Goal: Task Accomplishment & Management: Use online tool/utility

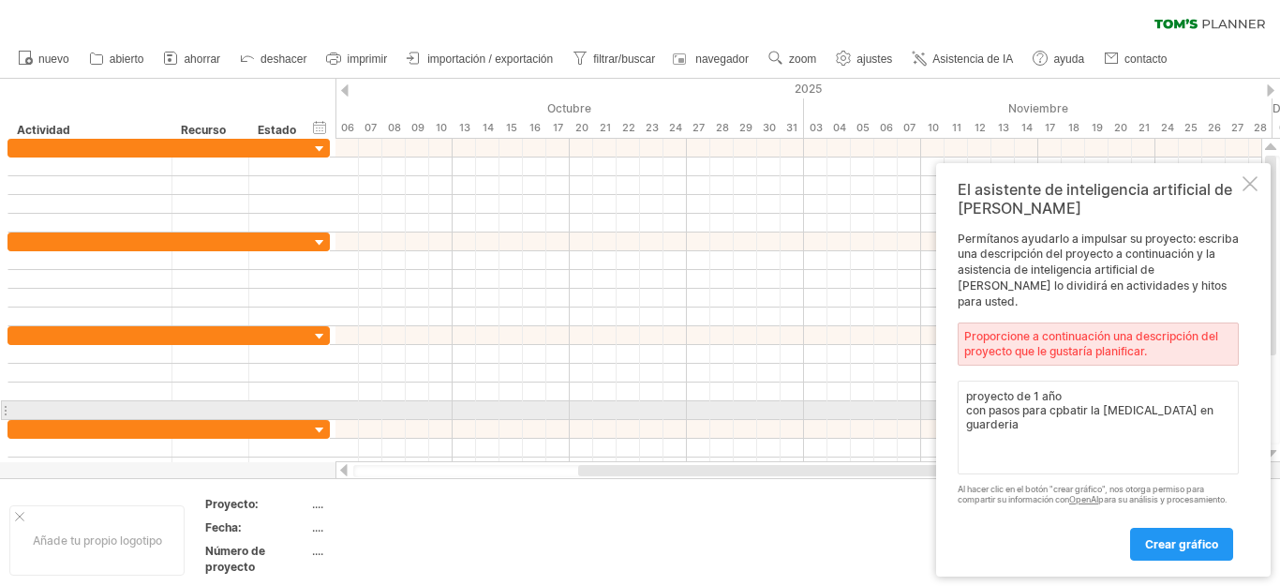
click at [1073, 406] on textarea "proyecto de 1 año con pasos para cpbatir la [MEDICAL_DATA] en guarderia" at bounding box center [1098, 427] width 281 height 94
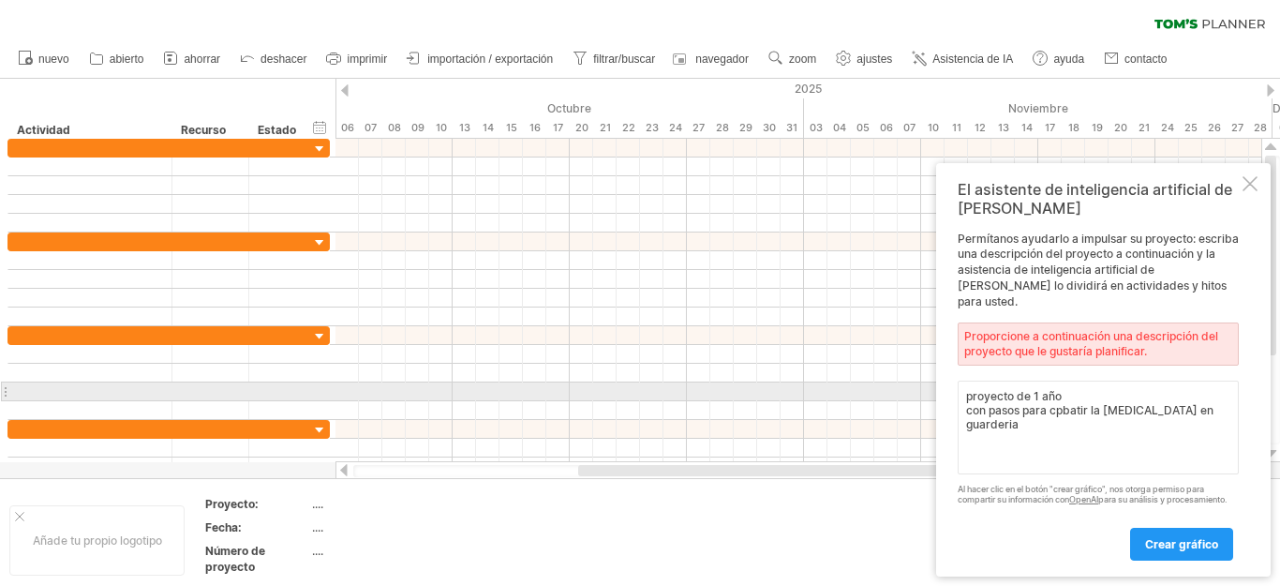
click at [1083, 398] on textarea "proyecto de 1 año con pasos para cpbatir la [MEDICAL_DATA] en guarderia" at bounding box center [1098, 427] width 281 height 94
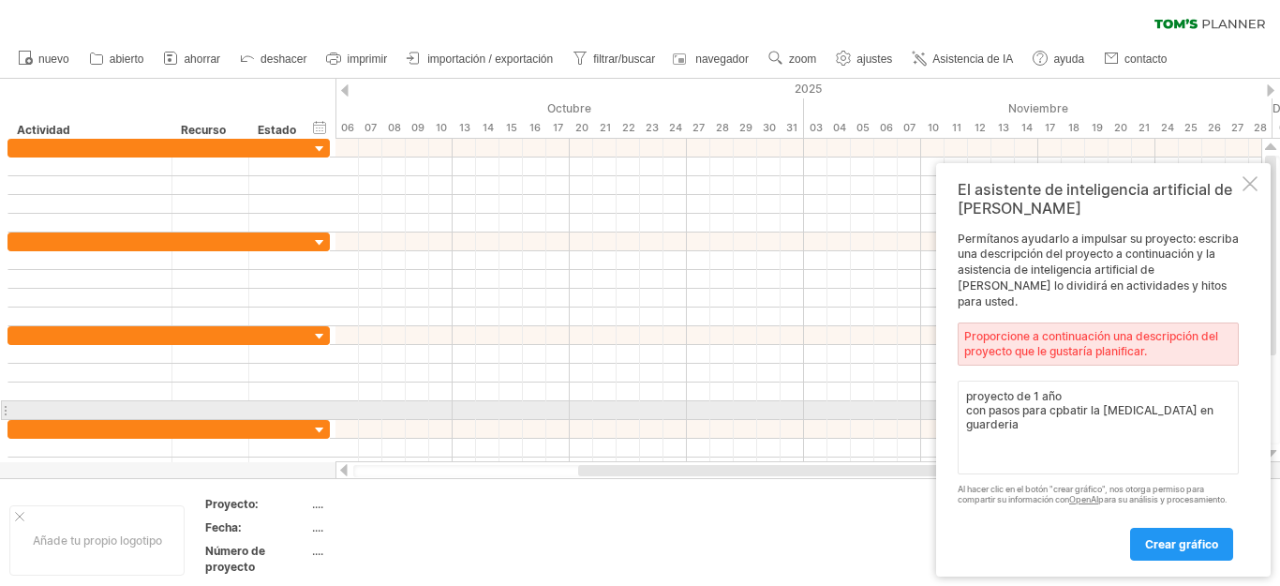
click at [1074, 404] on textarea "proyecto de 1 año con pasos para cpbatir la [MEDICAL_DATA] en guarderia" at bounding box center [1098, 427] width 281 height 94
click at [1067, 401] on textarea "proyecto de 1 año con pasos para cpbatir la [MEDICAL_DATA] en guarderia" at bounding box center [1098, 427] width 281 height 94
click at [1077, 402] on textarea "proyecto de 1 año con pasos para conbatir la [MEDICAL_DATA] en guarderia" at bounding box center [1098, 427] width 281 height 94
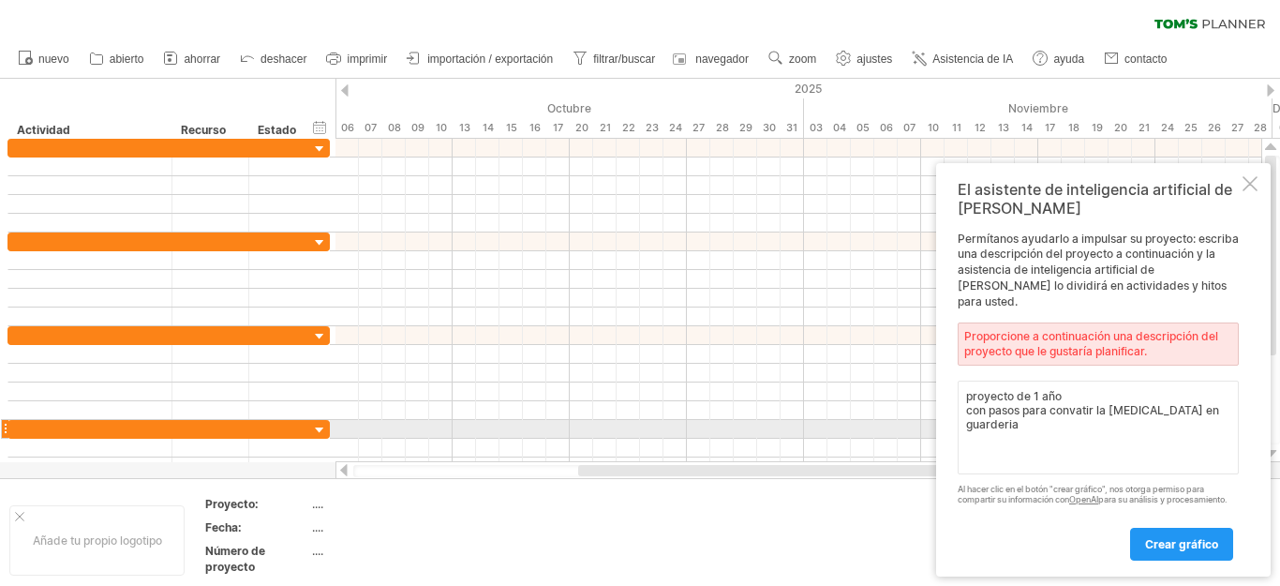
click at [1006, 420] on textarea "proyecto de 1 año con pasos para convatir la [MEDICAL_DATA] en guarderia" at bounding box center [1098, 427] width 281 height 94
type textarea "proyecto de 1 año con pasos para convatir la [MEDICAL_DATA] en guarderia"
click at [1197, 548] on font "crear gráfico" at bounding box center [1181, 544] width 73 height 14
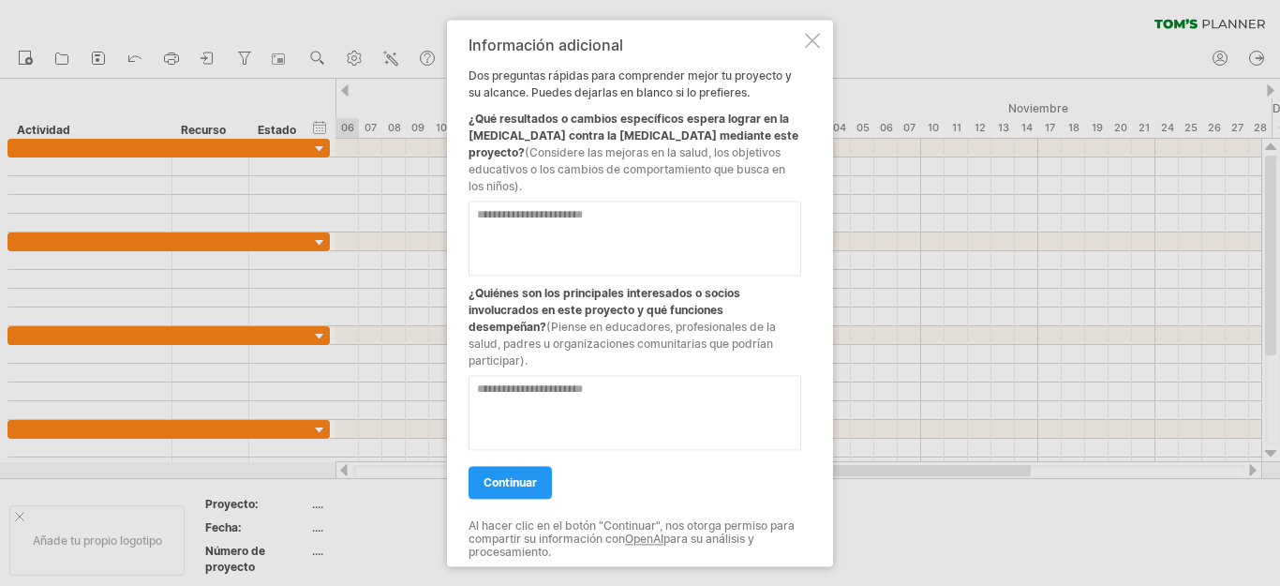
click at [574, 214] on textarea at bounding box center [634, 238] width 333 height 75
type textarea "*"
type textarea "**********"
click at [541, 383] on textarea at bounding box center [634, 412] width 333 height 75
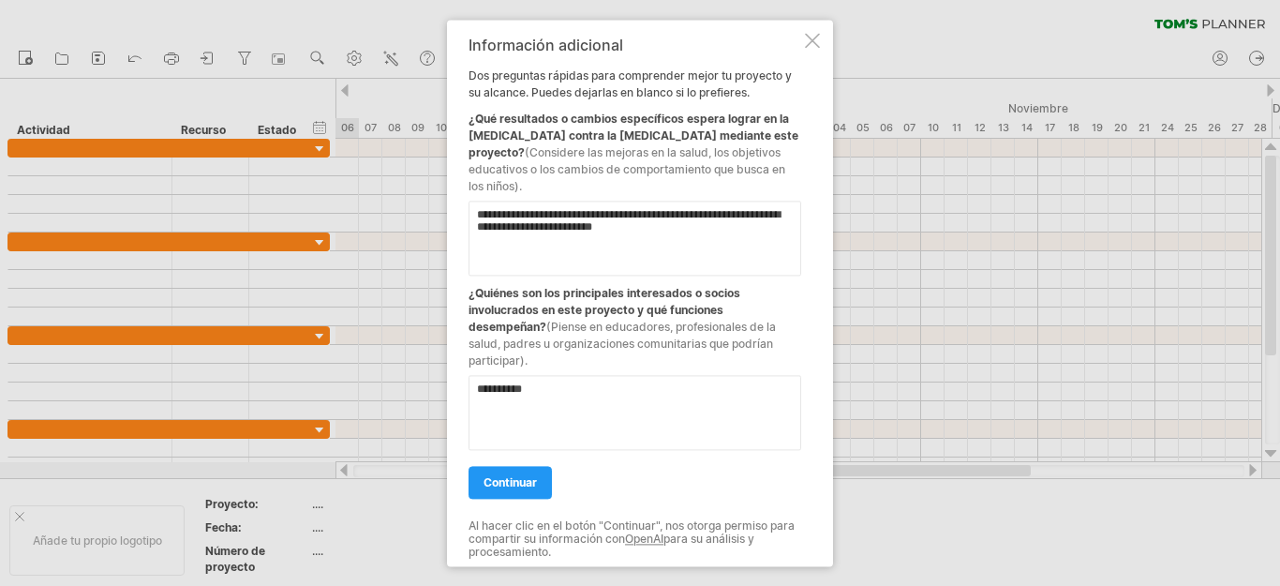
click at [519, 378] on textarea "**********" at bounding box center [634, 412] width 333 height 75
click at [623, 387] on textarea "**********" at bounding box center [634, 412] width 333 height 75
drag, startPoint x: 471, startPoint y: 384, endPoint x: 482, endPoint y: 384, distance: 10.3
click at [473, 384] on textarea "**********" at bounding box center [634, 412] width 333 height 75
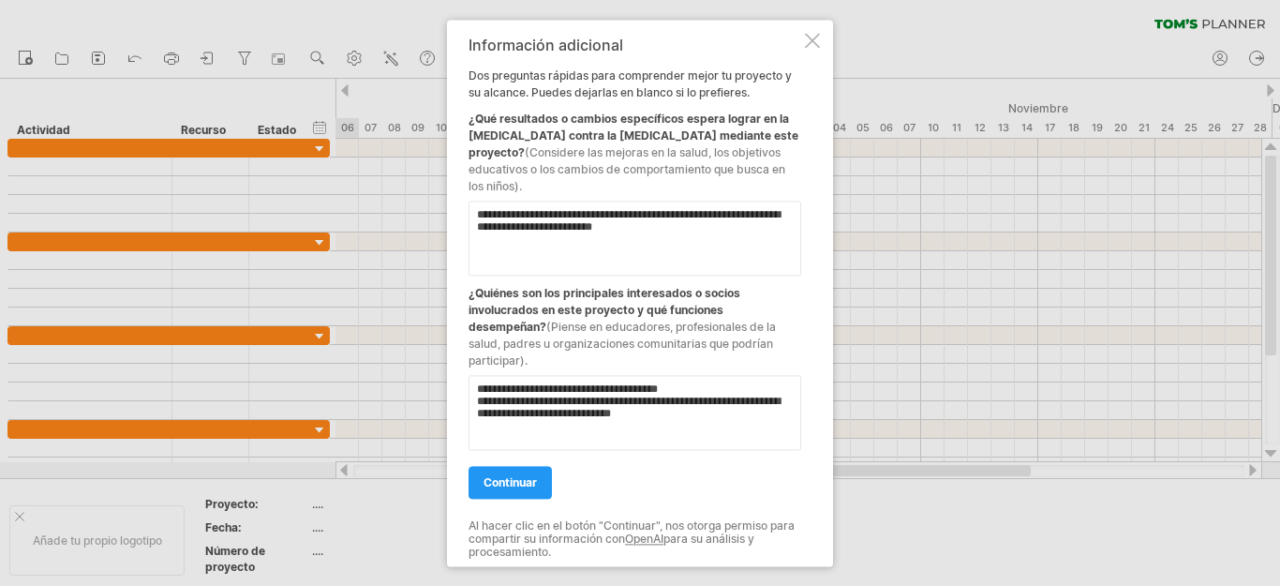
click at [594, 381] on textarea "**********" at bounding box center [634, 412] width 333 height 75
click at [602, 382] on textarea "**********" at bounding box center [634, 412] width 333 height 75
type textarea "**********"
click at [540, 466] on link "continuar" at bounding box center [509, 482] width 83 height 33
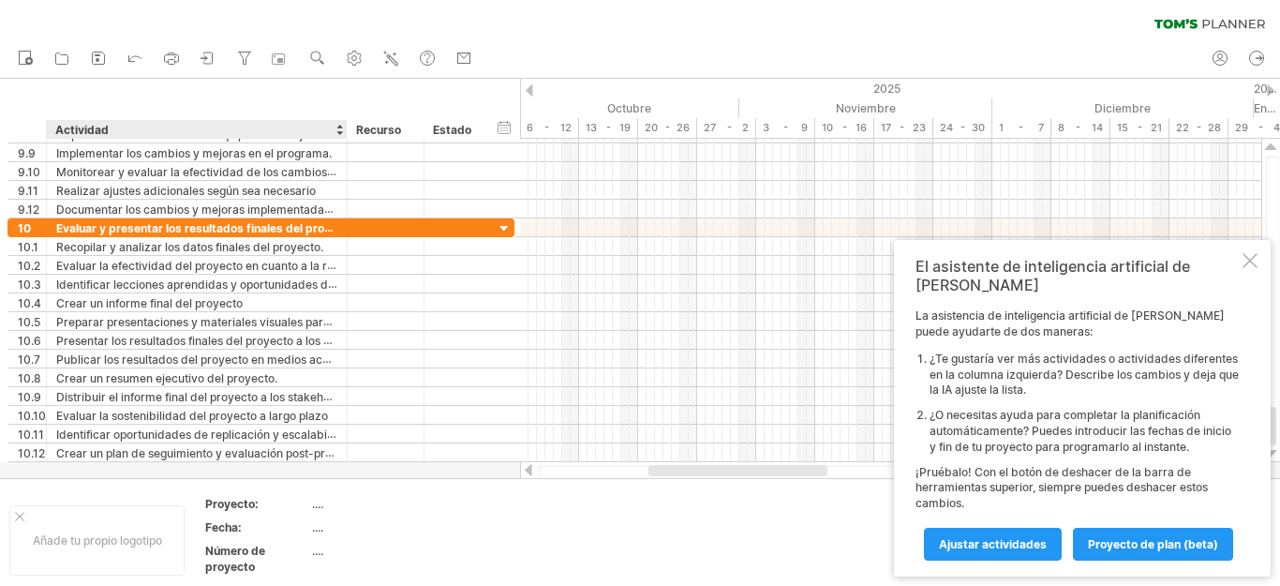
click at [322, 507] on font "...." at bounding box center [317, 504] width 11 height 14
click at [322, 505] on font "...." at bounding box center [317, 504] width 11 height 14
click at [116, 542] on font "Añade tu propio logotipo" at bounding box center [97, 540] width 129 height 14
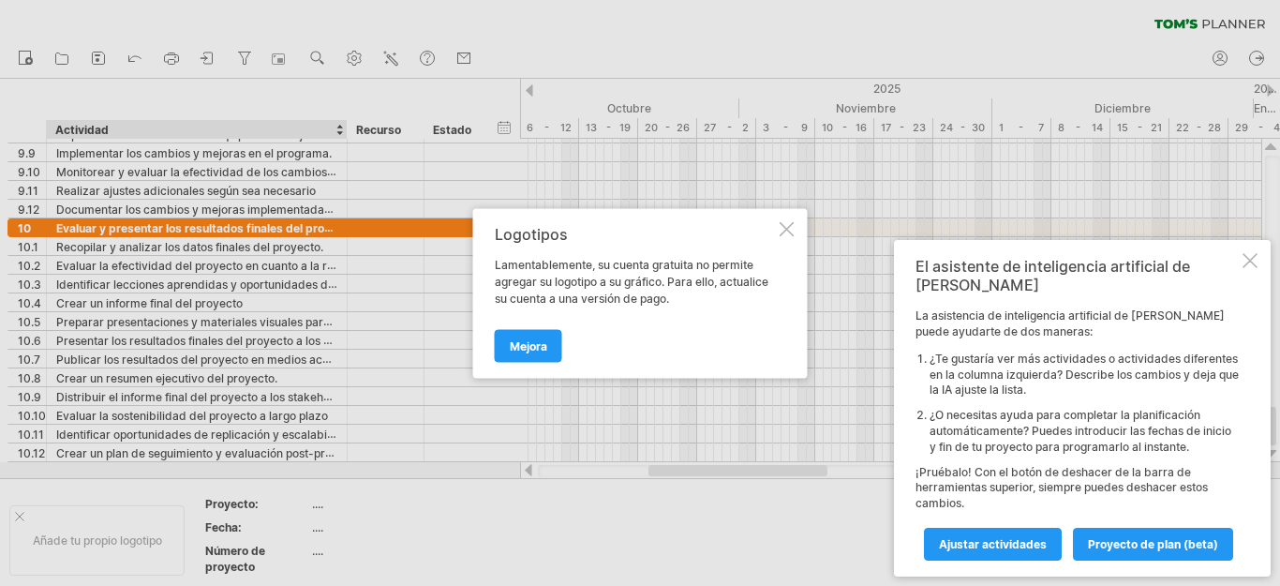
click at [790, 228] on div at bounding box center [787, 228] width 15 height 15
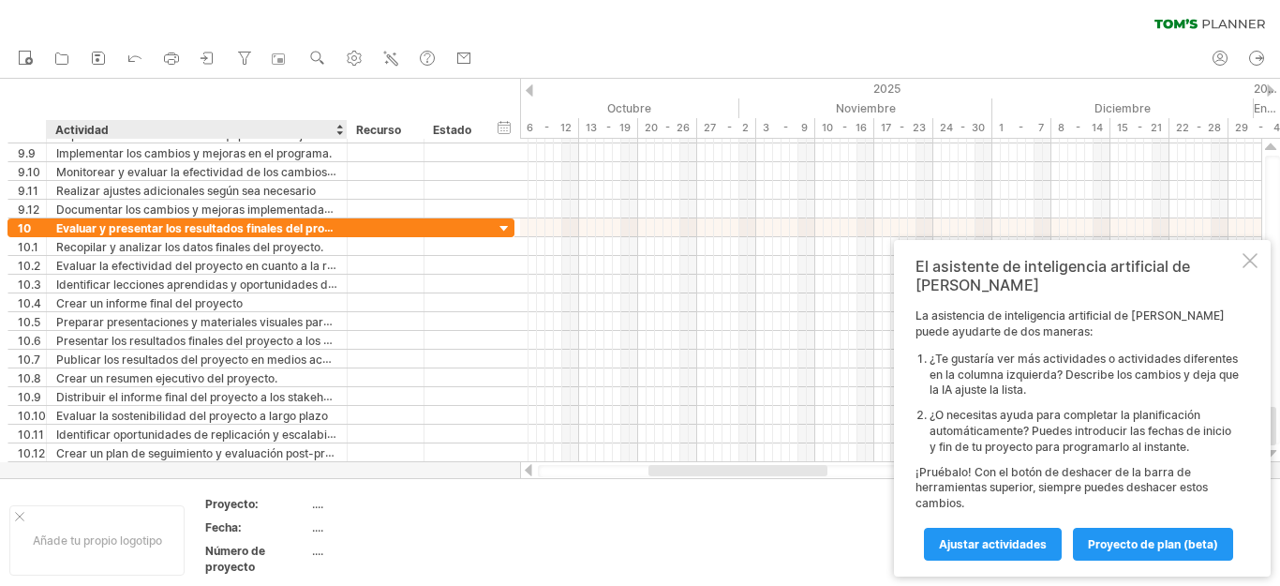
click at [301, 512] on th "Proyecto:" at bounding box center [257, 507] width 105 height 22
click at [312, 501] on font "...." at bounding box center [317, 504] width 11 height 14
click at [228, 505] on font "Proyecto:" at bounding box center [231, 504] width 53 height 14
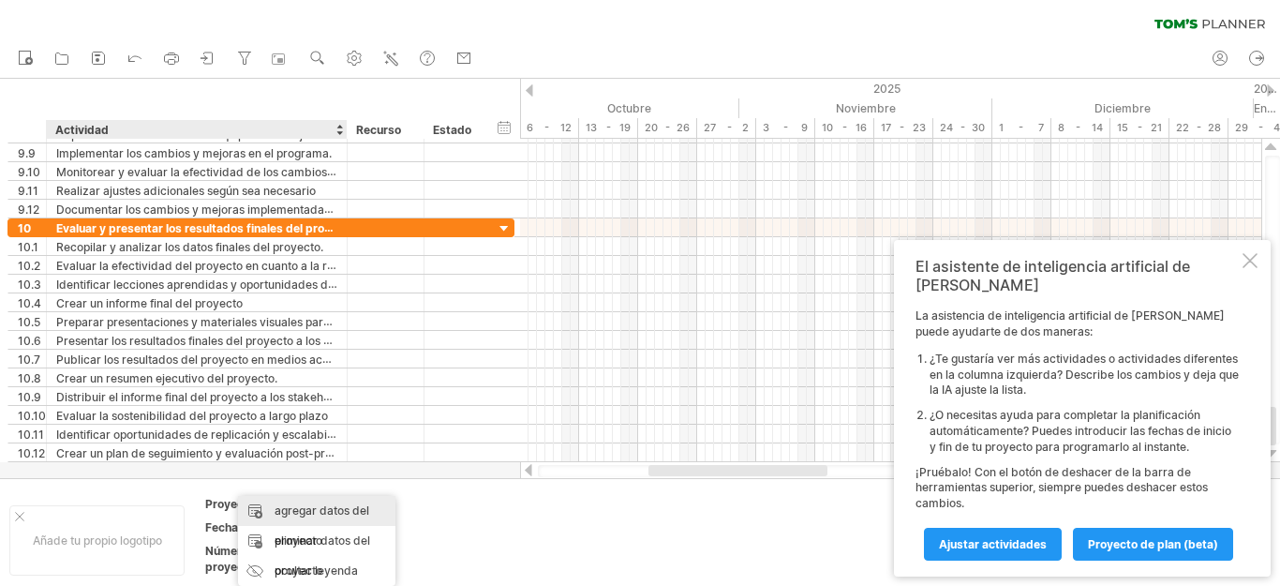
click at [343, 506] on font "agregar datos del proyecto" at bounding box center [322, 525] width 95 height 44
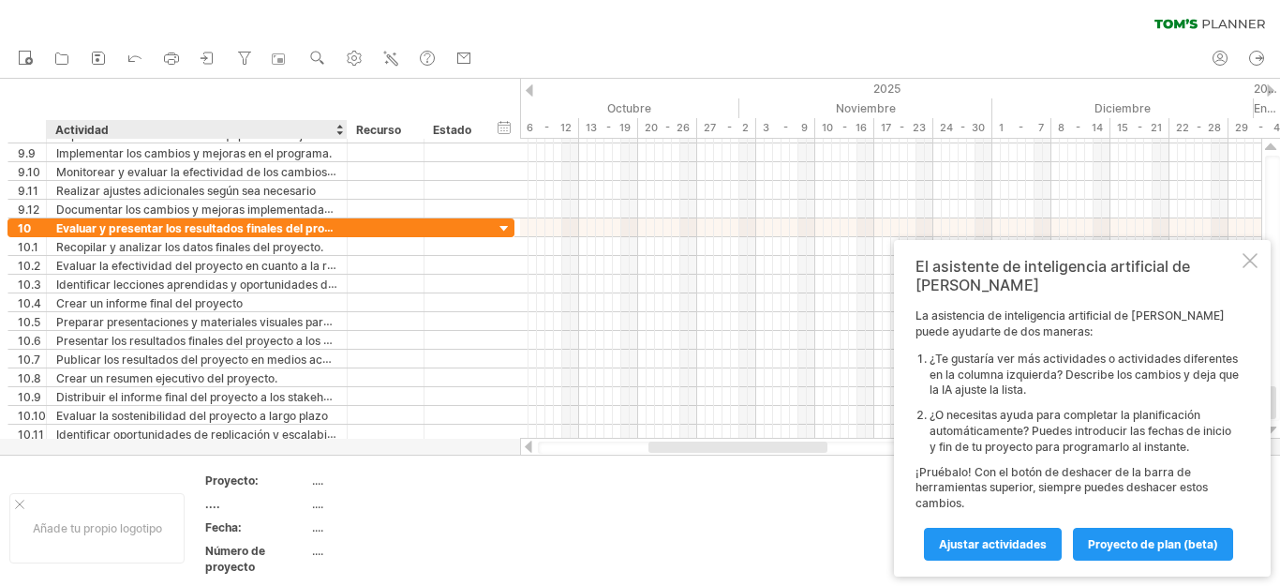
click at [352, 491] on td "...." at bounding box center [391, 483] width 159 height 22
click at [335, 483] on input "text" at bounding box center [387, 480] width 150 height 16
type input "**********"
click at [260, 522] on th "Fecha:" at bounding box center [257, 530] width 105 height 22
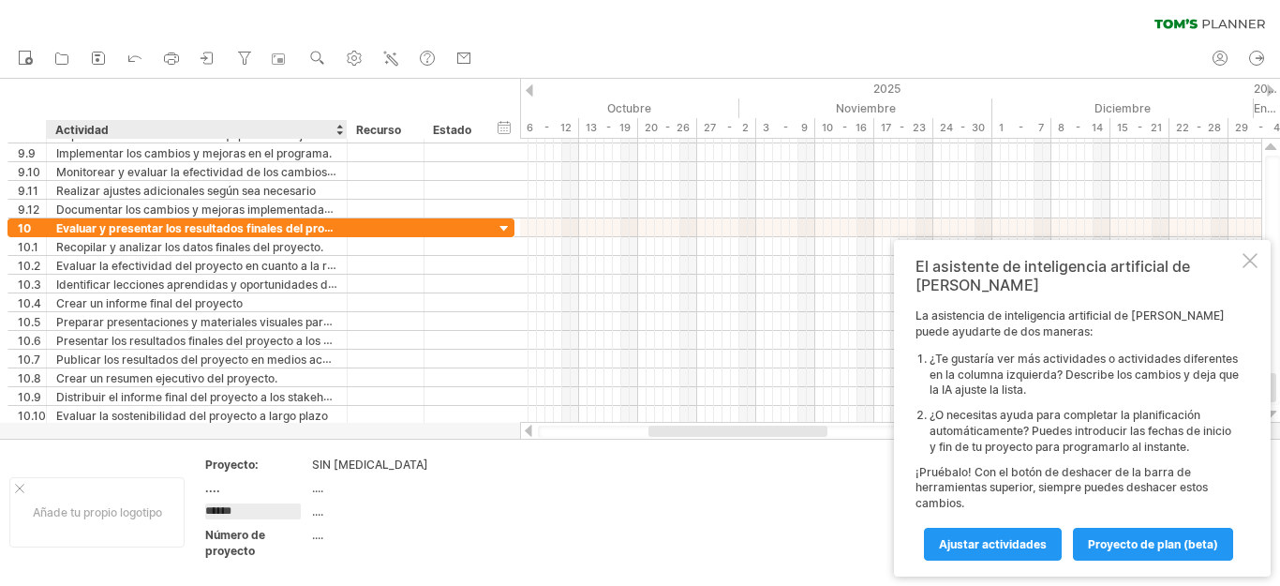
click at [283, 515] on input "******" at bounding box center [253, 511] width 96 height 16
click at [323, 507] on font "...." at bounding box center [317, 511] width 11 height 14
click at [290, 509] on div "Fecha:" at bounding box center [256, 511] width 103 height 16
type input "******"
drag, startPoint x: 568, startPoint y: 527, endPoint x: 433, endPoint y: 521, distance: 135.0
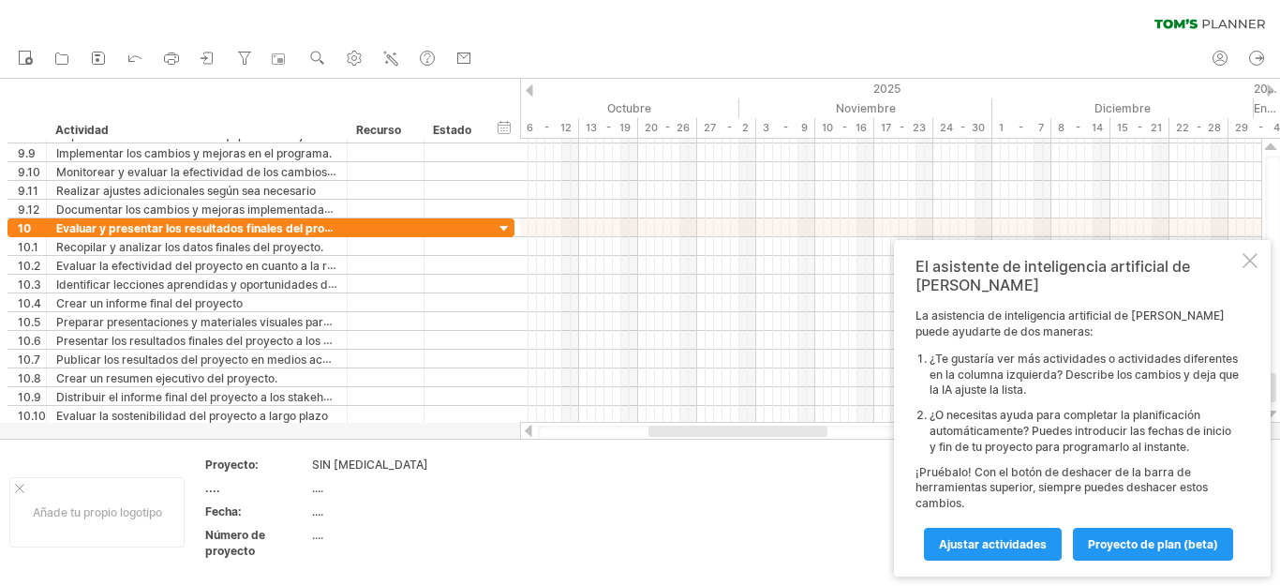
click at [566, 527] on td at bounding box center [557, 512] width 148 height 112
click at [373, 516] on div "...." at bounding box center [390, 511] width 157 height 16
type input "**********"
click at [352, 555] on td "...." at bounding box center [391, 545] width 159 height 37
type input "**********"
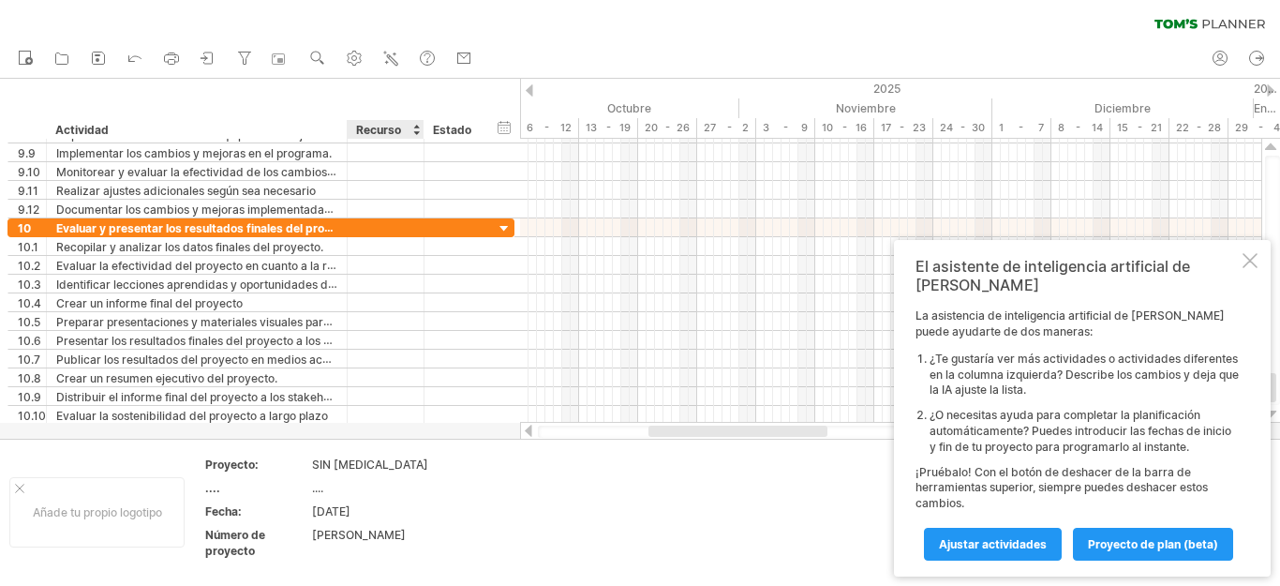
click at [435, 464] on div "SIN [MEDICAL_DATA]" at bounding box center [390, 464] width 157 height 16
type input "*"
type input "**********"
drag, startPoint x: 312, startPoint y: 457, endPoint x: 512, endPoint y: 442, distance: 200.1
click at [497, 534] on tr "**********" at bounding box center [389, 512] width 779 height 112
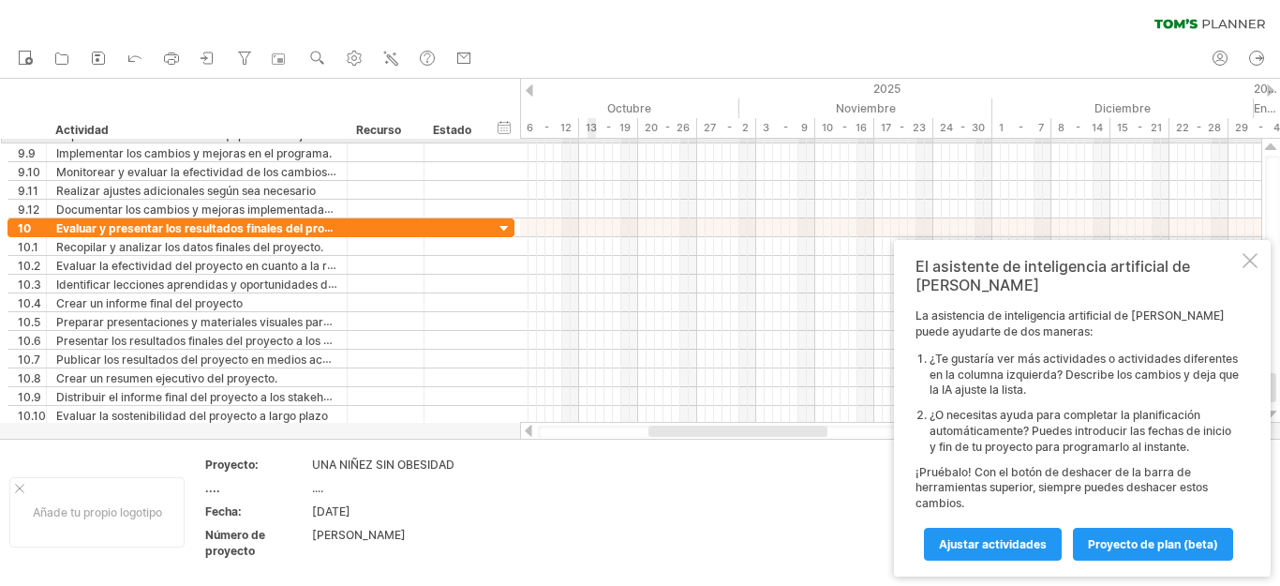
click at [589, 141] on div at bounding box center [890, 134] width 741 height 19
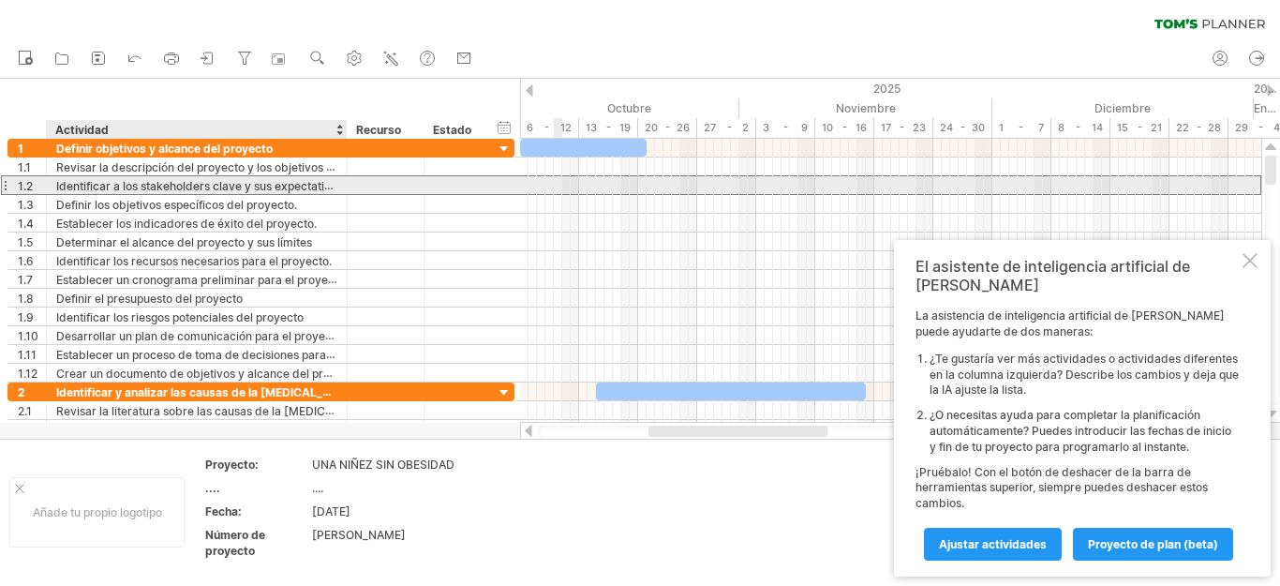
click at [326, 186] on font "Identificar a los stakeholders clave y sus expectativas" at bounding box center [199, 185] width 287 height 15
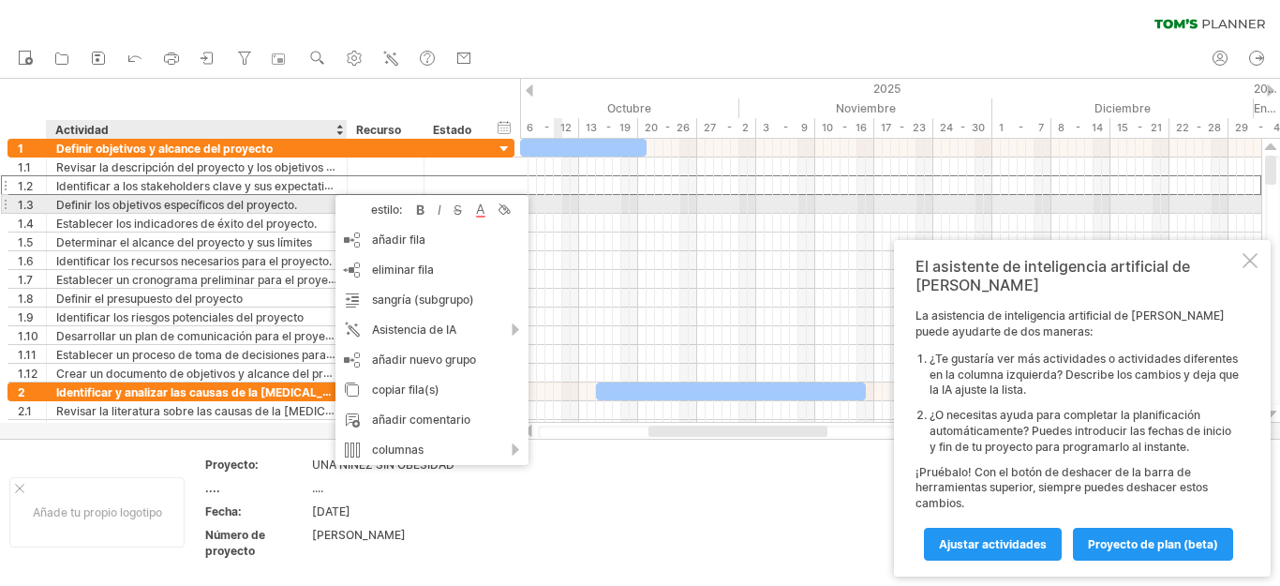
click at [305, 204] on div "Definir los objetivos específicos del proyecto." at bounding box center [196, 204] width 281 height 18
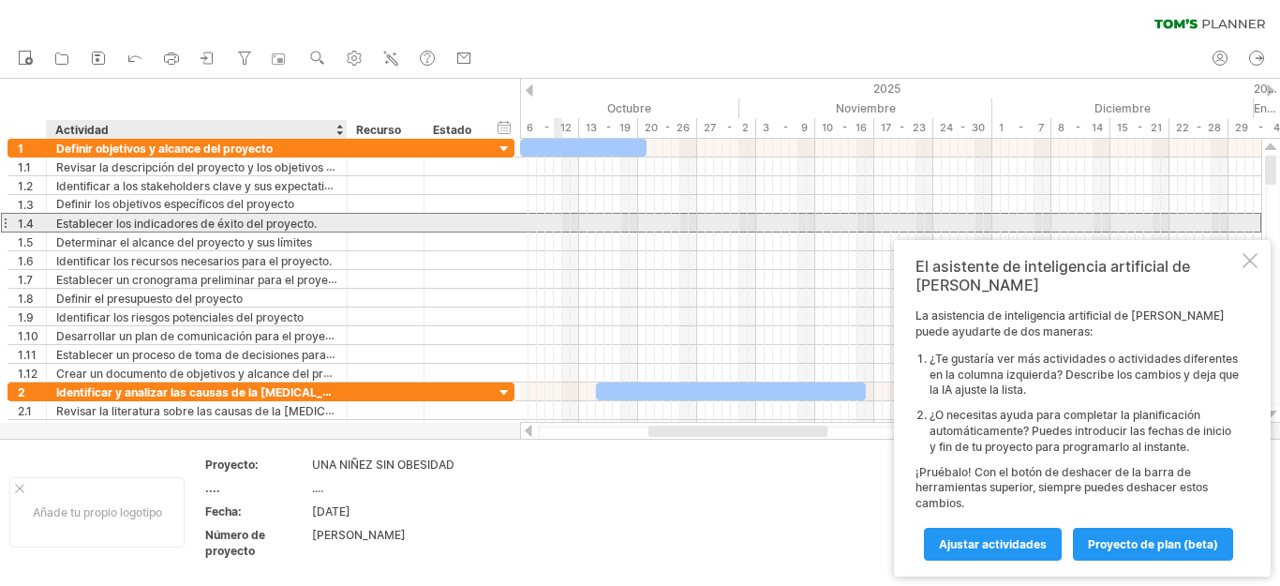
click at [280, 226] on font "Establecer los indicadores de éxito del proyecto." at bounding box center [186, 223] width 260 height 14
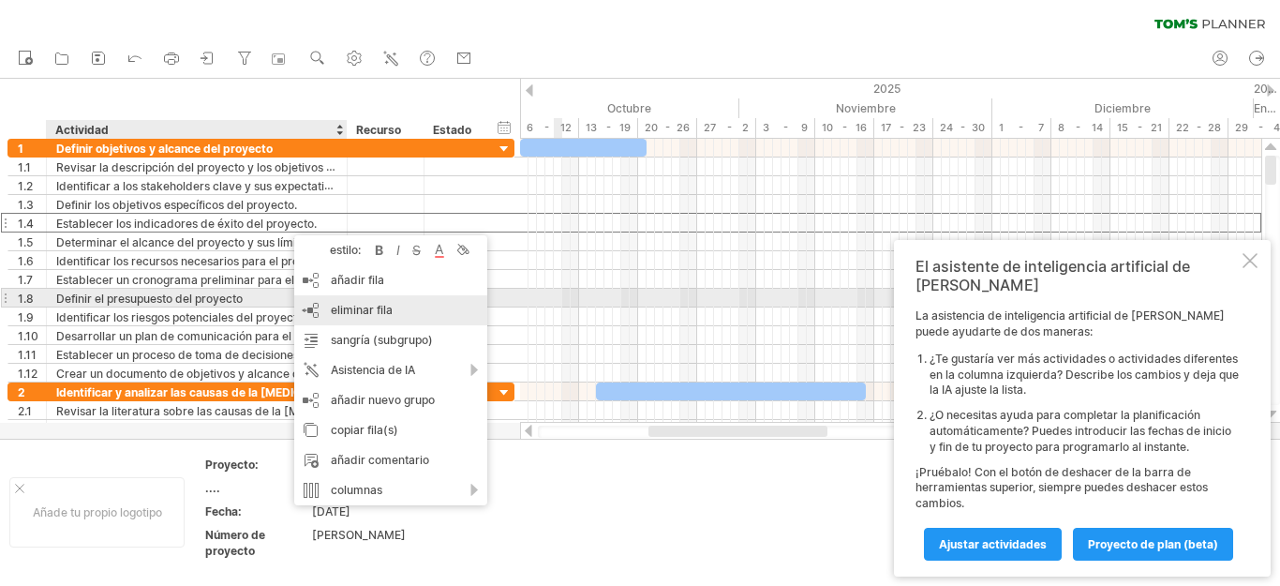
click at [374, 305] on font "eliminar fila" at bounding box center [362, 310] width 62 height 14
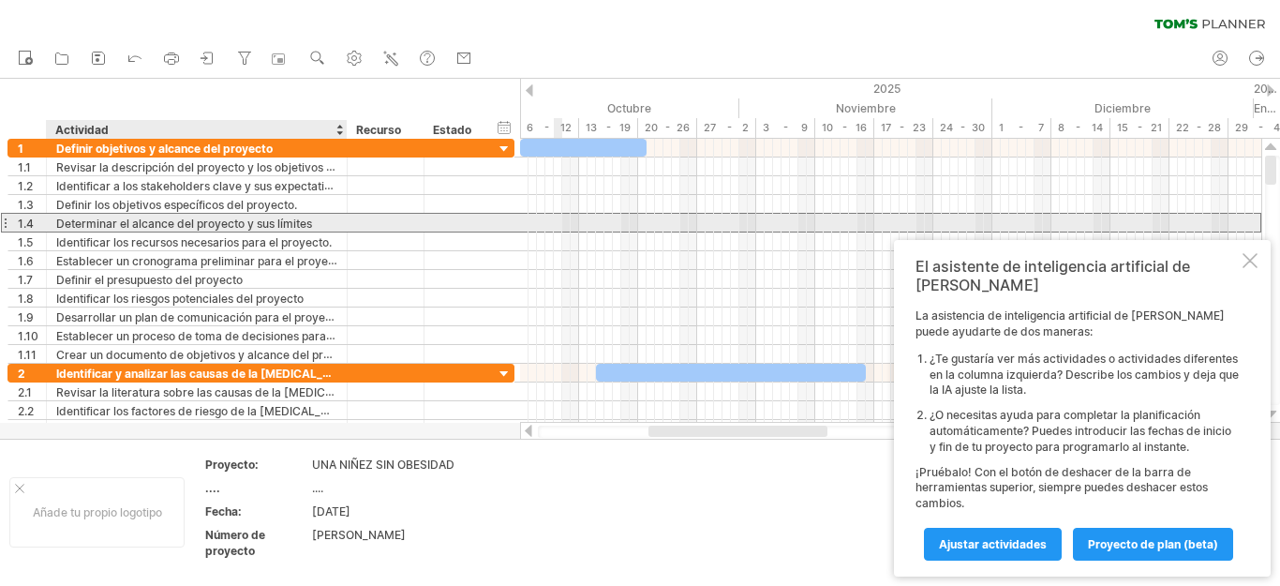
click at [258, 225] on font "Determinar el alcance del proyecto y sus límites" at bounding box center [184, 223] width 256 height 14
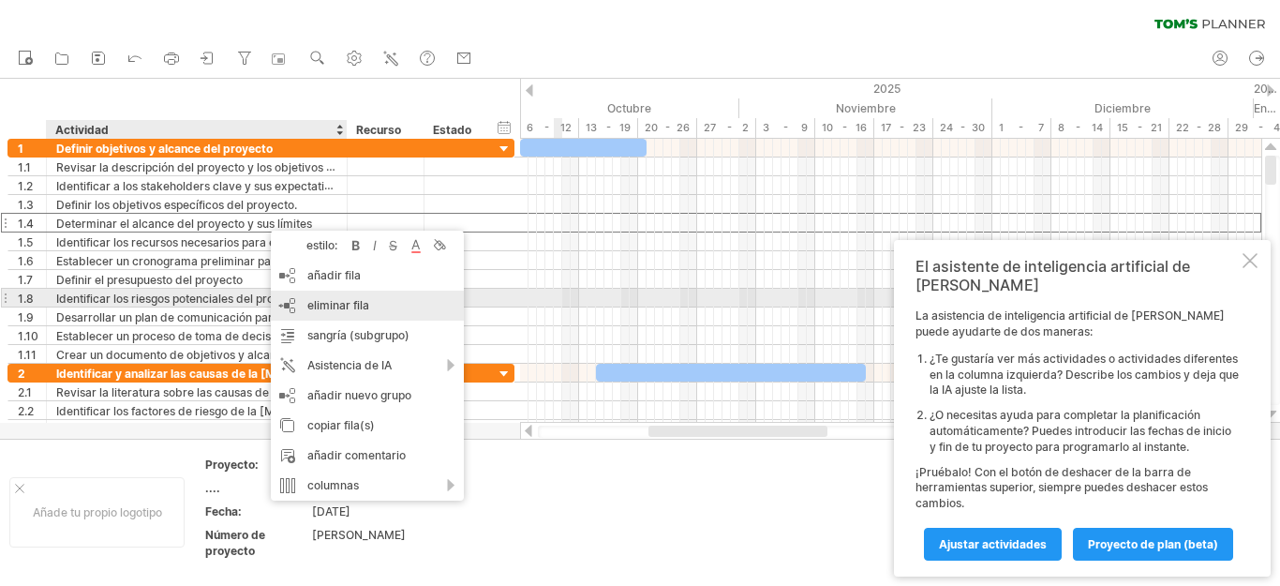
click at [322, 301] on font "eliminar fila" at bounding box center [338, 305] width 62 height 14
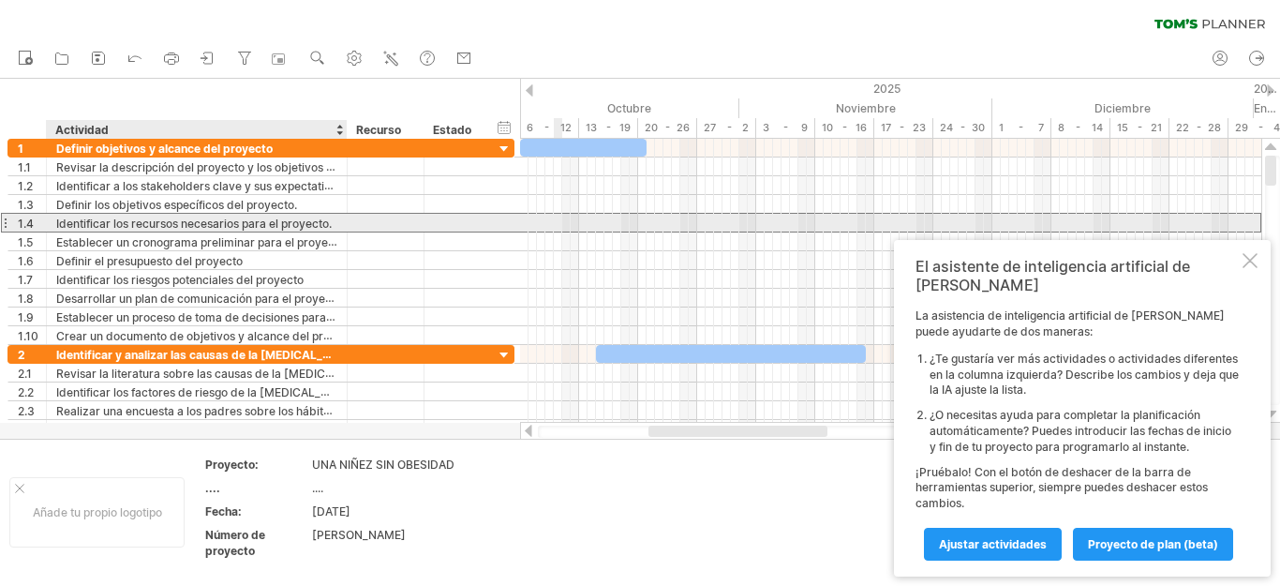
click at [239, 230] on font "Identificar los recursos necesarios para el proyecto." at bounding box center [193, 223] width 275 height 14
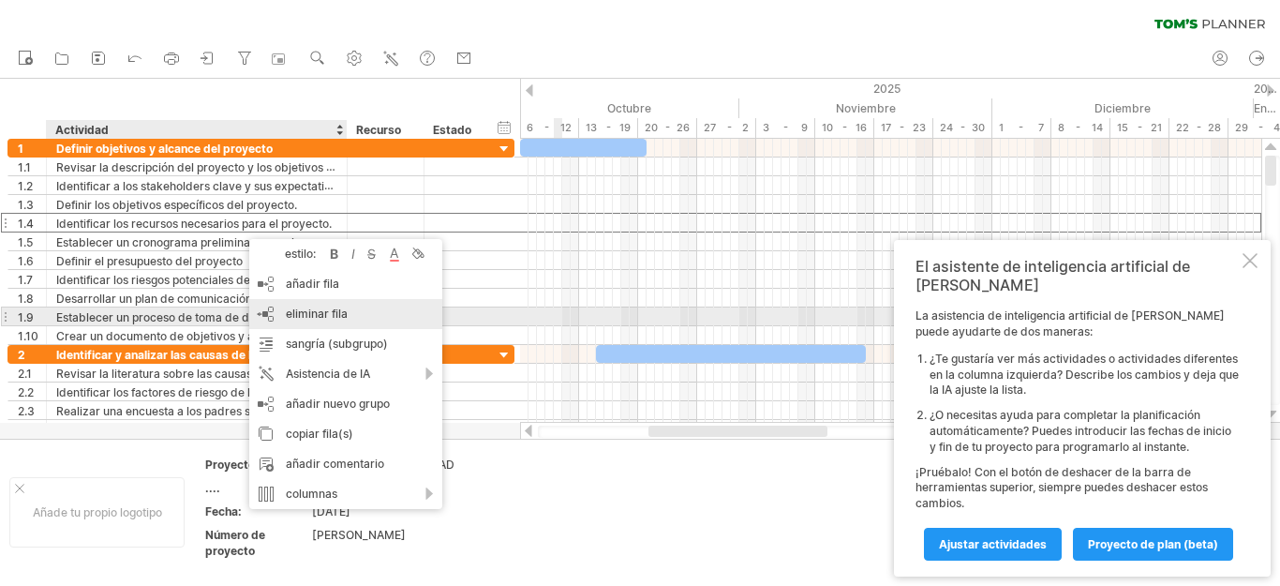
drag, startPoint x: 320, startPoint y: 313, endPoint x: 298, endPoint y: 293, distance: 29.2
click at [320, 314] on font "eliminar fila" at bounding box center [317, 313] width 62 height 14
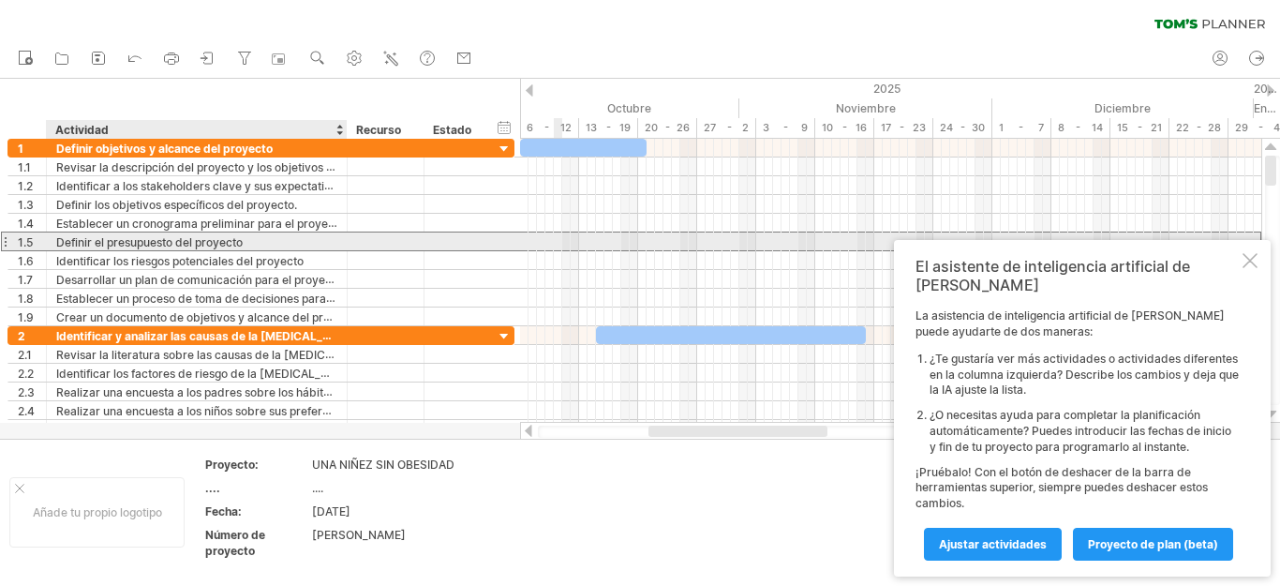
click at [214, 240] on font "Definir el presupuesto del proyecto" at bounding box center [149, 242] width 186 height 14
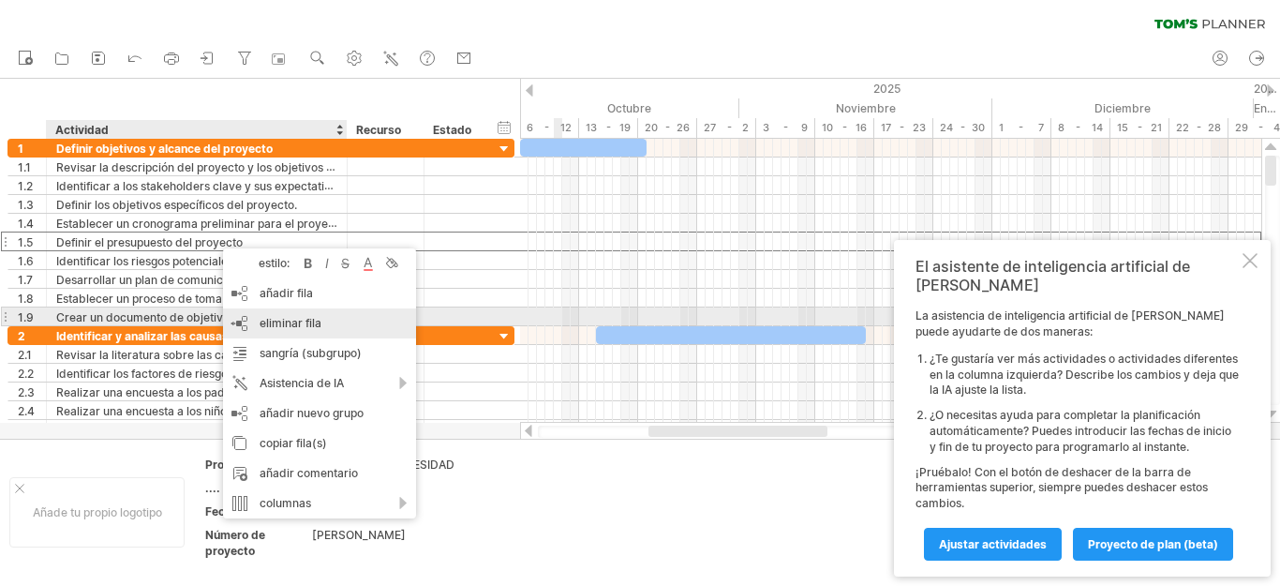
click at [290, 321] on font "eliminar fila" at bounding box center [291, 323] width 62 height 14
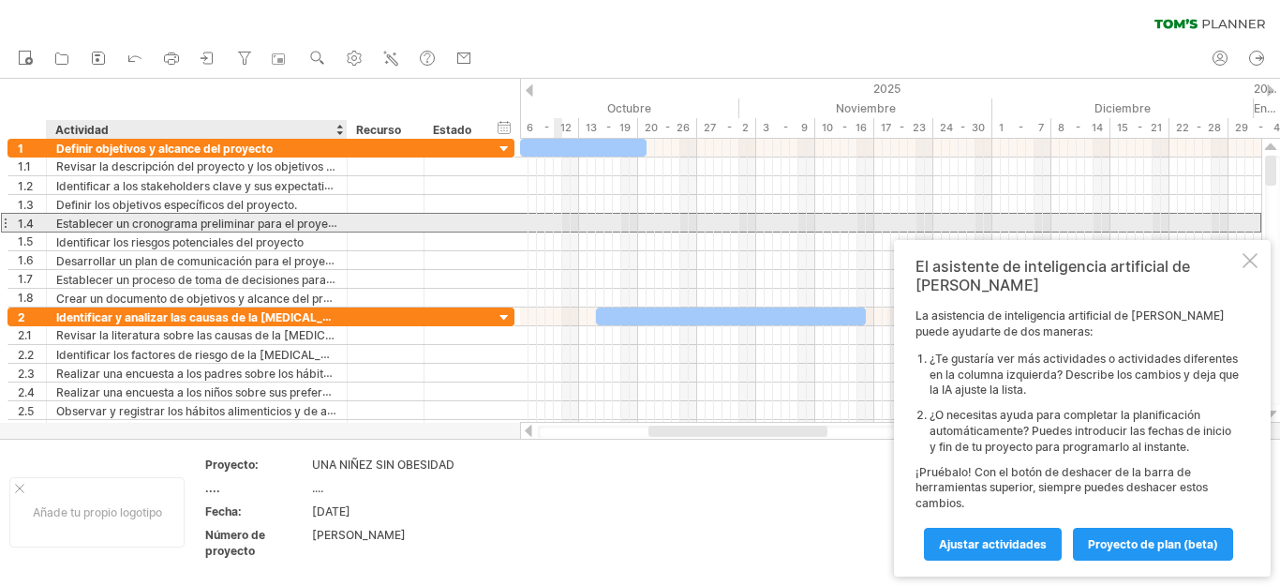
click at [261, 225] on font "Establecer un cronograma preliminar para el proyecto" at bounding box center [200, 223] width 289 height 15
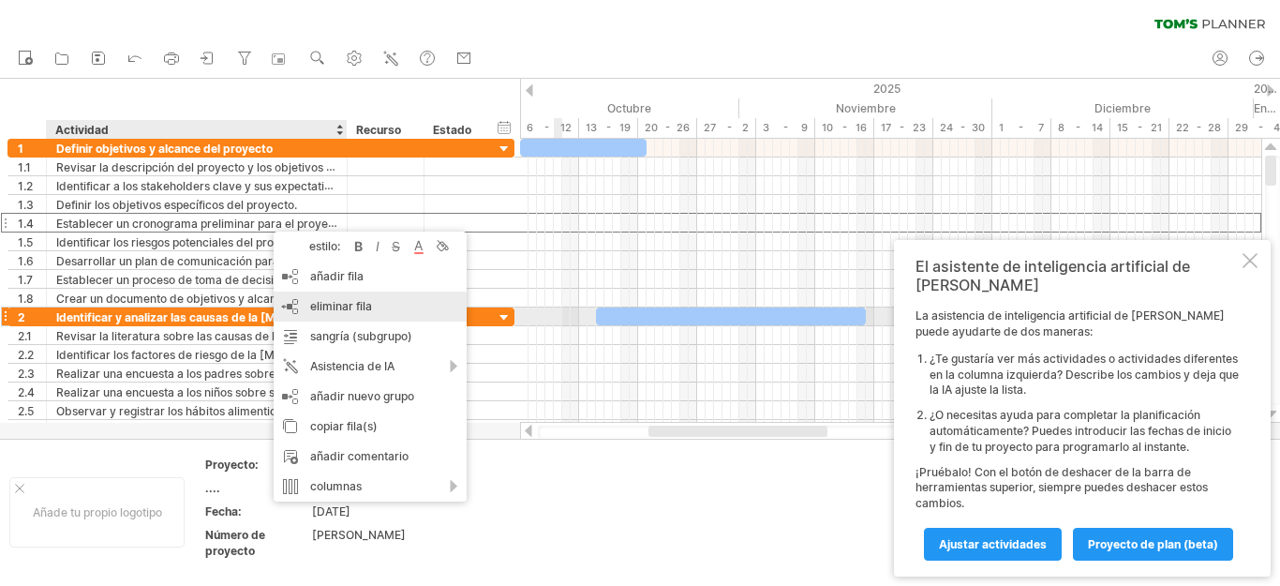
click at [329, 309] on font "eliminar fila" at bounding box center [341, 306] width 62 height 14
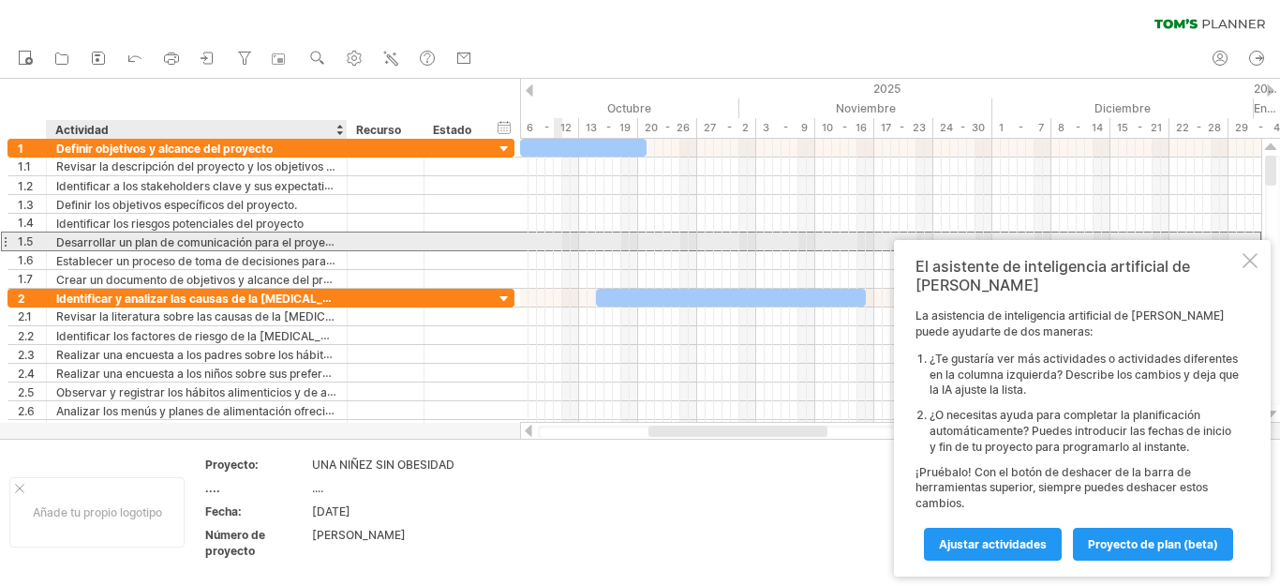
click at [211, 240] on font "Desarrollar un plan de comunicación para el proyecto." at bounding box center [200, 241] width 289 height 15
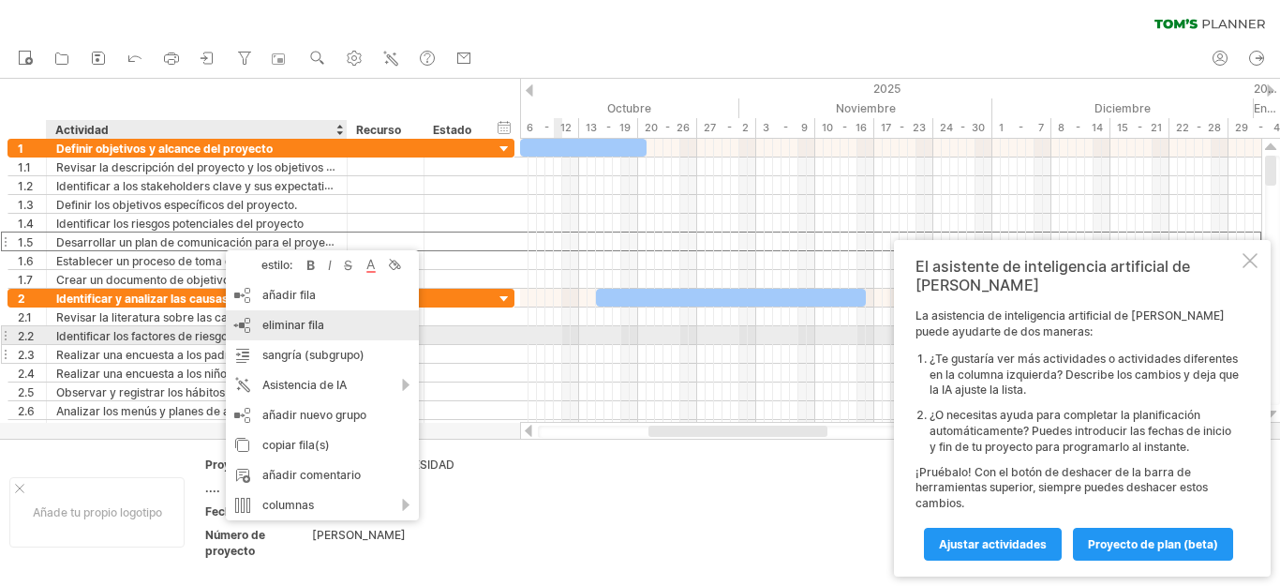
click at [289, 327] on font "eliminar fila" at bounding box center [293, 325] width 62 height 14
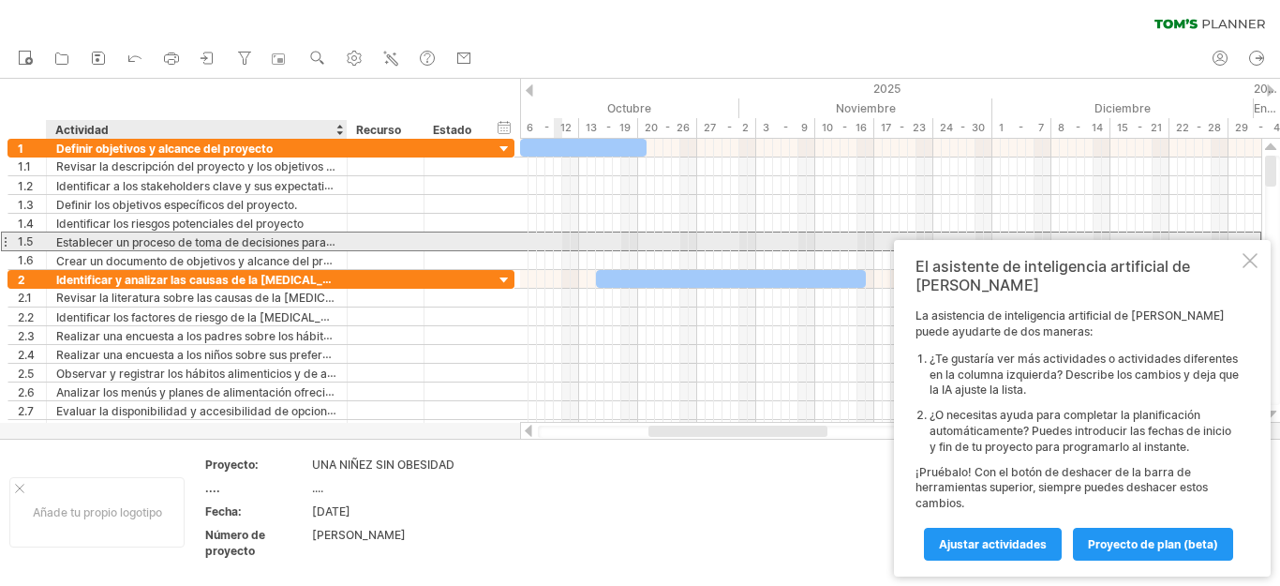
click at [171, 245] on font "Establecer un proceso de toma de decisiones para el proyecto" at bounding box center [222, 241] width 333 height 15
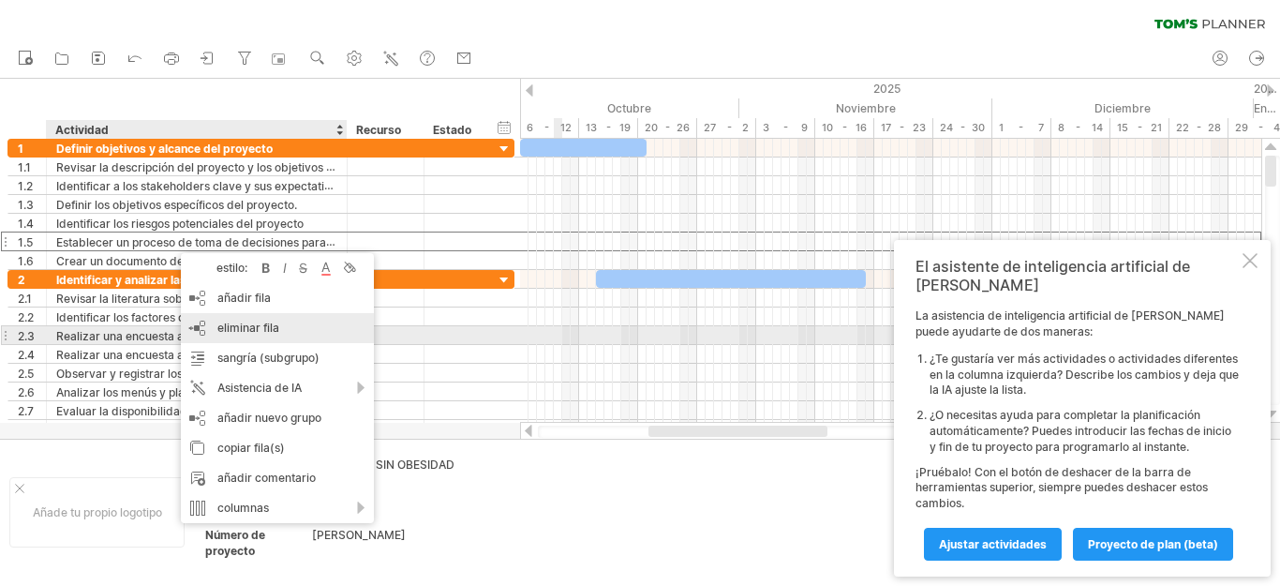
click at [253, 329] on font "eliminar fila" at bounding box center [248, 327] width 62 height 14
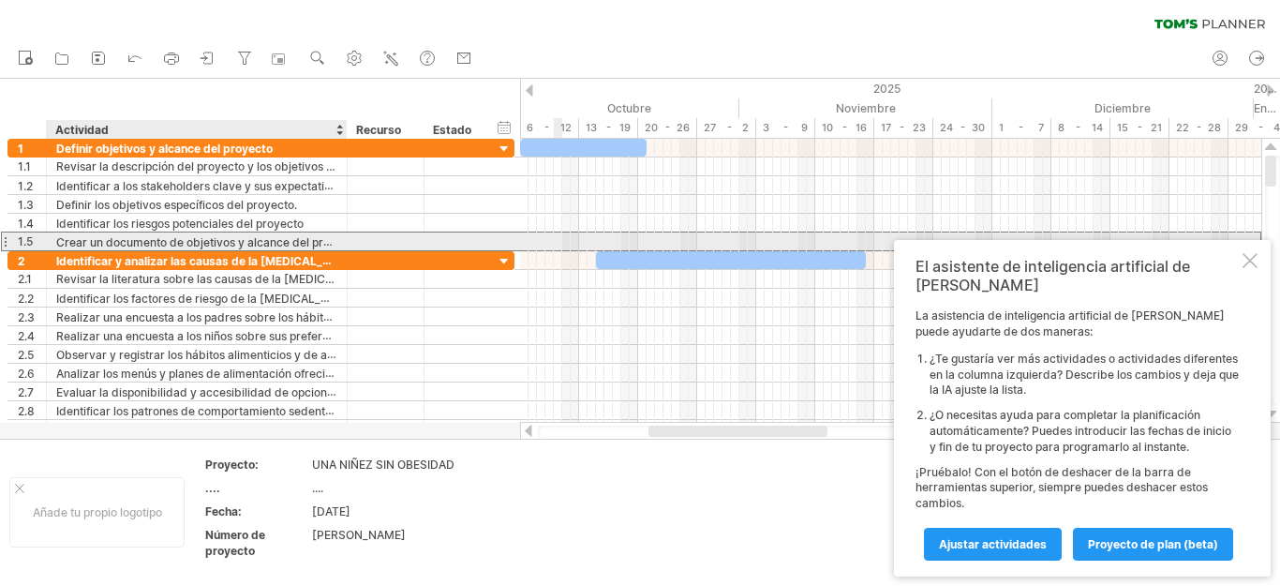
click at [223, 244] on font "Crear un documento de objetivos y alcance del proyecto." at bounding box center [209, 241] width 306 height 15
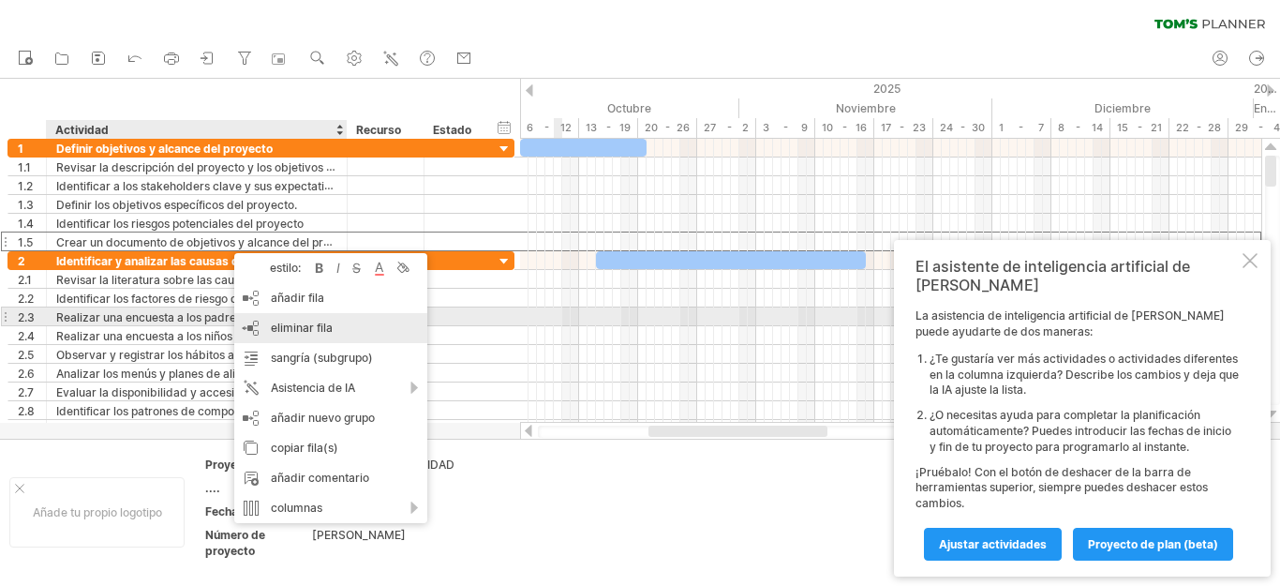
click at [304, 325] on font "eliminar fila" at bounding box center [302, 327] width 62 height 14
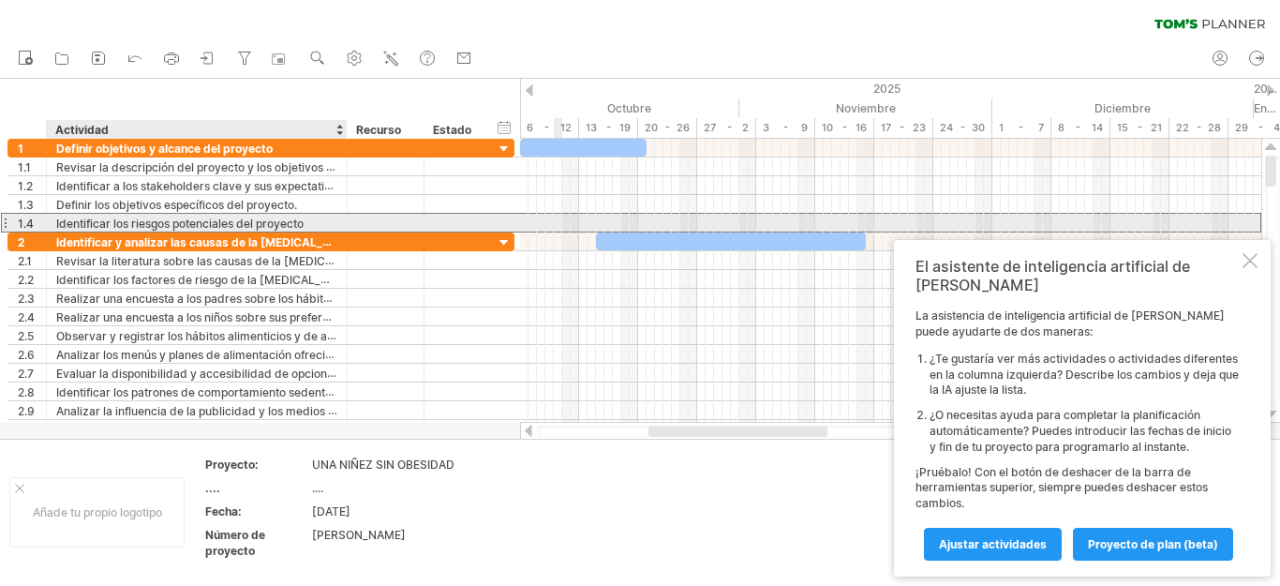
click at [195, 225] on font "Identificar los riesgos potenciales del proyecto" at bounding box center [179, 223] width 247 height 14
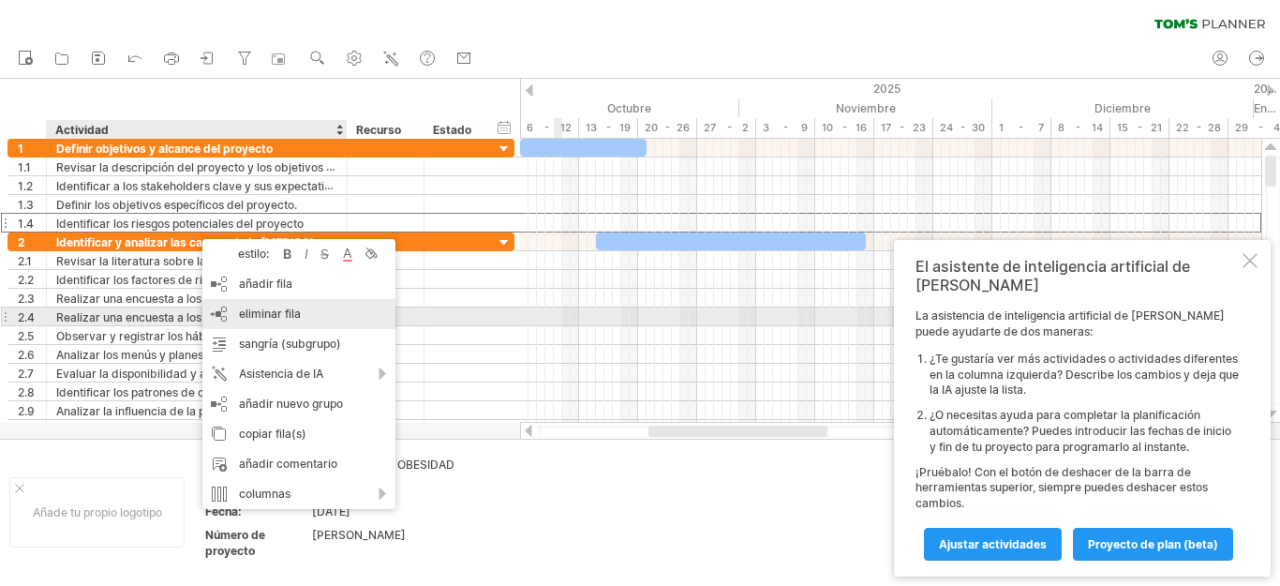
click at [274, 318] on font "eliminar fila" at bounding box center [270, 313] width 62 height 14
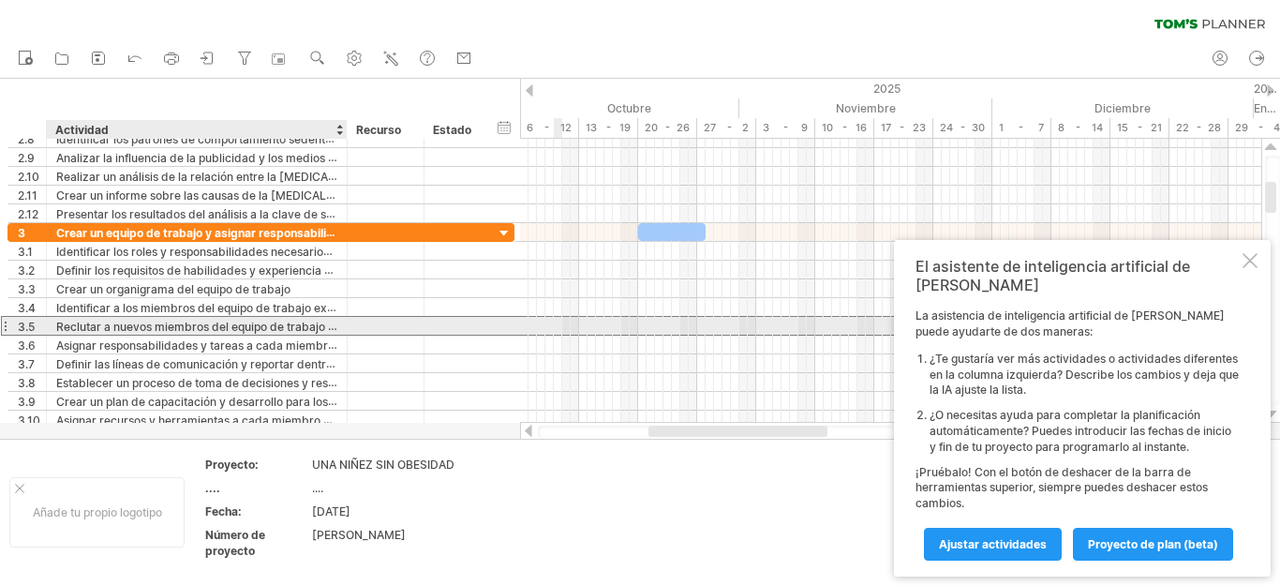
click at [269, 320] on font "Reclutar a nuevos miembros del equipo de trabajo según sea necesario" at bounding box center [246, 326] width 380 height 15
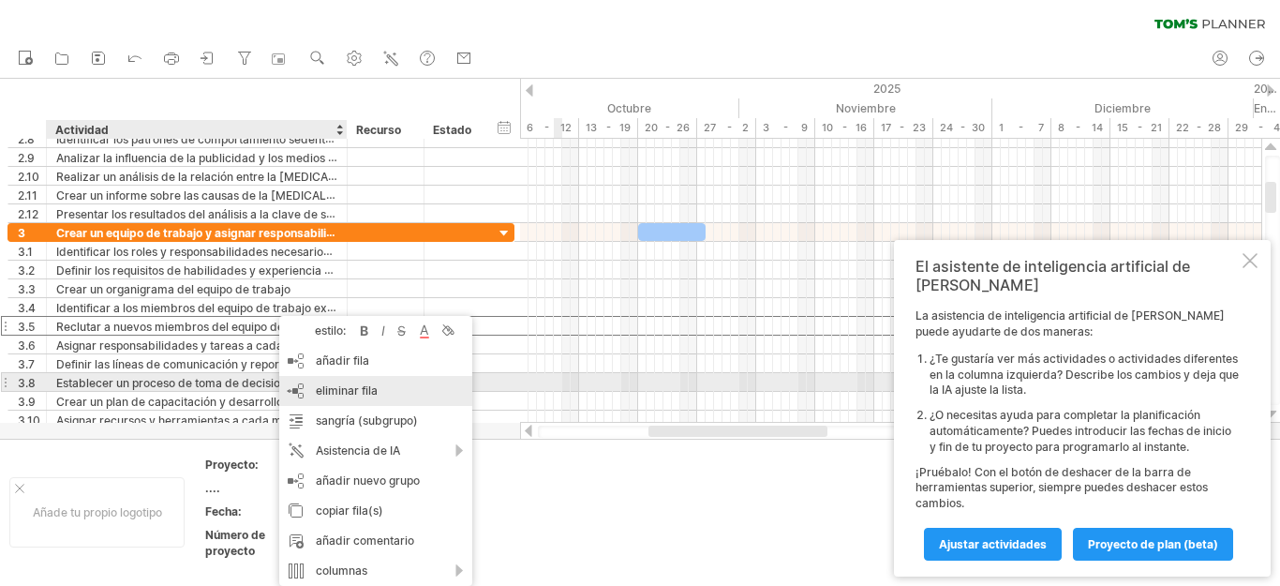
click at [343, 391] on font "eliminar fila" at bounding box center [347, 390] width 62 height 14
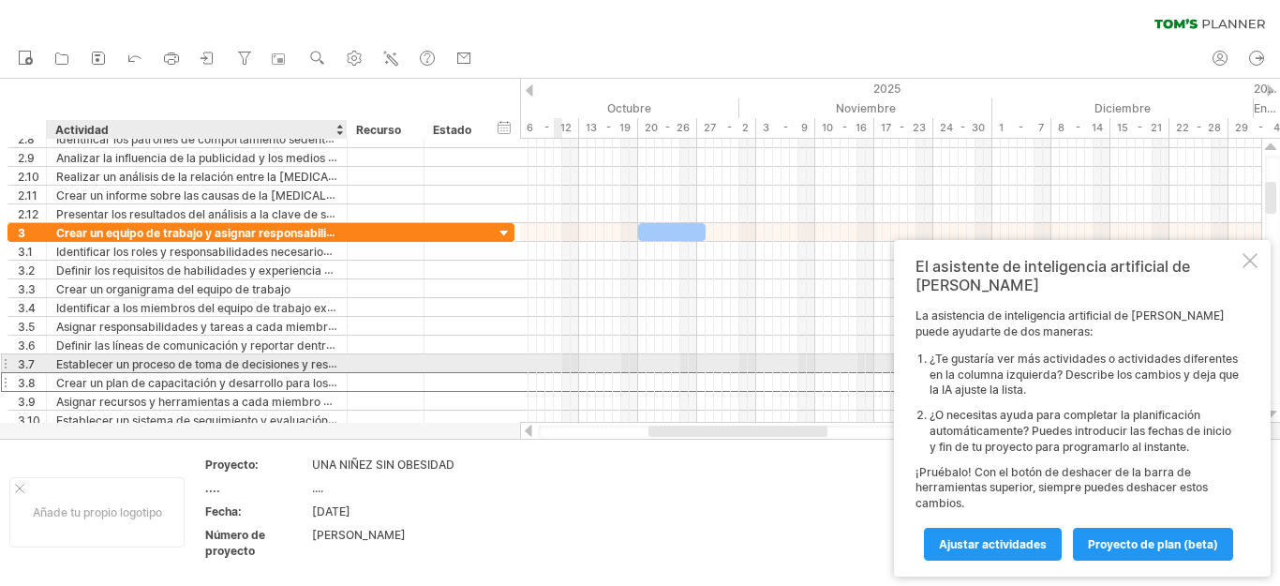
click at [205, 386] on font "Crear un plan de capacitación y desarrollo para los miembros del equipo de trab…" at bounding box center [280, 382] width 448 height 15
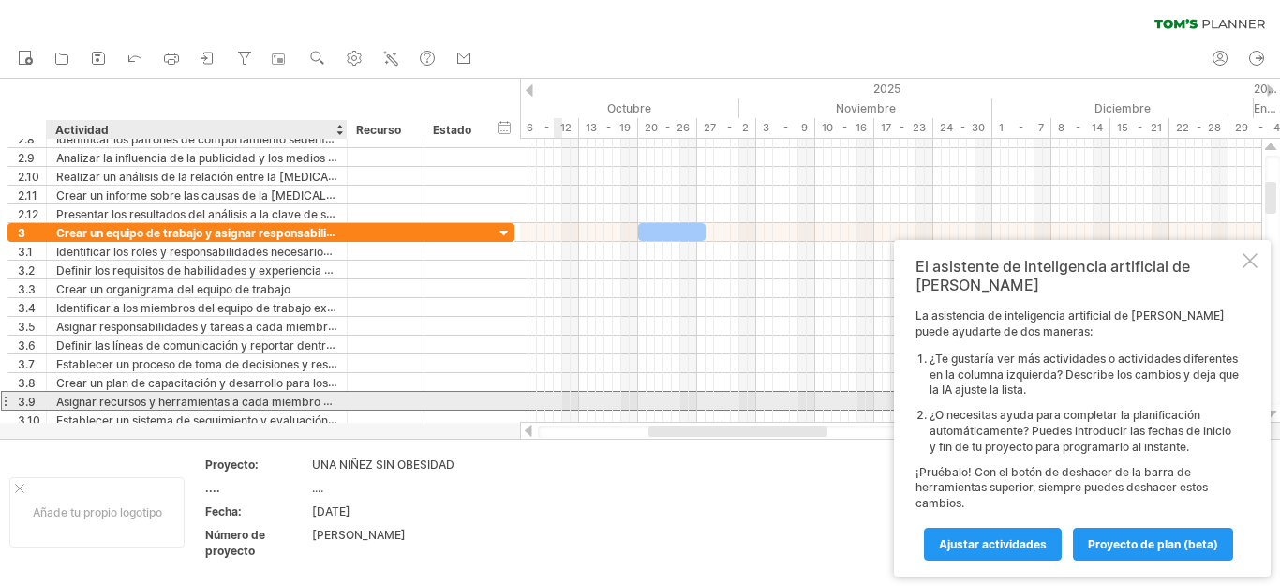
click at [195, 401] on font "Asignar recursos y herramientas a cada miembro del equipo de trabajo." at bounding box center [247, 401] width 383 height 15
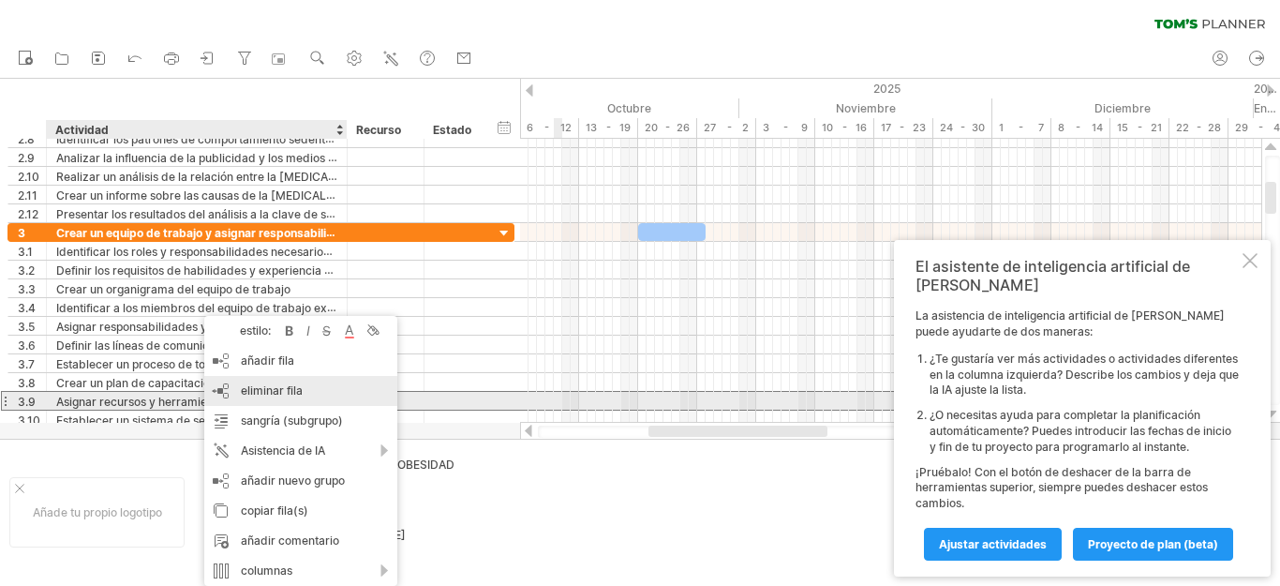
click at [257, 392] on font "eliminar fila" at bounding box center [272, 390] width 62 height 14
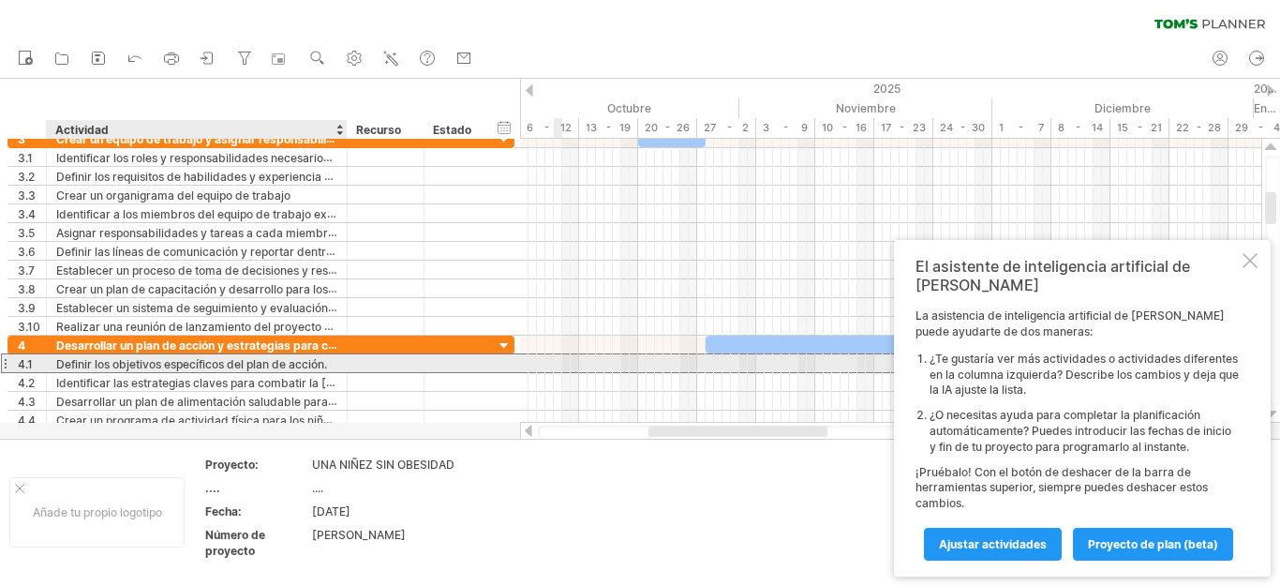
click at [198, 365] on font "Definir los objetivos específicos del plan de acción." at bounding box center [191, 364] width 271 height 14
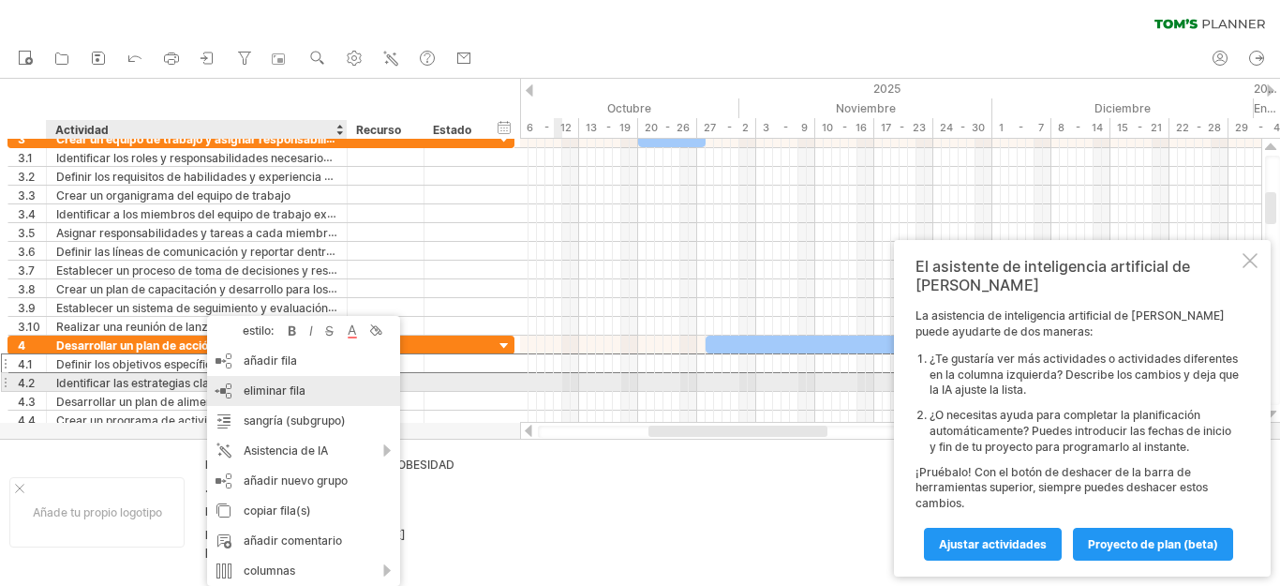
click at [260, 392] on font "eliminar fila" at bounding box center [275, 390] width 62 height 14
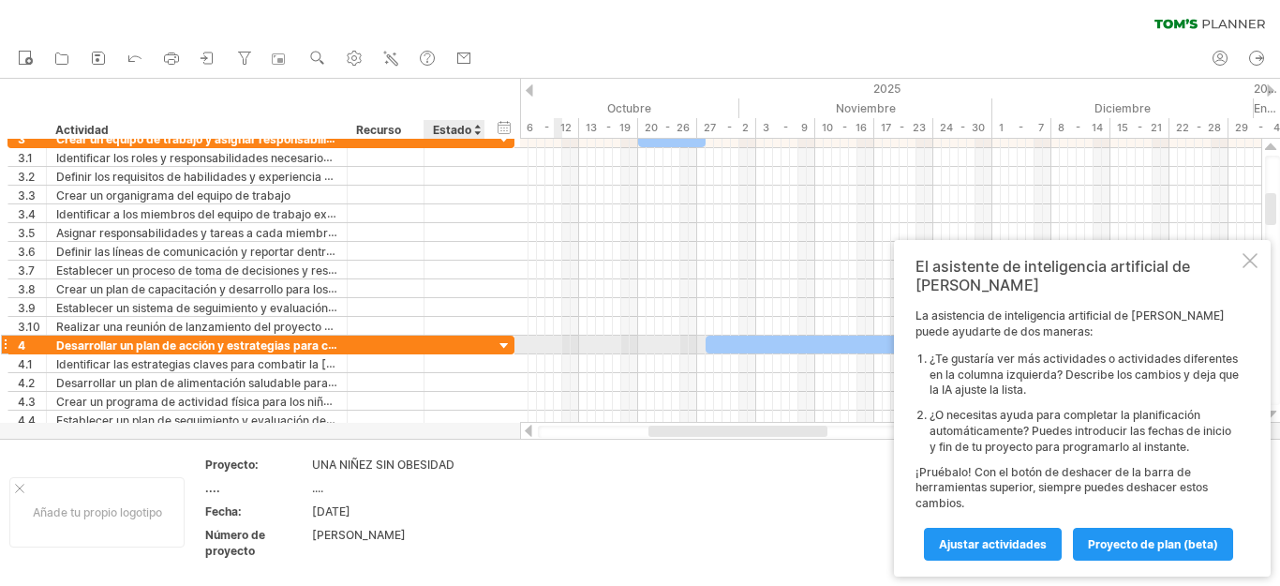
click at [507, 341] on div at bounding box center [505, 346] width 18 height 18
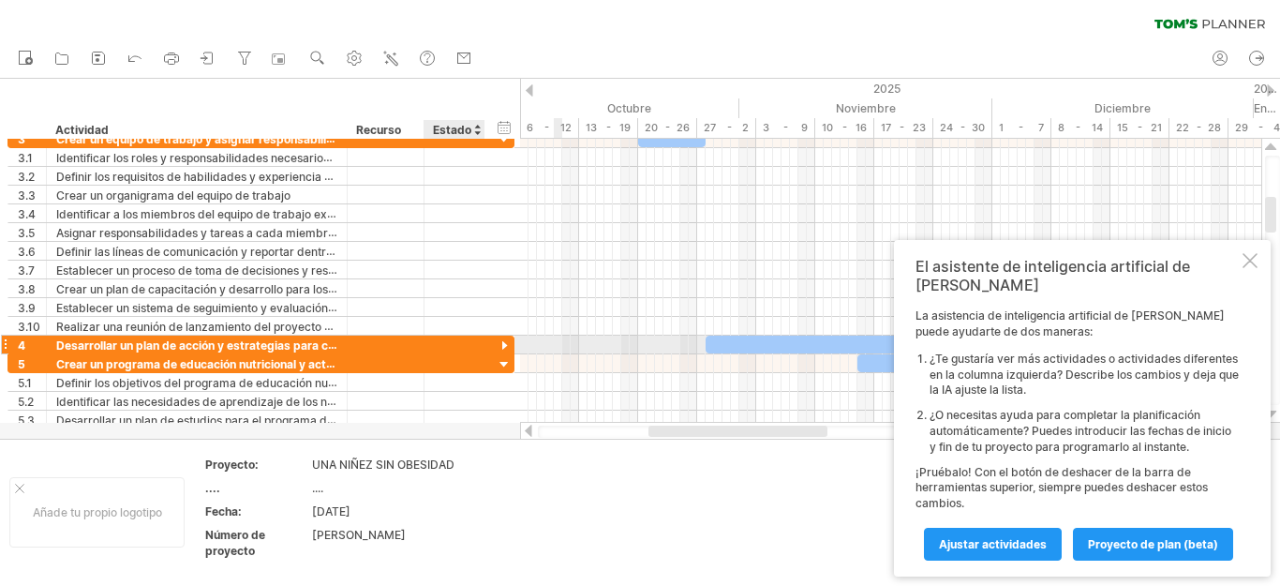
click at [502, 341] on div at bounding box center [505, 346] width 18 height 18
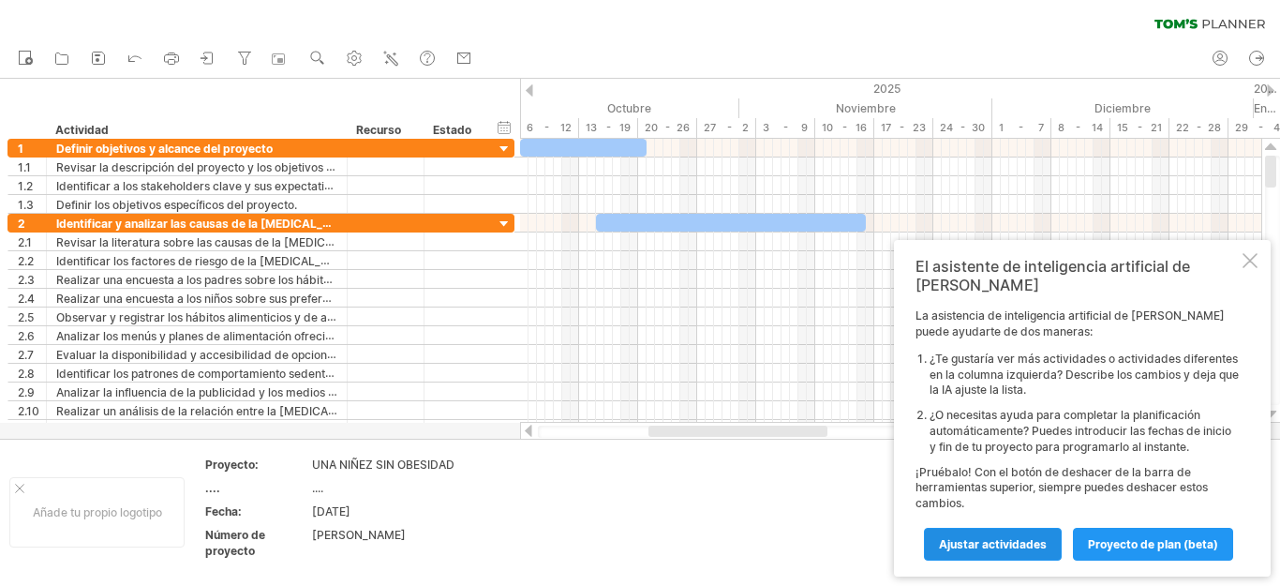
click at [1001, 543] on font "Ajustar actividades" at bounding box center [993, 544] width 108 height 14
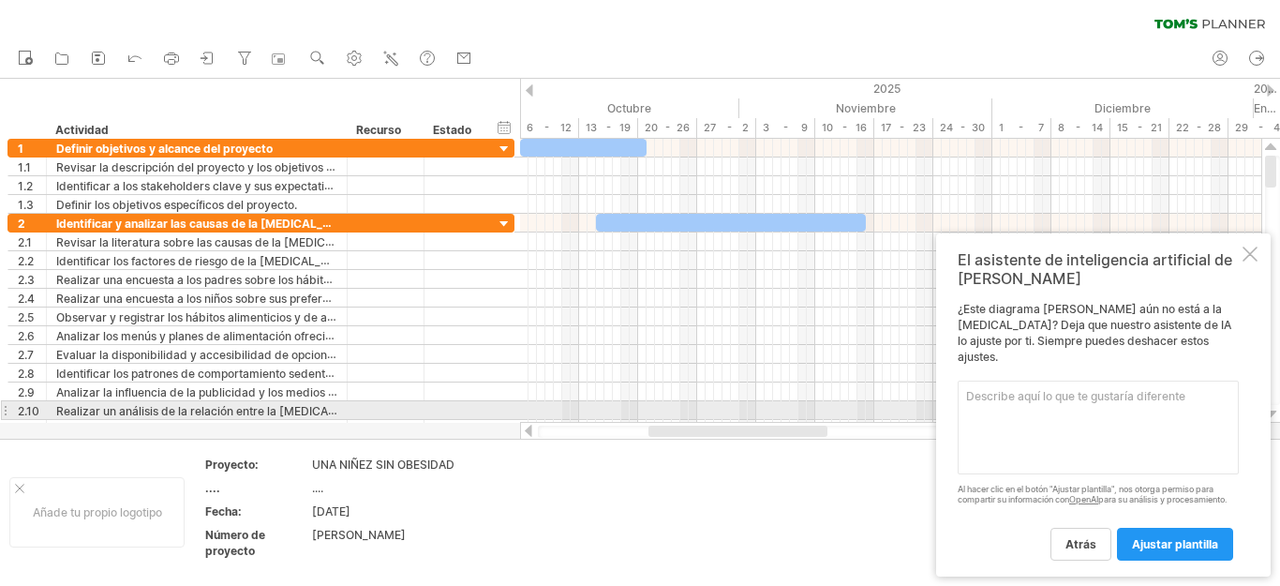
click at [1027, 407] on textarea at bounding box center [1098, 427] width 281 height 94
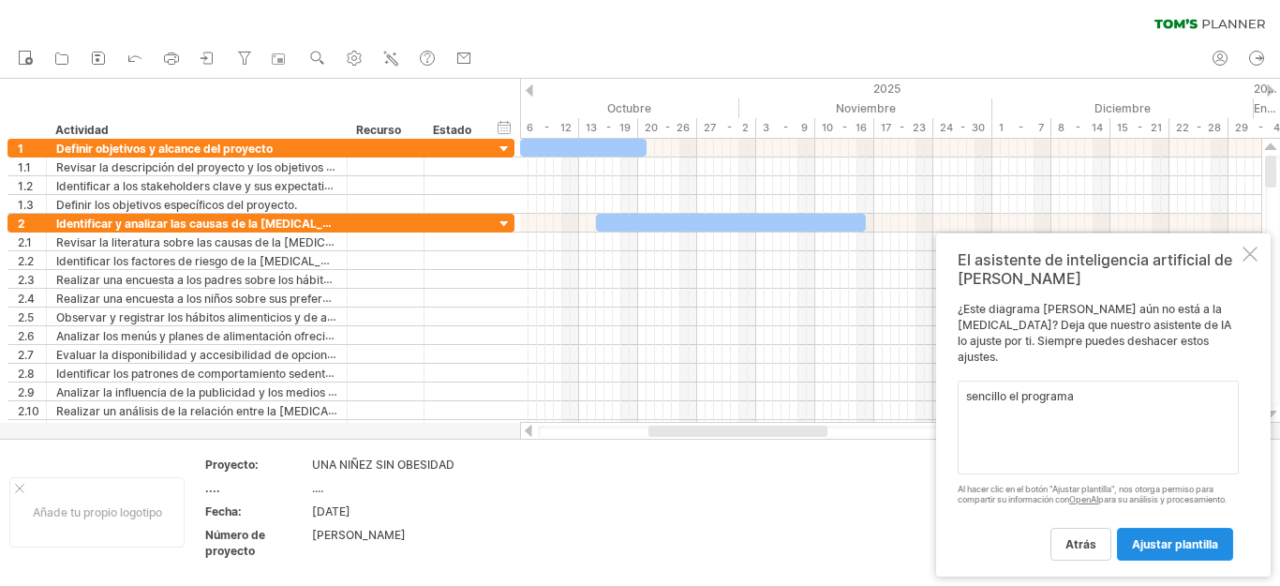
type textarea "sencillo el programa"
click at [1199, 544] on font "ajustar plantilla" at bounding box center [1175, 544] width 86 height 14
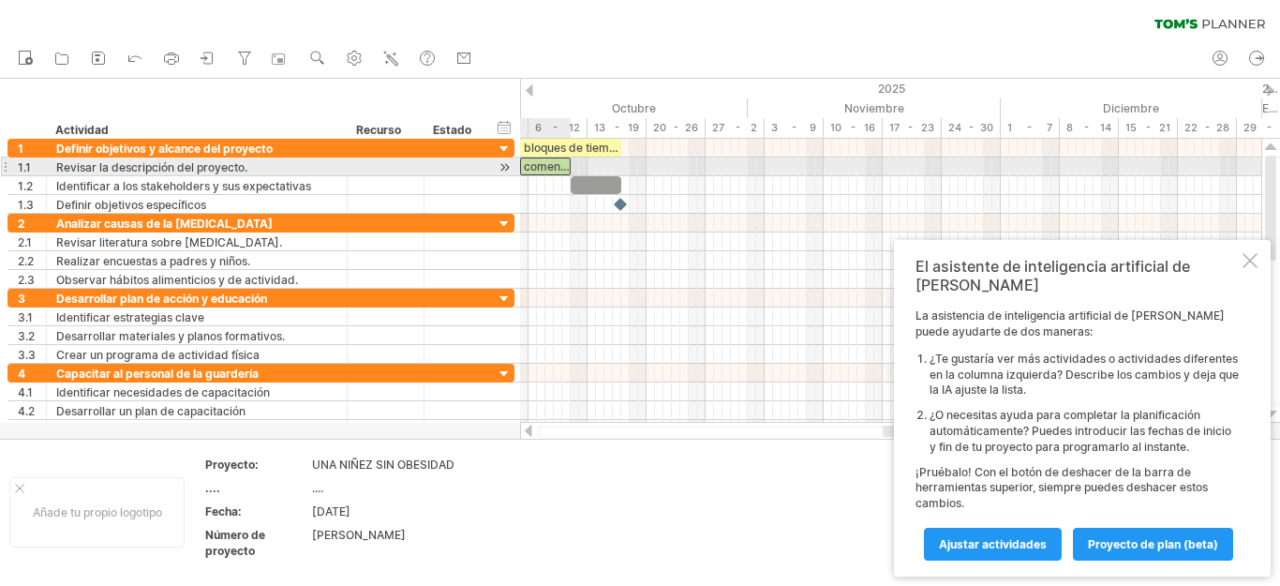
click at [533, 164] on font "comenzar" at bounding box center [551, 166] width 54 height 14
click at [507, 167] on div at bounding box center [505, 167] width 18 height 20
click at [543, 165] on font "comenzar" at bounding box center [559, 166] width 54 height 14
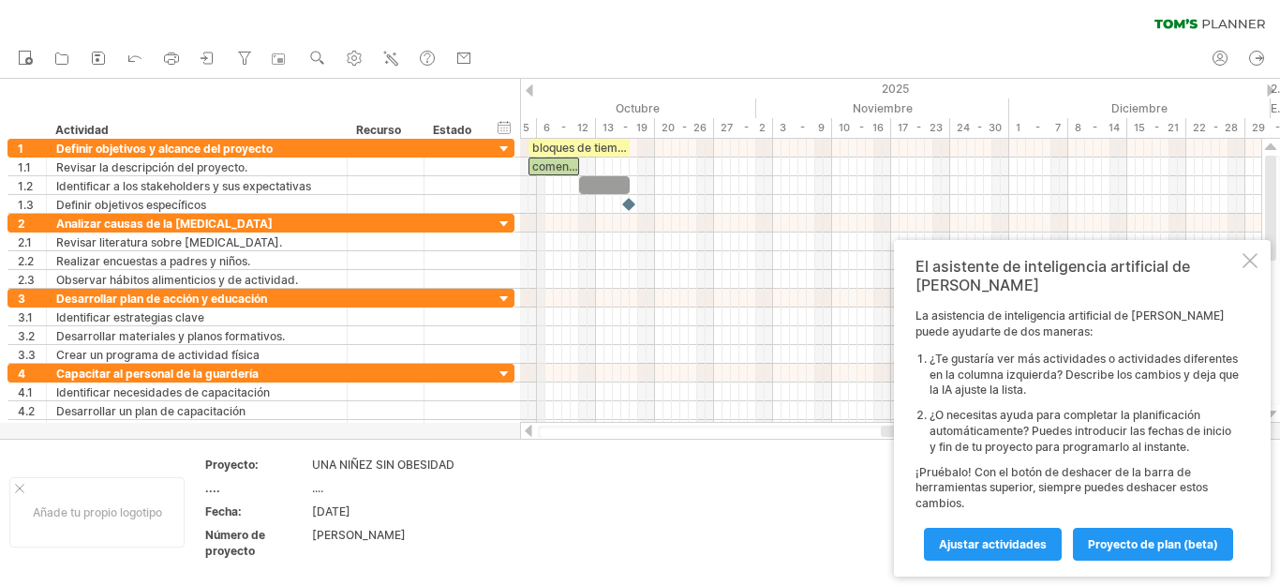
click at [544, 135] on div "6 - 12" at bounding box center [566, 128] width 59 height 20
click at [544, 126] on font "6 - 12" at bounding box center [565, 127] width 45 height 13
click at [530, 128] on div "6 - 12" at bounding box center [557, 128] width 59 height 20
click at [542, 124] on font "6 - 12" at bounding box center [557, 127] width 45 height 13
click at [564, 131] on font "6 - 12" at bounding box center [557, 127] width 45 height 13
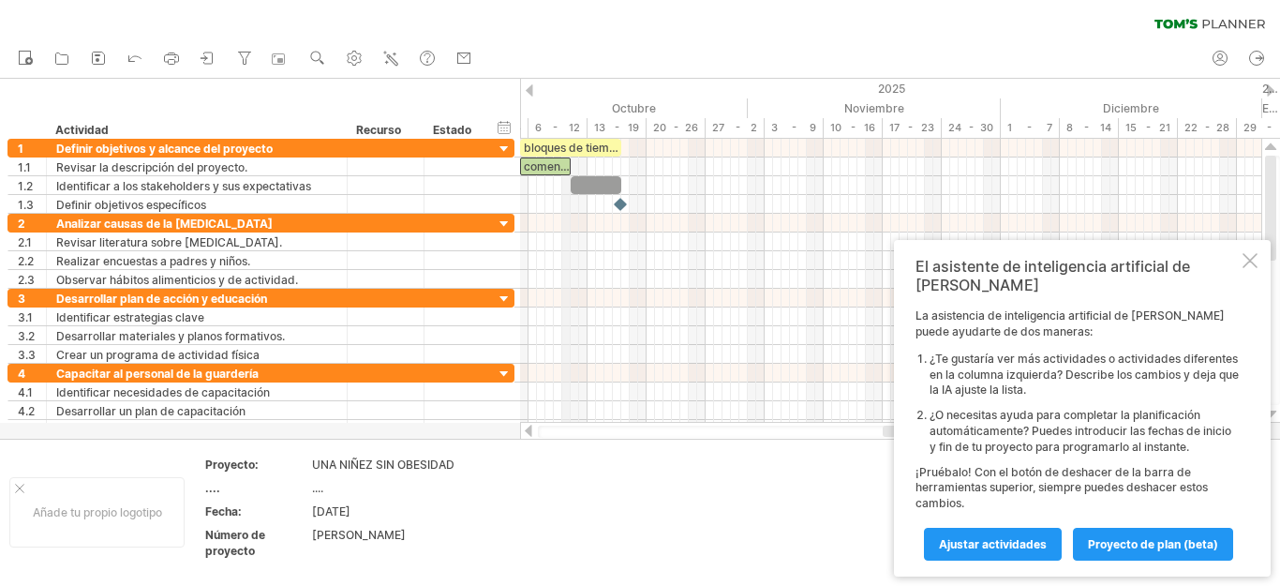
click at [565, 129] on font "6 - 12" at bounding box center [557, 127] width 45 height 13
click at [561, 133] on font "6 - 12" at bounding box center [557, 127] width 45 height 13
click at [578, 127] on div "6 - 12" at bounding box center [557, 128] width 59 height 20
click at [577, 128] on font "6 - 12" at bounding box center [557, 127] width 45 height 13
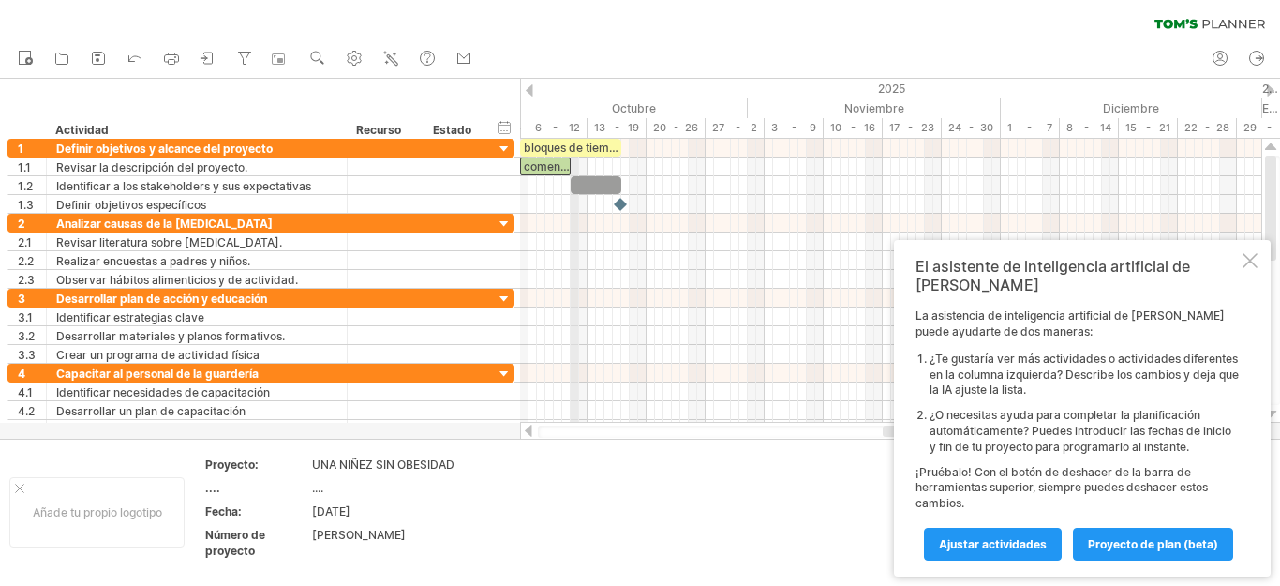
click at [577, 128] on font "6 - 12" at bounding box center [557, 127] width 45 height 13
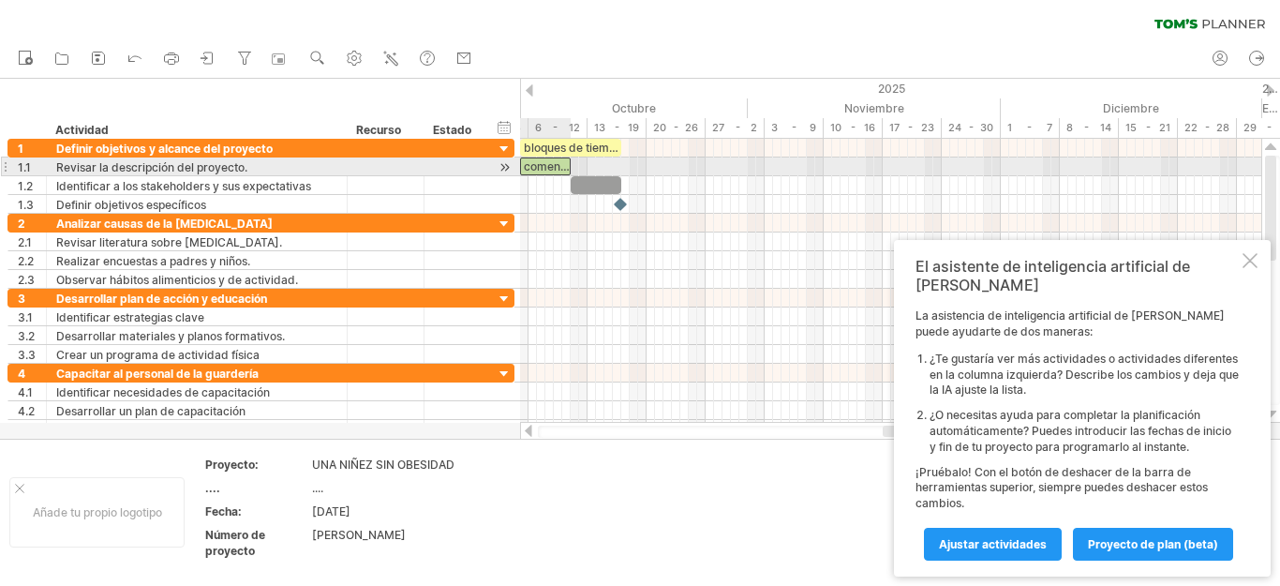
click at [548, 166] on font "comenzar" at bounding box center [551, 166] width 54 height 14
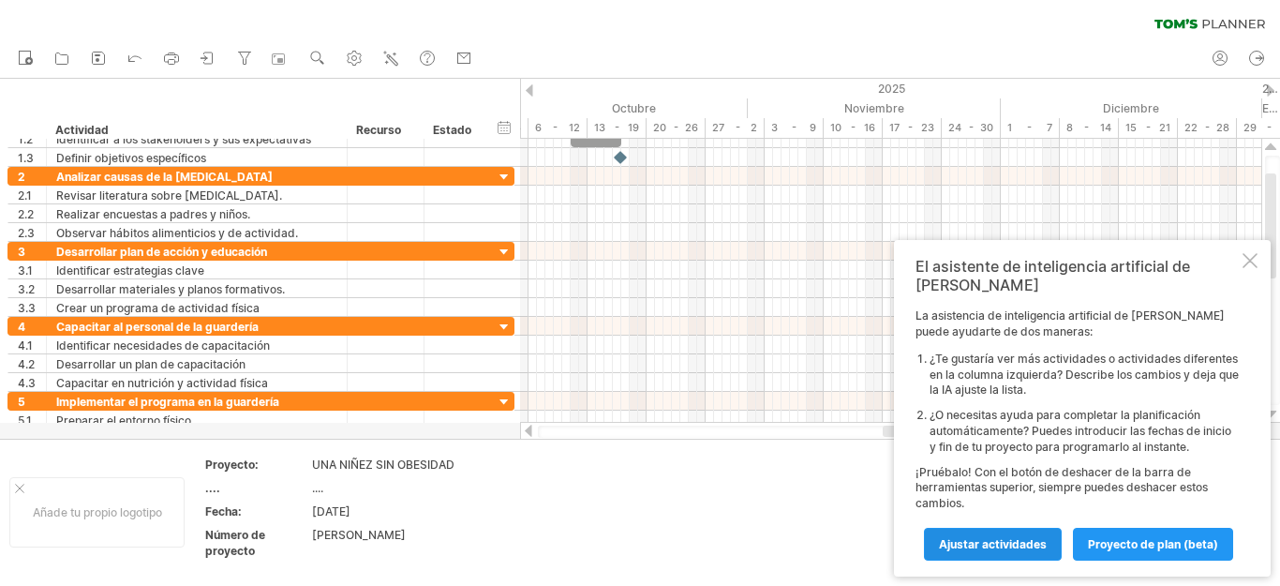
click at [1012, 554] on link "Ajustar actividades" at bounding box center [993, 544] width 138 height 33
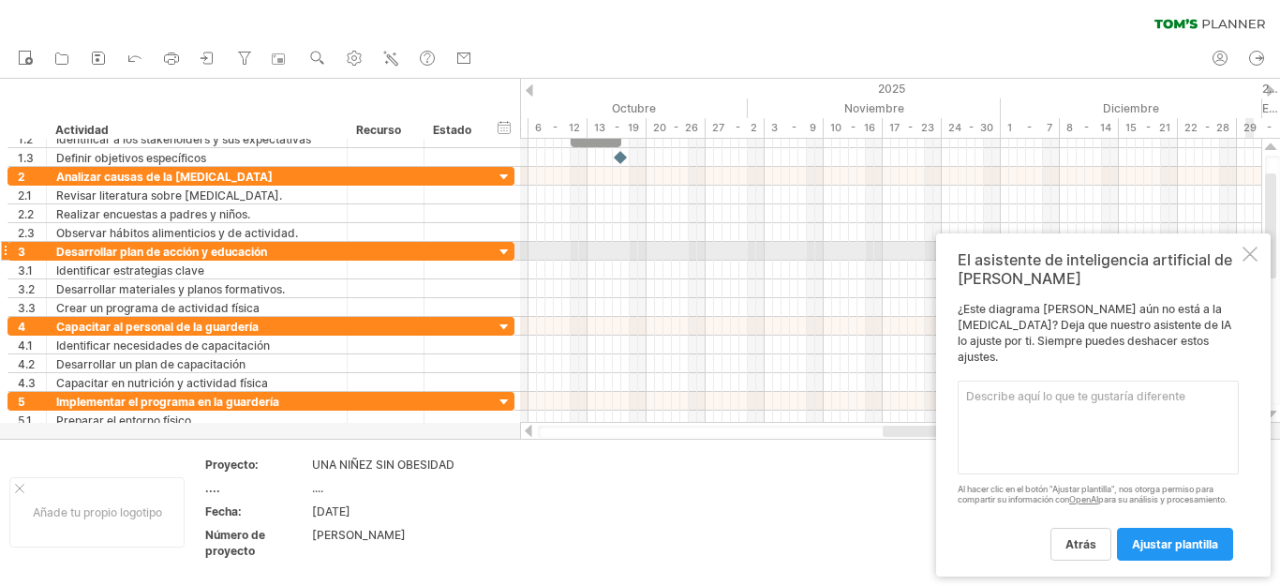
click at [1249, 259] on div at bounding box center [1249, 253] width 15 height 15
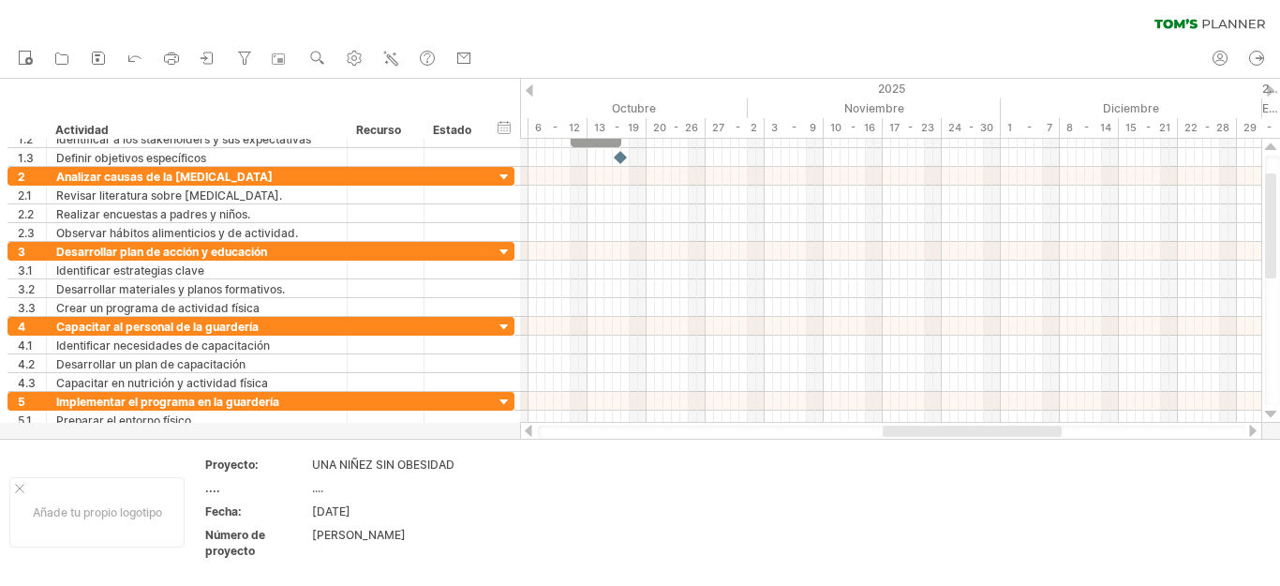
click at [1257, 432] on div at bounding box center [1252, 430] width 15 height 12
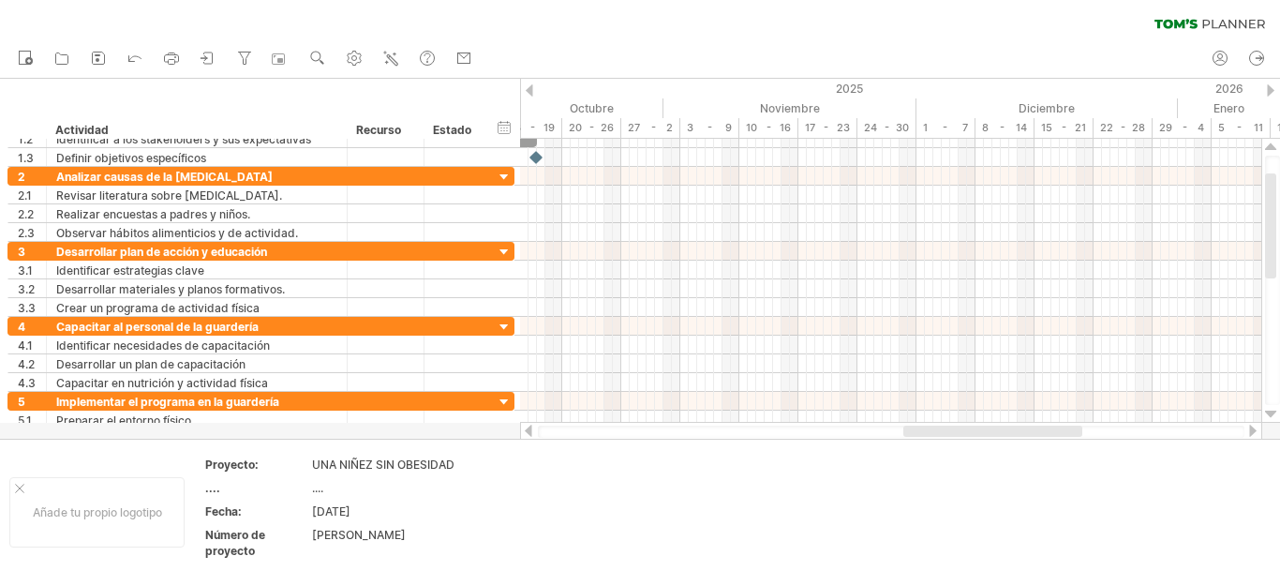
click at [1253, 431] on div at bounding box center [1252, 430] width 15 height 12
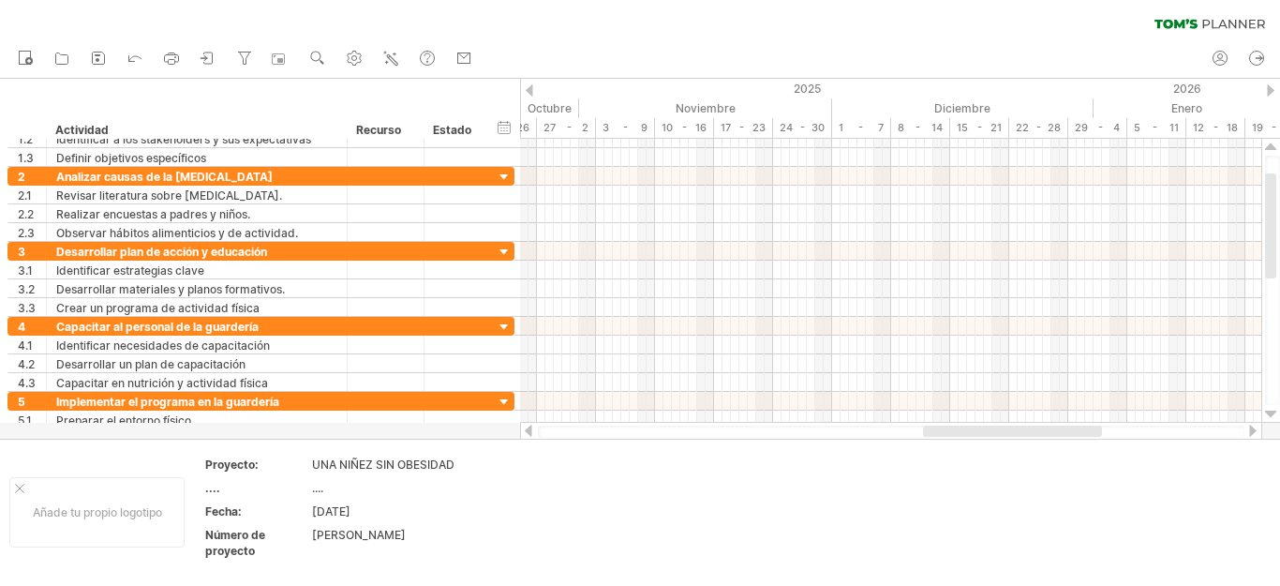
click at [1249, 431] on div at bounding box center [1252, 430] width 15 height 12
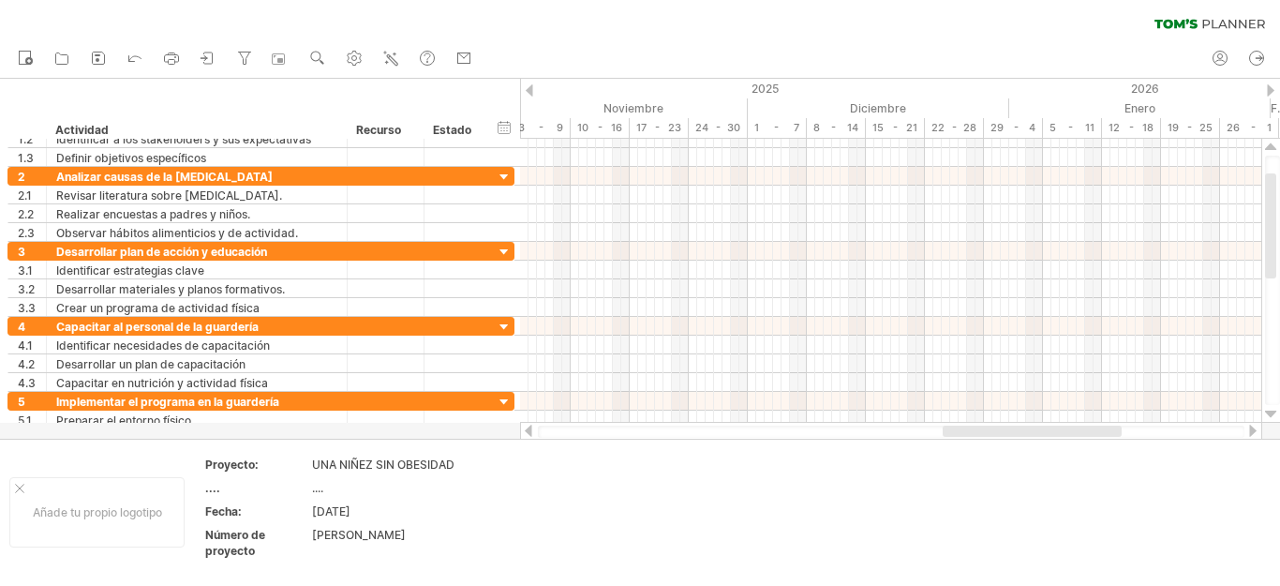
click at [1247, 432] on div at bounding box center [1252, 430] width 15 height 12
click at [1245, 432] on div at bounding box center [1252, 430] width 15 height 12
click at [1244, 432] on div at bounding box center [891, 431] width 742 height 19
click at [1243, 432] on div at bounding box center [891, 431] width 742 height 19
click at [1243, 432] on div at bounding box center [891, 431] width 706 height 12
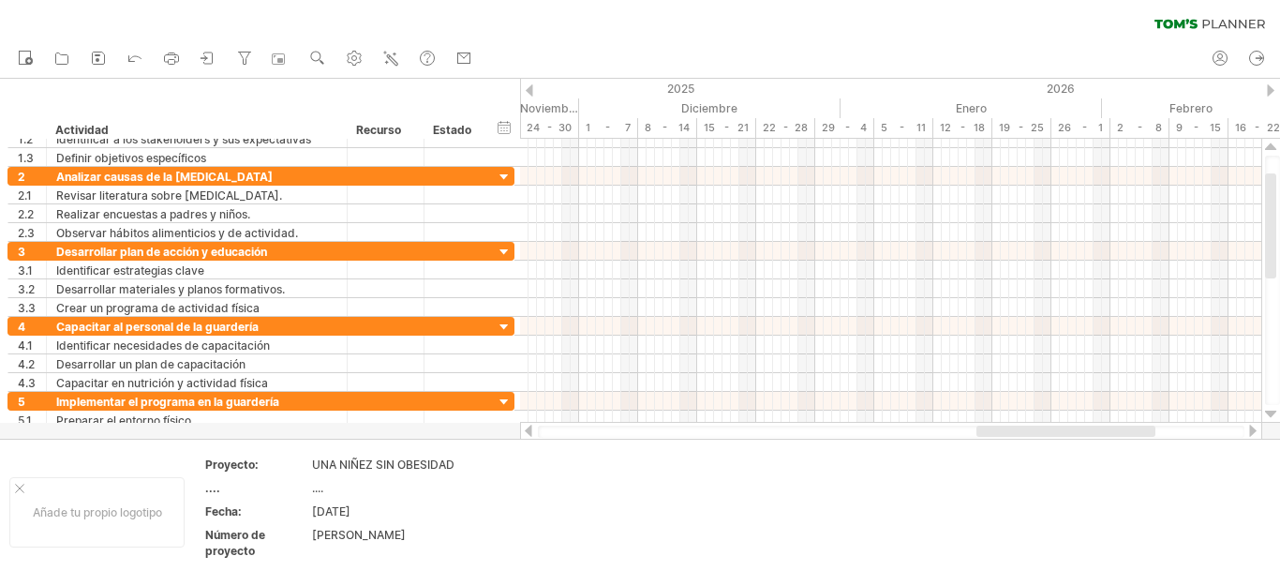
click at [1243, 432] on div at bounding box center [891, 431] width 706 height 12
click at [1271, 93] on div at bounding box center [1270, 90] width 7 height 12
click at [1271, 92] on div at bounding box center [1270, 90] width 7 height 12
click at [1267, 95] on div at bounding box center [1270, 90] width 7 height 12
click at [1190, 135] on div "9 - 15" at bounding box center [1181, 128] width 59 height 20
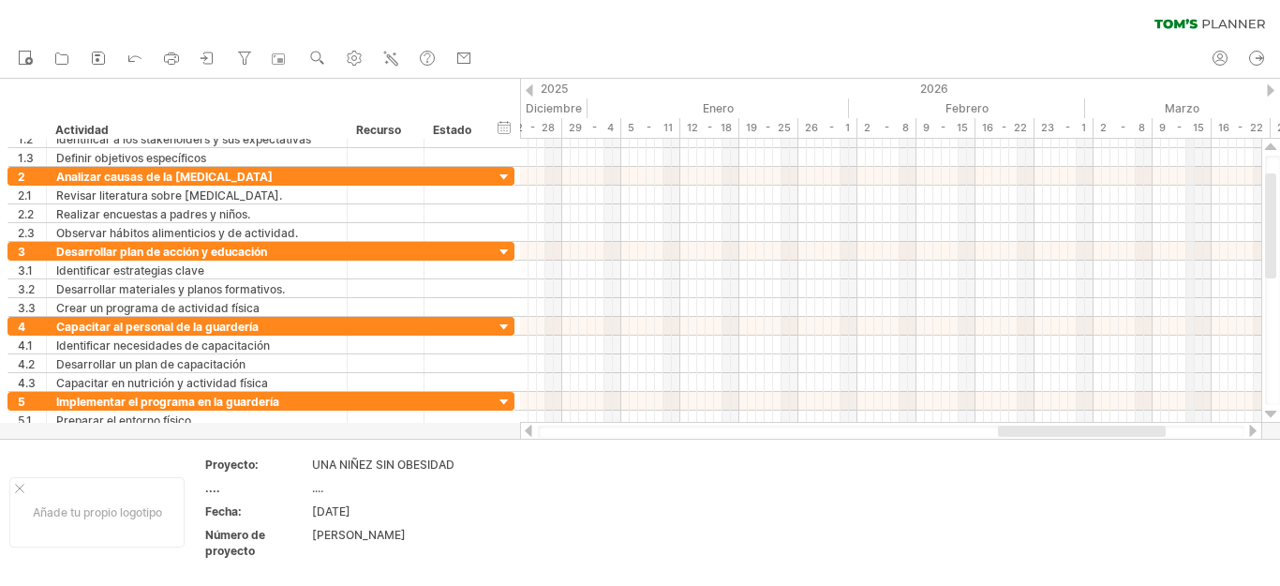
click at [1190, 132] on font "9 - 15" at bounding box center [1181, 127] width 45 height 13
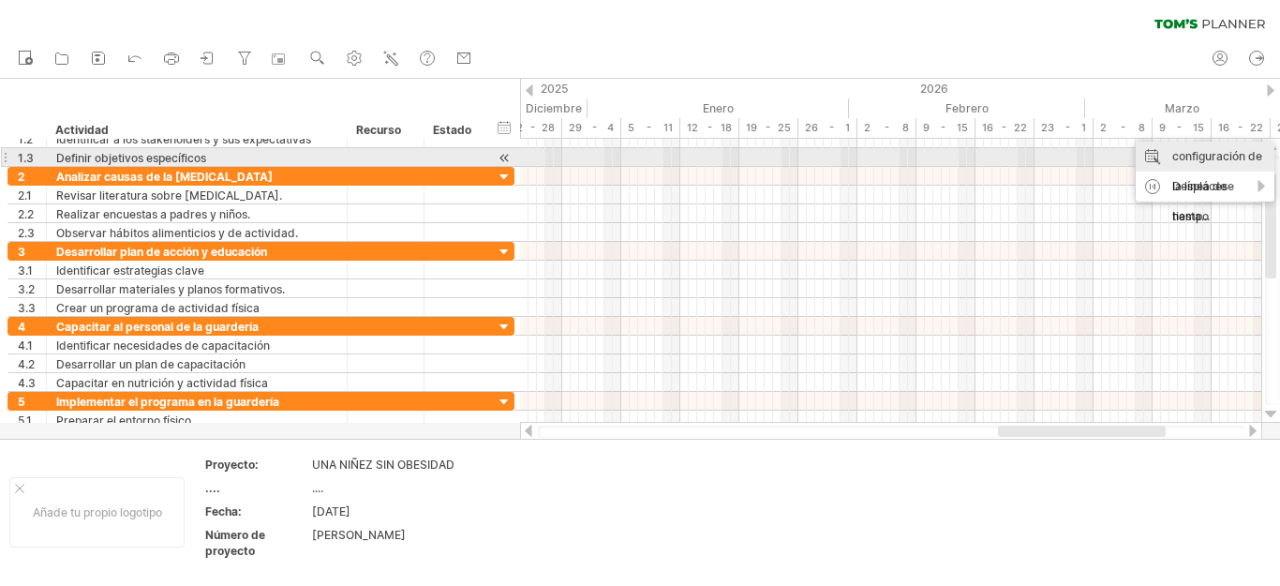
click at [1183, 149] on font "configuración de la línea de tiempo" at bounding box center [1217, 186] width 90 height 74
select select "*"
select select "**"
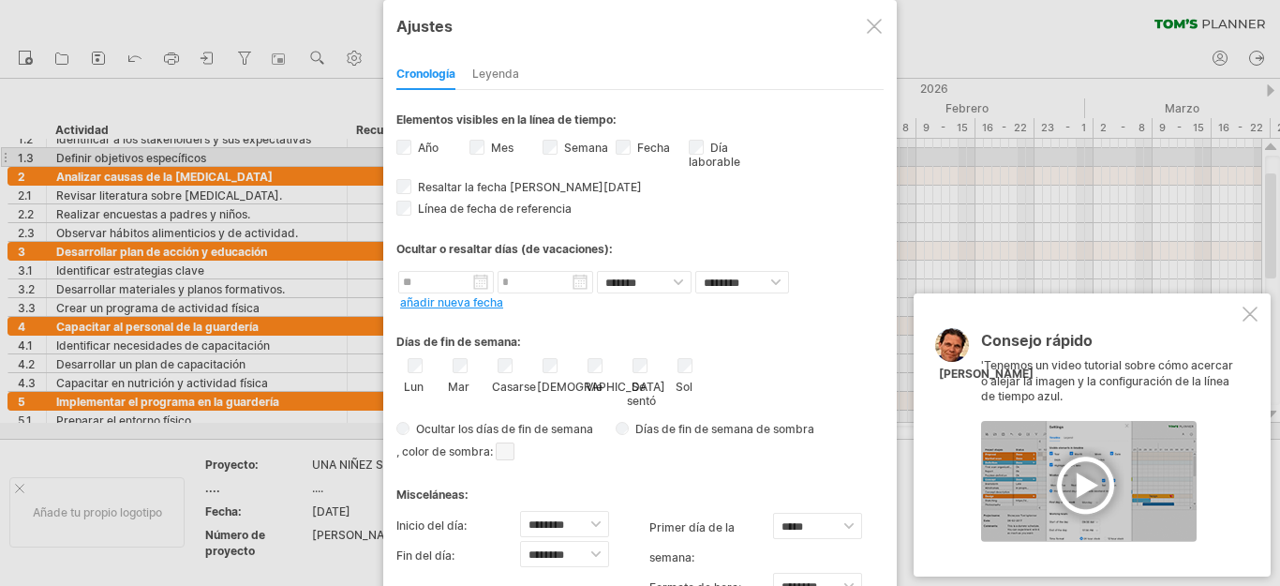
click at [1089, 486] on div at bounding box center [1089, 481] width 216 height 121
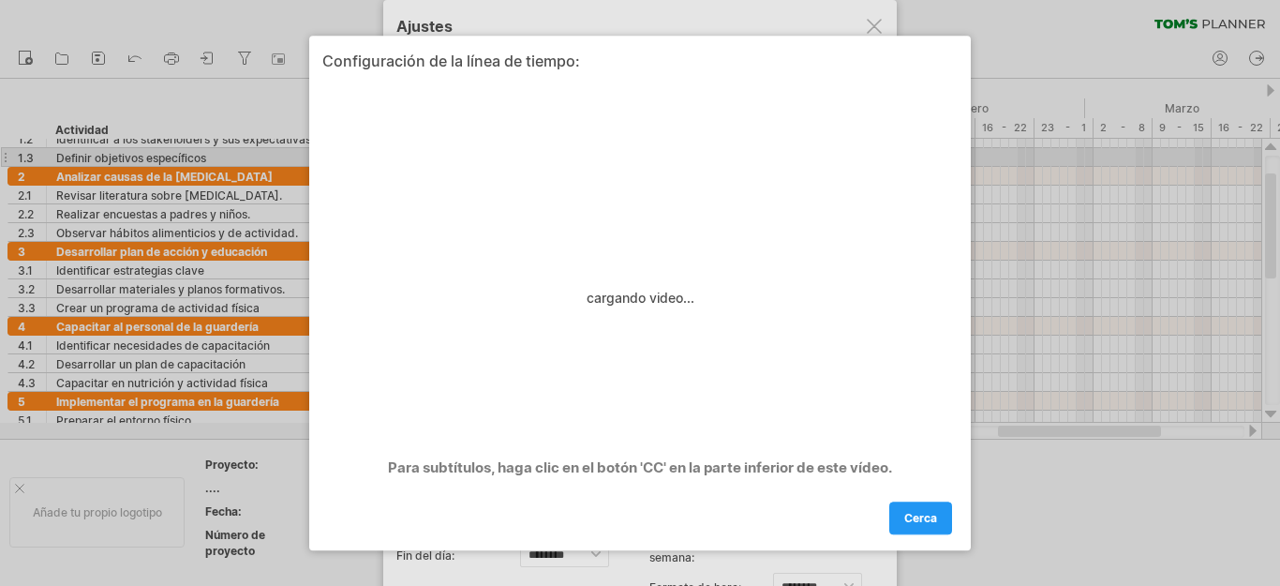
click at [1033, 101] on div at bounding box center [640, 293] width 1280 height 586
click at [929, 516] on font "cerca" at bounding box center [920, 518] width 33 height 14
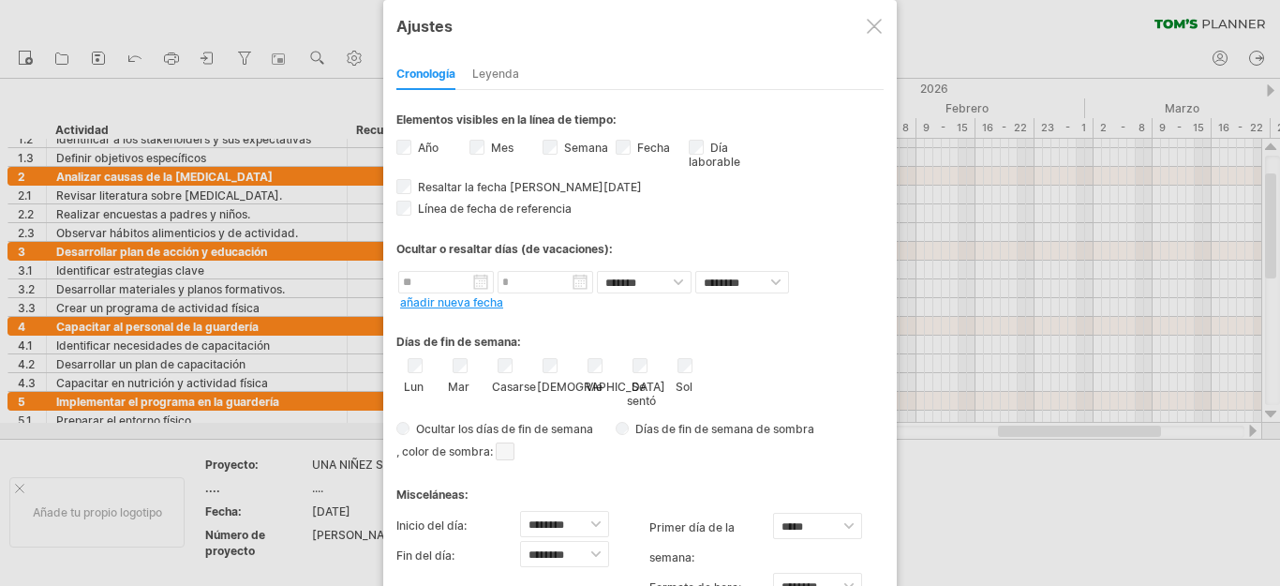
click at [868, 45] on div "**********" at bounding box center [639, 334] width 513 height 668
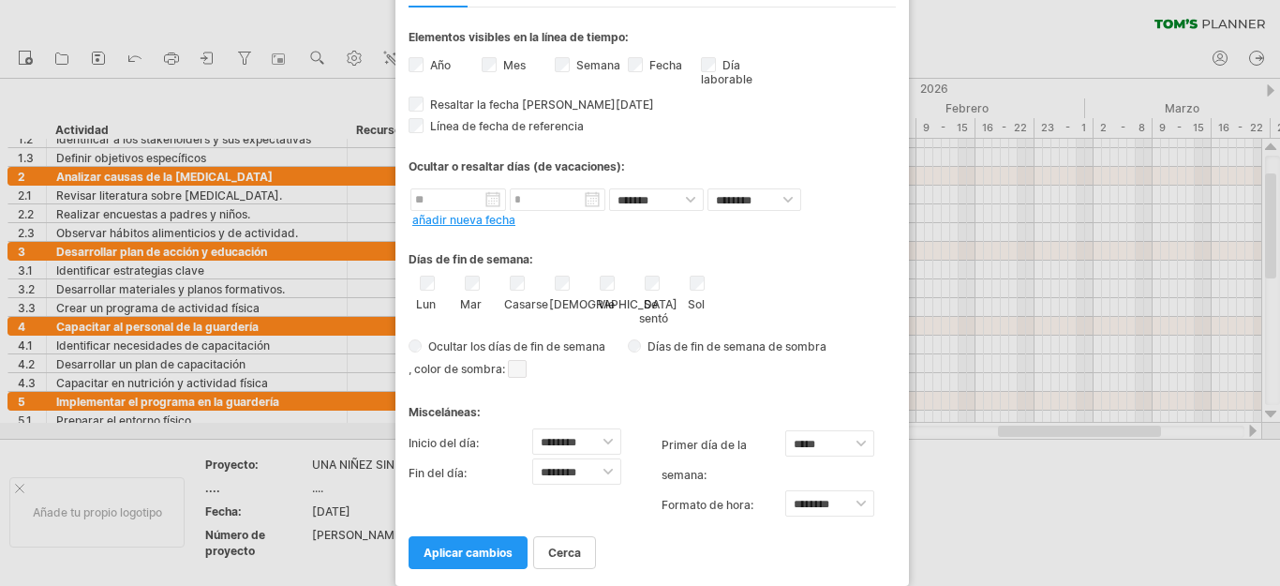
click at [1050, 59] on div at bounding box center [640, 293] width 1280 height 586
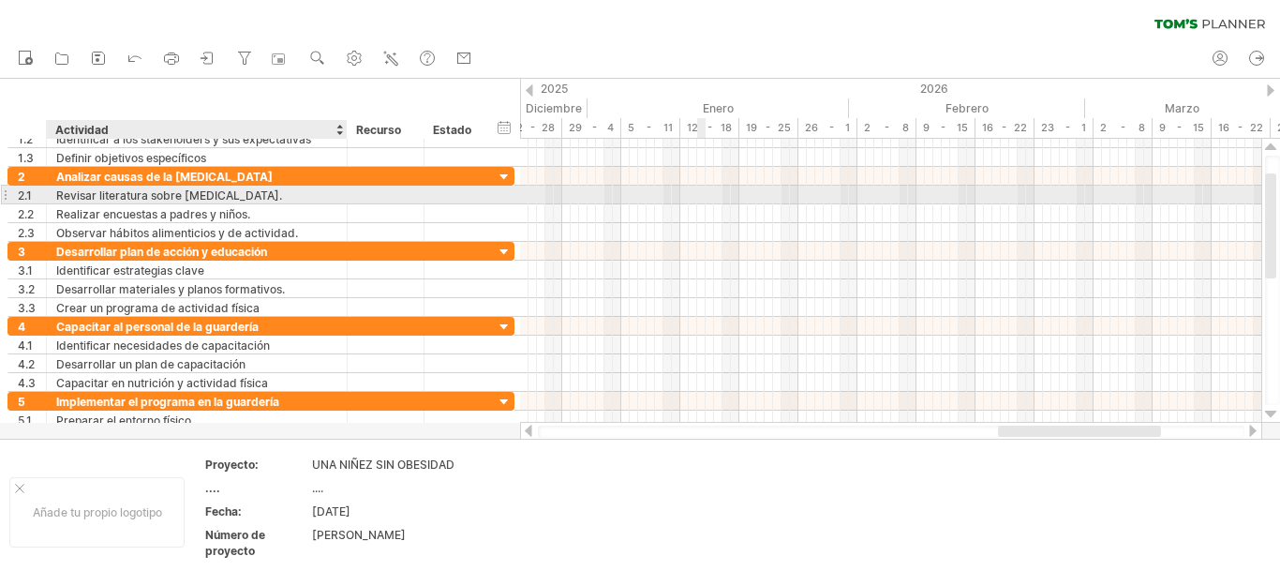
click at [281, 194] on div "Revisar literatura sobre [MEDICAL_DATA]." at bounding box center [196, 195] width 281 height 18
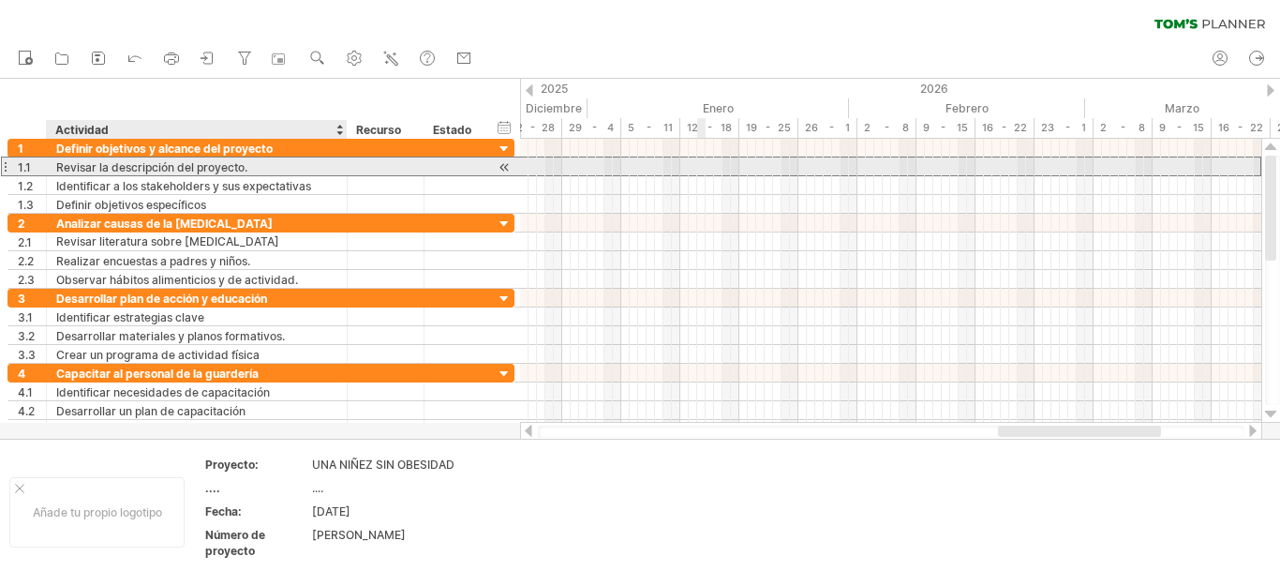
click at [264, 167] on div "Revisar la descripción del proyecto." at bounding box center [196, 166] width 281 height 18
click at [502, 170] on div at bounding box center [505, 167] width 18 height 20
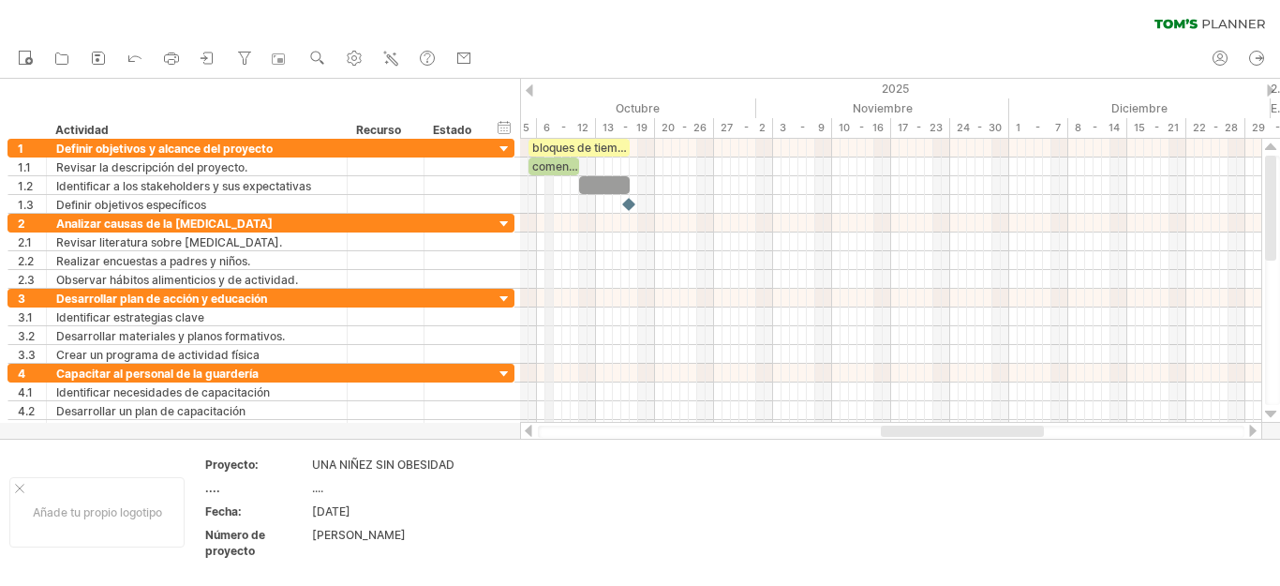
click at [547, 130] on font "6 - 12" at bounding box center [565, 127] width 45 height 13
click at [537, 126] on div "6 - 12" at bounding box center [566, 128] width 59 height 20
click at [543, 126] on font "6 - 12" at bounding box center [565, 127] width 45 height 13
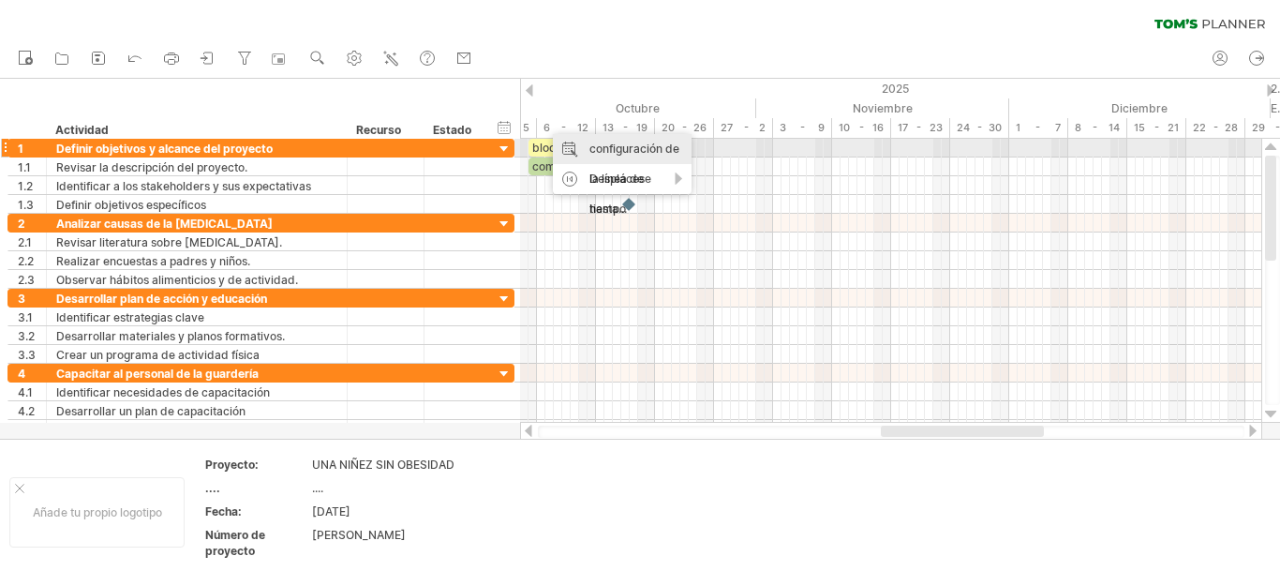
click at [593, 141] on font "configuración de la línea de tiempo" at bounding box center [634, 178] width 90 height 74
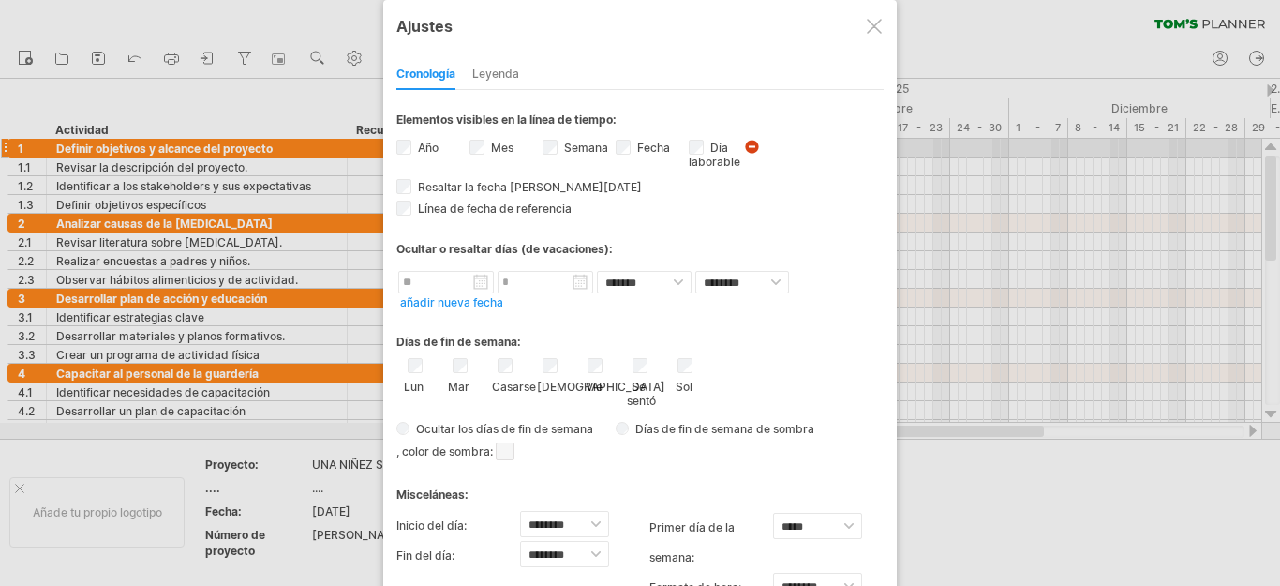
click at [594, 372] on div "Vie" at bounding box center [594, 376] width 23 height 36
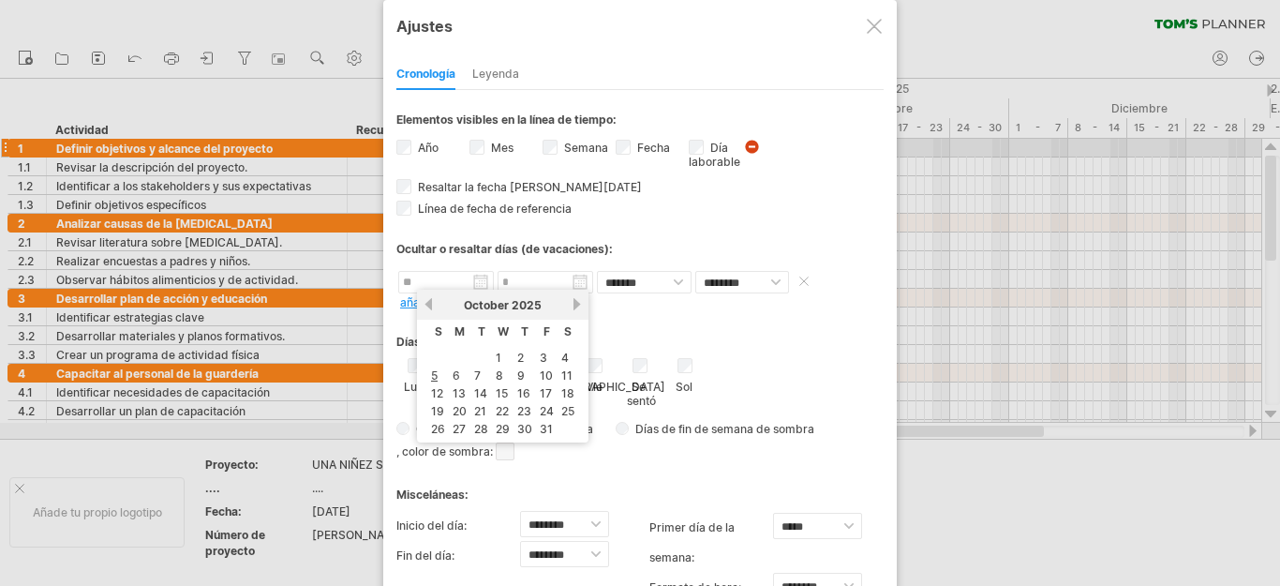
click at [486, 288] on input "text" at bounding box center [446, 282] width 96 height 22
click at [458, 378] on font "6" at bounding box center [456, 375] width 7 height 14
click at [480, 290] on body "progreso(100%) Intentando acceder a [DOMAIN_NAME] Conectado de nuevo... 0% borr…" at bounding box center [640, 294] width 1280 height 589
click at [461, 379] on link "6" at bounding box center [456, 375] width 11 height 18
click at [483, 290] on body "progreso(100%) Intentando acceder a [DOMAIN_NAME] Conectado de nuevo... 0% borr…" at bounding box center [640, 294] width 1280 height 589
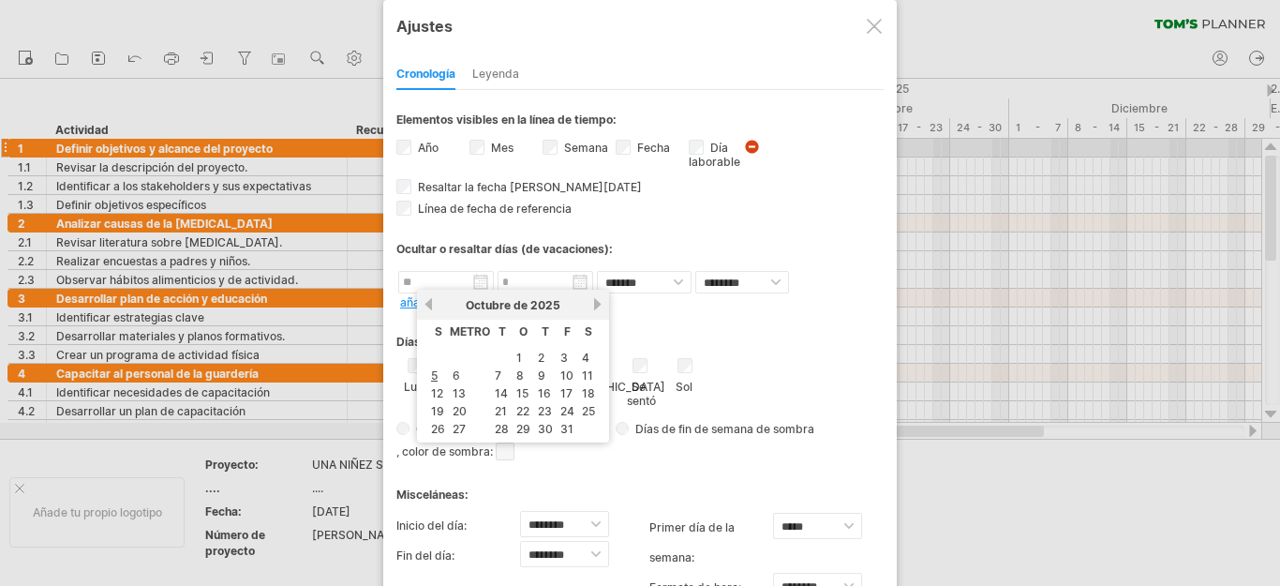
click at [452, 377] on link "6" at bounding box center [456, 375] width 11 height 18
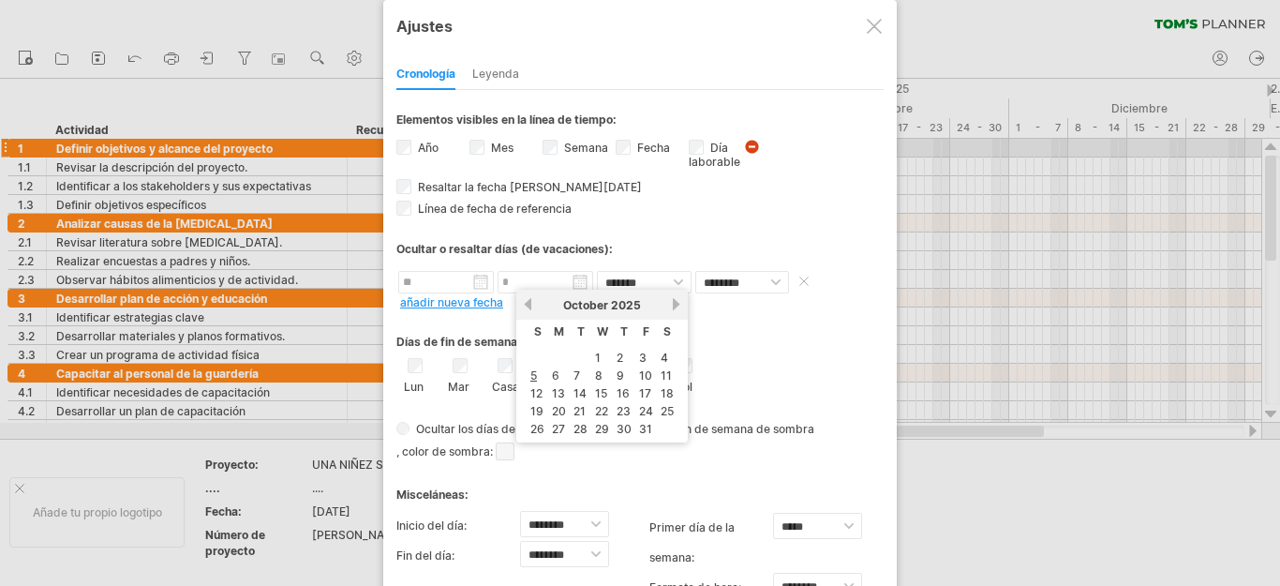
click at [581, 289] on body "progreso(100%) Intentando acceder a [DOMAIN_NAME] Conectado de nuevo... 0% borr…" at bounding box center [640, 294] width 1280 height 589
click at [622, 373] on font "8" at bounding box center [619, 375] width 7 height 14
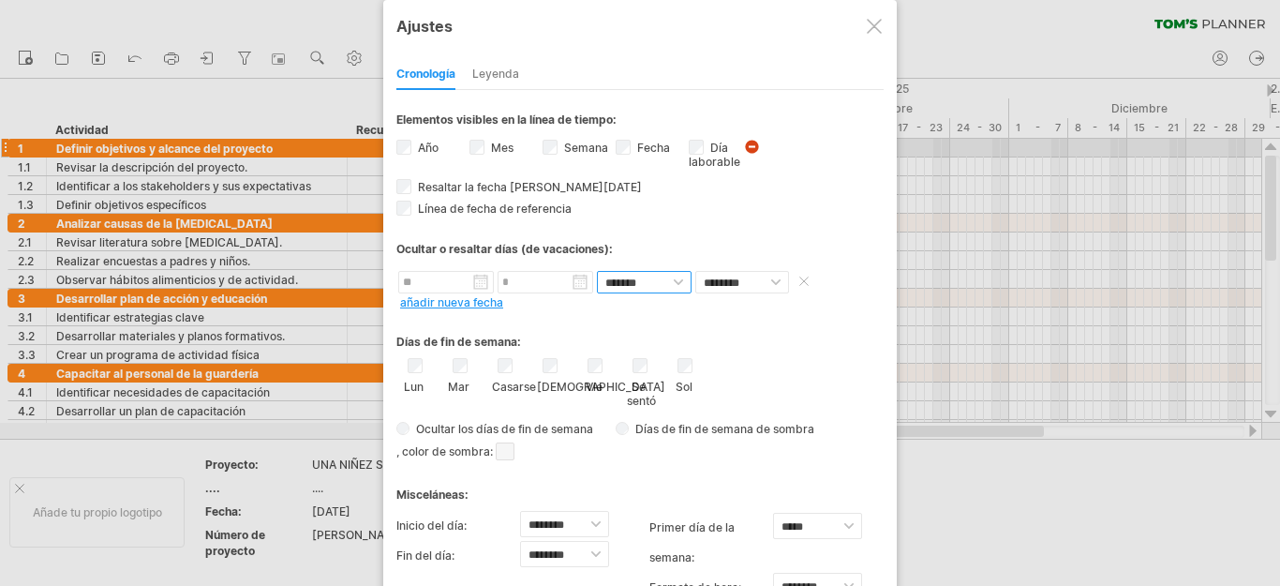
click at [677, 281] on select "**********" at bounding box center [644, 282] width 95 height 22
click at [739, 345] on div "Días de fin de semana:" at bounding box center [639, 335] width 487 height 37
click at [514, 453] on span at bounding box center [505, 451] width 19 height 18
click at [514, 442] on span at bounding box center [505, 451] width 19 height 18
click at [658, 472] on span at bounding box center [652, 472] width 15 height 15
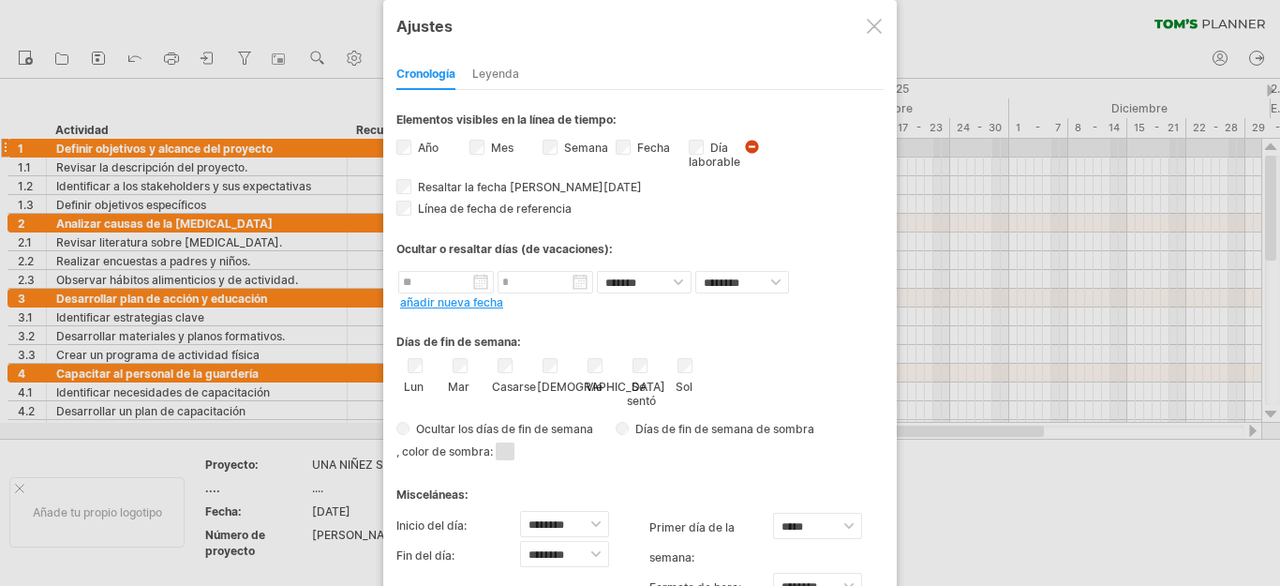
click at [514, 451] on span at bounding box center [505, 451] width 19 height 18
click at [514, 452] on span at bounding box center [505, 451] width 19 height 18
click at [514, 449] on span at bounding box center [505, 451] width 19 height 18
click at [612, 487] on div at bounding box center [614, 478] width 21 height 21
click at [933, 492] on div at bounding box center [640, 293] width 1280 height 586
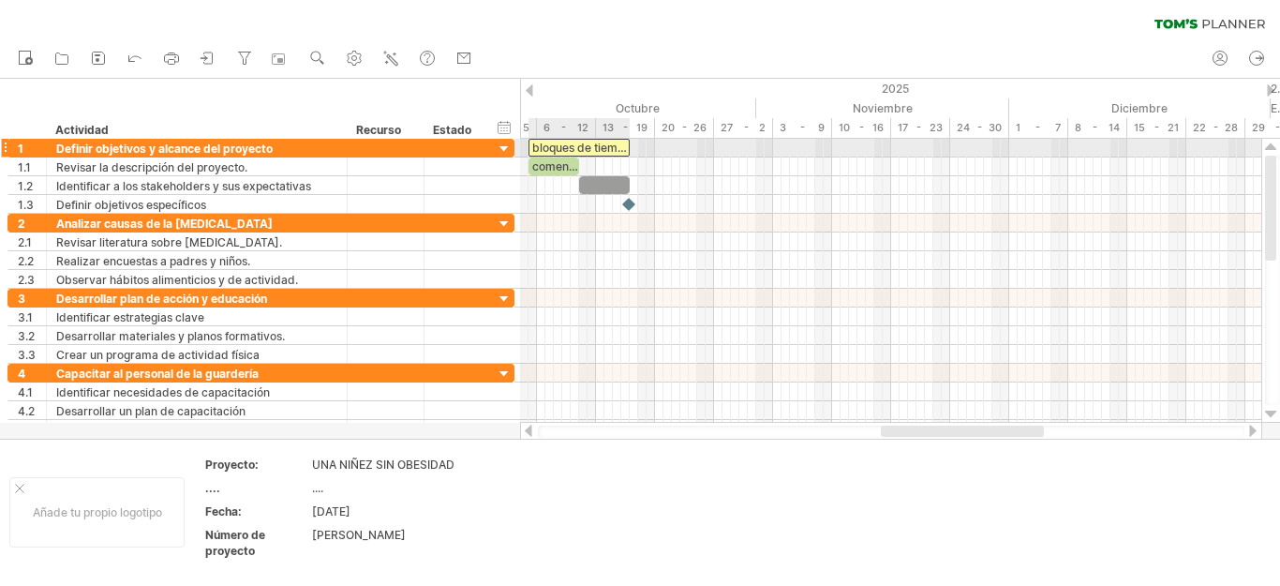
click at [564, 147] on font "bloques de tiempo de ejemplo:" at bounding box center [613, 148] width 163 height 14
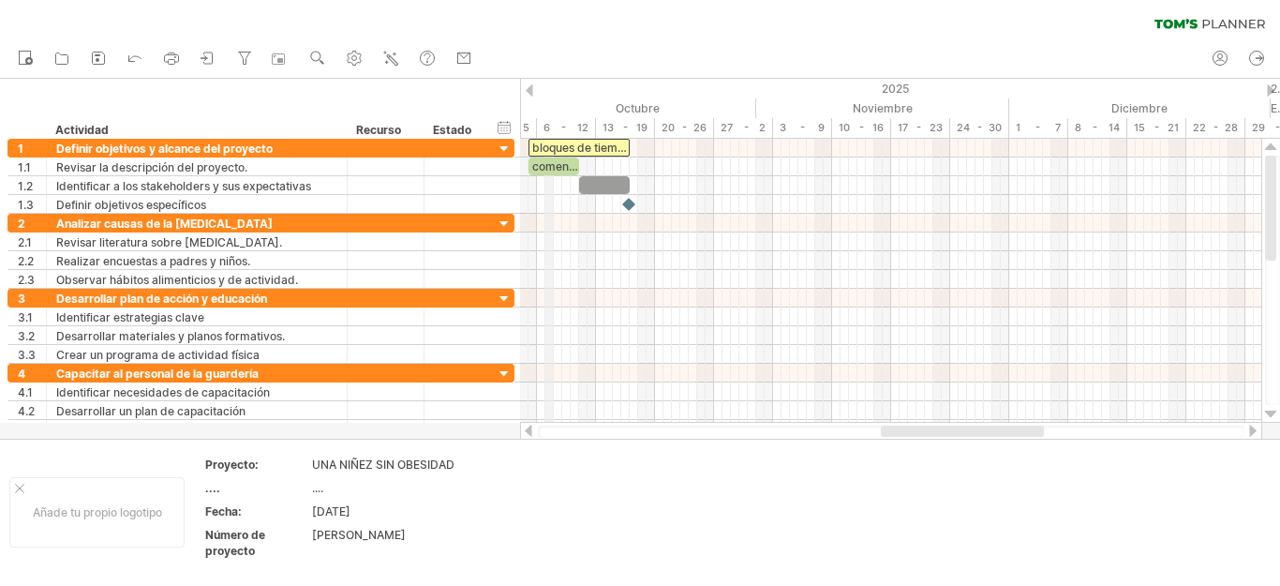
click at [547, 128] on font "6 - 12" at bounding box center [565, 127] width 45 height 13
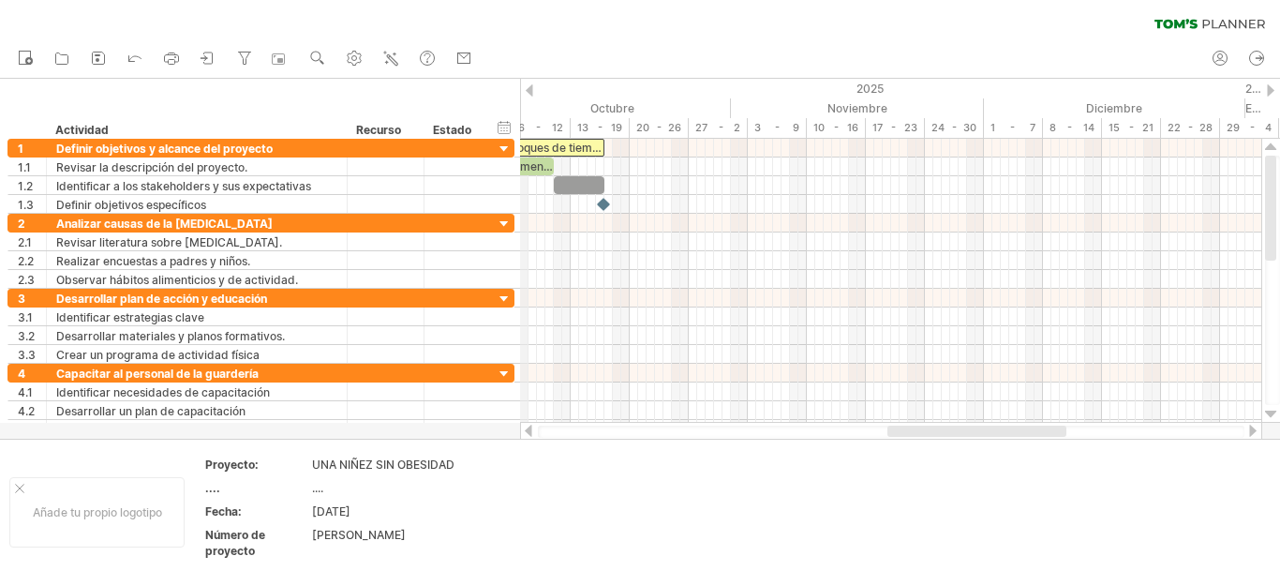
drag, startPoint x: 546, startPoint y: 127, endPoint x: 525, endPoint y: 112, distance: 26.3
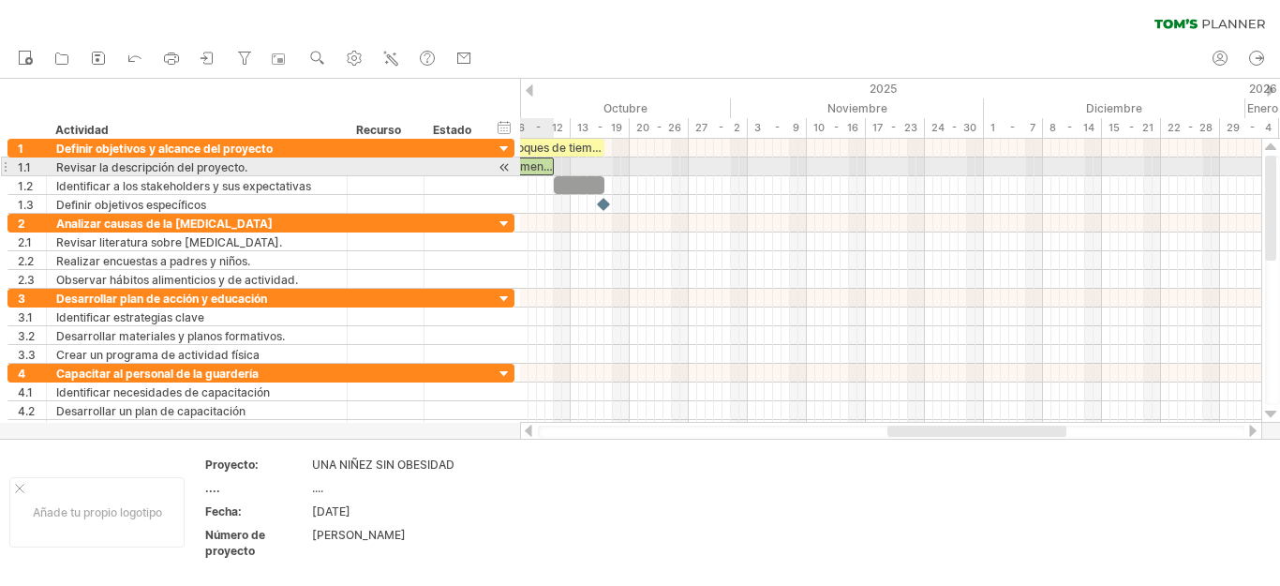
click at [520, 165] on font "comenzar" at bounding box center [534, 166] width 54 height 14
click at [533, 162] on font "comenzar" at bounding box center [534, 166] width 54 height 14
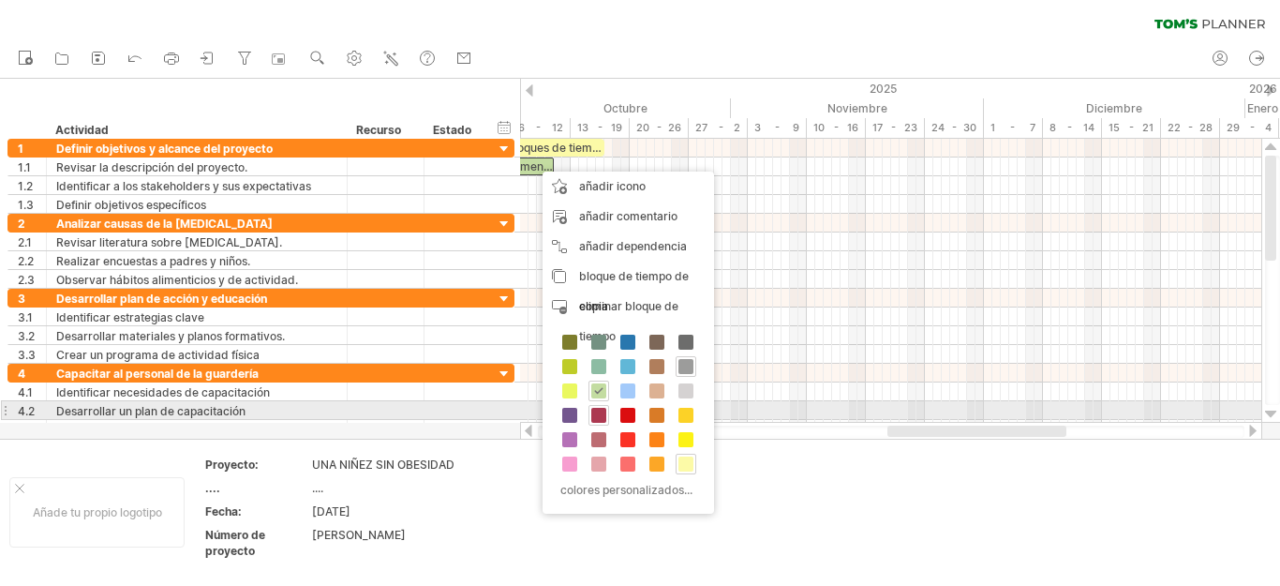
click at [599, 413] on span at bounding box center [598, 415] width 15 height 15
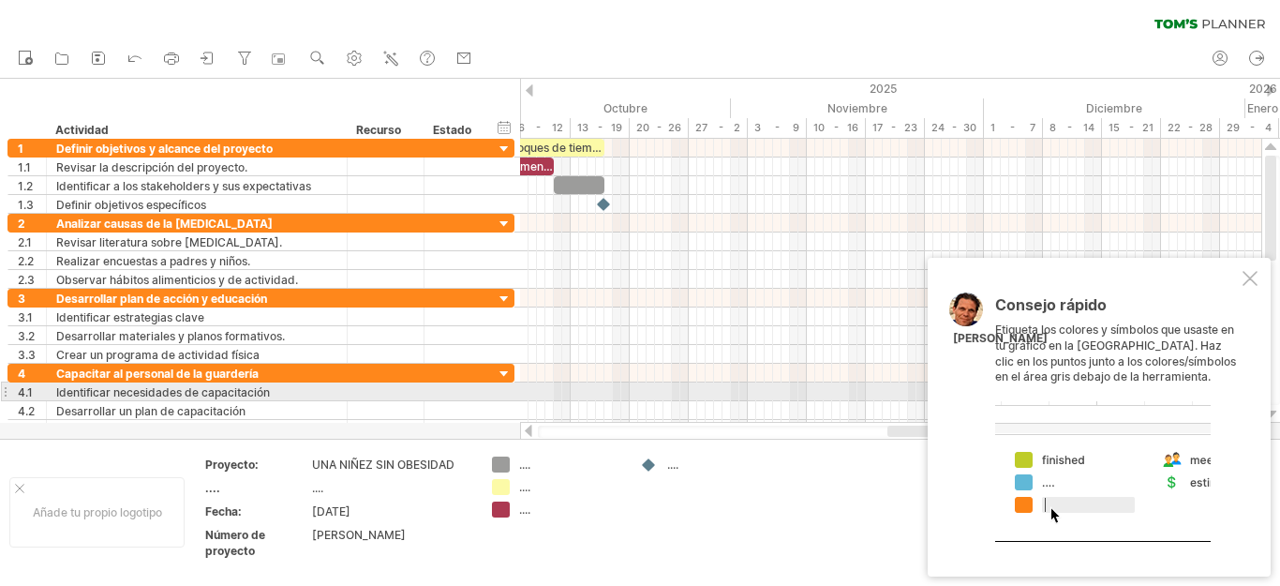
click at [1126, 399] on div "Consejo rápido Etiqueta los colores y símbolos que usaste en tu gráfico en la […" at bounding box center [1117, 419] width 244 height 245
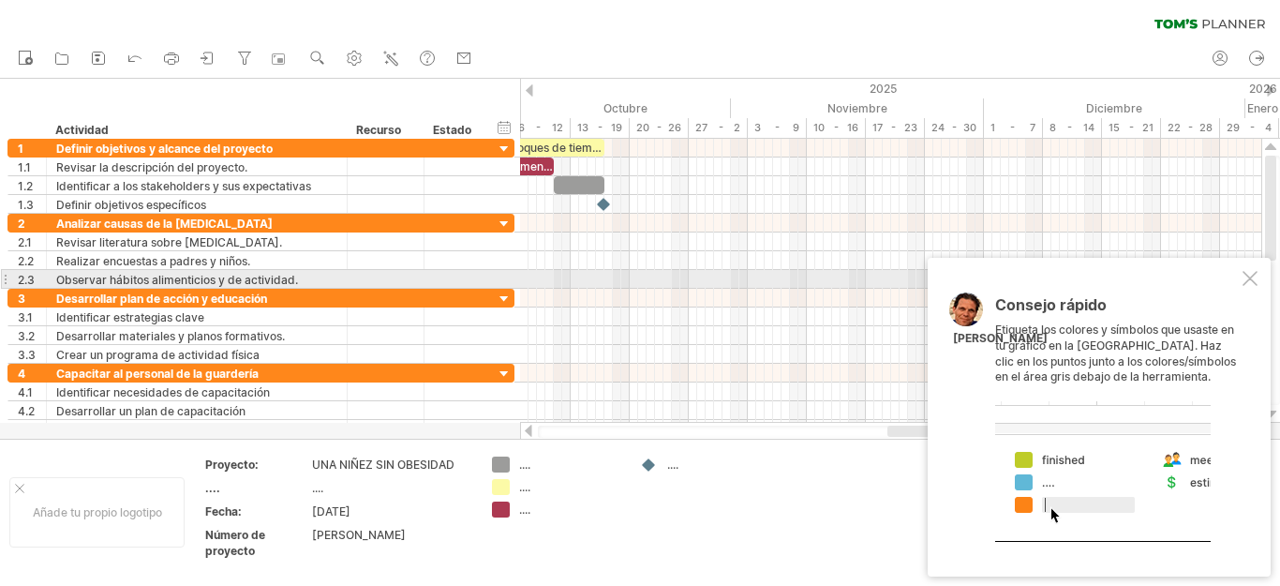
click at [1249, 274] on div at bounding box center [1249, 278] width 15 height 15
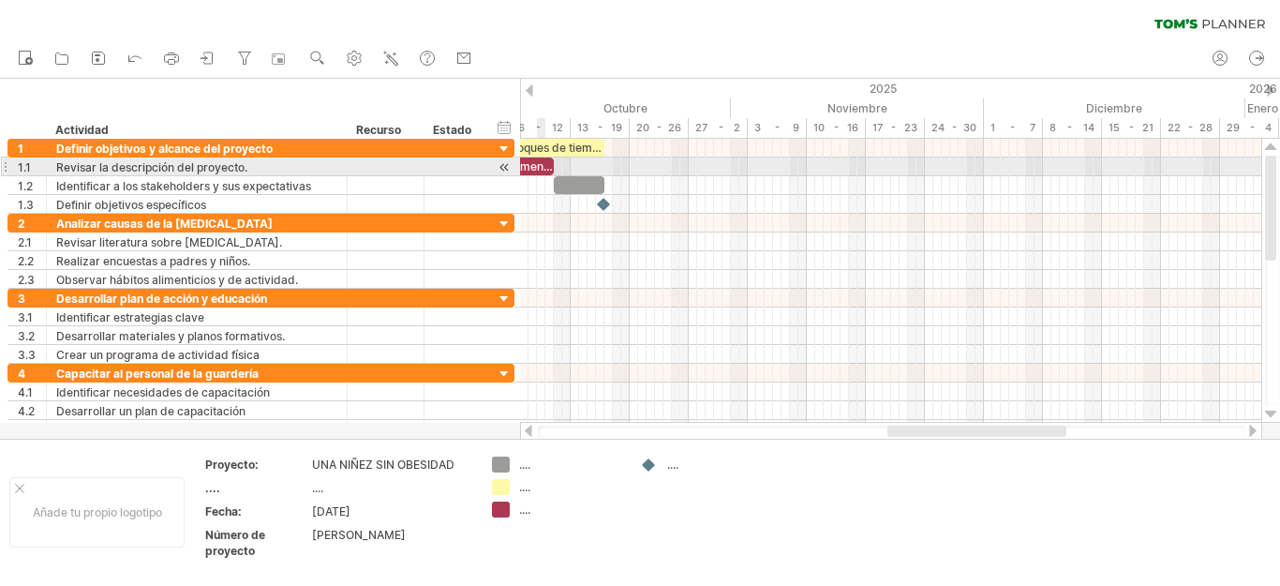
click at [537, 168] on font "comenzar" at bounding box center [534, 166] width 54 height 14
click at [548, 168] on font "comenzar" at bounding box center [534, 166] width 54 height 14
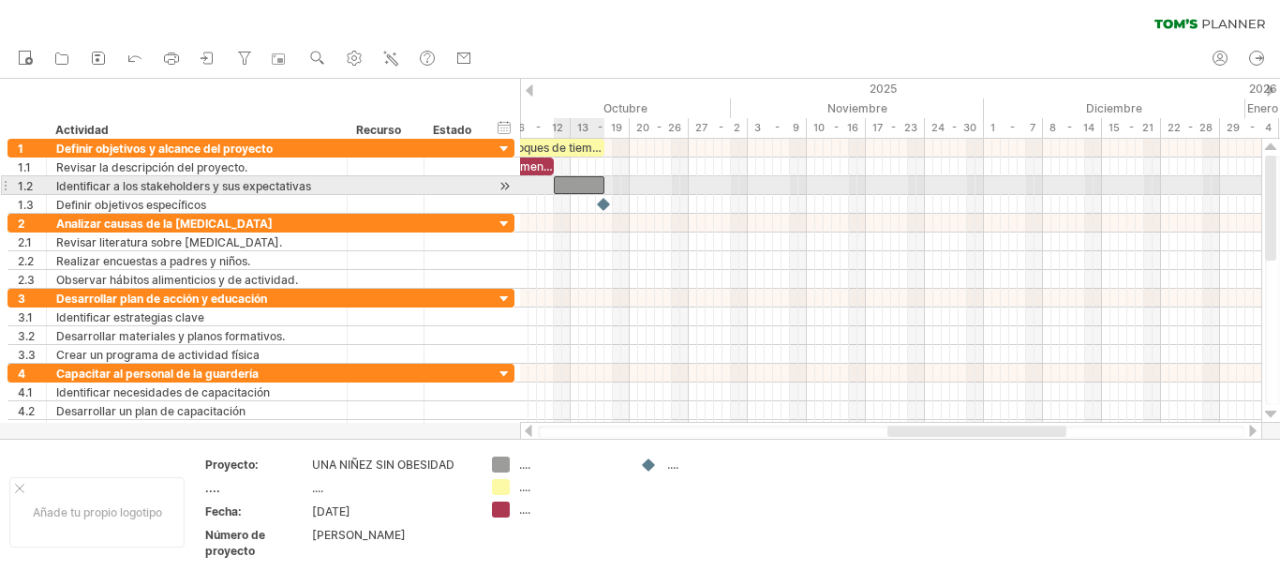
click at [572, 186] on div at bounding box center [579, 185] width 51 height 18
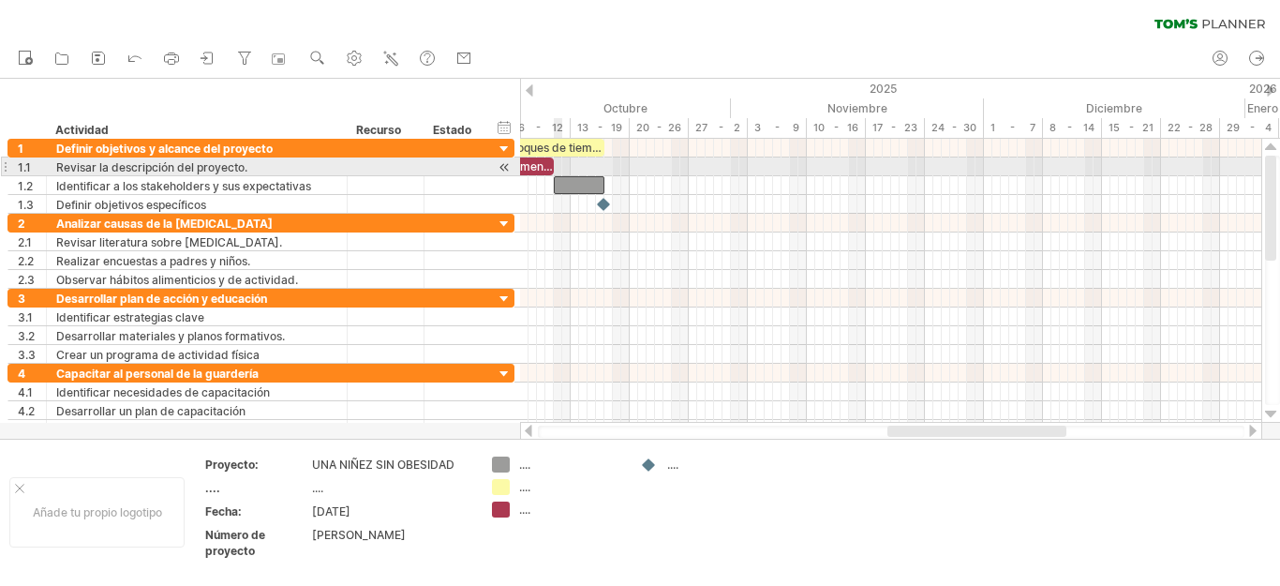
click at [553, 166] on span at bounding box center [553, 166] width 7 height 18
click at [537, 164] on font "comenzar" at bounding box center [534, 166] width 54 height 14
click at [536, 164] on font "comenzar" at bounding box center [534, 166] width 54 height 14
click at [536, 165] on font "comenzar" at bounding box center [534, 166] width 54 height 14
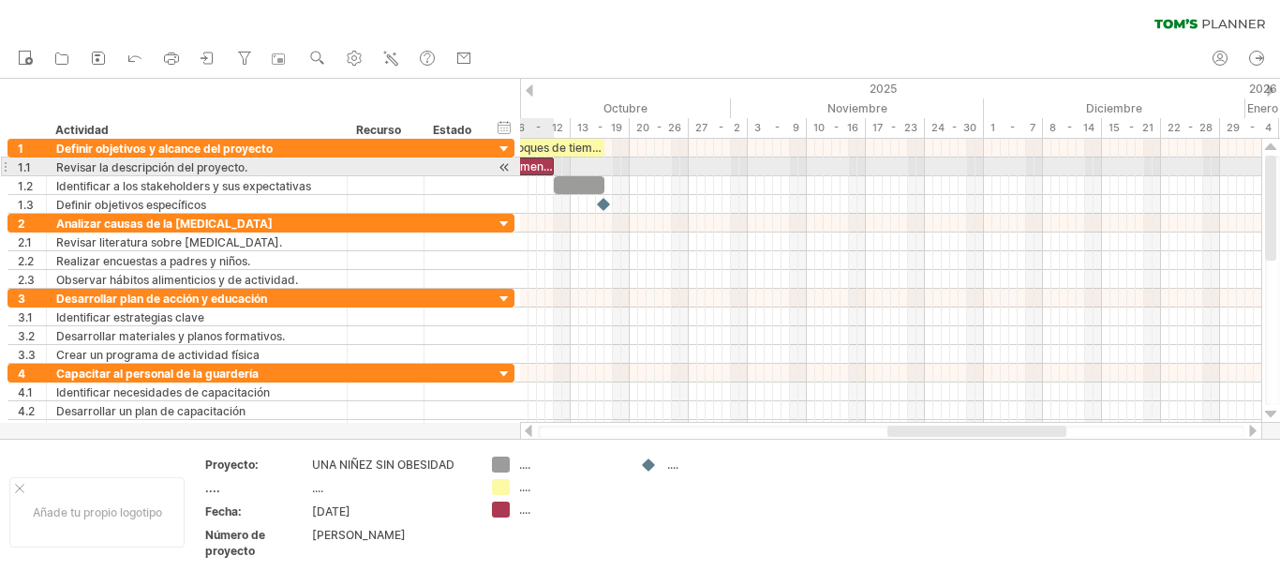
click at [532, 166] on font "comenzar" at bounding box center [534, 166] width 54 height 14
click at [537, 169] on font "comenzar" at bounding box center [534, 166] width 54 height 14
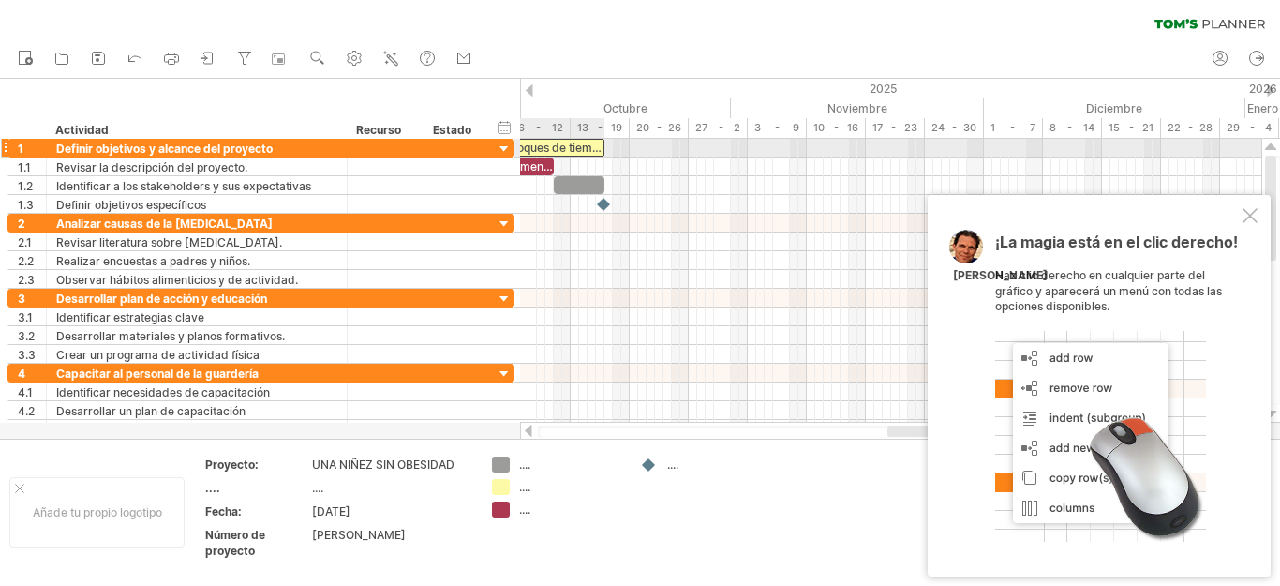
click at [570, 145] on font "bloques de tiempo de ejemplo:" at bounding box center [588, 148] width 163 height 14
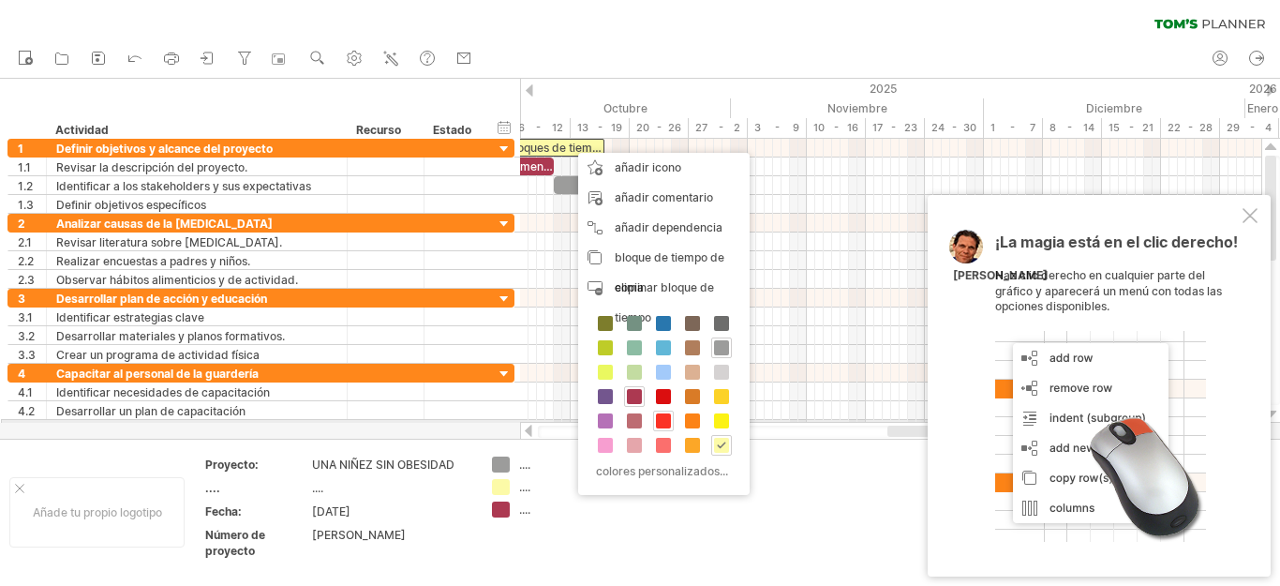
click at [662, 420] on span at bounding box center [663, 420] width 15 height 15
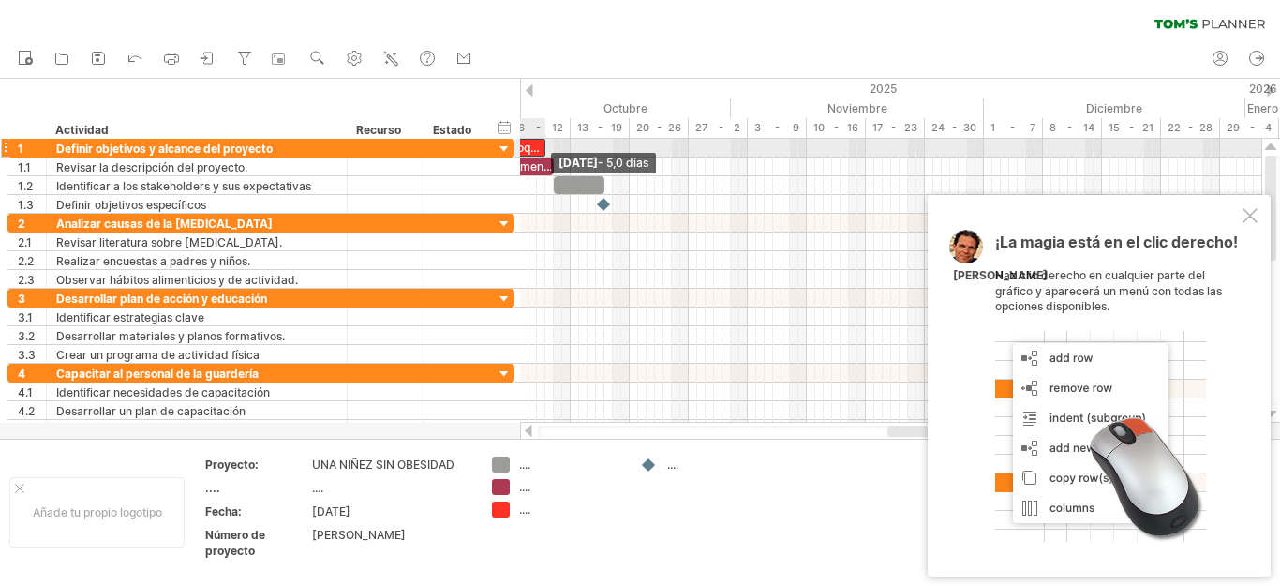
drag, startPoint x: 601, startPoint y: 149, endPoint x: 542, endPoint y: 143, distance: 59.3
click at [542, 143] on span at bounding box center [545, 148] width 7 height 18
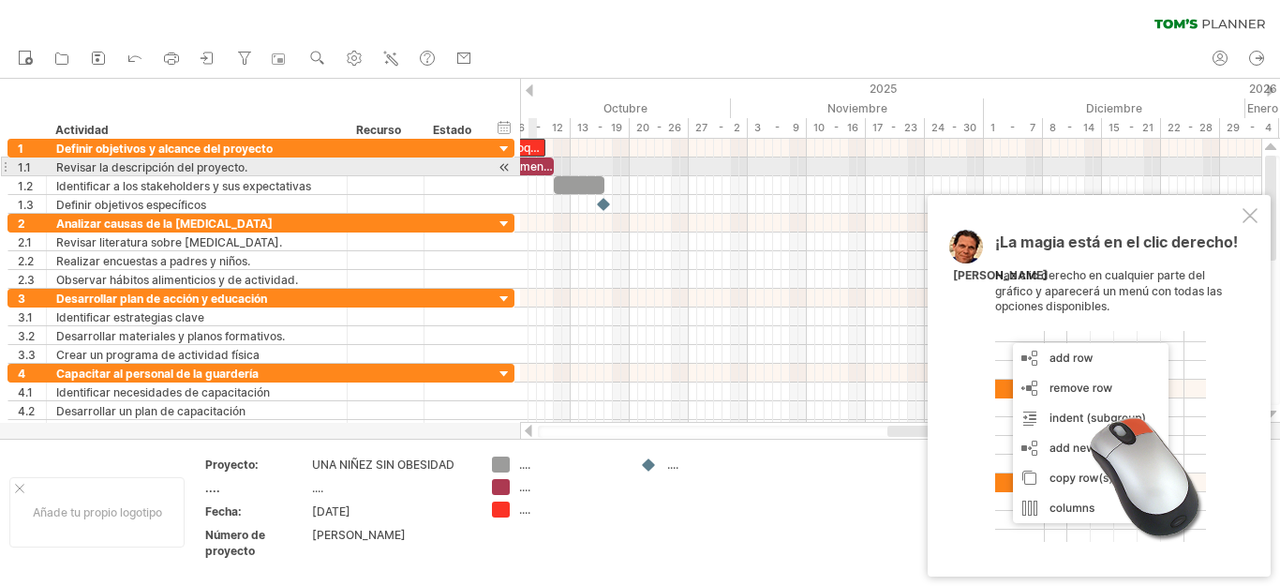
click at [536, 167] on font "comenzar" at bounding box center [534, 166] width 54 height 14
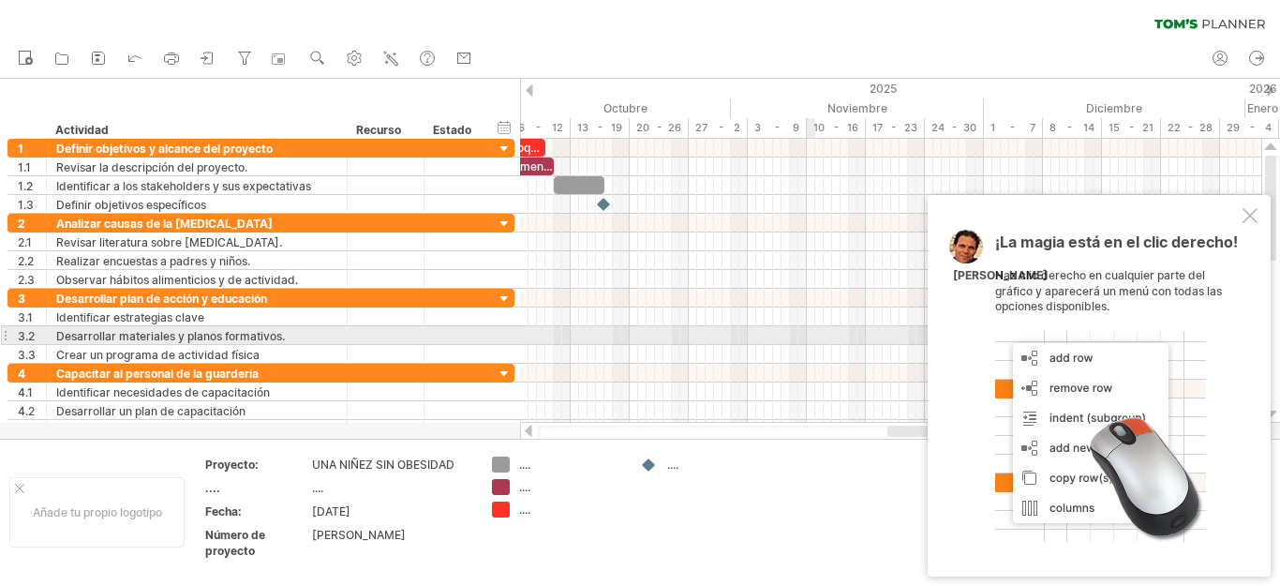
click at [811, 327] on div at bounding box center [890, 335] width 741 height 19
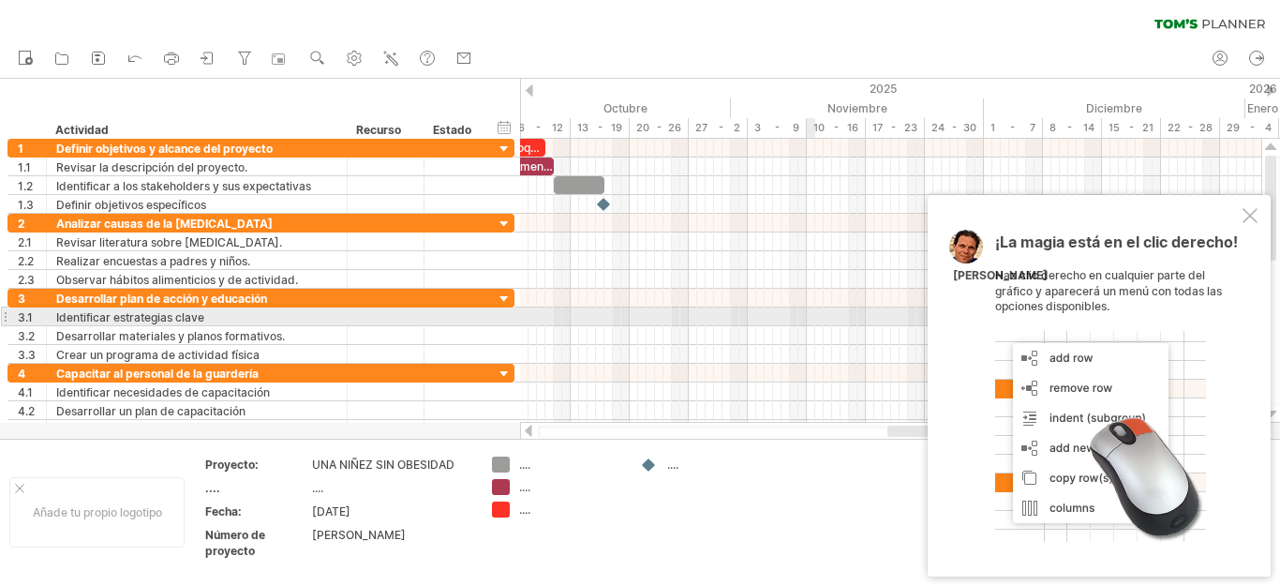
click at [810, 320] on div at bounding box center [890, 316] width 741 height 19
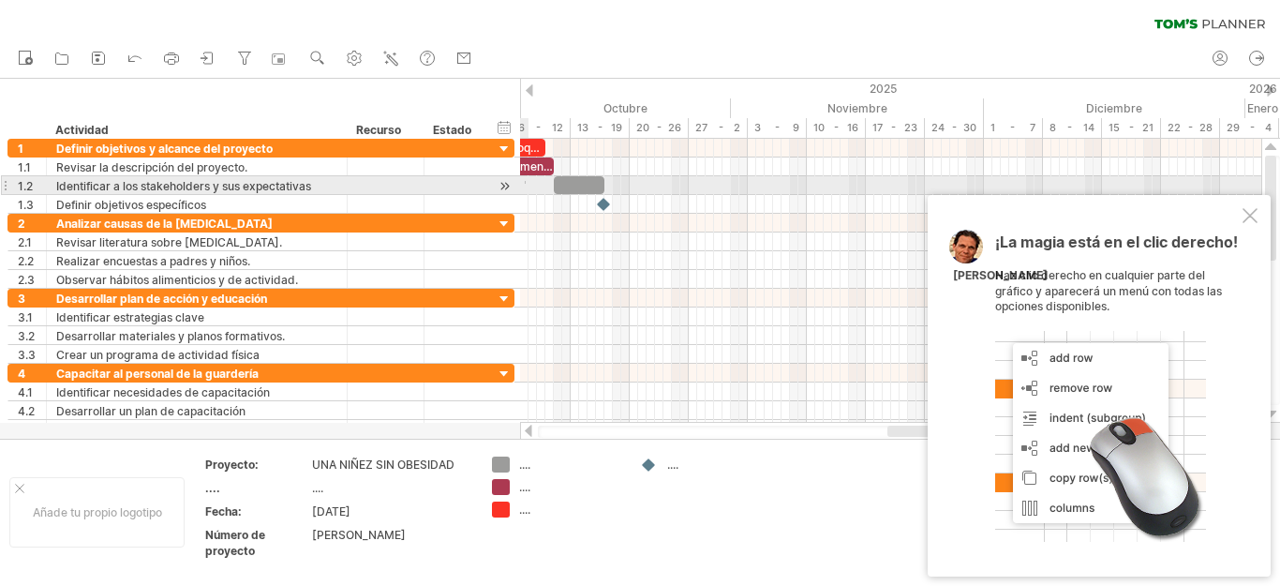
click at [526, 181] on div at bounding box center [890, 185] width 741 height 19
drag, startPoint x: 345, startPoint y: 184, endPoint x: 333, endPoint y: 183, distance: 12.2
click at [344, 184] on div "**********" at bounding box center [197, 185] width 301 height 18
click at [320, 181] on div "Identificar a los stakeholders y sus expectativas" at bounding box center [196, 185] width 281 height 18
click at [319, 180] on input "**********" at bounding box center [196, 185] width 281 height 18
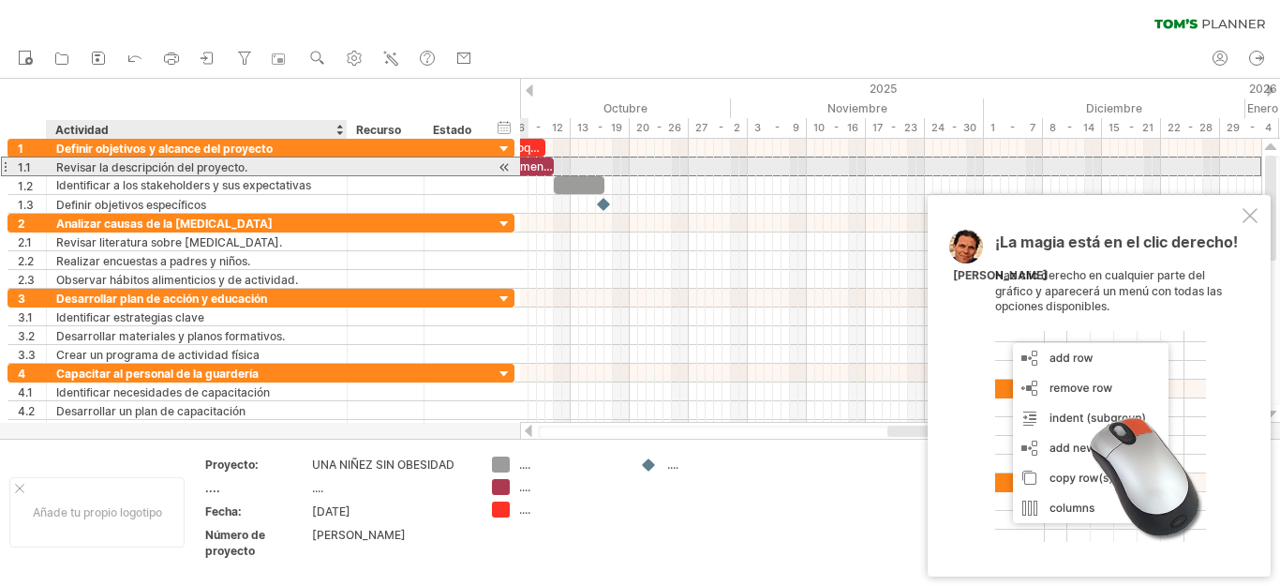
click at [275, 167] on div "Revisar la descripción del proyecto." at bounding box center [196, 166] width 281 height 18
type input "*"
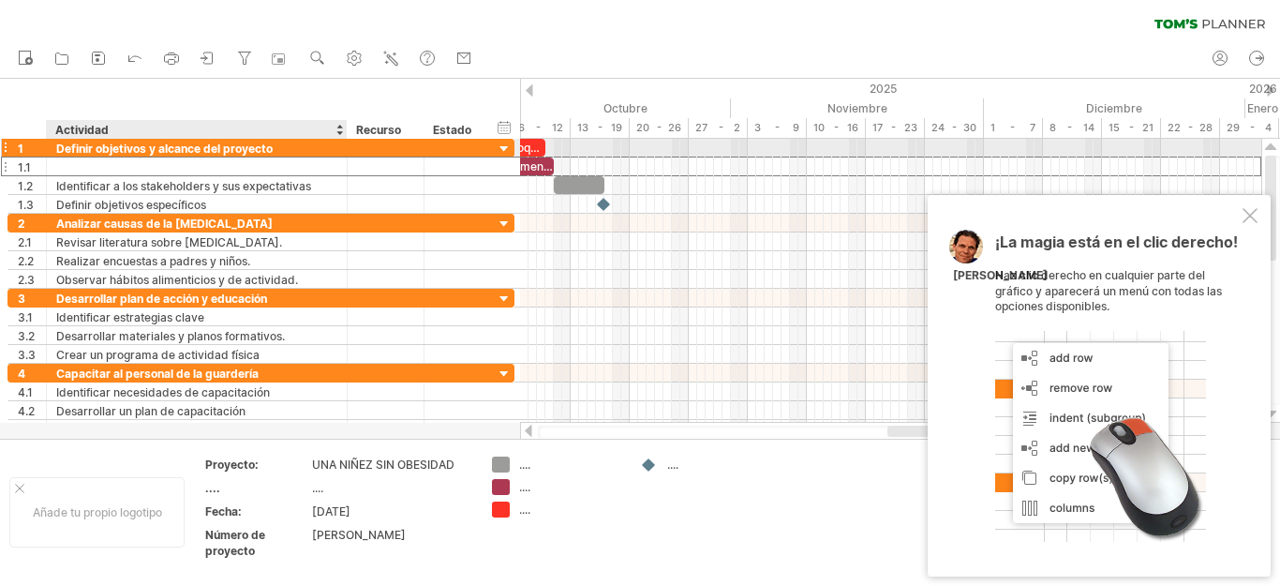
click at [288, 144] on div "Definir objetivos y alcance del proyecto" at bounding box center [196, 148] width 281 height 18
type input "*"
click at [82, 141] on div at bounding box center [196, 148] width 281 height 18
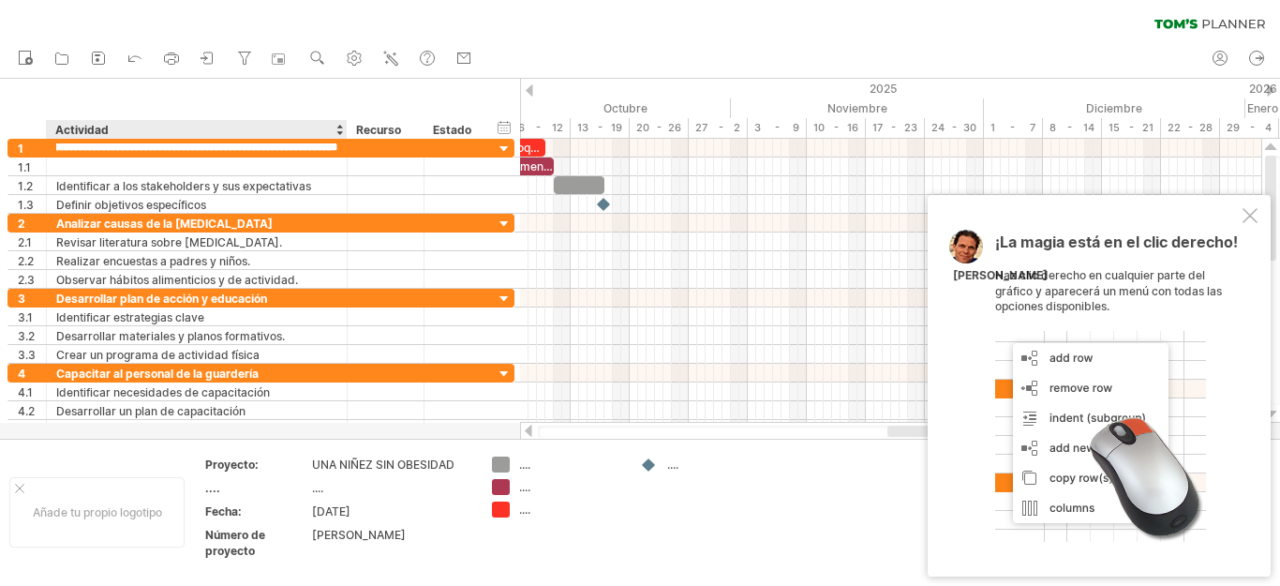
scroll to position [0, 85]
type input "**********"
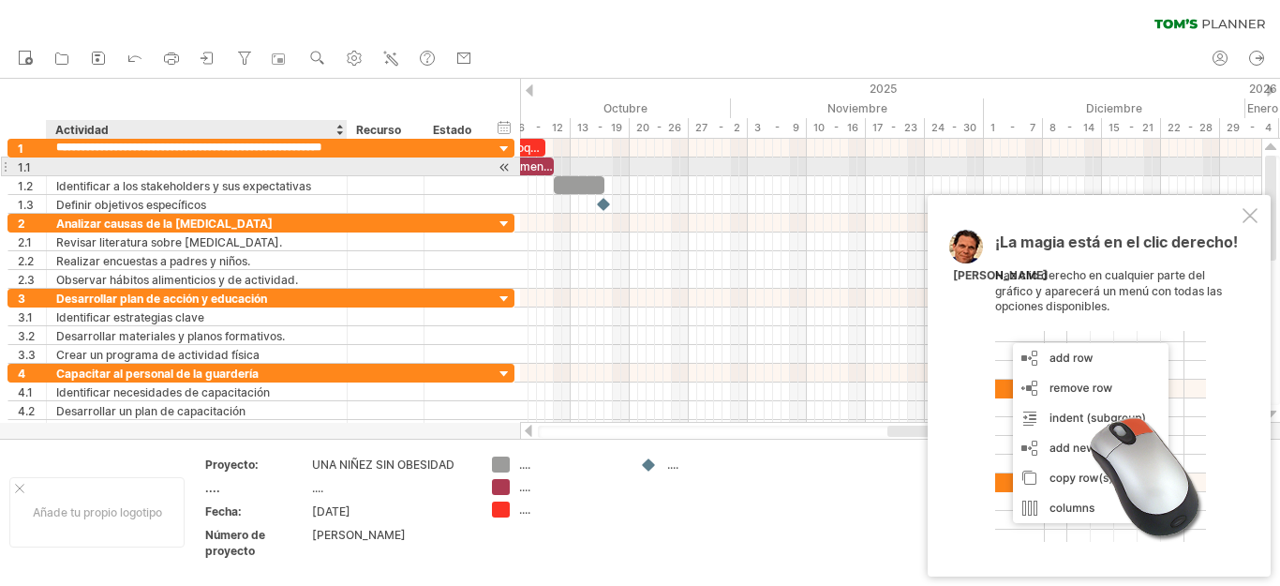
click at [76, 163] on div at bounding box center [196, 166] width 281 height 18
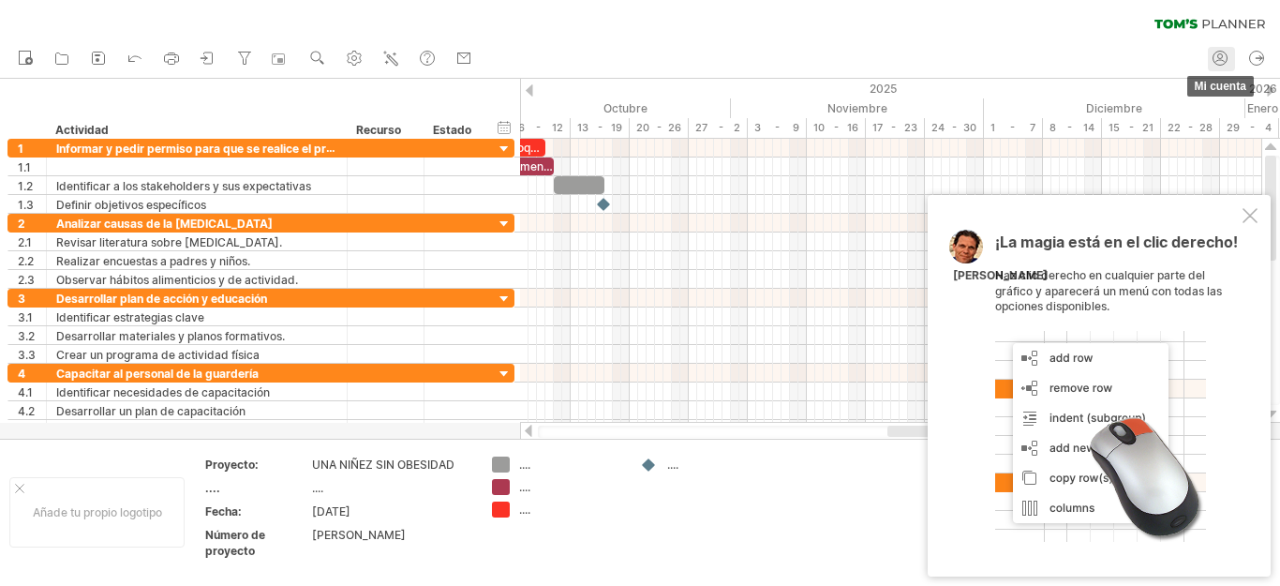
click at [1220, 57] on icon at bounding box center [1220, 58] width 19 height 19
type input "**********"
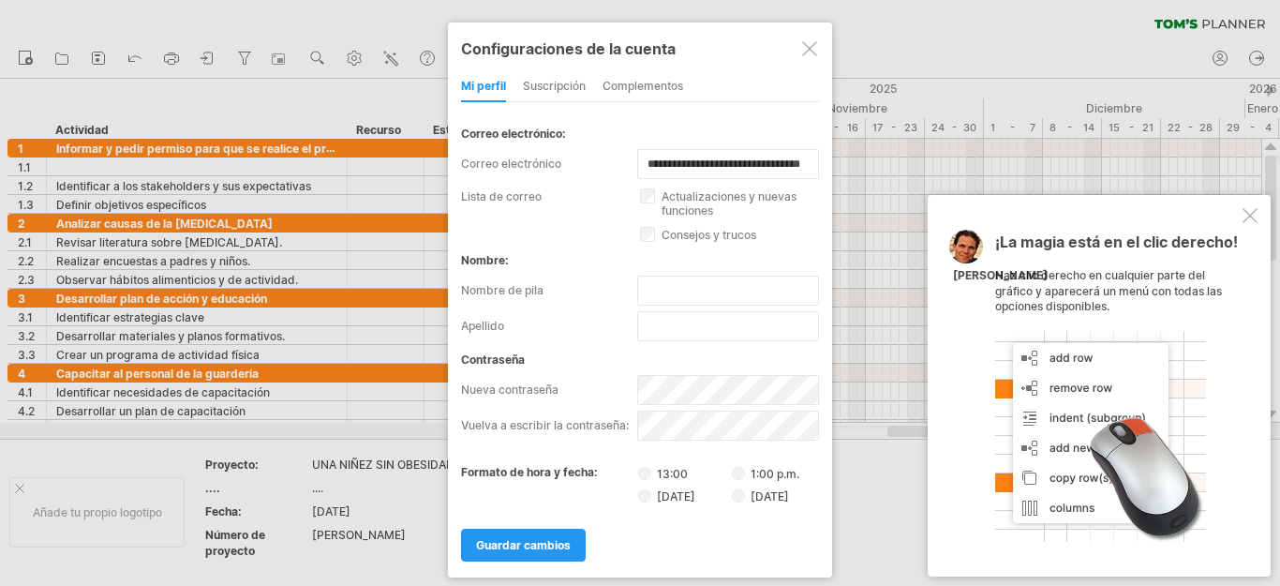
click at [922, 54] on div at bounding box center [640, 293] width 1280 height 586
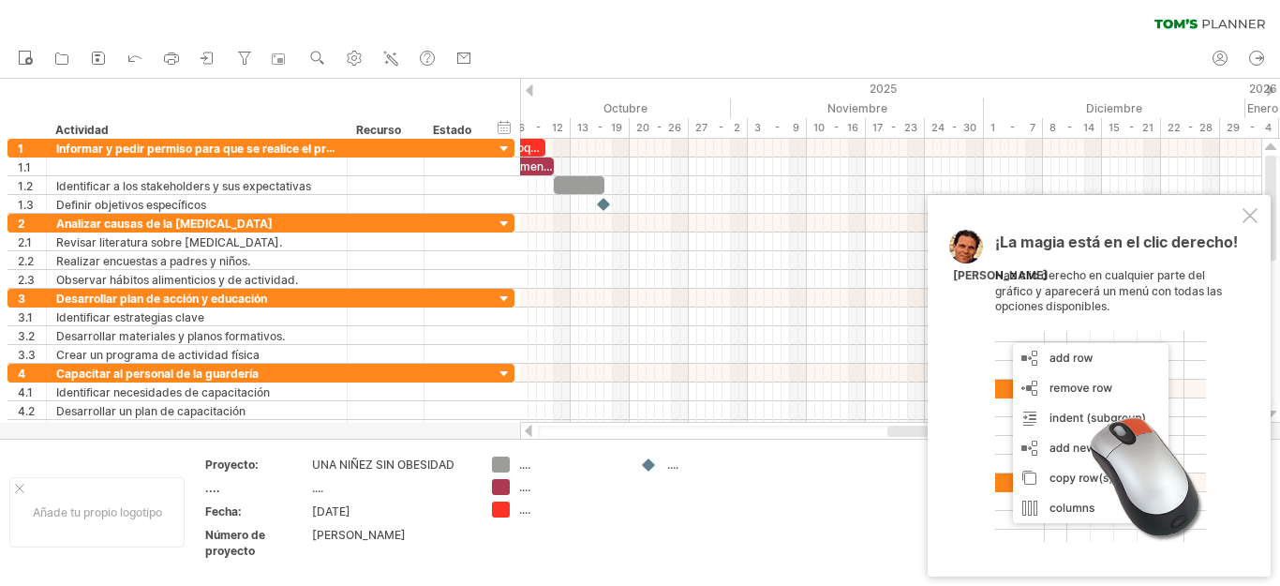
drag, startPoint x: 1224, startPoint y: 24, endPoint x: 789, endPoint y: 54, distance: 435.8
click at [1224, 24] on icon at bounding box center [1209, 24] width 111 height 10
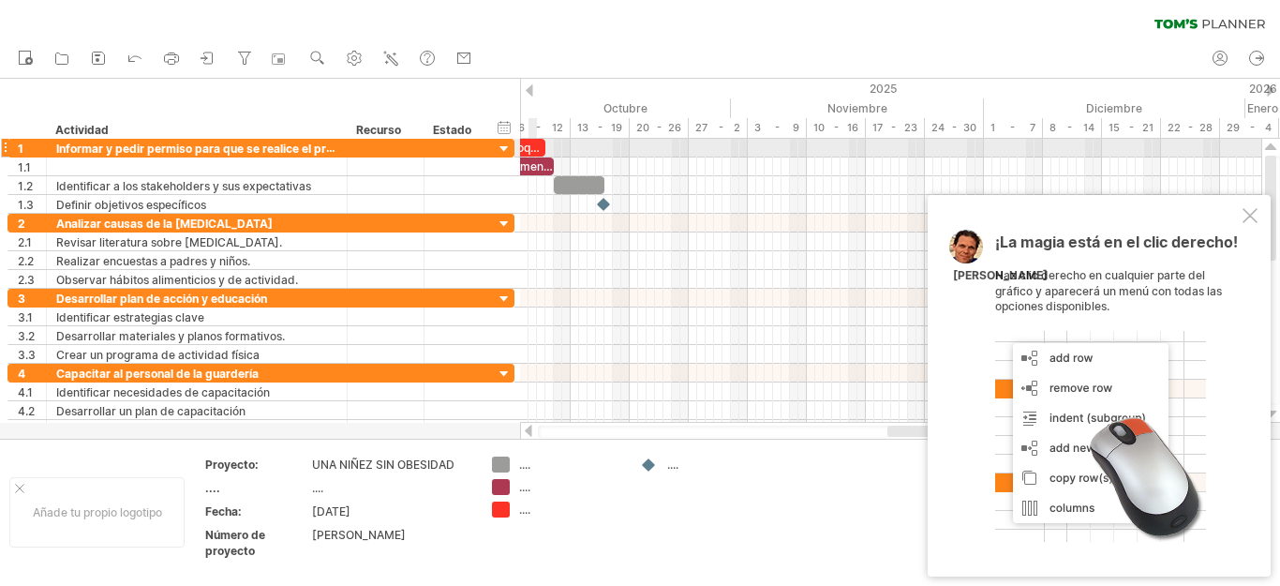
click at [528, 150] on font "bloques de tiempo de ejemplo:" at bounding box center [588, 148] width 163 height 14
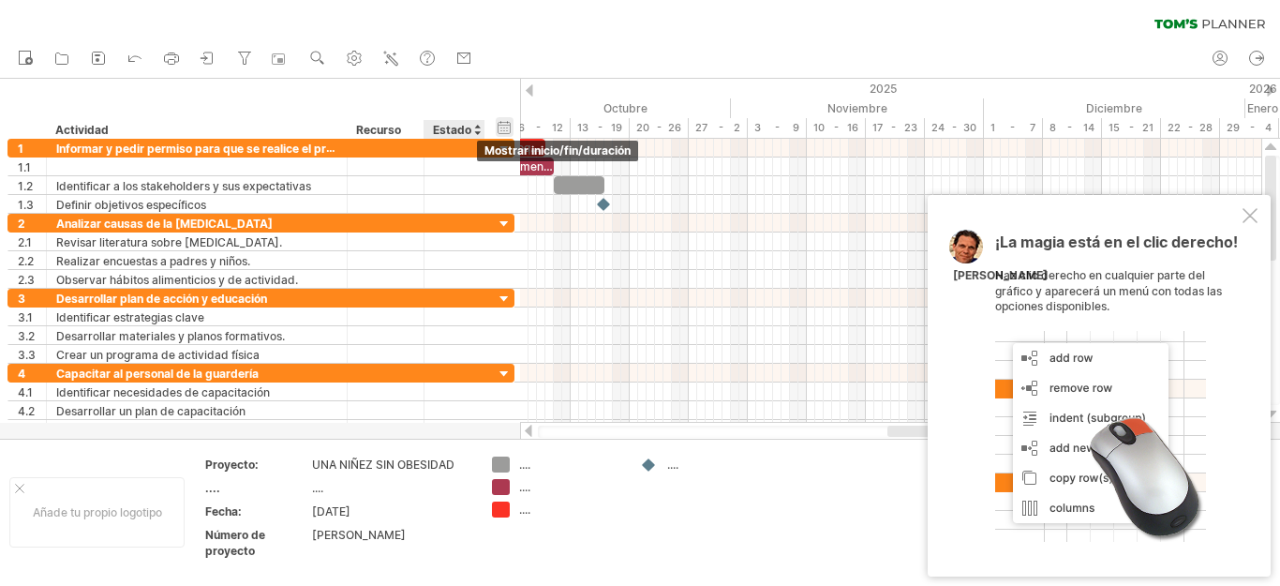
click at [501, 134] on div "ocultar inicio/fin/duración mostrar inicio/fin/duración" at bounding box center [505, 127] width 18 height 20
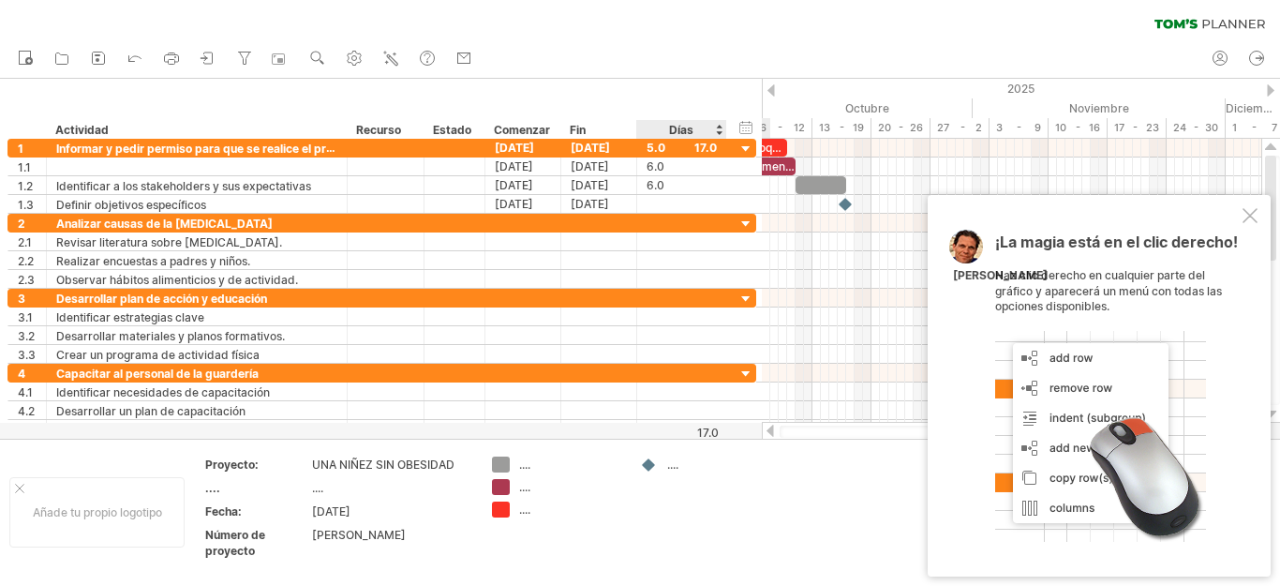
click at [720, 132] on div "Días" at bounding box center [680, 129] width 89 height 19
click at [718, 125] on div "Días" at bounding box center [680, 129] width 89 height 19
click at [557, 132] on div "Comenzar" at bounding box center [522, 129] width 76 height 19
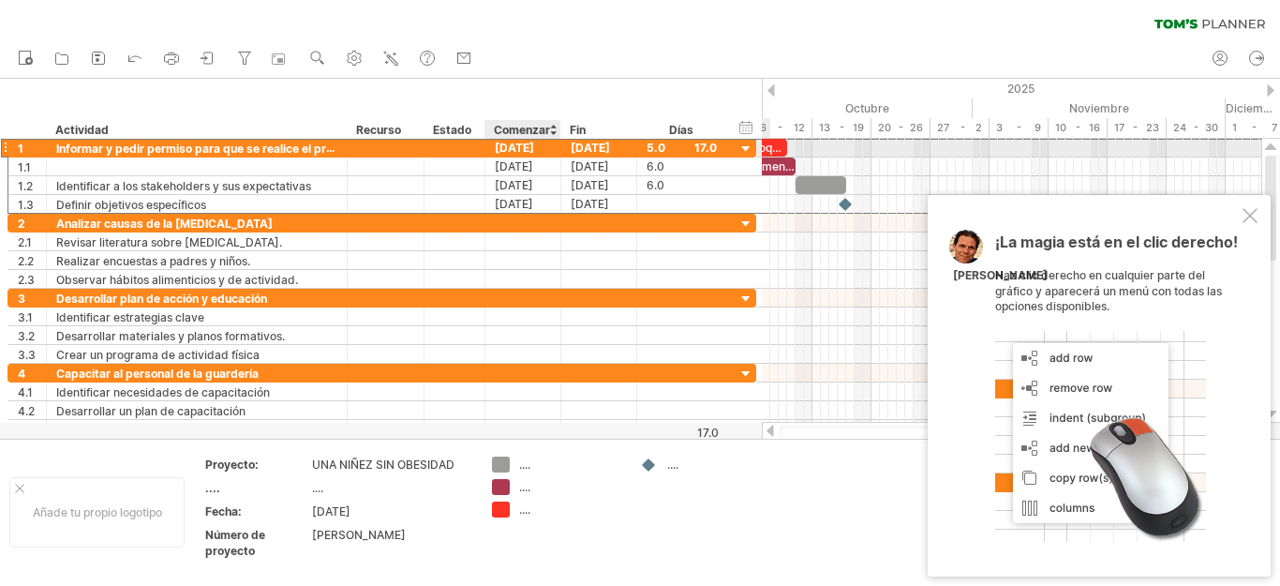
click at [548, 156] on div "**********" at bounding box center [381, 148] width 749 height 20
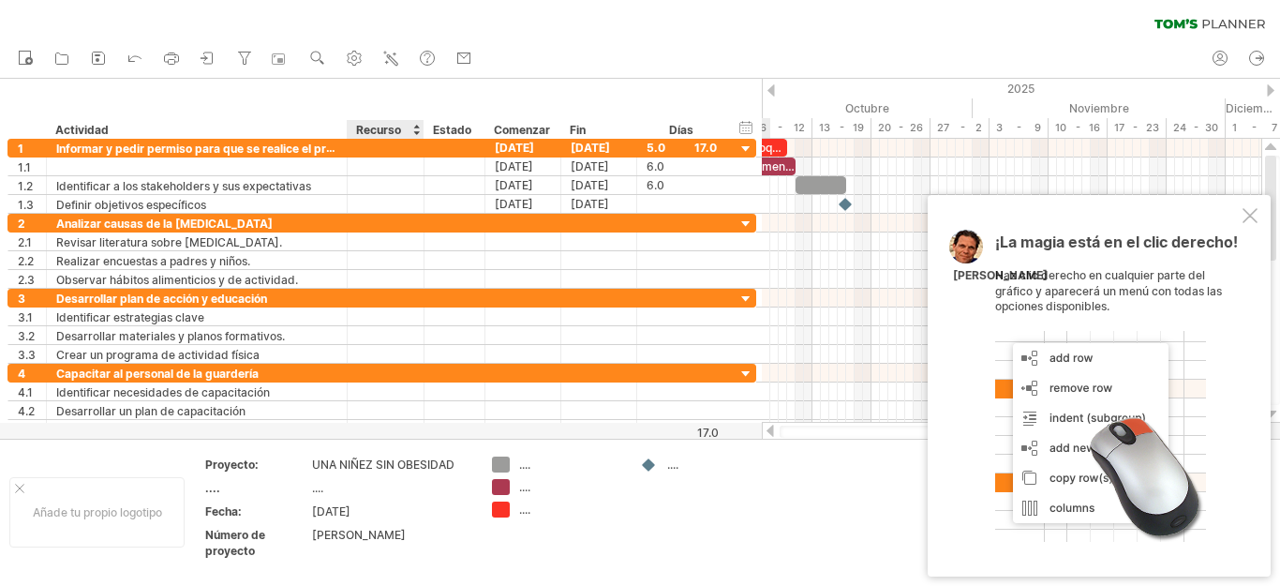
click at [415, 131] on div at bounding box center [415, 129] width 7 height 19
click at [374, 89] on div "ocultar inicio/fin/duración mostrar inicio/fin/duración ******** Actividad ****…" at bounding box center [381, 109] width 762 height 60
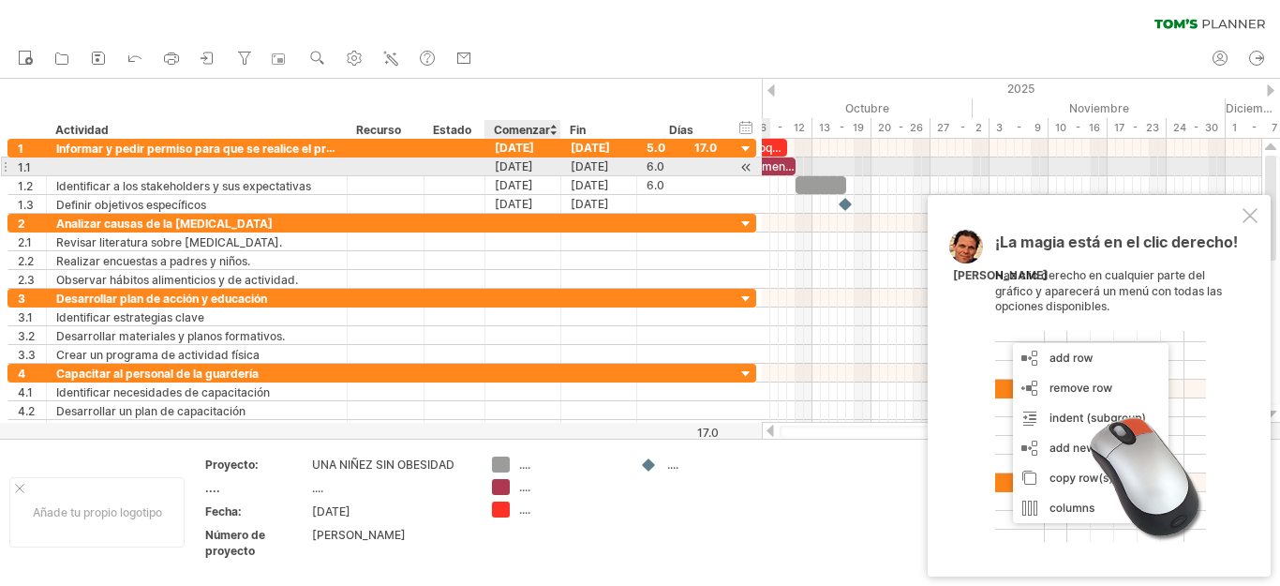
click at [533, 169] on font "[DATE]" at bounding box center [514, 166] width 38 height 14
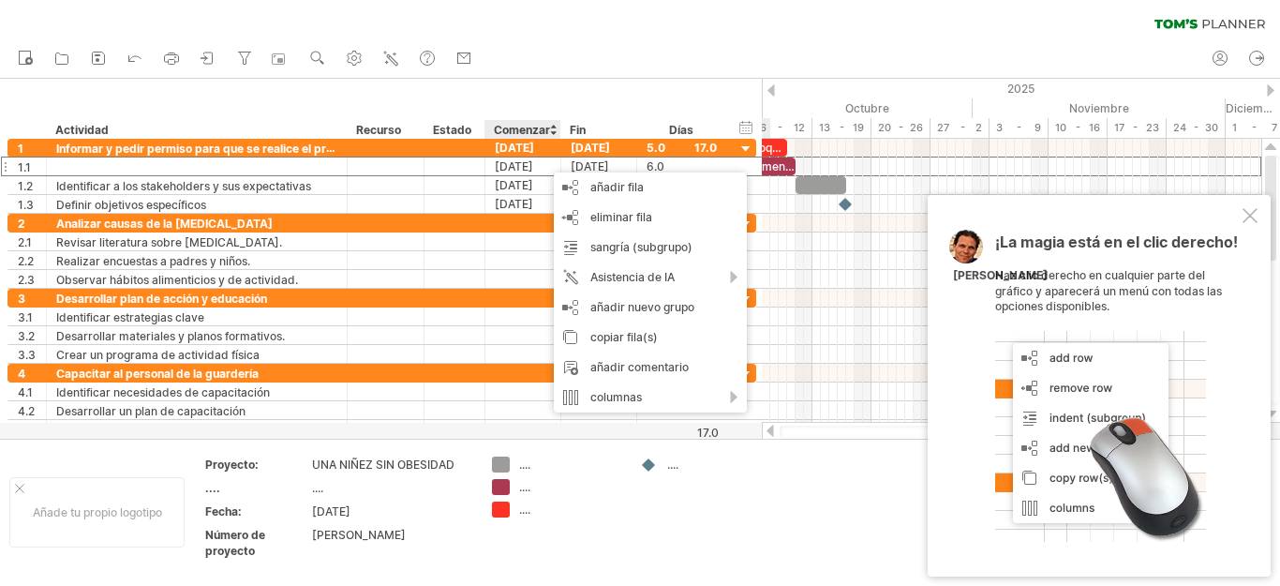
click at [587, 96] on div "ocultar inicio/fin/duración mostrar inicio/fin/duración ******** Actividad ****…" at bounding box center [381, 109] width 762 height 60
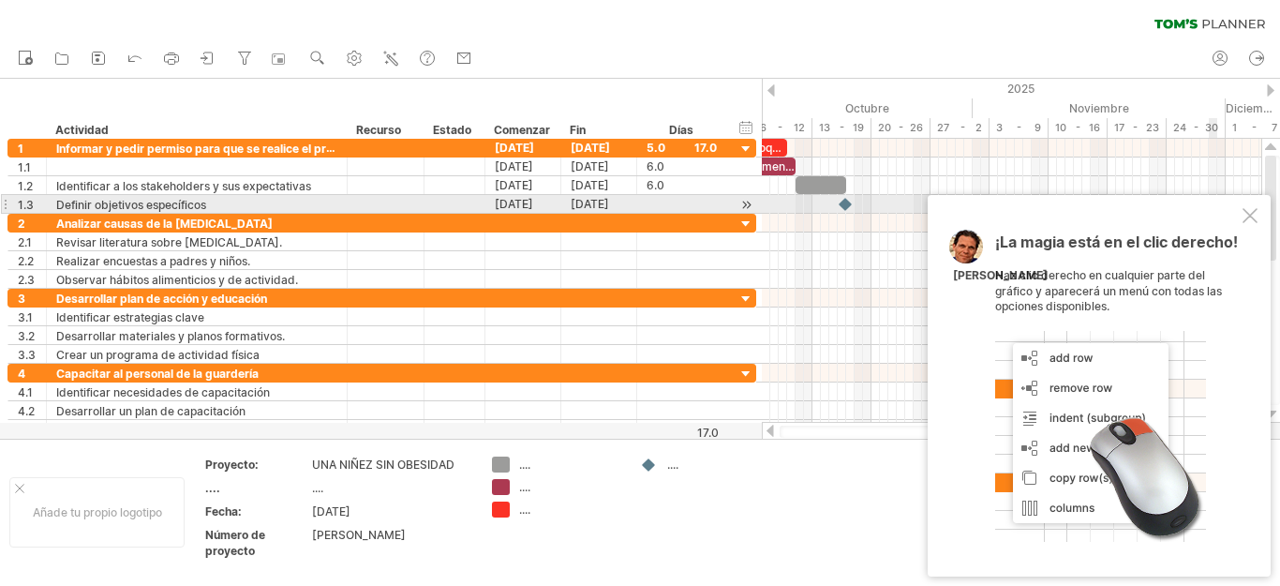
click at [1251, 208] on div at bounding box center [1249, 215] width 15 height 15
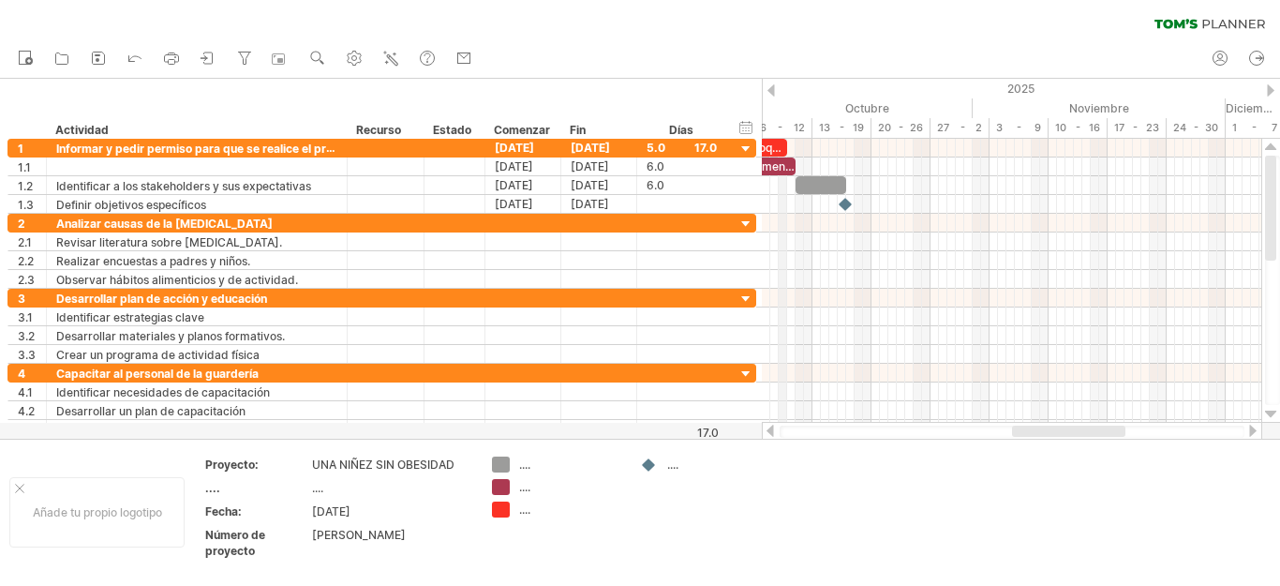
click at [781, 94] on div "2025" at bounding box center [483, 89] width 2007 height 20
click at [773, 86] on div at bounding box center [770, 90] width 7 height 12
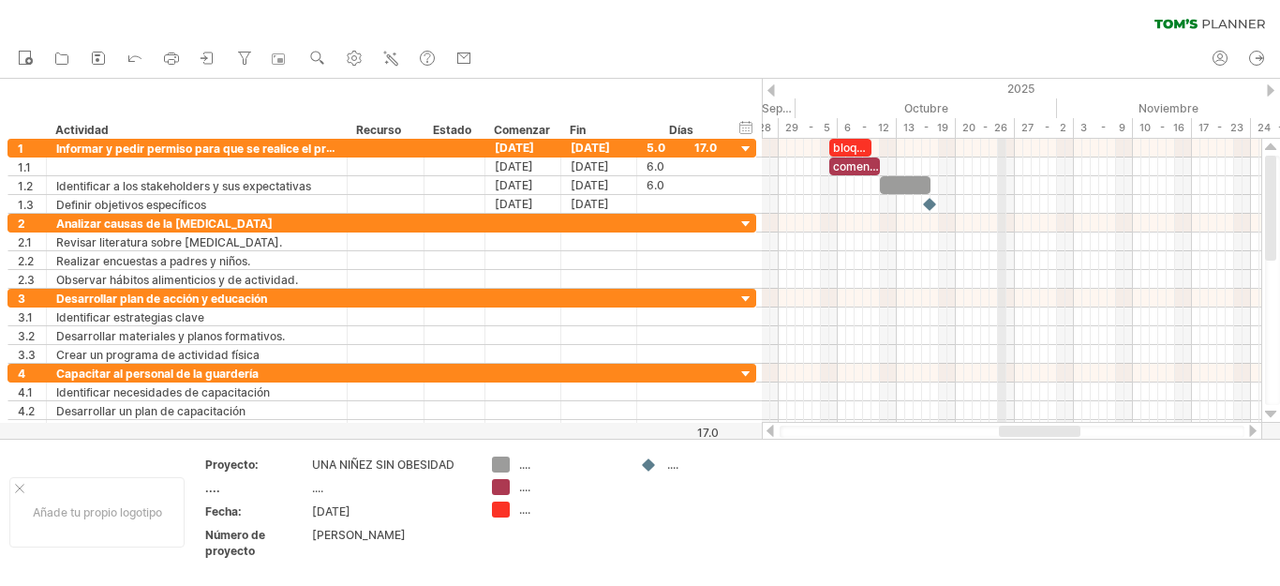
click at [999, 105] on div "Octubre" at bounding box center [925, 108] width 261 height 20
click at [854, 133] on font "6 - 12" at bounding box center [866, 127] width 45 height 13
click at [769, 90] on div at bounding box center [770, 90] width 7 height 12
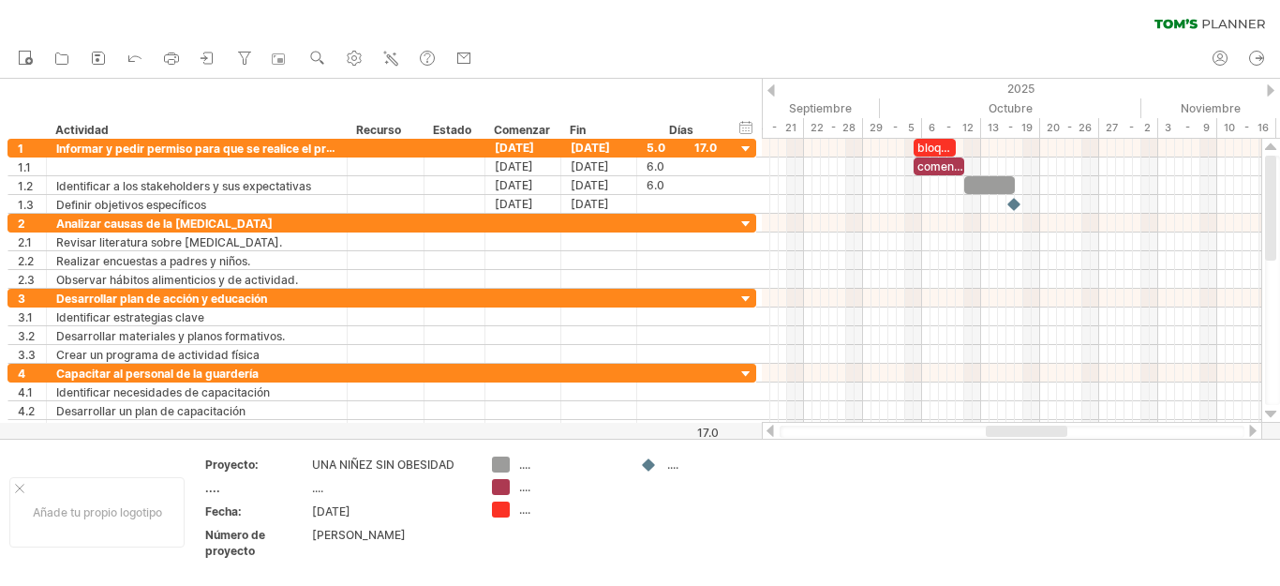
click at [771, 94] on div at bounding box center [770, 90] width 7 height 12
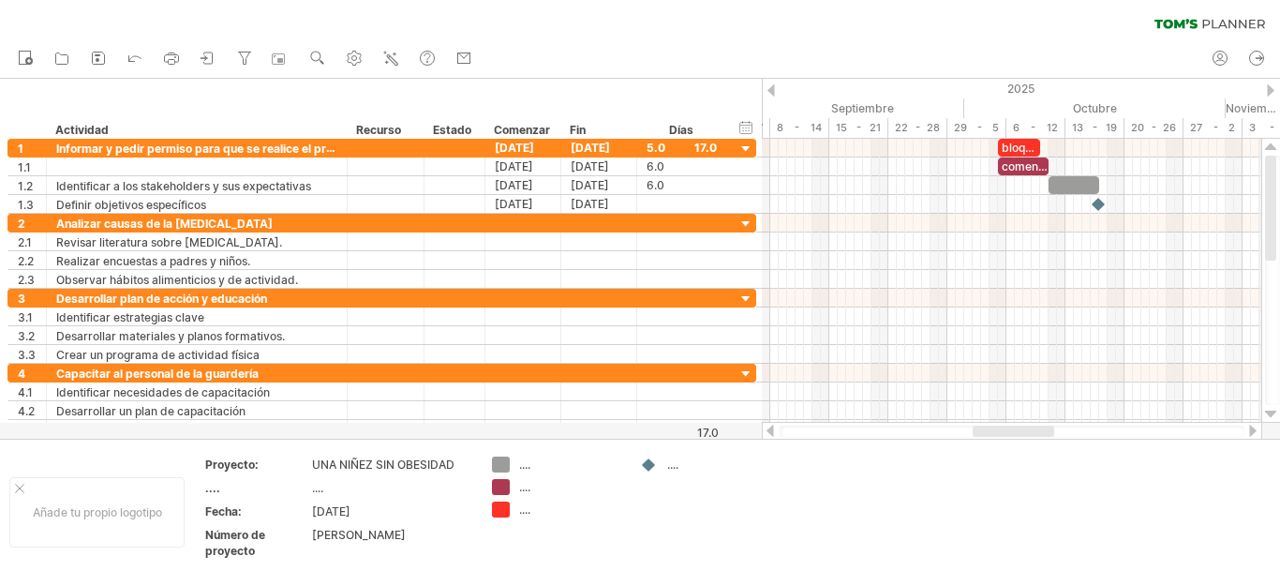
click at [1266, 90] on div "2025" at bounding box center [736, 89] width 2007 height 20
click at [1268, 88] on div at bounding box center [1270, 90] width 7 height 12
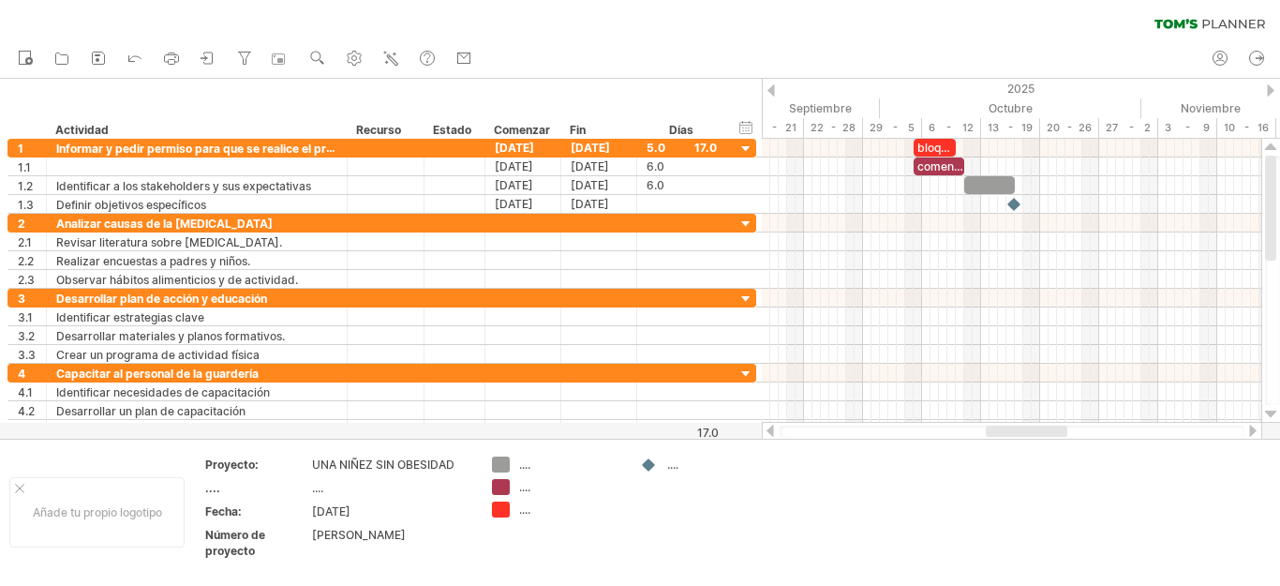
click at [1268, 88] on div at bounding box center [1270, 90] width 7 height 12
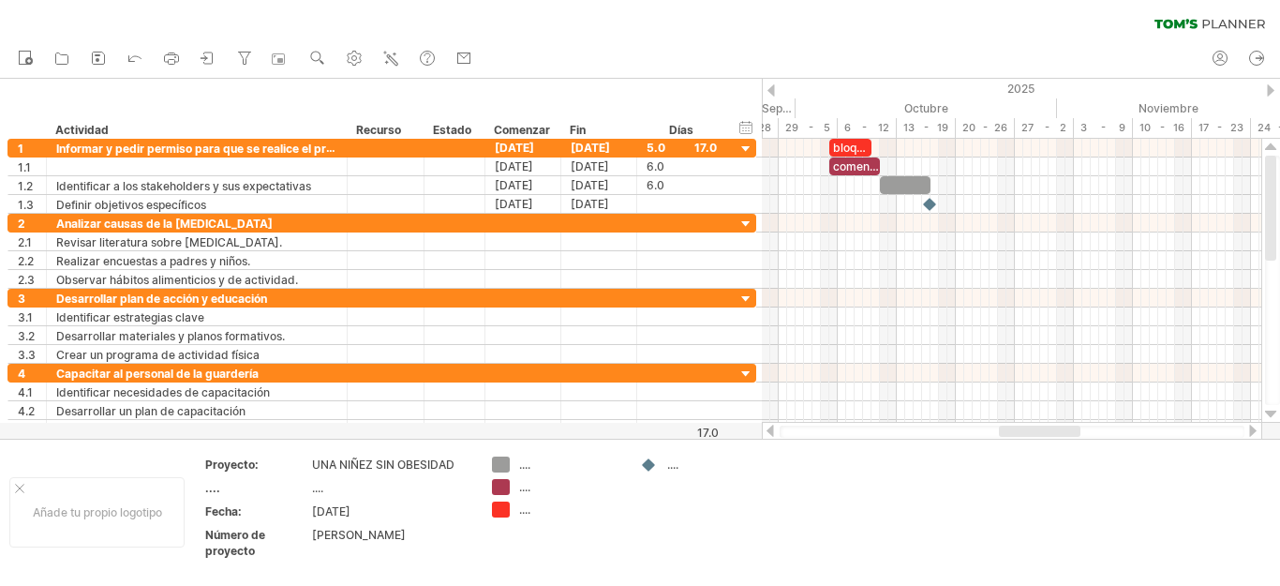
click at [1270, 84] on div at bounding box center [1270, 90] width 7 height 12
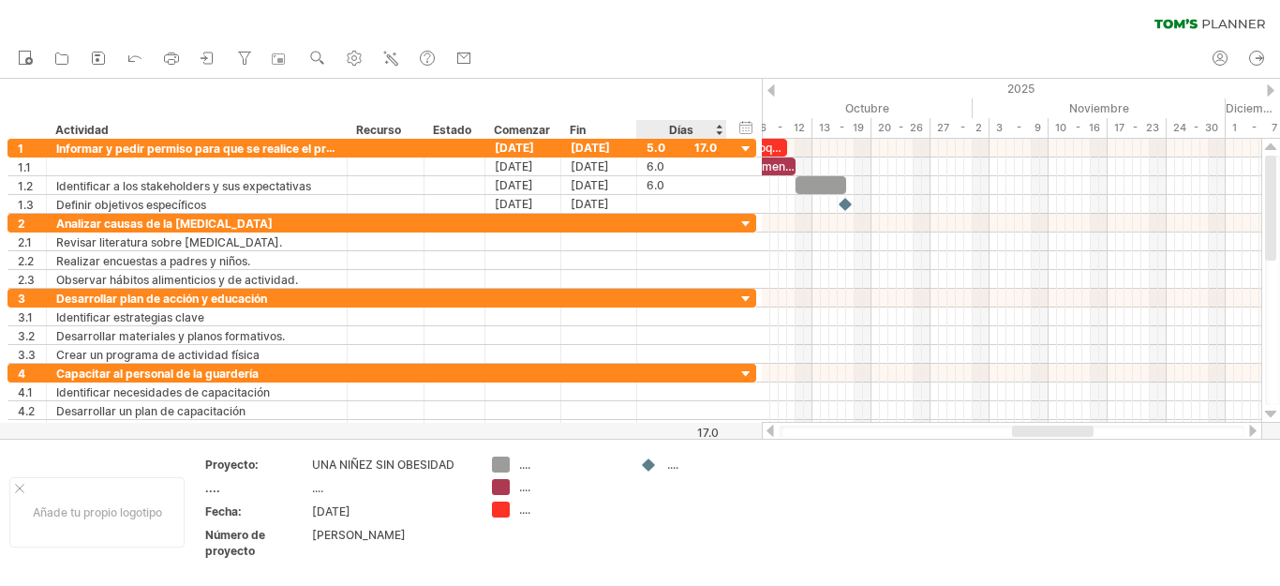
click at [717, 129] on div "Días" at bounding box center [680, 129] width 89 height 19
click at [744, 134] on div "ocultar inicio/fin/duración mostrar inicio/fin/duración" at bounding box center [746, 127] width 18 height 20
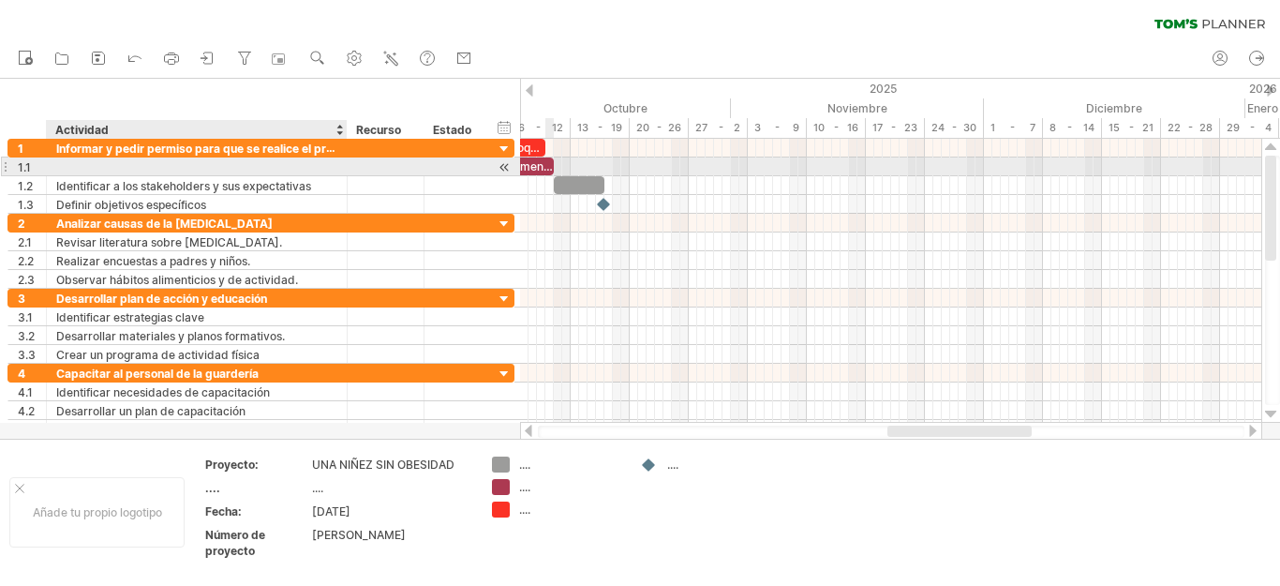
click at [343, 157] on div at bounding box center [344, 166] width 9 height 19
click at [161, 167] on div at bounding box center [196, 166] width 281 height 18
click at [119, 166] on div at bounding box center [196, 166] width 281 height 18
type input "**********"
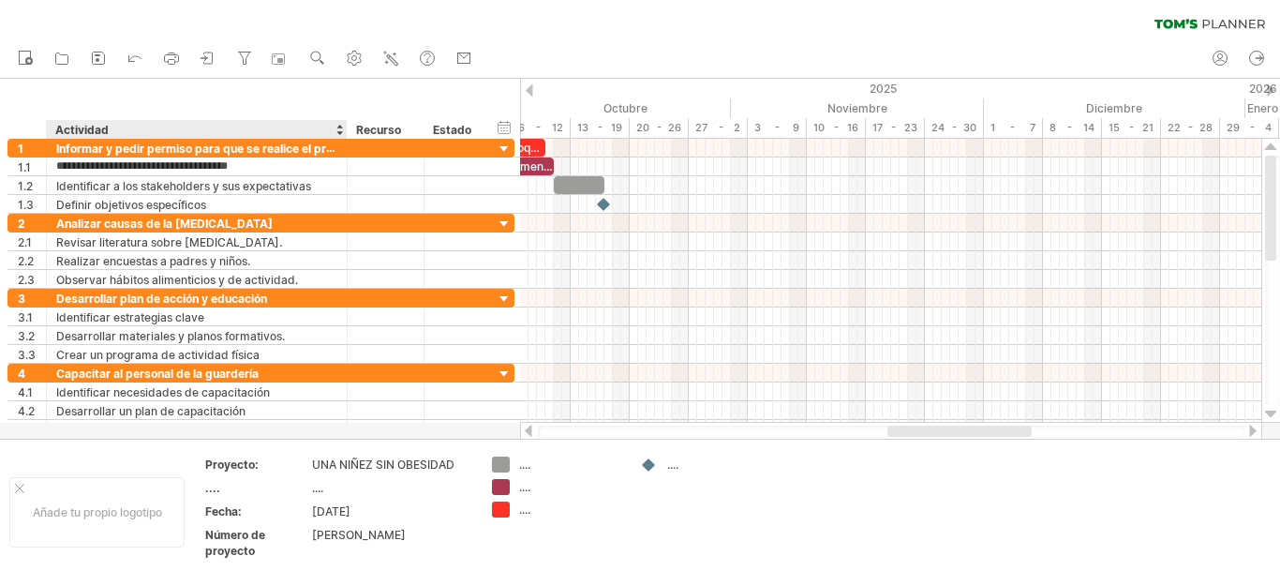
click at [340, 134] on div at bounding box center [338, 129] width 7 height 19
click at [248, 108] on div "ocultar inicio/fin/duración mostrar inicio/fin/duración ******** Actividad ****…" at bounding box center [260, 109] width 520 height 60
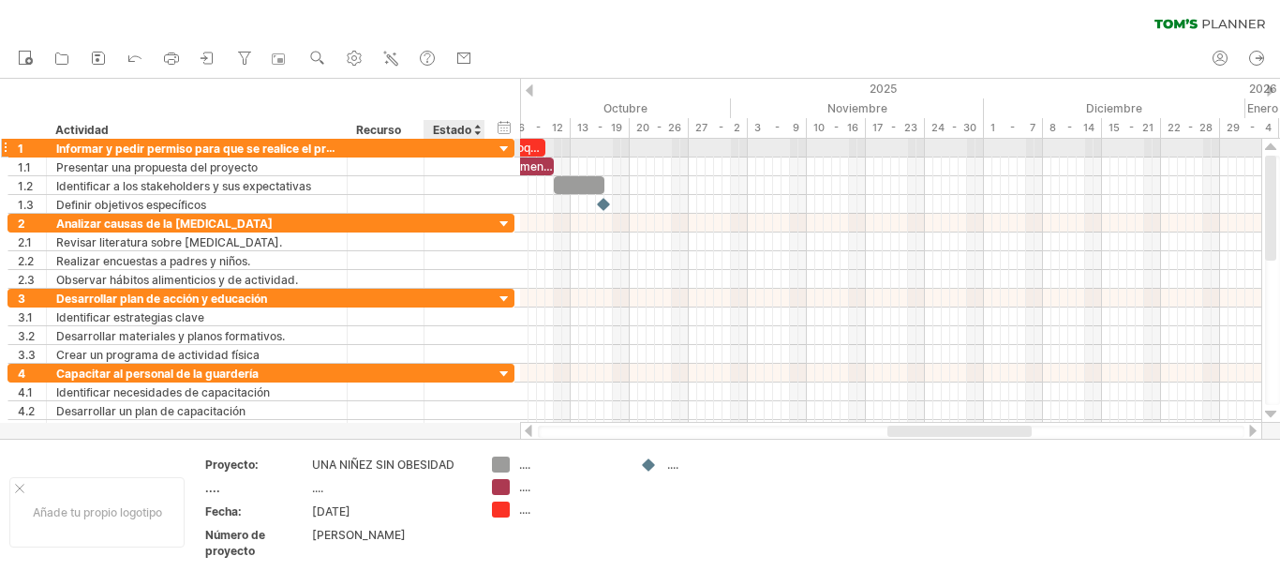
click at [500, 148] on div at bounding box center [505, 150] width 18 height 18
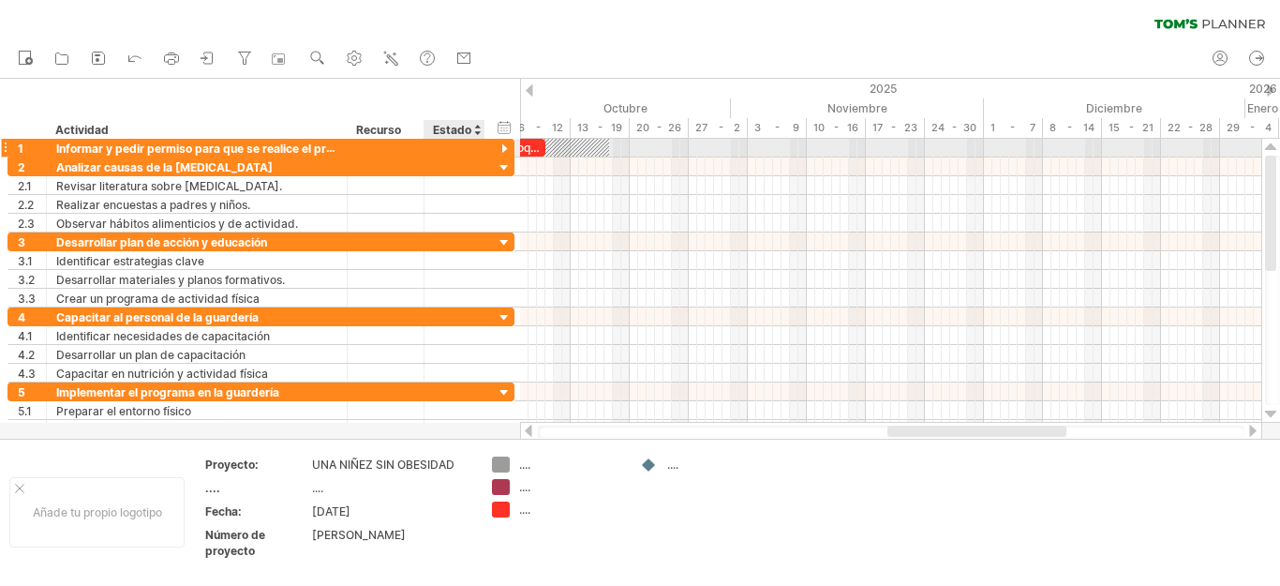
click at [500, 148] on div at bounding box center [505, 150] width 18 height 18
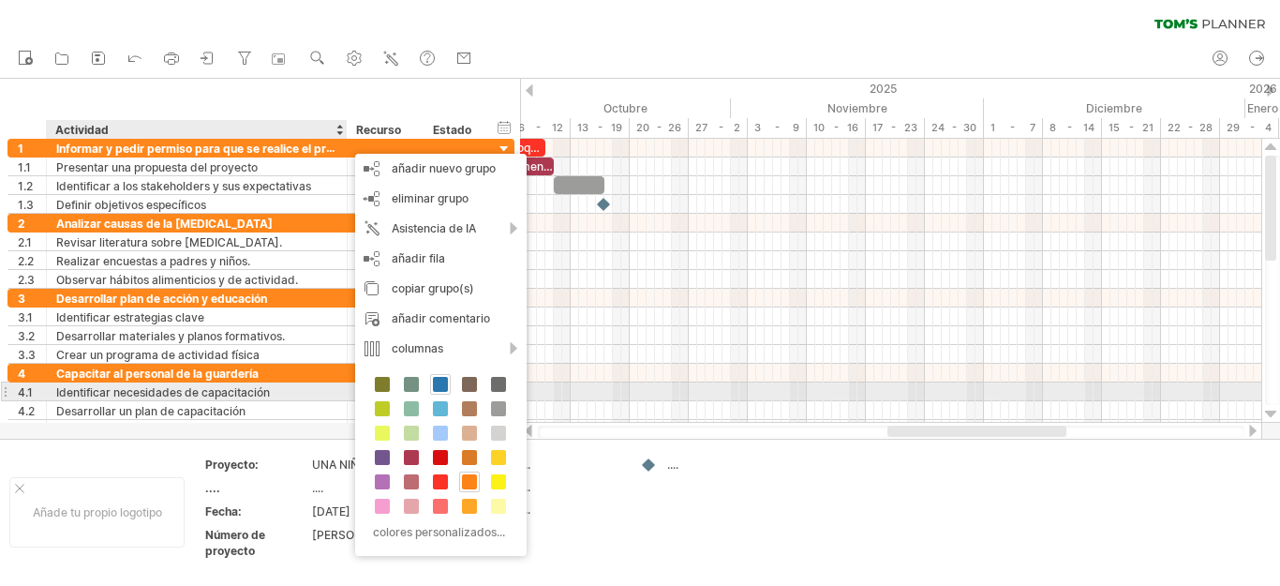
click at [439, 383] on span at bounding box center [440, 384] width 15 height 15
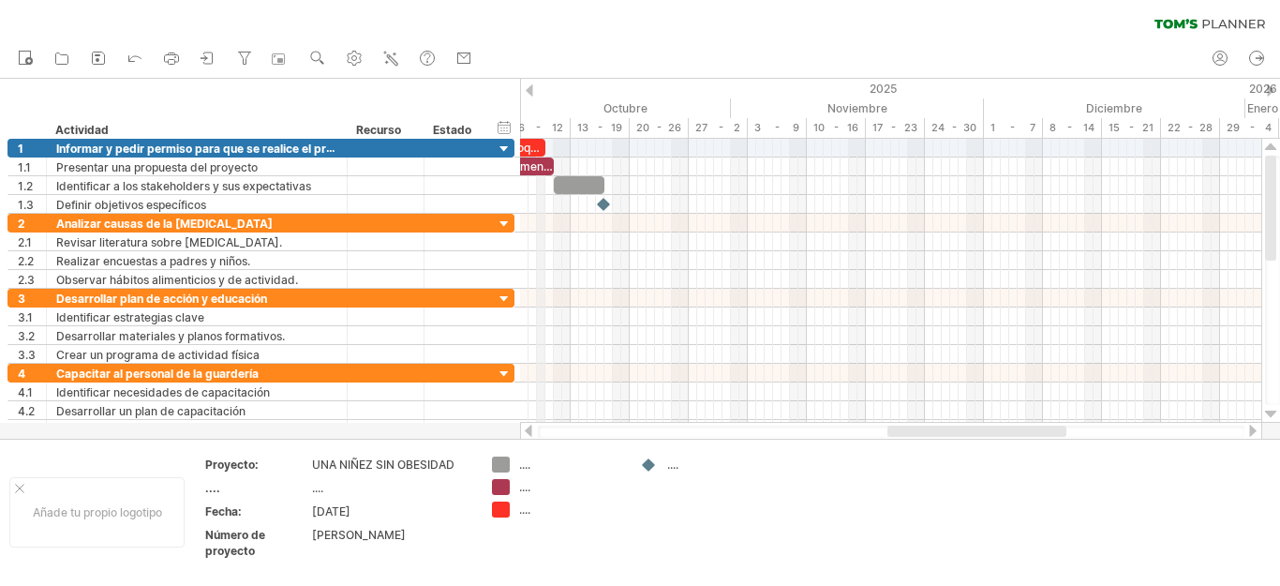
click at [542, 126] on font "6 - 12" at bounding box center [540, 127] width 45 height 13
click at [534, 126] on font "6 - 12" at bounding box center [540, 127] width 45 height 13
click at [537, 128] on font "6 - 12" at bounding box center [540, 127] width 45 height 13
click at [590, 156] on font "configuración de la línea de tiempo" at bounding box center [629, 182] width 90 height 74
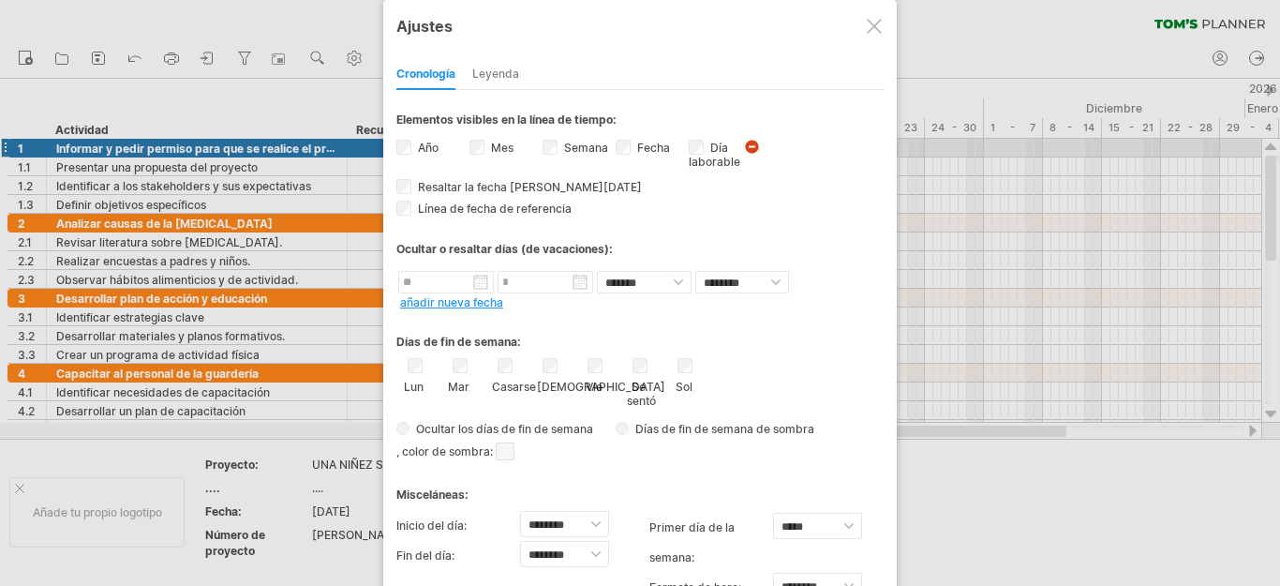
click at [870, 24] on div at bounding box center [874, 26] width 15 height 15
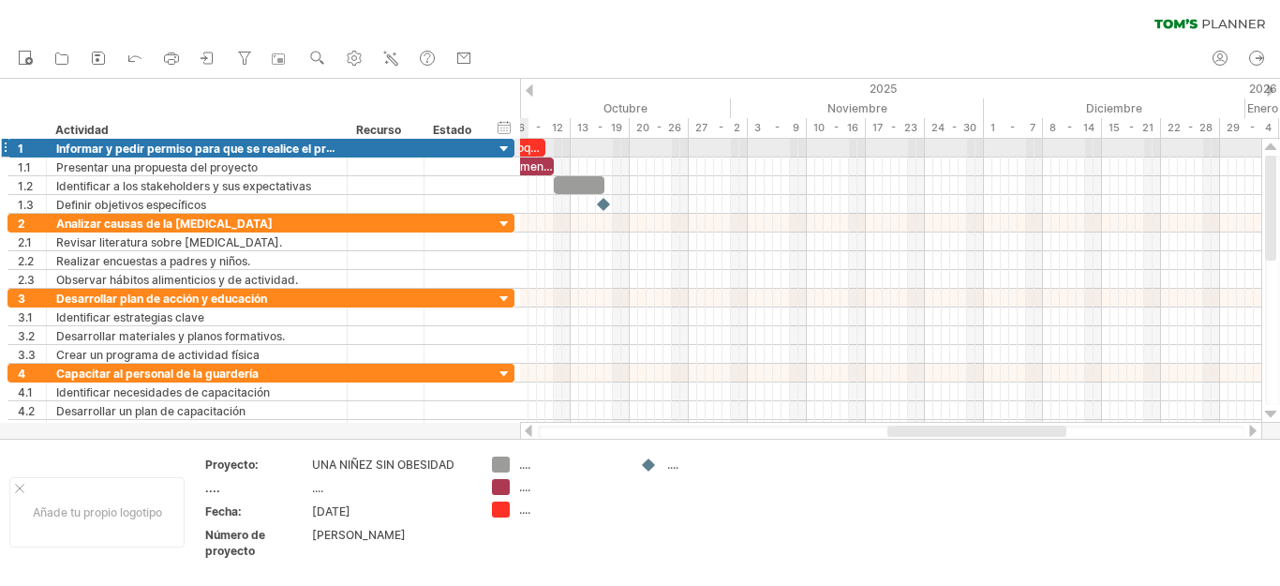
click at [529, 143] on font "bloques de tiempo de ejemplo:" at bounding box center [588, 148] width 163 height 14
click at [537, 125] on font "6 - 12" at bounding box center [540, 127] width 45 height 13
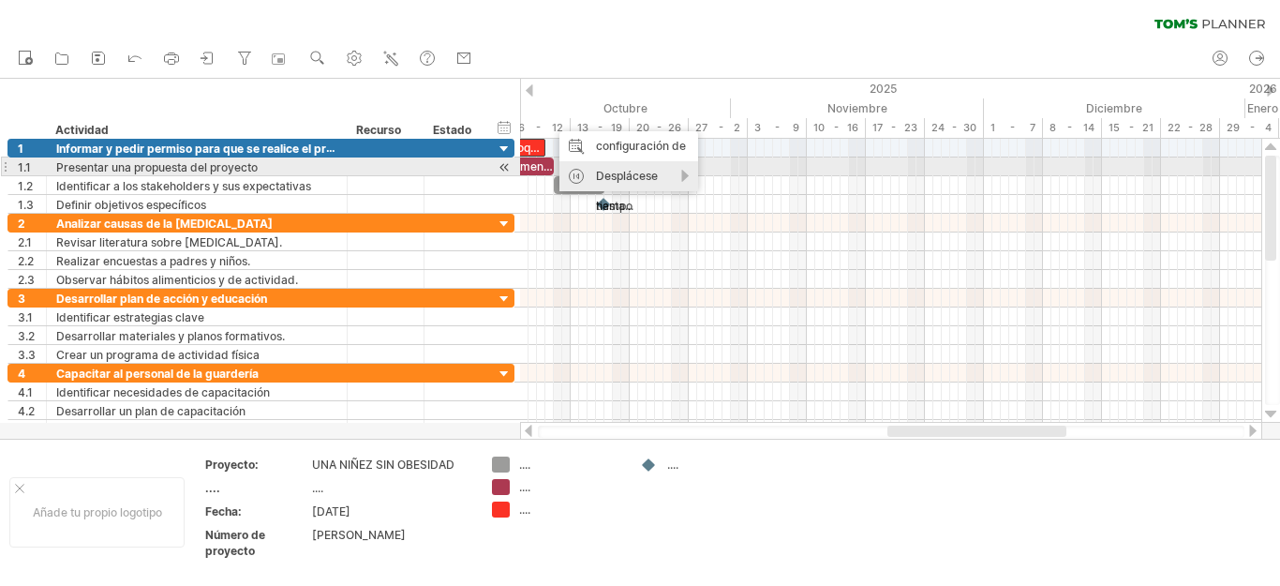
click at [634, 169] on font "Desplácese hasta..." at bounding box center [627, 191] width 62 height 44
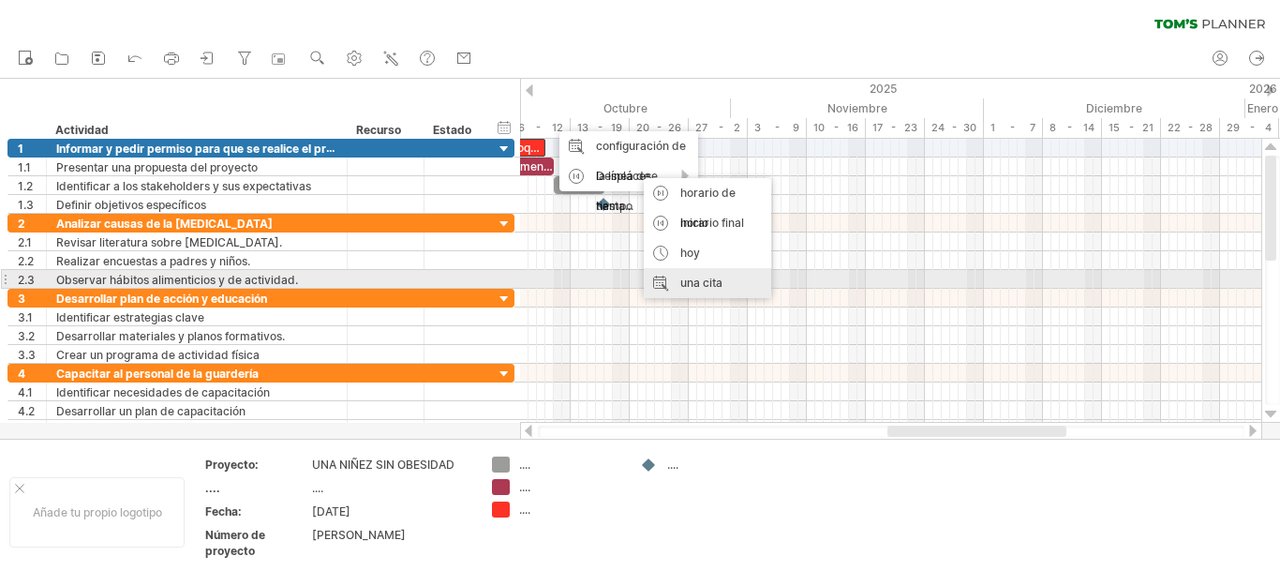
click at [719, 288] on font "una cita" at bounding box center [701, 282] width 42 height 14
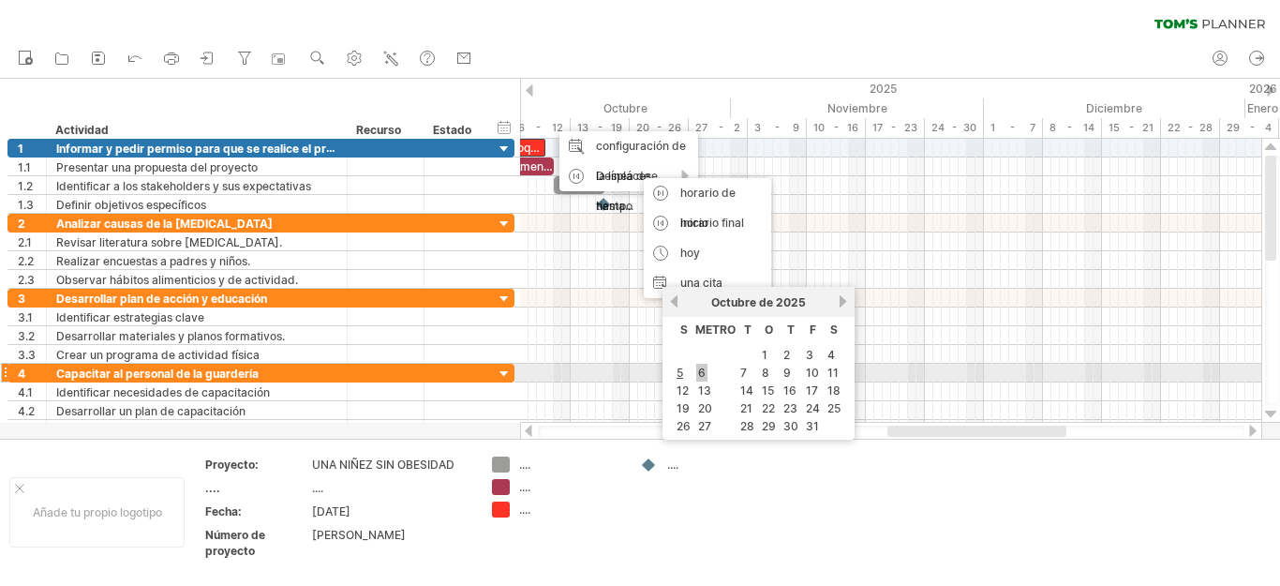
click at [697, 373] on link "6" at bounding box center [701, 373] width 11 height 18
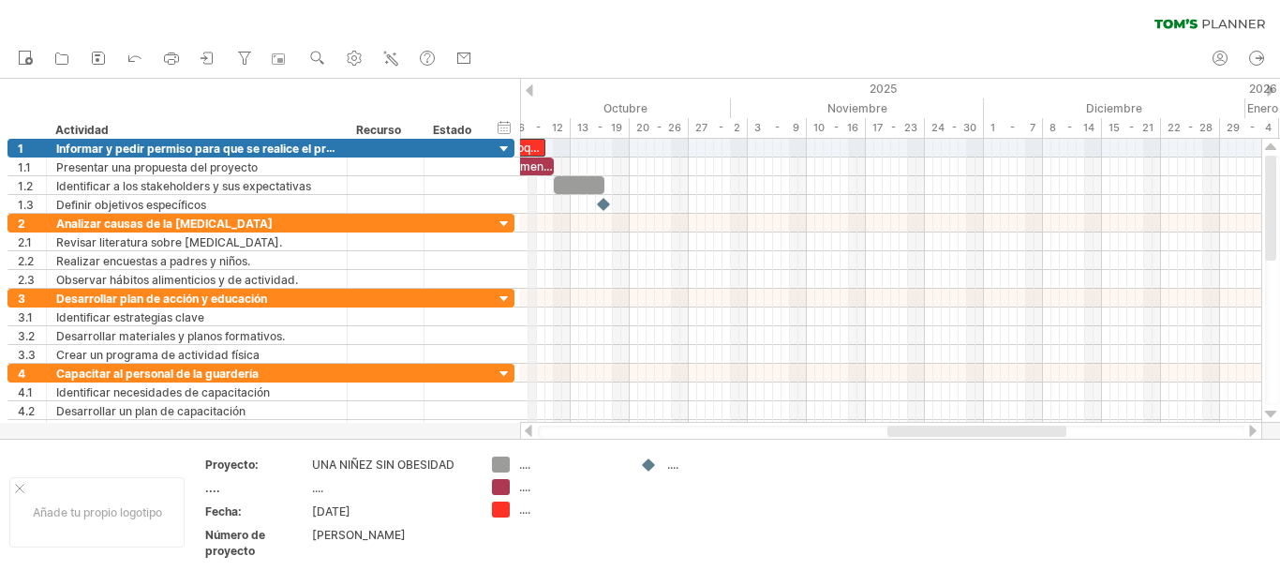
click at [530, 126] on font "6 - 12" at bounding box center [540, 127] width 45 height 13
click at [565, 149] on div at bounding box center [890, 148] width 741 height 19
click at [138, 62] on icon at bounding box center [135, 57] width 19 height 19
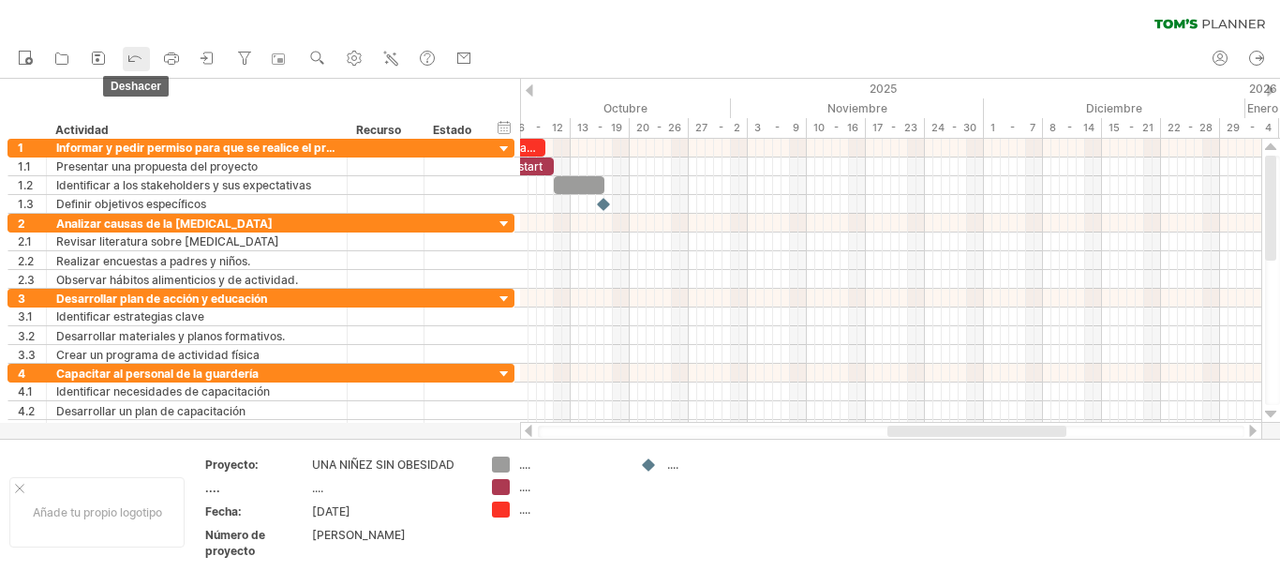
click at [139, 62] on icon at bounding box center [135, 57] width 19 height 19
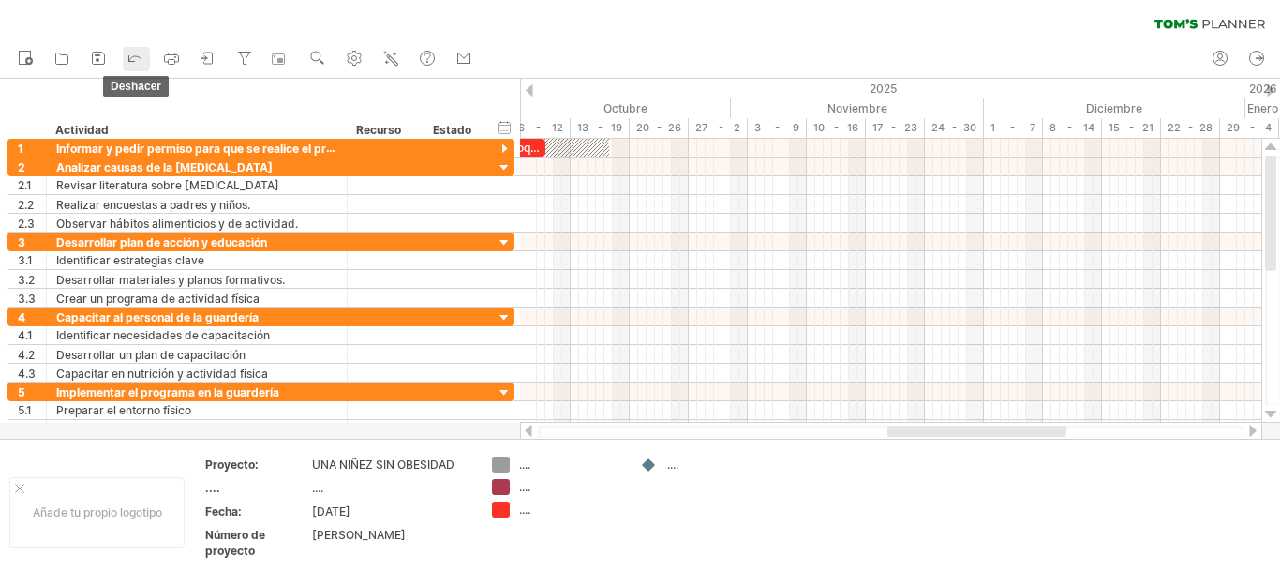
click at [139, 62] on icon at bounding box center [135, 57] width 19 height 19
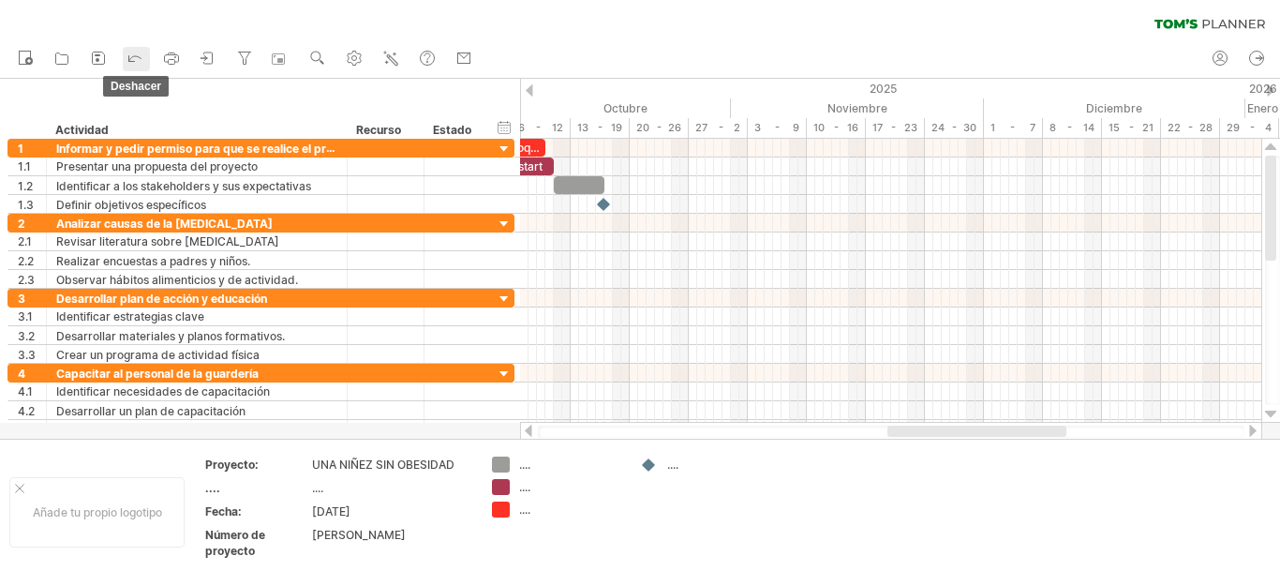
click at [141, 62] on icon at bounding box center [135, 57] width 19 height 19
click at [145, 61] on link "deshacer" at bounding box center [136, 59] width 27 height 24
click at [148, 61] on link "deshacer" at bounding box center [136, 59] width 27 height 24
click at [138, 61] on icon at bounding box center [135, 57] width 19 height 19
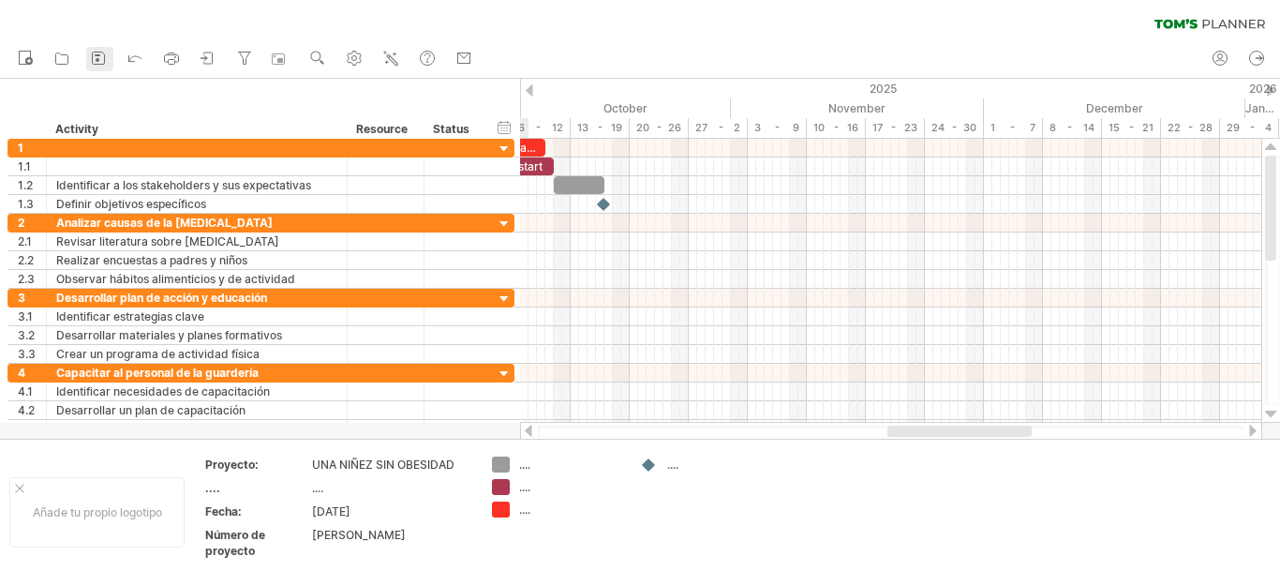
click at [107, 56] on ul "nuevo" at bounding box center [244, 58] width 472 height 39
click at [97, 57] on icon at bounding box center [98, 58] width 19 height 19
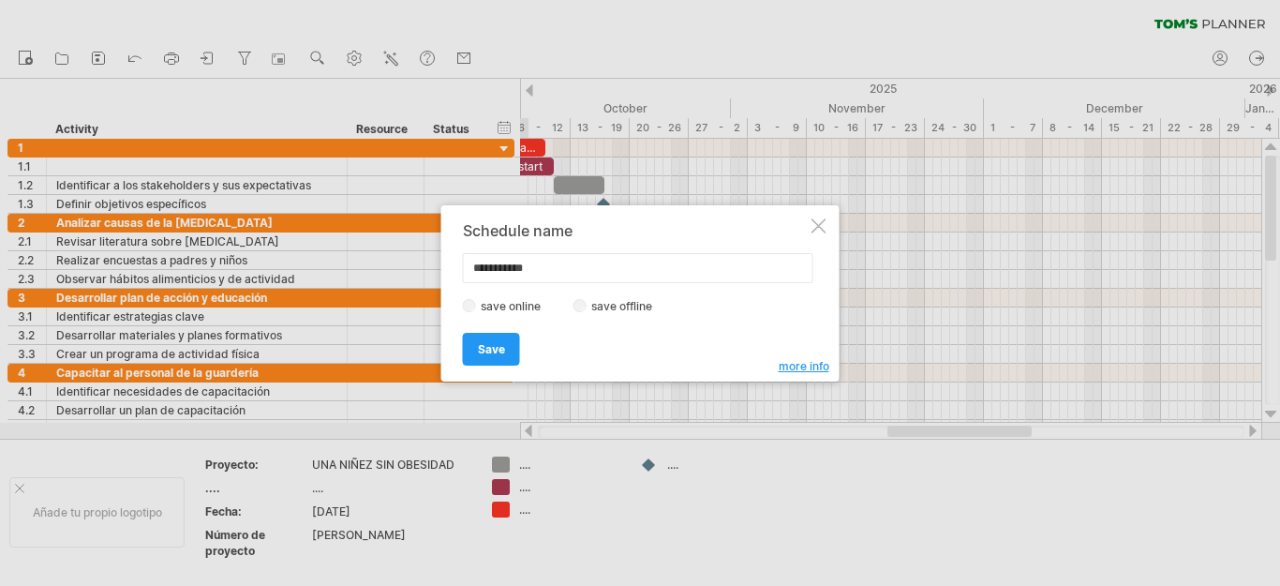
click at [101, 57] on div at bounding box center [640, 293] width 1280 height 586
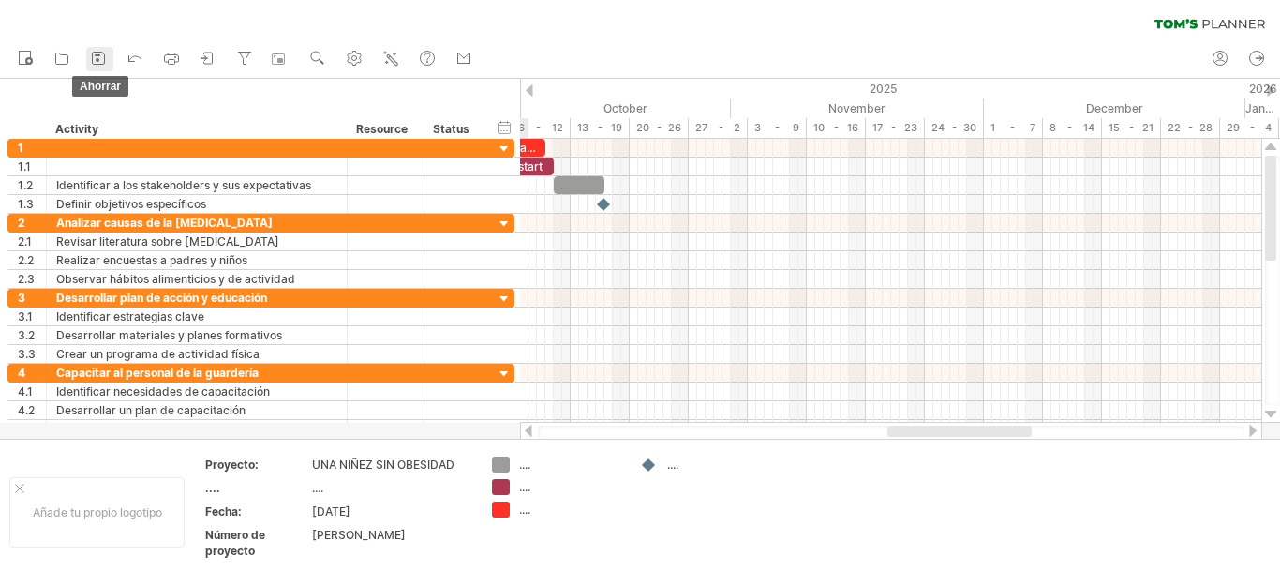
click at [100, 57] on icon at bounding box center [98, 58] width 19 height 19
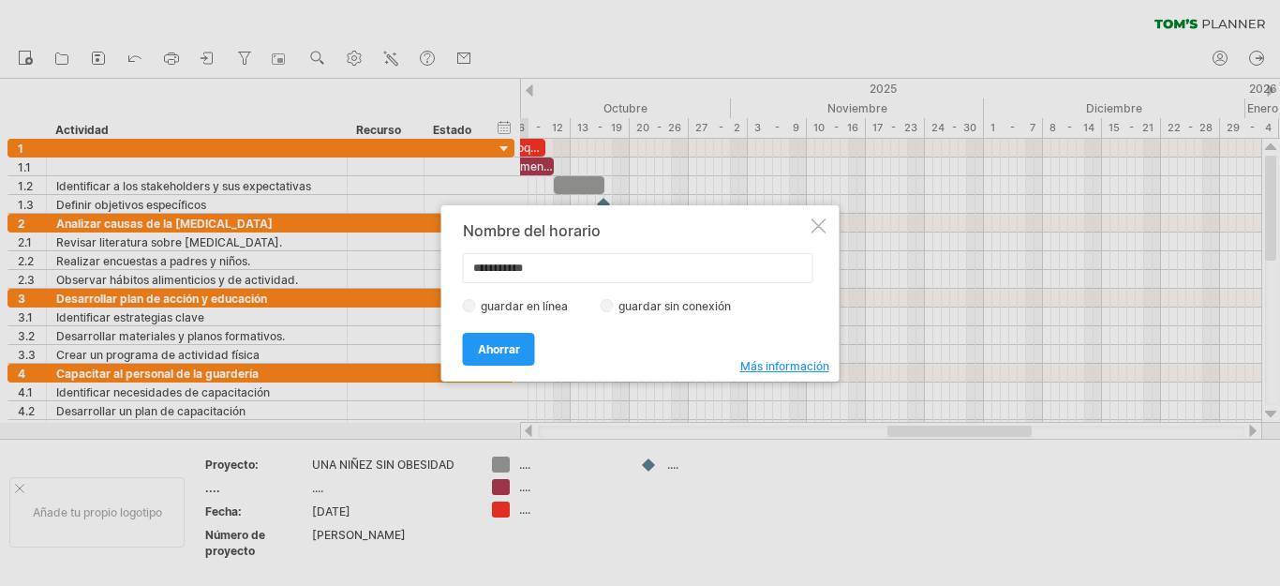
click at [816, 227] on div at bounding box center [818, 225] width 15 height 15
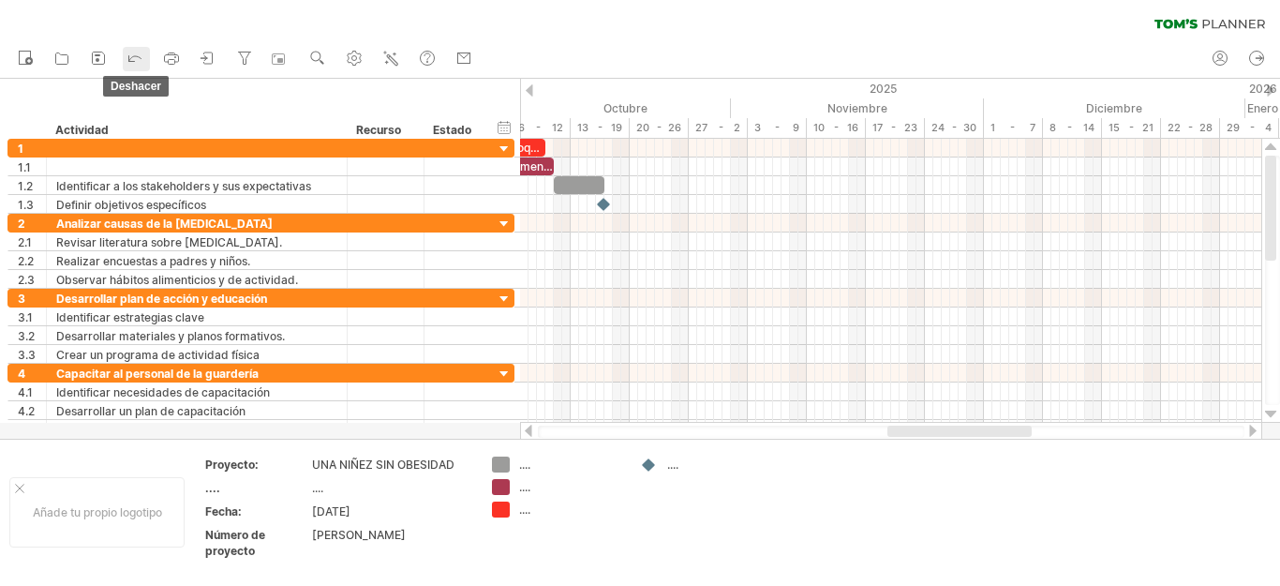
click at [137, 65] on icon at bounding box center [135, 57] width 19 height 19
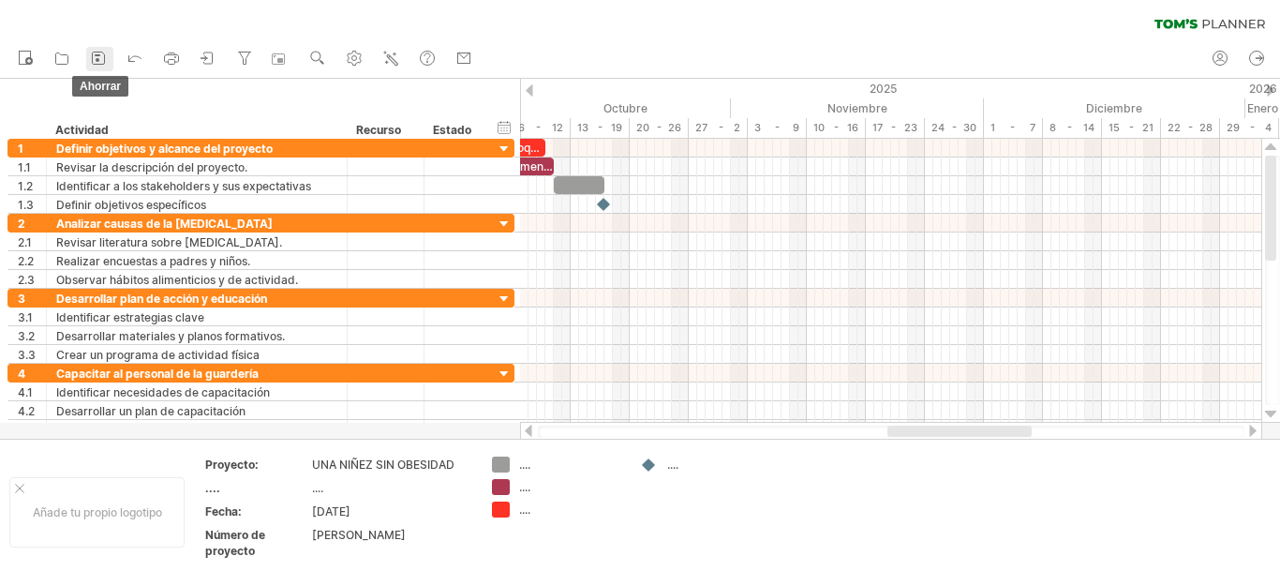
click at [97, 63] on icon at bounding box center [98, 58] width 19 height 19
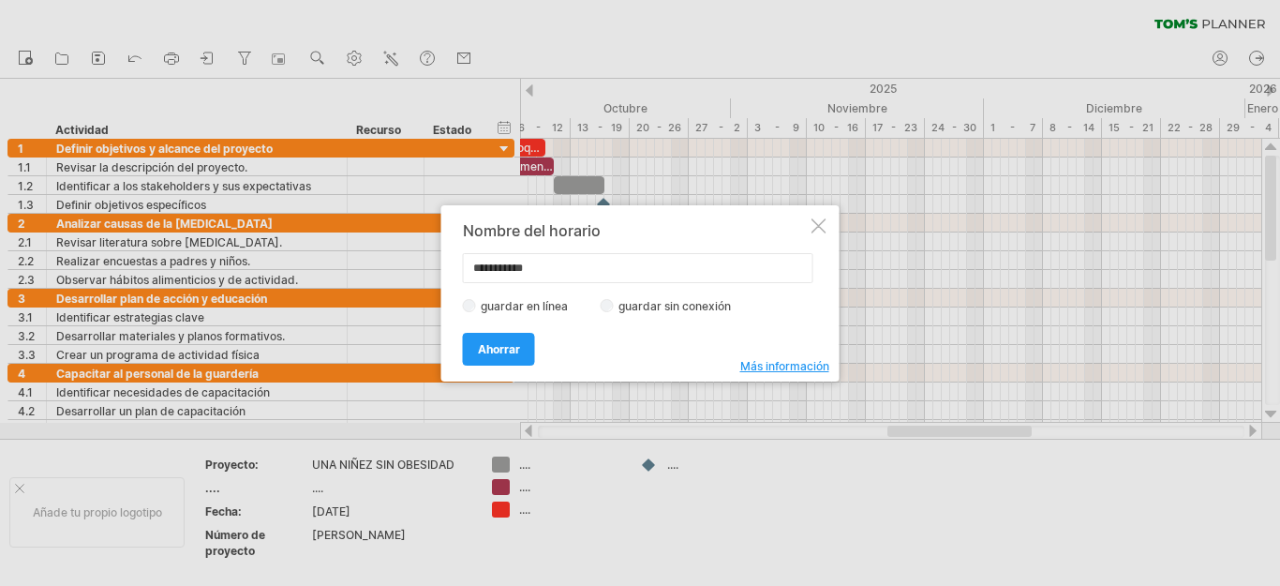
click at [821, 213] on div "**********" at bounding box center [640, 293] width 398 height 176
click at [824, 222] on div at bounding box center [818, 225] width 15 height 15
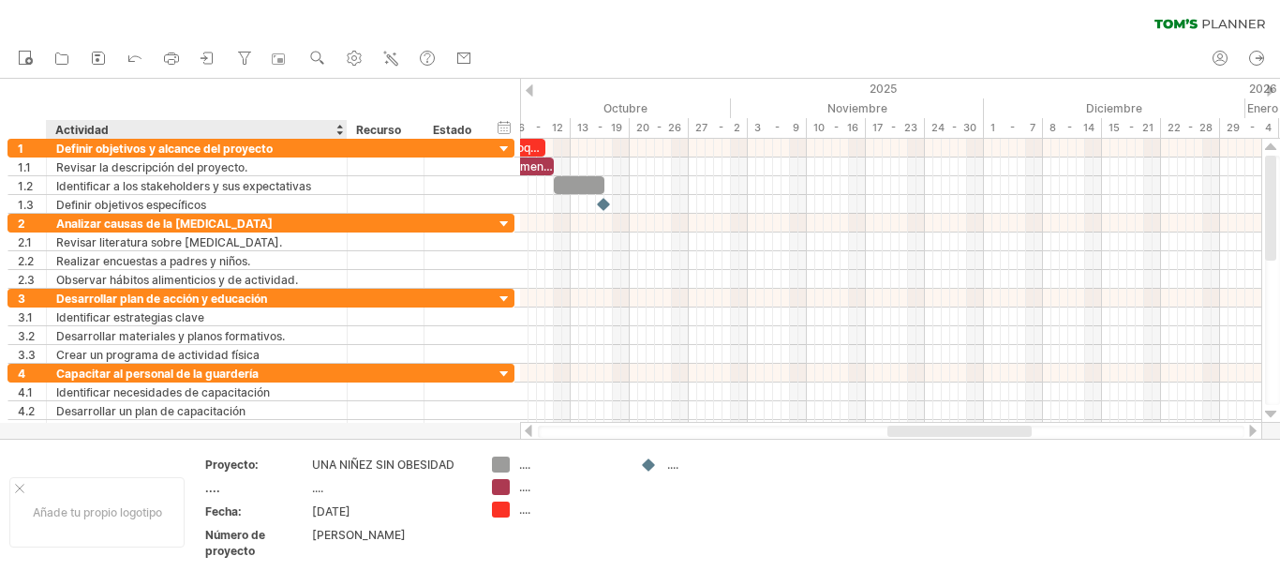
click at [212, 71] on ul "nuevo" at bounding box center [244, 58] width 472 height 39
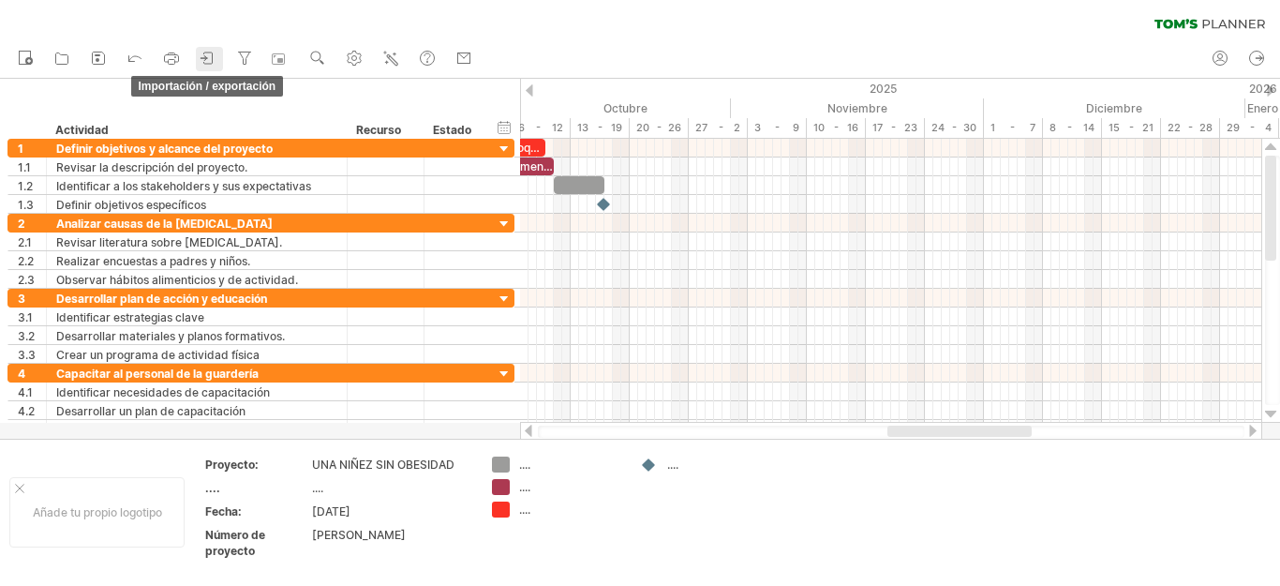
click at [210, 61] on icon at bounding box center [208, 58] width 19 height 19
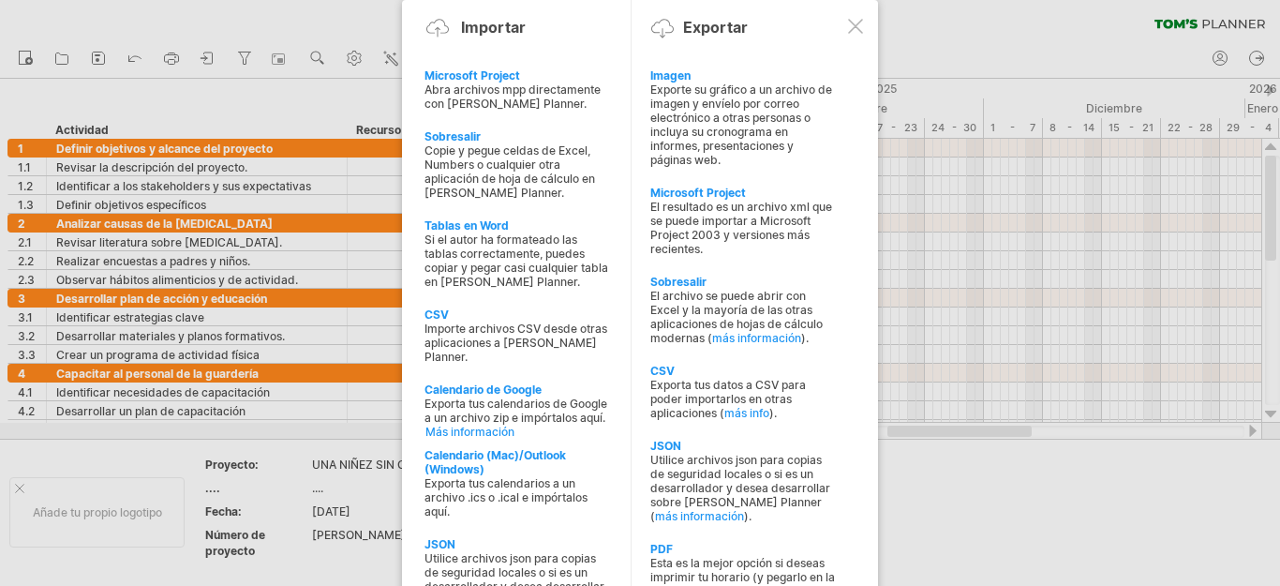
click at [854, 22] on div at bounding box center [855, 26] width 15 height 15
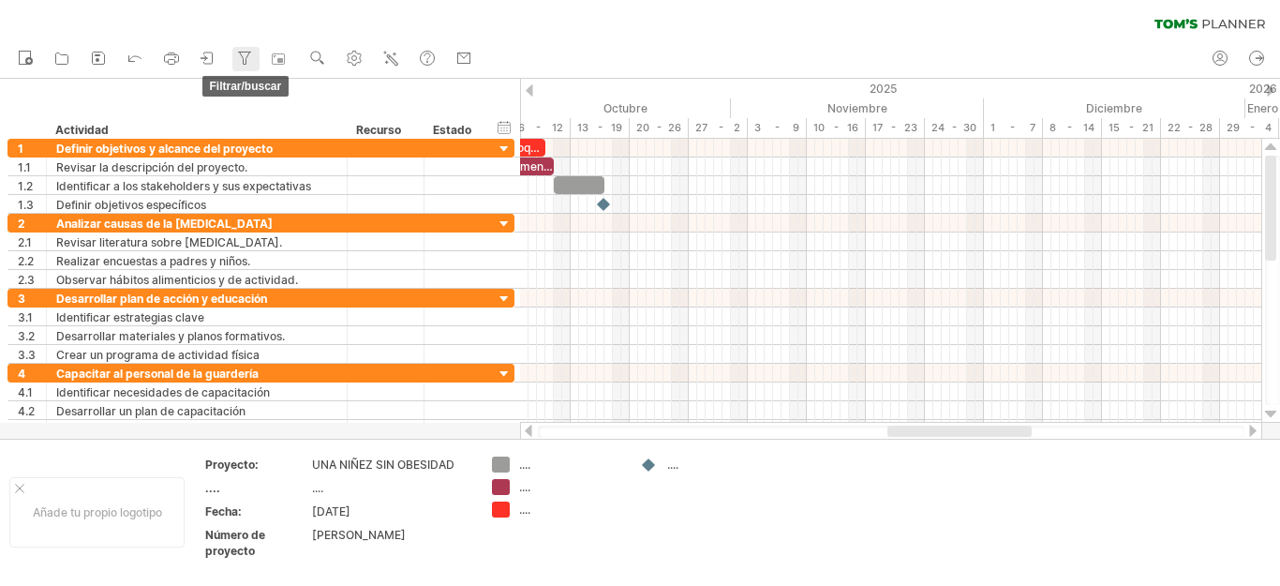
click at [245, 59] on icon at bounding box center [245, 58] width 10 height 12
type input "**********"
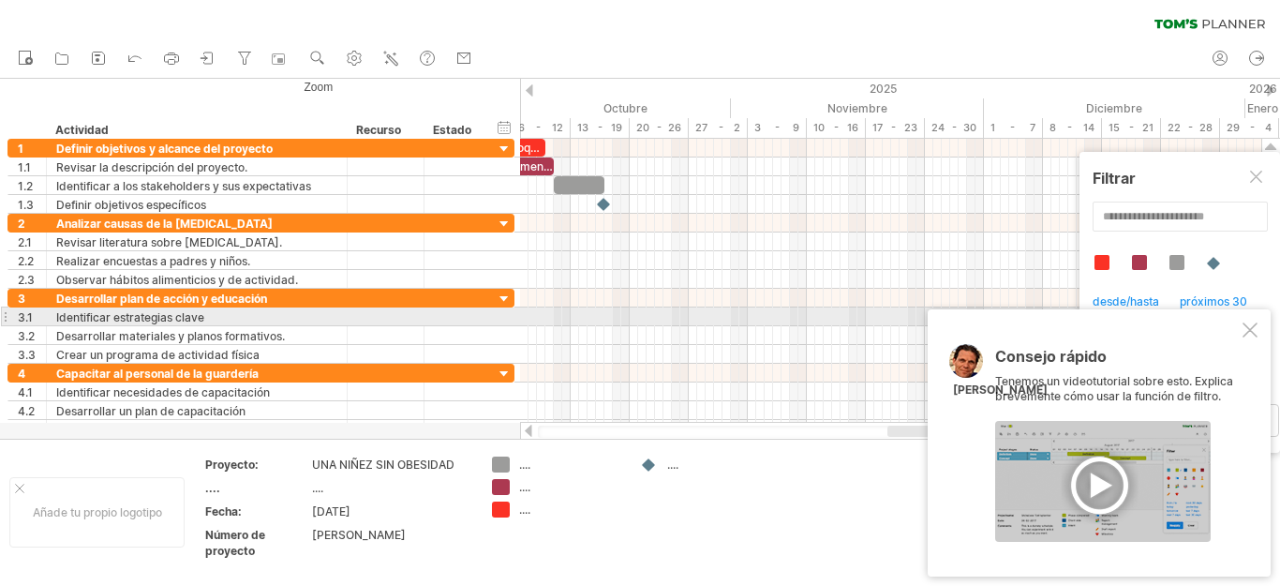
click at [1251, 322] on div at bounding box center [1249, 329] width 15 height 15
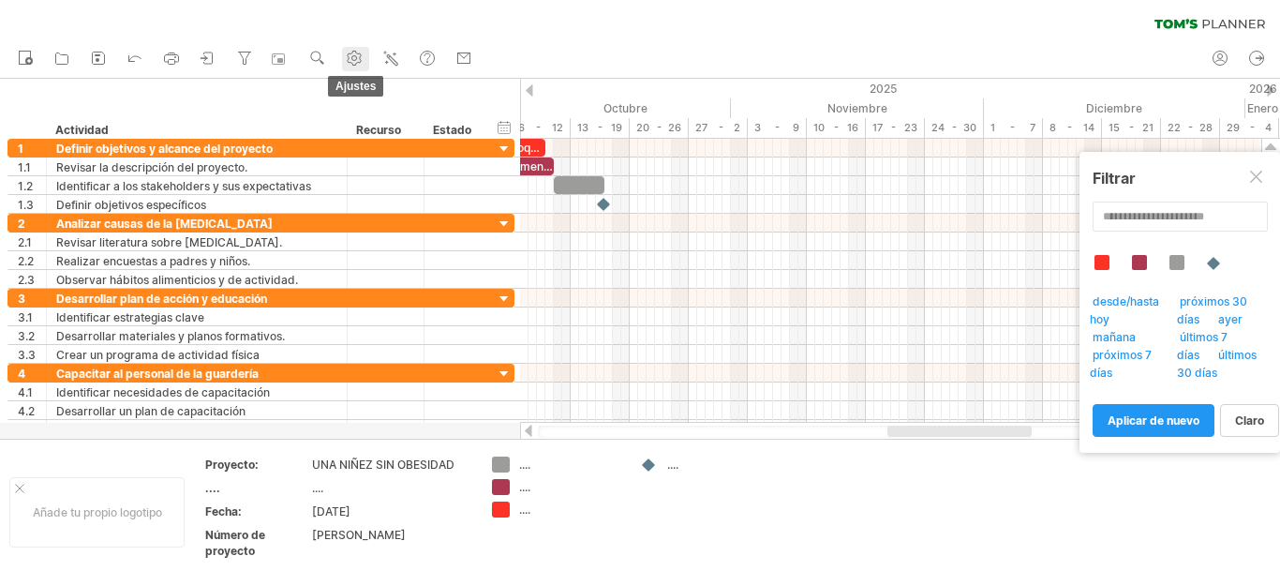
click at [352, 56] on use at bounding box center [354, 58] width 19 height 19
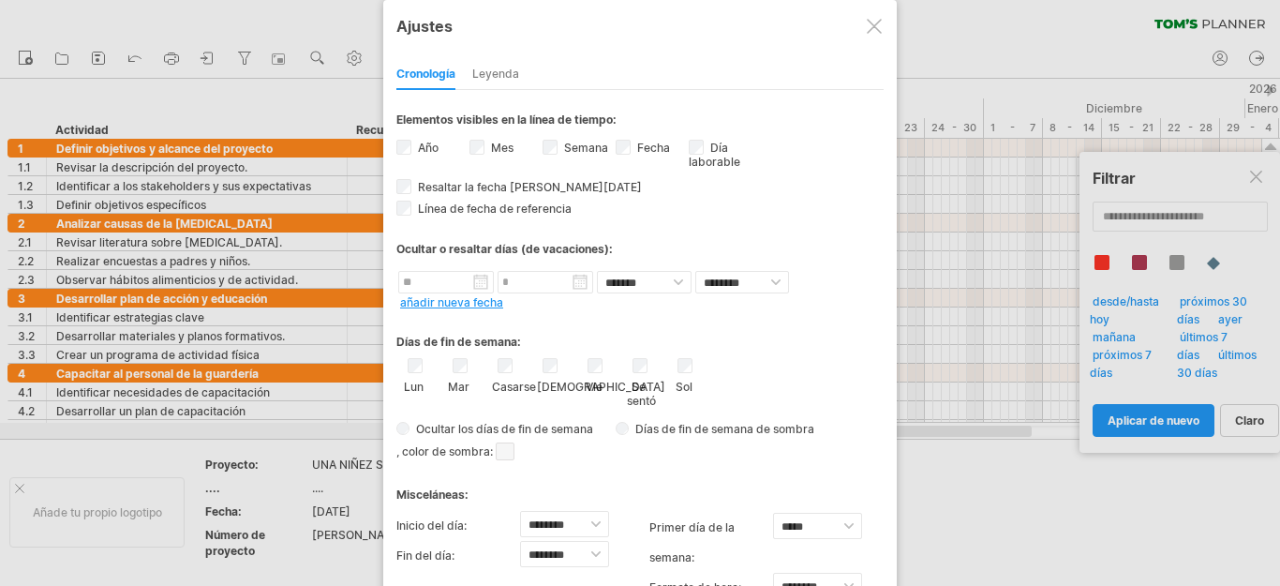
click at [509, 76] on font "Leyenda" at bounding box center [495, 74] width 47 height 14
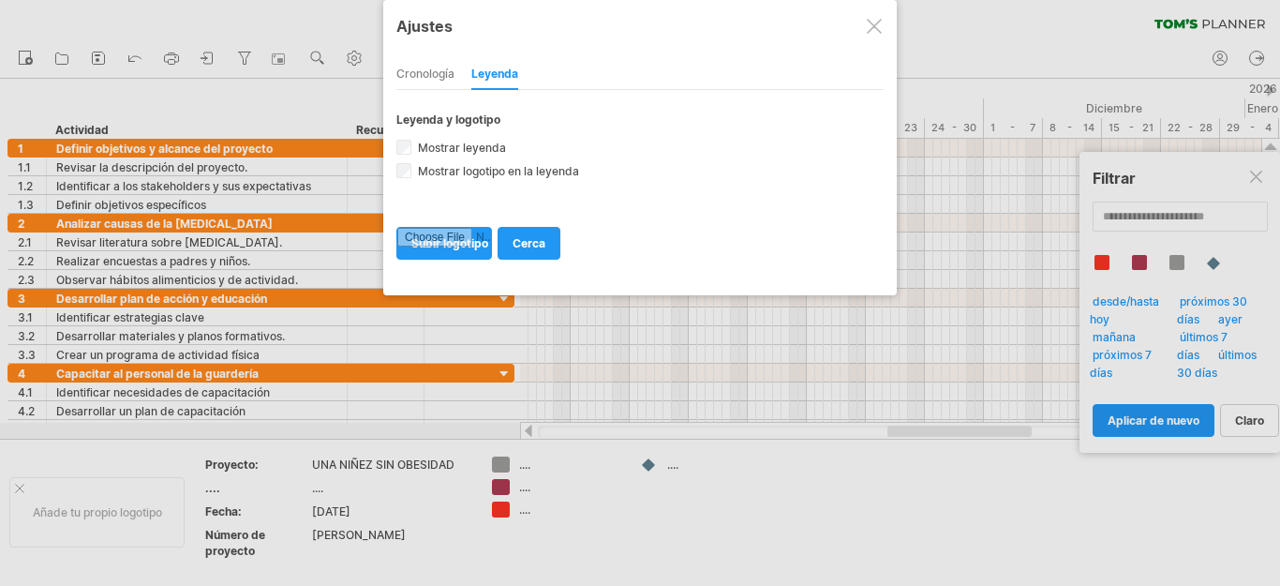
click at [424, 74] on font "Cronología" at bounding box center [425, 74] width 58 height 14
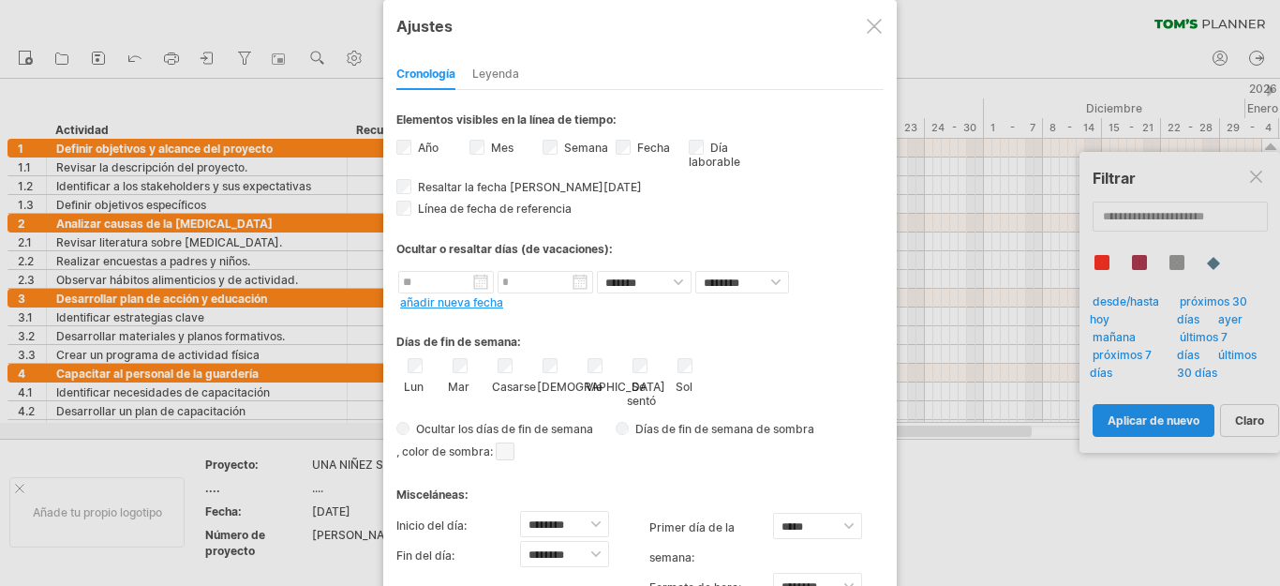
click at [879, 25] on div at bounding box center [874, 26] width 15 height 15
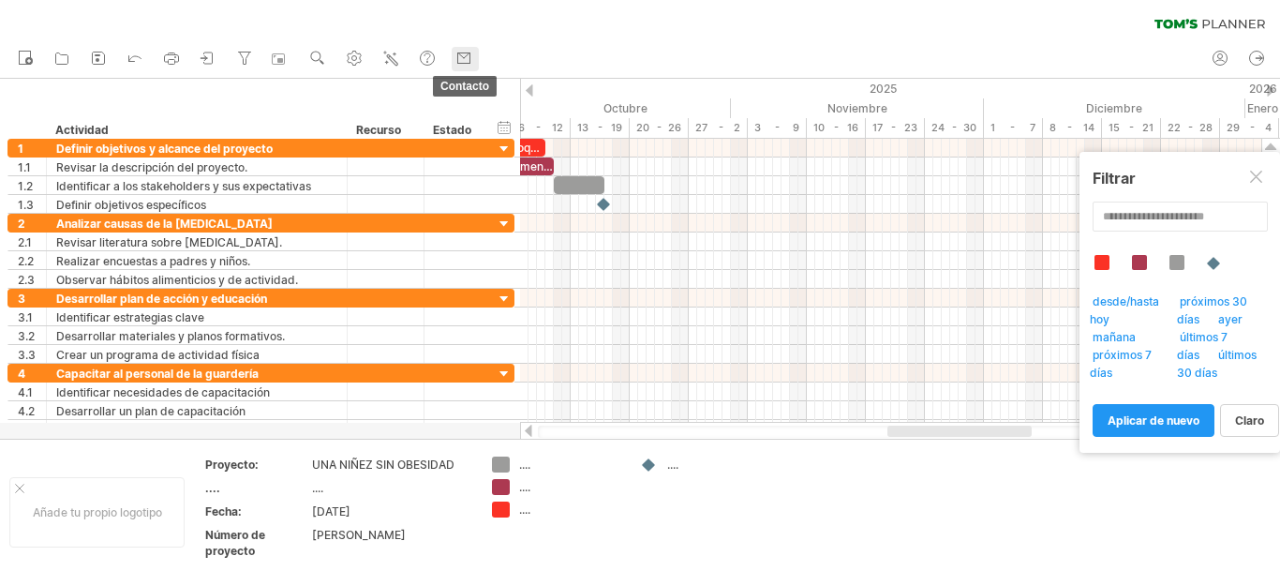
click at [460, 59] on rect at bounding box center [464, 58] width 12 height 10
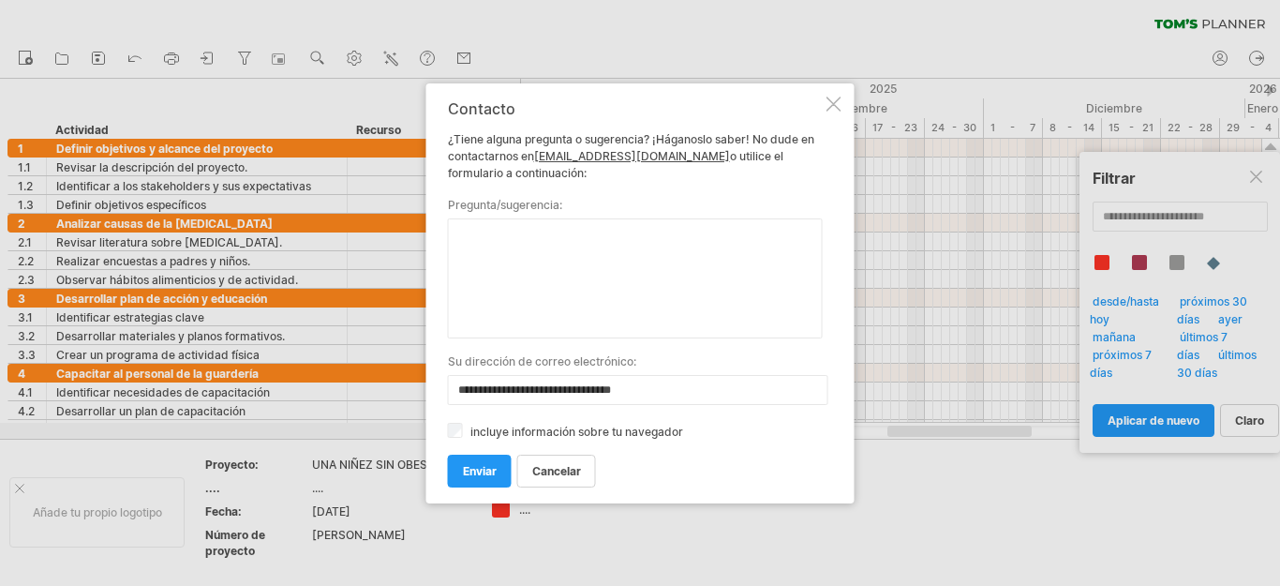
click at [827, 99] on div at bounding box center [833, 104] width 15 height 15
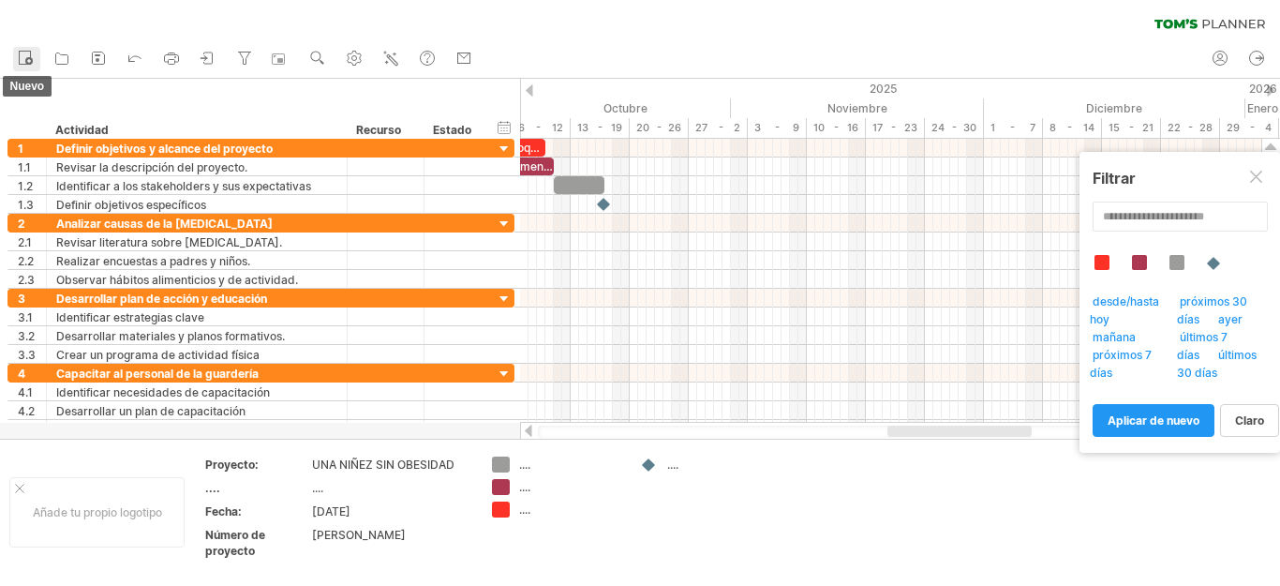
click at [31, 64] on circle at bounding box center [28, 60] width 7 height 7
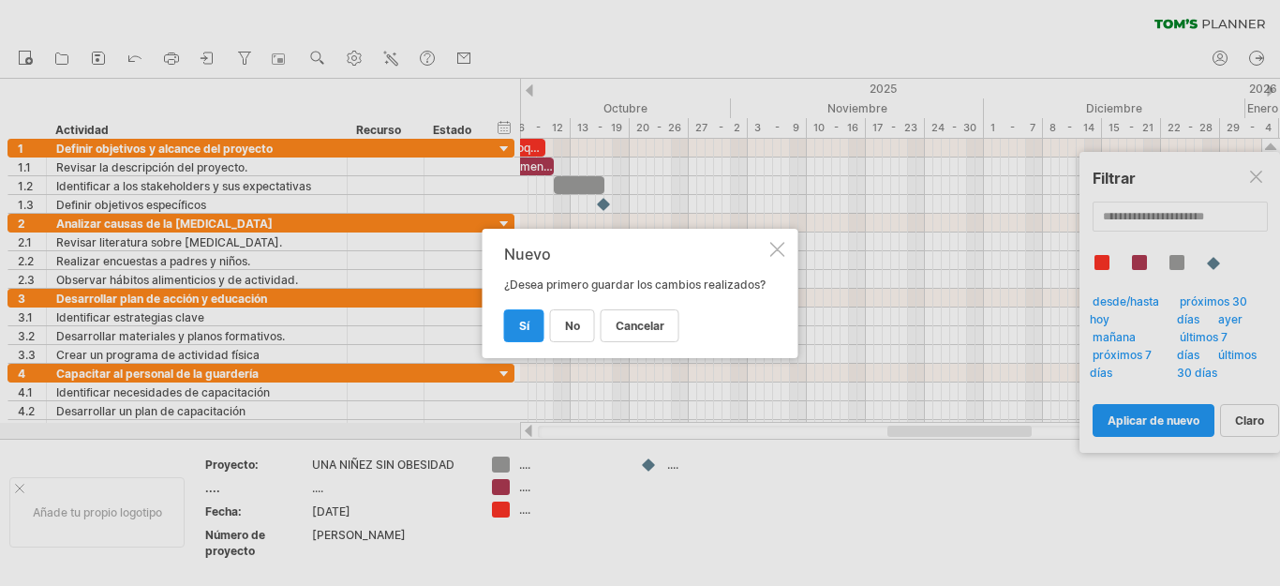
click at [524, 329] on font "Sí" at bounding box center [524, 326] width 10 height 14
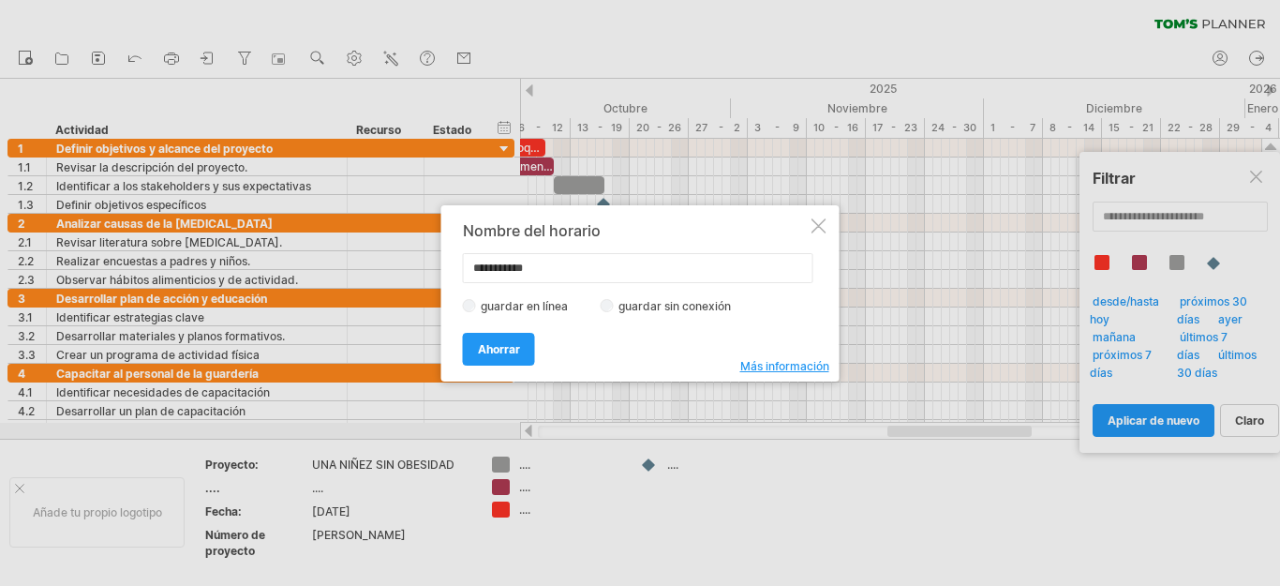
click at [558, 267] on input "**********" at bounding box center [638, 268] width 350 height 30
type input "*"
drag, startPoint x: 543, startPoint y: 269, endPoint x: 569, endPoint y: 233, distance: 43.7
click at [543, 268] on input "text" at bounding box center [638, 268] width 350 height 30
click at [501, 266] on input "**********" at bounding box center [638, 268] width 350 height 30
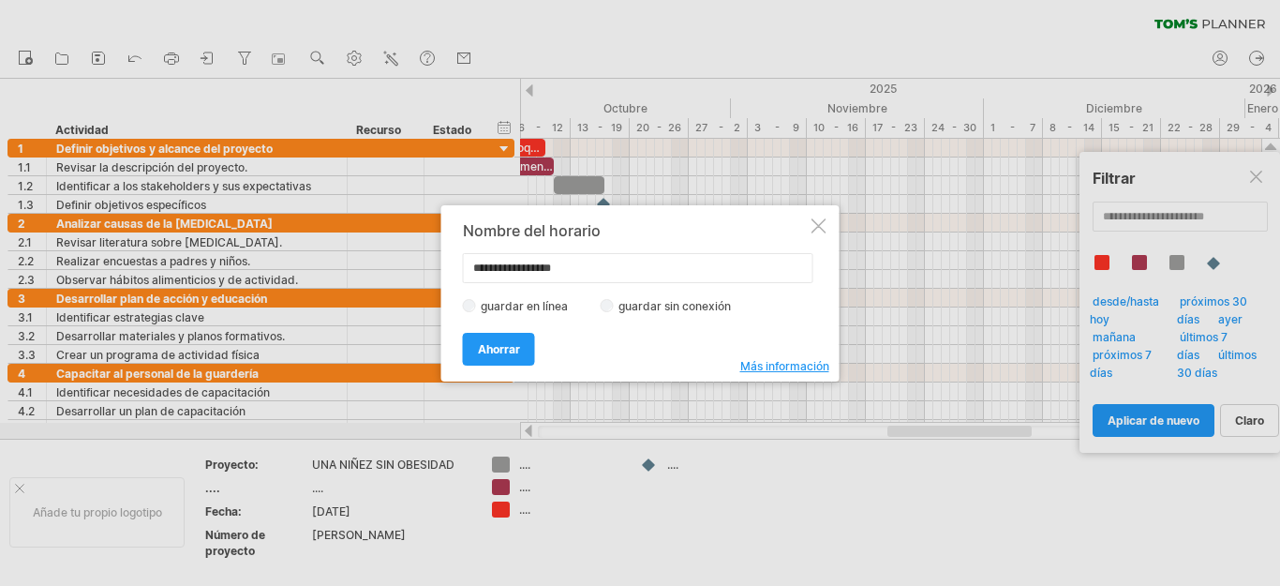
click at [558, 262] on input "**********" at bounding box center [638, 268] width 350 height 30
type input "**********"
click at [492, 351] on font "Ahorrar" at bounding box center [499, 349] width 42 height 14
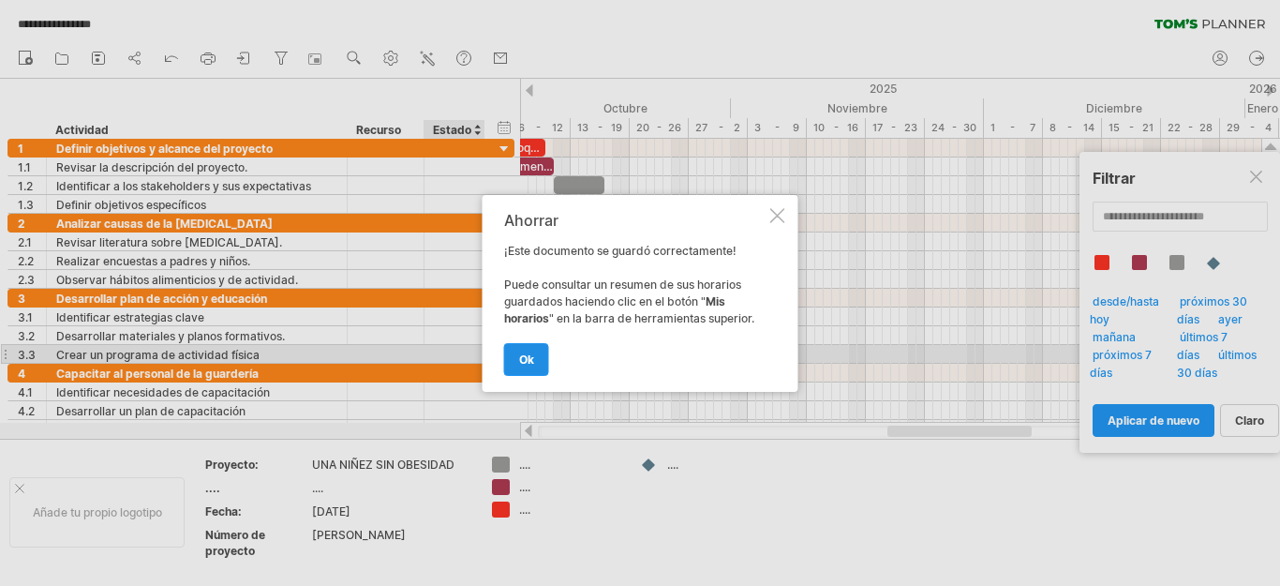
click at [529, 368] on link "OK" at bounding box center [526, 359] width 45 height 33
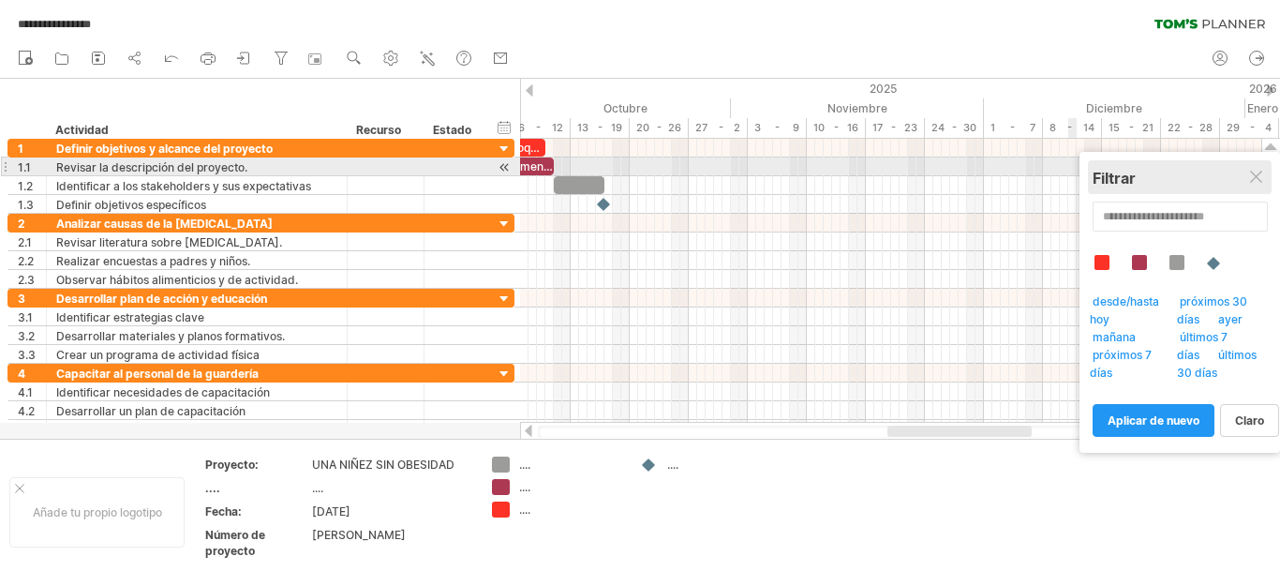
click at [1248, 165] on div "Filtrar" at bounding box center [1180, 177] width 174 height 34
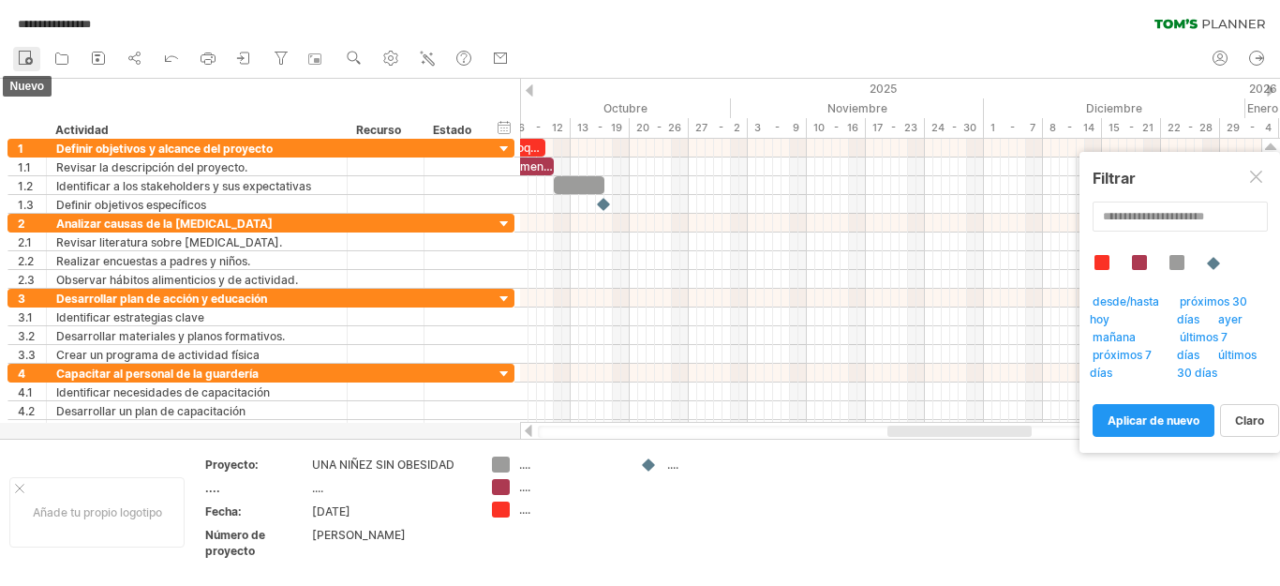
click at [22, 59] on icon at bounding box center [25, 57] width 19 height 19
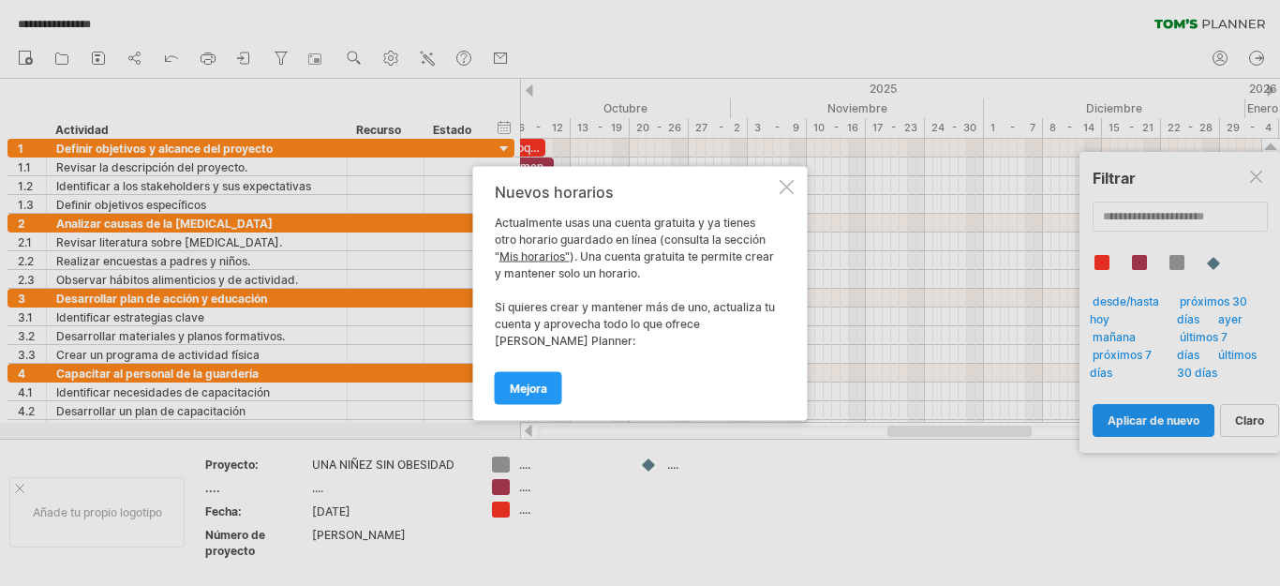
click at [786, 181] on div at bounding box center [787, 186] width 15 height 15
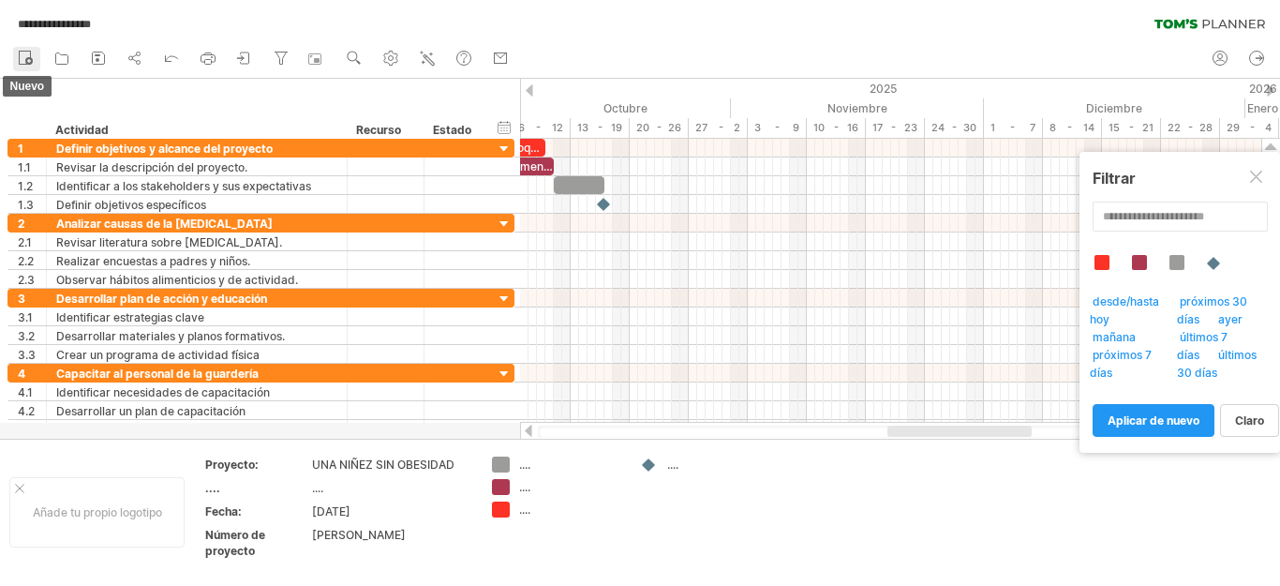
click at [22, 57] on icon at bounding box center [25, 57] width 19 height 19
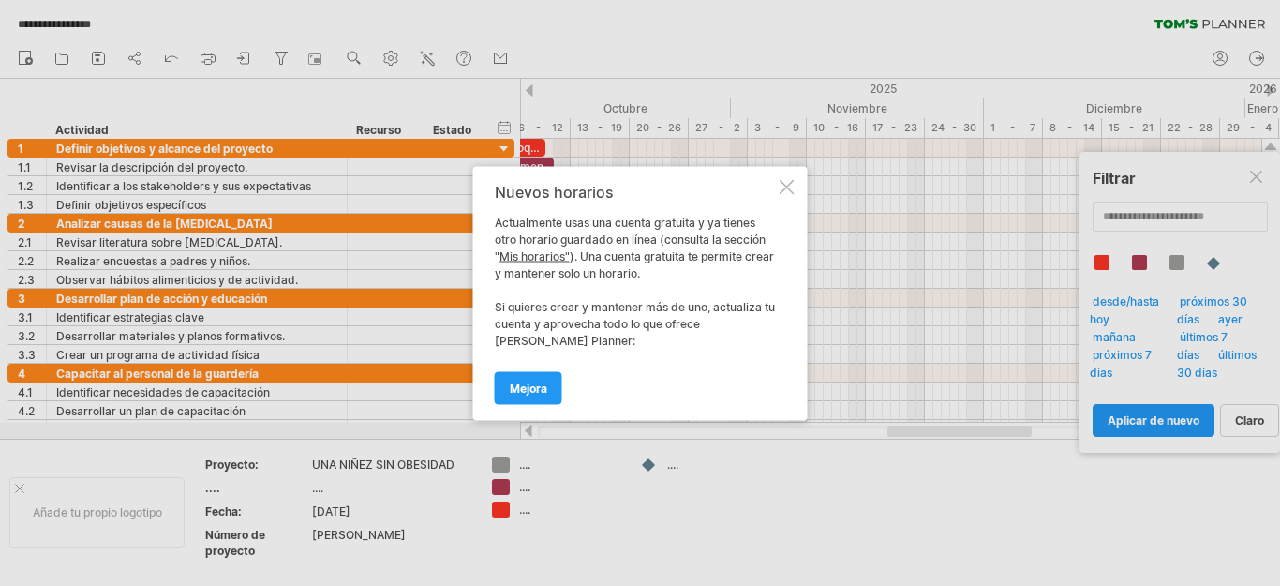
click at [776, 184] on div "Nuevos horarios Actualmente usas una cuenta gratuita y ya tienes otro horario g…" at bounding box center [640, 293] width 335 height 254
click at [1260, 167] on div at bounding box center [640, 293] width 1280 height 586
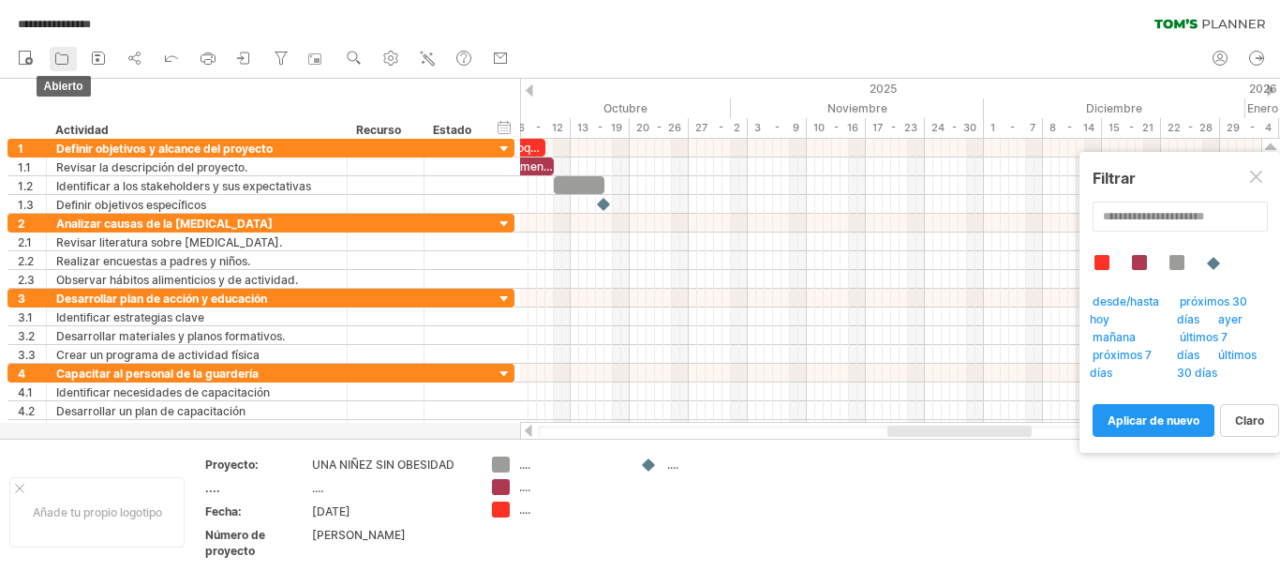
click at [55, 60] on icon at bounding box center [61, 58] width 19 height 19
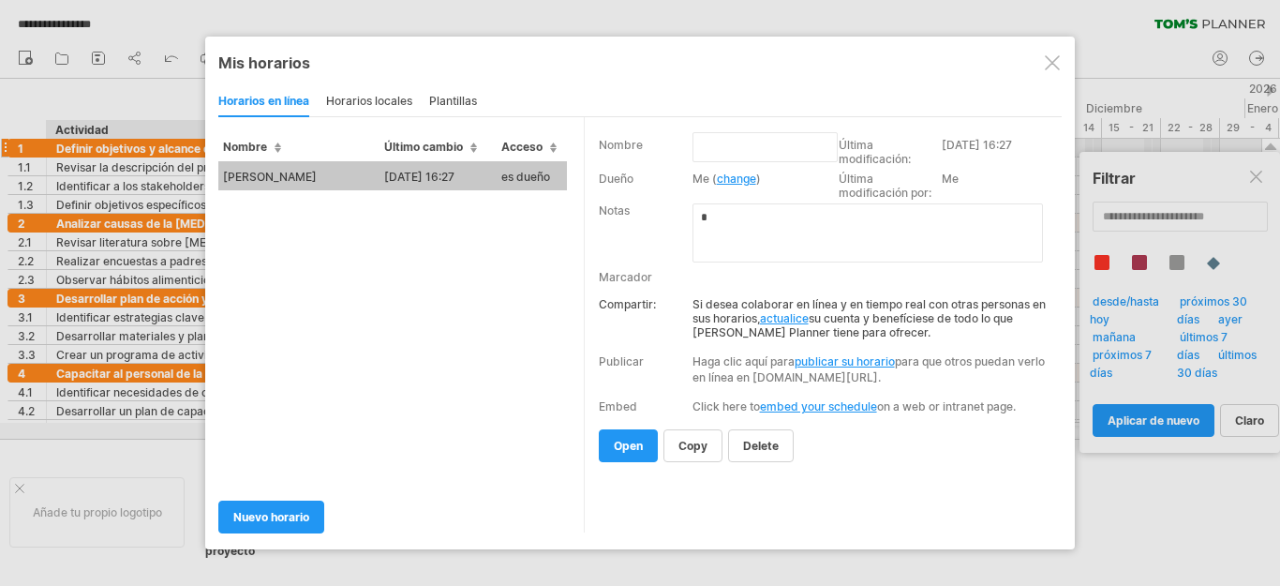
type input "**********"
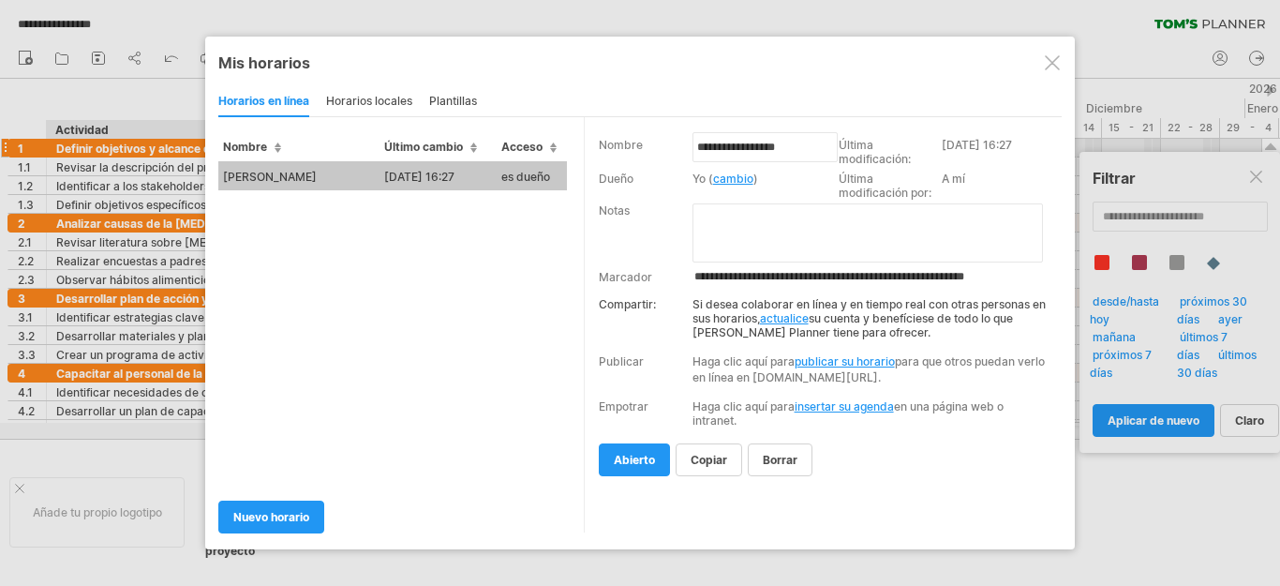
click at [370, 177] on td "[PERSON_NAME]" at bounding box center [298, 175] width 161 height 29
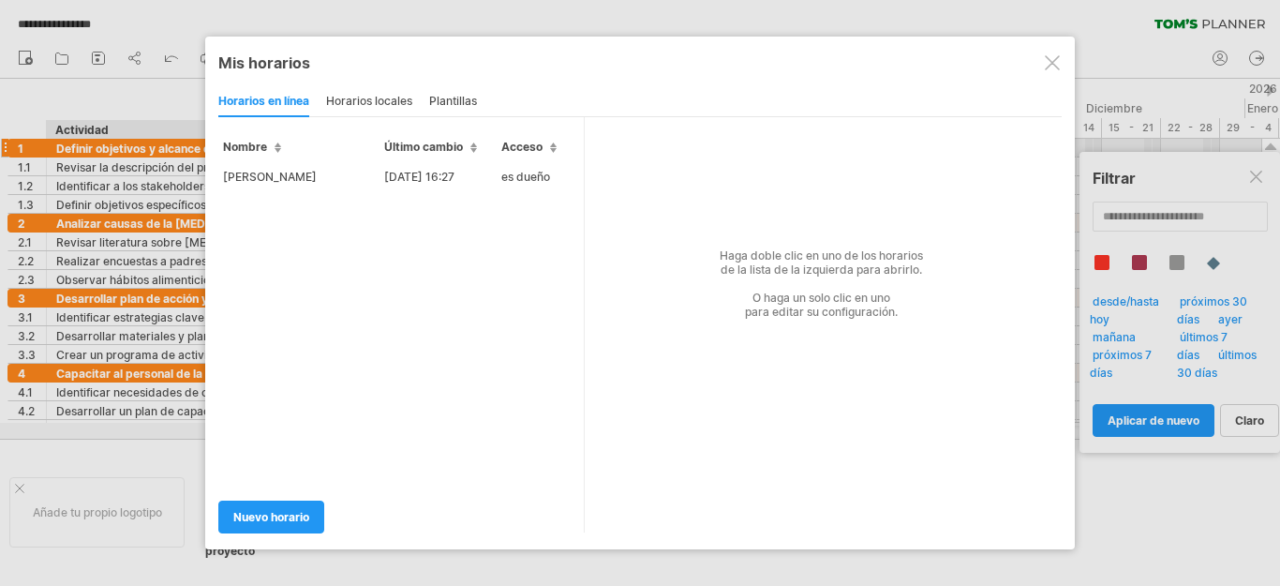
click at [380, 102] on font "horarios locales" at bounding box center [369, 101] width 86 height 14
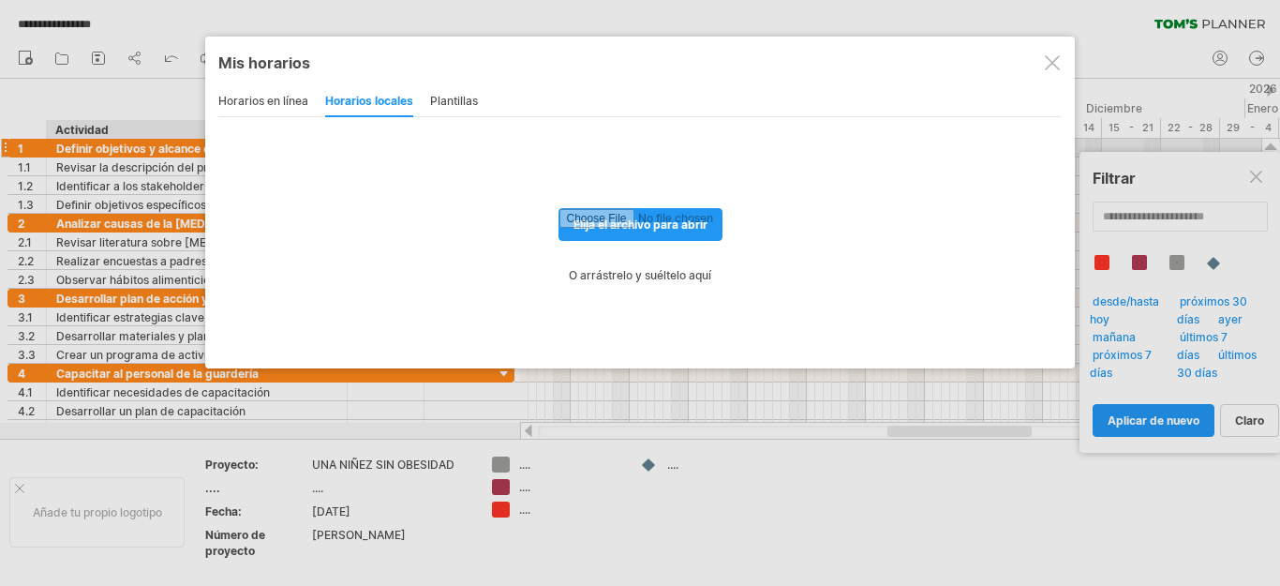
click at [245, 101] on font "horarios en línea" at bounding box center [263, 101] width 90 height 14
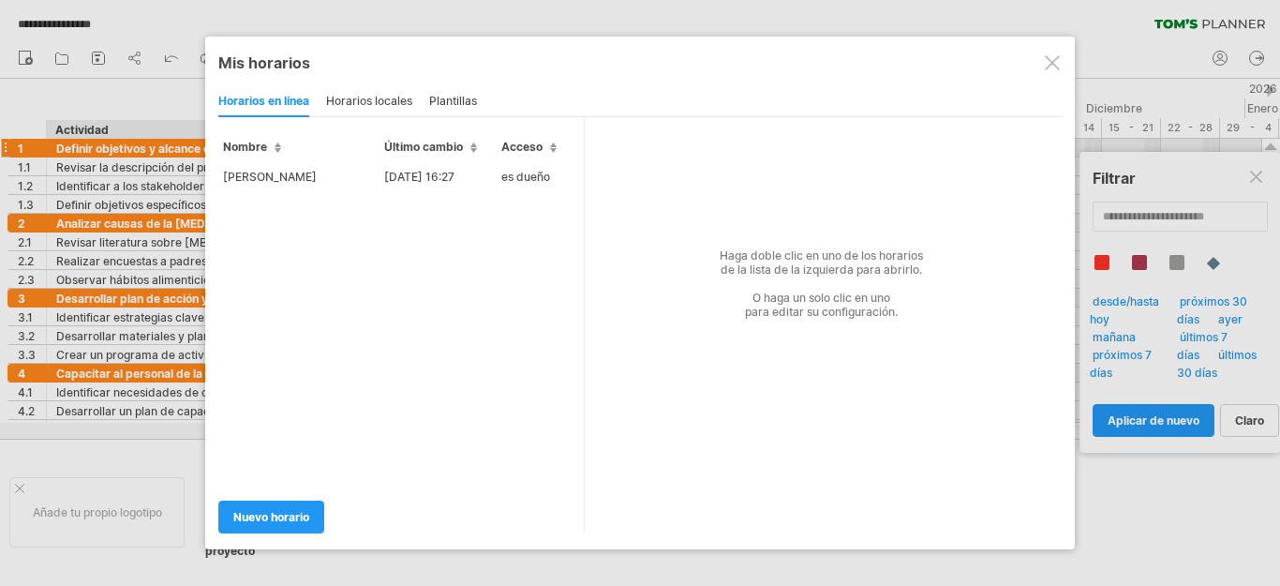
click at [1058, 59] on div at bounding box center [1052, 62] width 15 height 15
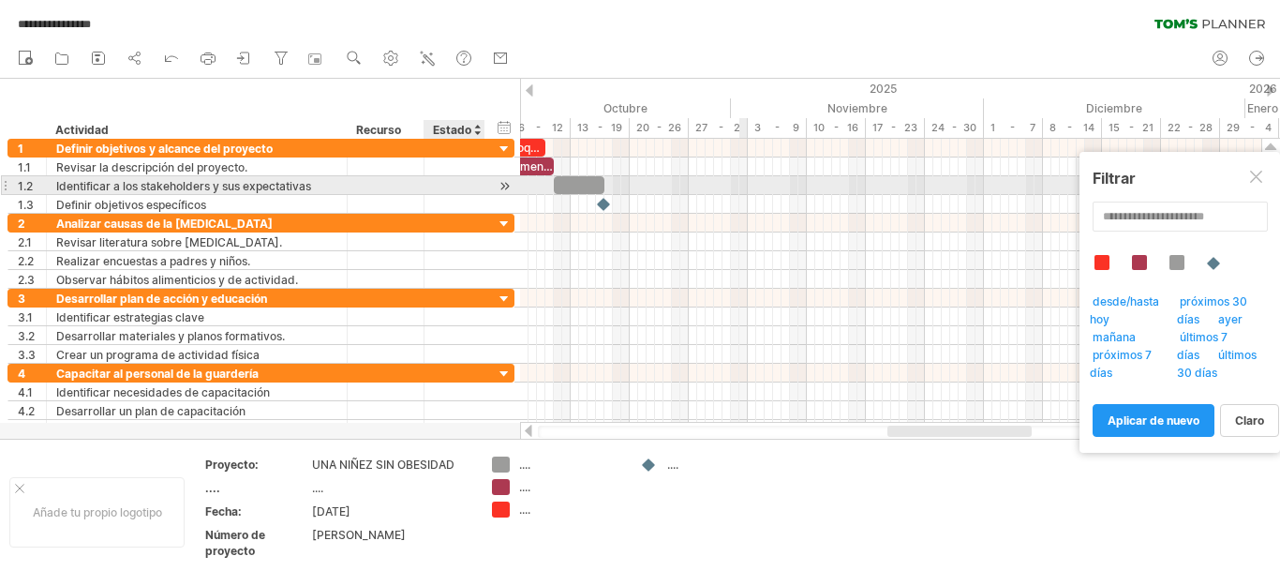
click at [457, 187] on div at bounding box center [454, 185] width 41 height 18
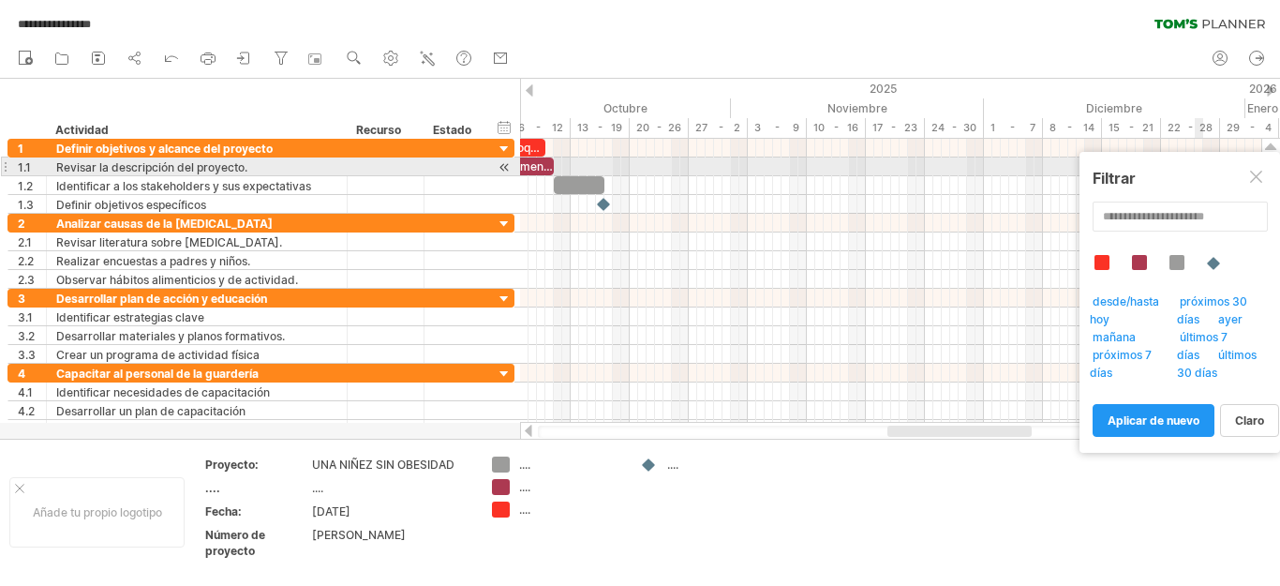
click at [1260, 174] on div at bounding box center [1257, 178] width 15 height 15
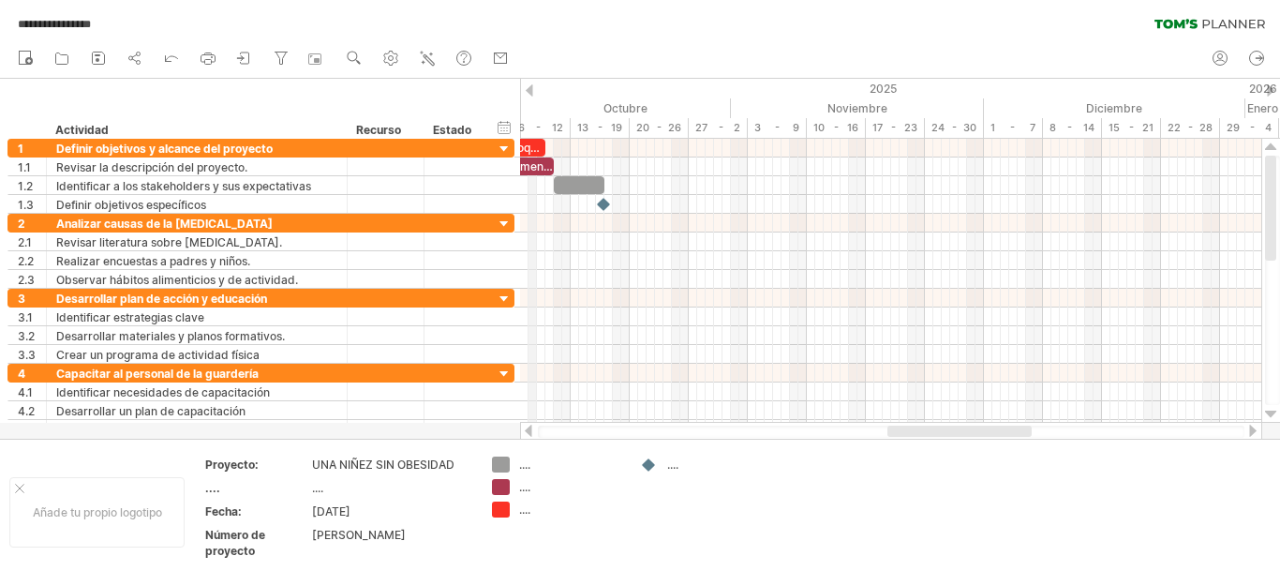
click at [536, 128] on font "6 - 12" at bounding box center [540, 127] width 45 height 13
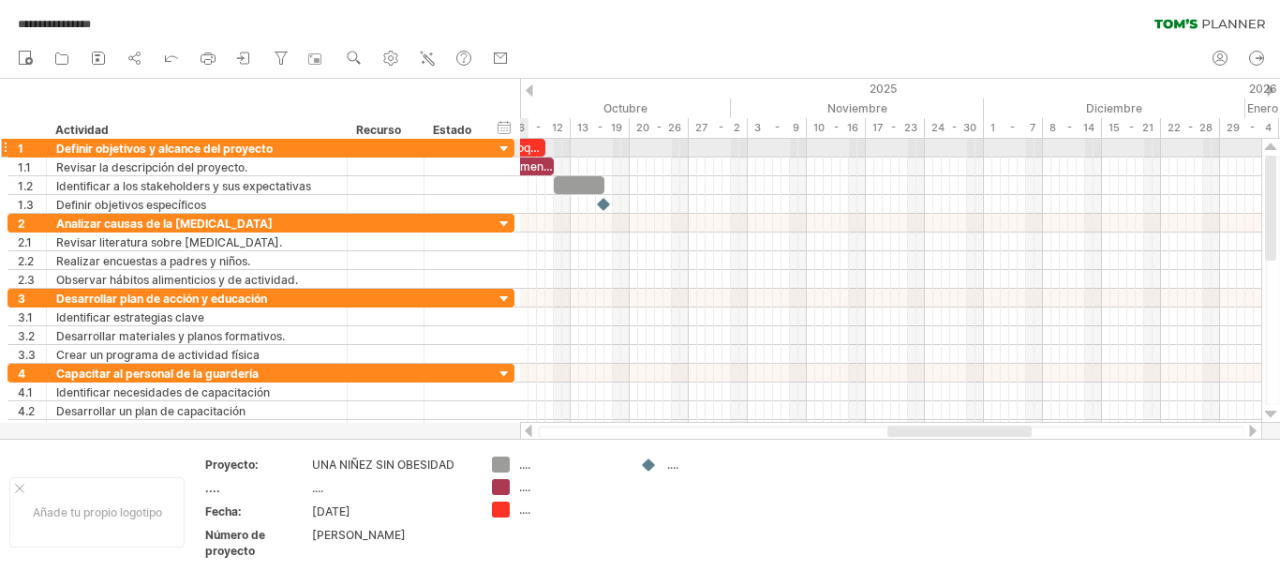
click at [498, 148] on div at bounding box center [505, 150] width 18 height 18
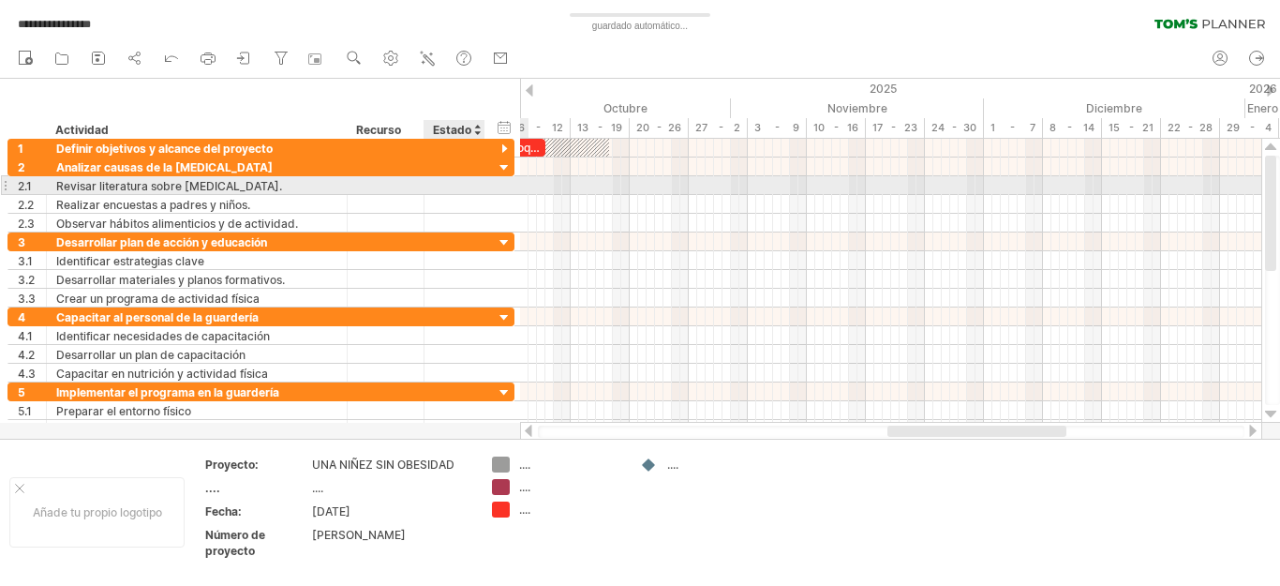
click at [460, 180] on div at bounding box center [454, 185] width 41 height 18
click at [355, 186] on div at bounding box center [386, 185] width 77 height 18
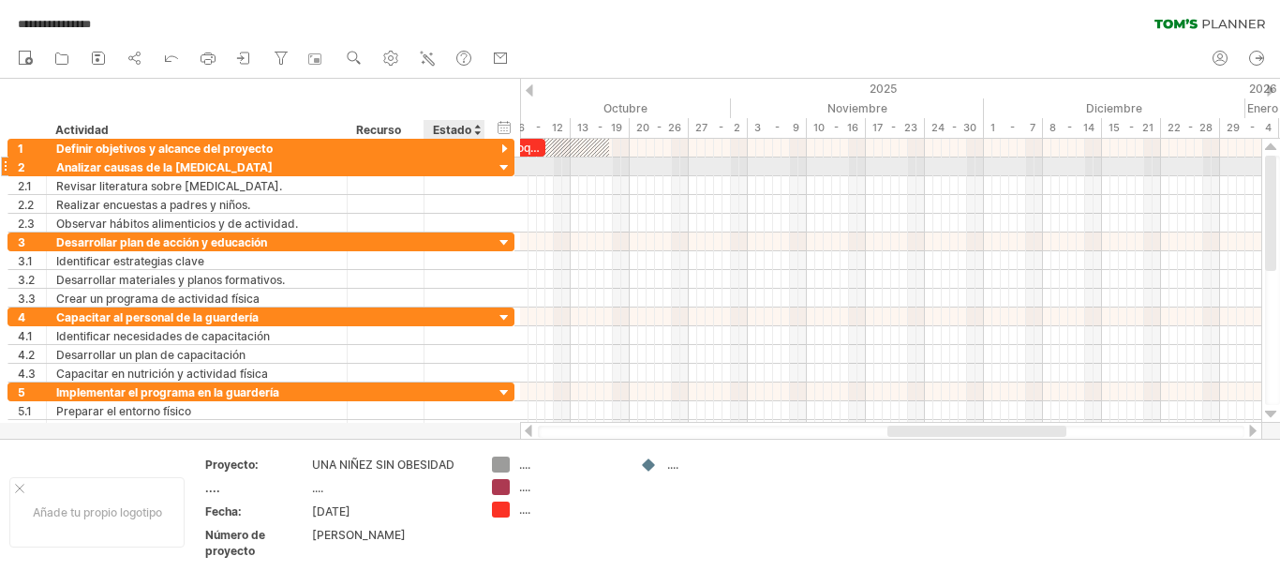
click at [502, 166] on div at bounding box center [505, 168] width 18 height 18
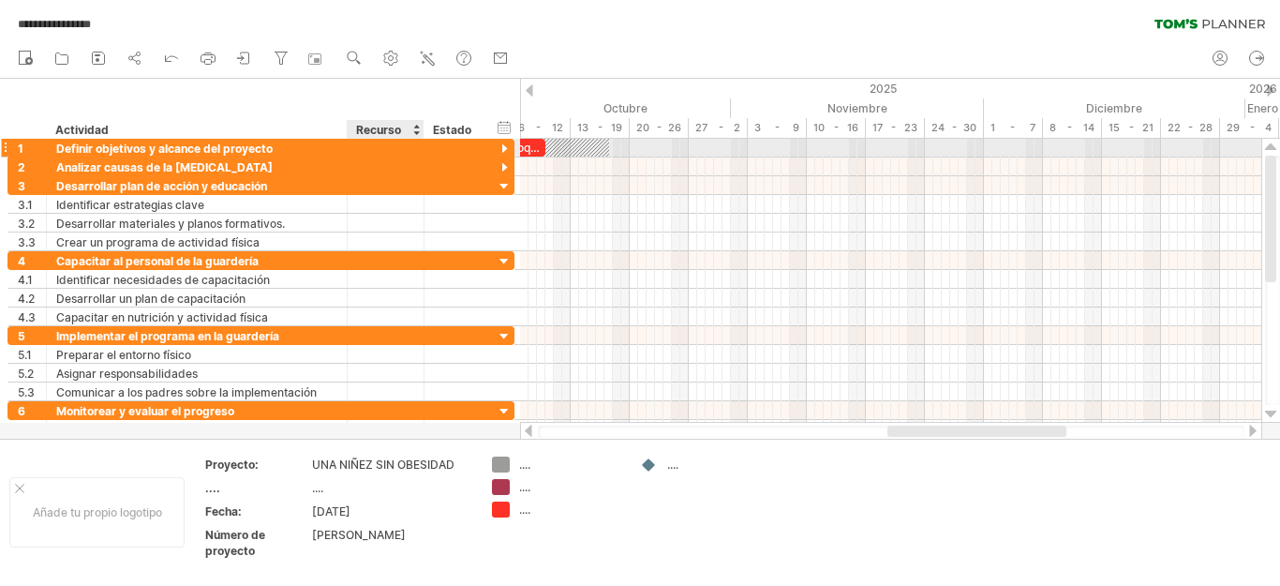
click at [422, 148] on div at bounding box center [421, 148] width 9 height 19
click at [501, 143] on div at bounding box center [505, 150] width 18 height 18
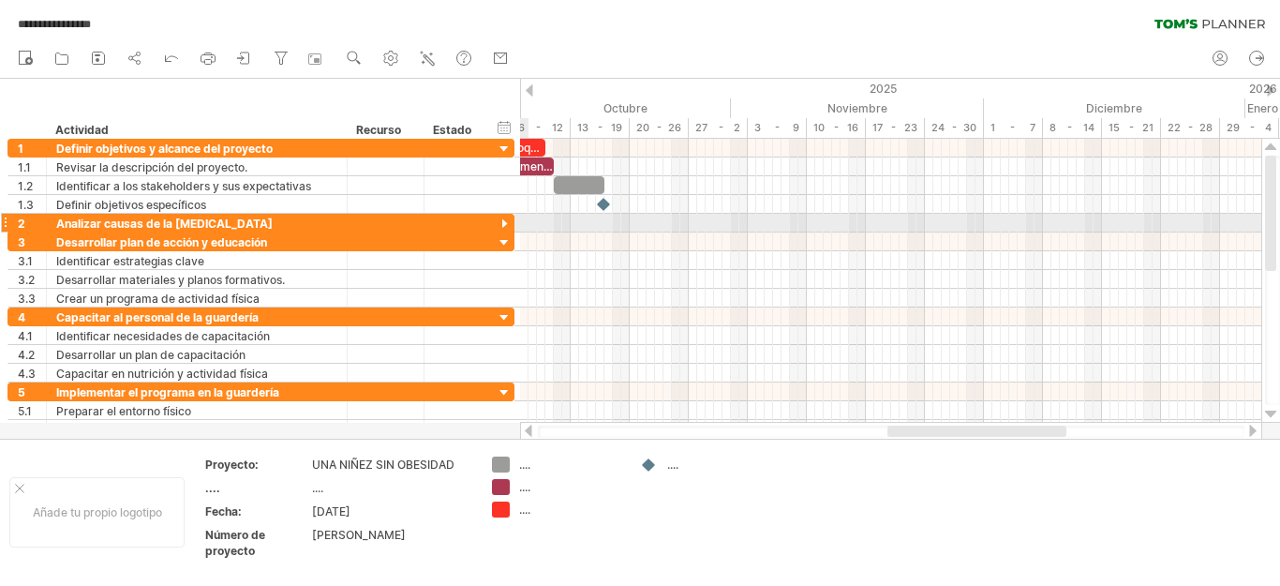
click at [507, 221] on div at bounding box center [505, 225] width 18 height 18
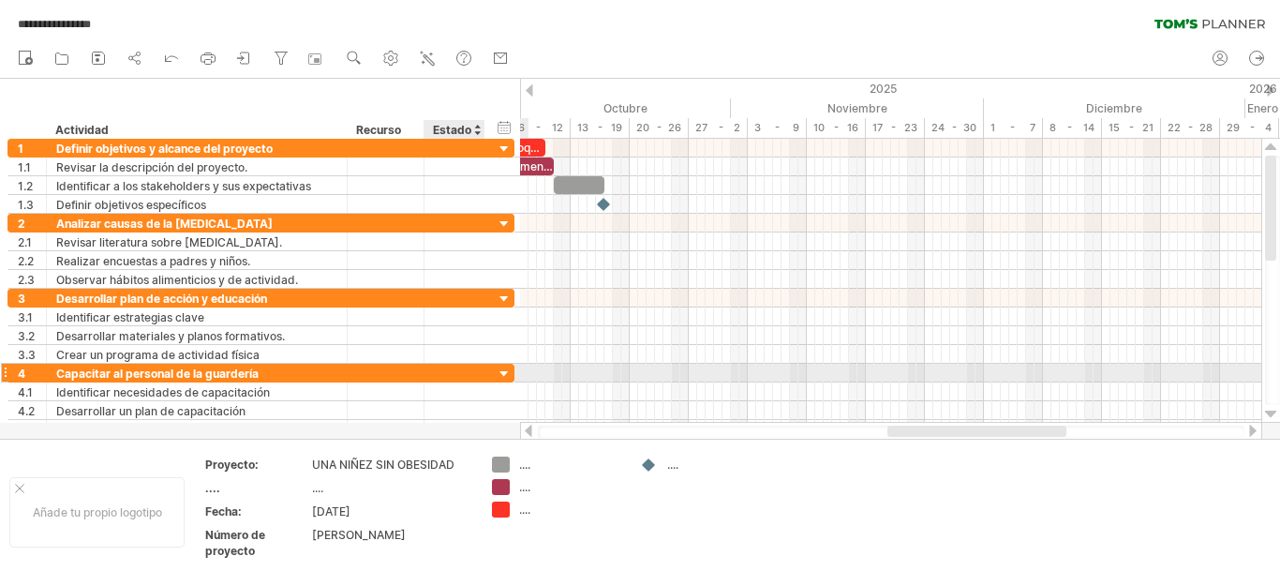
click at [503, 370] on div at bounding box center [505, 374] width 18 height 18
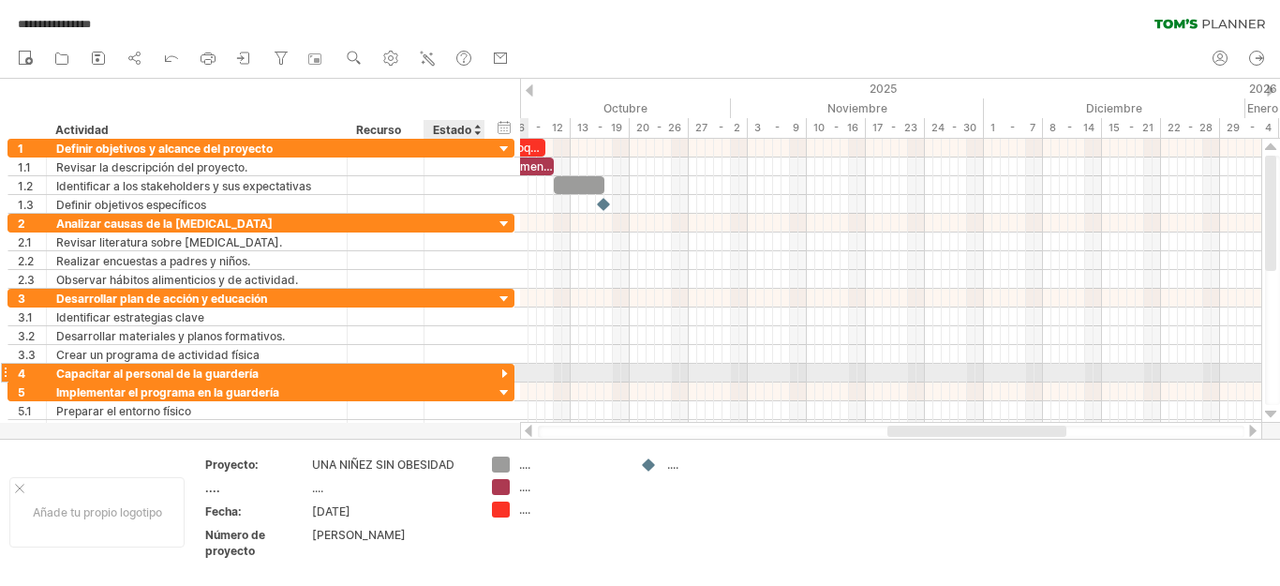
click at [487, 370] on div "**********" at bounding box center [260, 373] width 507 height 19
click at [486, 369] on div "**********" at bounding box center [260, 373] width 507 height 20
click at [503, 371] on div at bounding box center [505, 374] width 18 height 18
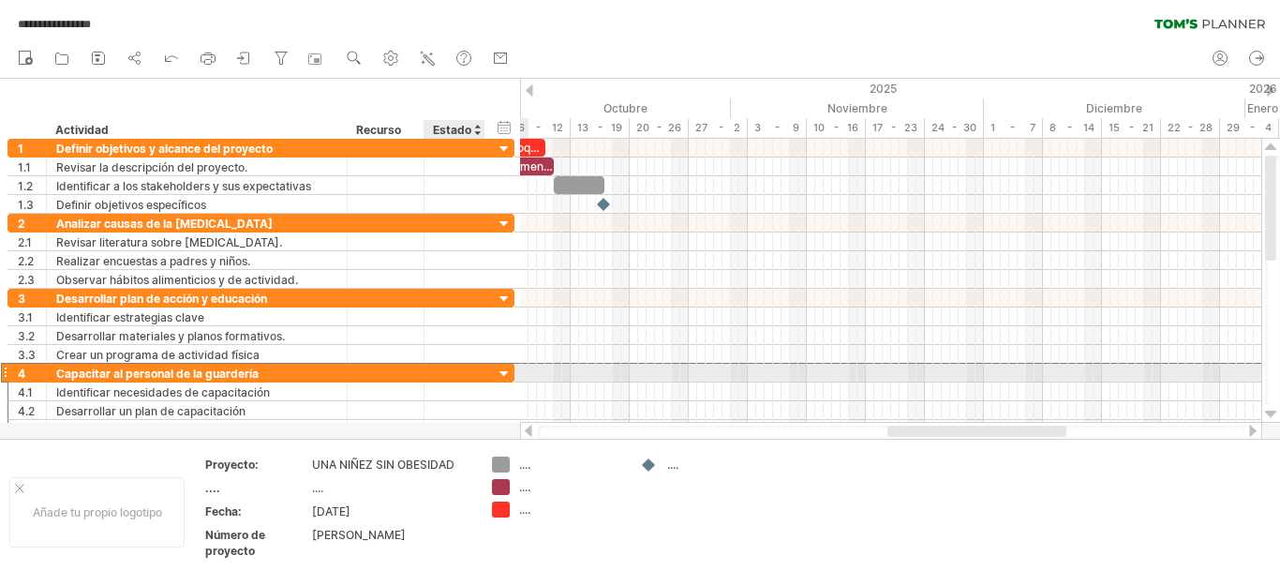
click at [453, 376] on div at bounding box center [454, 373] width 41 height 18
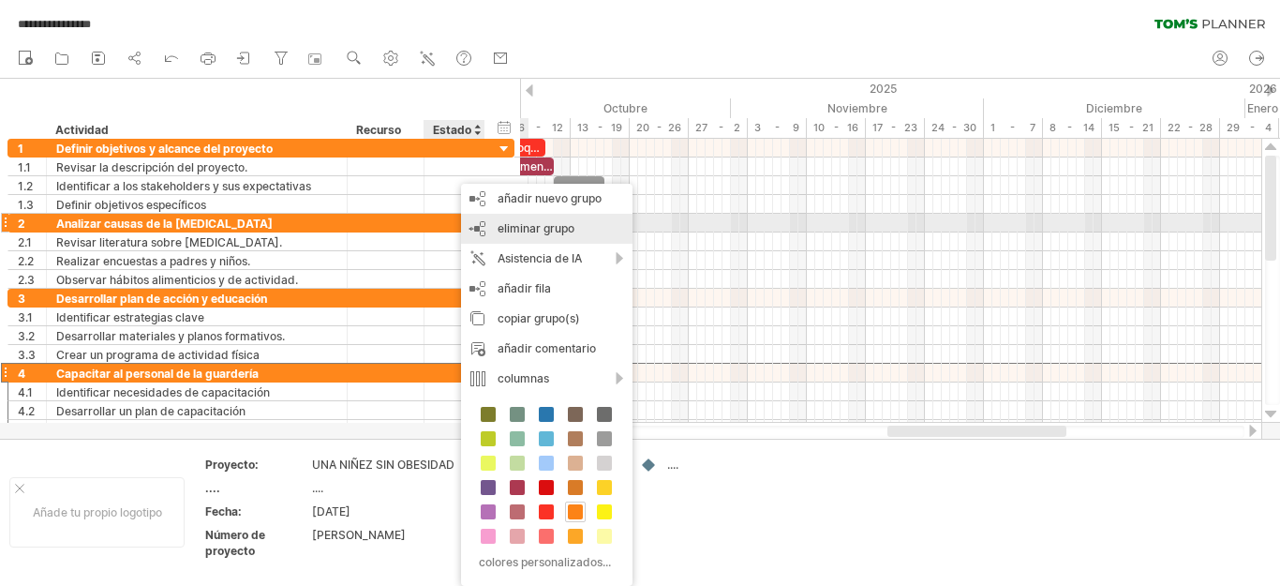
click at [569, 231] on font "eliminar grupo" at bounding box center [536, 228] width 77 height 14
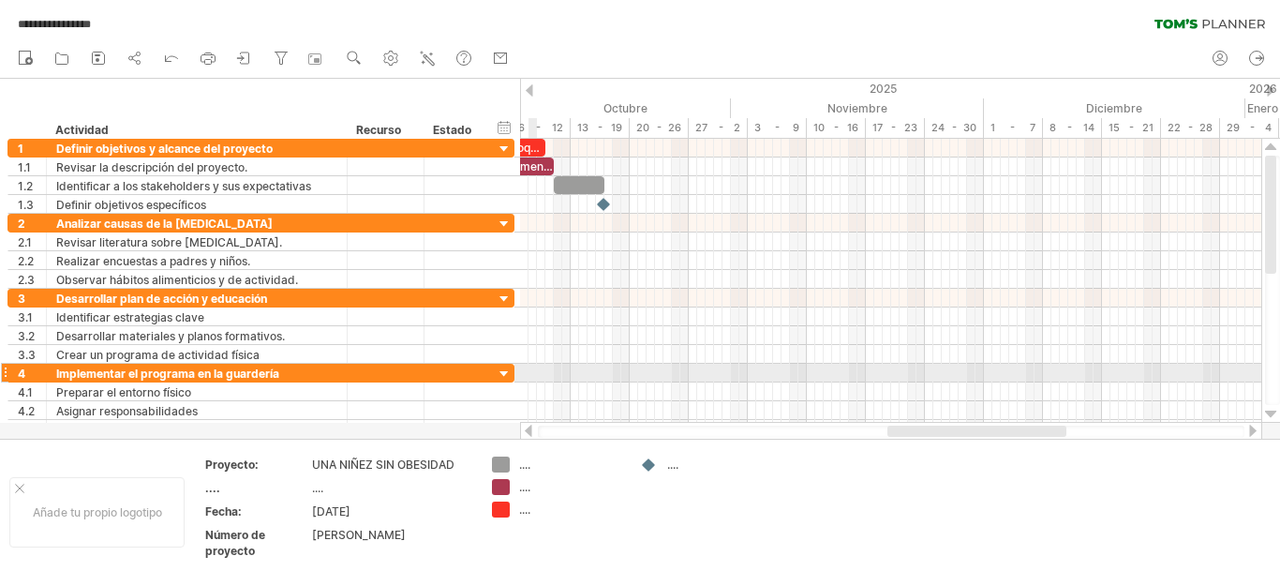
click at [506, 375] on div at bounding box center [505, 374] width 18 height 18
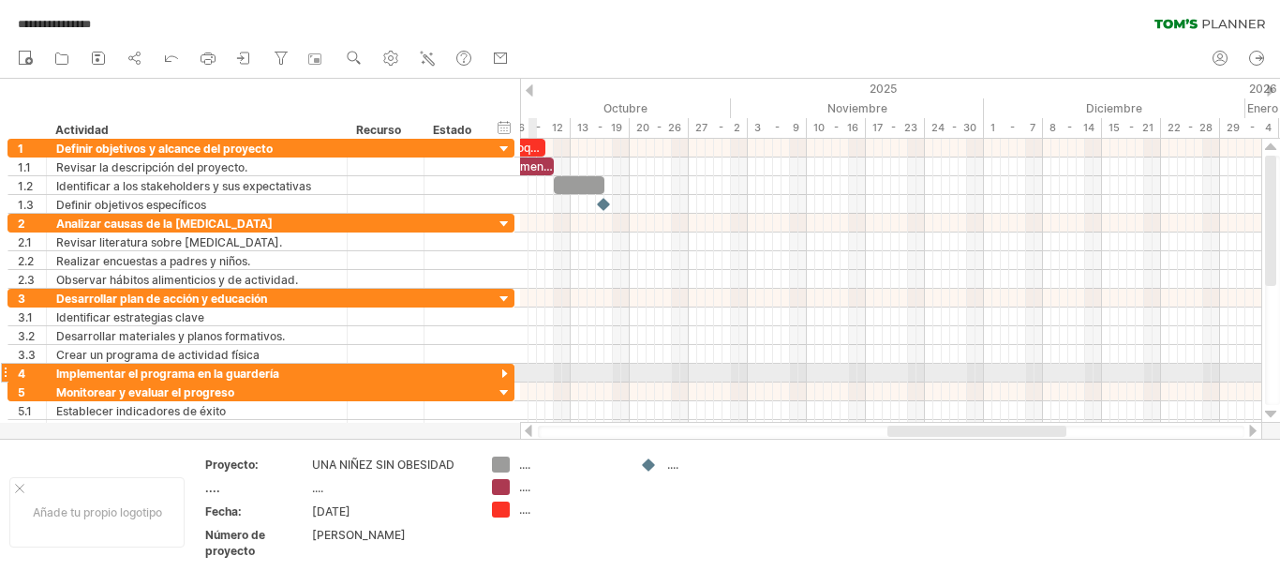
click at [505, 374] on div at bounding box center [505, 374] width 18 height 18
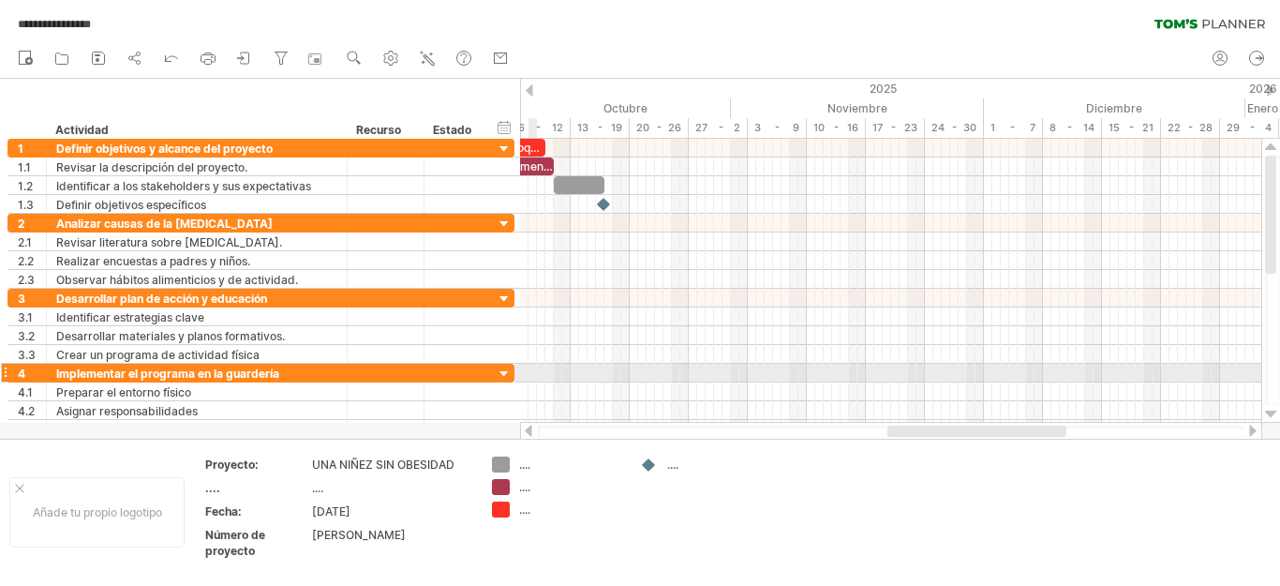
click at [501, 373] on div at bounding box center [505, 374] width 18 height 18
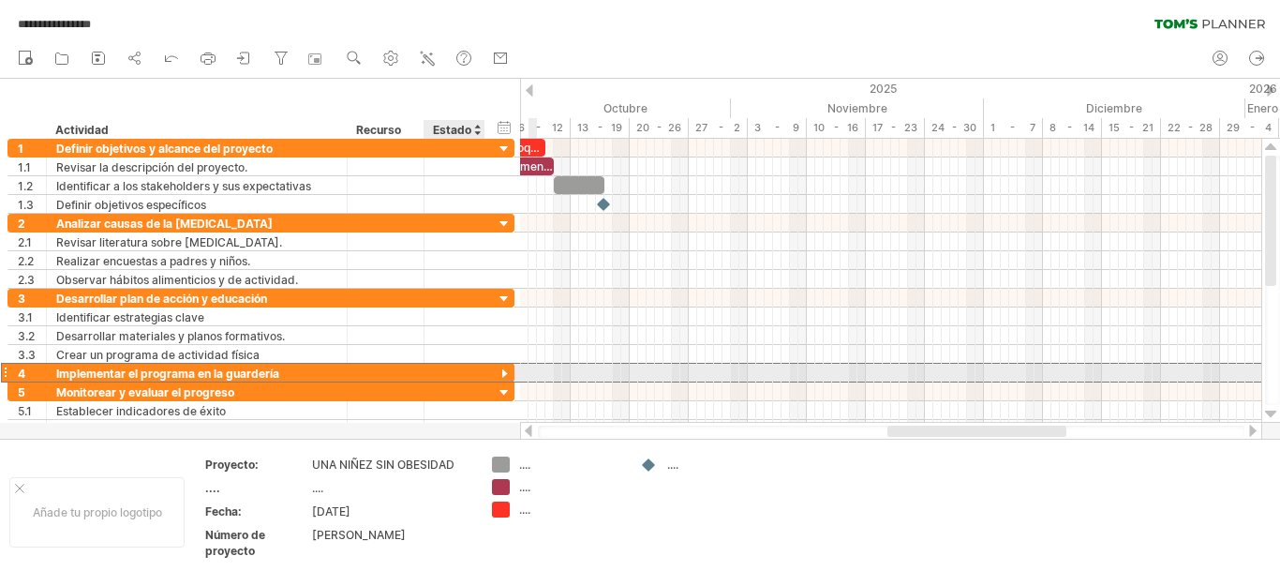
click at [486, 375] on div "**********" at bounding box center [260, 373] width 507 height 20
click at [490, 372] on div "**********" at bounding box center [260, 373] width 507 height 20
click at [504, 372] on div at bounding box center [505, 374] width 18 height 18
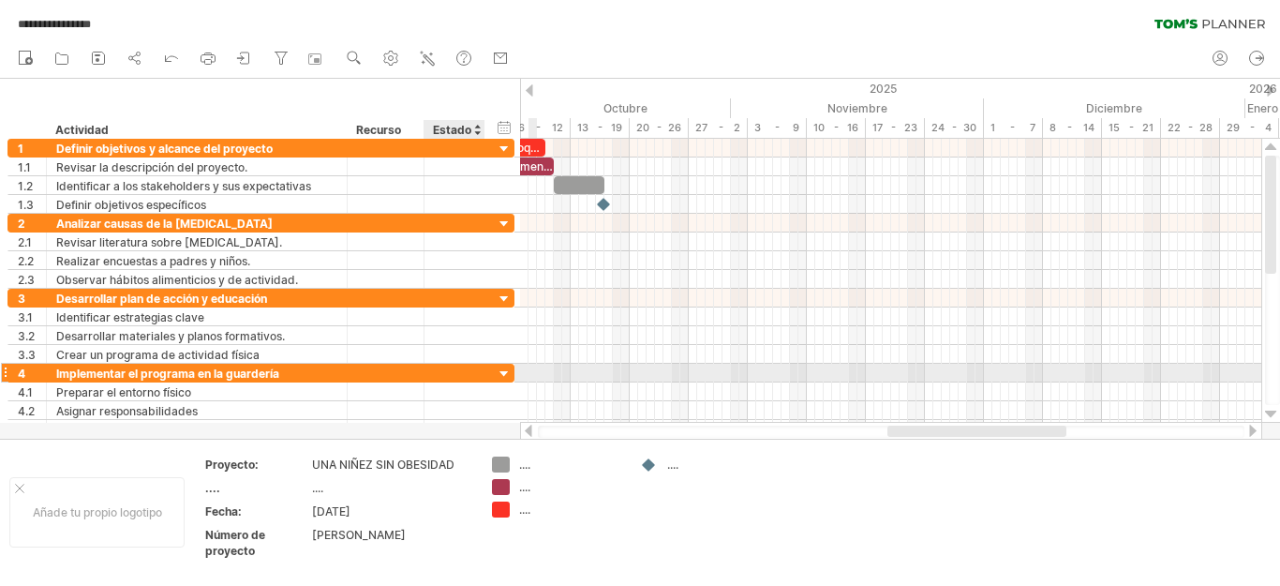
click at [501, 372] on div at bounding box center [505, 374] width 18 height 18
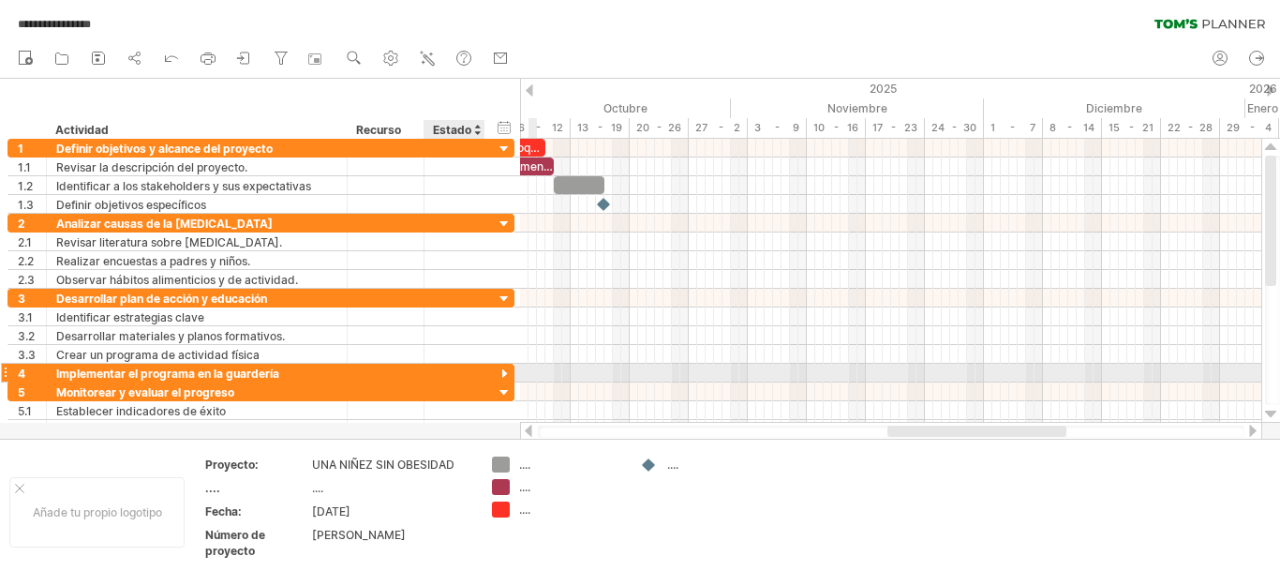
click at [500, 372] on div at bounding box center [505, 374] width 18 height 18
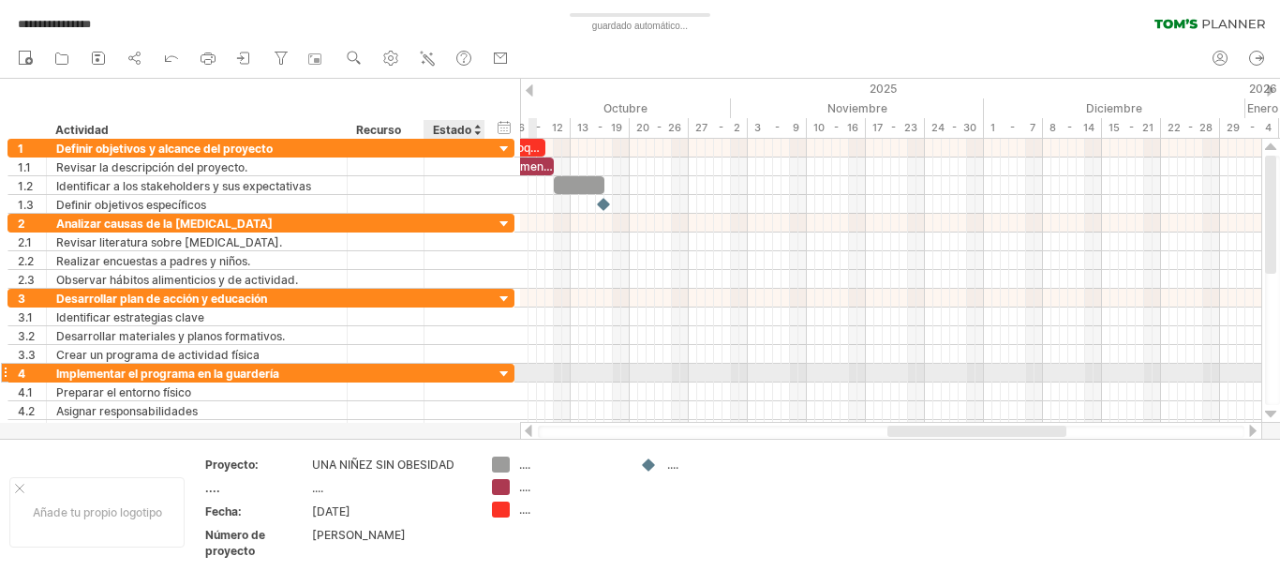
click at [499, 372] on div at bounding box center [505, 374] width 18 height 18
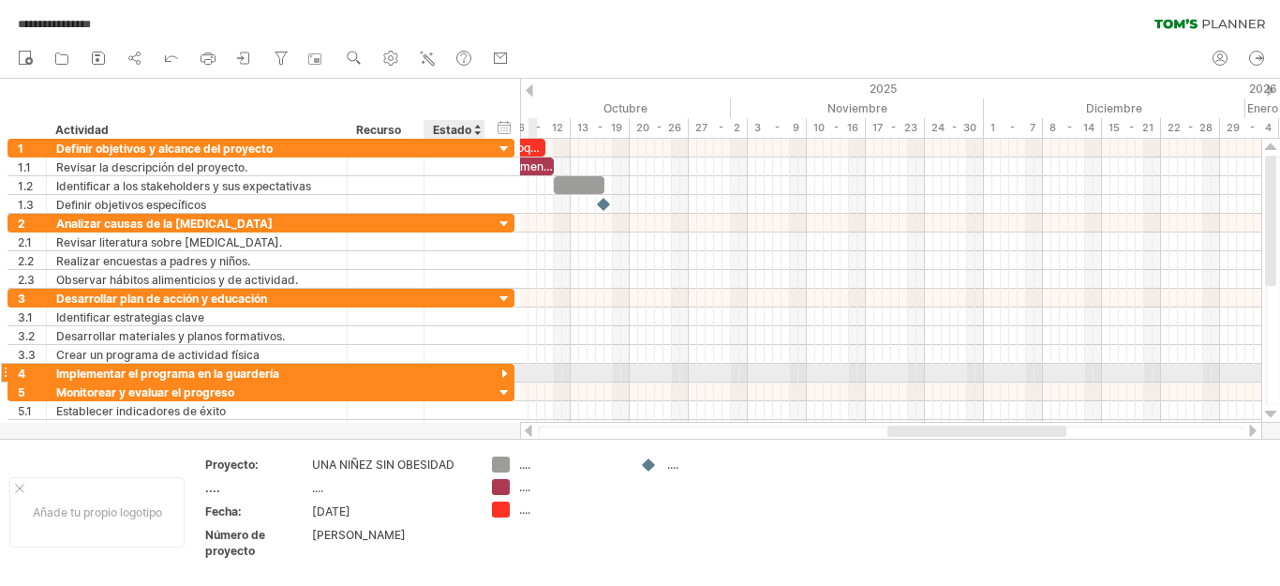
click at [498, 370] on div at bounding box center [505, 374] width 18 height 18
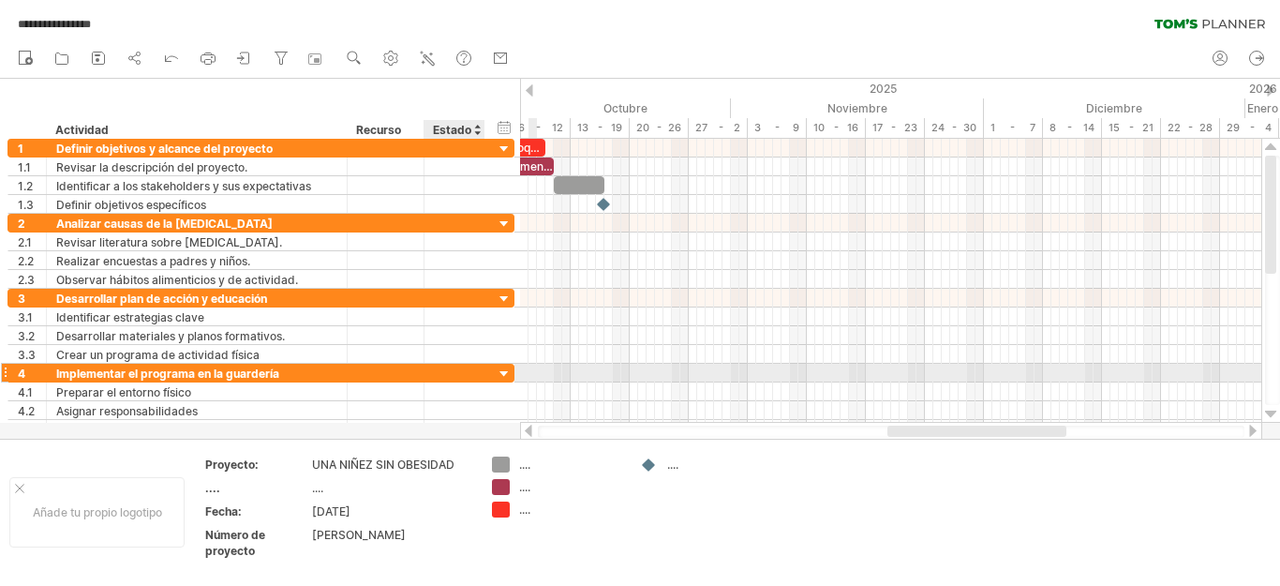
click at [498, 370] on div at bounding box center [505, 374] width 18 height 18
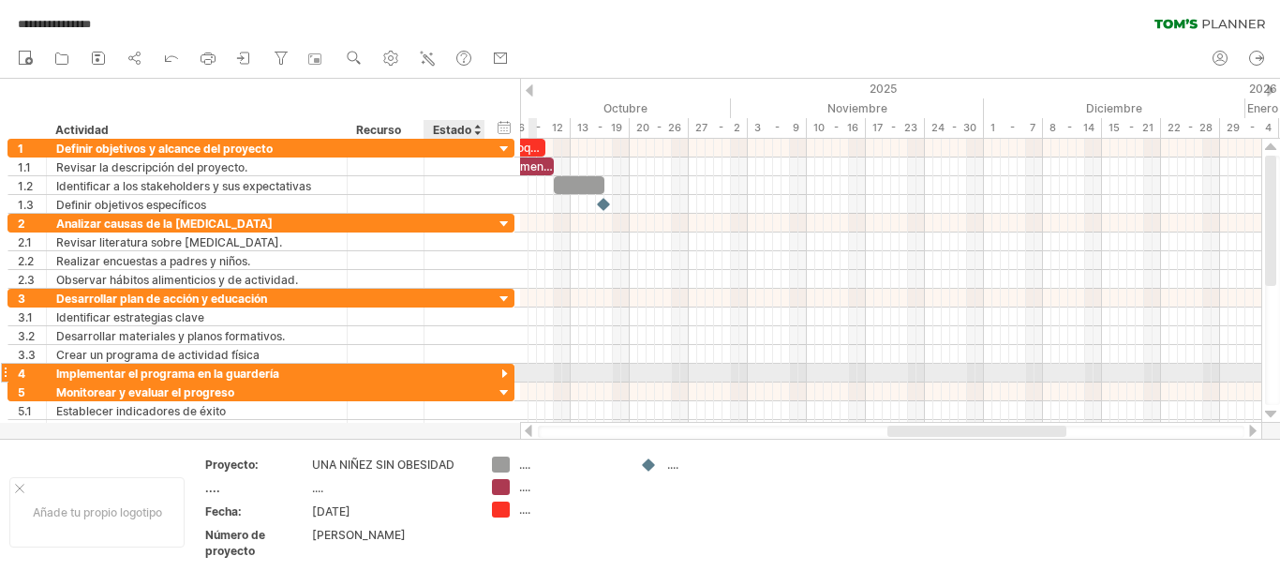
click at [498, 370] on div at bounding box center [505, 374] width 18 height 18
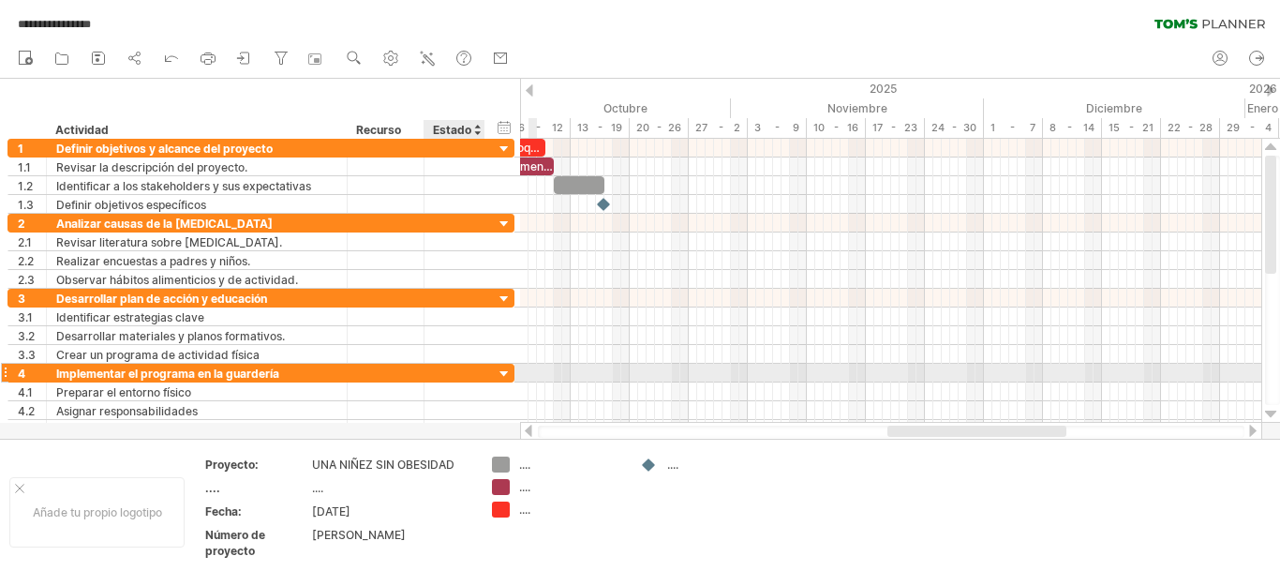
click at [498, 370] on div at bounding box center [505, 374] width 18 height 18
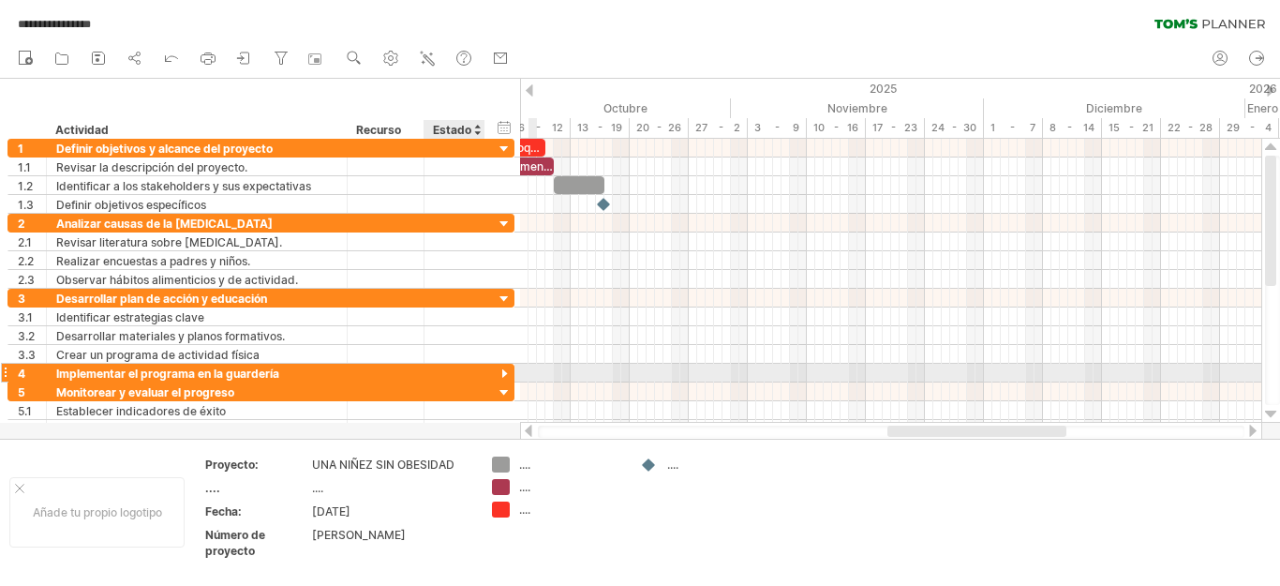
click at [498, 368] on div at bounding box center [505, 374] width 18 height 18
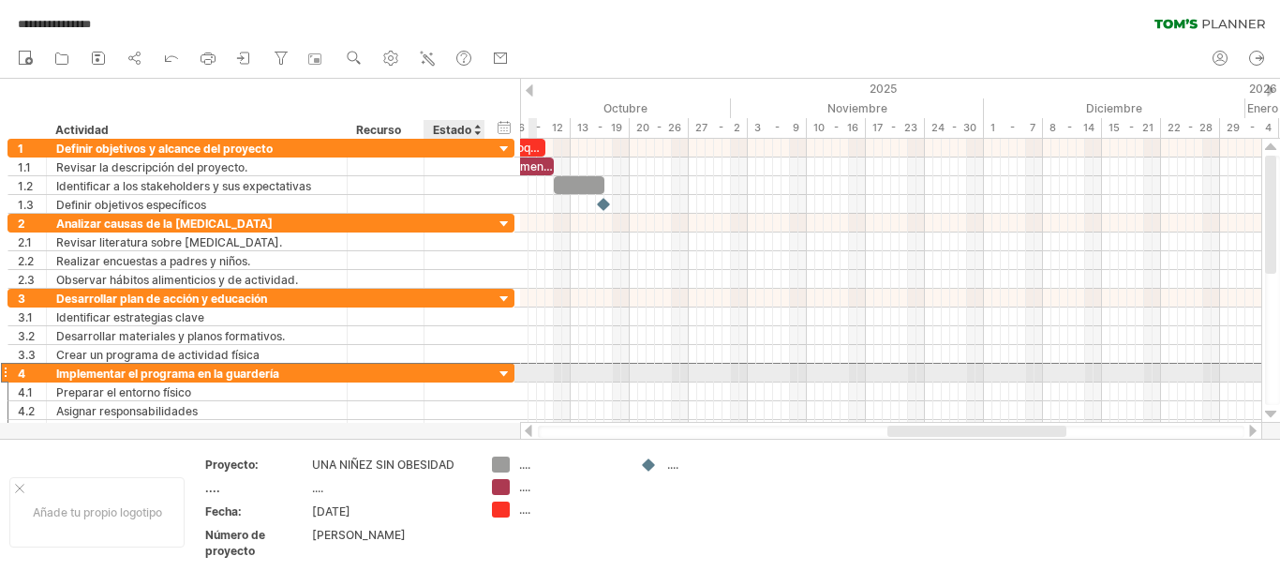
click at [502, 364] on div "**********" at bounding box center [260, 373] width 507 height 20
click at [500, 369] on div at bounding box center [505, 374] width 18 height 18
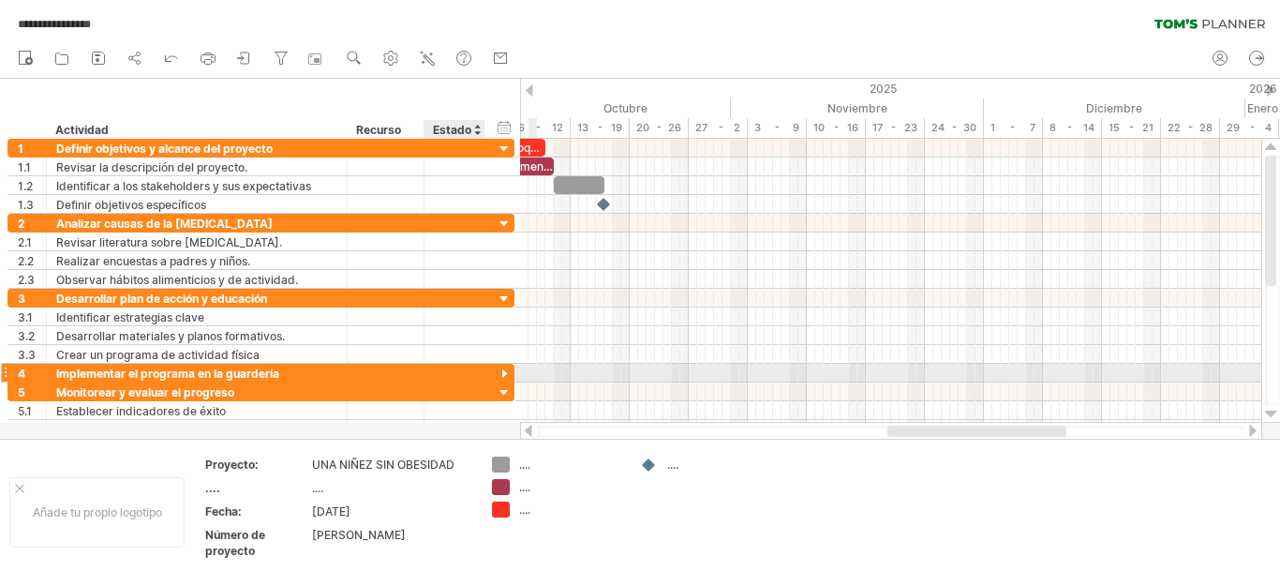
click at [500, 369] on div at bounding box center [505, 374] width 18 height 18
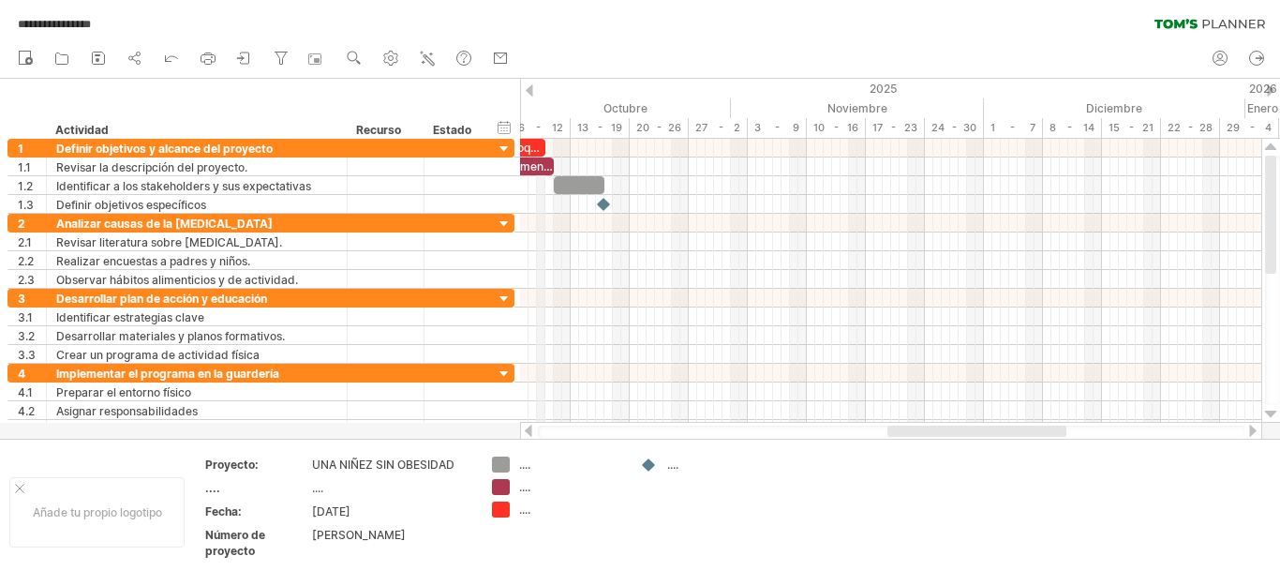
click at [539, 127] on font "6 - 12" at bounding box center [540, 127] width 45 height 13
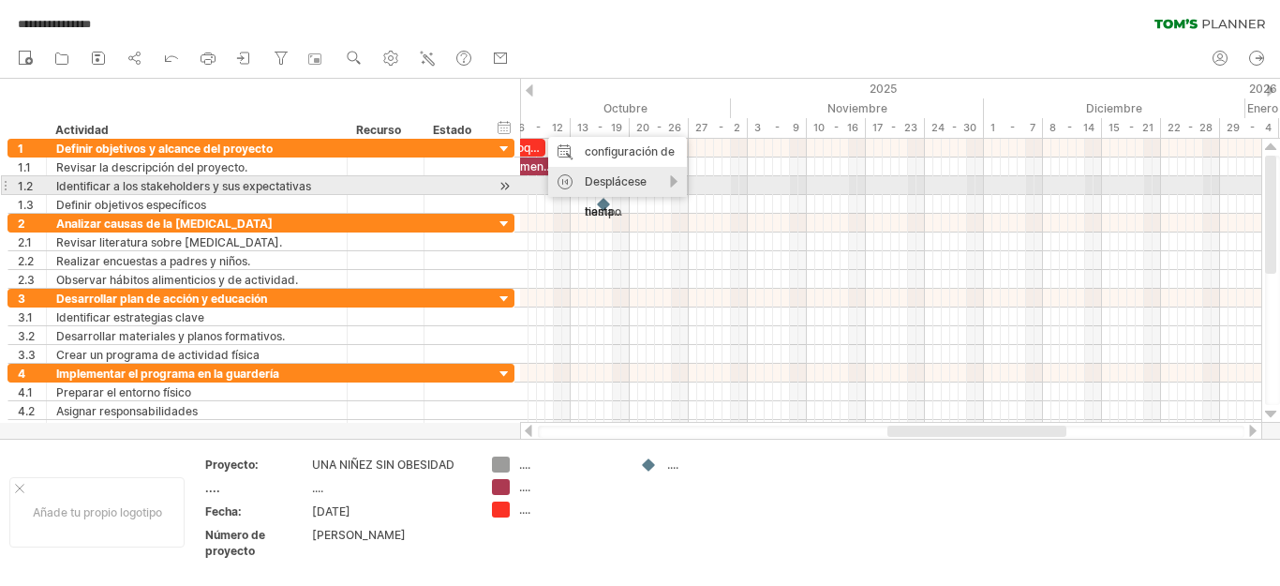
click at [587, 183] on font "Desplácese hasta..." at bounding box center [616, 196] width 62 height 44
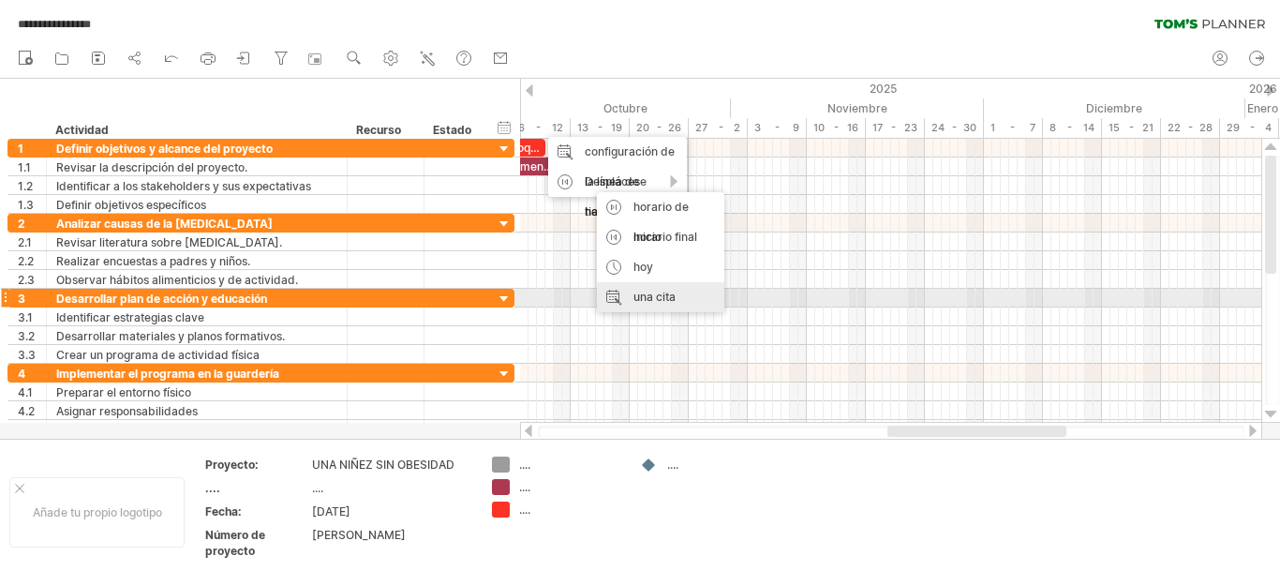
click at [639, 299] on font "una cita" at bounding box center [654, 297] width 42 height 14
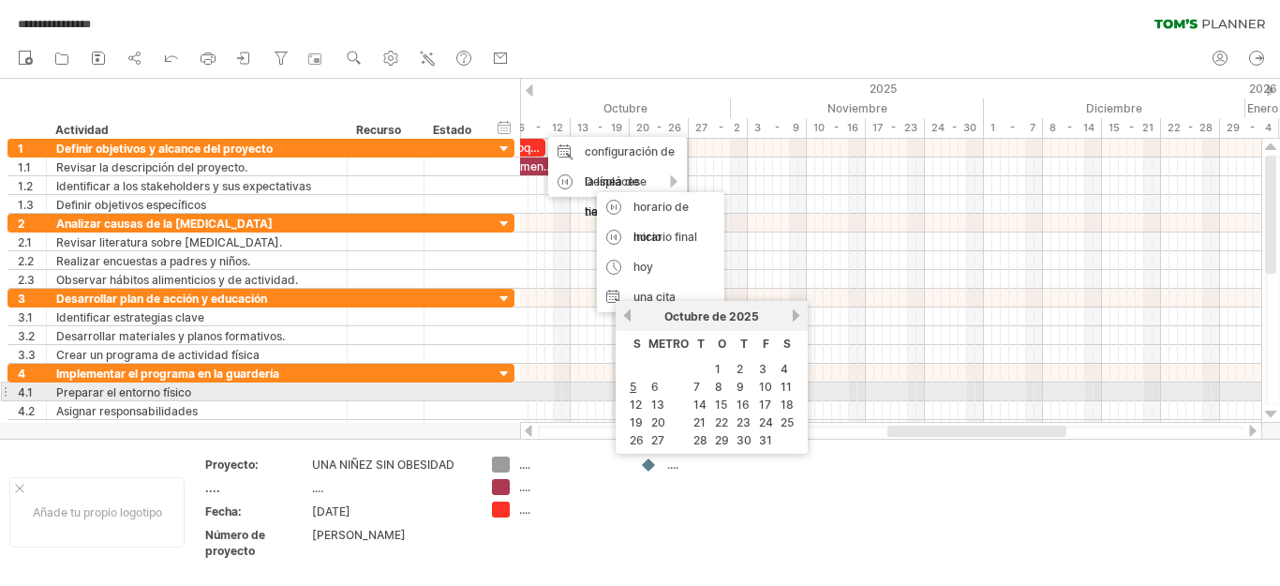
click at [648, 389] on td "6" at bounding box center [668, 387] width 40 height 16
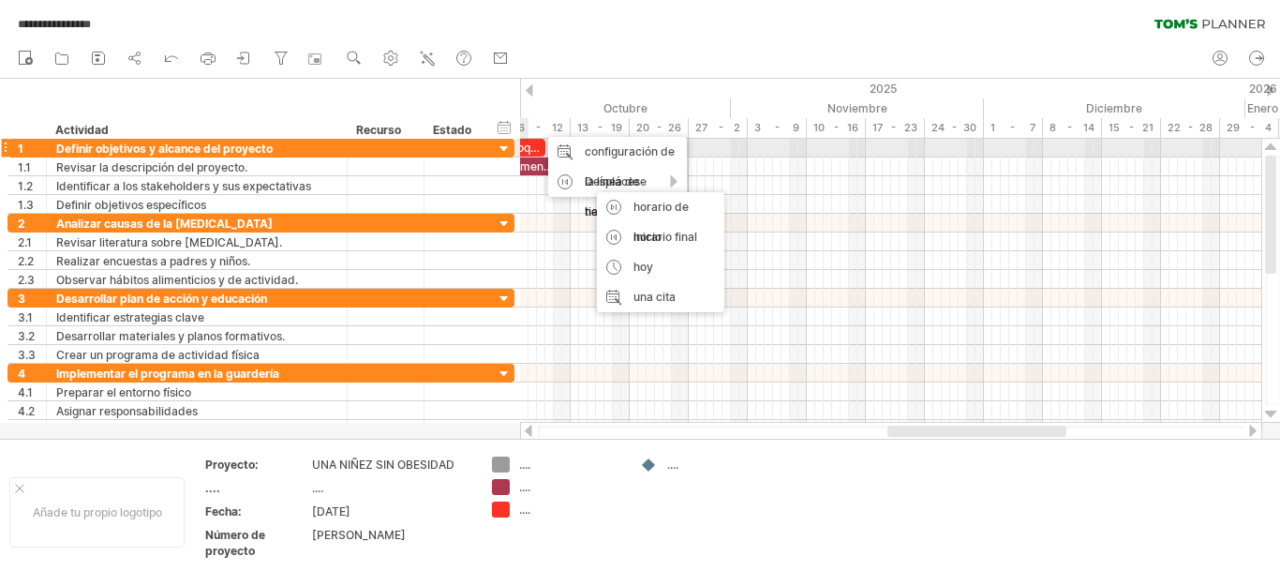
click at [523, 141] on font "bloques de tiempo de ejemplo:" at bounding box center [588, 148] width 163 height 14
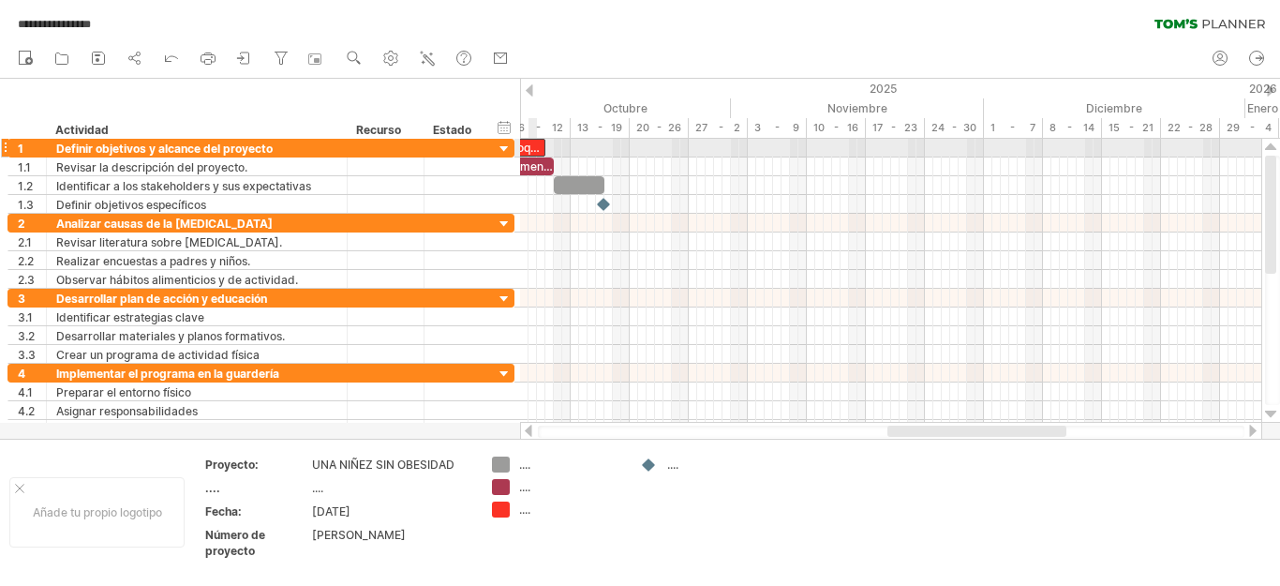
click at [536, 144] on font "bloques de tiempo de ejemplo:" at bounding box center [588, 148] width 163 height 14
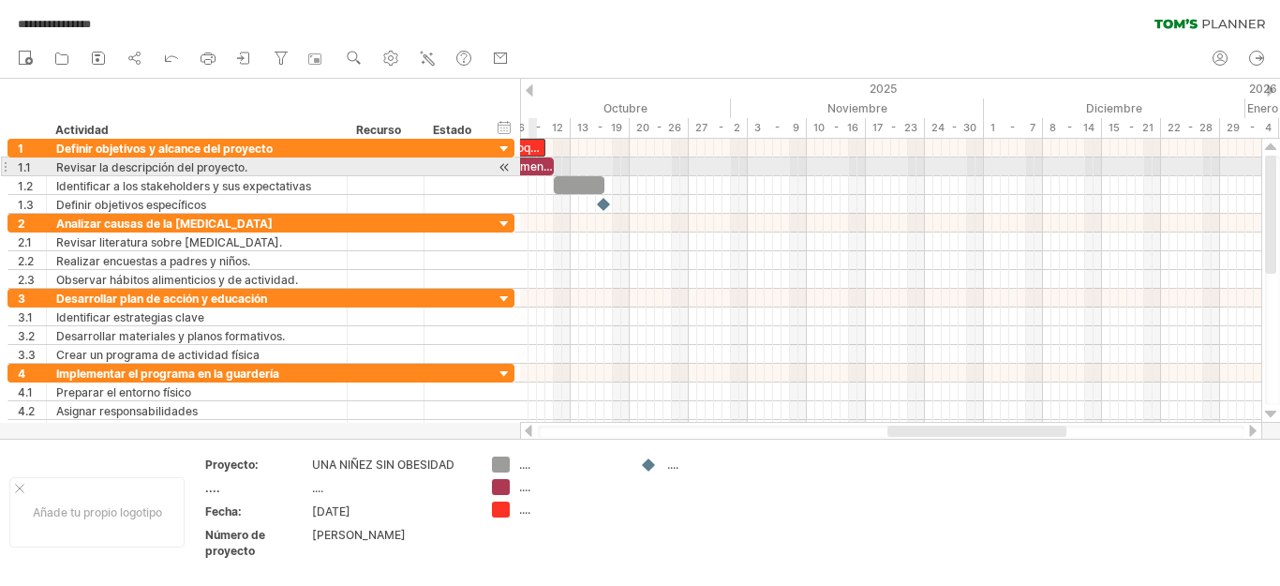
click at [535, 164] on font "comenzar" at bounding box center [534, 166] width 54 height 14
click at [512, 170] on div at bounding box center [505, 167] width 18 height 20
click at [504, 169] on div at bounding box center [505, 167] width 18 height 20
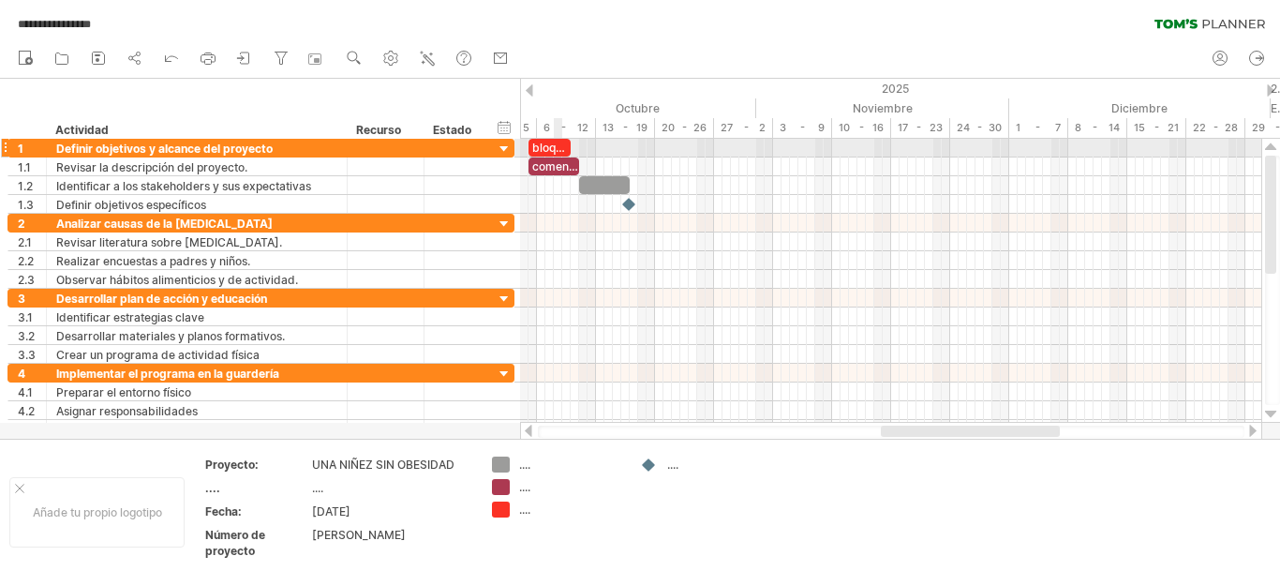
click at [557, 146] on font "bloques de tiempo de ejemplo:" at bounding box center [613, 148] width 163 height 14
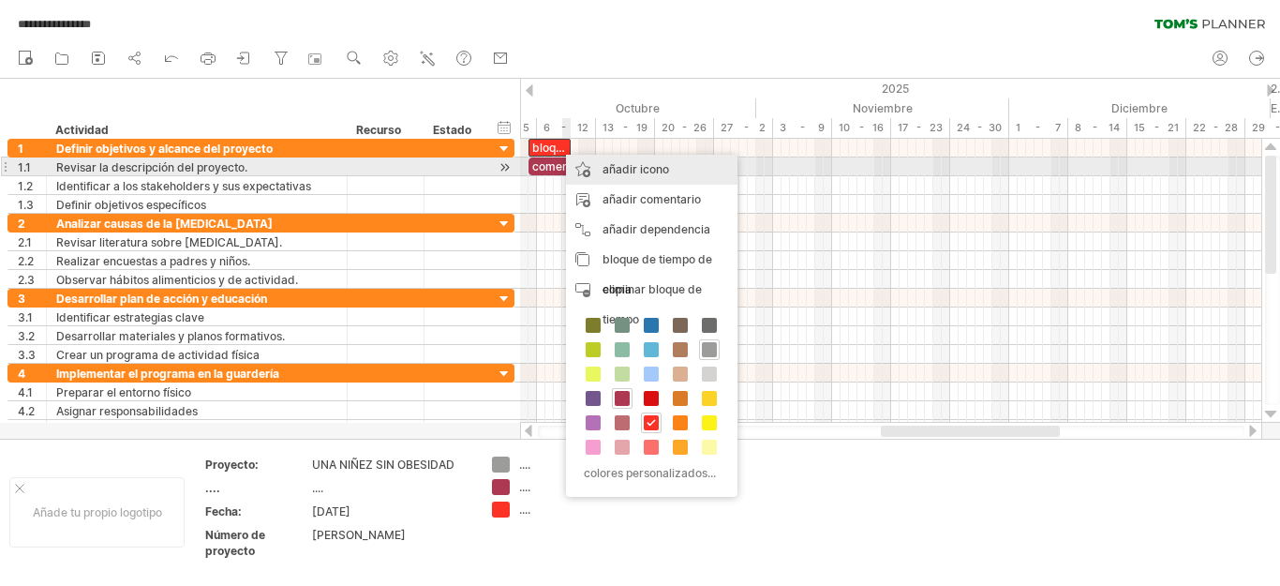
click at [597, 165] on div "añadir icono" at bounding box center [651, 170] width 171 height 30
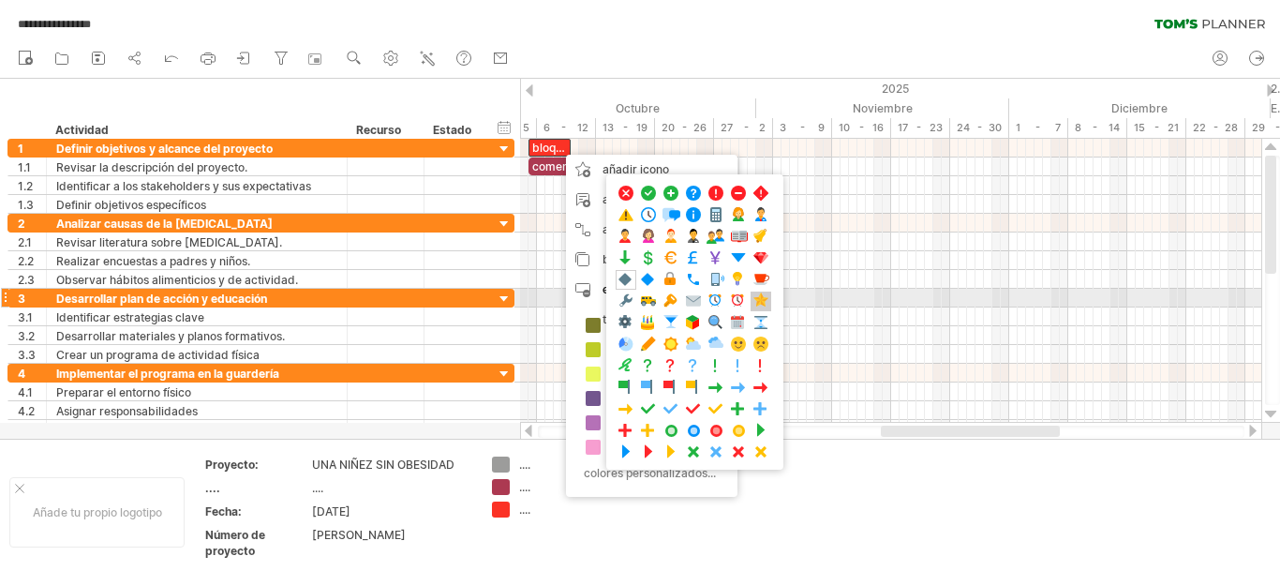
click at [758, 300] on span at bounding box center [760, 301] width 19 height 18
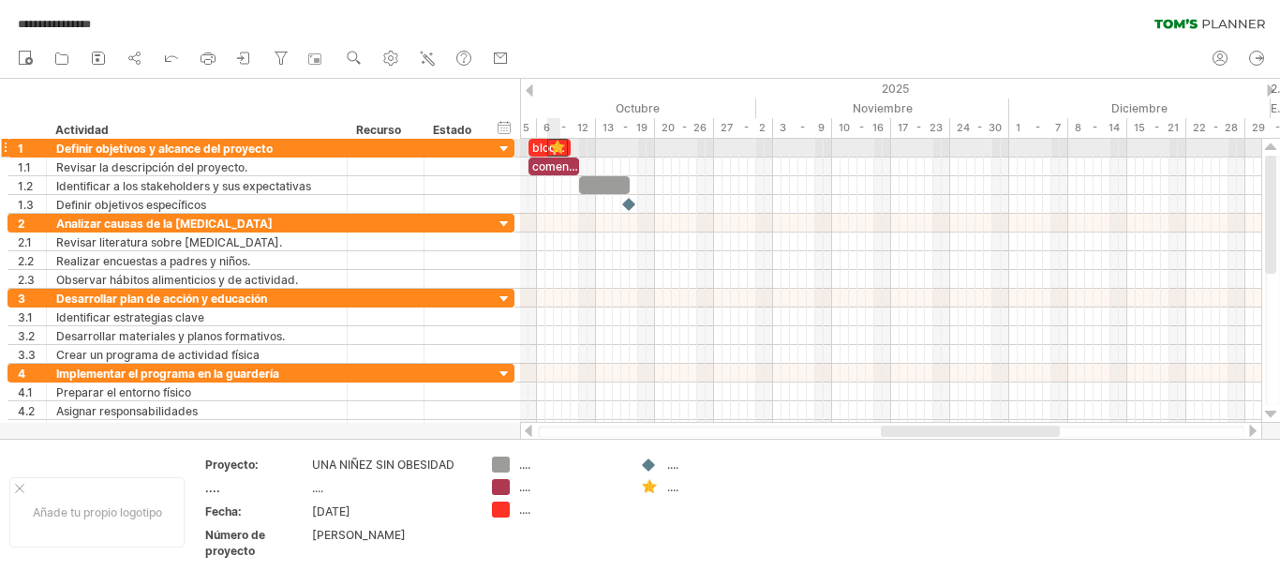
click at [552, 147] on div at bounding box center [557, 148] width 21 height 18
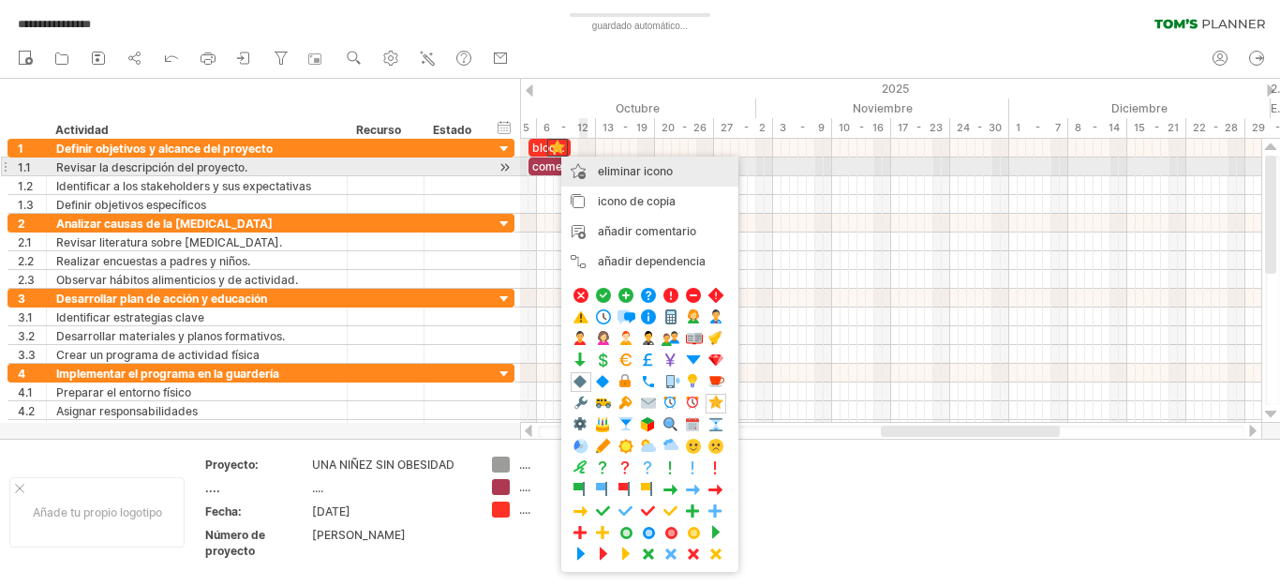
click at [607, 172] on font "eliminar icono" at bounding box center [635, 171] width 75 height 14
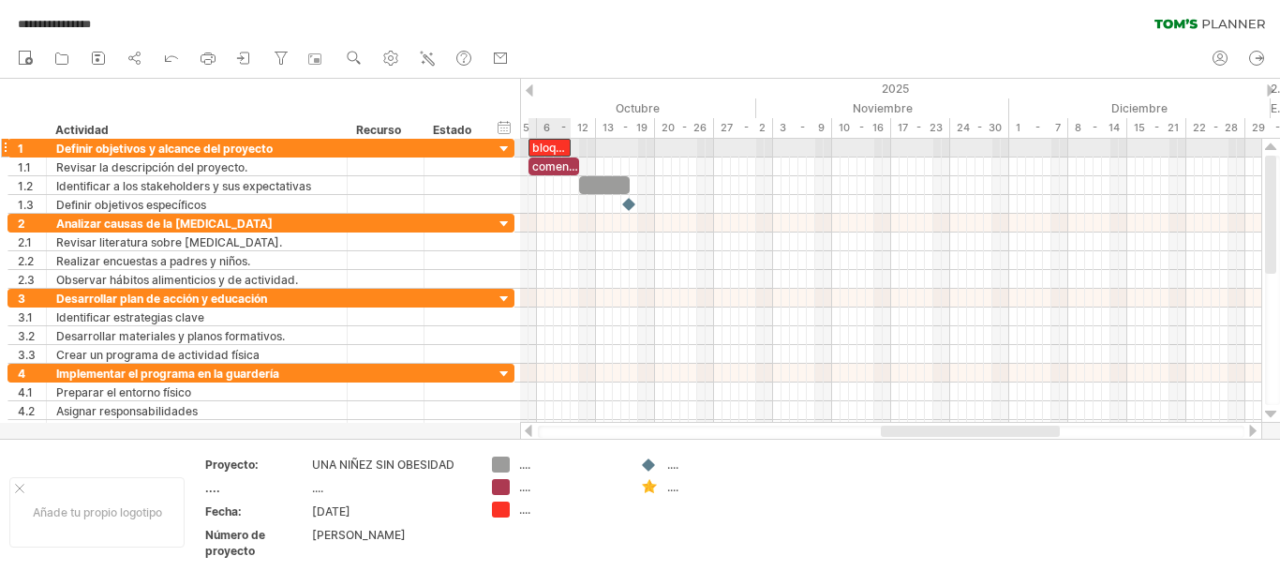
click at [558, 147] on font "bloques de tiempo de ejemplo:" at bounding box center [613, 148] width 163 height 14
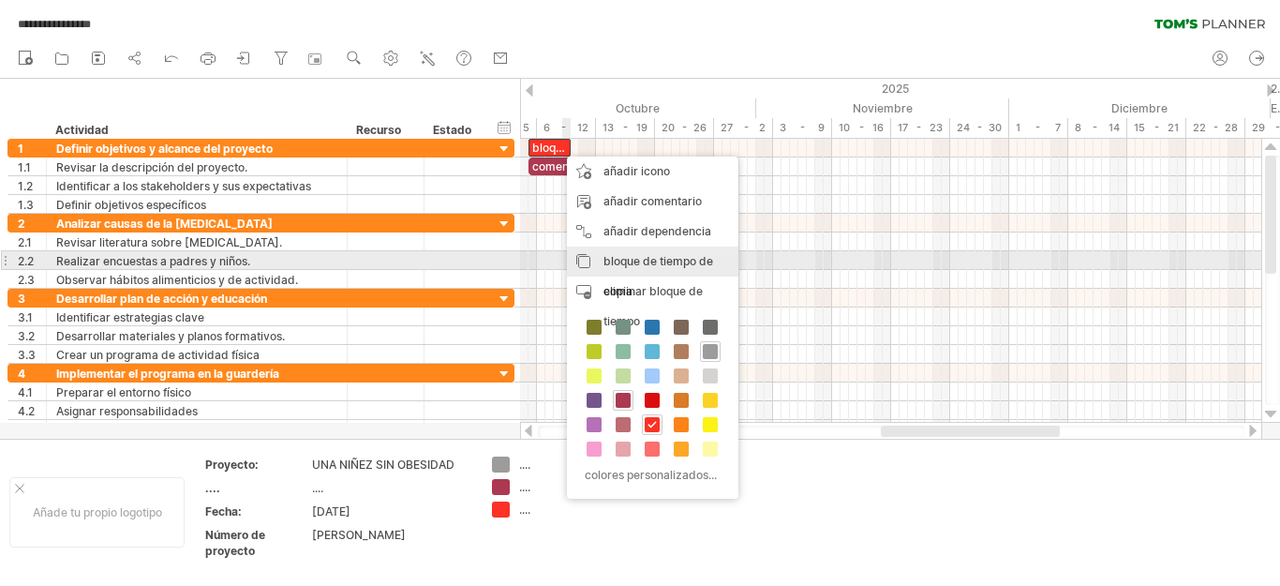
click at [594, 254] on div "bloque de tiempo de copia copiar bloques/iconos de tiempo" at bounding box center [652, 276] width 171 height 60
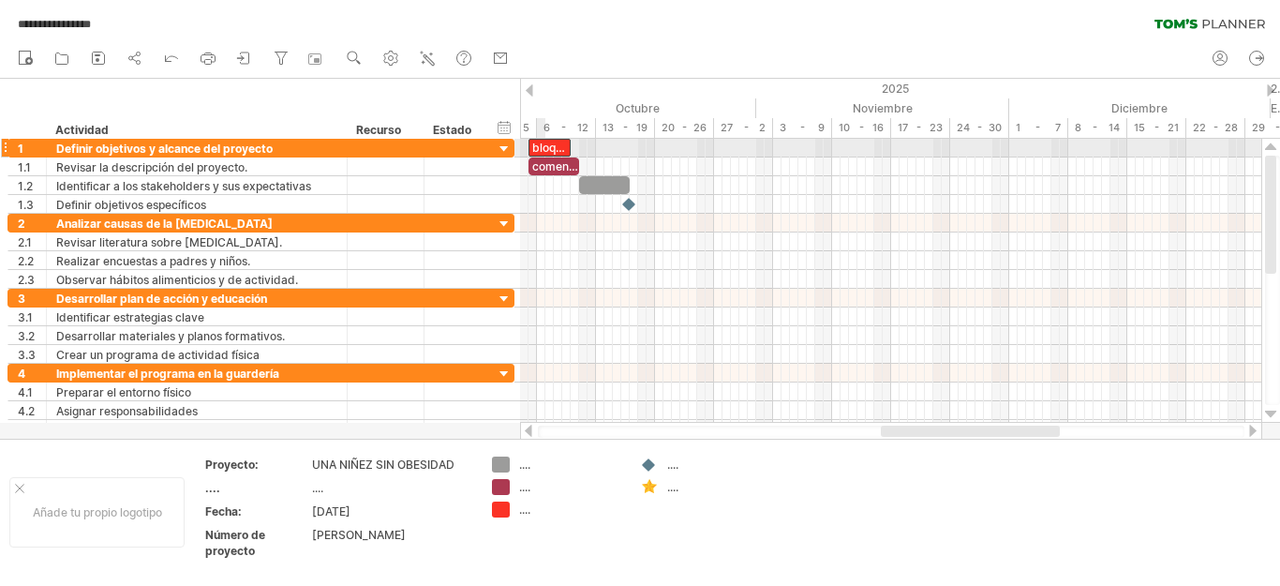
click at [537, 146] on font "bloques de tiempo de ejemplo:" at bounding box center [613, 148] width 163 height 14
click at [539, 145] on font "bloques de tiempo de ejemplo:" at bounding box center [613, 148] width 163 height 14
click at [550, 144] on font "bloques de tiempo de ejemplo:" at bounding box center [613, 148] width 163 height 14
click at [562, 148] on font "bloques de tiempo de ejemplo:" at bounding box center [613, 148] width 163 height 14
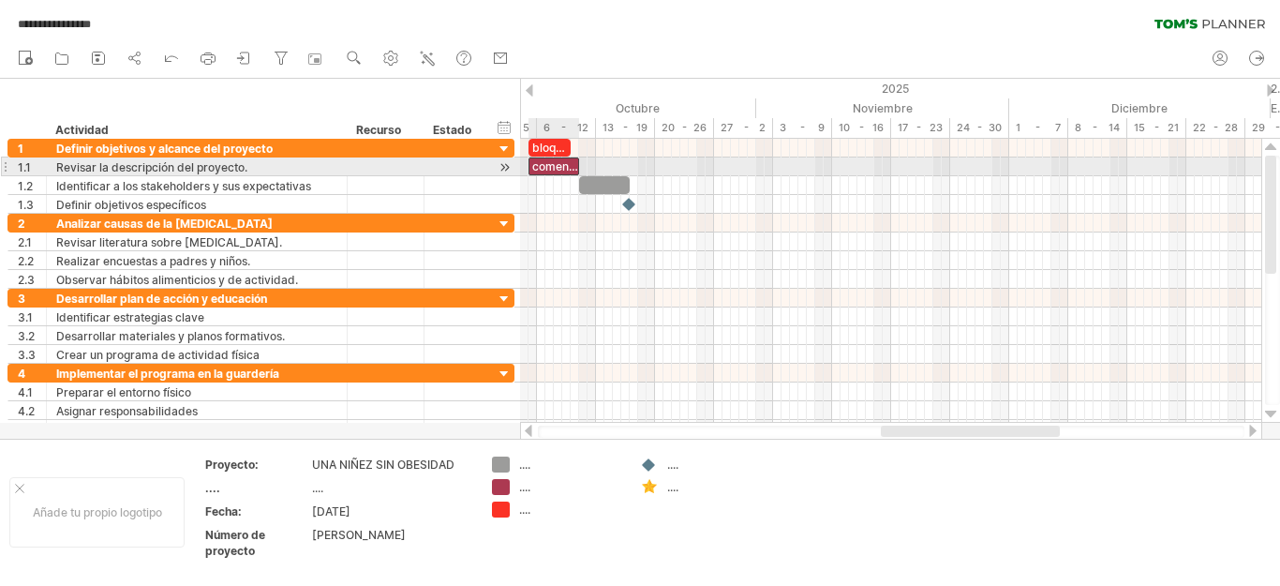
click at [562, 170] on font "comenzar" at bounding box center [559, 166] width 54 height 14
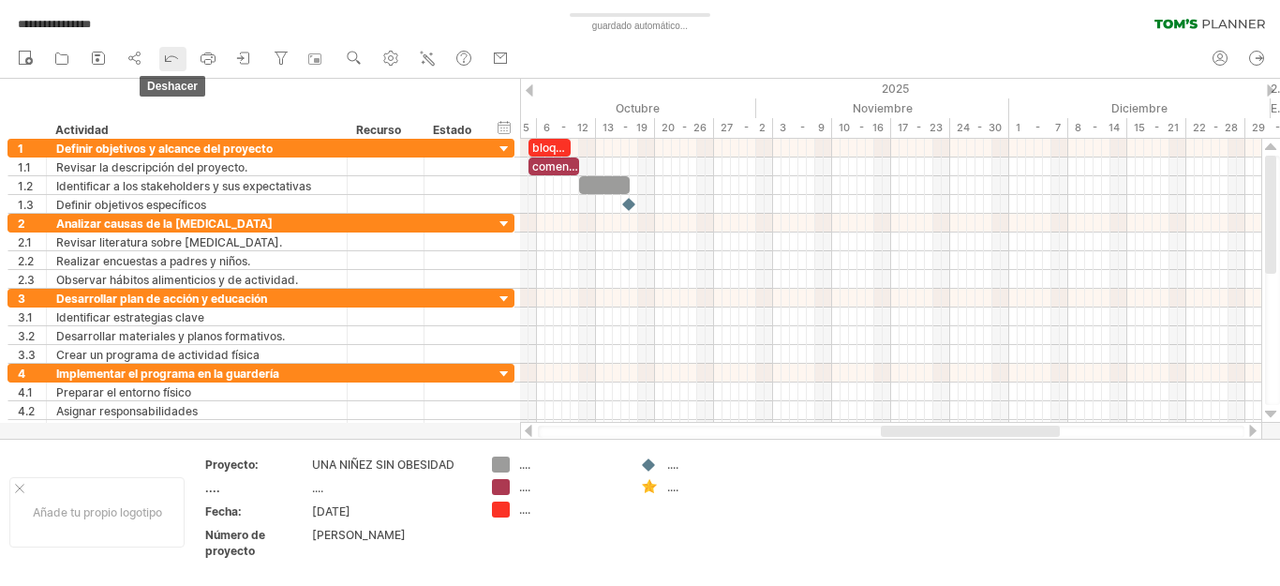
click at [170, 57] on icon at bounding box center [172, 59] width 12 height 6
click at [171, 57] on icon at bounding box center [171, 57] width 19 height 19
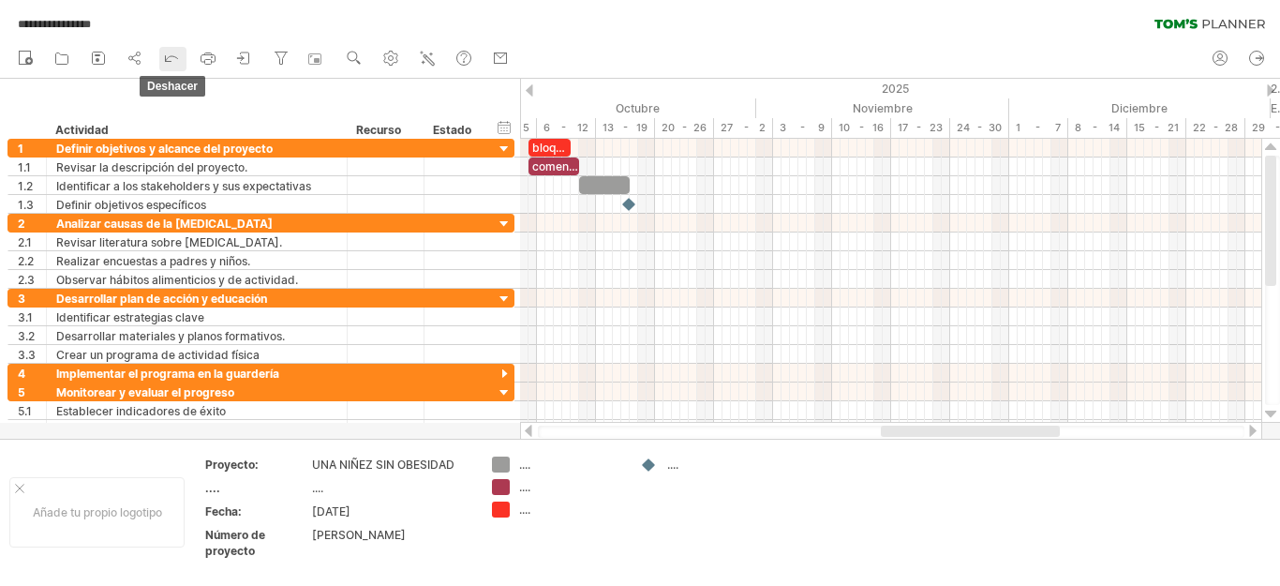
click at [171, 57] on icon at bounding box center [171, 57] width 19 height 19
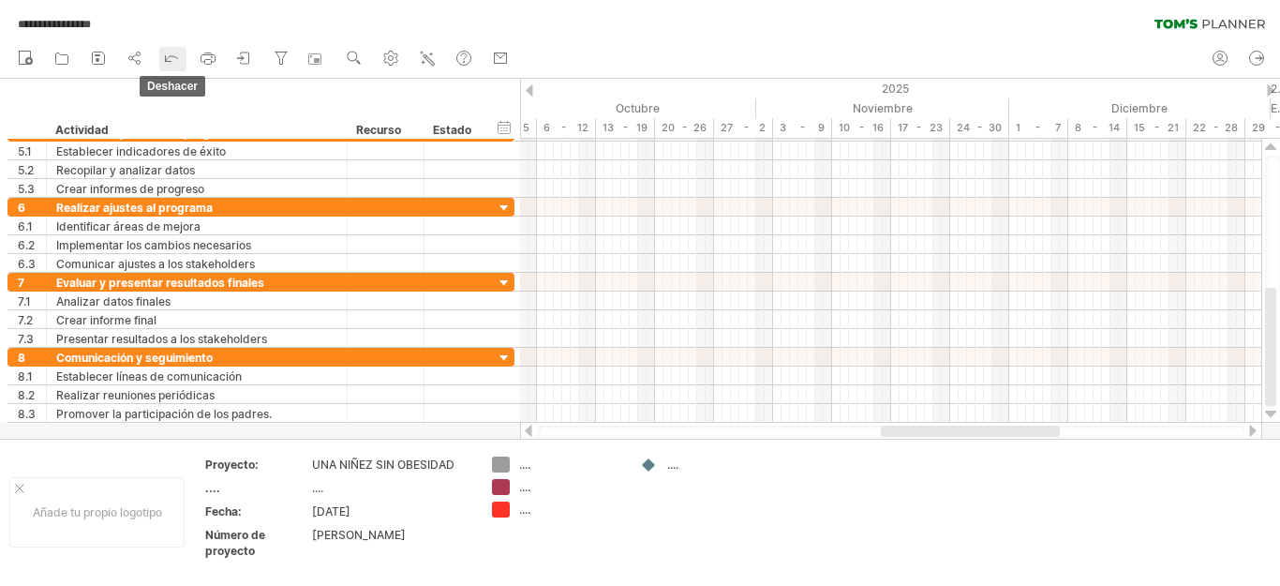
click at [173, 65] on icon at bounding box center [171, 57] width 19 height 19
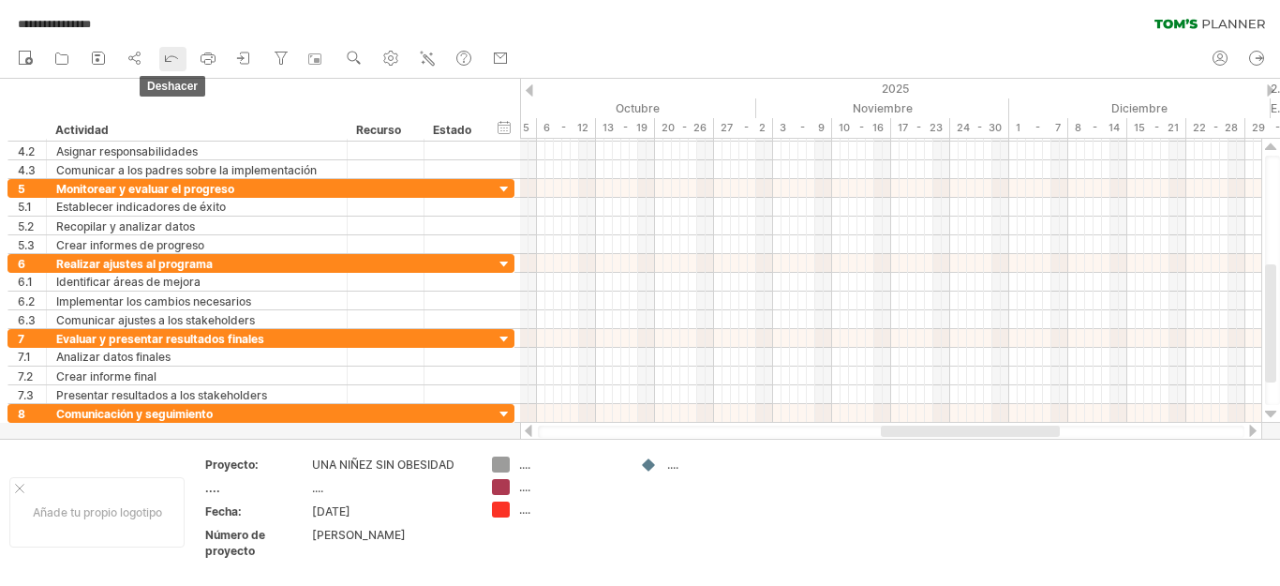
click at [173, 65] on icon at bounding box center [171, 57] width 19 height 19
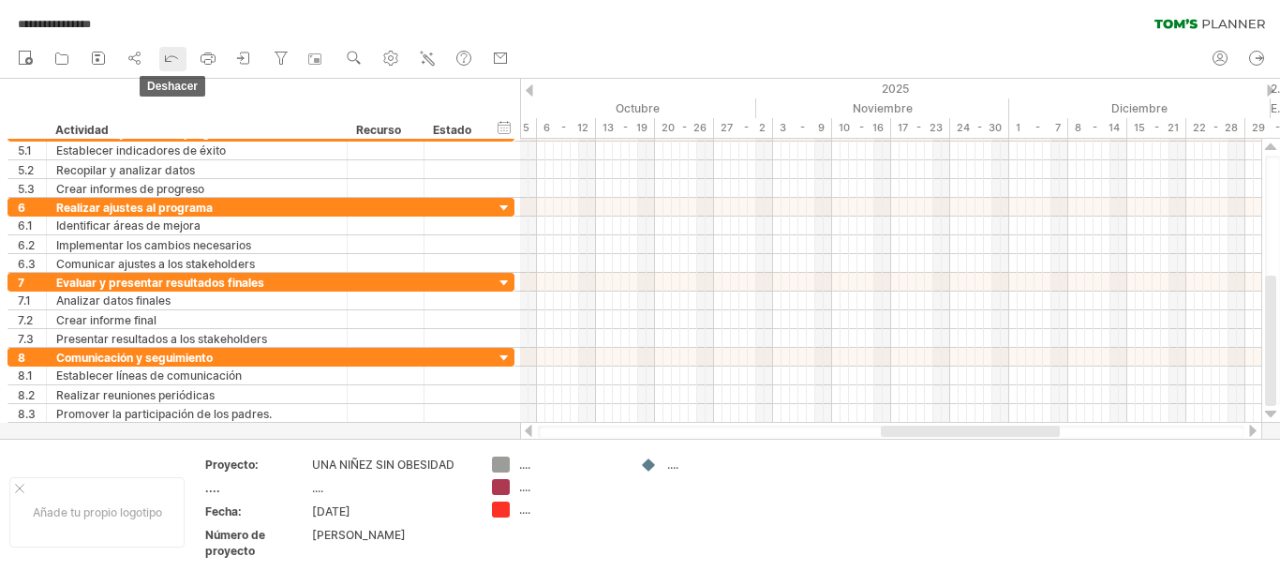
click at [173, 65] on icon at bounding box center [171, 57] width 19 height 19
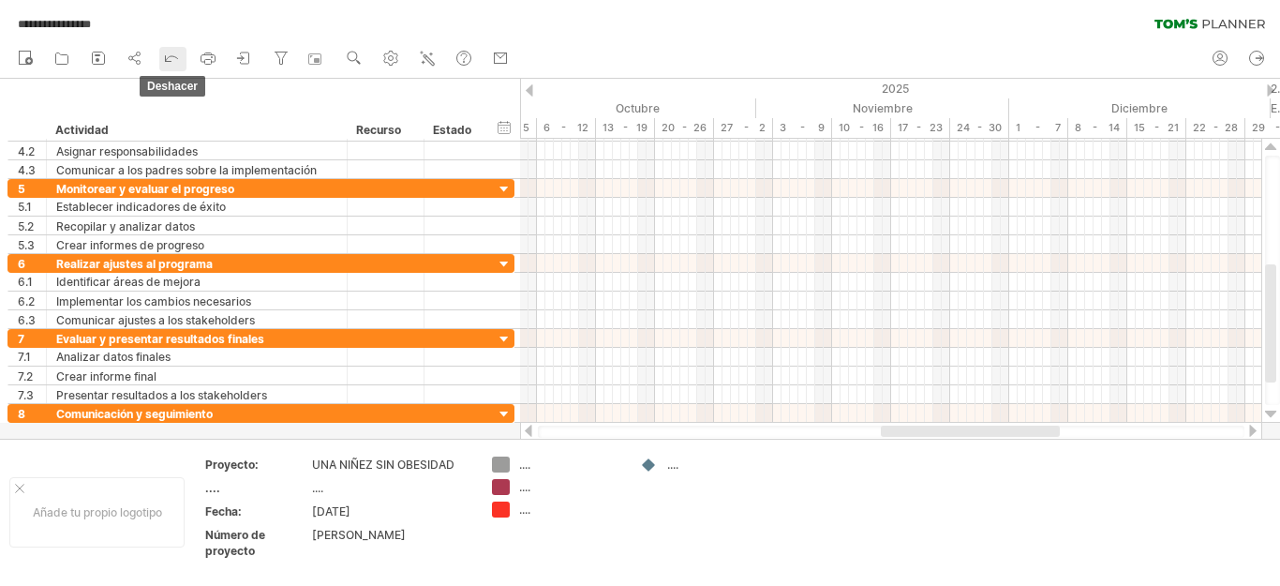
click at [173, 65] on icon at bounding box center [171, 57] width 19 height 19
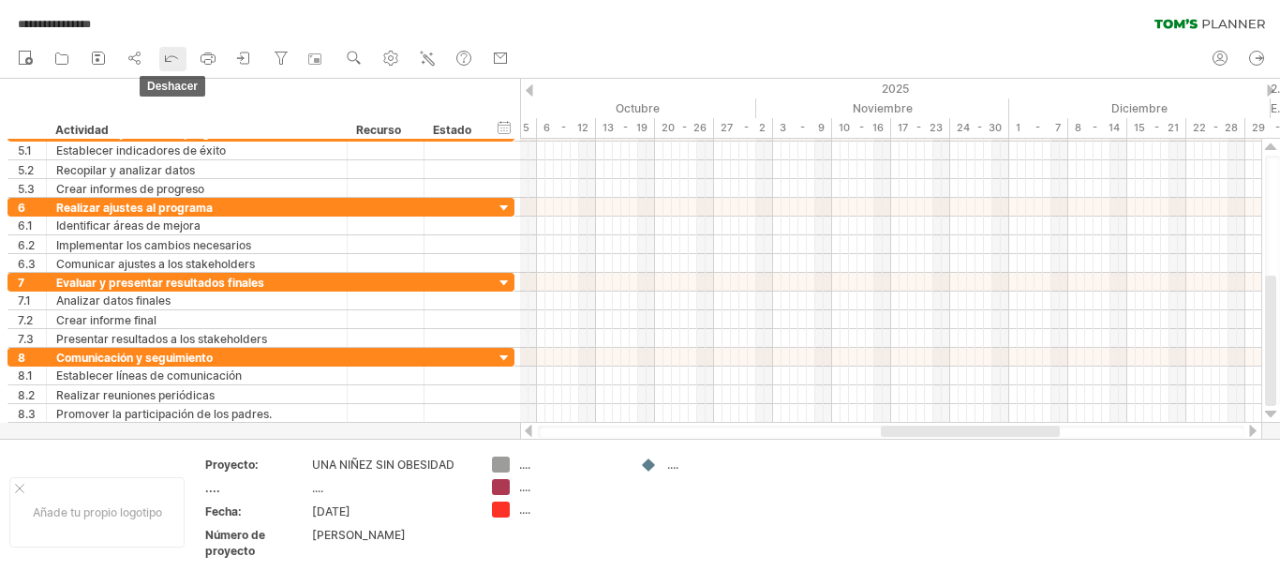
click at [173, 65] on icon at bounding box center [171, 57] width 19 height 19
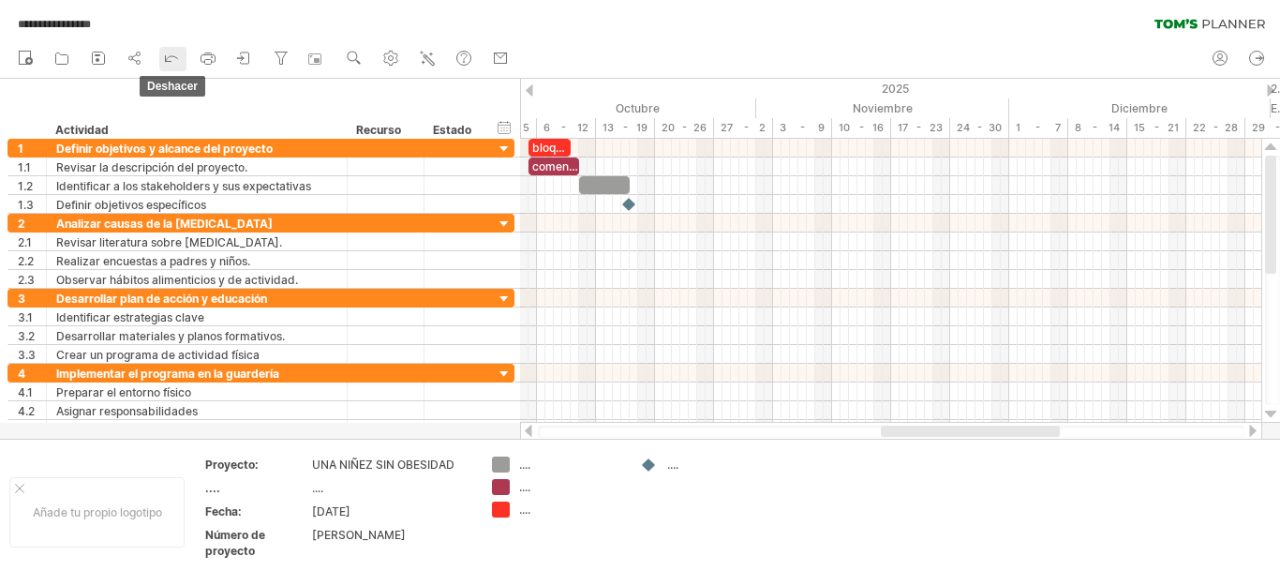
click at [173, 65] on icon at bounding box center [171, 57] width 19 height 19
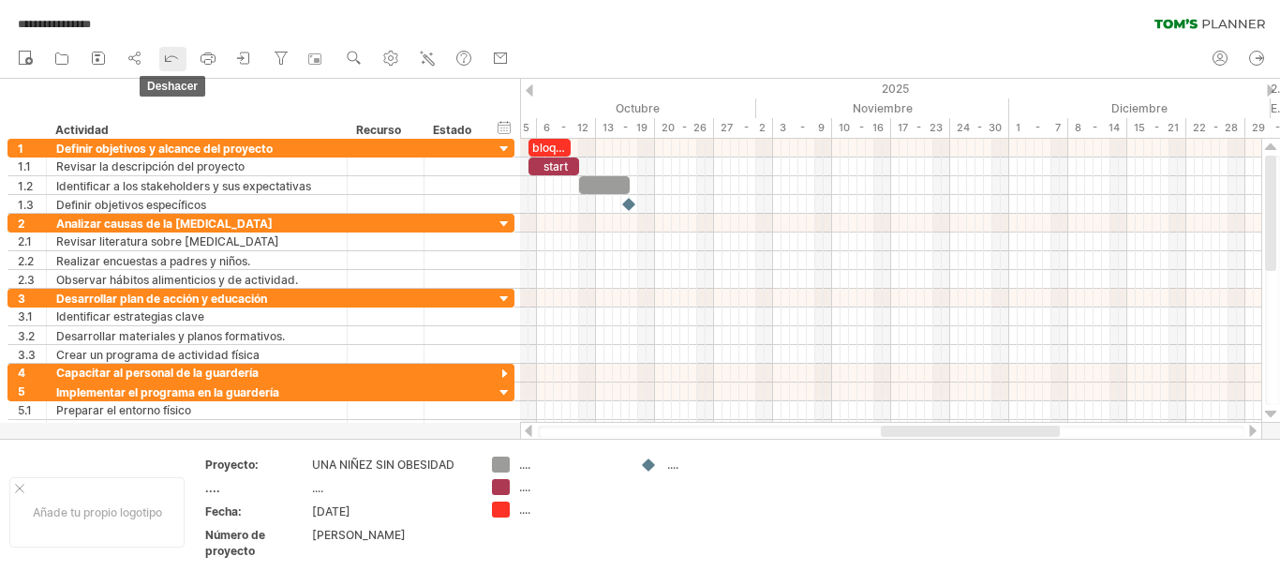
click at [172, 64] on icon at bounding box center [171, 57] width 19 height 19
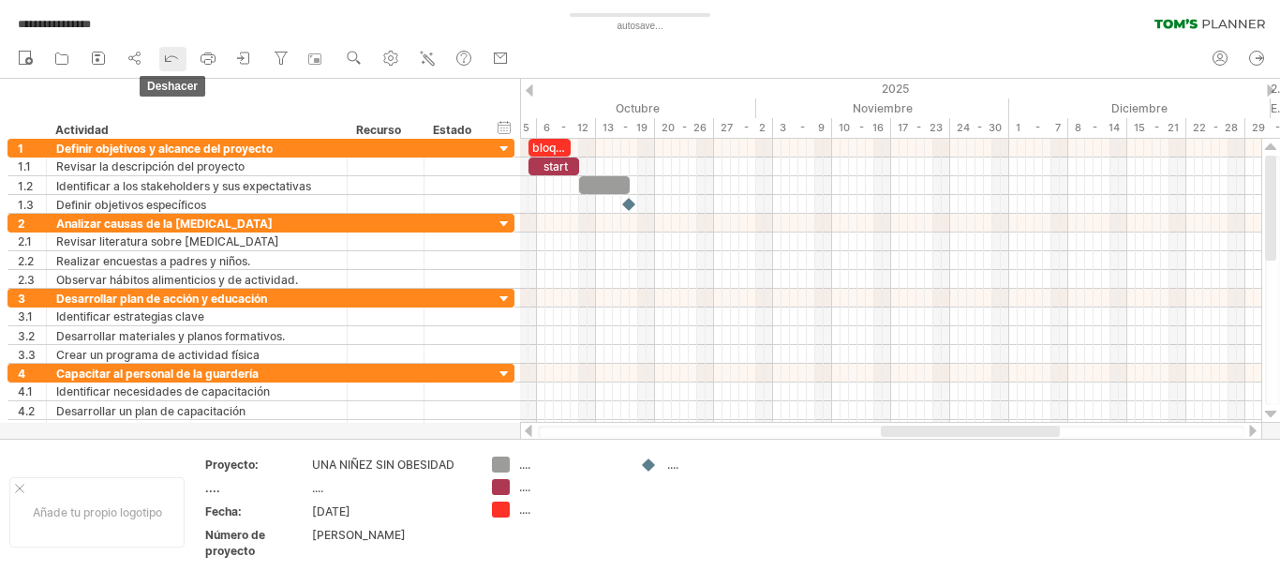
click at [172, 64] on icon at bounding box center [171, 57] width 19 height 19
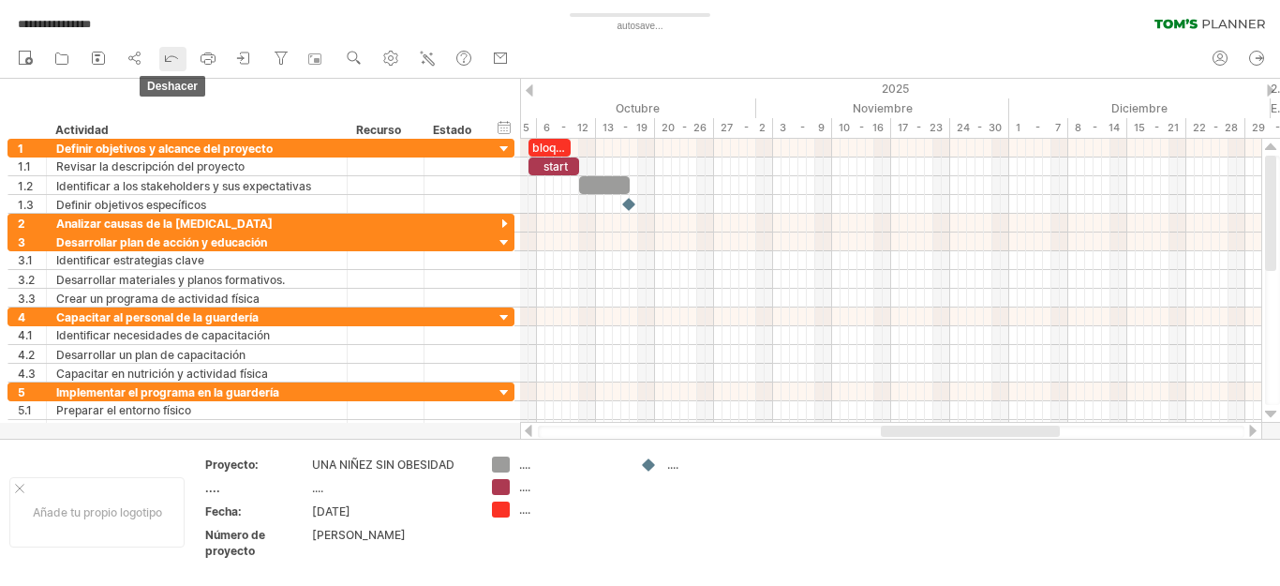
click at [172, 63] on icon at bounding box center [171, 57] width 19 height 19
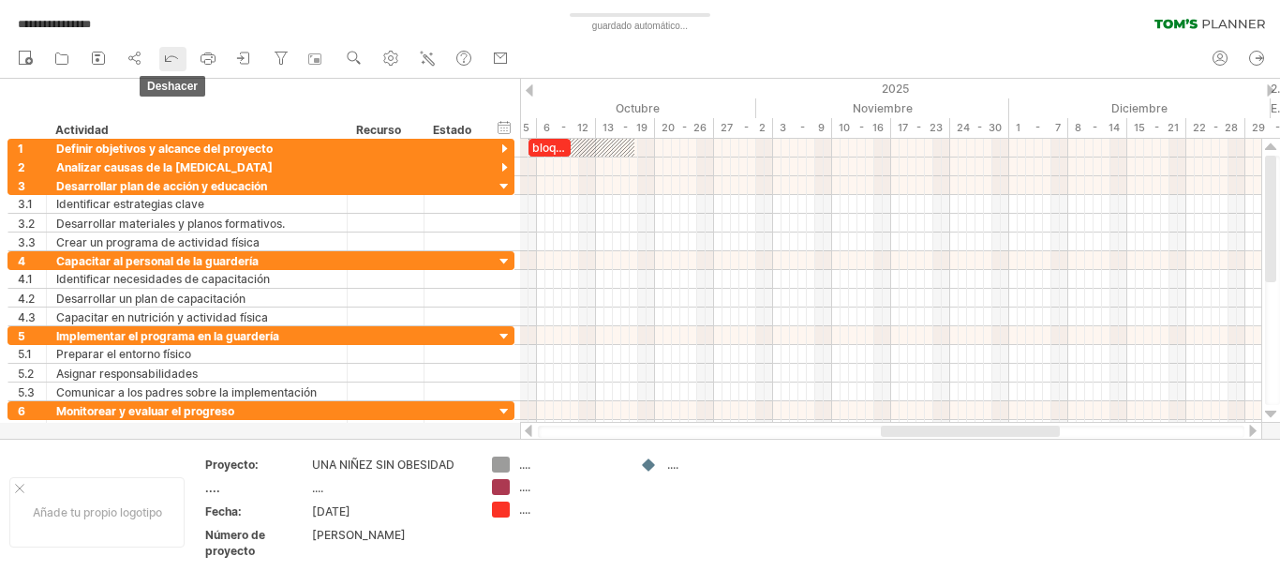
click at [171, 61] on icon at bounding box center [171, 57] width 19 height 19
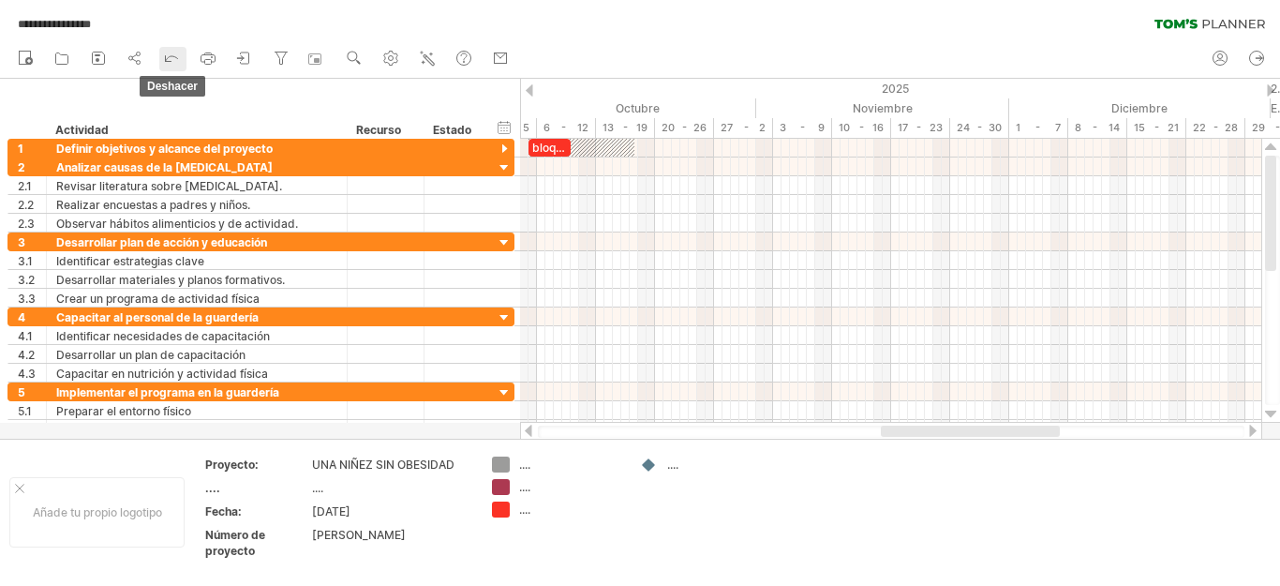
click at [171, 61] on icon at bounding box center [171, 57] width 19 height 19
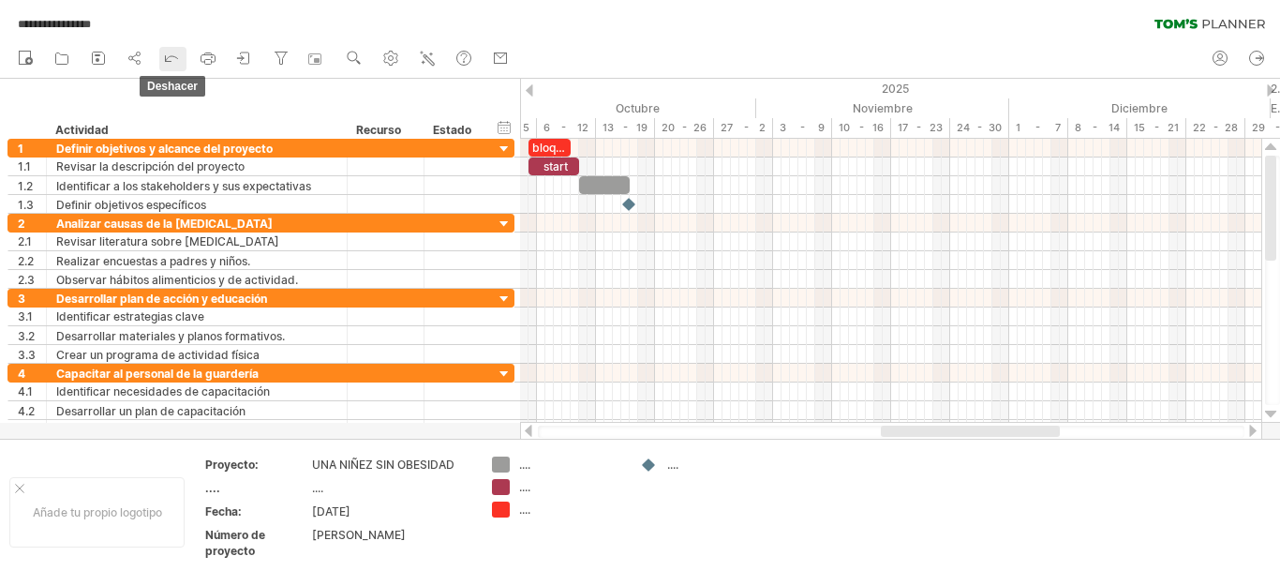
click at [171, 61] on icon at bounding box center [171, 57] width 19 height 19
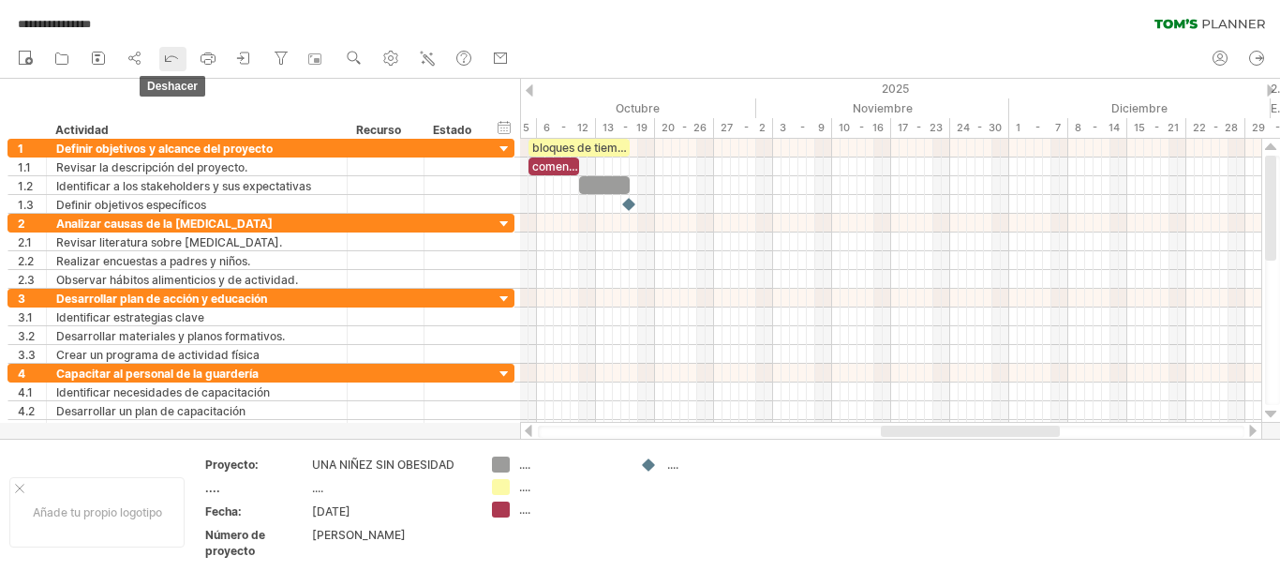
click at [171, 62] on polyline at bounding box center [166, 59] width 8 height 8
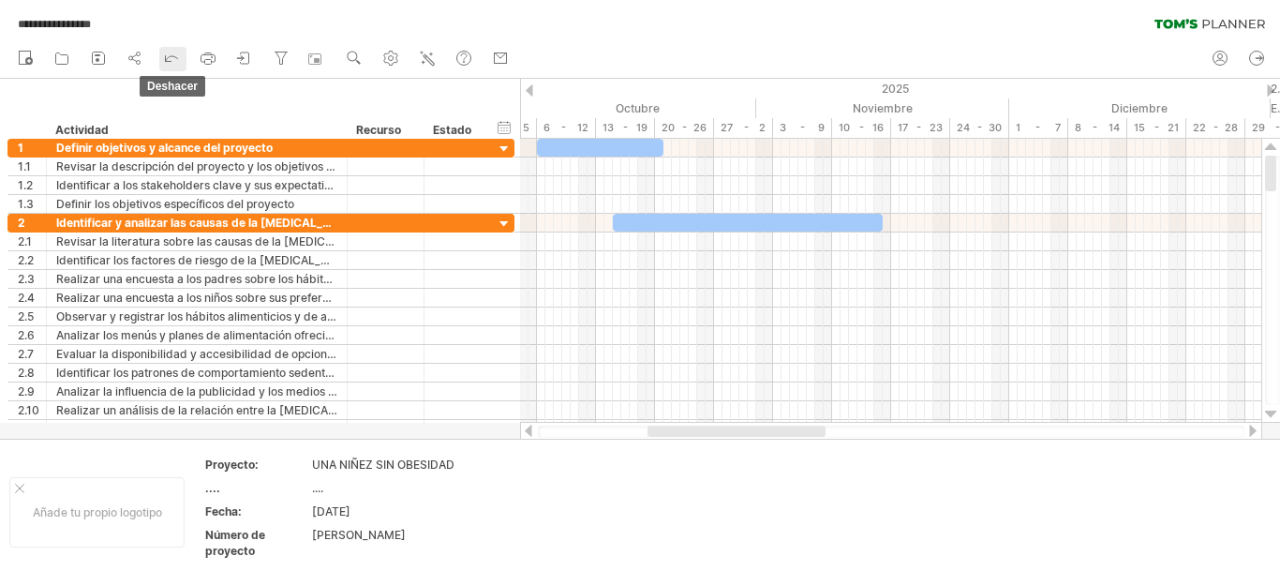
click at [171, 61] on icon at bounding box center [171, 57] width 19 height 19
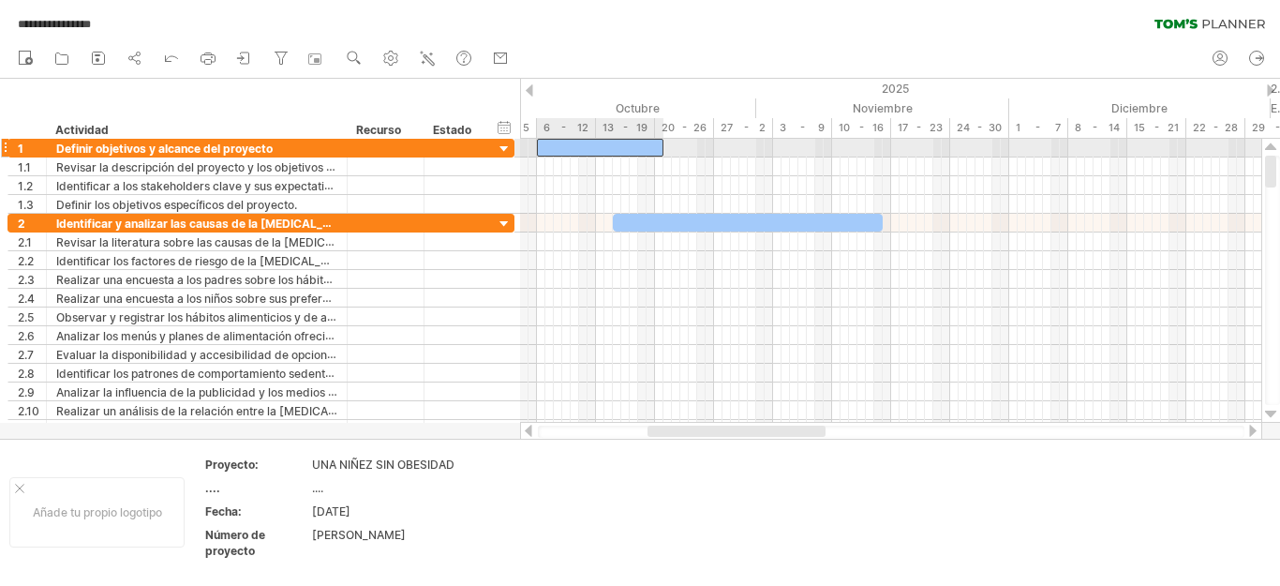
click at [547, 146] on div at bounding box center [600, 148] width 126 height 18
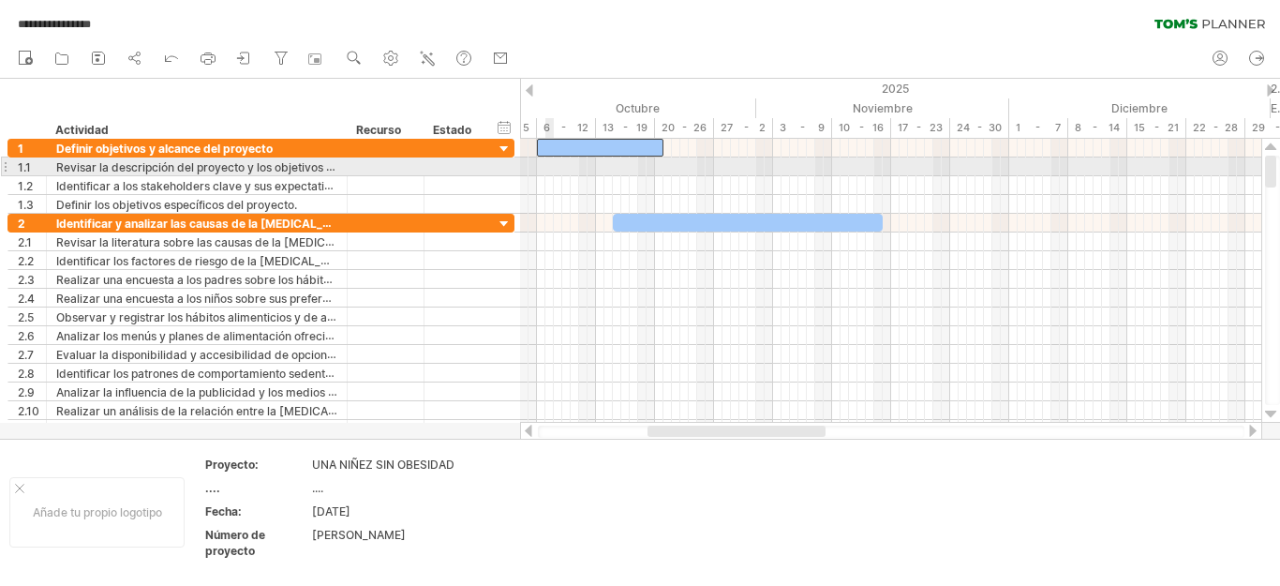
click at [543, 165] on div at bounding box center [890, 166] width 741 height 19
click at [552, 167] on div at bounding box center [890, 166] width 741 height 19
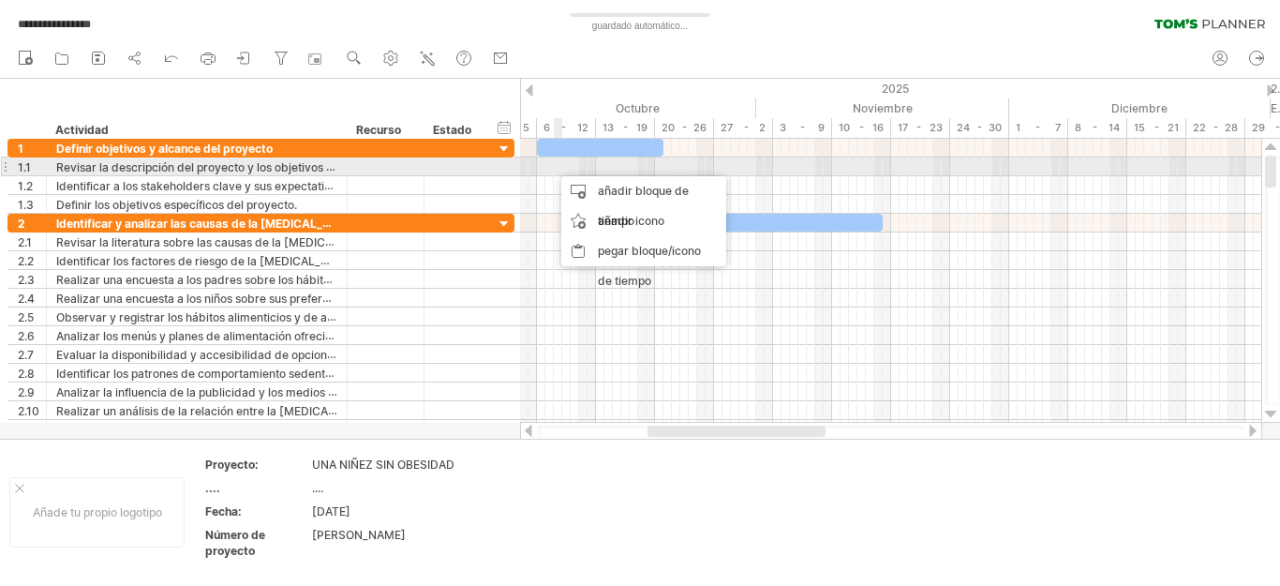
click at [551, 157] on div at bounding box center [890, 166] width 741 height 19
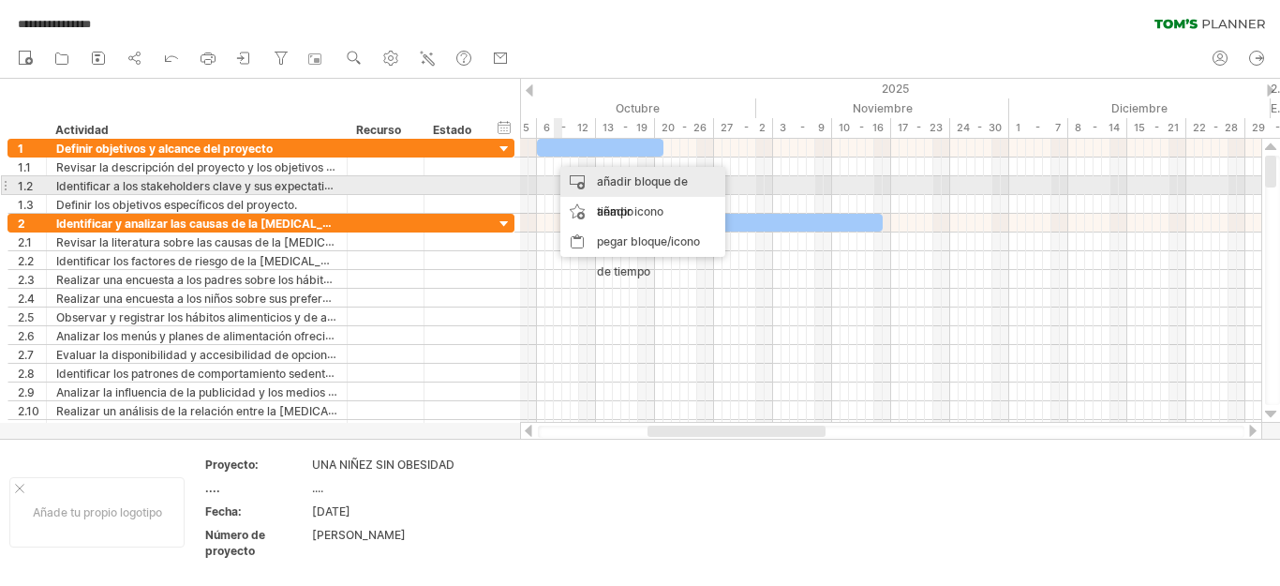
click at [591, 179] on div "añadir bloque de tiempo" at bounding box center [642, 197] width 165 height 60
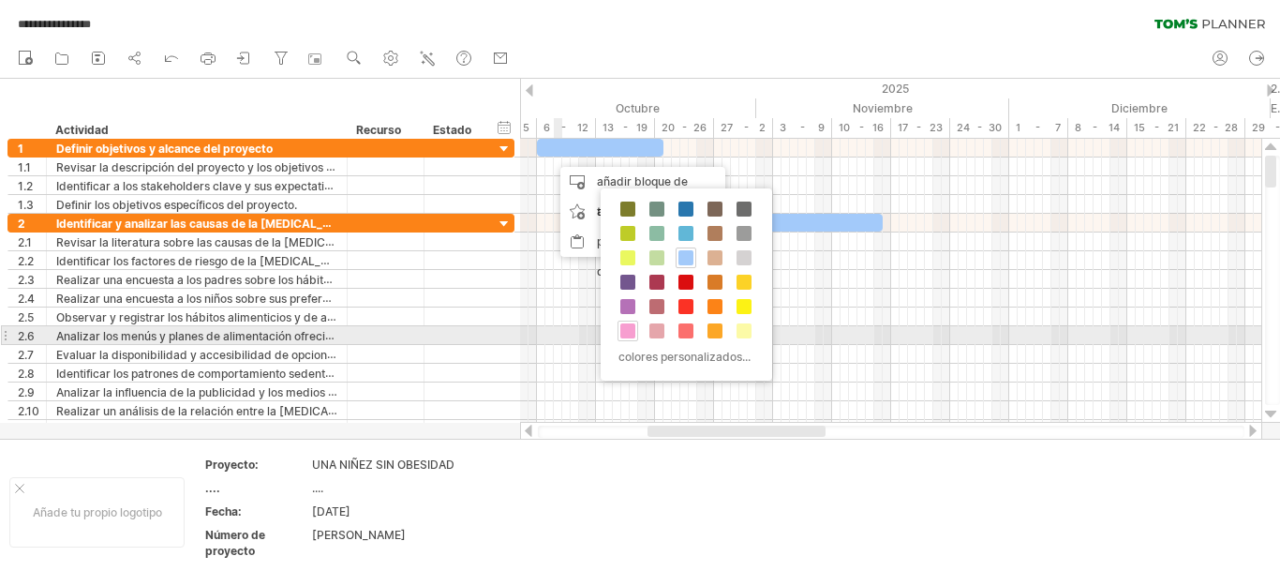
click at [626, 330] on span at bounding box center [627, 330] width 15 height 15
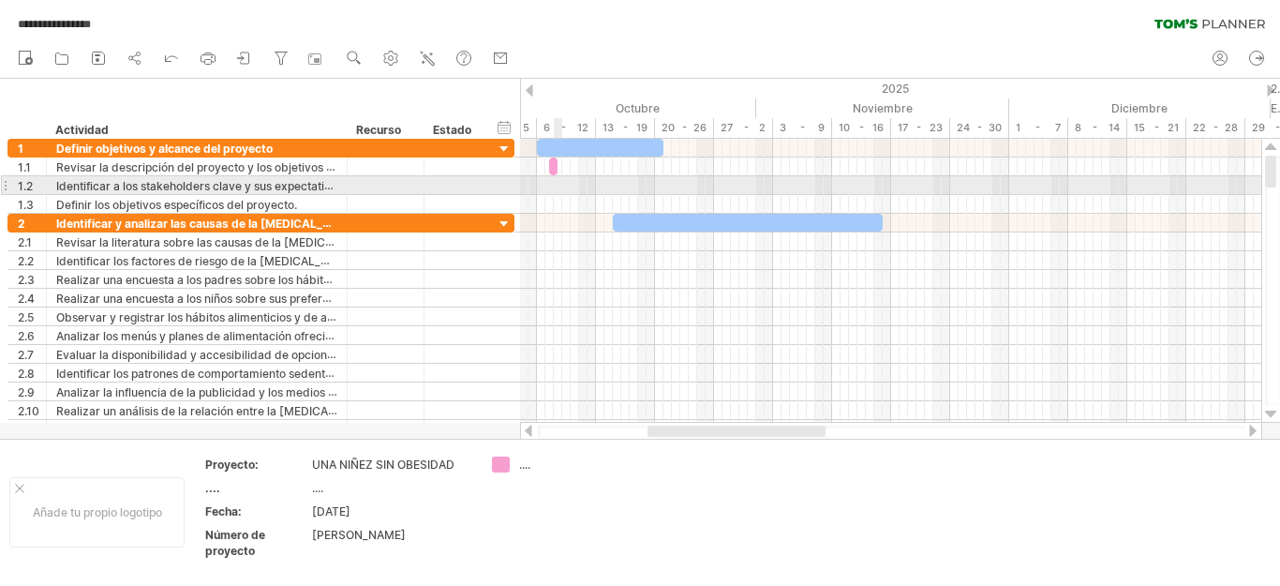
click at [555, 186] on div at bounding box center [890, 185] width 741 height 19
click at [564, 182] on div at bounding box center [890, 185] width 741 height 19
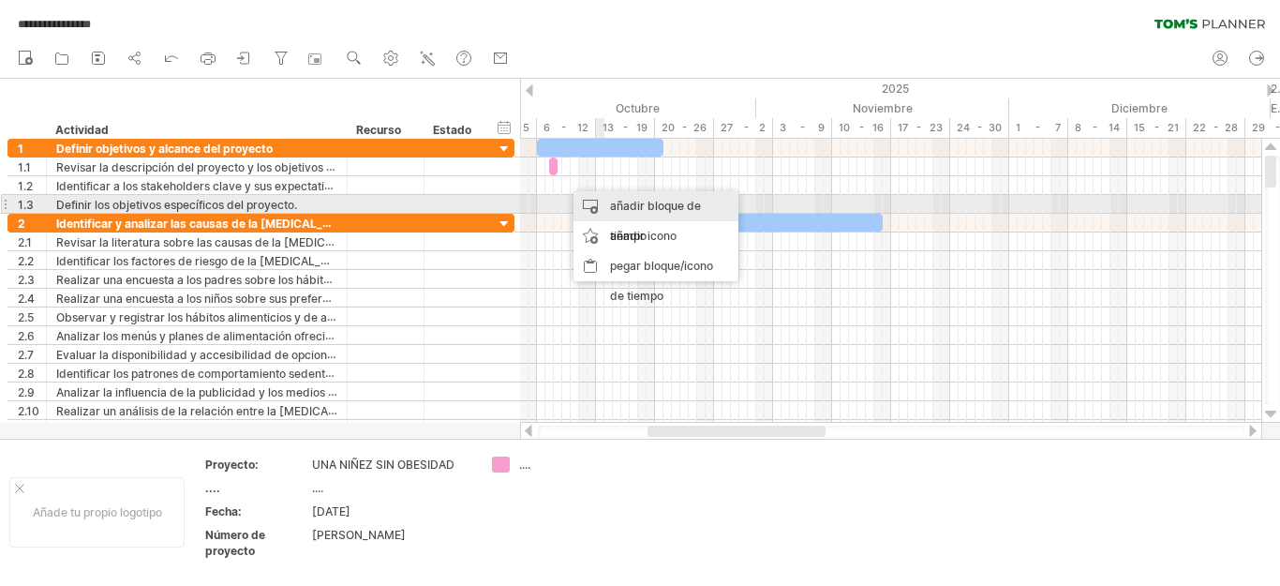
click at [622, 199] on font "añadir bloque de tiempo" at bounding box center [655, 221] width 91 height 44
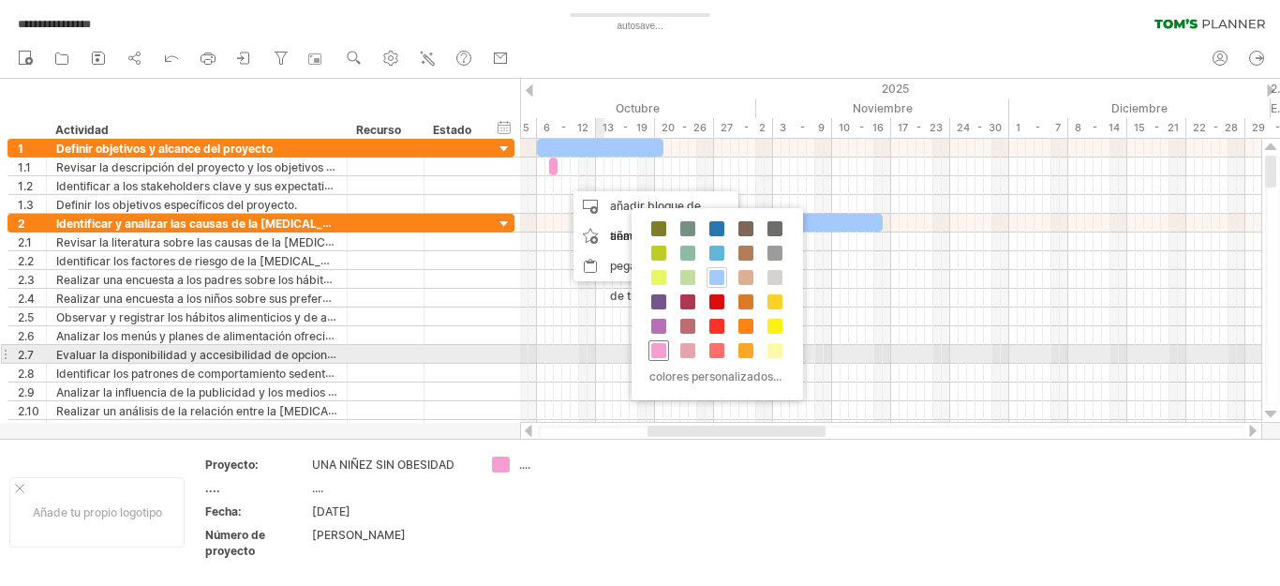
click at [662, 347] on span at bounding box center [658, 350] width 15 height 15
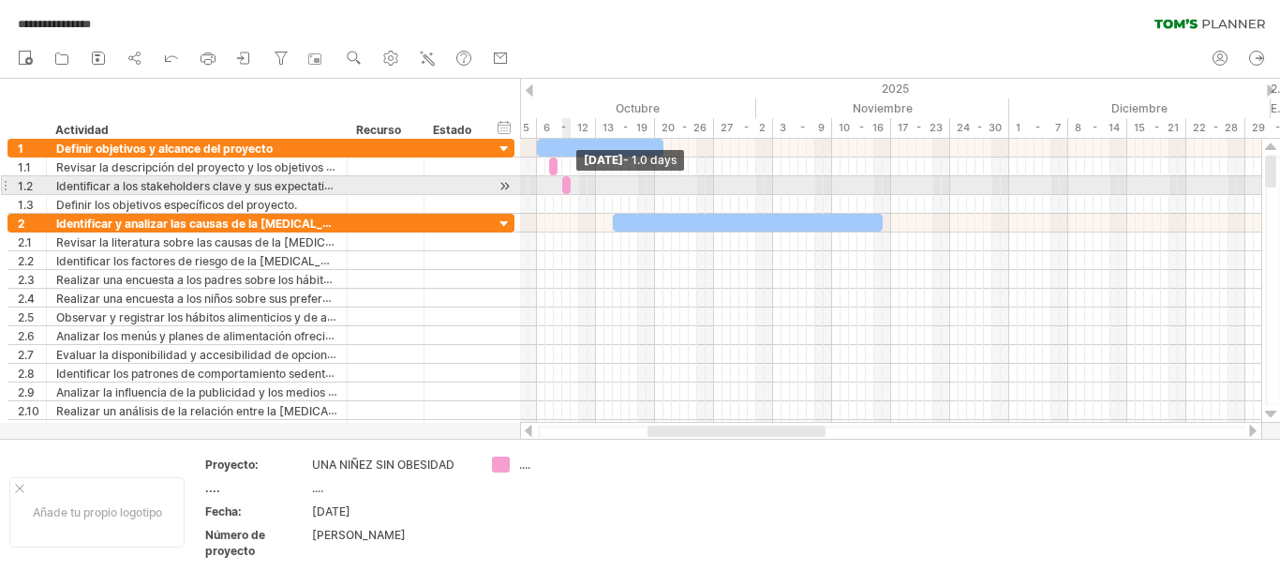
click at [573, 186] on span at bounding box center [570, 185] width 7 height 18
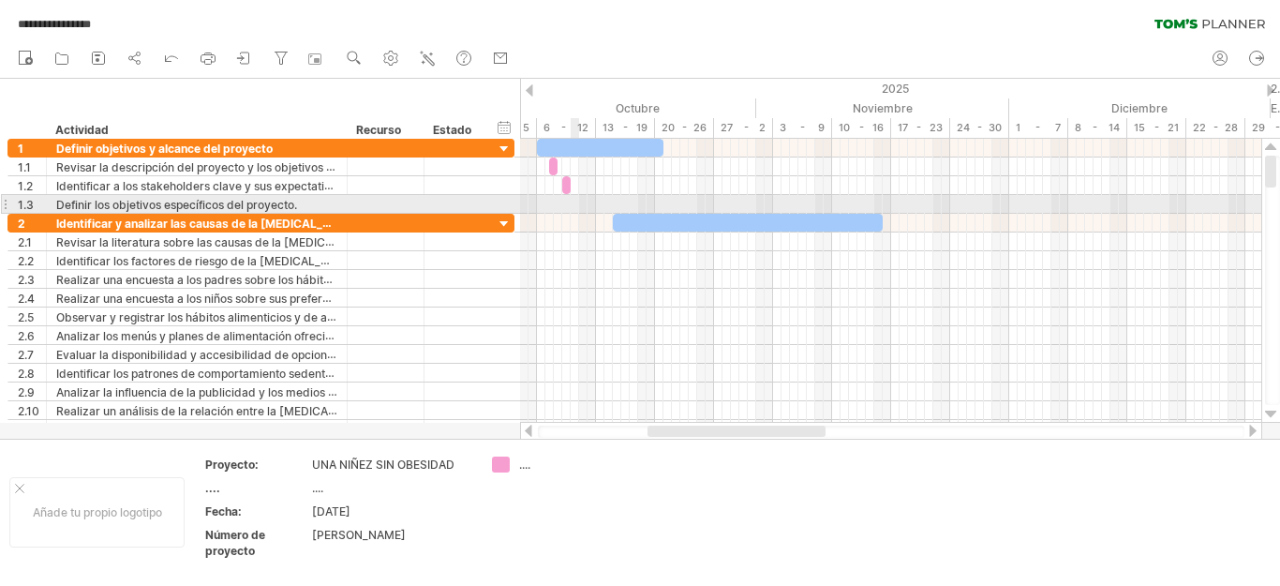
click at [575, 200] on div at bounding box center [890, 204] width 741 height 19
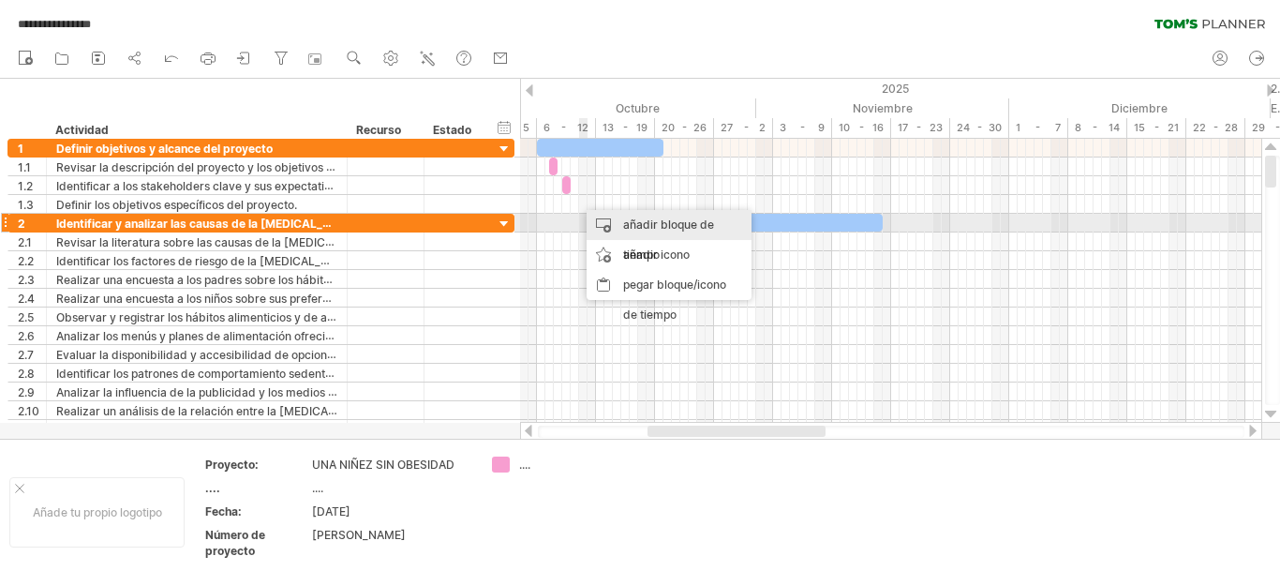
click at [610, 220] on div "añadir bloque de tiempo" at bounding box center [669, 240] width 165 height 60
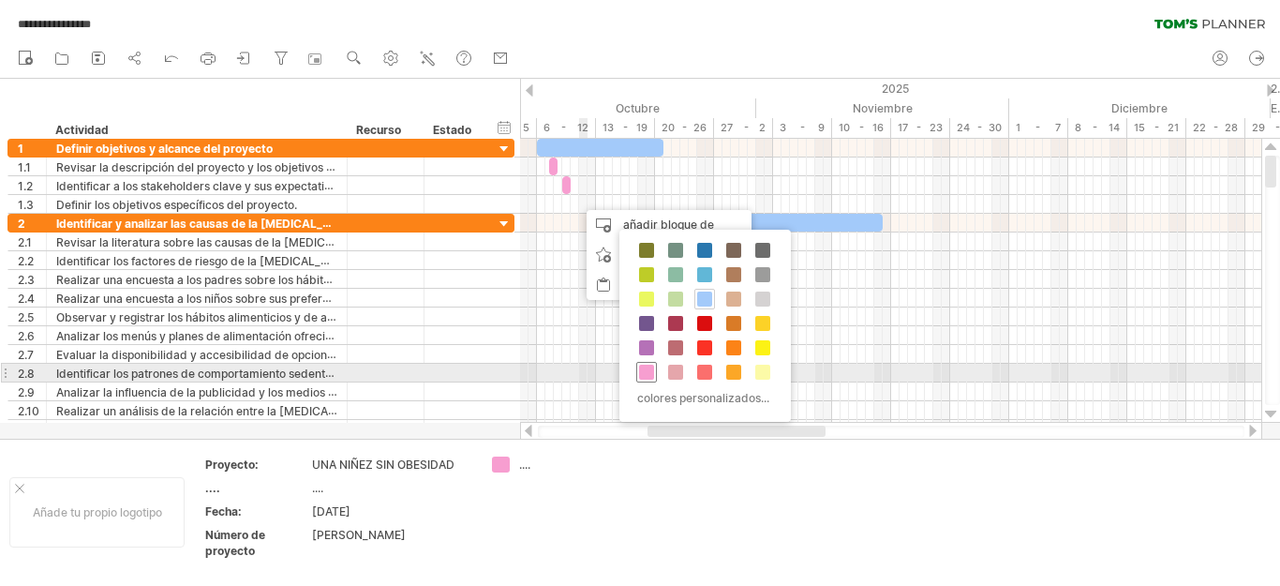
click at [647, 377] on span at bounding box center [646, 371] width 15 height 15
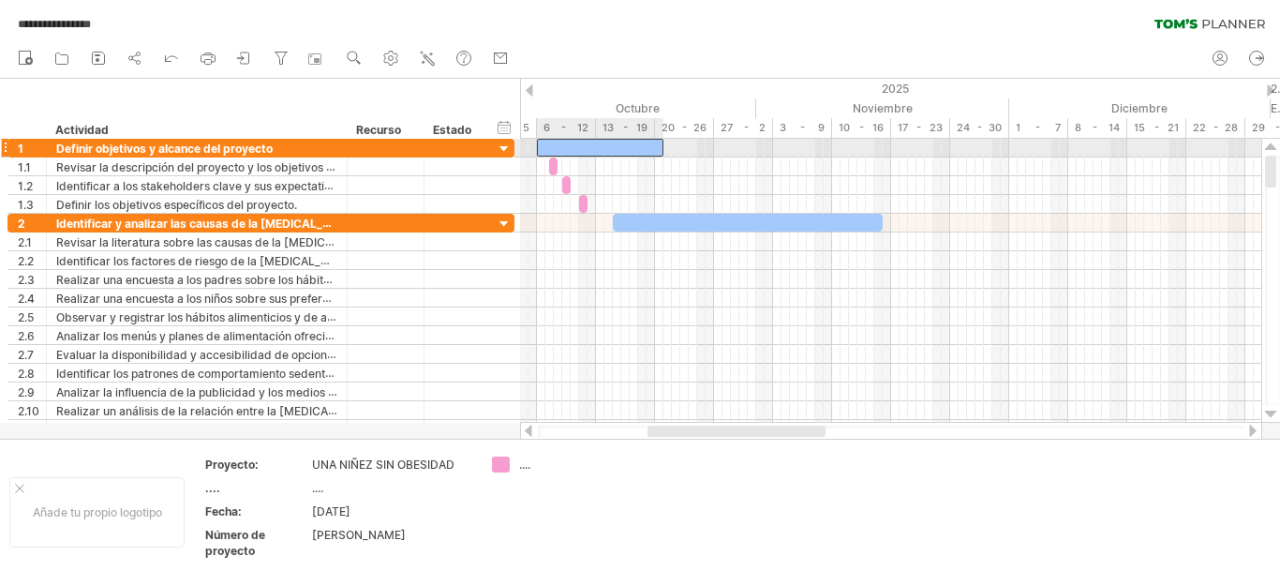
click at [554, 145] on div at bounding box center [600, 148] width 126 height 18
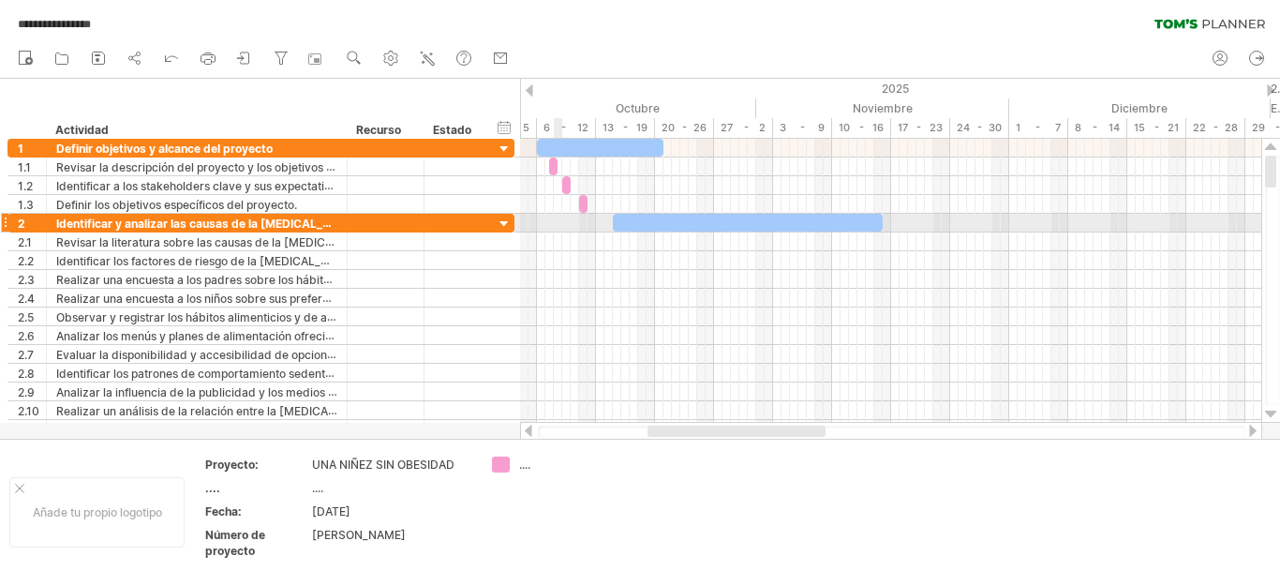
click at [556, 222] on div at bounding box center [890, 223] width 741 height 19
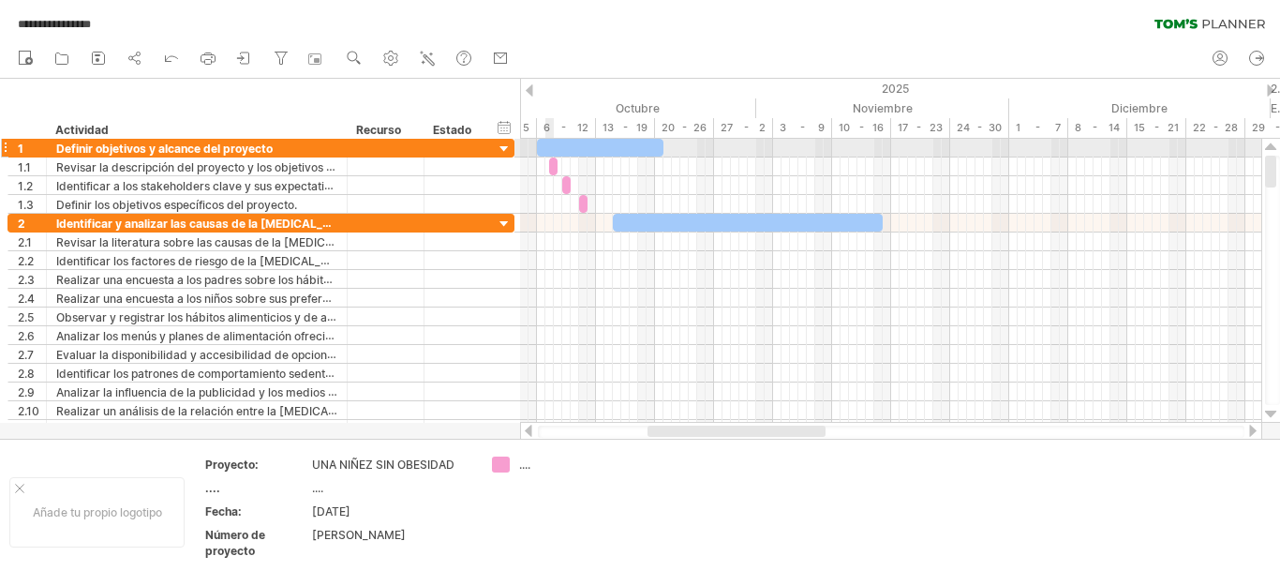
click at [499, 149] on div at bounding box center [505, 150] width 18 height 18
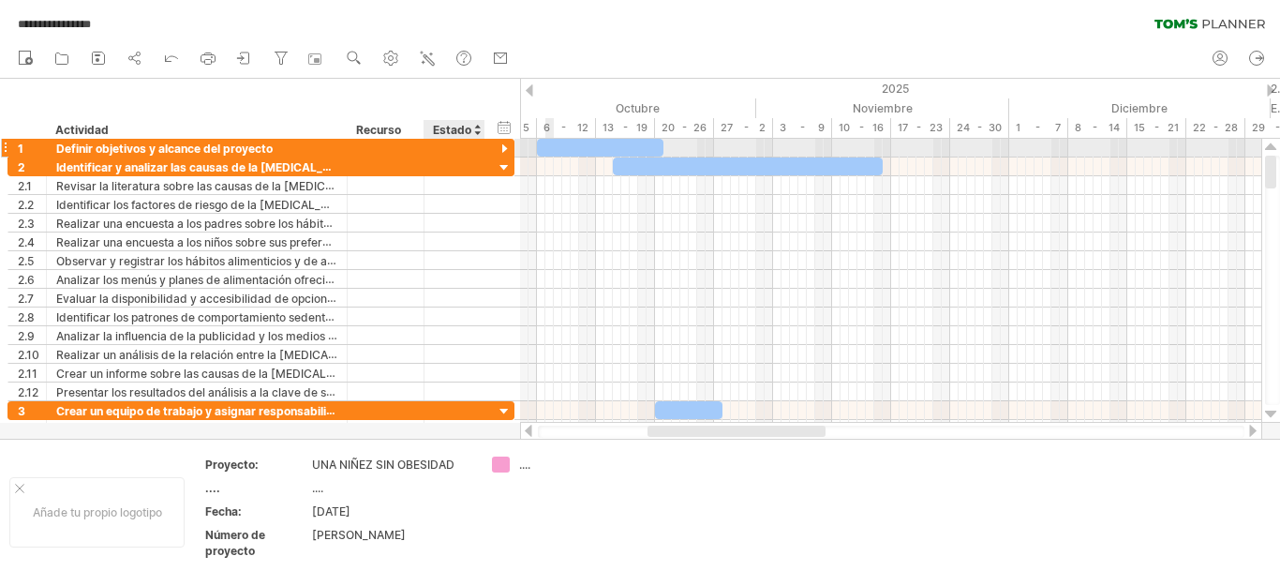
click at [504, 148] on div at bounding box center [505, 150] width 18 height 18
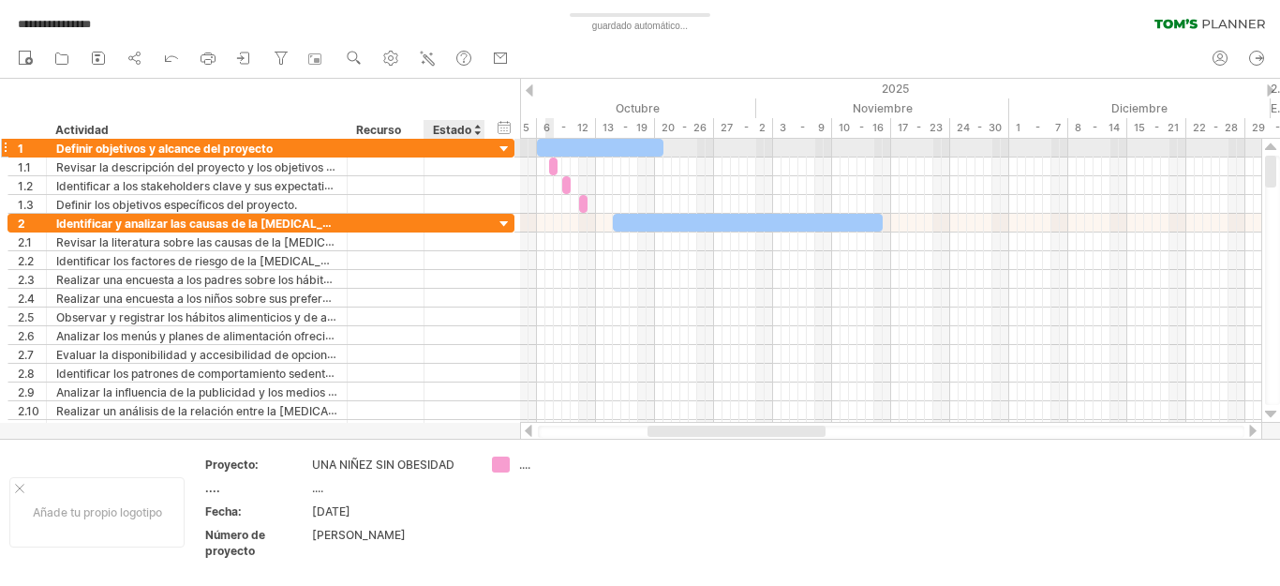
click at [507, 148] on div at bounding box center [505, 150] width 18 height 18
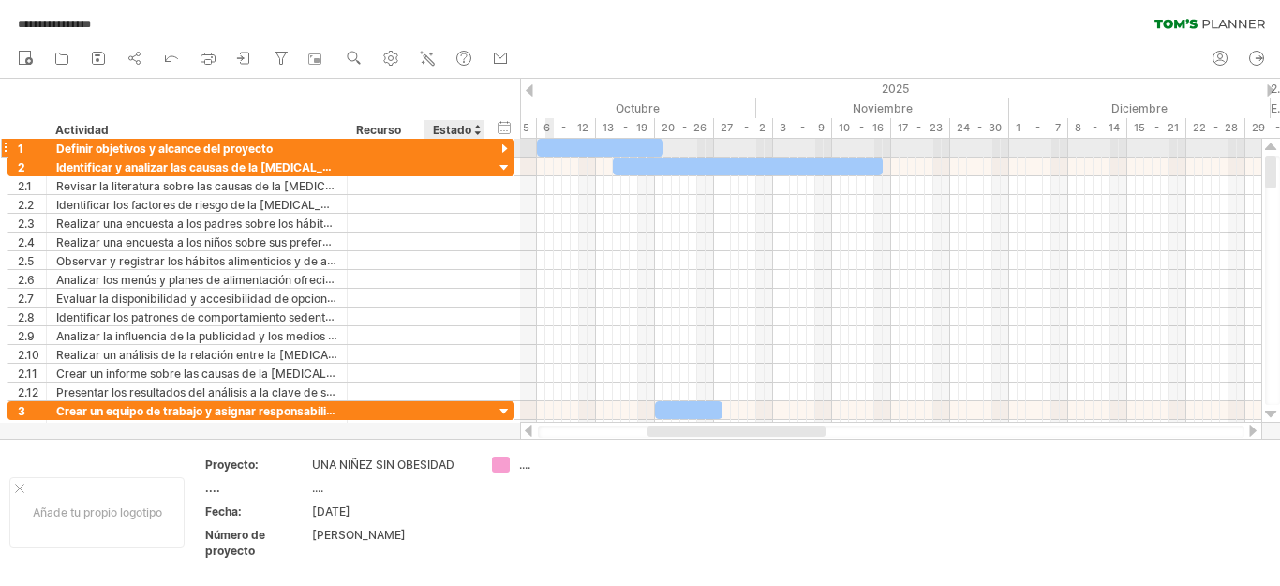
click at [509, 147] on div at bounding box center [505, 150] width 18 height 18
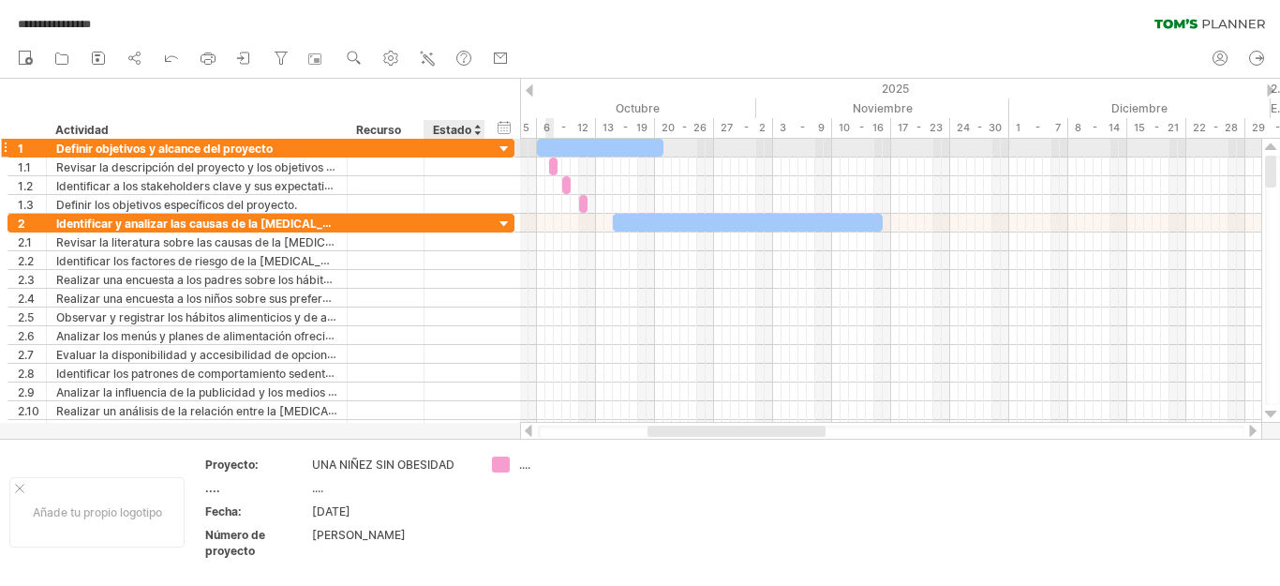
click at [505, 146] on div at bounding box center [505, 150] width 18 height 18
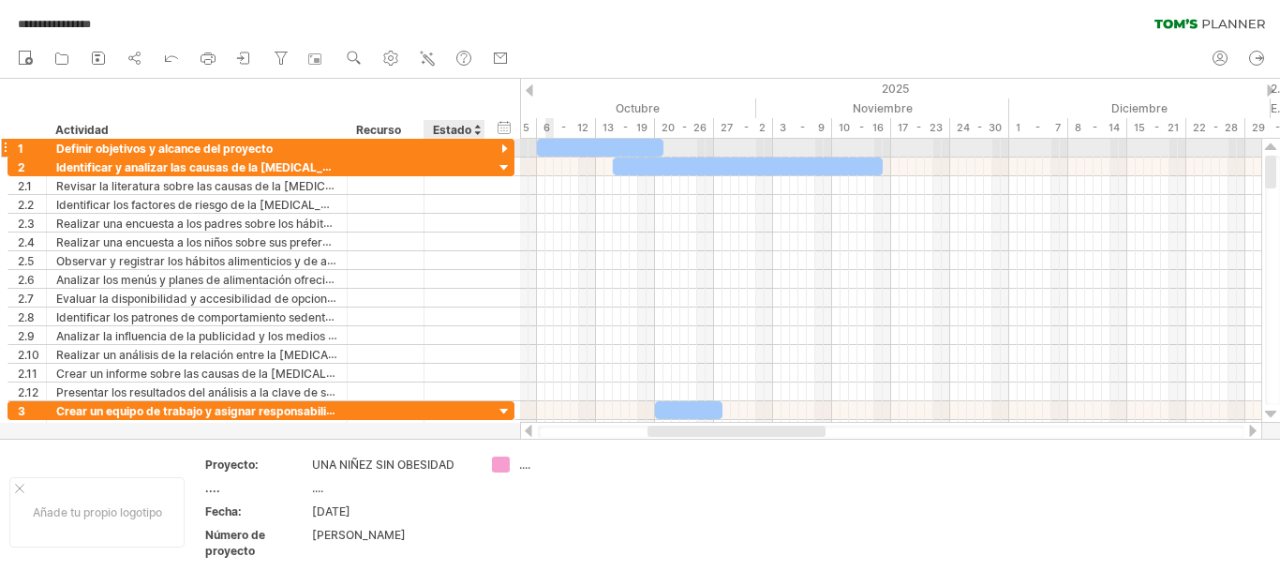
click at [495, 145] on div "**********" at bounding box center [260, 148] width 507 height 19
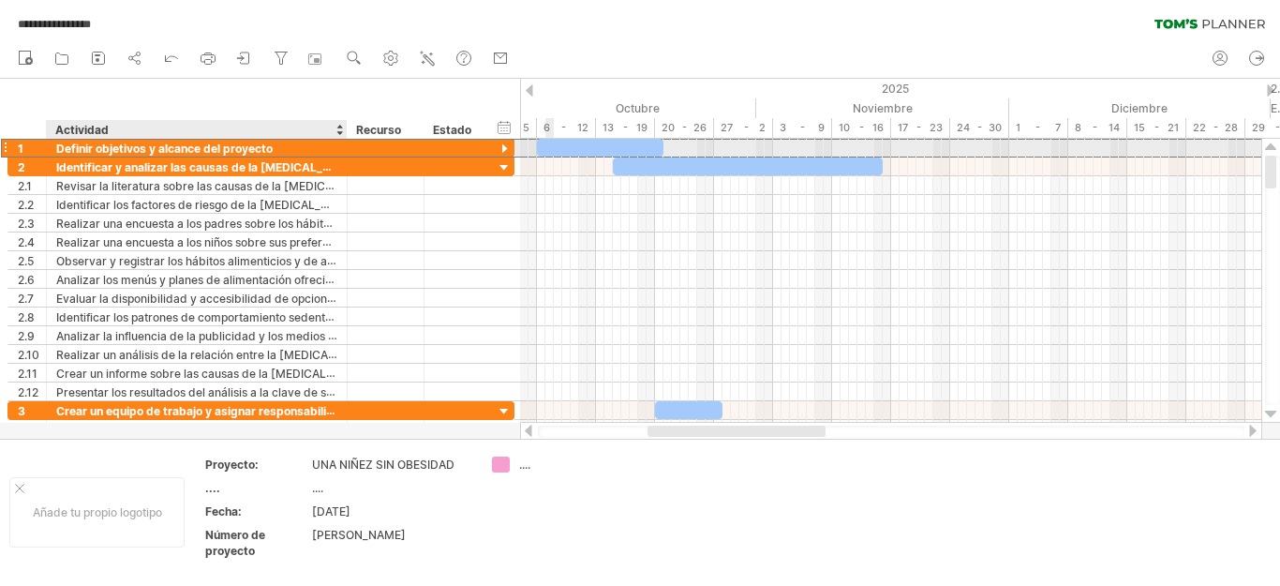
click at [311, 153] on div "Definir objetivos y alcance del proyecto" at bounding box center [196, 148] width 281 height 18
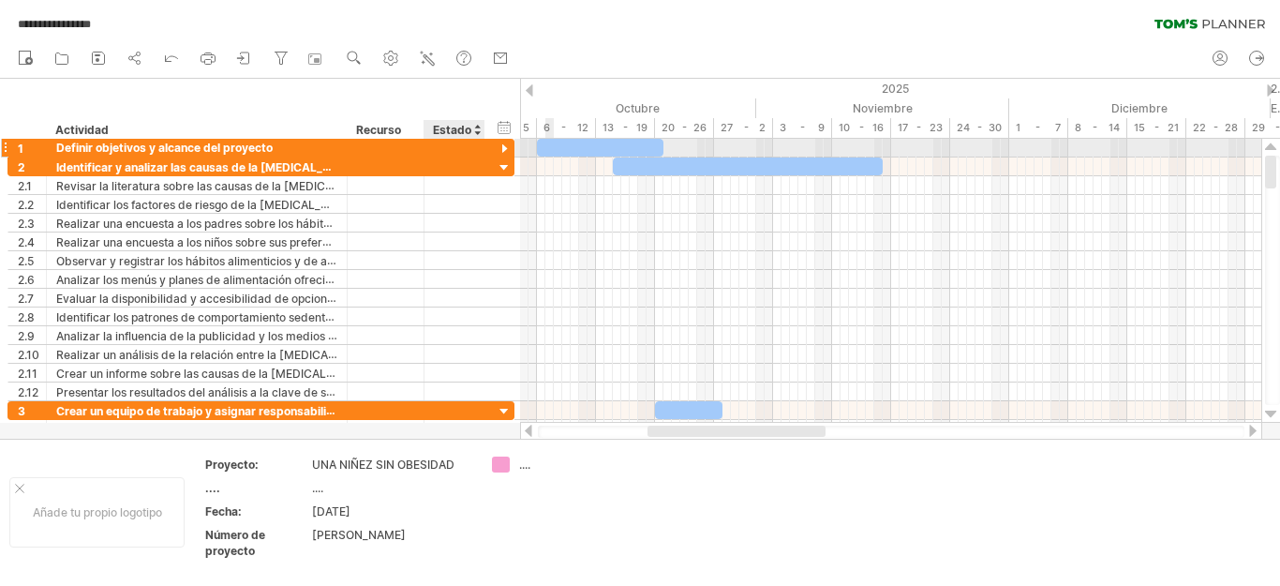
click at [505, 147] on div at bounding box center [505, 150] width 18 height 18
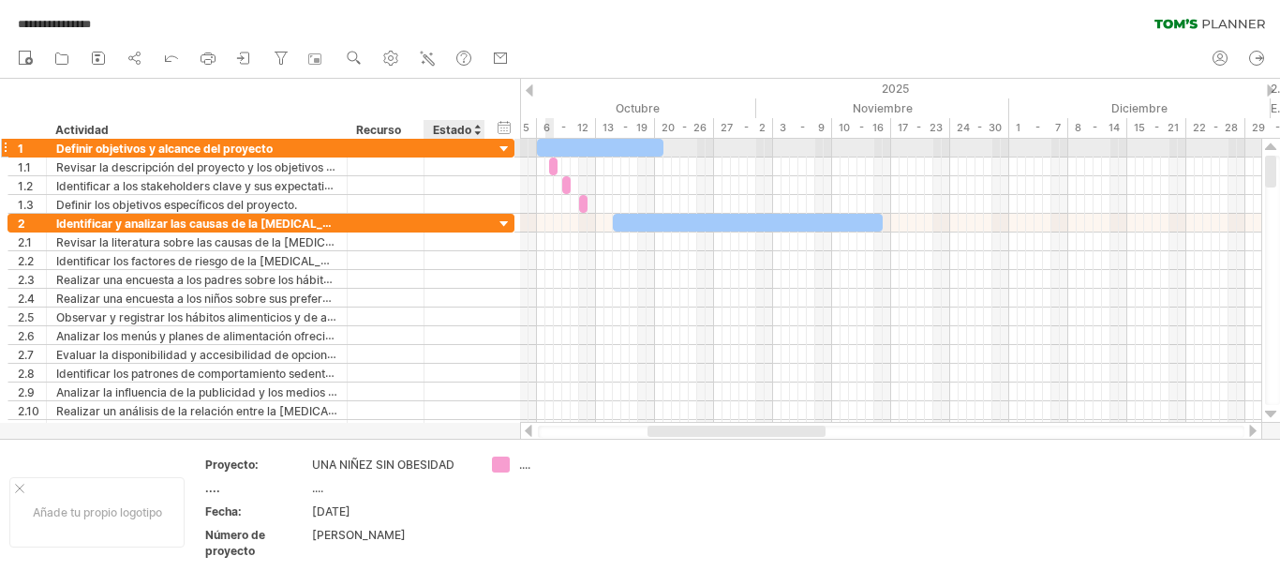
click at [504, 148] on div at bounding box center [505, 150] width 18 height 18
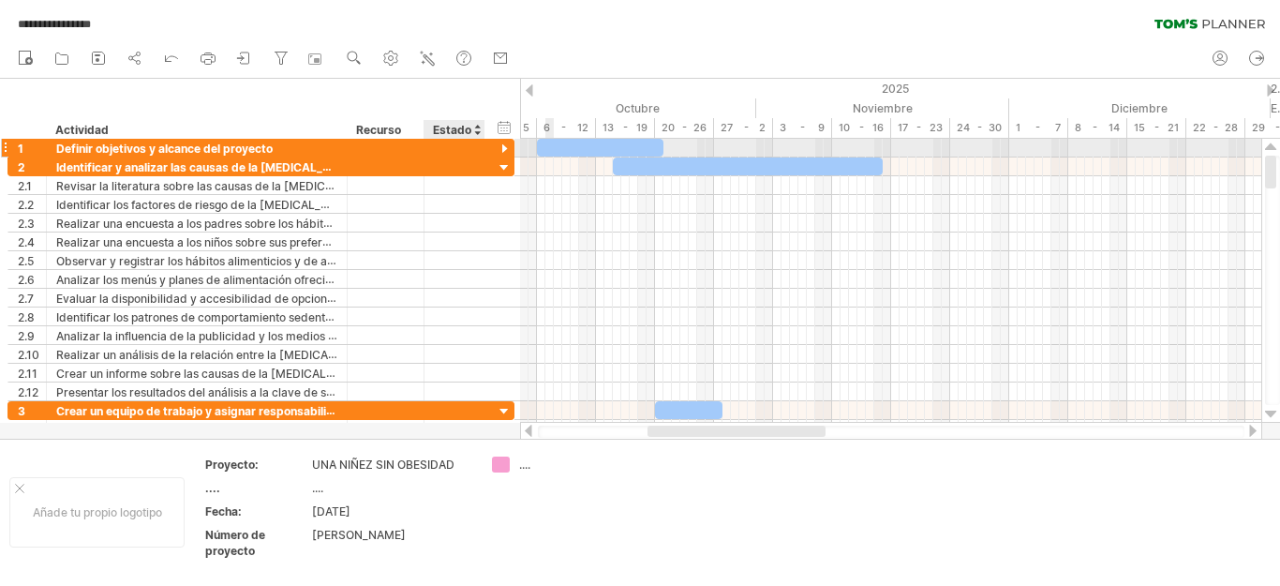
click at [504, 148] on div at bounding box center [505, 150] width 18 height 18
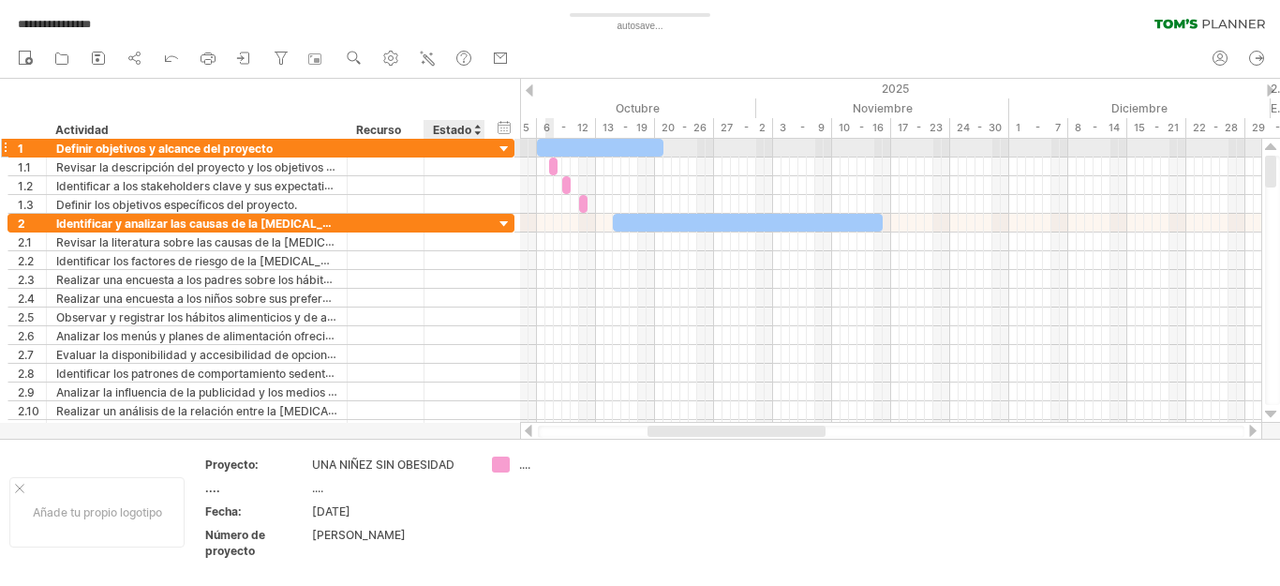
click at [501, 146] on div at bounding box center [505, 150] width 18 height 18
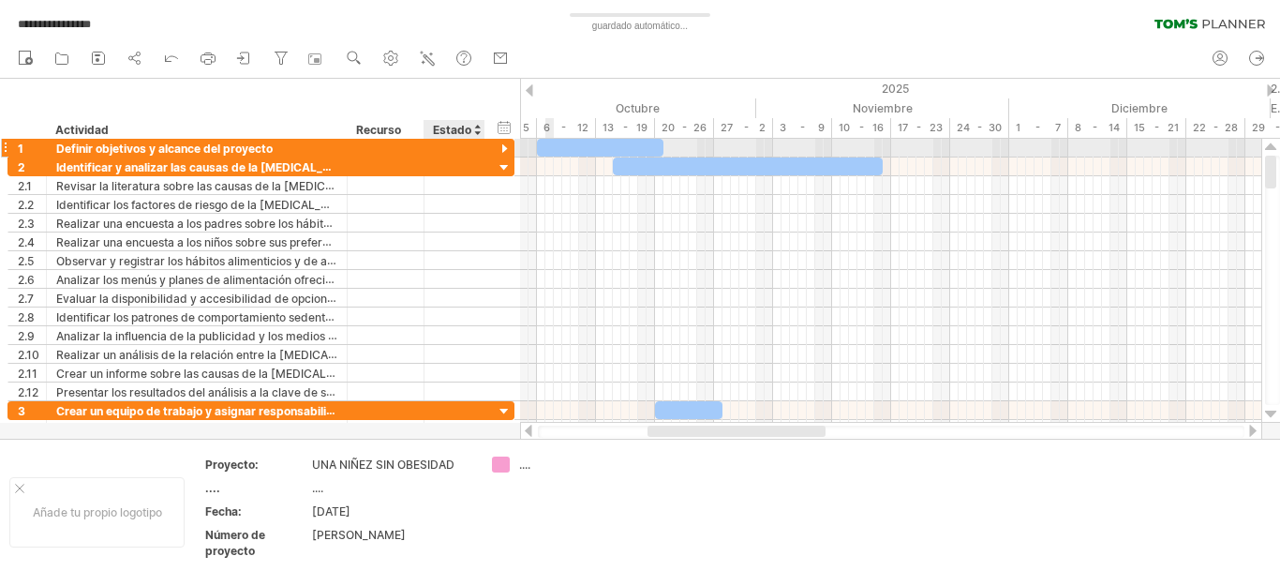
click at [500, 145] on div at bounding box center [505, 150] width 18 height 18
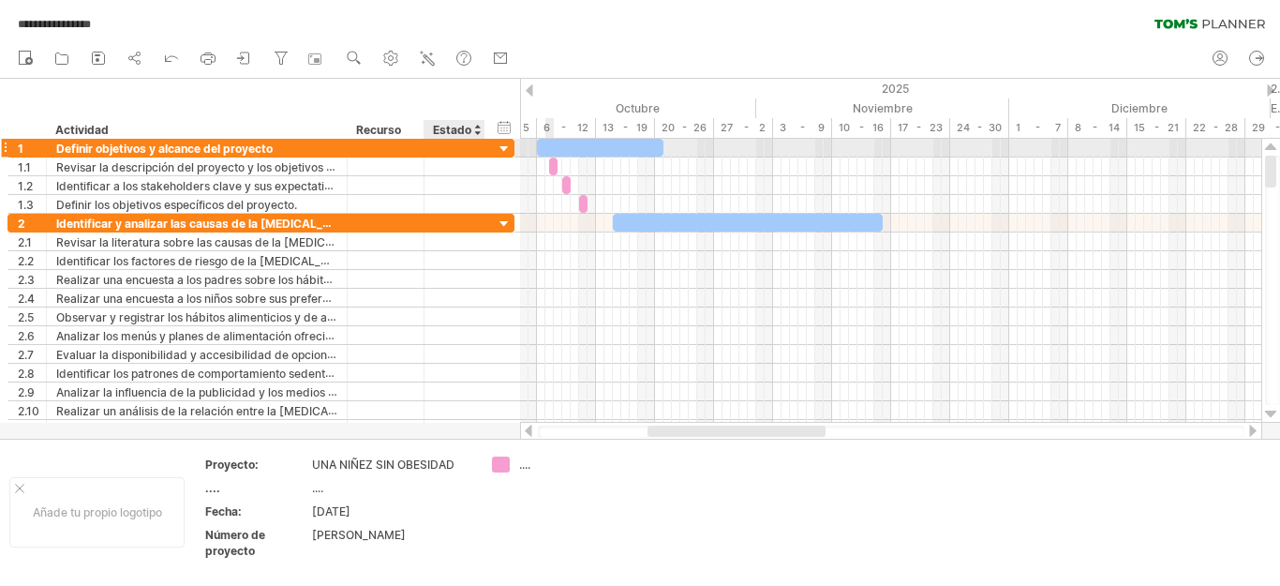
click at [499, 145] on div at bounding box center [505, 150] width 18 height 18
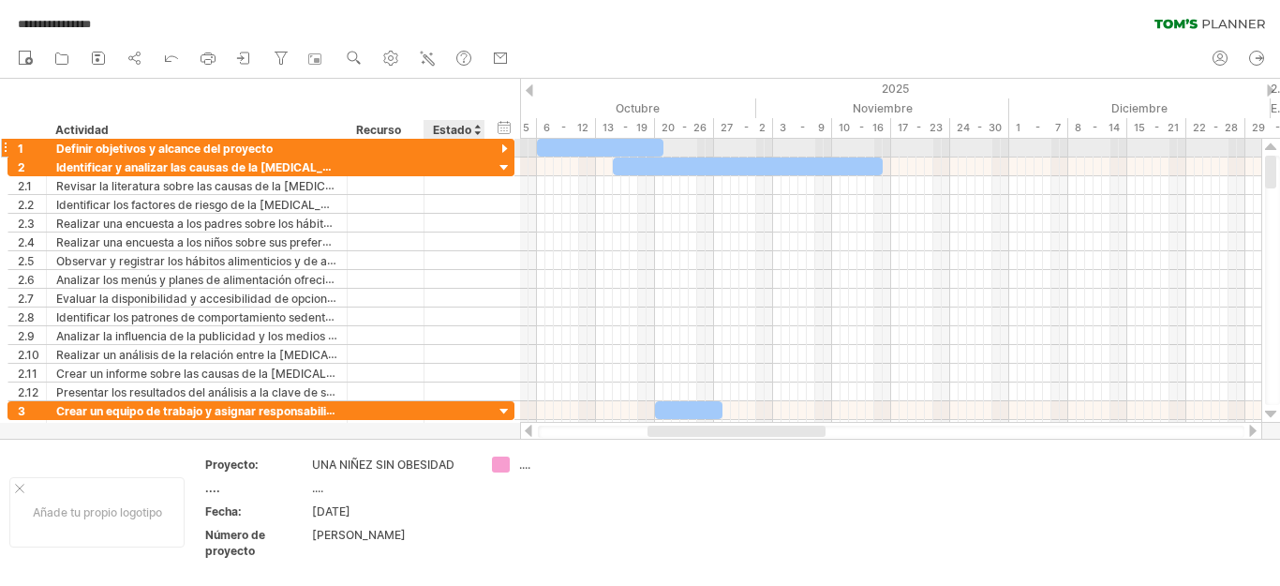
click at [504, 148] on div at bounding box center [505, 150] width 18 height 18
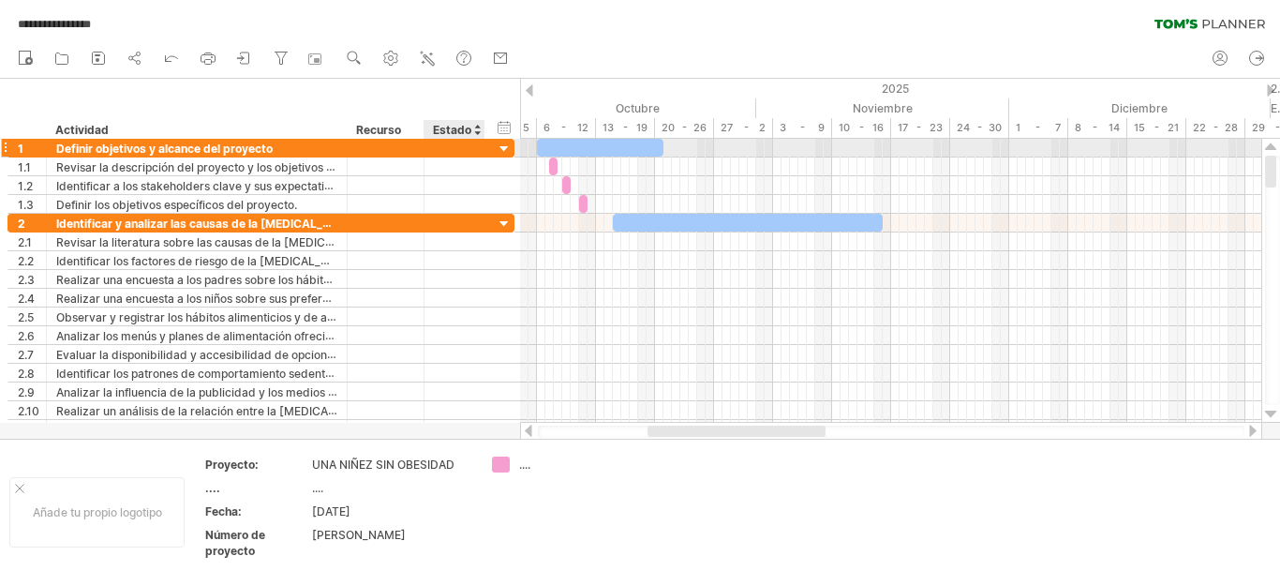
click at [505, 144] on div at bounding box center [505, 150] width 18 height 18
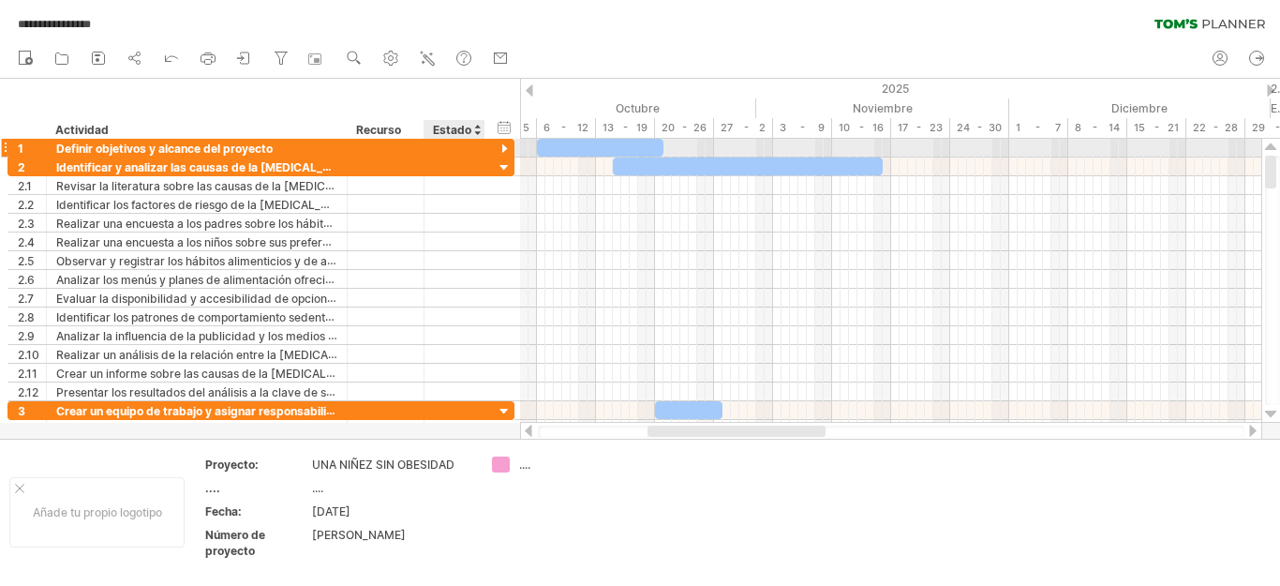
click at [506, 146] on div at bounding box center [505, 150] width 18 height 18
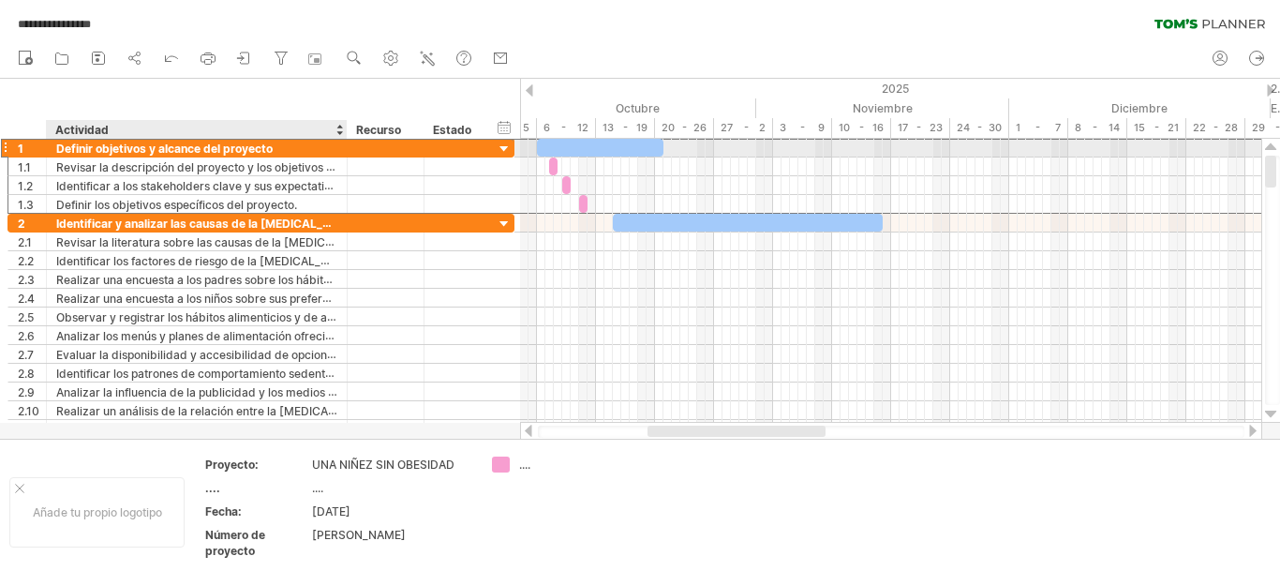
click at [285, 147] on div "Definir objetivos y alcance del proyecto" at bounding box center [196, 148] width 281 height 18
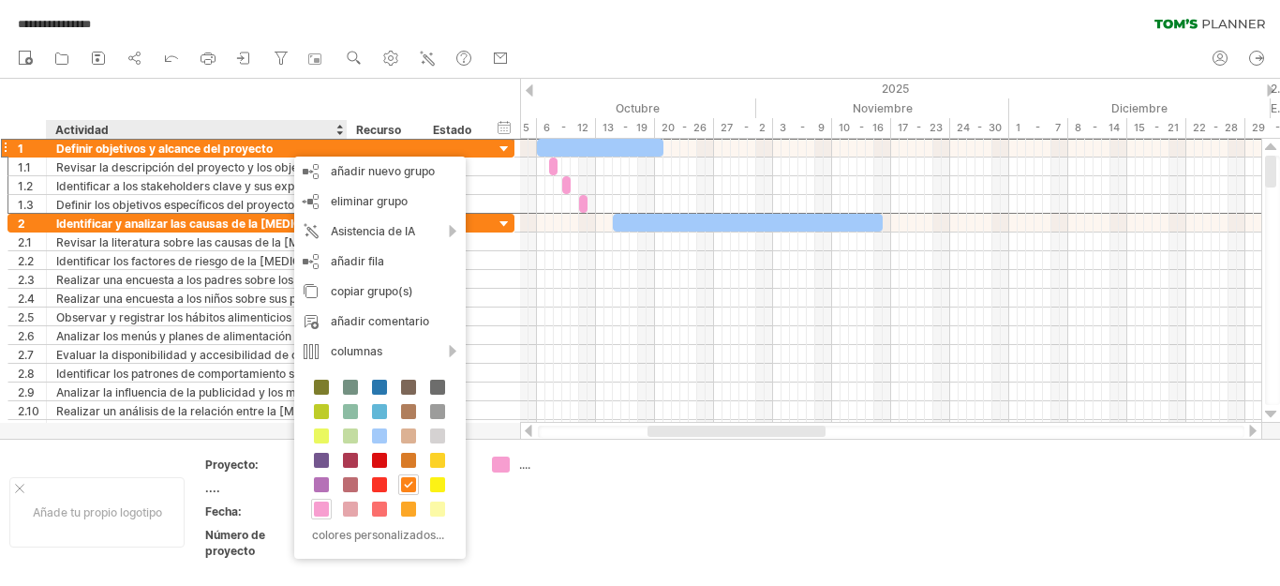
click at [327, 506] on span at bounding box center [321, 508] width 15 height 15
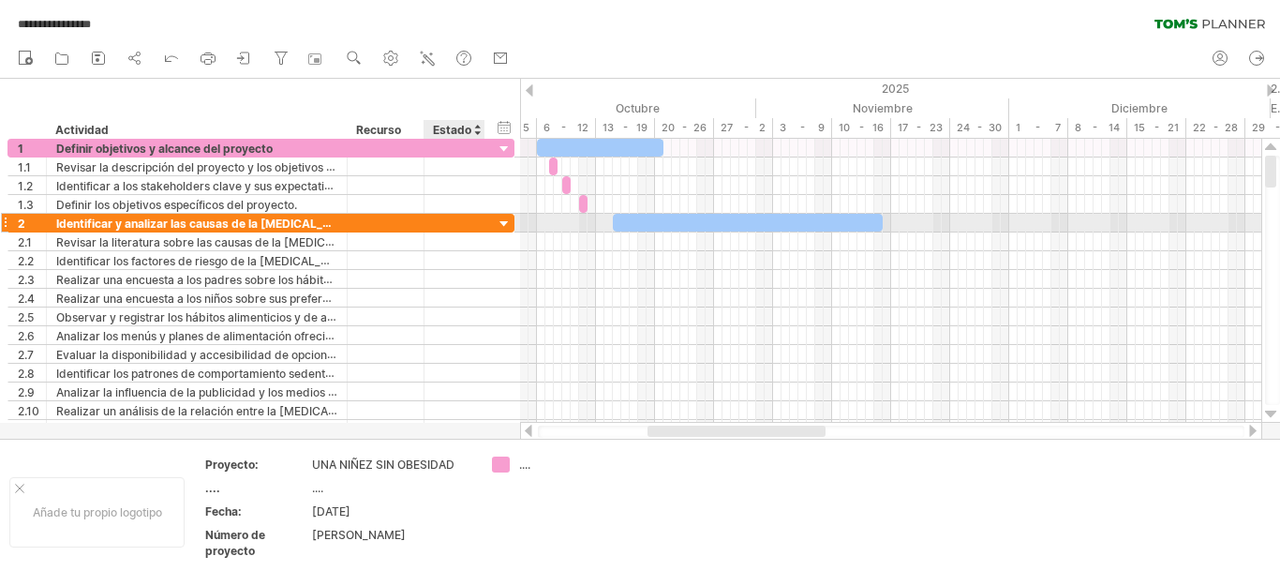
click at [506, 222] on div at bounding box center [505, 225] width 18 height 18
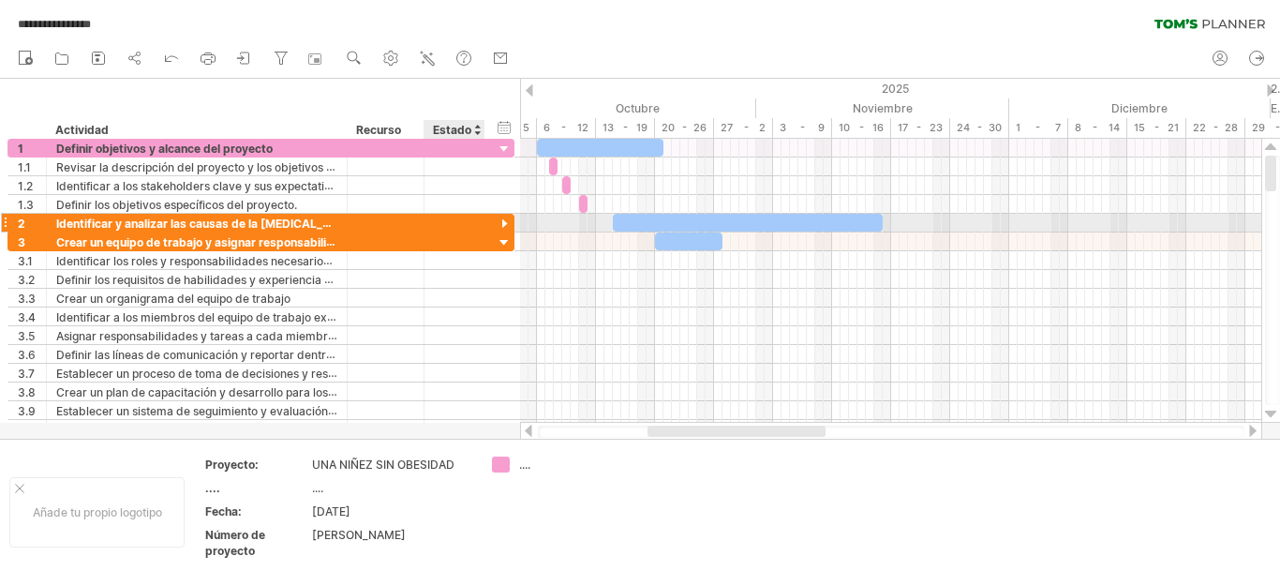
click at [501, 225] on div at bounding box center [505, 225] width 18 height 18
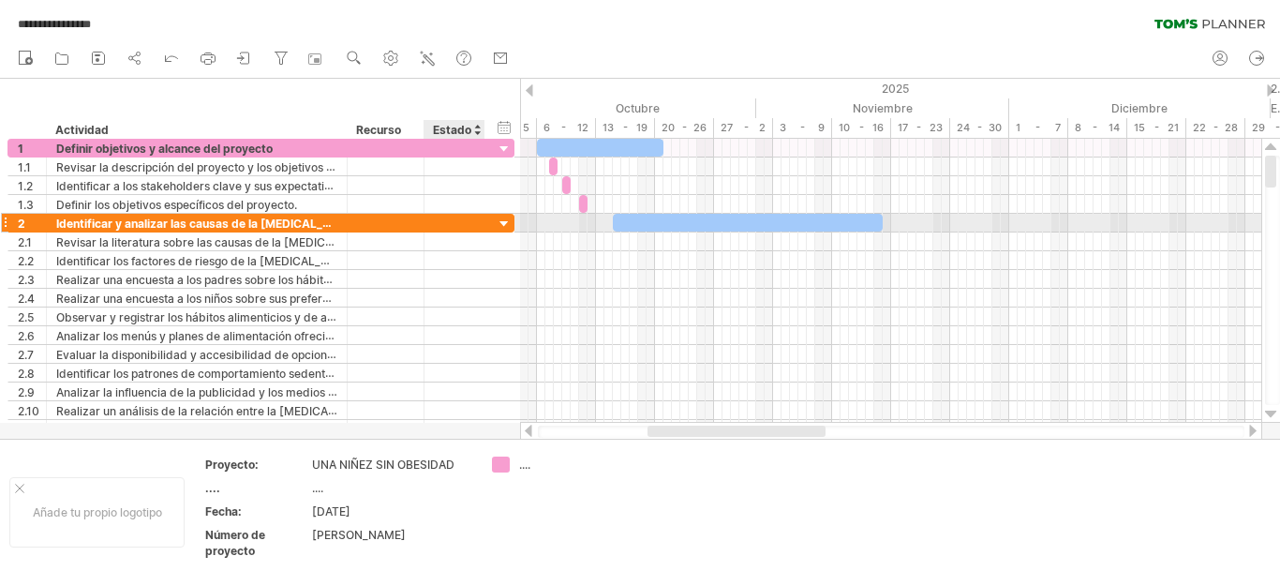
click at [507, 220] on div at bounding box center [505, 225] width 18 height 18
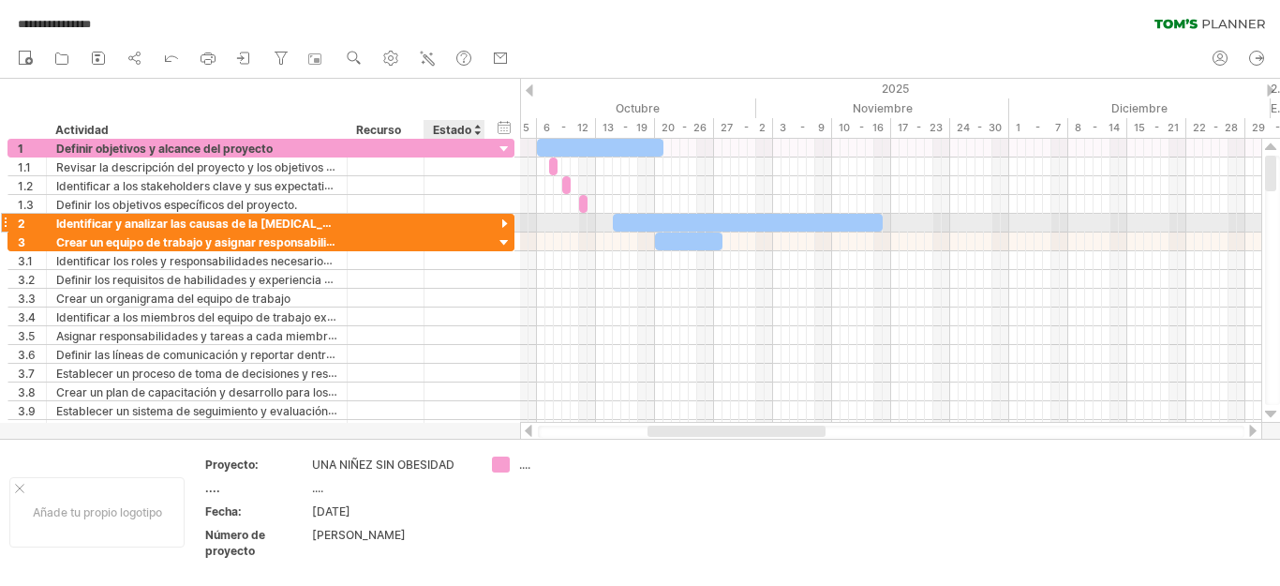
click at [500, 221] on div at bounding box center [505, 225] width 18 height 18
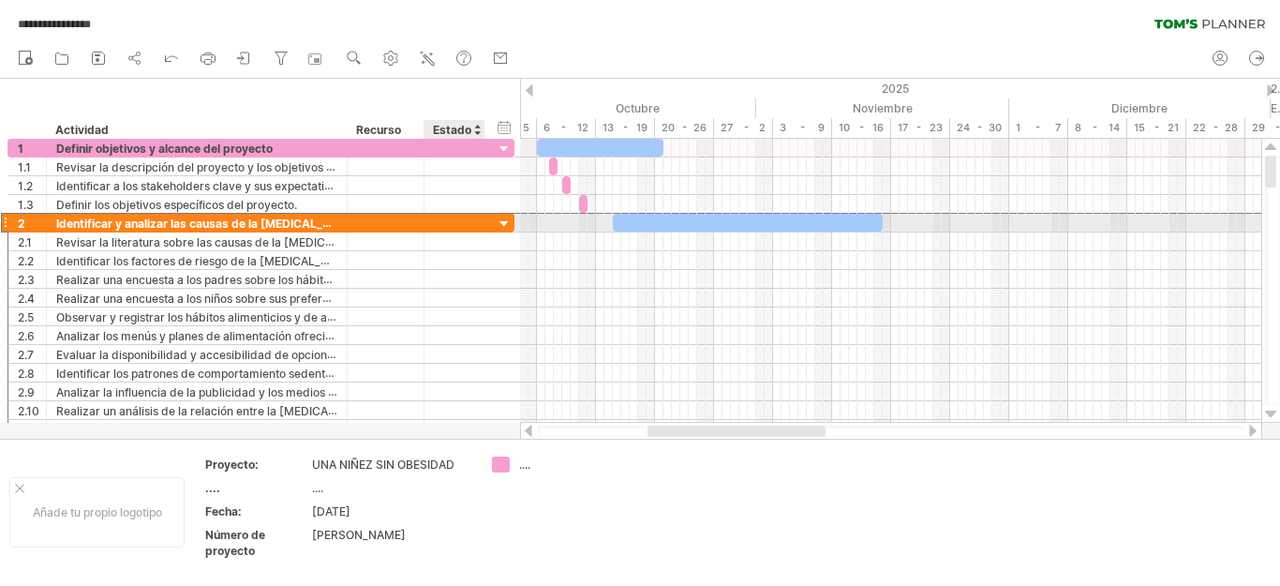
click at [500, 215] on div "**********" at bounding box center [260, 223] width 507 height 20
click at [498, 218] on div at bounding box center [505, 225] width 18 height 18
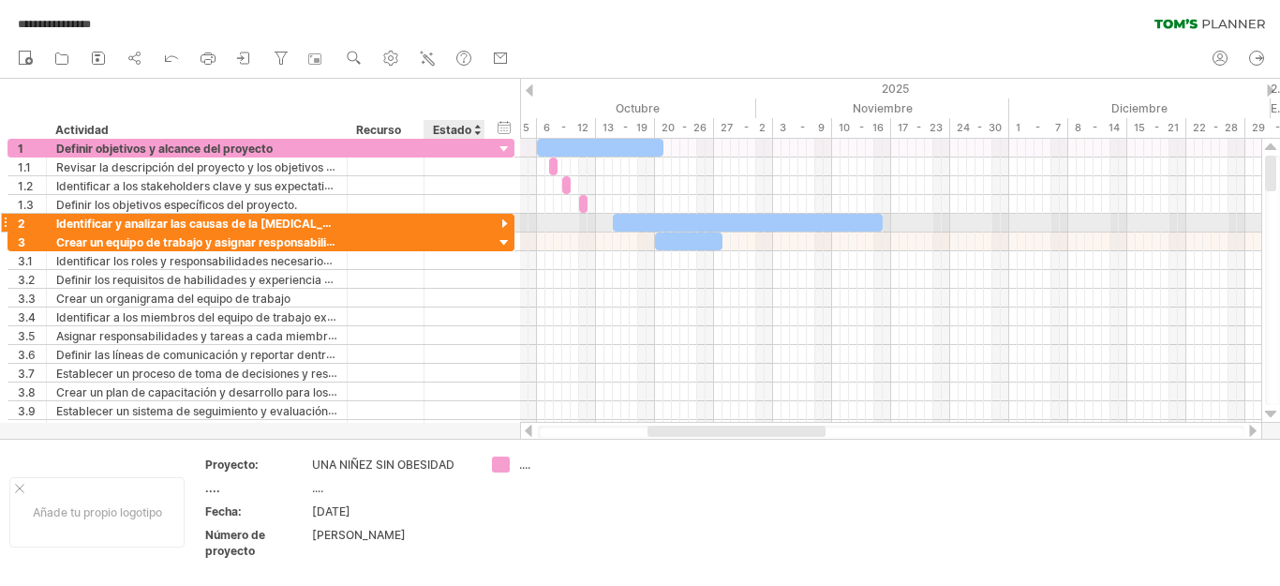
click at [486, 224] on div "**********" at bounding box center [260, 223] width 507 height 19
click at [488, 228] on div "**********" at bounding box center [260, 223] width 507 height 20
click at [505, 219] on div at bounding box center [505, 225] width 18 height 18
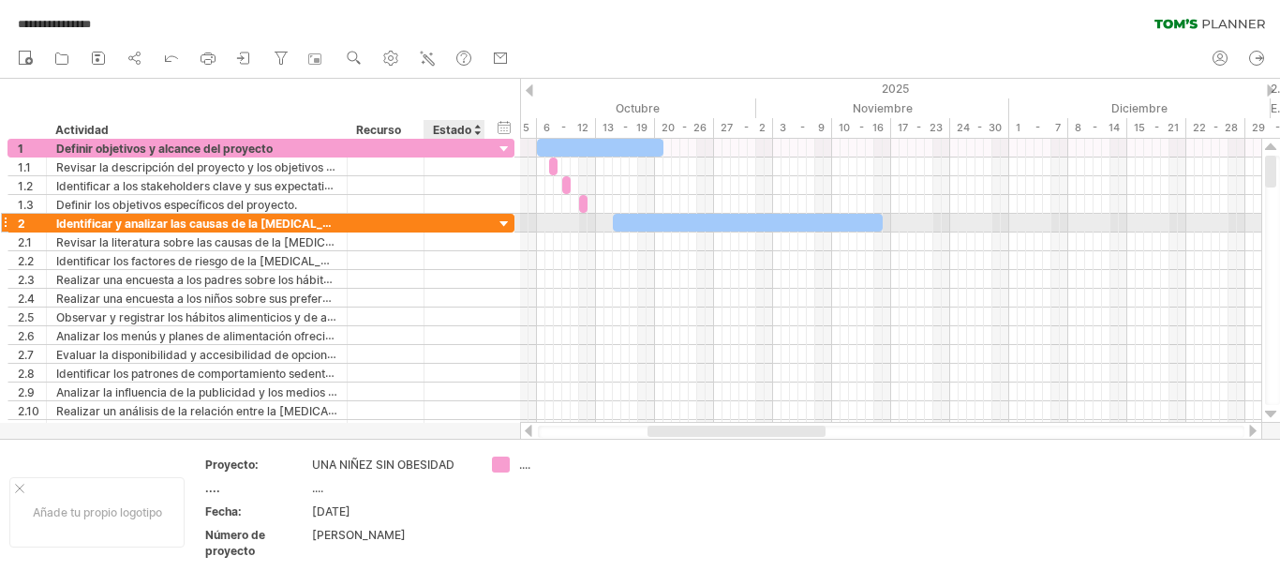
click at [505, 218] on div at bounding box center [505, 225] width 18 height 18
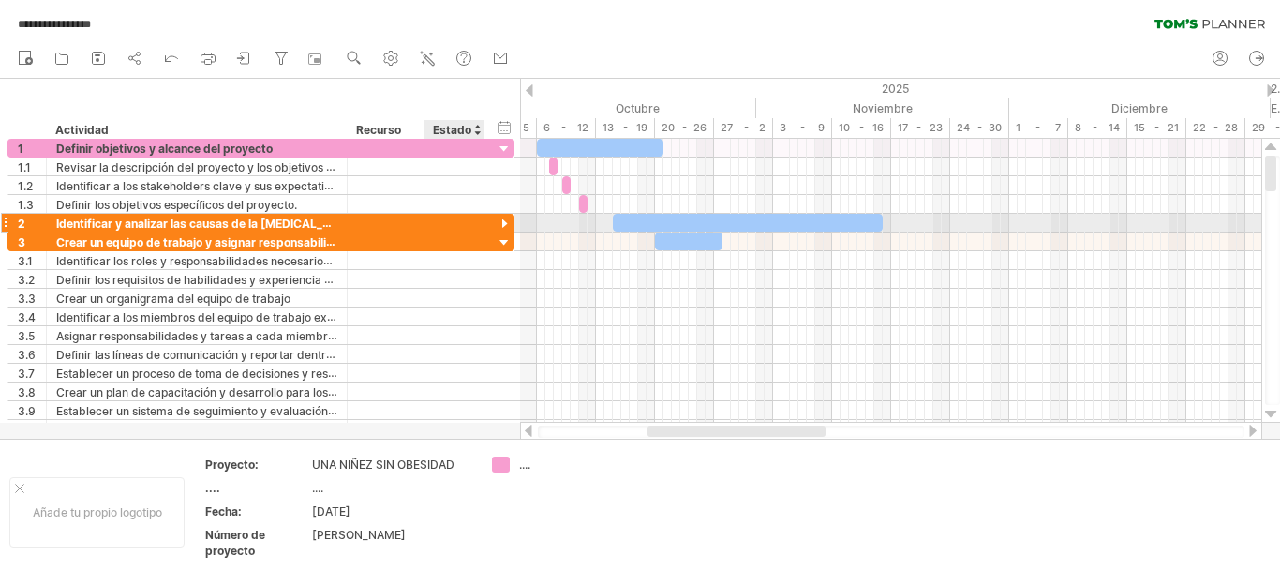
click at [509, 216] on div at bounding box center [505, 225] width 18 height 18
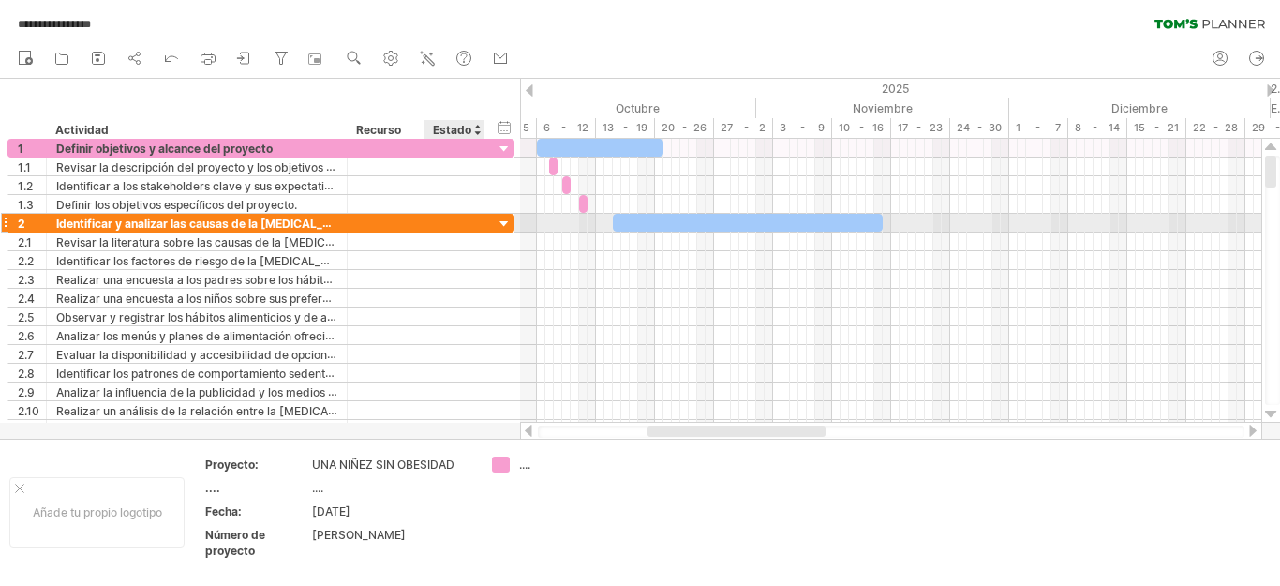
click at [505, 217] on div at bounding box center [505, 225] width 18 height 18
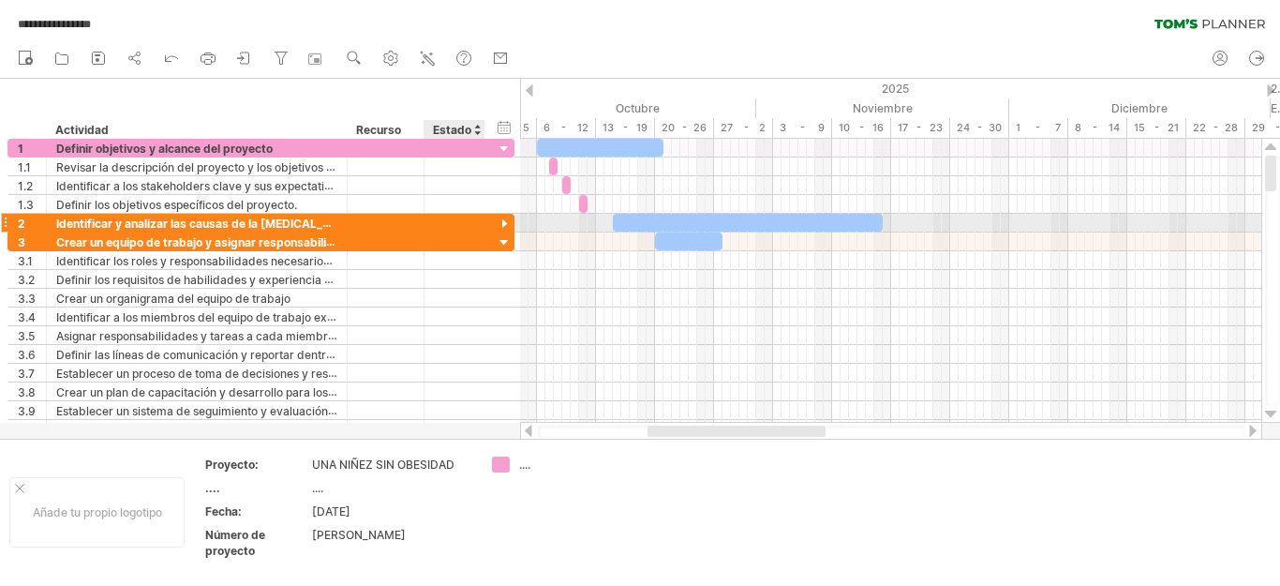
click at [505, 217] on div at bounding box center [505, 225] width 18 height 18
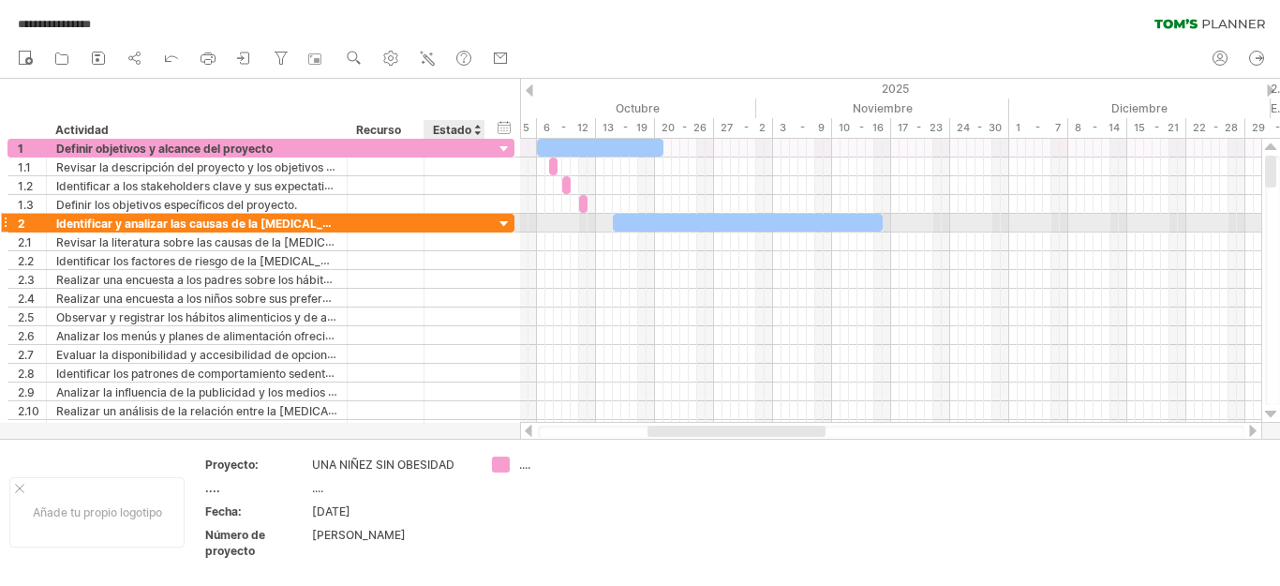
click at [505, 218] on div at bounding box center [505, 225] width 18 height 18
click at [504, 218] on div at bounding box center [505, 225] width 18 height 18
click at [496, 219] on div at bounding box center [505, 225] width 18 height 18
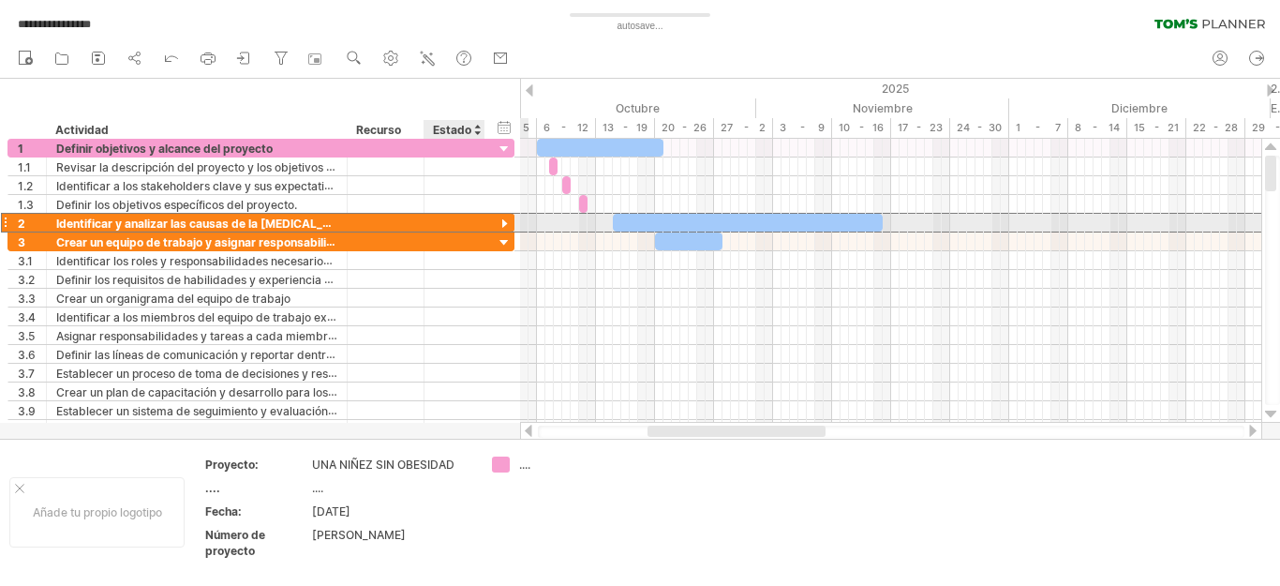
click at [498, 215] on div "**********" at bounding box center [260, 223] width 507 height 20
click at [509, 219] on div at bounding box center [505, 225] width 18 height 18
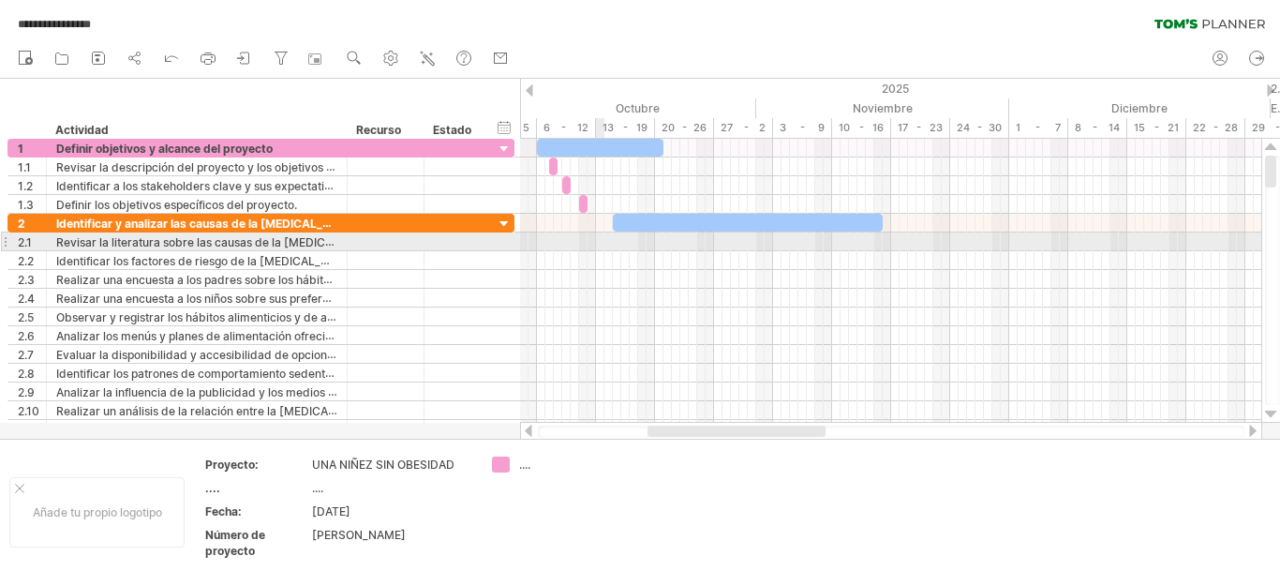
click at [603, 247] on div at bounding box center [890, 241] width 741 height 19
drag, startPoint x: 598, startPoint y: 249, endPoint x: 590, endPoint y: 242, distance: 10.6
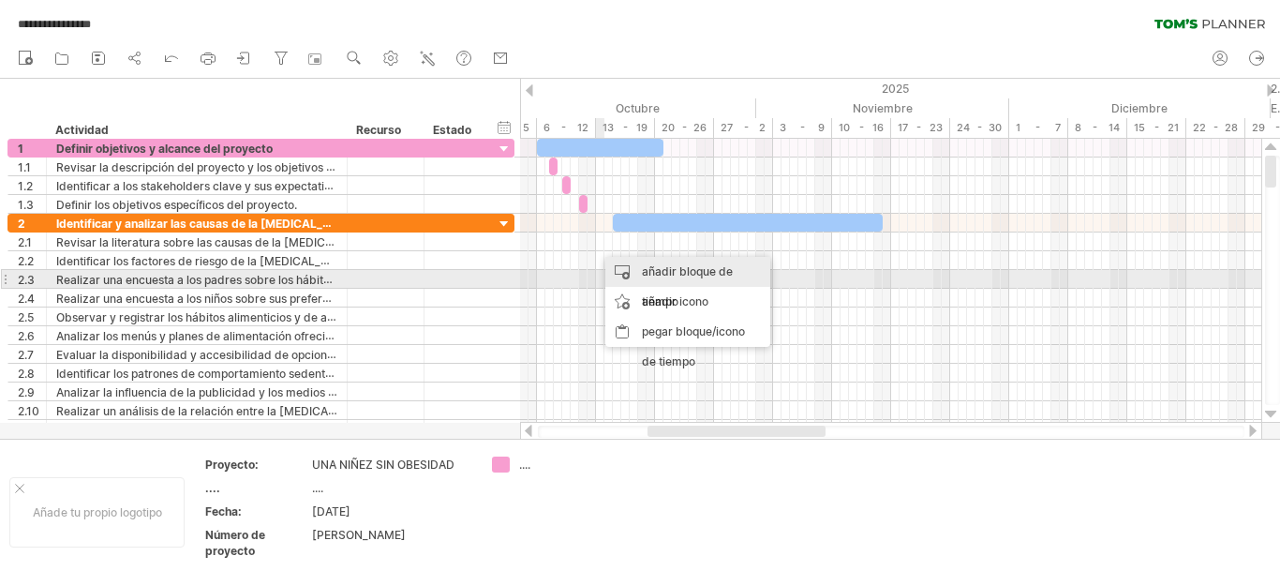
click at [663, 274] on font "añadir bloque de tiempo" at bounding box center [687, 286] width 91 height 44
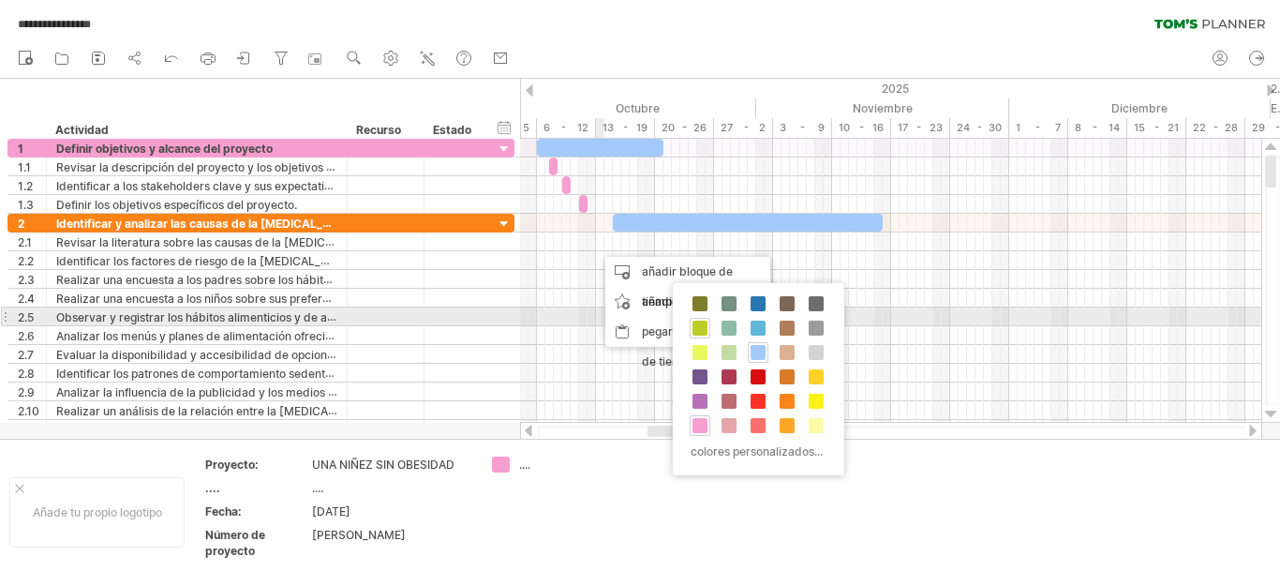
click at [700, 325] on span at bounding box center [699, 327] width 15 height 15
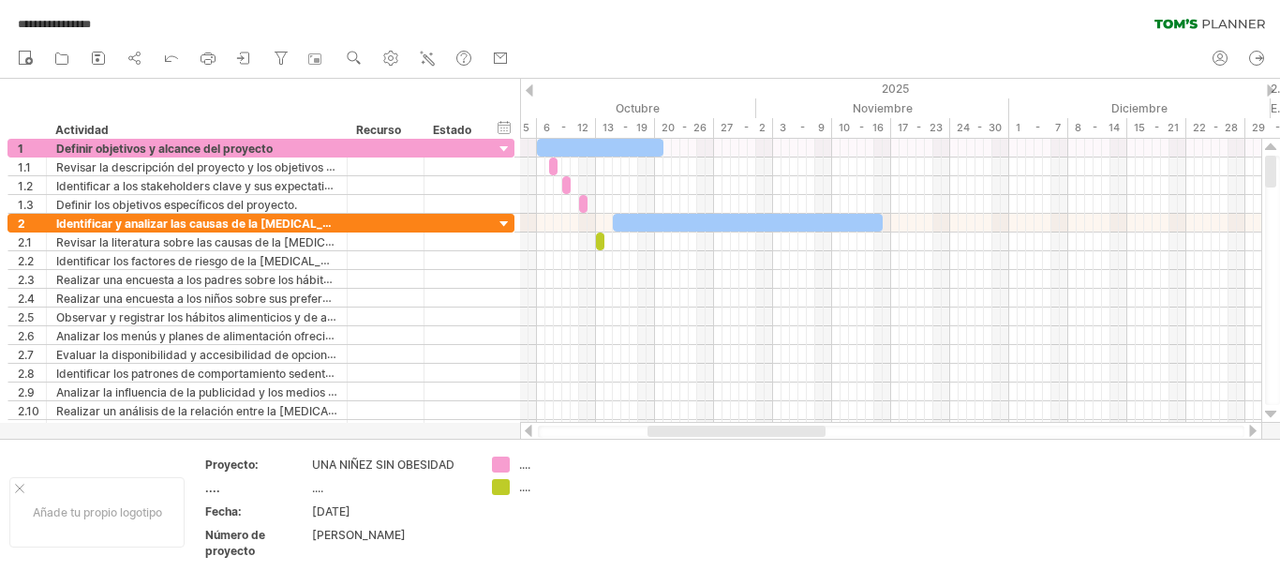
click at [1261, 425] on div at bounding box center [891, 431] width 742 height 19
click at [1262, 425] on div "**********" at bounding box center [640, 293] width 1280 height 586
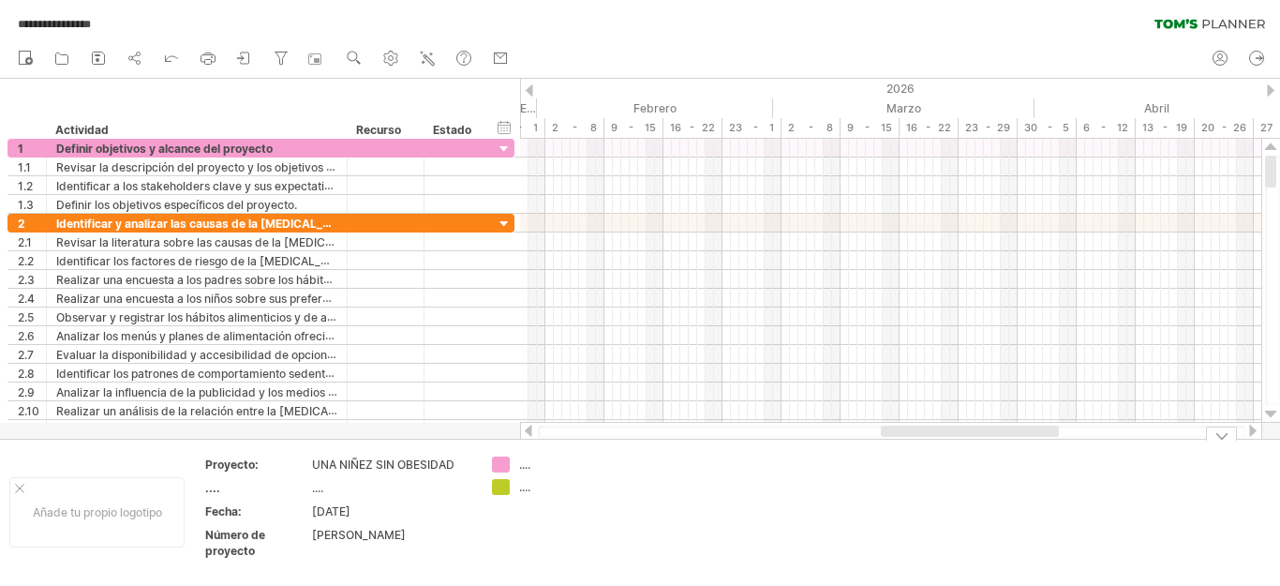
drag, startPoint x: 799, startPoint y: 432, endPoint x: 1033, endPoint y: 453, distance: 234.3
click at [1033, 453] on div "**********" at bounding box center [640, 293] width 1280 height 586
click at [869, 124] on font "9 - 15" at bounding box center [869, 127] width 45 height 13
click at [872, 129] on font "9 - 15" at bounding box center [869, 127] width 45 height 13
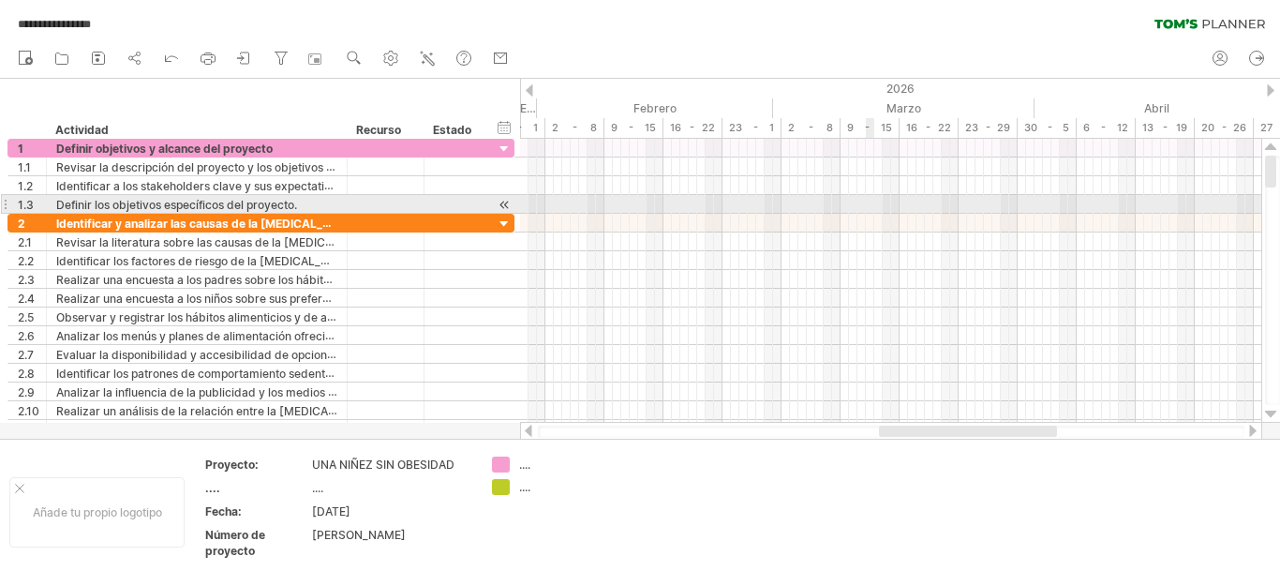
click at [872, 203] on div at bounding box center [890, 204] width 741 height 19
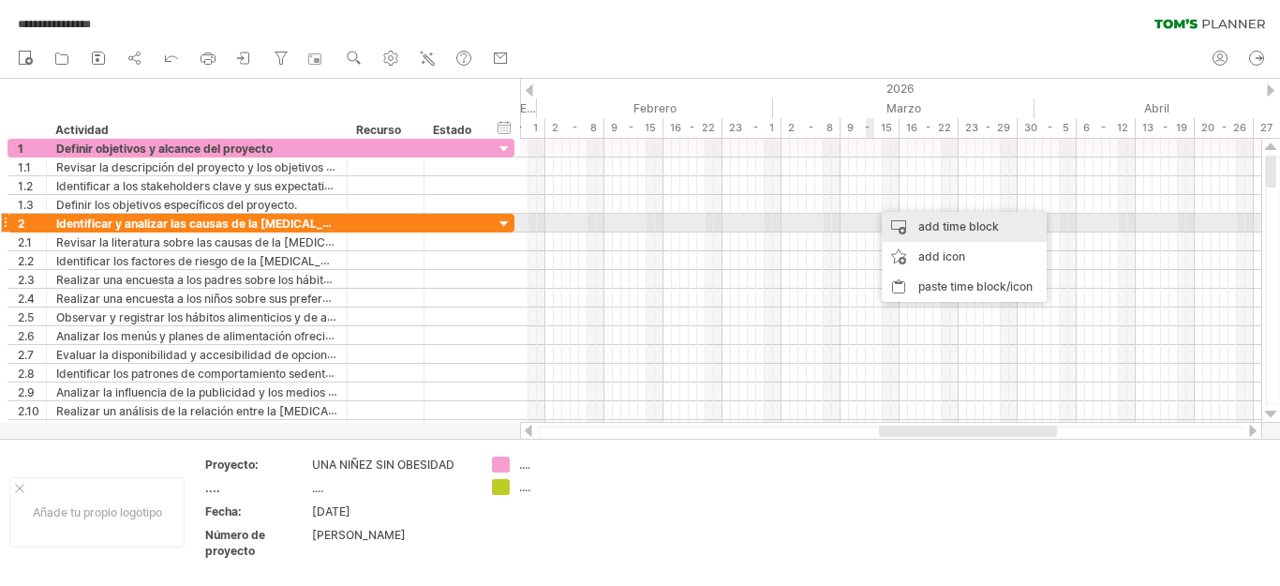
click at [915, 216] on div "add time block" at bounding box center [964, 227] width 165 height 30
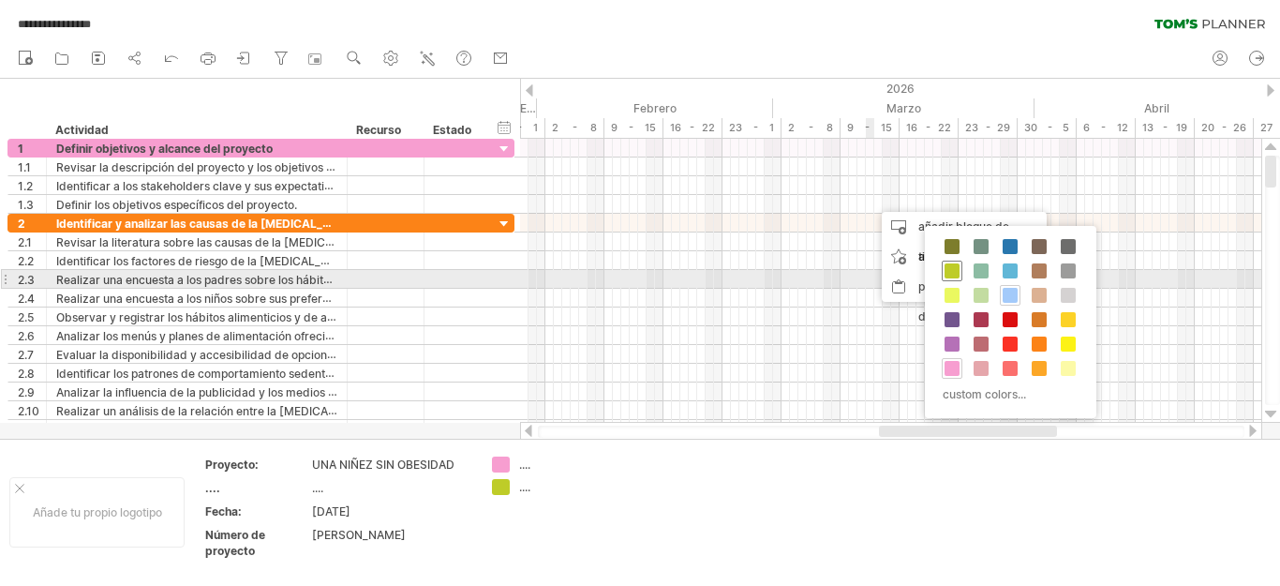
click at [955, 271] on span at bounding box center [951, 270] width 15 height 15
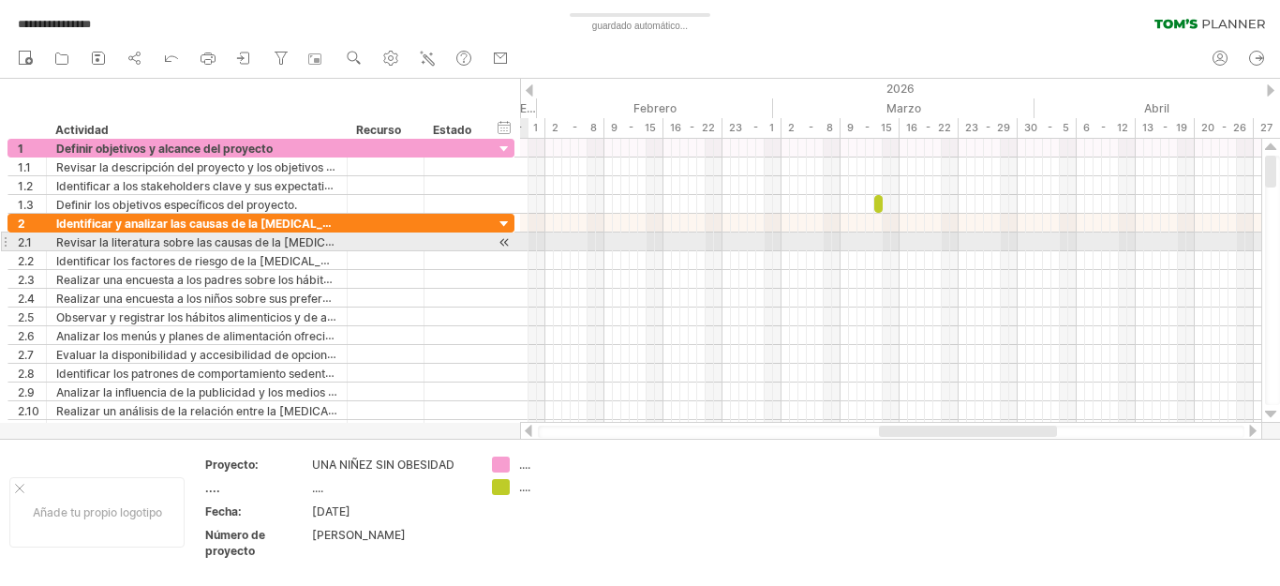
click at [498, 241] on div at bounding box center [505, 242] width 18 height 20
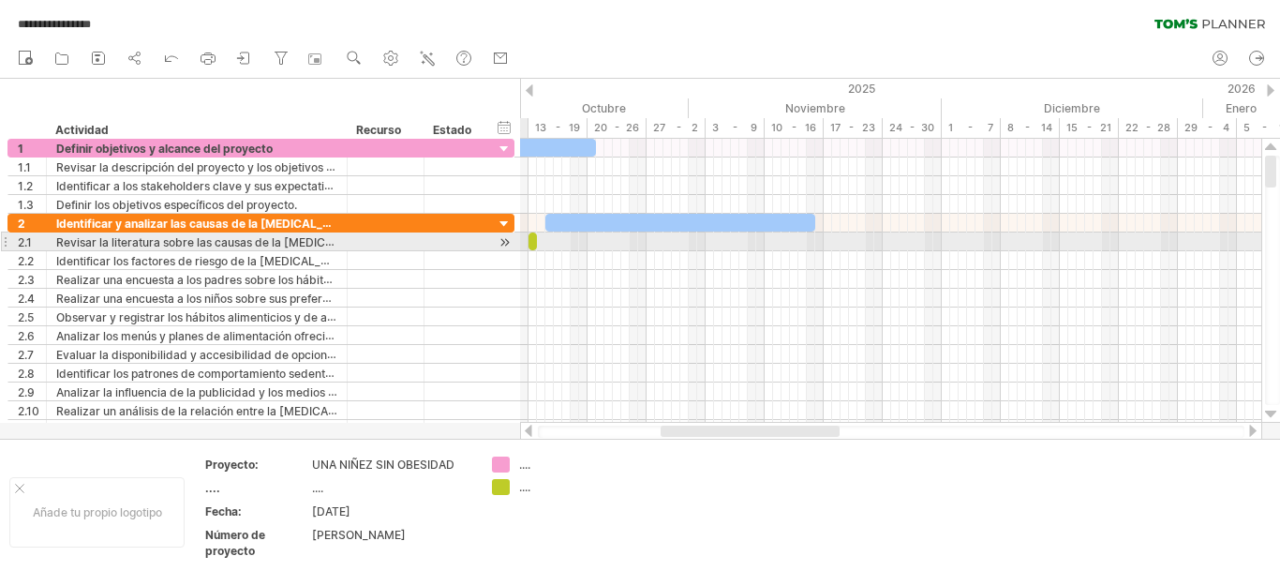
click at [501, 244] on div at bounding box center [505, 242] width 18 height 20
click at [541, 245] on div at bounding box center [890, 241] width 741 height 19
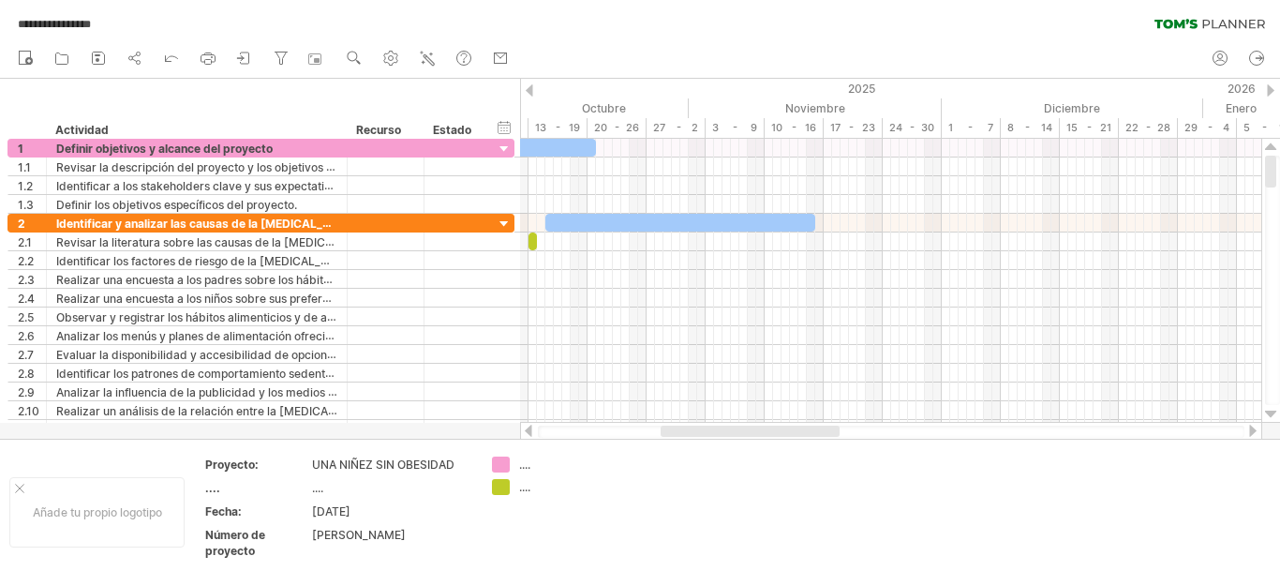
click at [1270, 88] on div at bounding box center [1270, 90] width 7 height 12
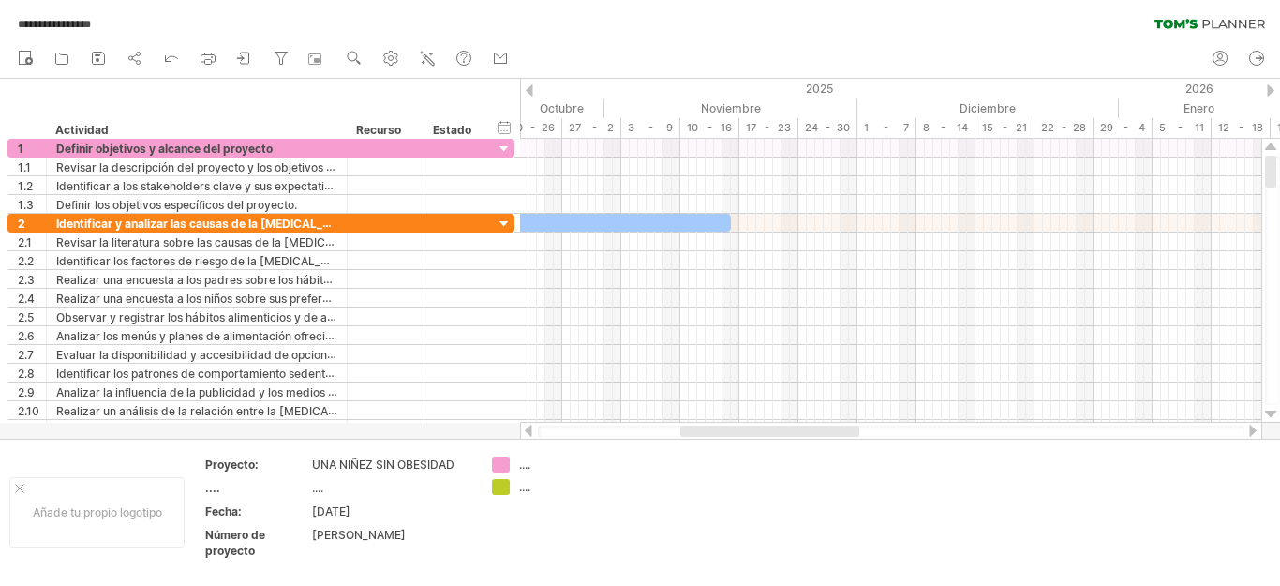
click at [1269, 89] on div at bounding box center [1270, 90] width 7 height 12
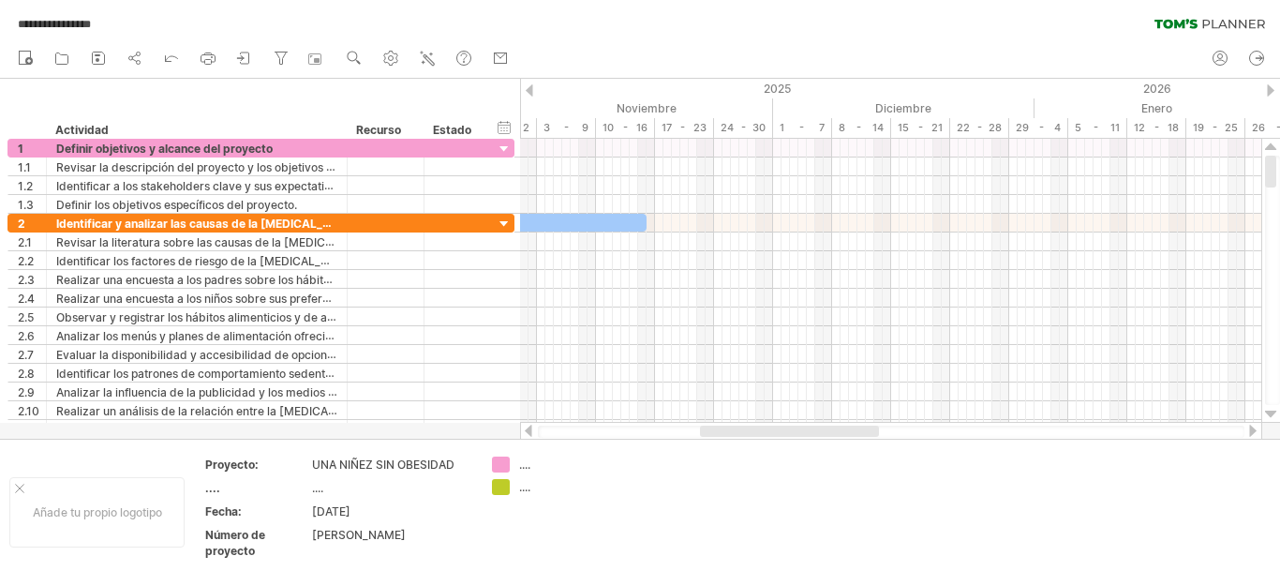
click at [1269, 94] on div at bounding box center [1270, 90] width 7 height 12
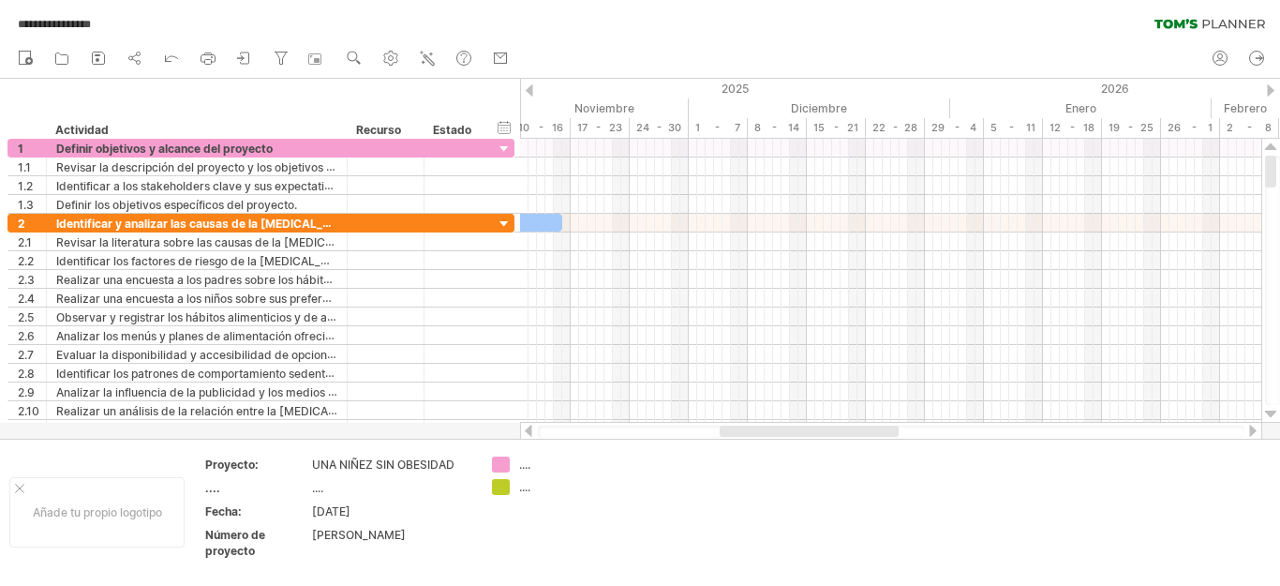
click at [1269, 94] on div at bounding box center [1270, 90] width 7 height 12
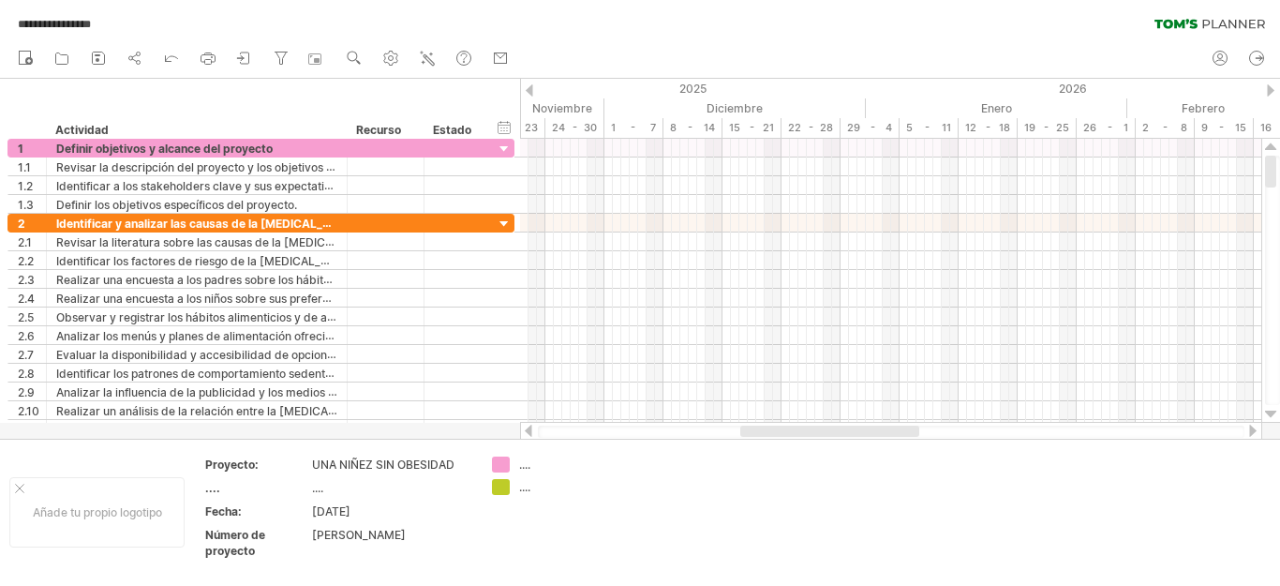
click at [1268, 94] on div at bounding box center [1270, 90] width 7 height 12
click at [1268, 95] on div at bounding box center [1270, 90] width 7 height 12
click at [1269, 94] on div at bounding box center [1270, 90] width 7 height 12
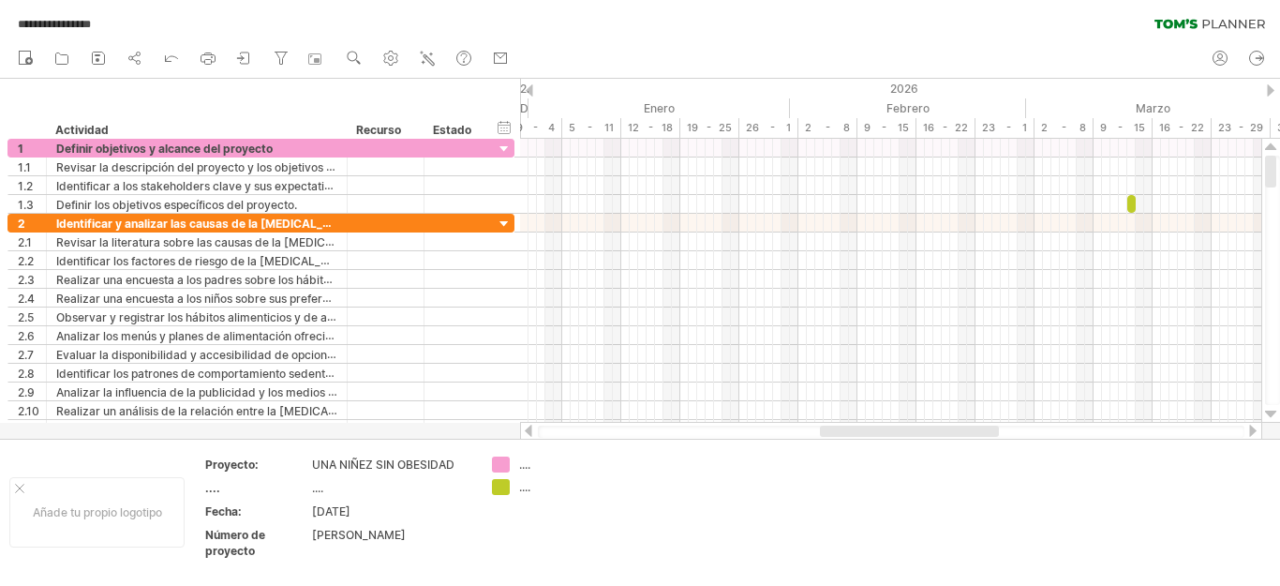
click at [1269, 94] on div at bounding box center [1270, 90] width 7 height 12
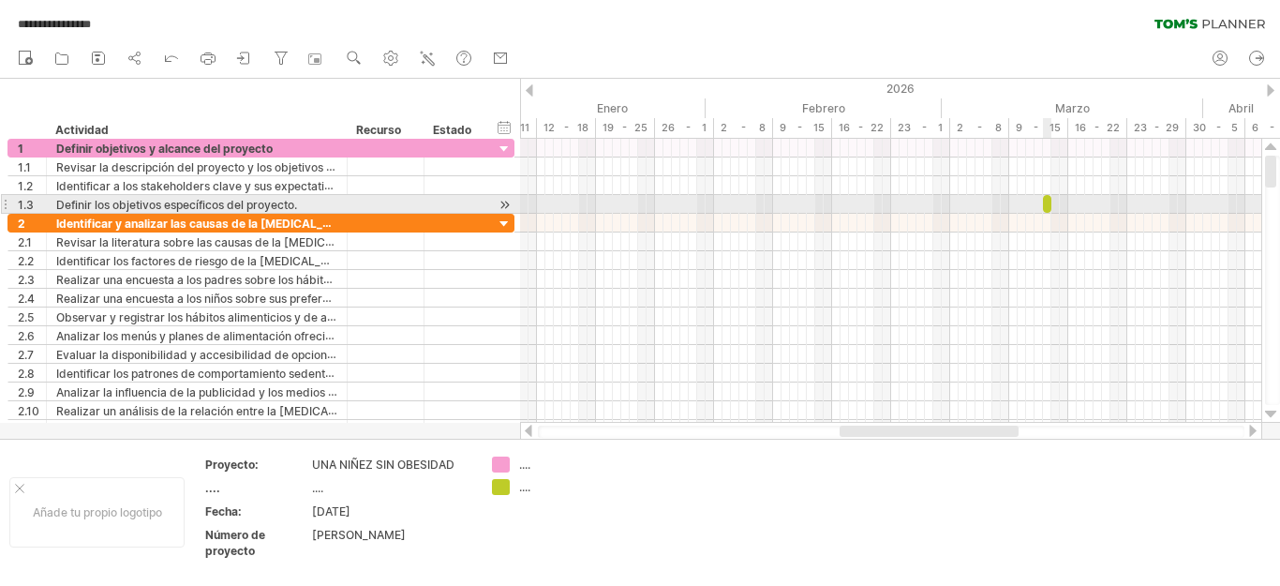
click at [1050, 213] on div at bounding box center [890, 204] width 741 height 19
click at [1046, 203] on span at bounding box center [1042, 204] width 7 height 18
click at [1057, 204] on div at bounding box center [890, 204] width 741 height 19
click at [1051, 204] on span at bounding box center [1051, 204] width 7 height 18
click at [1049, 207] on span at bounding box center [1051, 204] width 7 height 18
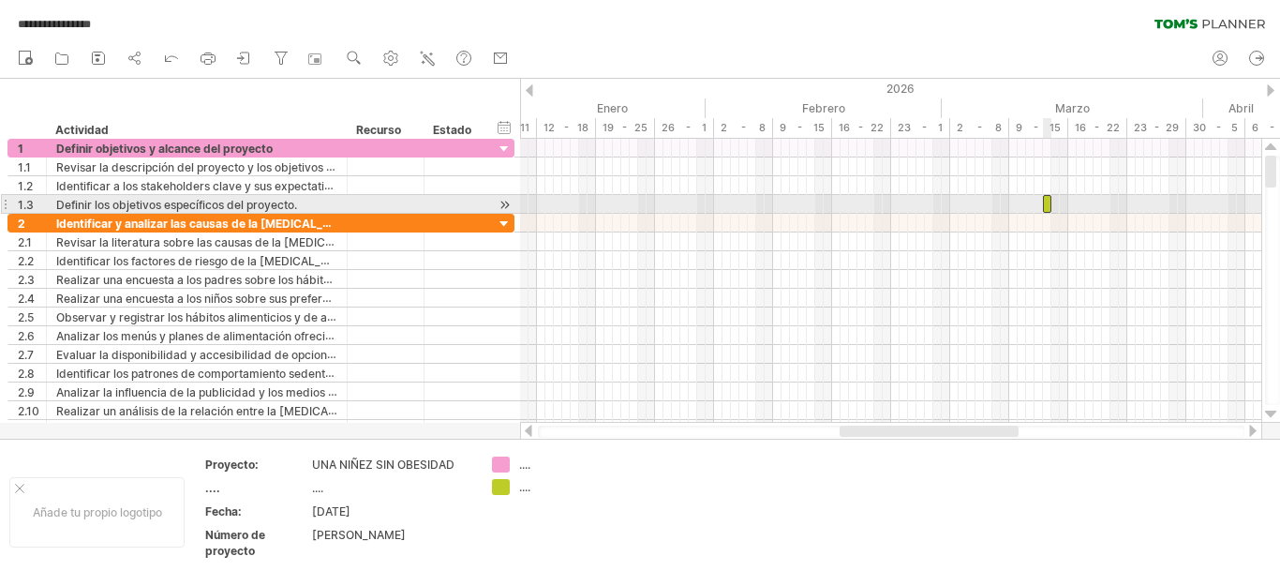
click at [1047, 206] on div at bounding box center [1047, 204] width 8 height 18
click at [1046, 205] on span at bounding box center [1042, 204] width 7 height 18
click at [1045, 202] on span at bounding box center [1042, 204] width 7 height 18
click at [1044, 201] on span at bounding box center [1042, 204] width 7 height 18
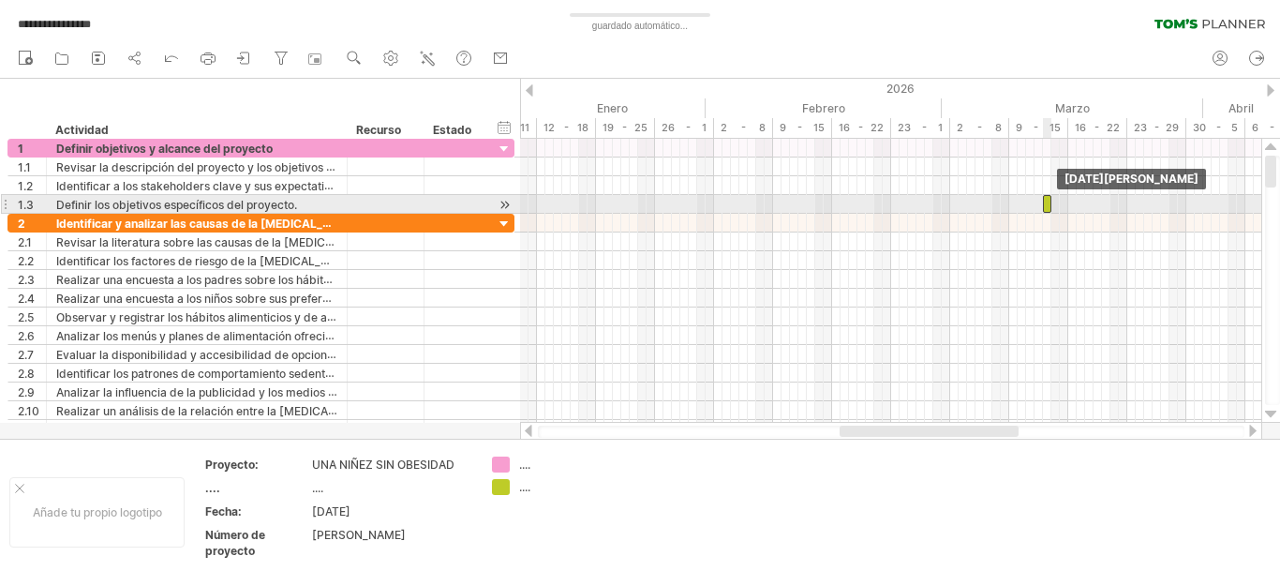
click at [1049, 201] on span at bounding box center [1051, 204] width 7 height 18
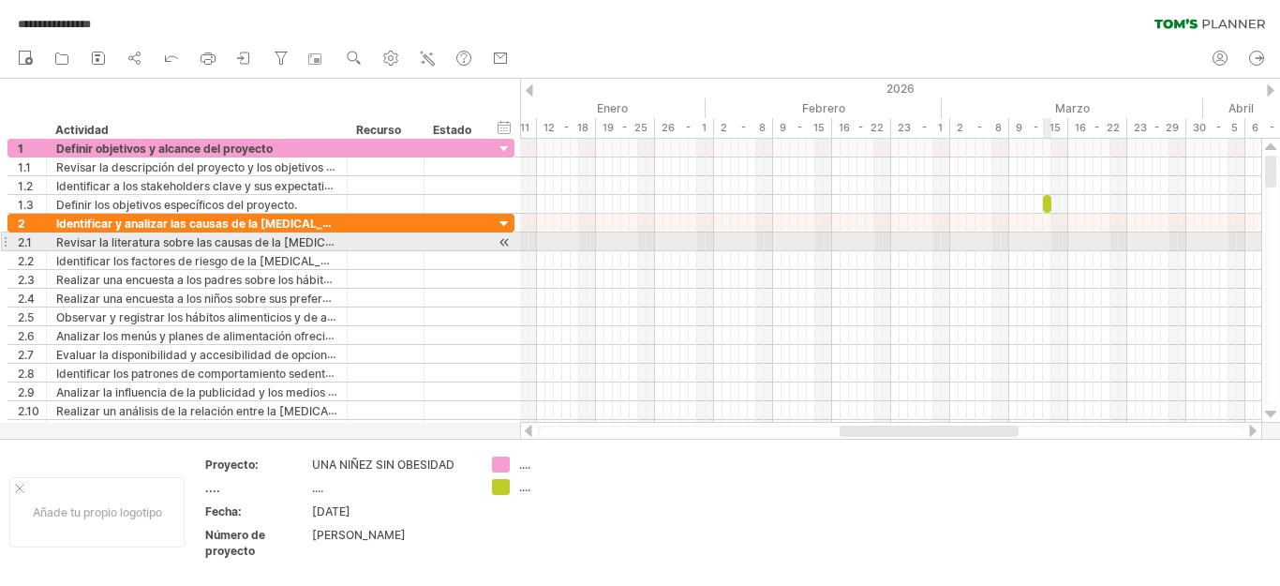
click at [1045, 243] on div at bounding box center [890, 241] width 741 height 19
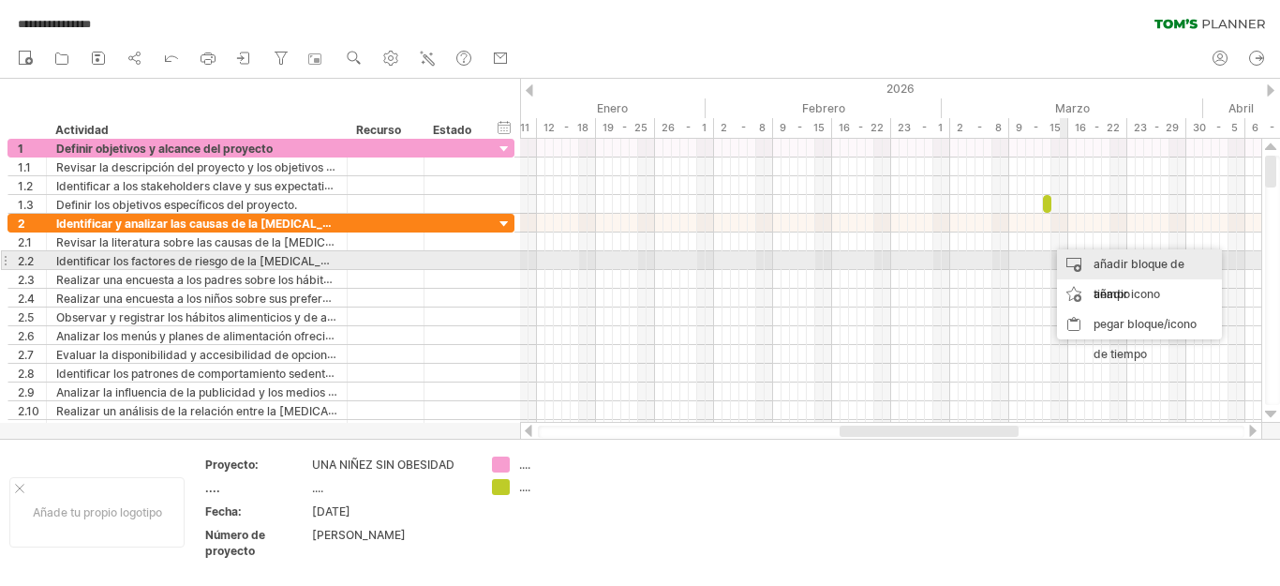
click at [1086, 263] on div "añadir bloque de tiempo" at bounding box center [1139, 279] width 165 height 60
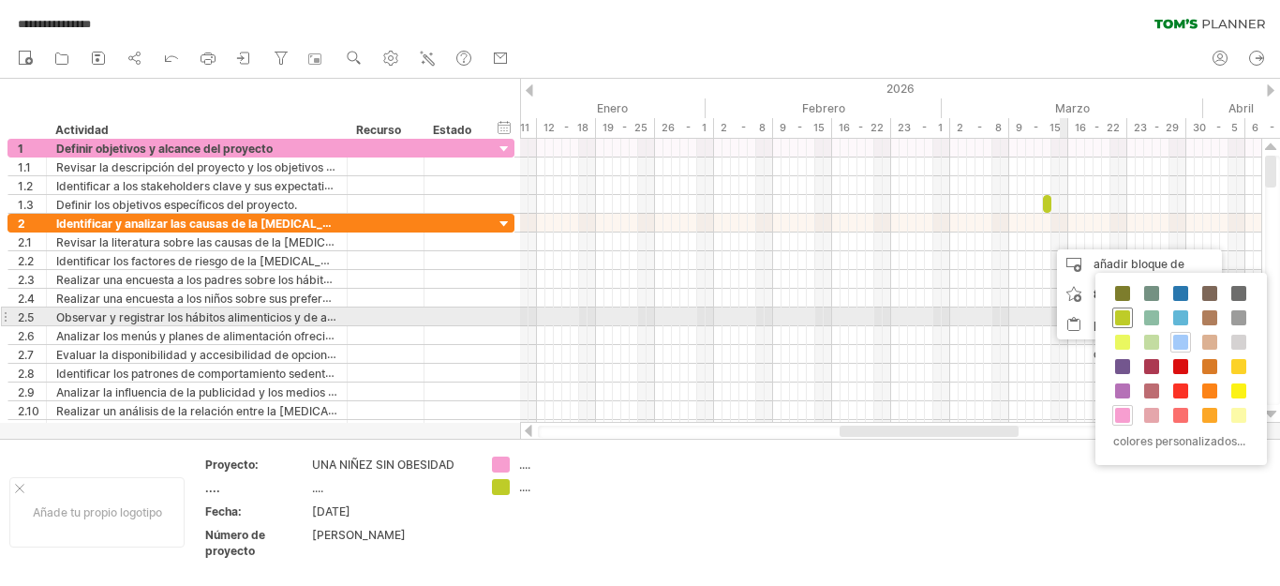
click at [1126, 320] on span at bounding box center [1122, 317] width 15 height 15
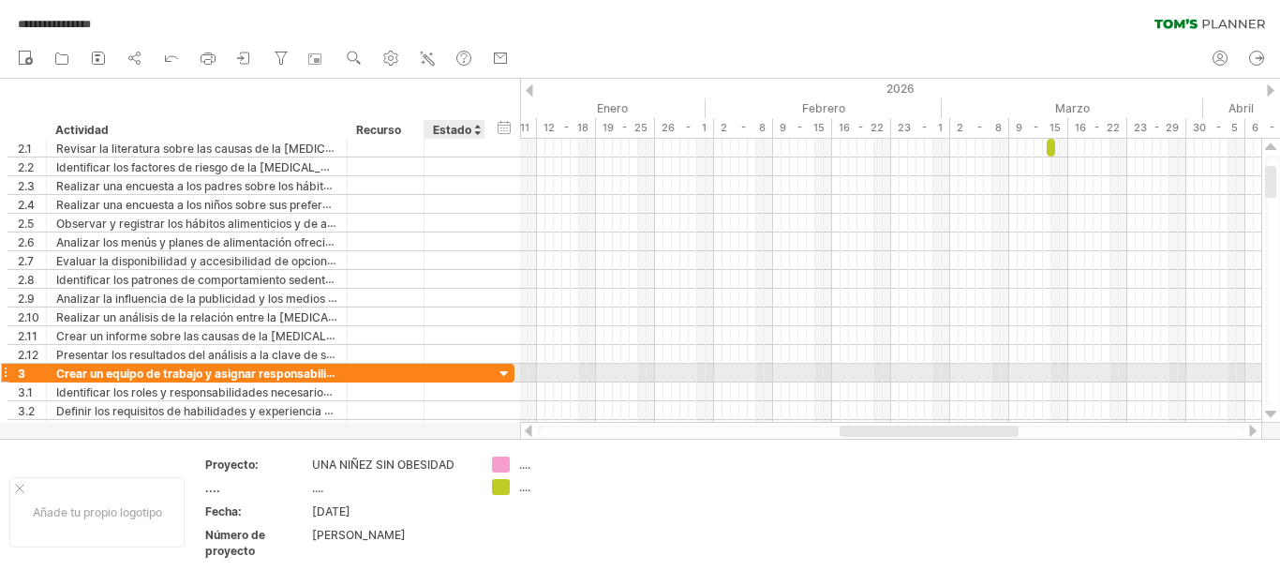
click at [505, 372] on div at bounding box center [505, 374] width 18 height 18
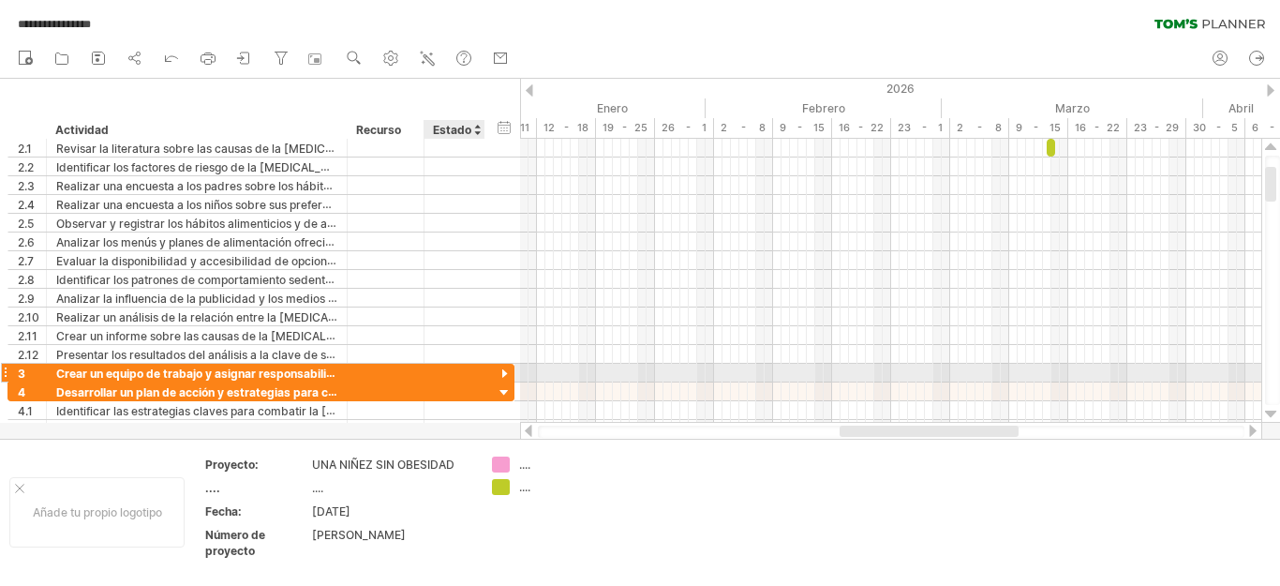
click at [500, 366] on div at bounding box center [505, 374] width 18 height 18
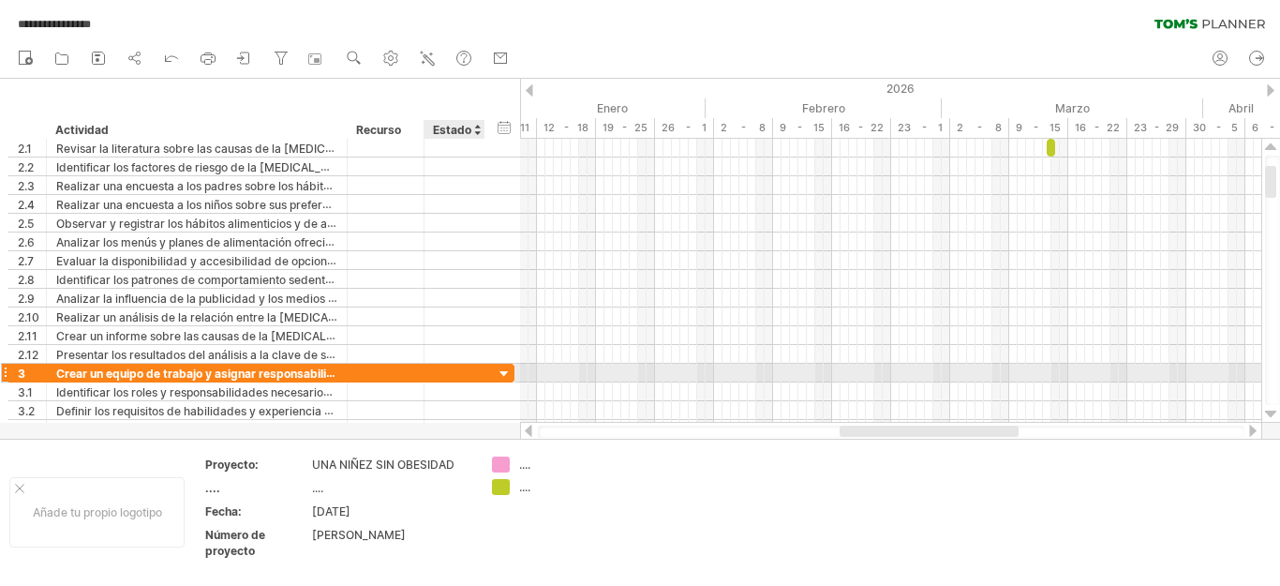
click at [483, 369] on div at bounding box center [482, 373] width 9 height 19
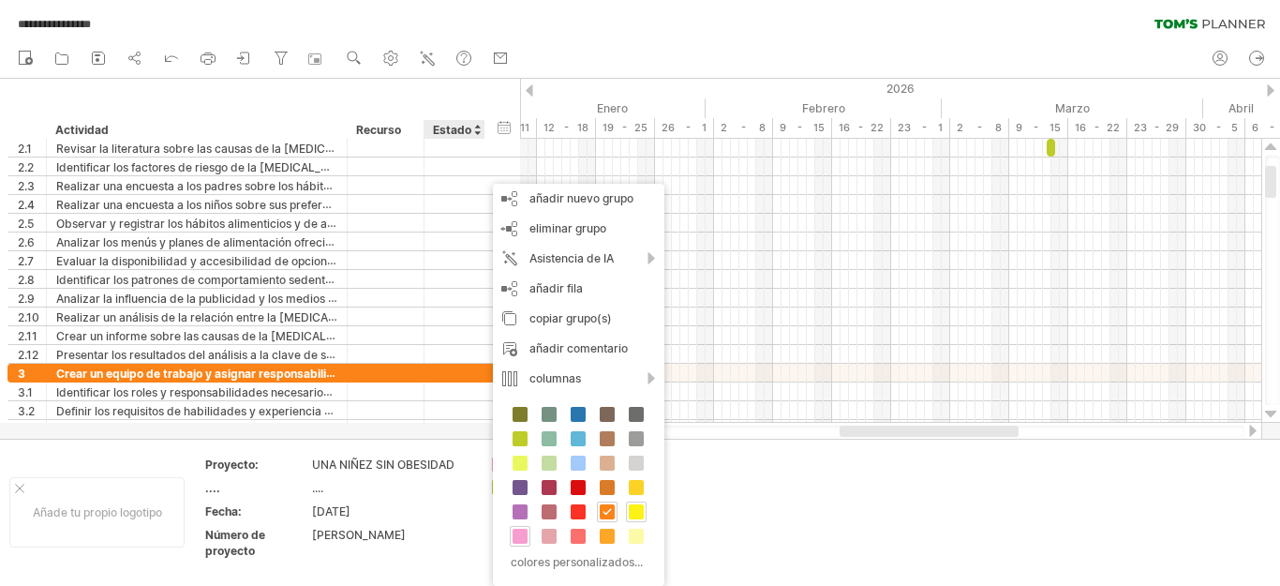
click at [634, 515] on span at bounding box center [636, 511] width 15 height 15
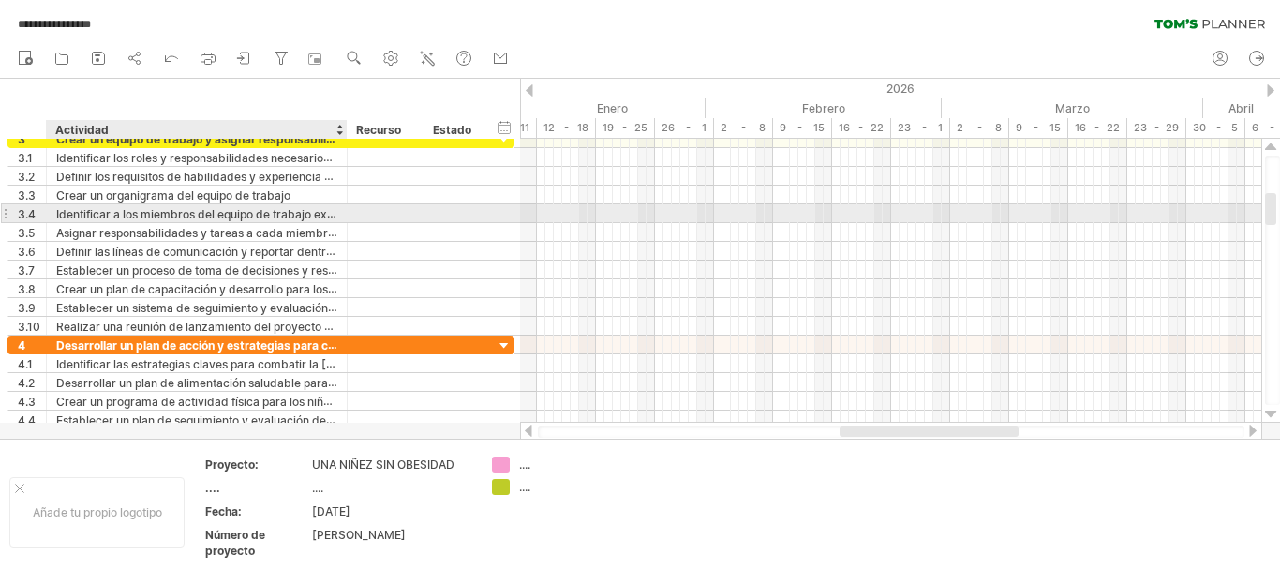
click at [308, 215] on font "Identificar a los miembros del equipo de trabajo existente que pueden ser asign…" at bounding box center [312, 213] width 512 height 15
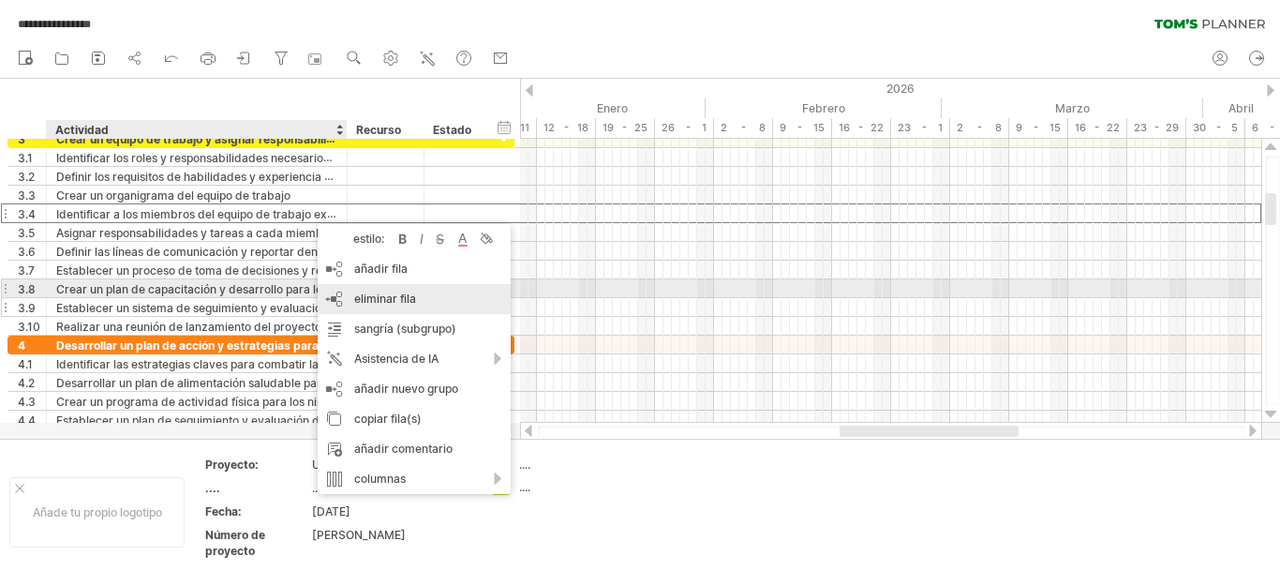
drag, startPoint x: 395, startPoint y: 294, endPoint x: 379, endPoint y: 295, distance: 16.9
click at [394, 295] on font "eliminar fila" at bounding box center [385, 298] width 62 height 14
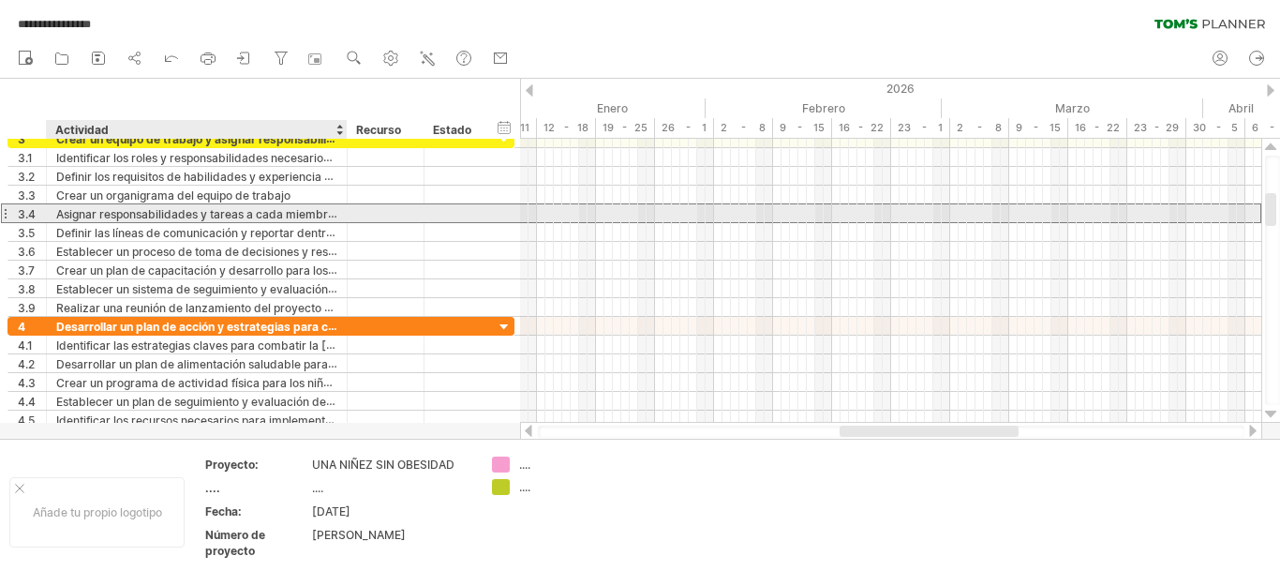
click at [287, 218] on font "Asignar responsabilidades y tareas a cada miembro del equipo de trabajo" at bounding box center [253, 213] width 394 height 15
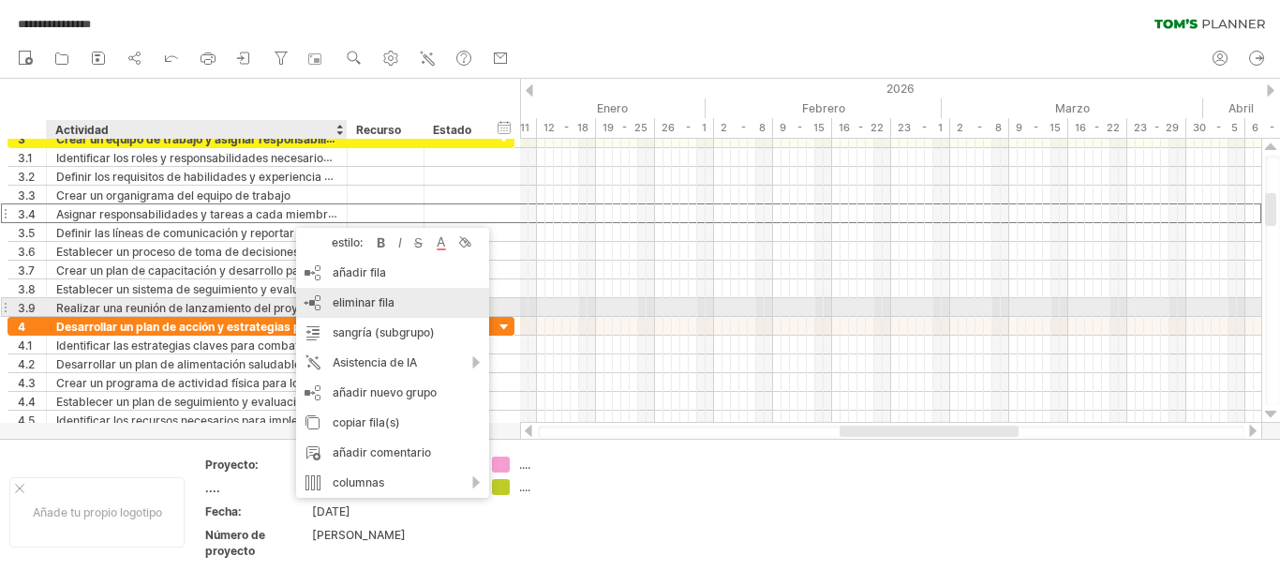
click at [371, 301] on font "eliminar fila" at bounding box center [364, 302] width 62 height 14
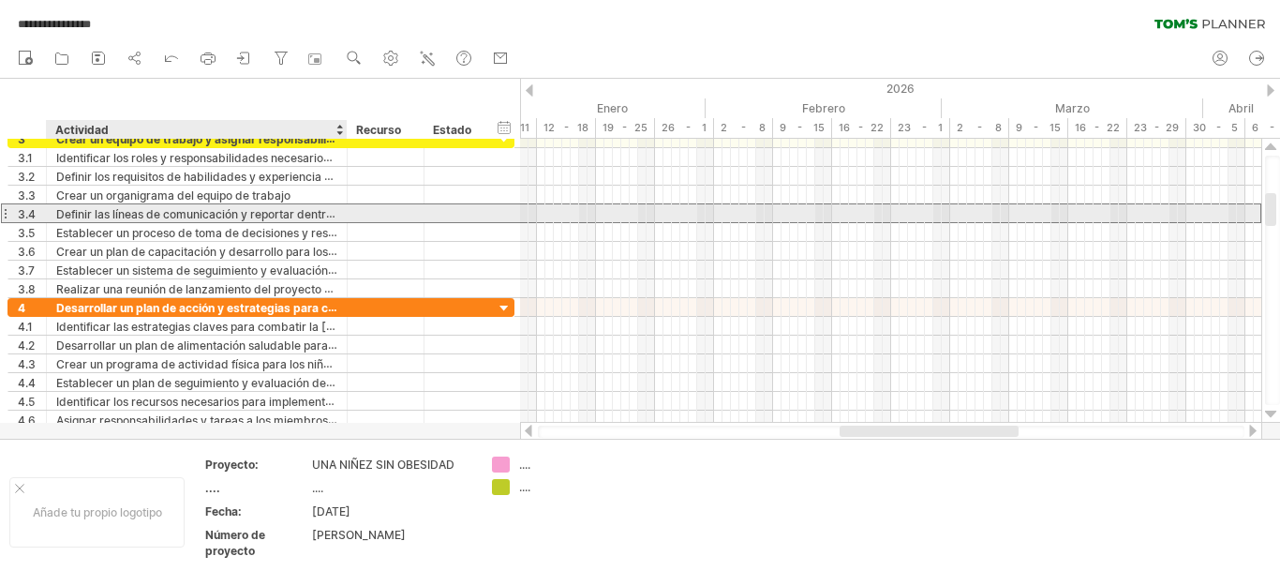
click at [285, 214] on font "Definir las líneas de comunicación y reportar dentro del equipo de trabajo." at bounding box center [253, 213] width 395 height 15
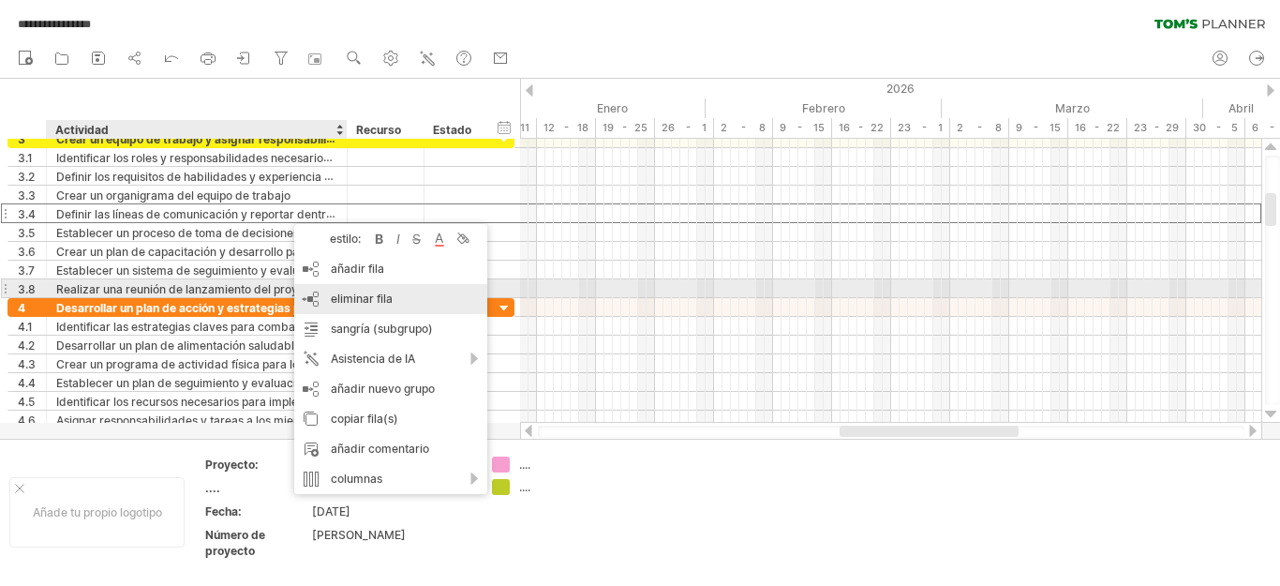
click at [355, 297] on font "eliminar fila" at bounding box center [362, 298] width 62 height 14
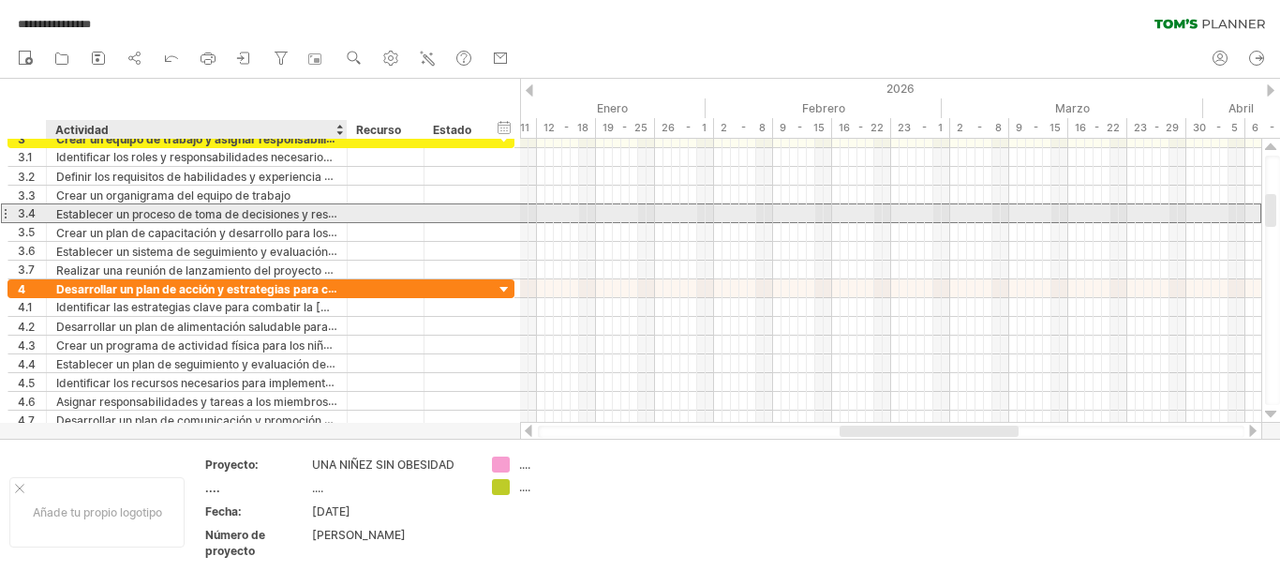
click at [267, 212] on font "Establecer un proceso de toma de decisiones y resolución de conflictos." at bounding box center [248, 213] width 384 height 15
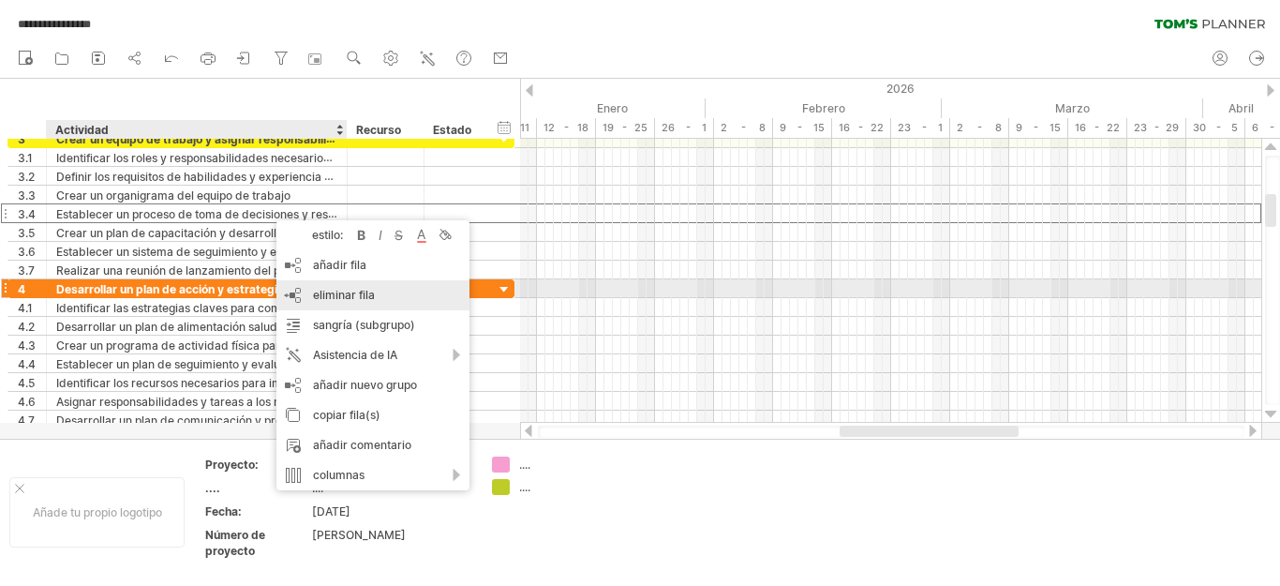
click at [346, 292] on font "eliminar fila" at bounding box center [344, 295] width 62 height 14
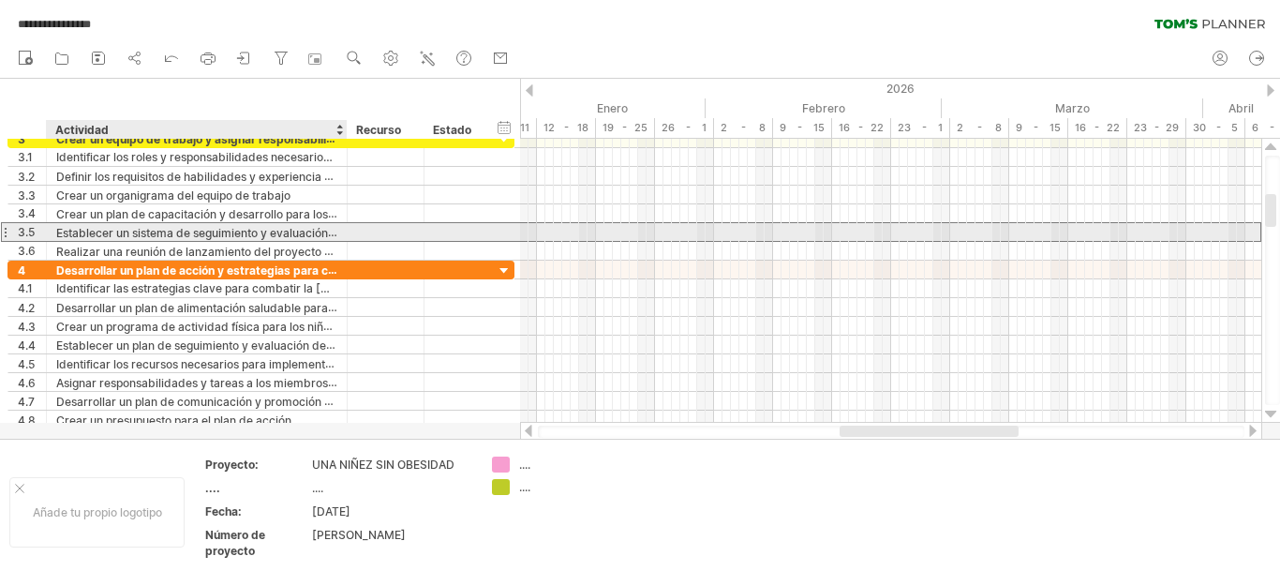
drag, startPoint x: 275, startPoint y: 228, endPoint x: 280, endPoint y: 236, distance: 9.6
click at [279, 232] on font "Establecer un sistema de seguimiento y evaluación del desempeño del equipo de t…" at bounding box center [294, 232] width 476 height 15
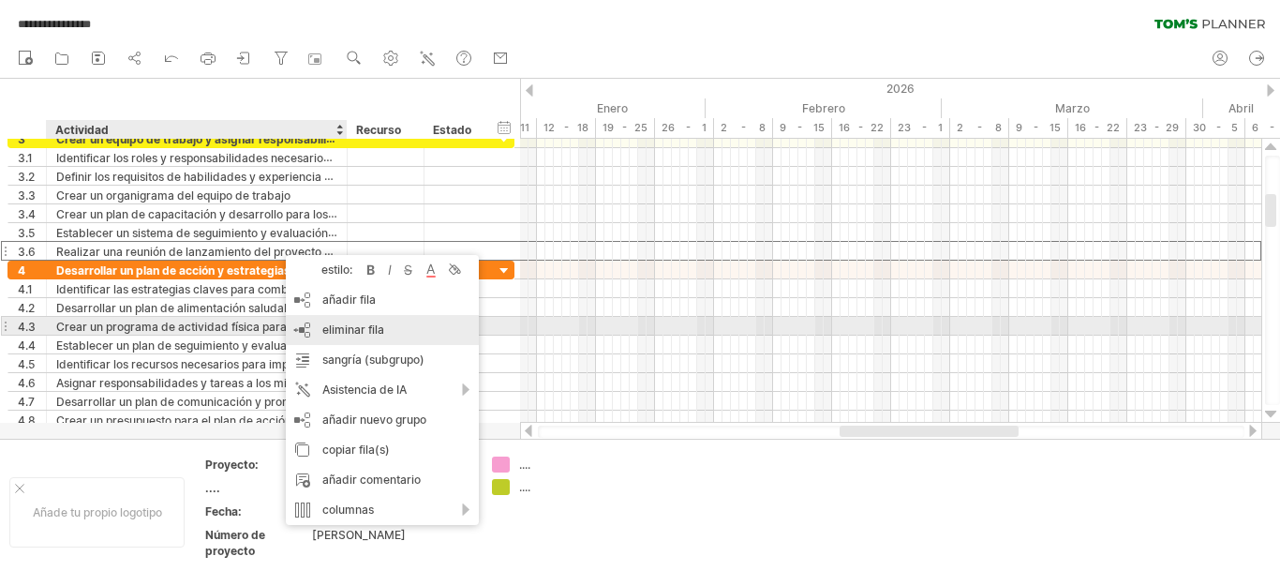
click at [363, 329] on font "eliminar fila" at bounding box center [353, 329] width 62 height 14
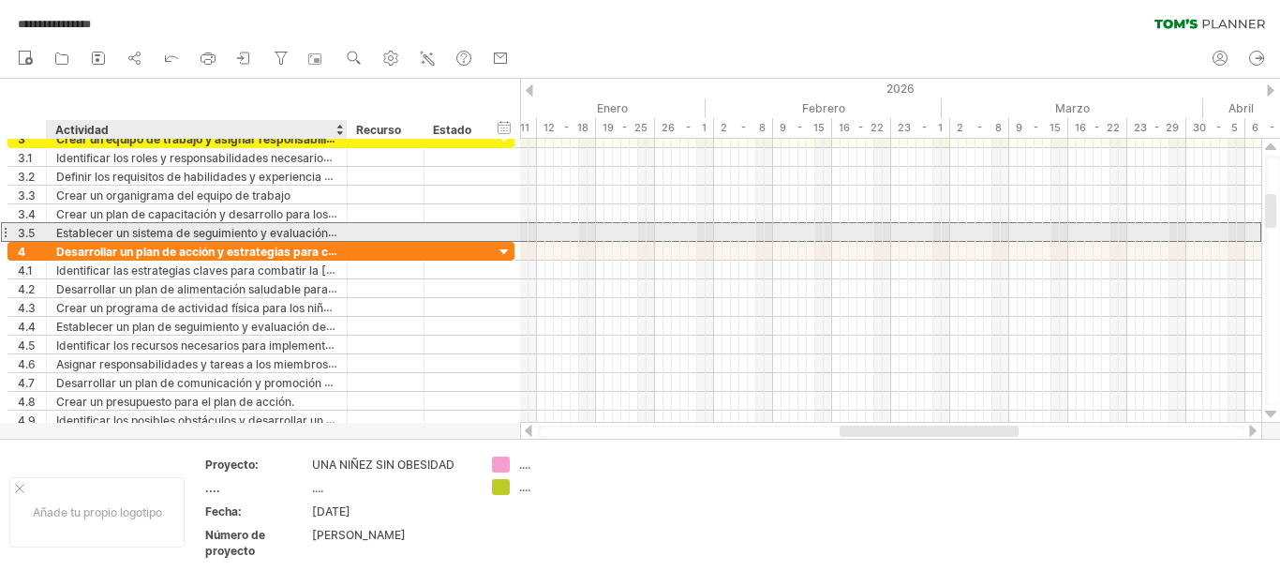
click at [262, 232] on font "Establecer un sistema de seguimiento y evaluación del desempeño del equipo de t…" at bounding box center [294, 232] width 476 height 15
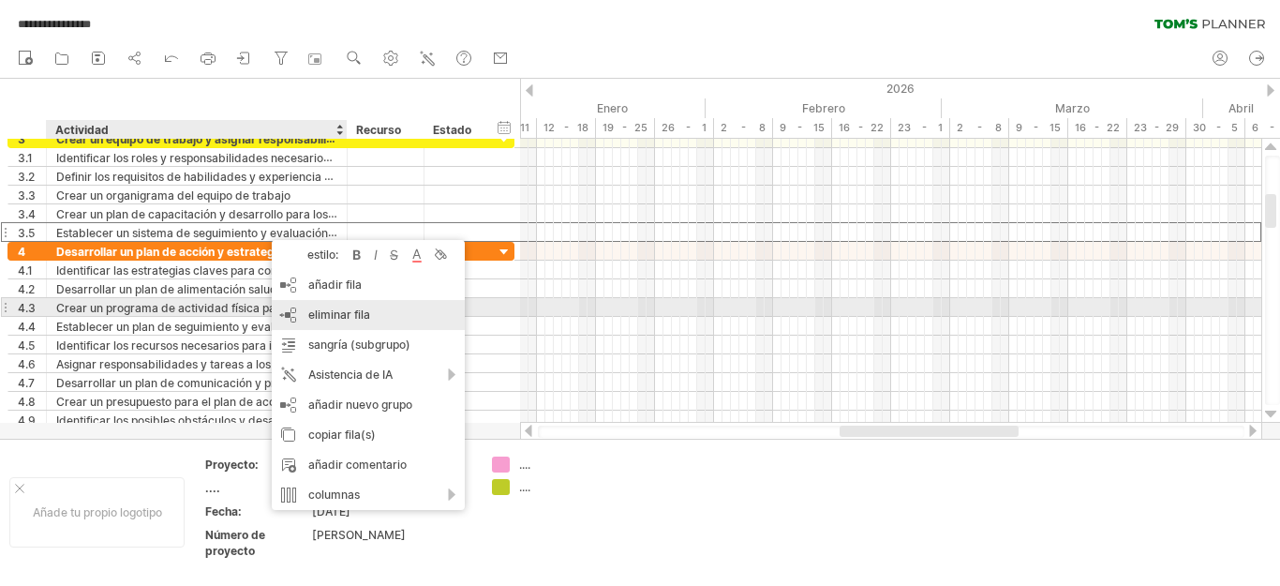
click at [330, 309] on font "eliminar fila" at bounding box center [339, 314] width 62 height 14
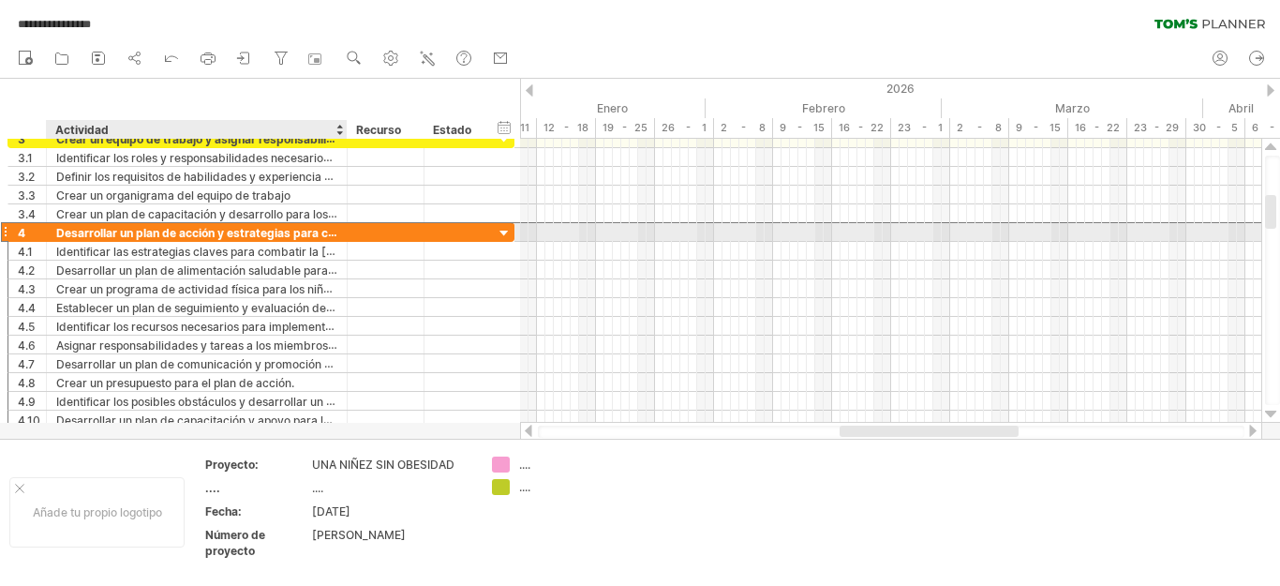
click at [283, 236] on font "Desarrollar un plan de acción y estrategias para combatir la [MEDICAL_DATA]" at bounding box center [269, 232] width 427 height 15
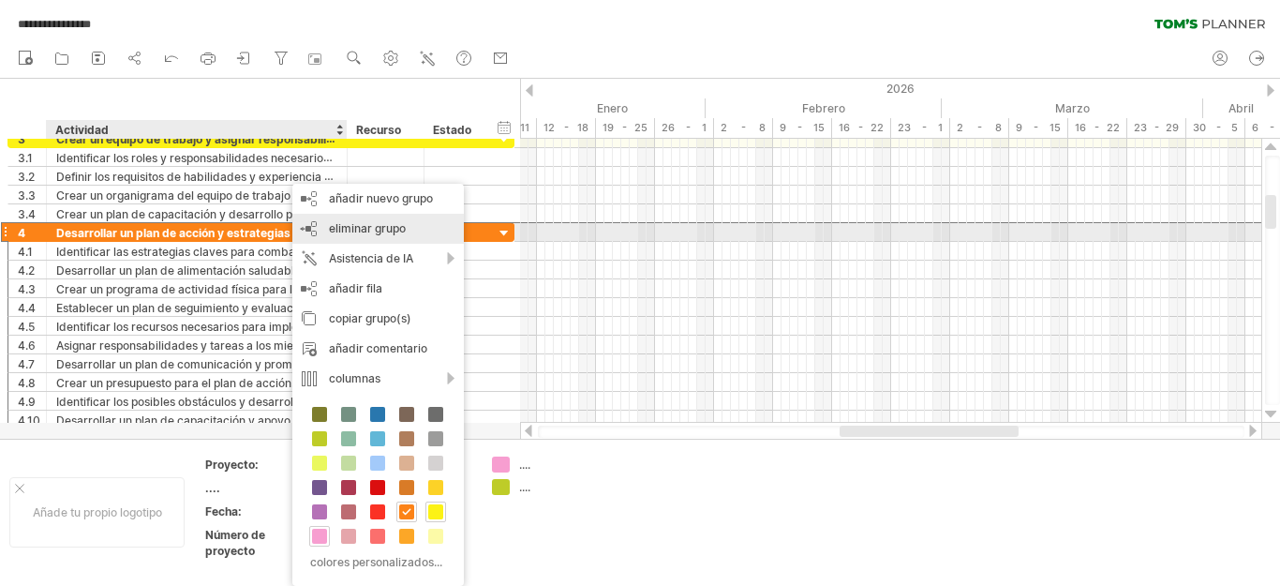
click at [345, 231] on font "eliminar grupo" at bounding box center [367, 228] width 77 height 14
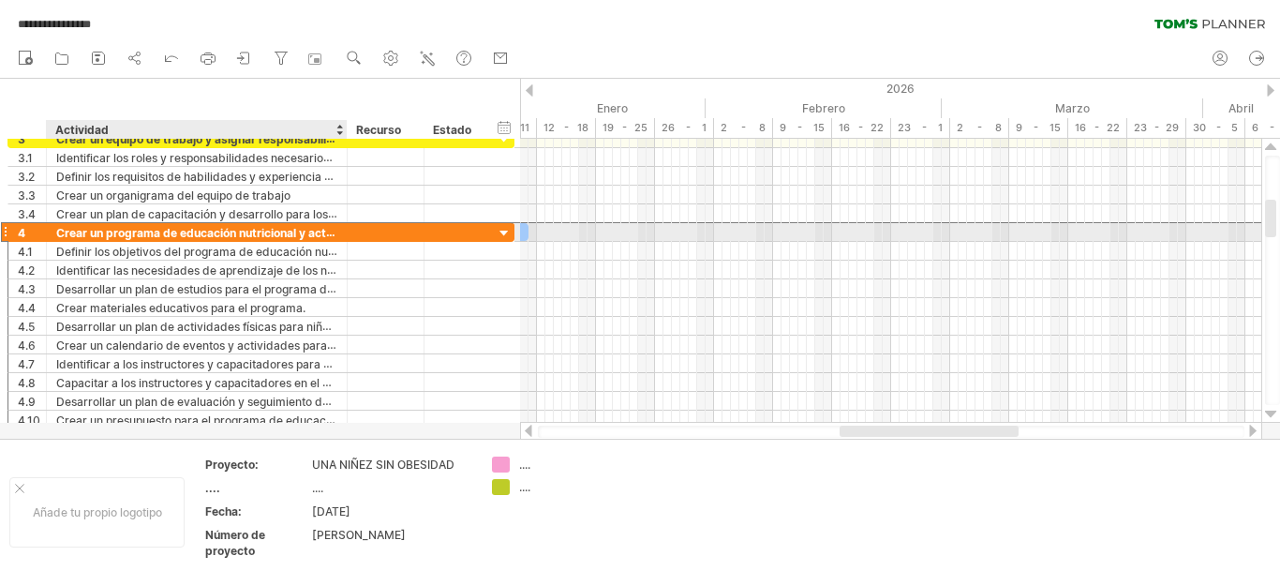
click at [316, 238] on font "Crear un programa de educación nutricional y actividad física para niños y padr…" at bounding box center [282, 232] width 452 height 15
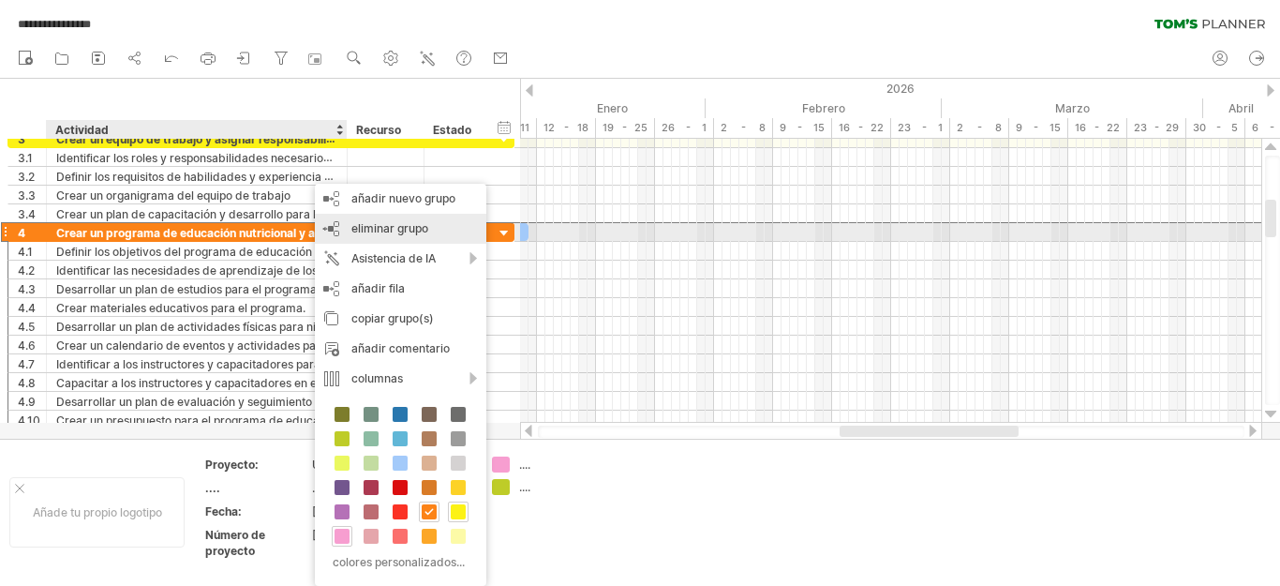
click at [379, 230] on font "eliminar grupo" at bounding box center [389, 228] width 77 height 14
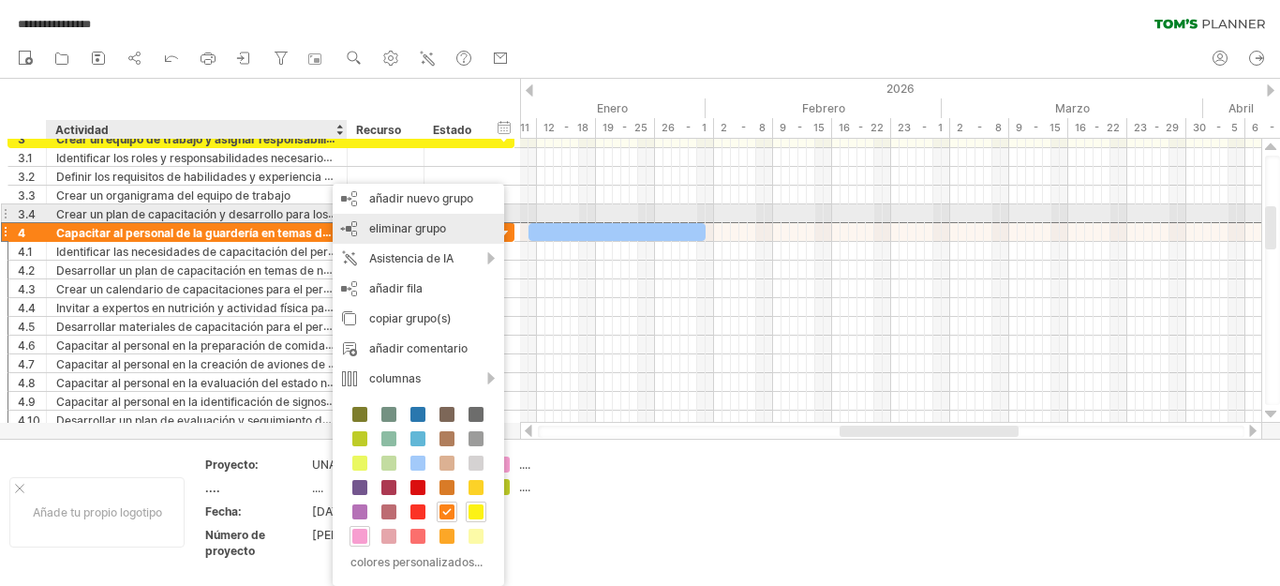
click at [398, 215] on div "eliminar grupo eliminar grupos seleccionados" at bounding box center [418, 229] width 171 height 30
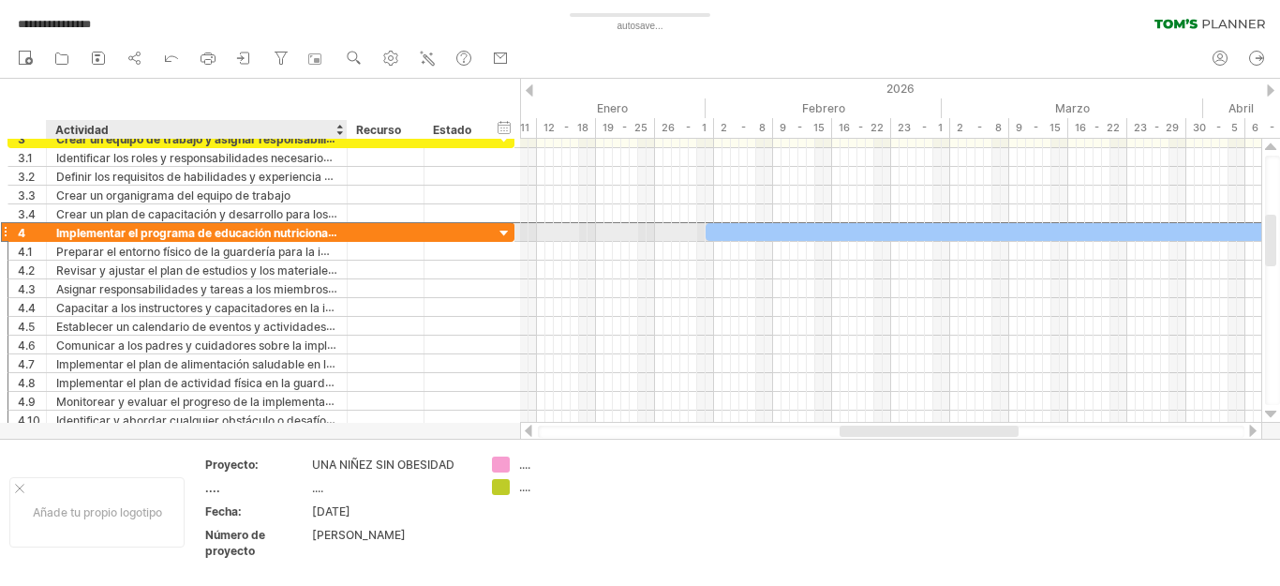
click at [305, 231] on font "Implementar el programa de educación nutricional y actividad física en la guard…" at bounding box center [283, 232] width 455 height 15
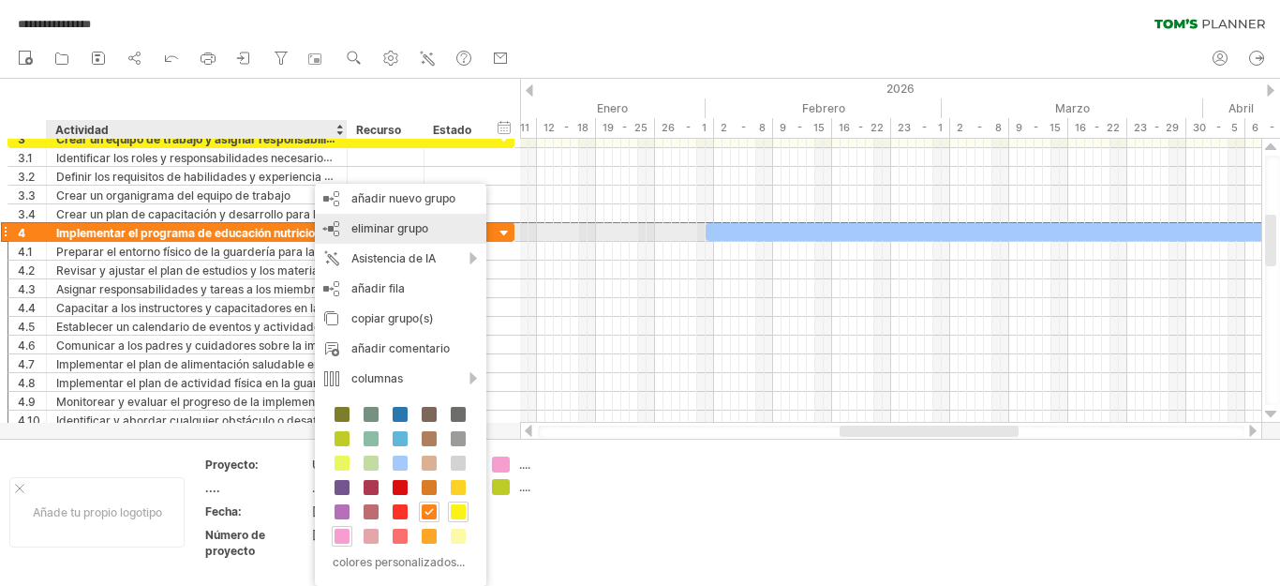
click at [376, 235] on div "eliminar grupo eliminar grupos seleccionados" at bounding box center [400, 229] width 171 height 30
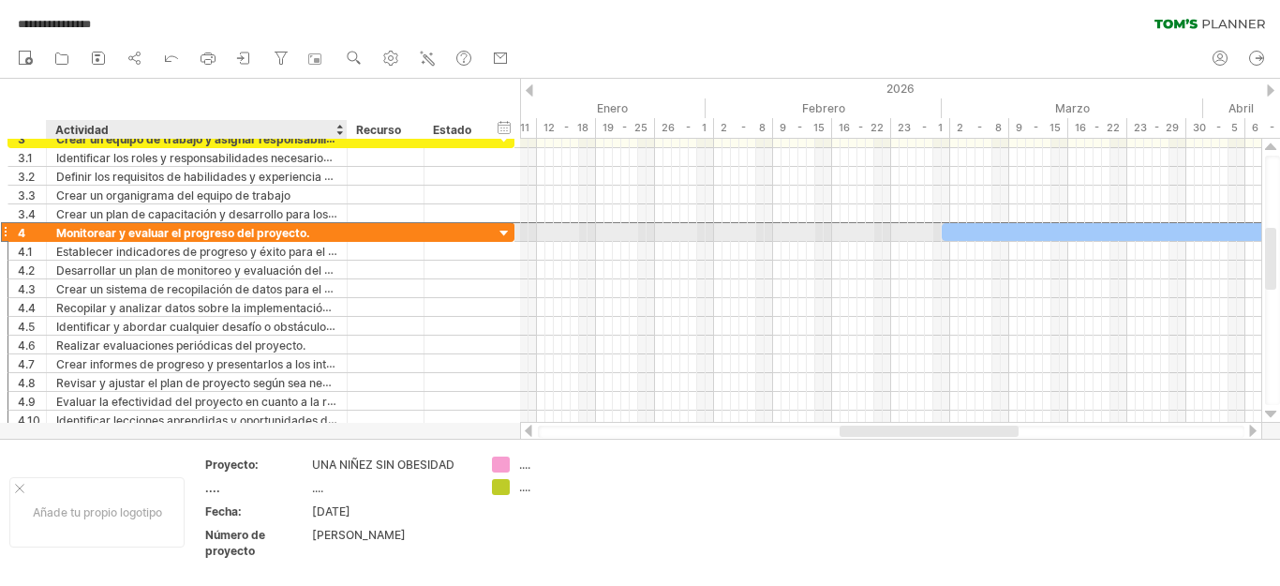
click at [310, 234] on div "Monitorear y evaluar el progreso del proyecto." at bounding box center [196, 232] width 281 height 18
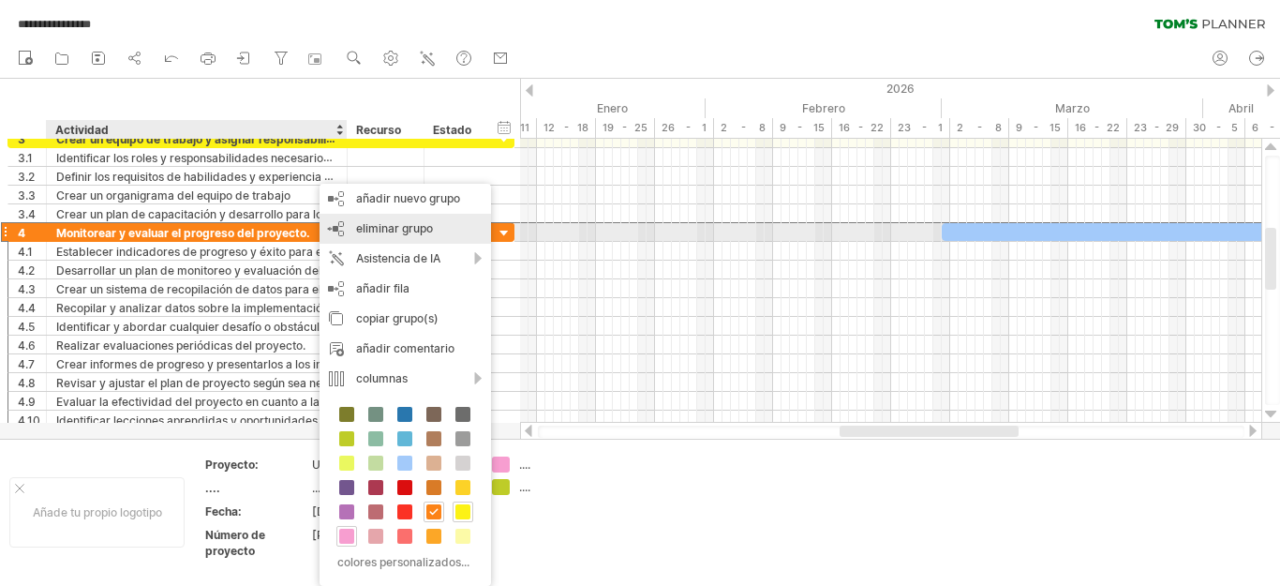
click at [377, 223] on font "eliminar grupo" at bounding box center [394, 228] width 77 height 14
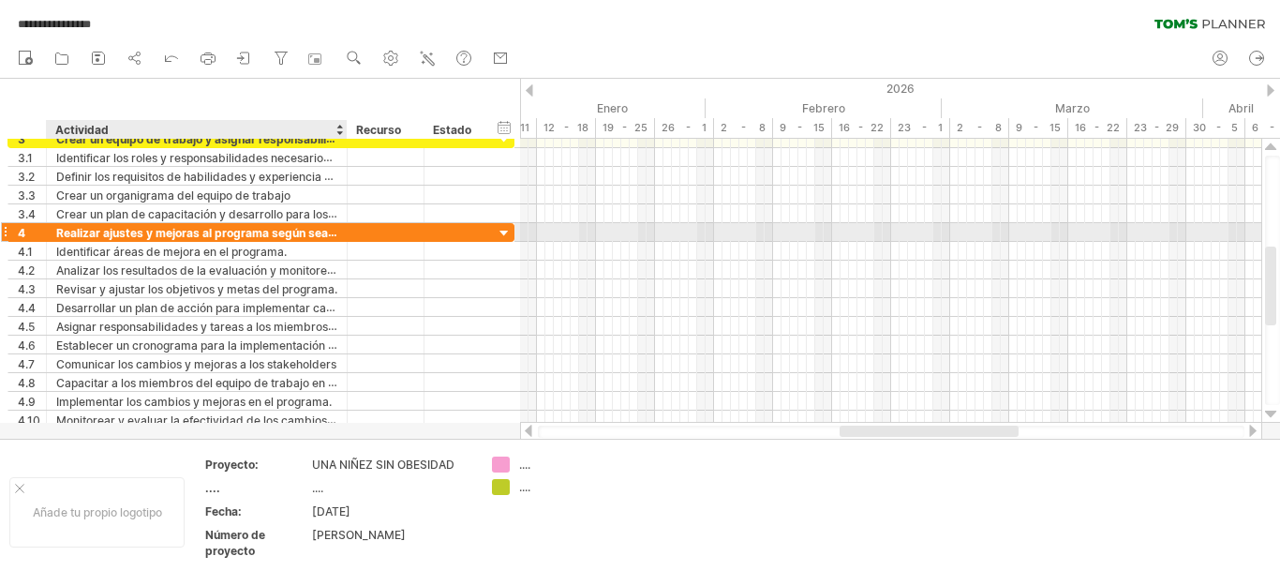
click at [290, 234] on font "Realizar ajustes y mejoras al programa según sea necesario" at bounding box center [220, 232] width 328 height 15
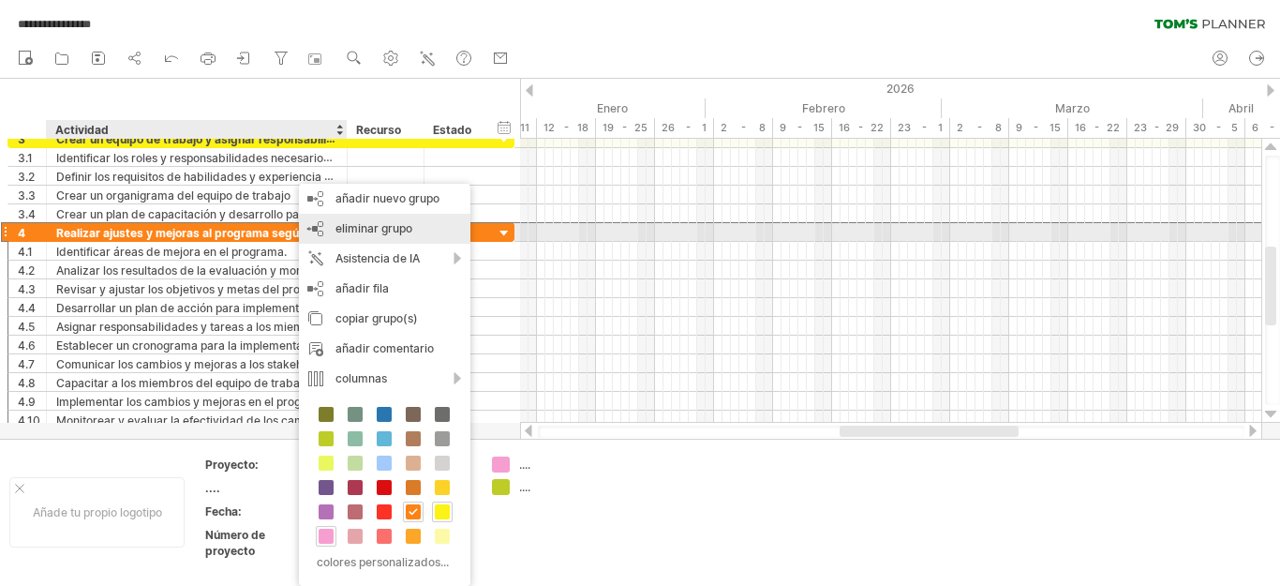
click at [351, 230] on font "eliminar grupo" at bounding box center [373, 228] width 77 height 14
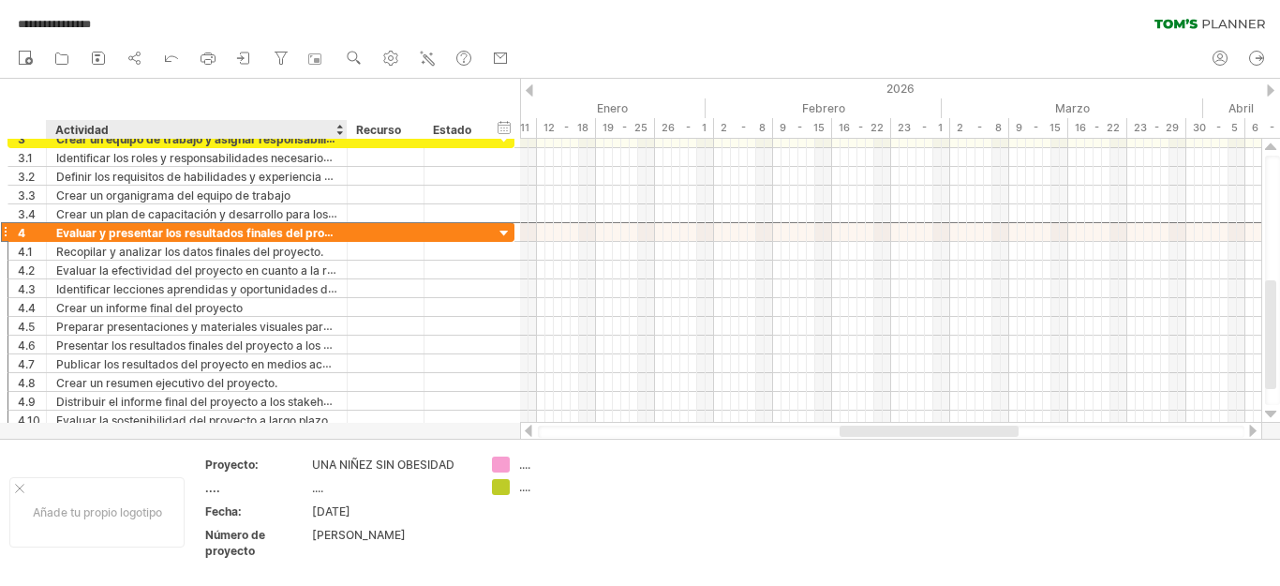
click at [317, 230] on font "Evaluar y presentar los resultados finales del proyecto." at bounding box center [207, 232] width 303 height 15
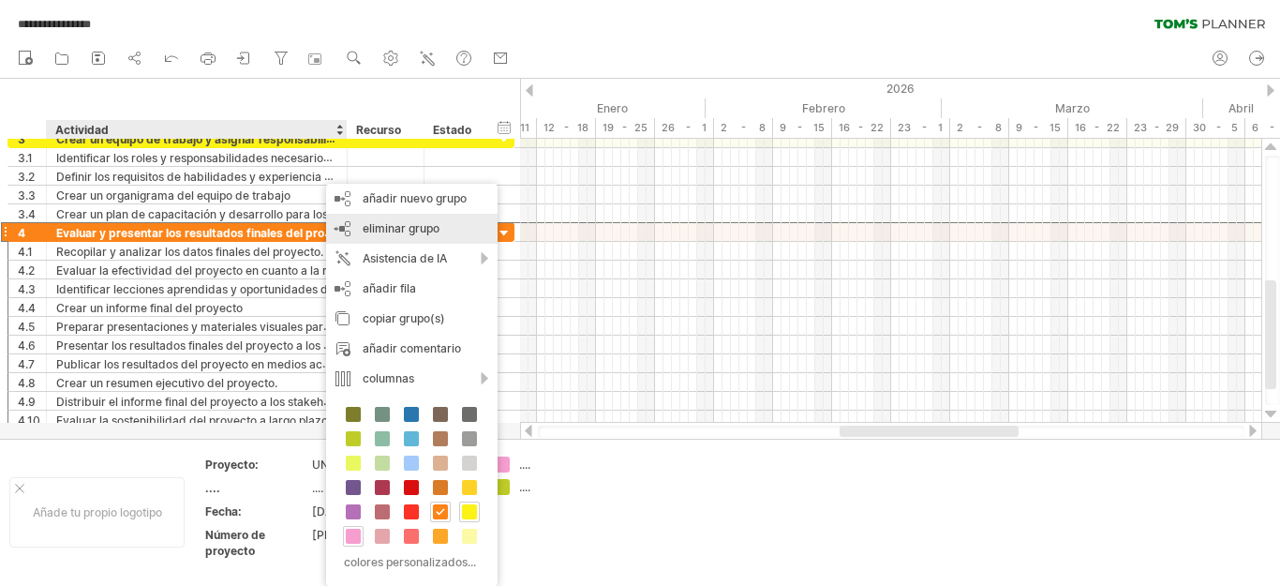
click at [380, 232] on font "eliminar grupo" at bounding box center [401, 228] width 77 height 14
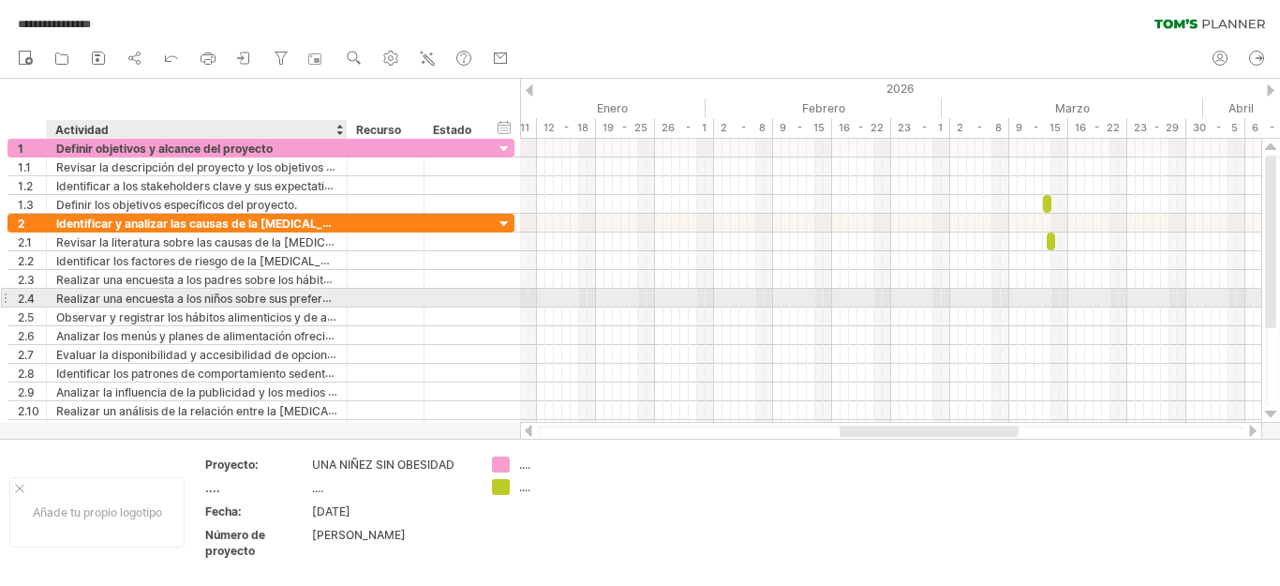
click at [268, 301] on font "Realizar una encuesta a los niños sobre sus preferencias alimenticias y de acti…" at bounding box center [296, 297] width 481 height 15
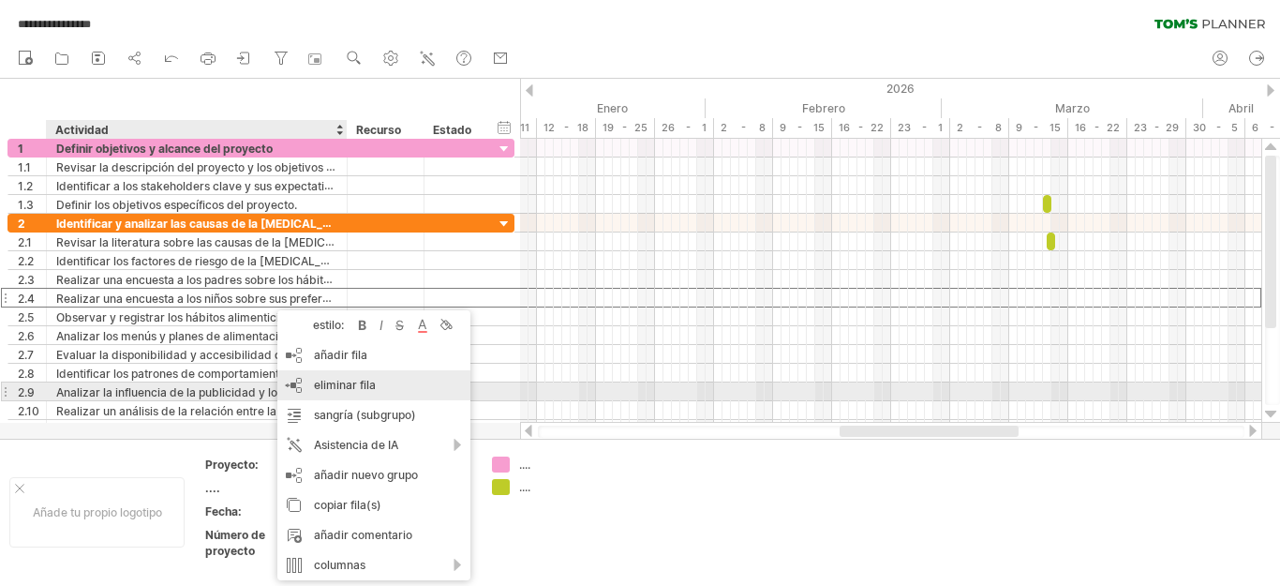
click at [347, 384] on font "eliminar fila" at bounding box center [345, 385] width 62 height 14
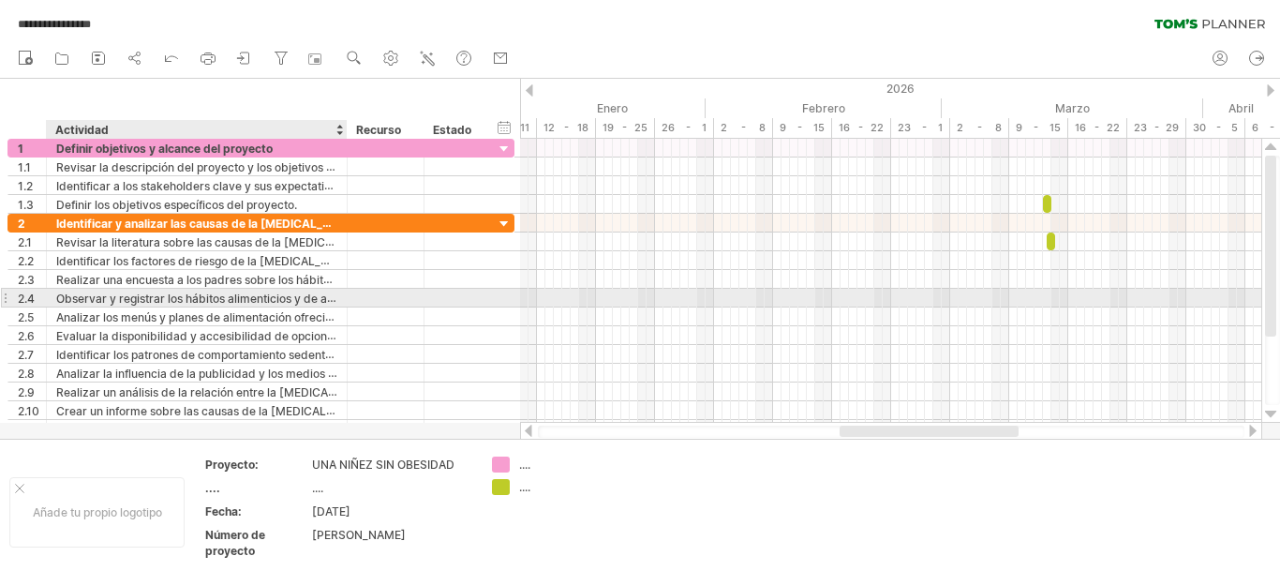
click at [267, 297] on font "Observar y registrar los hábitos alimenticios y de actividad física de los niño…" at bounding box center [305, 297] width 498 height 15
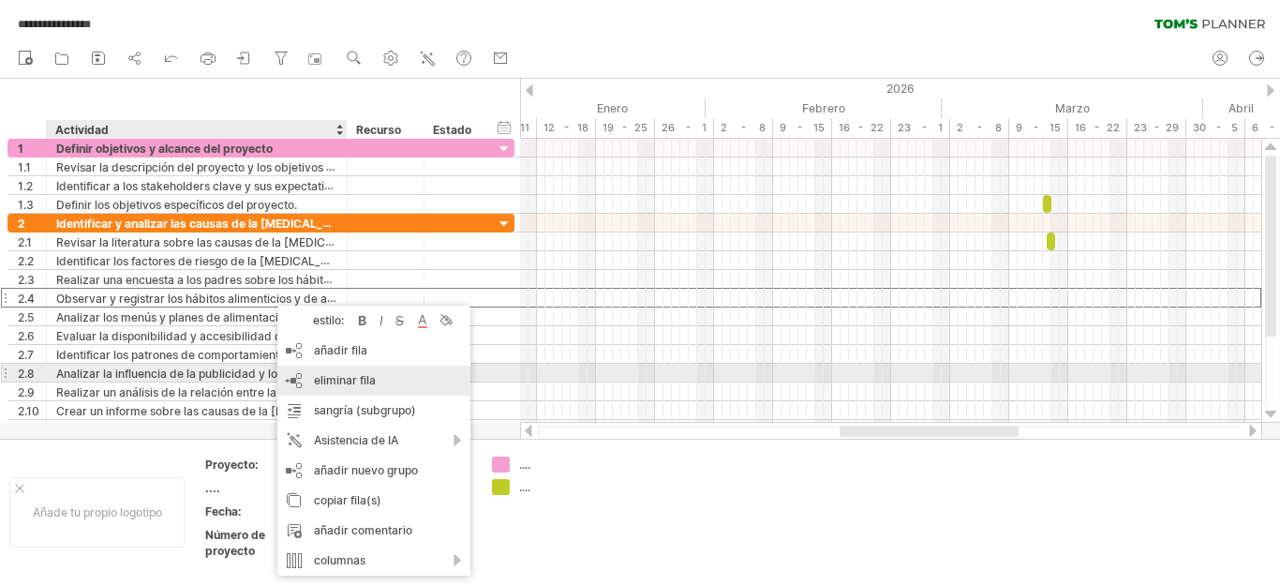
click at [344, 381] on font "eliminar fila" at bounding box center [345, 380] width 62 height 14
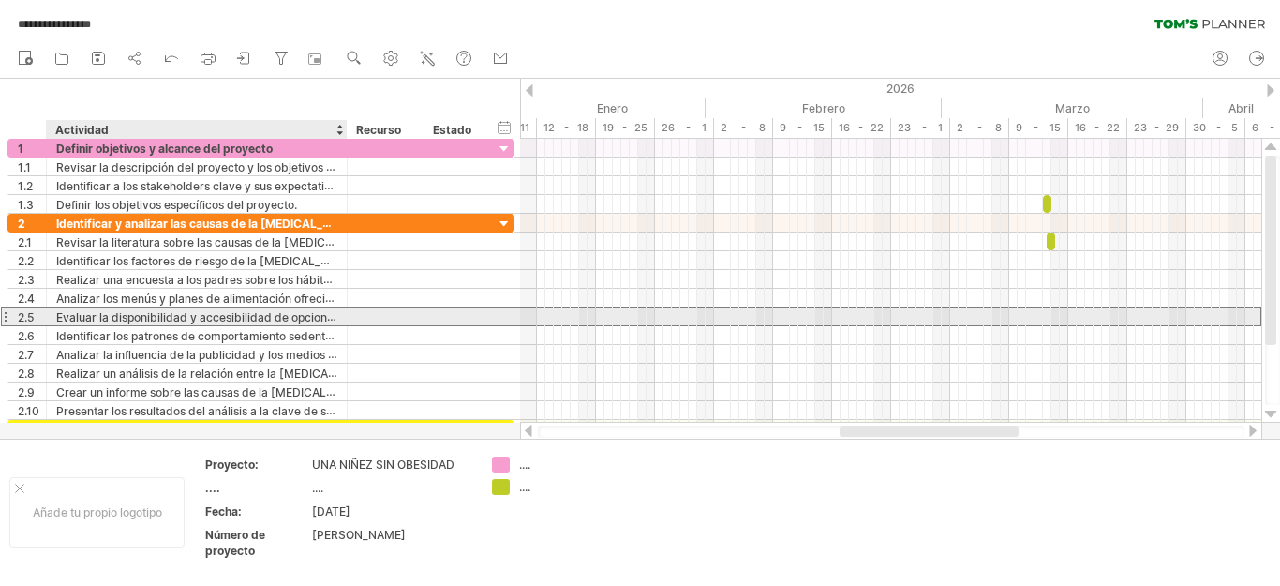
click at [256, 325] on div "**********" at bounding box center [260, 316] width 507 height 20
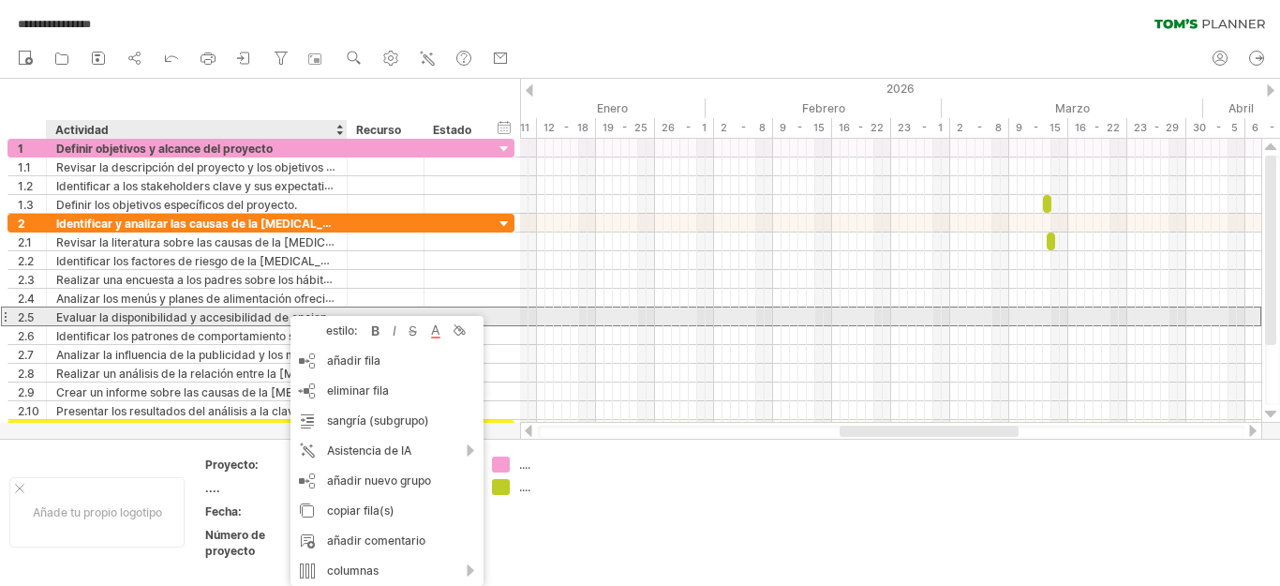
click at [281, 315] on font "Evaluar la disponibilidad y accesibilidad de opciones saludables de alimentació…" at bounding box center [360, 316] width 609 height 15
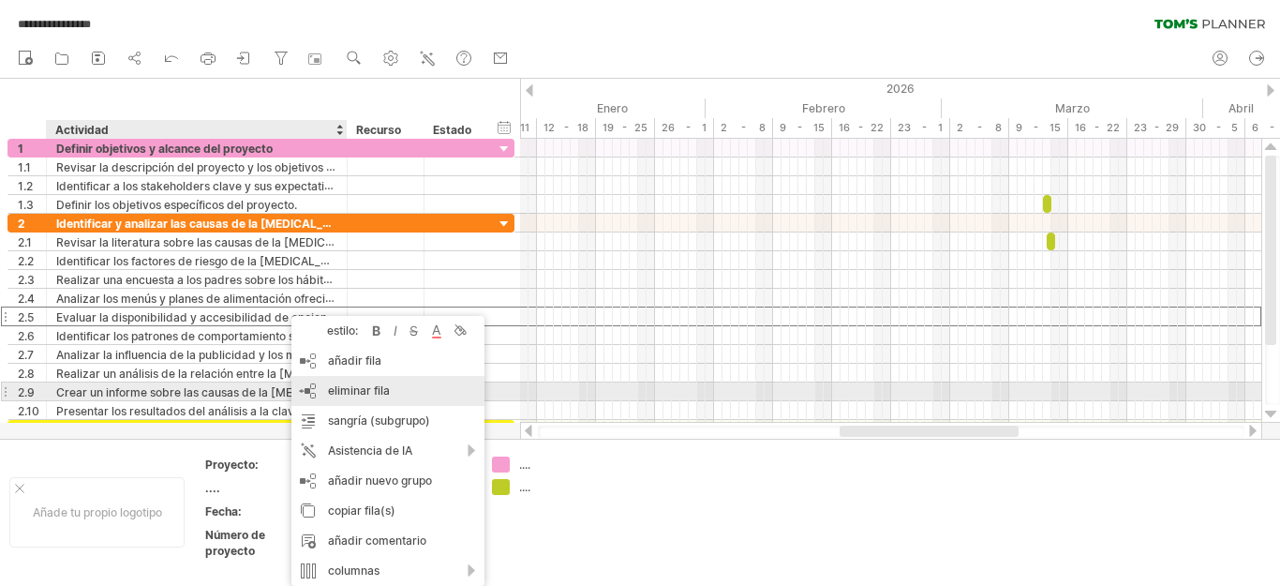
click at [350, 390] on font "eliminar fila" at bounding box center [359, 390] width 62 height 14
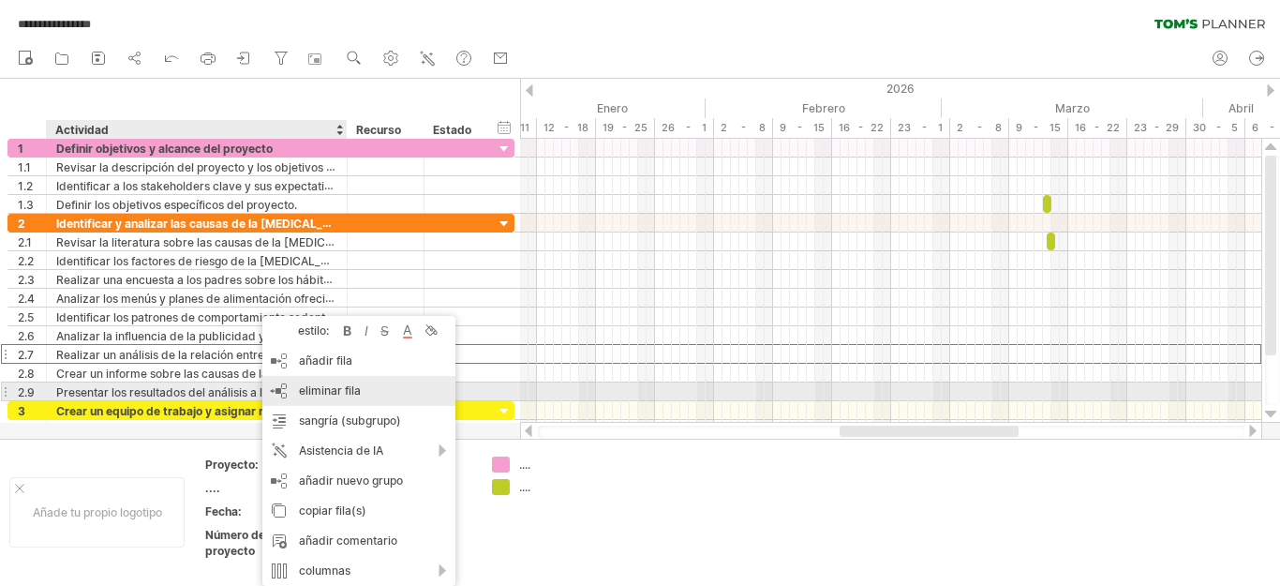
click at [319, 391] on font "eliminar fila" at bounding box center [330, 390] width 62 height 14
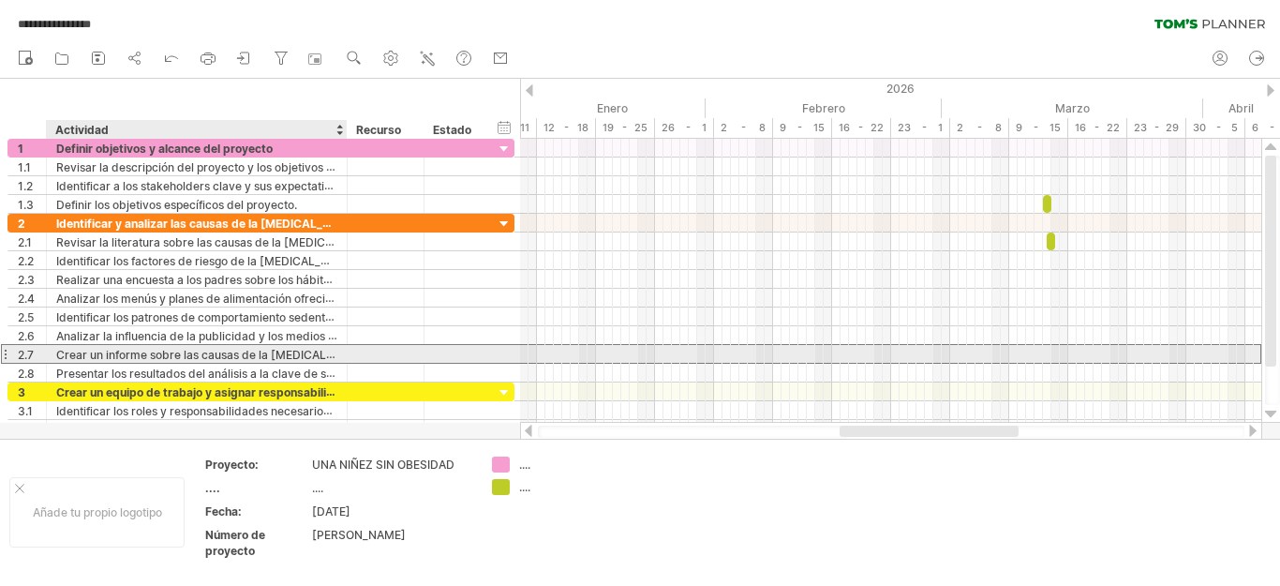
click at [242, 354] on font "Crear un informe sobre las causas de la [MEDICAL_DATA] en la guardería." at bounding box center [253, 354] width 395 height 15
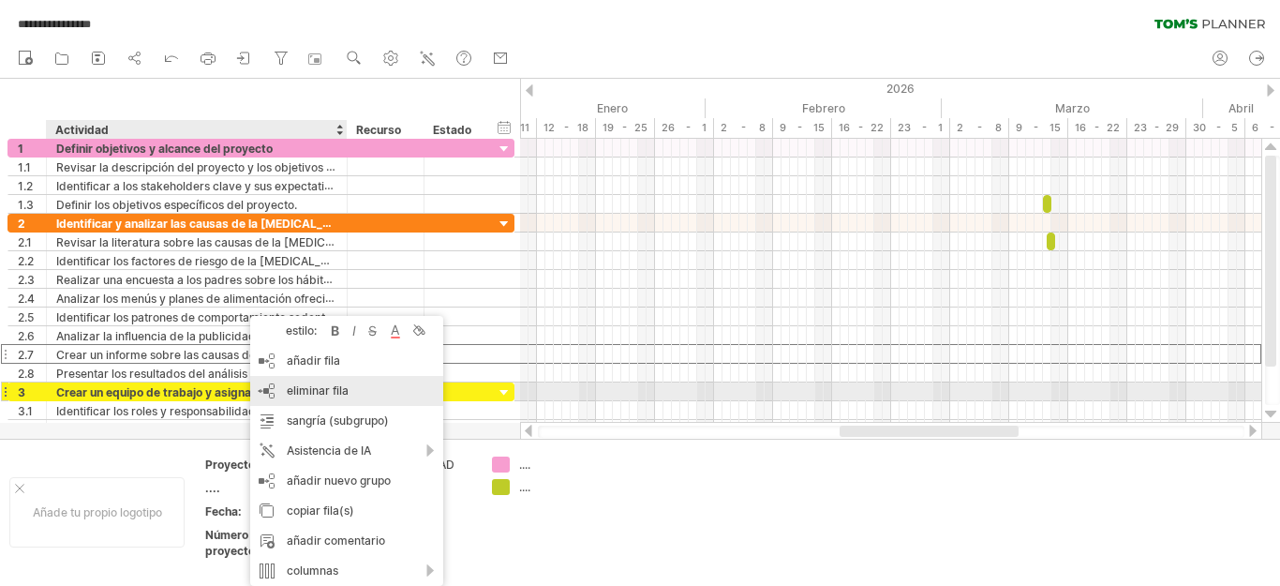
click at [302, 386] on font "eliminar fila" at bounding box center [318, 390] width 62 height 14
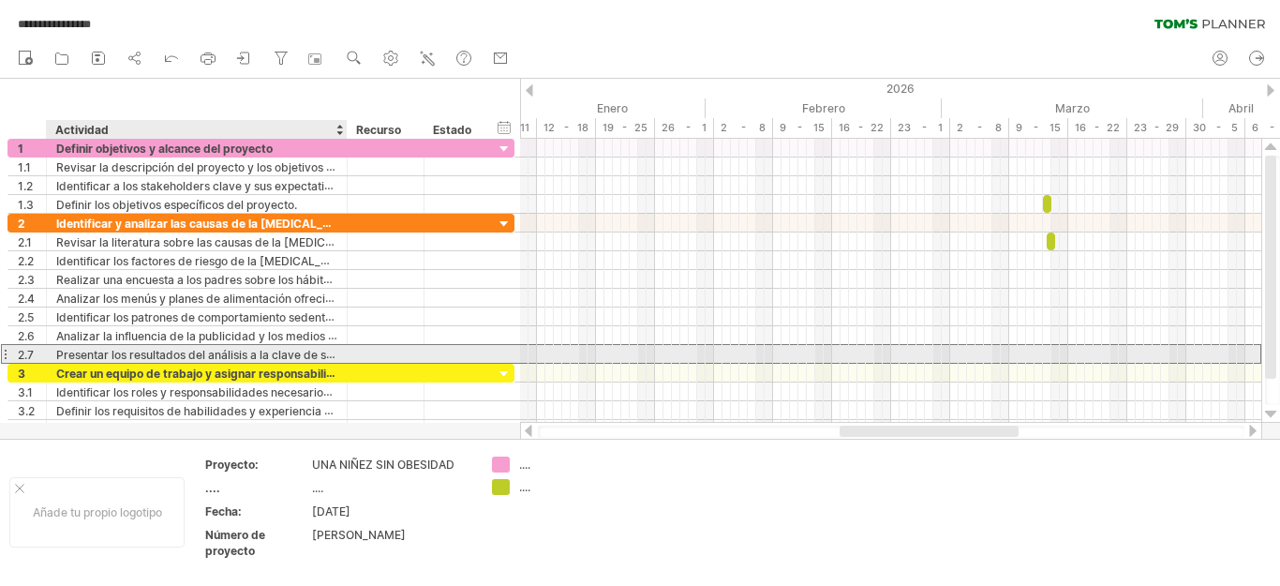
click at [236, 349] on font "Presentar los resultados del análisis a la clave de stakeholders" at bounding box center [223, 354] width 334 height 15
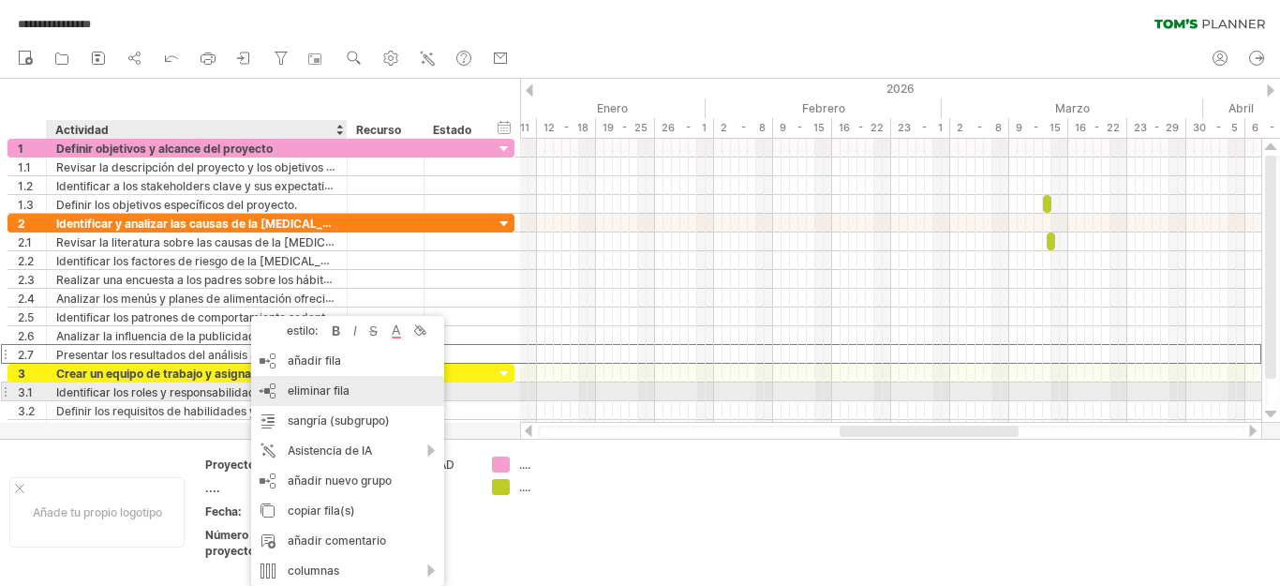
click at [290, 385] on font "eliminar fila" at bounding box center [319, 390] width 62 height 14
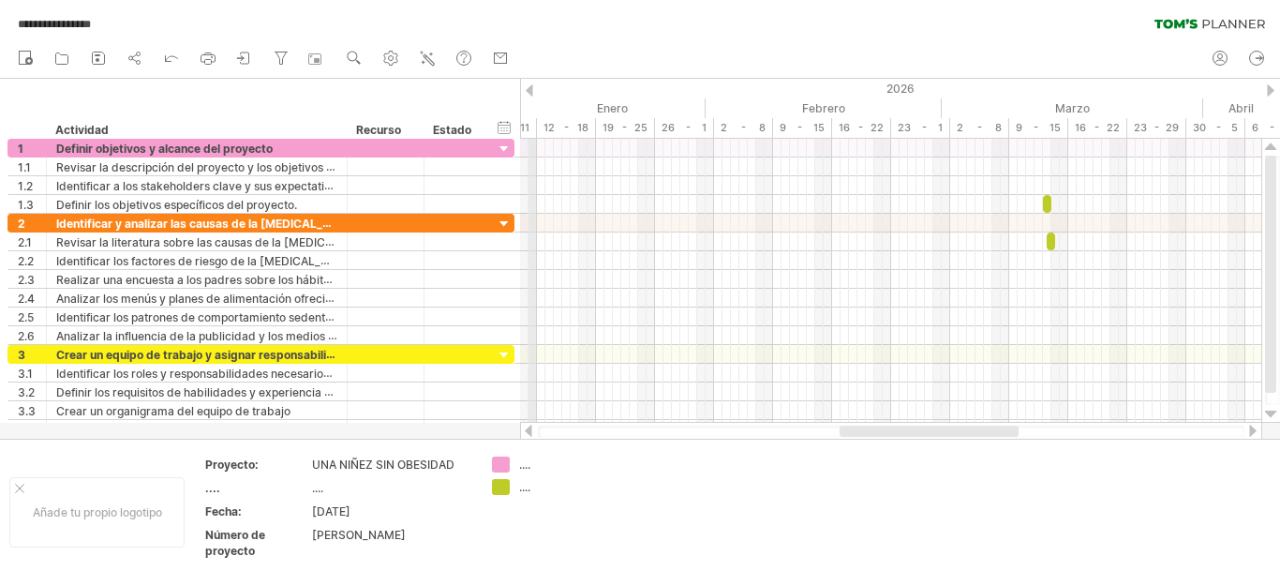
click at [528, 93] on div at bounding box center [529, 90] width 7 height 12
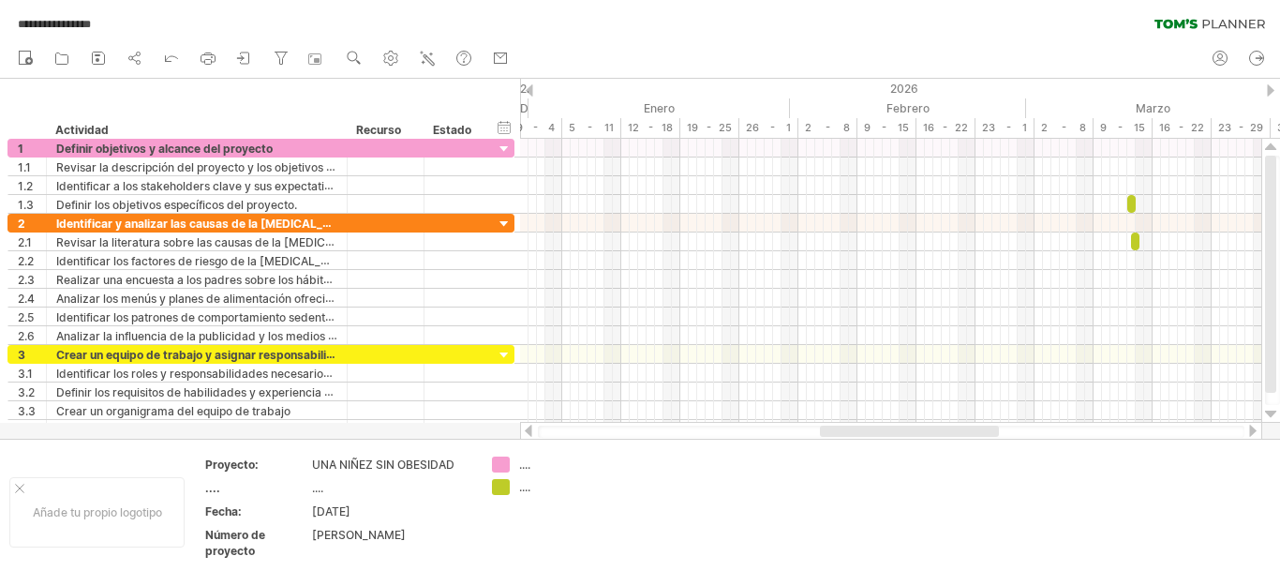
click at [528, 93] on div at bounding box center [529, 90] width 7 height 12
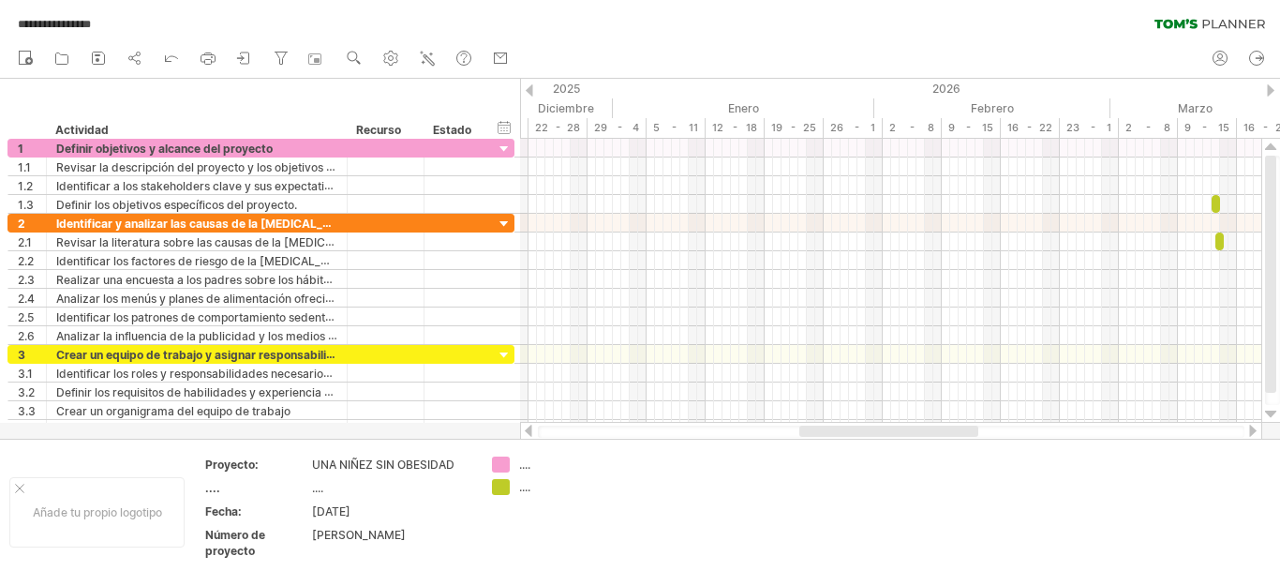
click at [527, 90] on div at bounding box center [529, 90] width 7 height 12
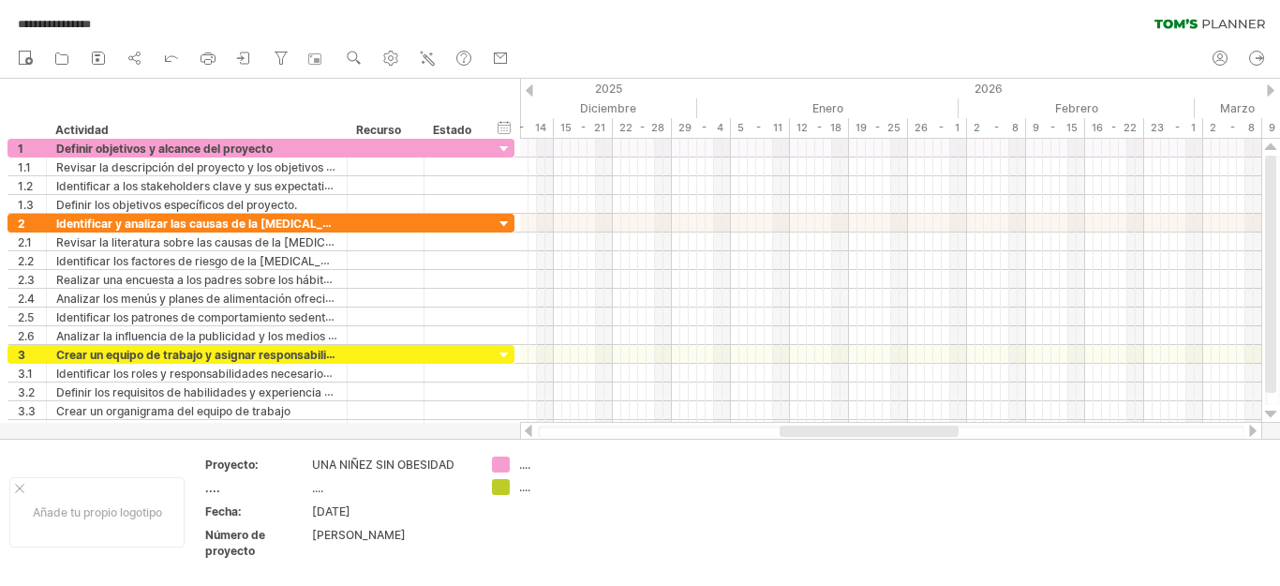
click at [527, 90] on div at bounding box center [529, 90] width 7 height 12
click at [528, 90] on div at bounding box center [529, 90] width 7 height 12
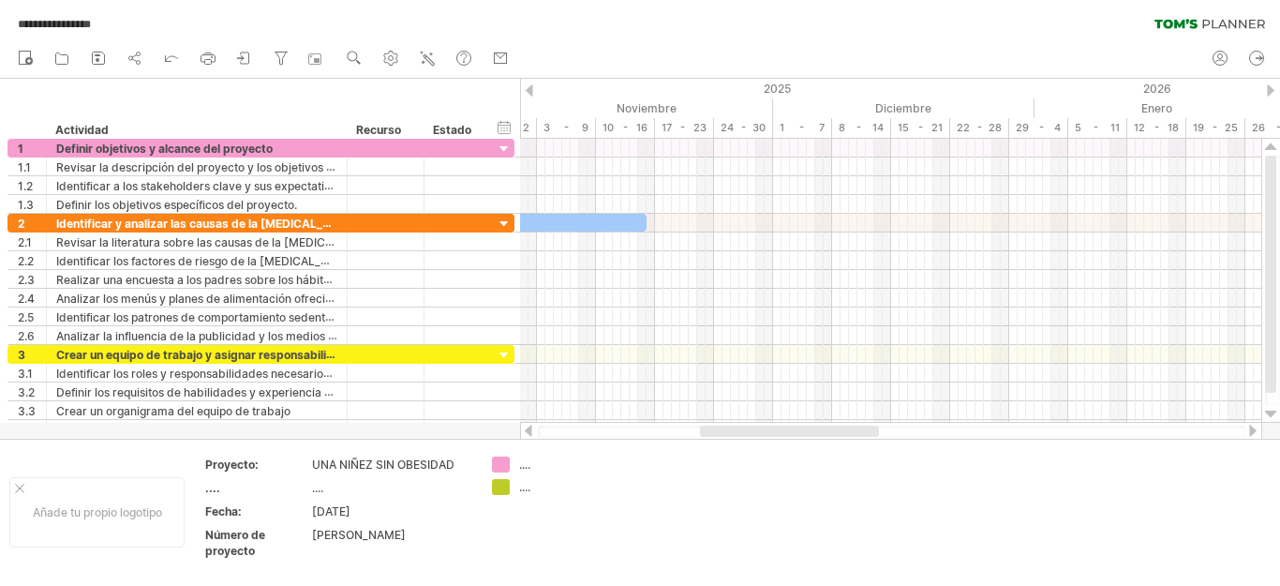
click at [530, 90] on div at bounding box center [529, 90] width 7 height 12
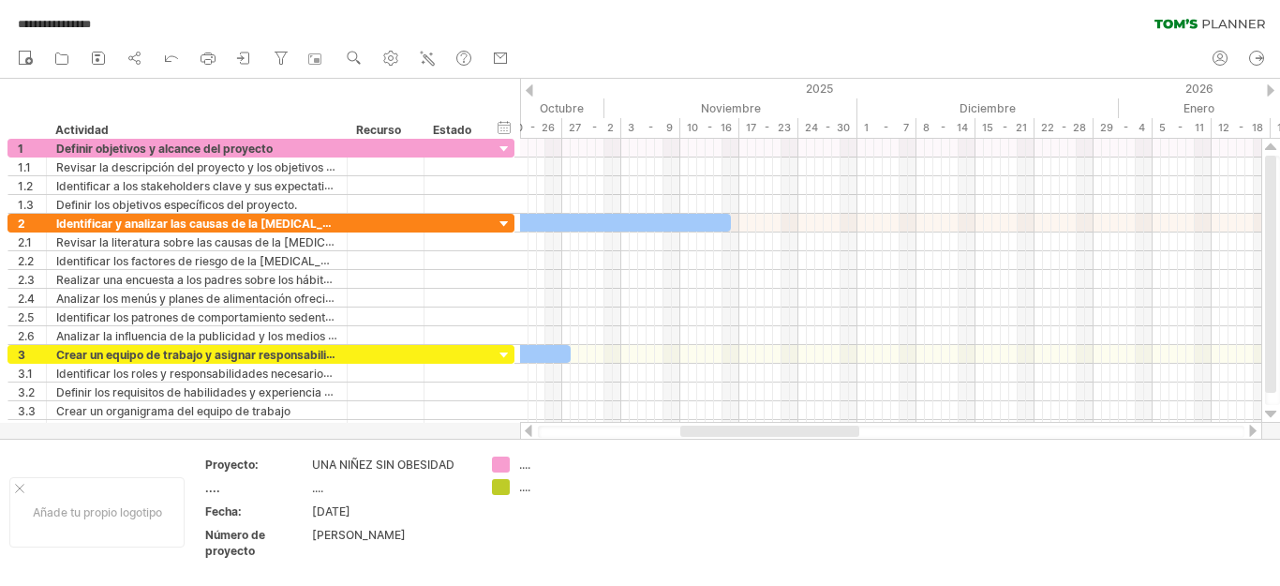
click at [530, 90] on div at bounding box center [529, 90] width 7 height 12
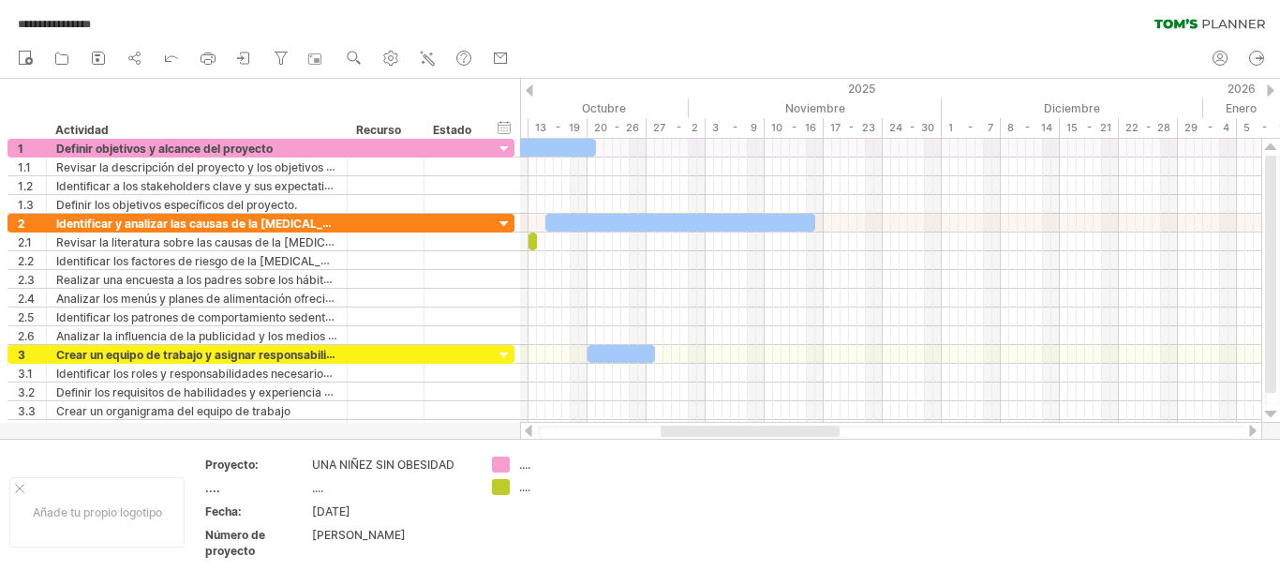
click at [531, 90] on div at bounding box center [529, 90] width 7 height 12
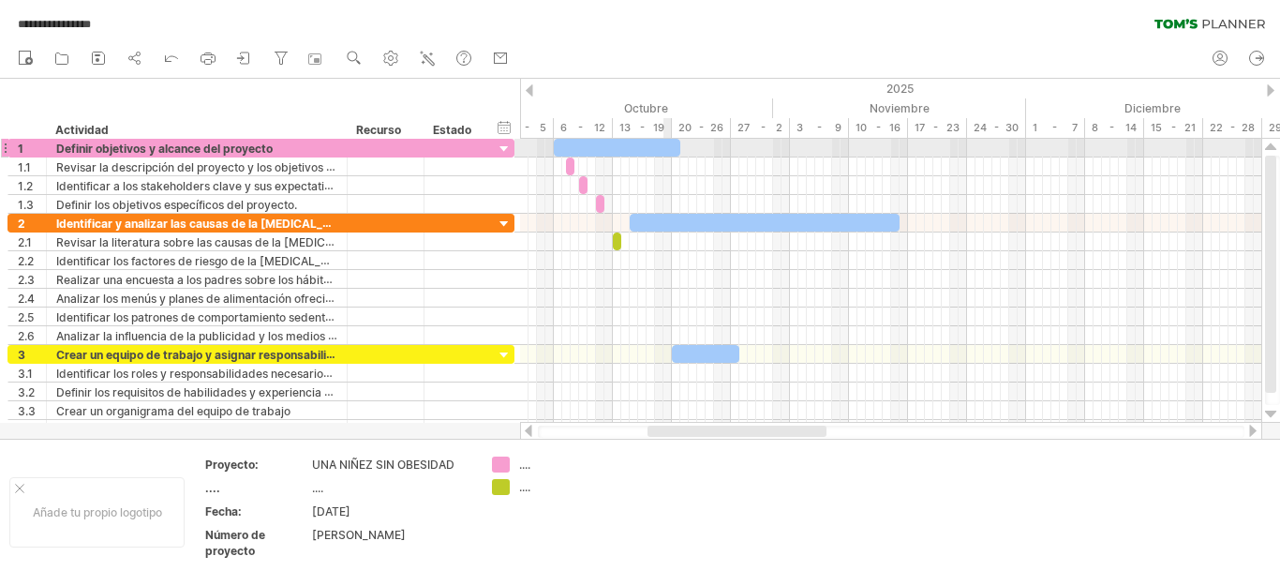
click at [666, 154] on div at bounding box center [617, 148] width 126 height 18
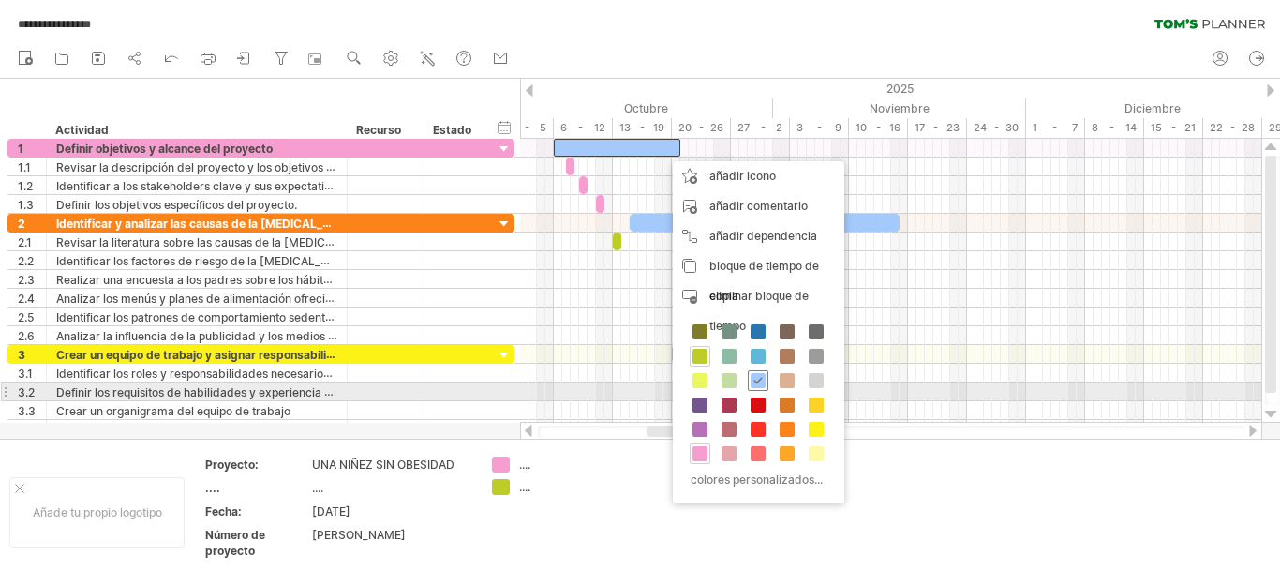
click at [761, 384] on span at bounding box center [758, 380] width 15 height 15
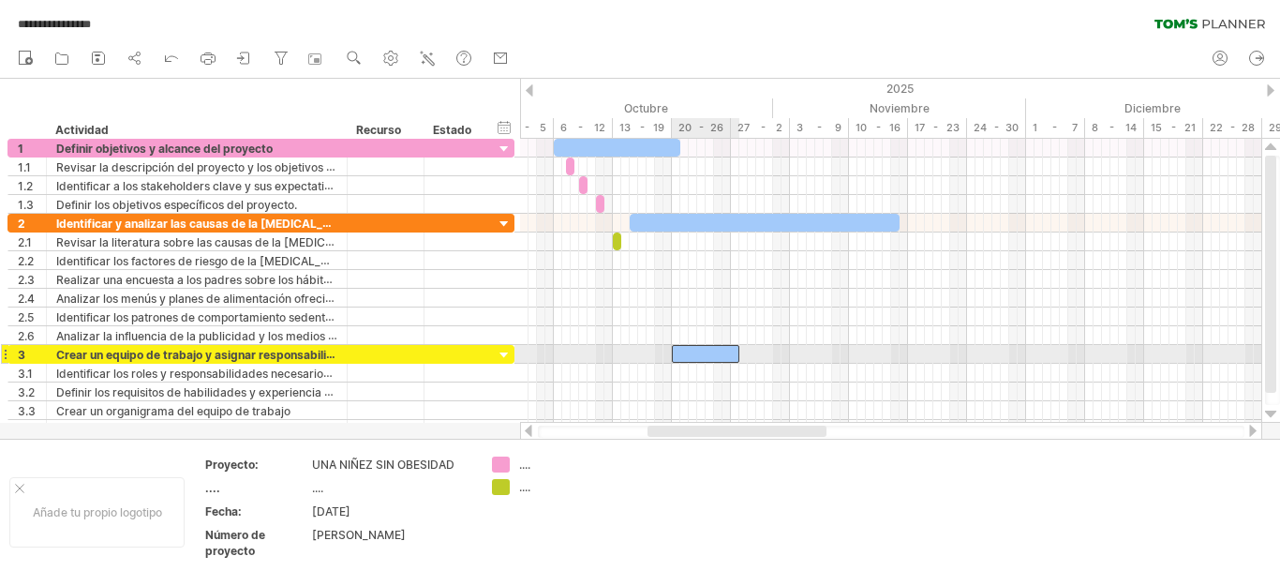
click at [710, 355] on div at bounding box center [705, 354] width 67 height 18
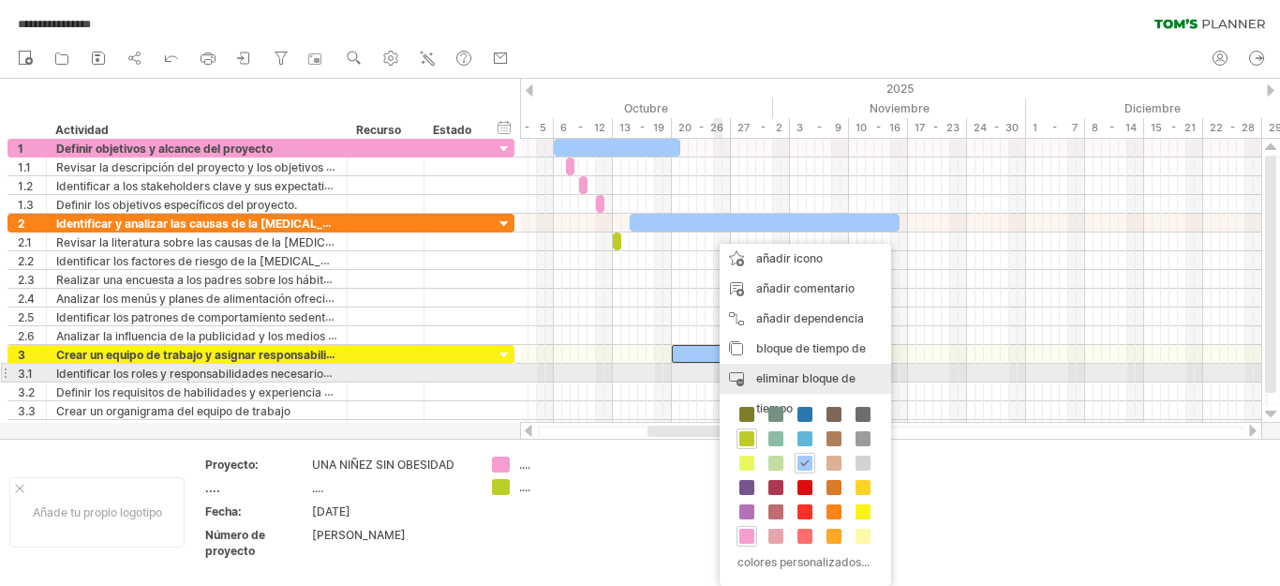
click at [760, 379] on font "eliminar bloque de tiempo" at bounding box center [805, 393] width 99 height 44
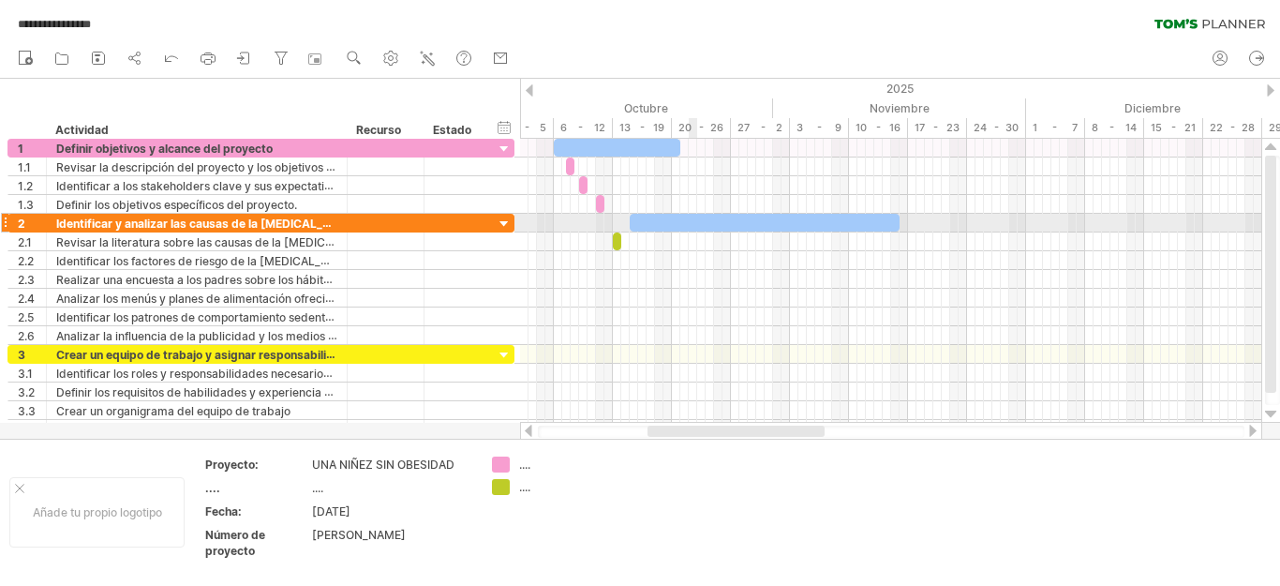
click at [694, 224] on div at bounding box center [765, 223] width 270 height 18
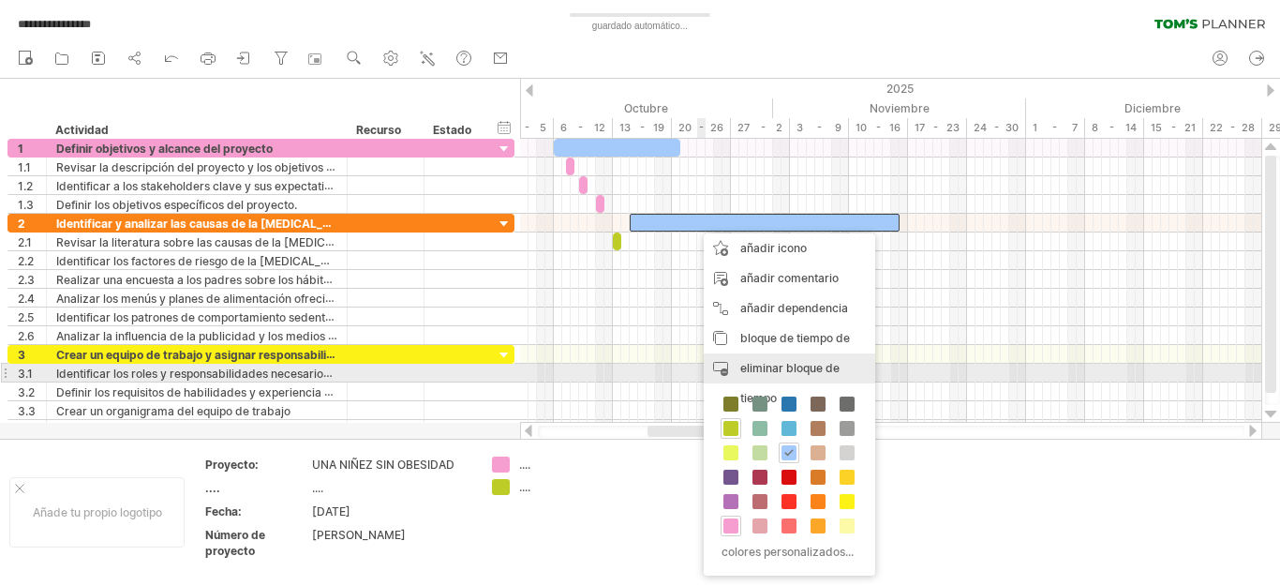
click at [774, 365] on font "eliminar bloque de tiempo" at bounding box center [789, 383] width 99 height 44
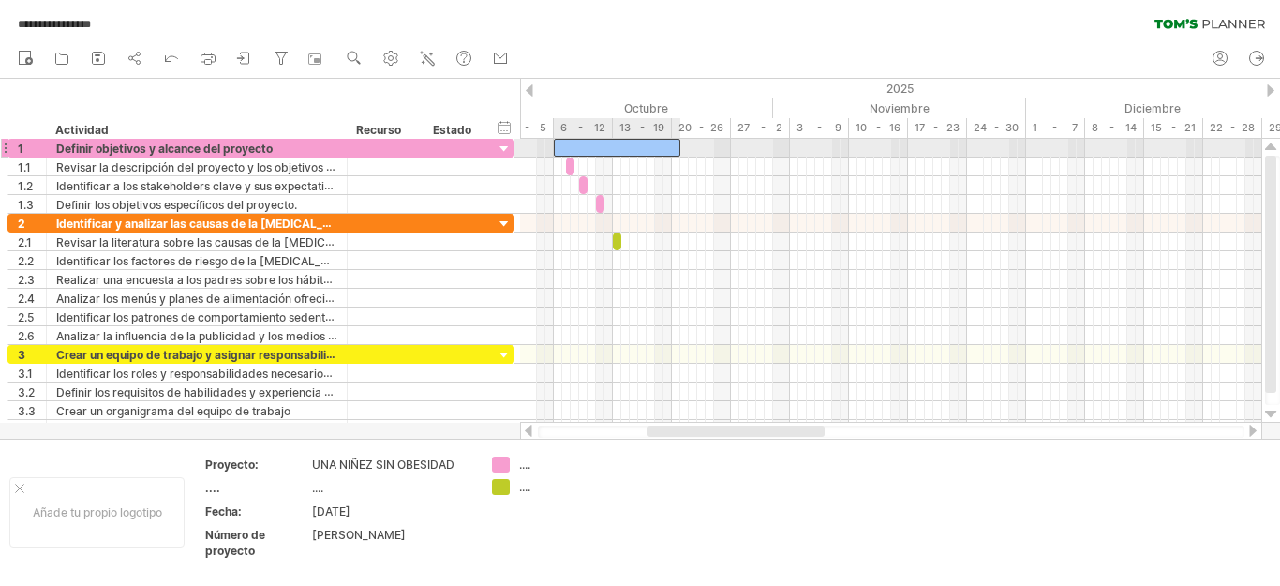
click at [641, 142] on div at bounding box center [617, 148] width 126 height 18
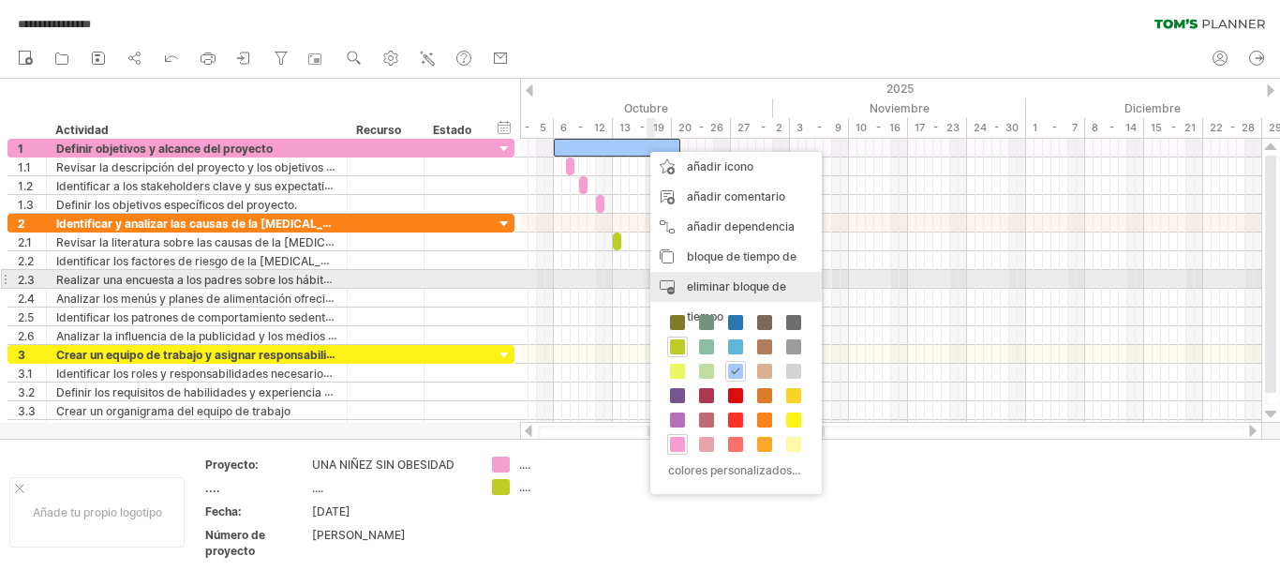
click at [717, 284] on font "eliminar bloque de tiempo" at bounding box center [736, 301] width 99 height 44
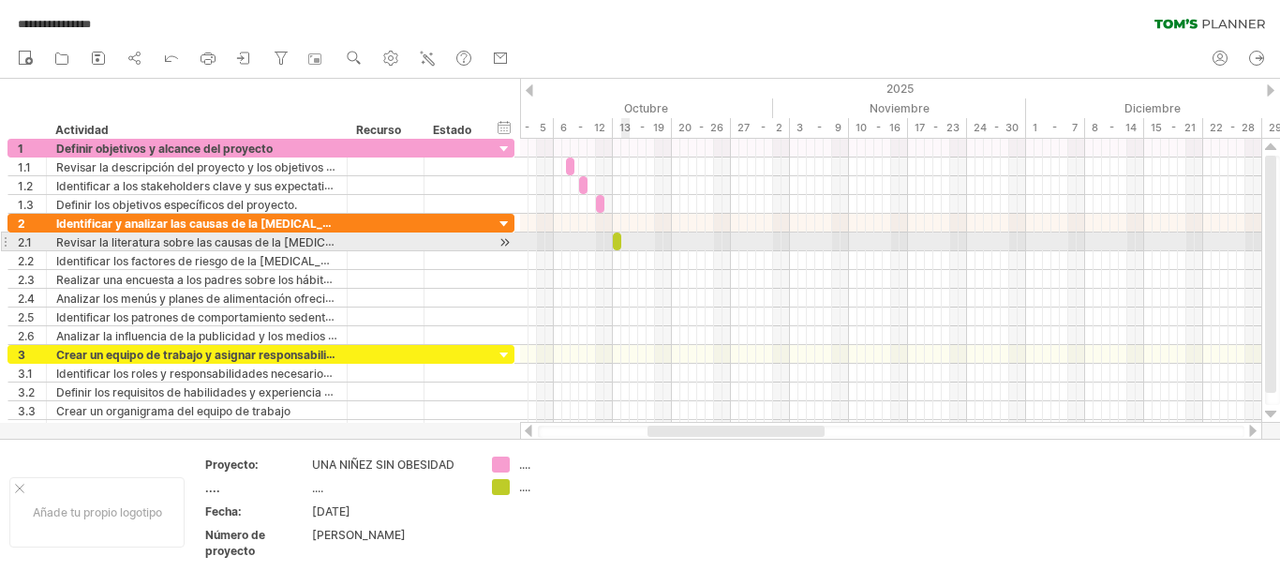
click at [627, 244] on div at bounding box center [890, 241] width 741 height 19
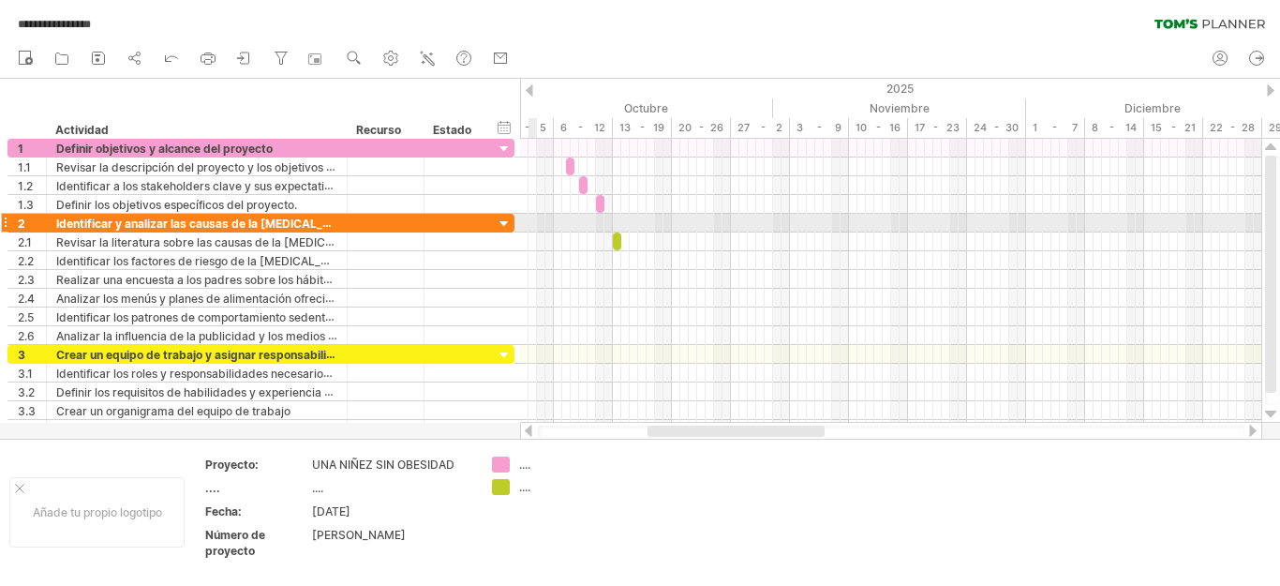
click at [506, 223] on div at bounding box center [505, 225] width 18 height 18
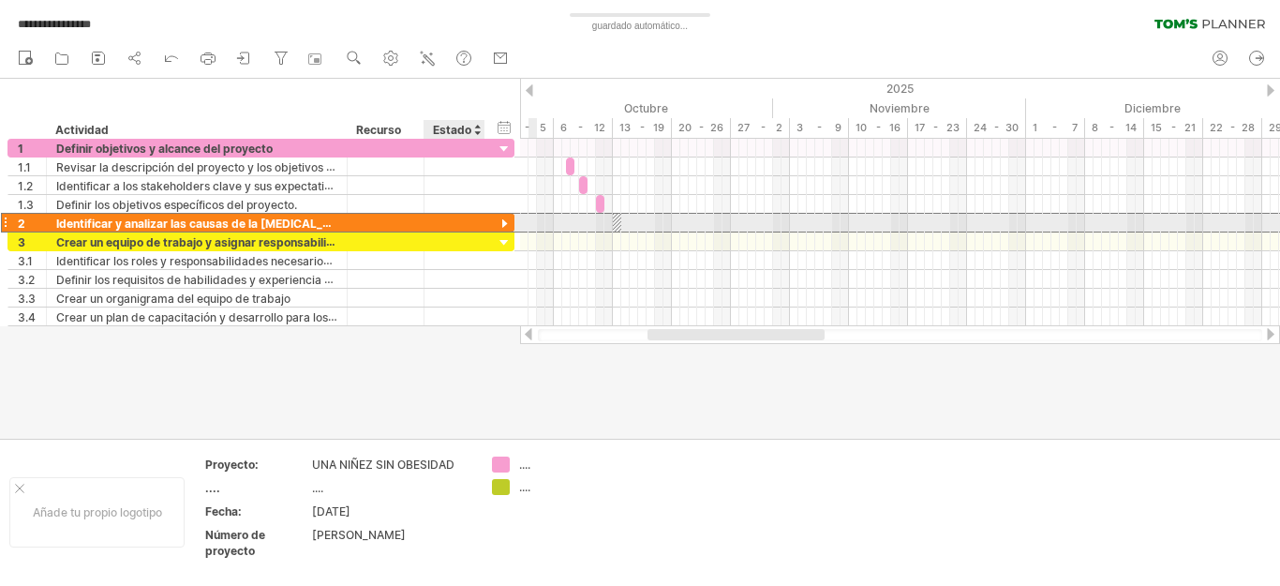
click at [486, 225] on div "**********" at bounding box center [260, 223] width 507 height 20
drag, startPoint x: 506, startPoint y: 224, endPoint x: 494, endPoint y: 223, distance: 12.2
click at [503, 224] on div at bounding box center [505, 225] width 18 height 18
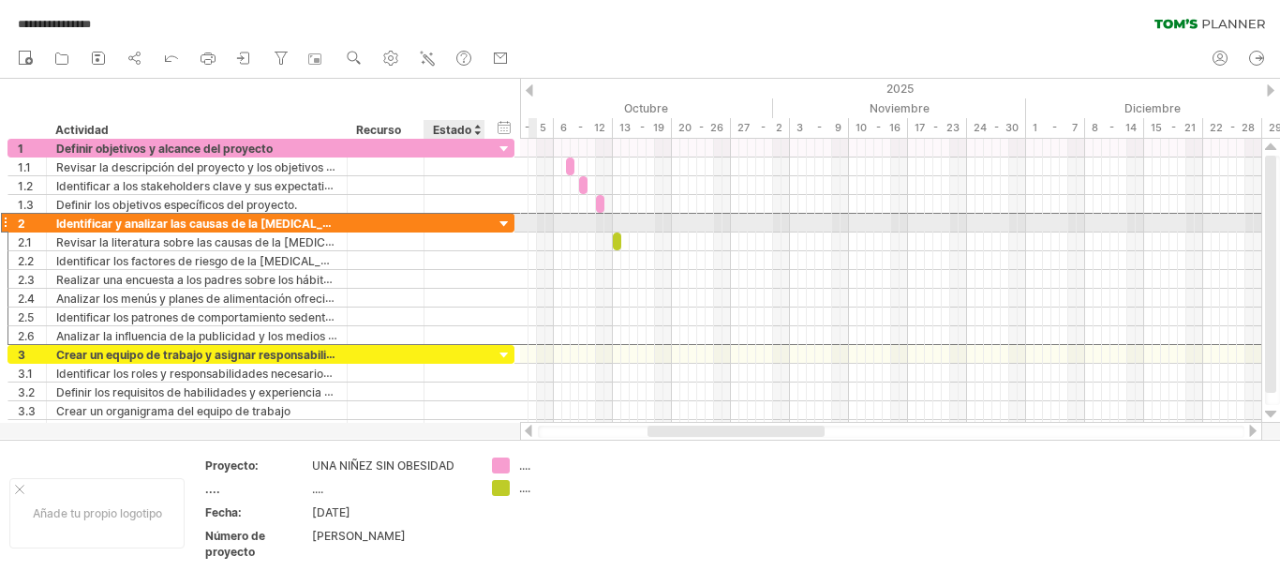
click at [495, 226] on div "**********" at bounding box center [260, 223] width 507 height 20
click at [494, 224] on div "**********" at bounding box center [260, 223] width 507 height 20
click at [477, 222] on div at bounding box center [454, 223] width 61 height 18
click at [476, 221] on div at bounding box center [454, 223] width 61 height 18
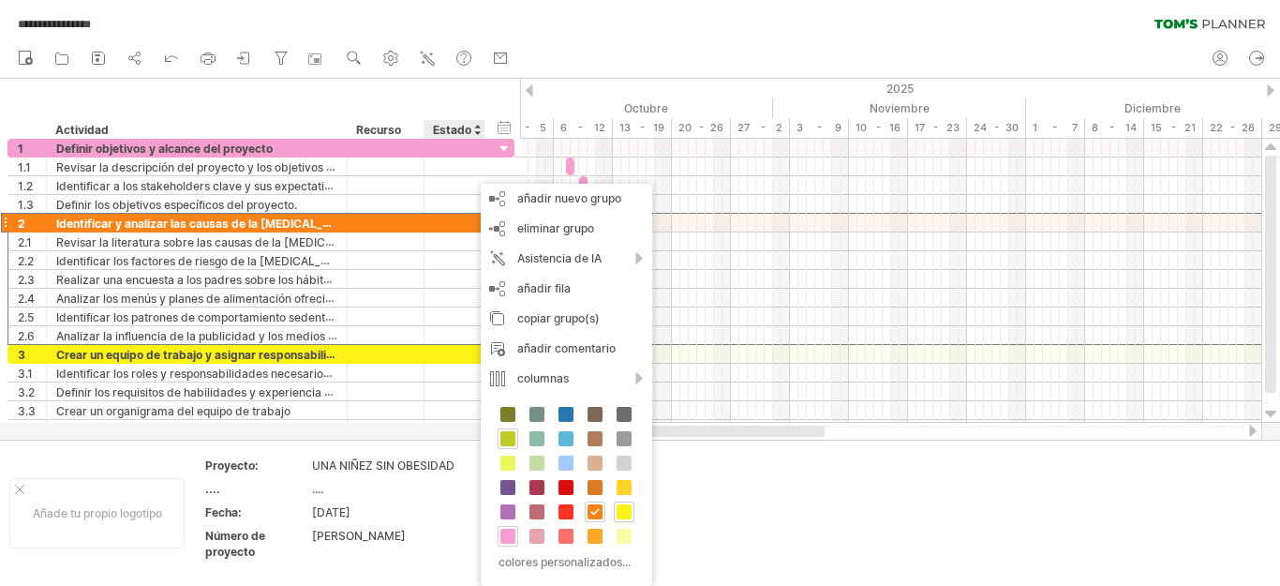
click at [510, 435] on span at bounding box center [507, 438] width 15 height 15
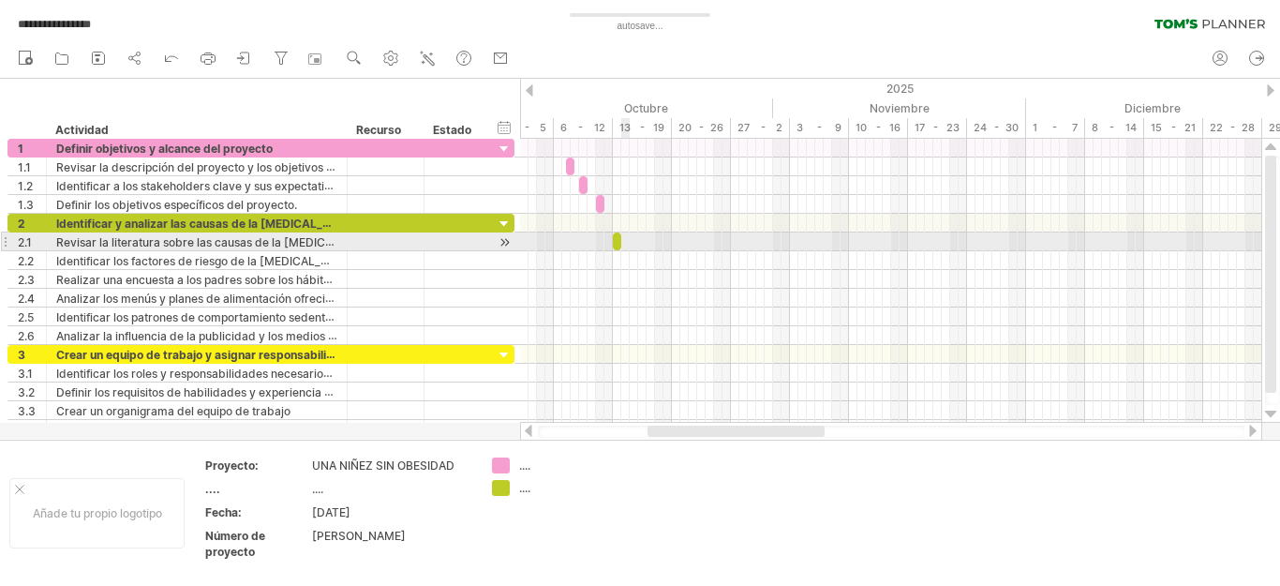
click at [625, 245] on div at bounding box center [890, 241] width 741 height 19
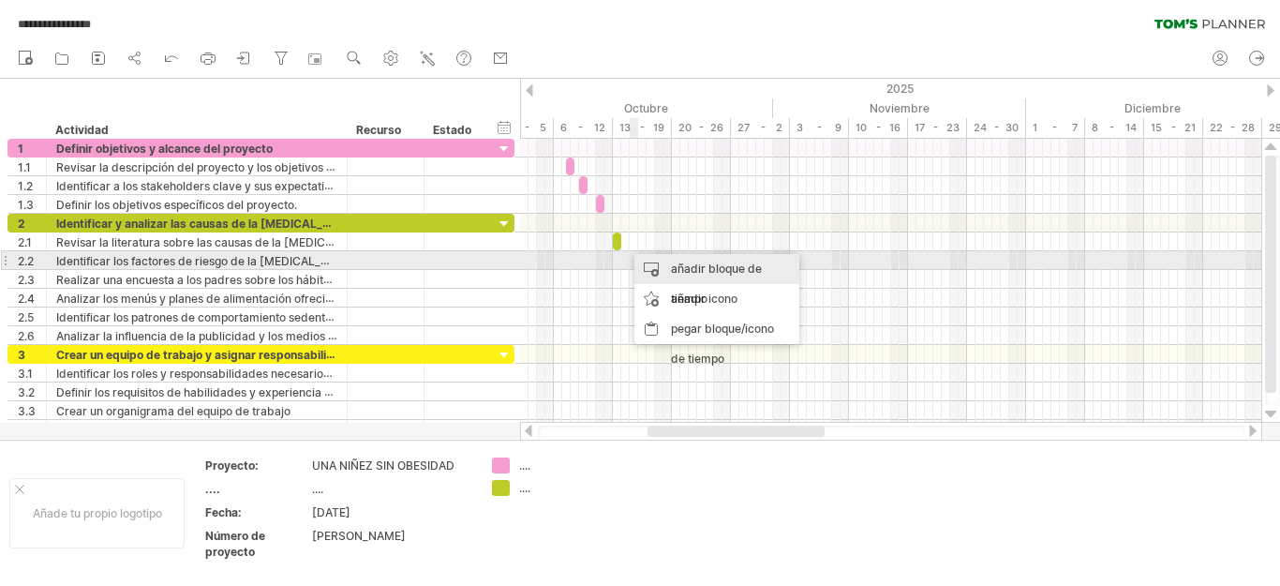
click at [706, 269] on font "añadir bloque de tiempo" at bounding box center [716, 283] width 91 height 44
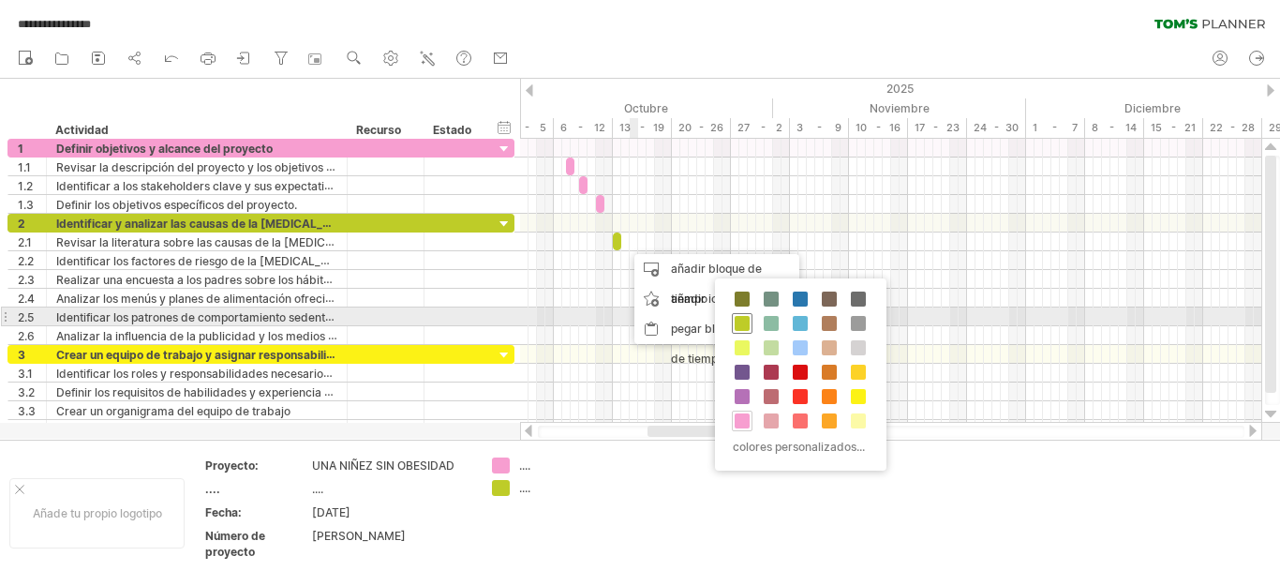
click at [740, 320] on span at bounding box center [742, 323] width 15 height 15
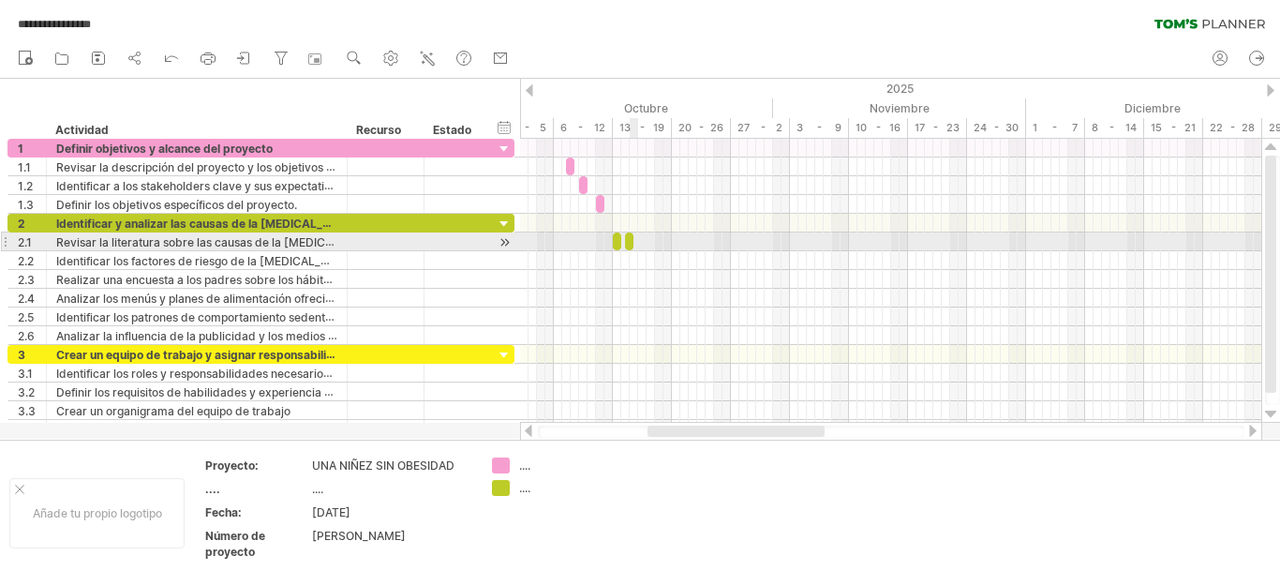
click at [637, 242] on div at bounding box center [890, 241] width 741 height 19
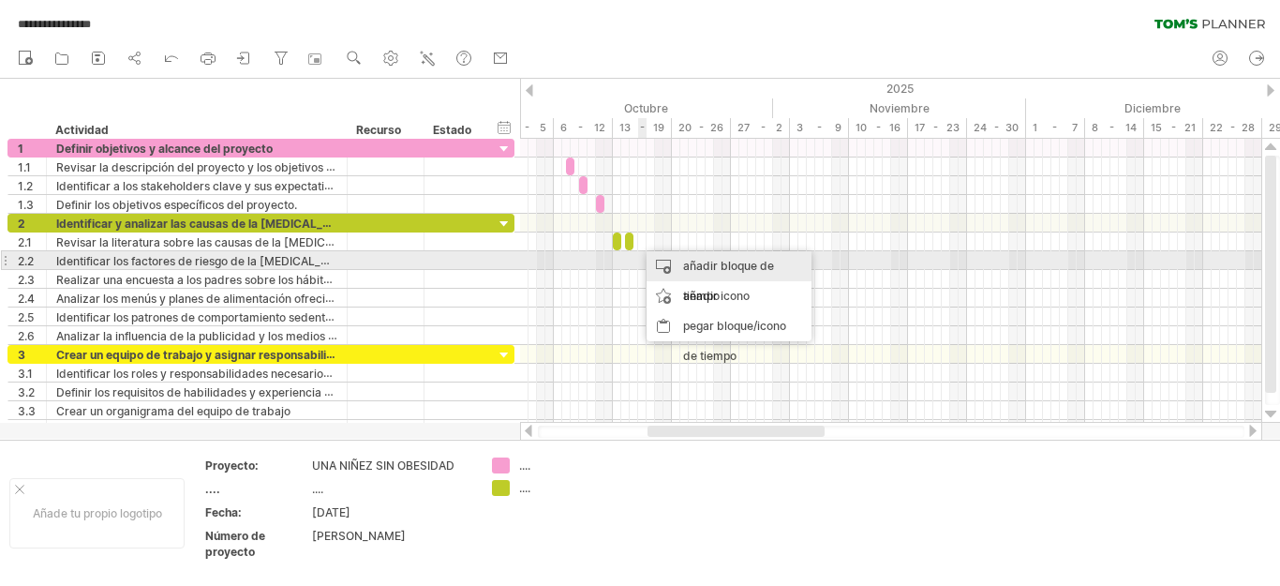
click at [725, 264] on font "añadir bloque de tiempo" at bounding box center [728, 281] width 91 height 44
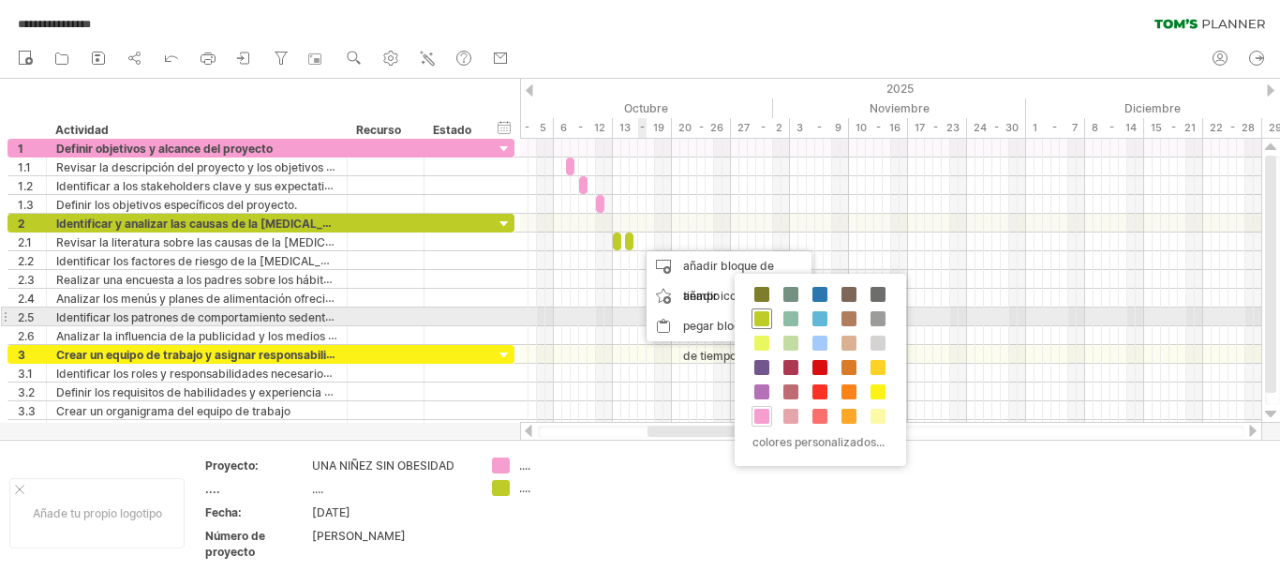
drag, startPoint x: 760, startPoint y: 318, endPoint x: 721, endPoint y: 291, distance: 46.5
click at [758, 318] on span at bounding box center [761, 318] width 15 height 15
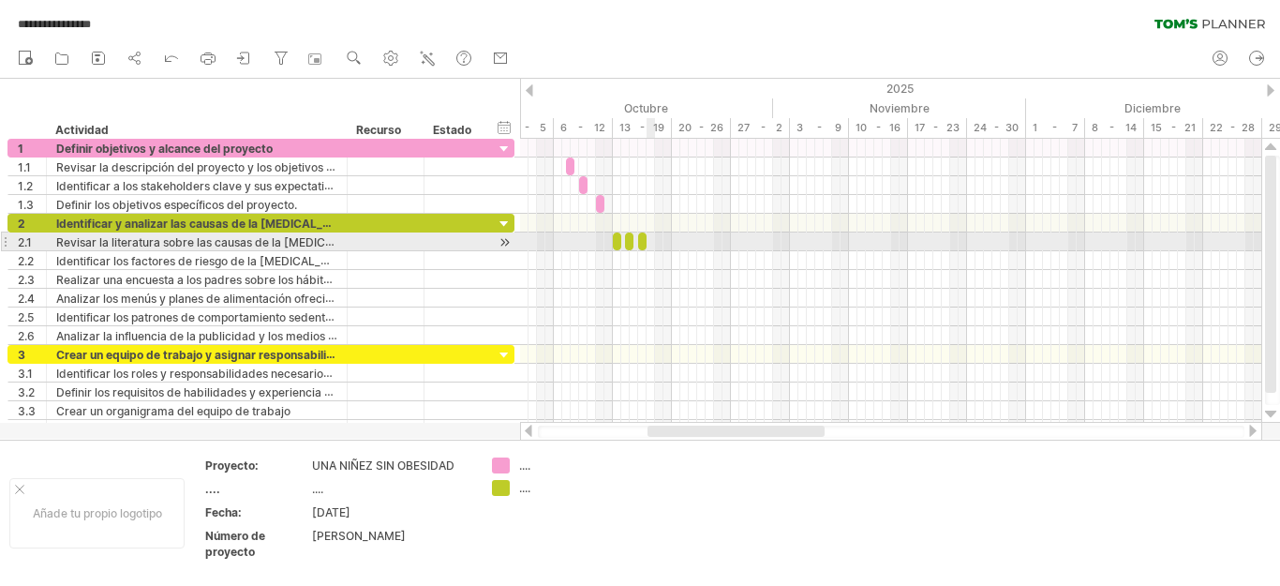
click at [654, 244] on div at bounding box center [890, 241] width 741 height 19
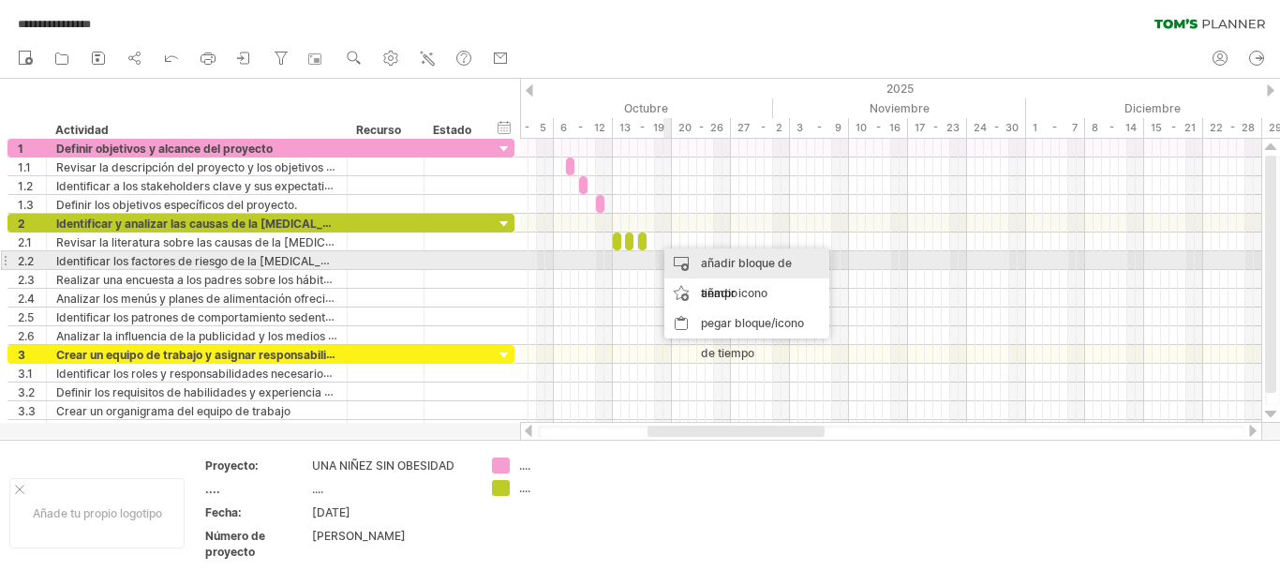
click at [730, 264] on font "añadir bloque de tiempo" at bounding box center [746, 278] width 91 height 44
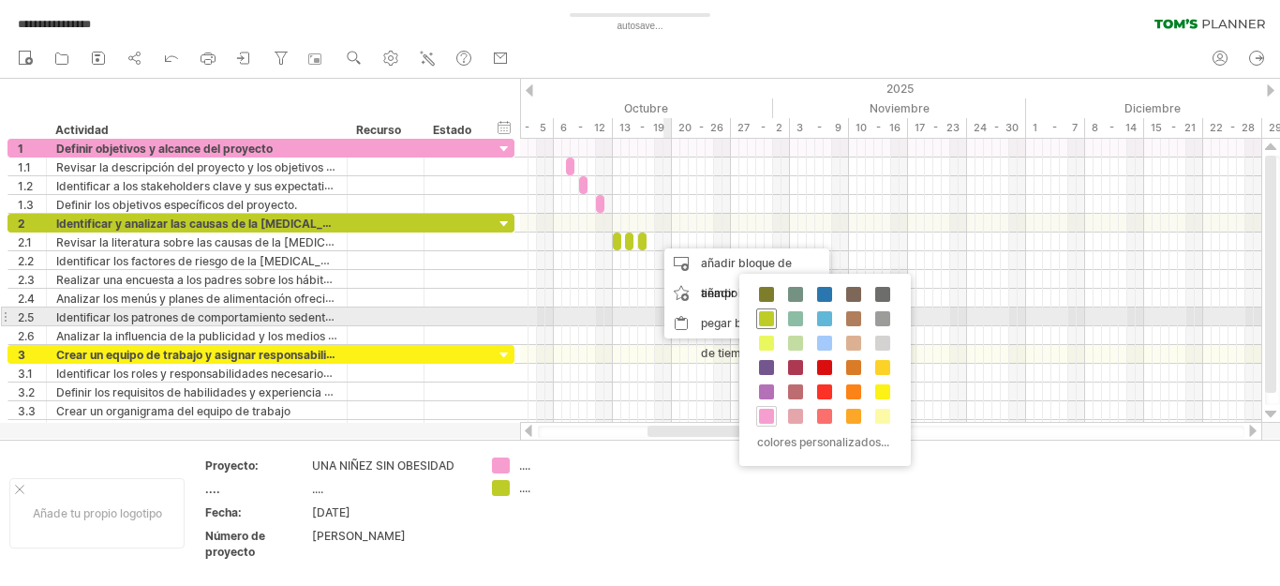
click at [761, 317] on span at bounding box center [766, 318] width 15 height 15
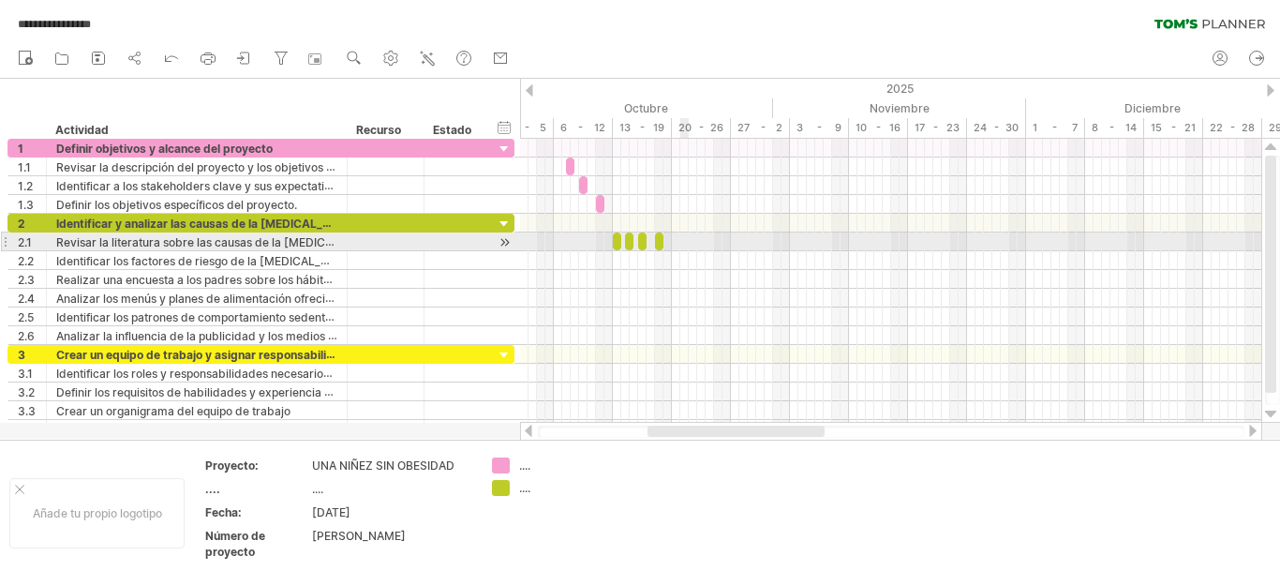
click at [680, 242] on div at bounding box center [890, 241] width 741 height 19
click at [650, 247] on div at bounding box center [890, 241] width 741 height 19
click at [648, 243] on span at bounding box center [646, 241] width 7 height 18
click at [632, 242] on span at bounding box center [633, 241] width 7 height 18
click at [683, 244] on div at bounding box center [890, 241] width 741 height 19
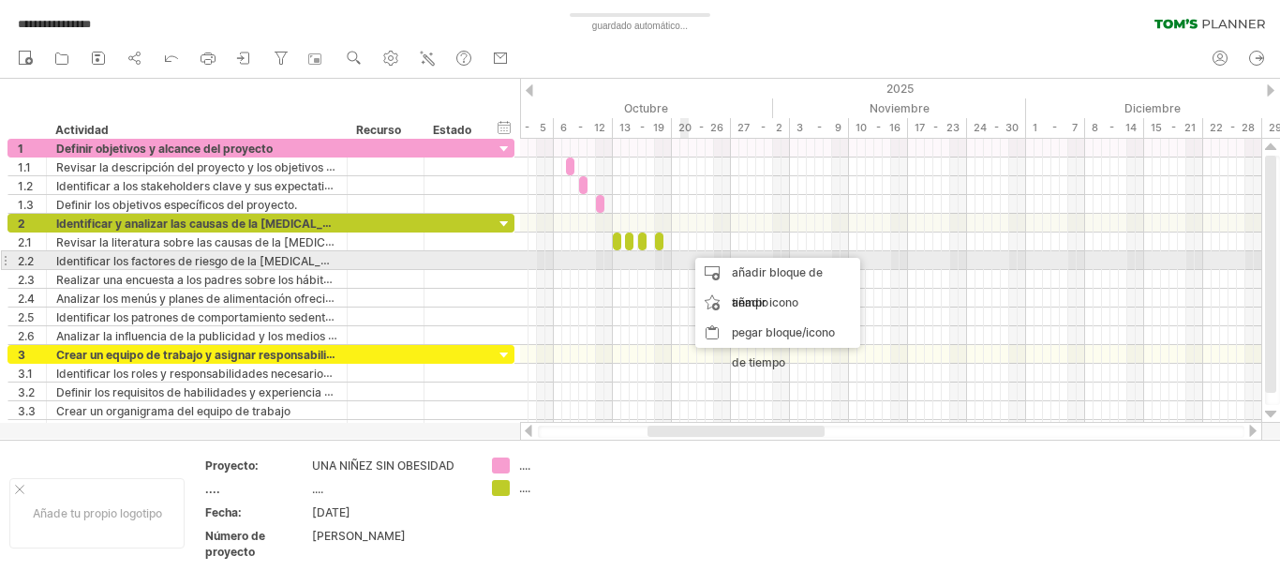
click at [681, 263] on div at bounding box center [890, 260] width 741 height 19
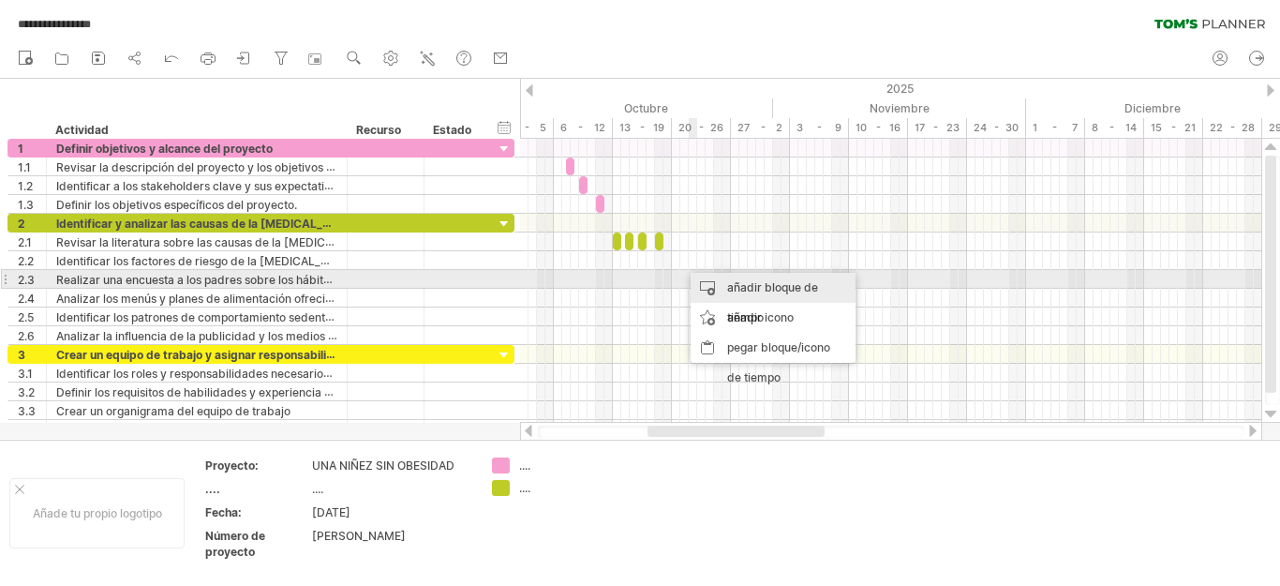
click at [759, 286] on font "añadir bloque de tiempo" at bounding box center [772, 302] width 91 height 44
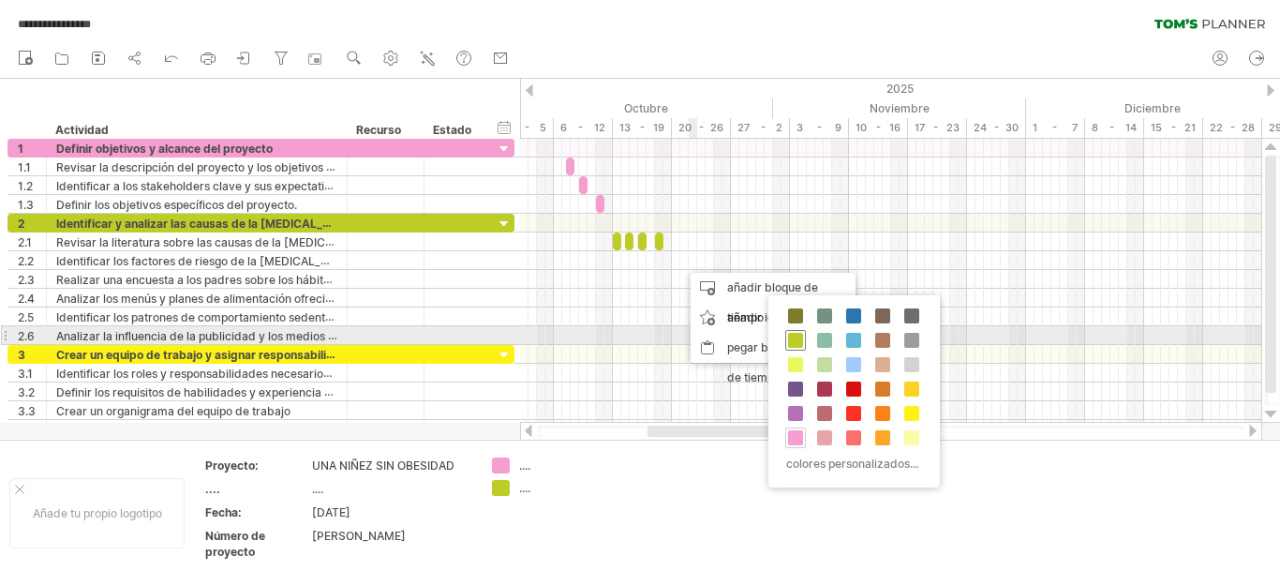
click at [795, 343] on span at bounding box center [795, 340] width 15 height 15
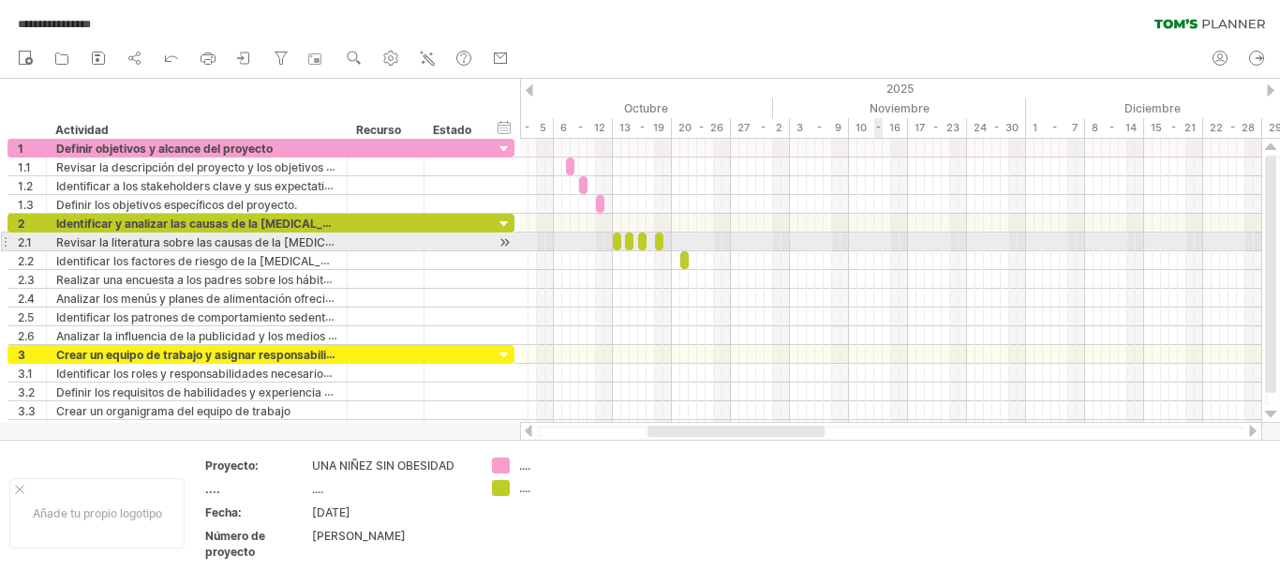
click at [882, 242] on div at bounding box center [890, 241] width 741 height 19
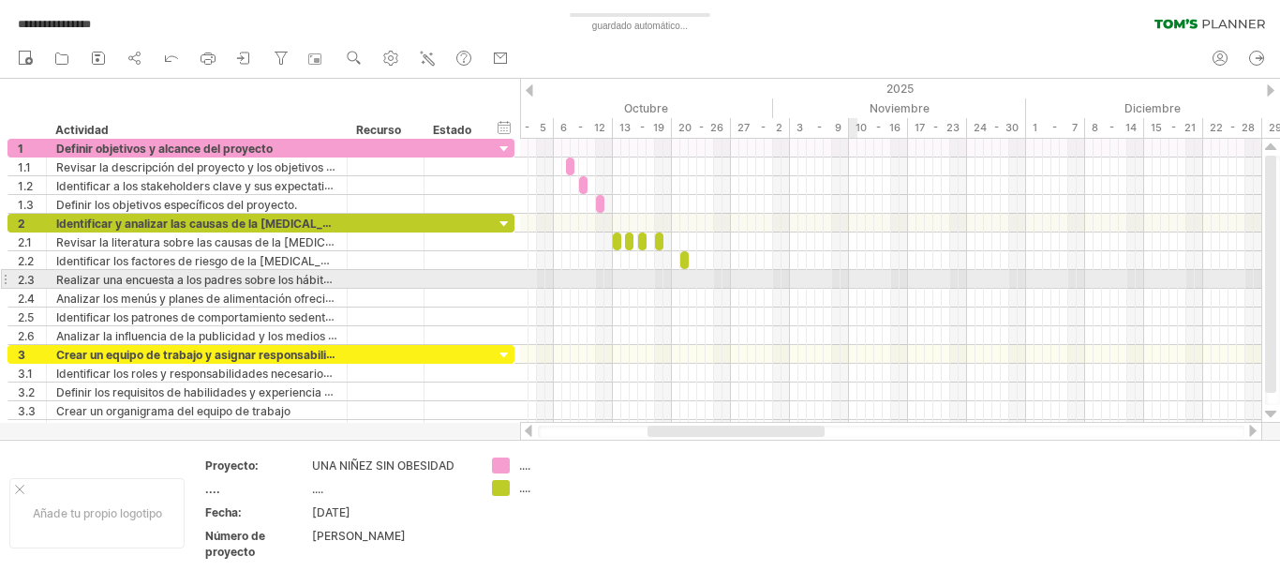
click at [855, 277] on div at bounding box center [890, 279] width 741 height 19
click at [861, 277] on div at bounding box center [890, 279] width 741 height 19
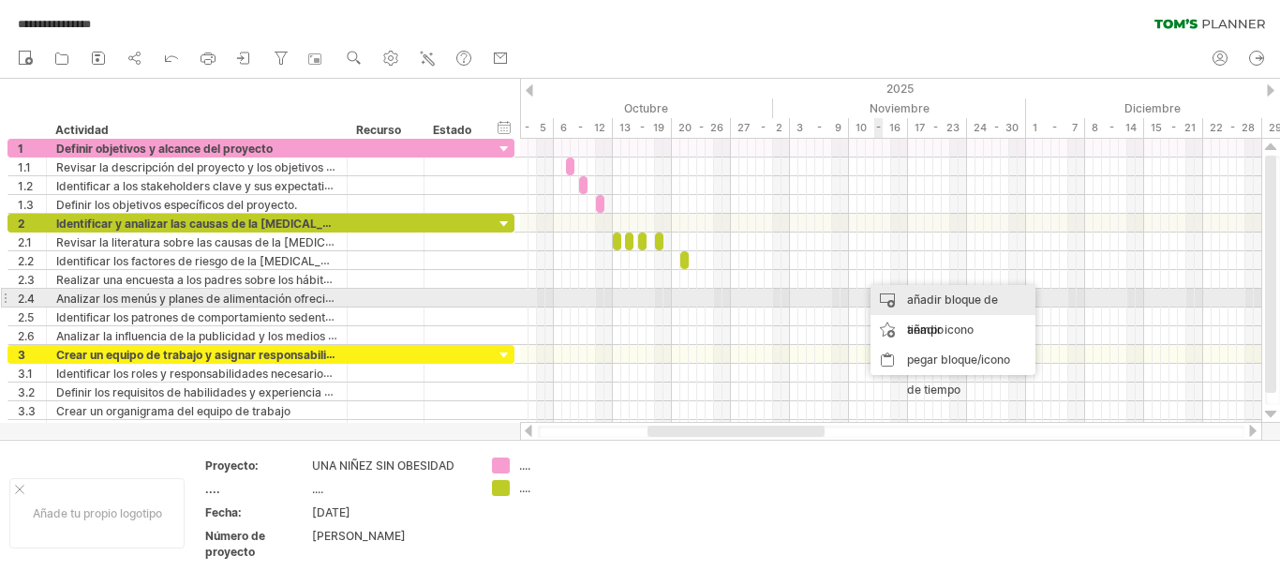
click at [916, 296] on font "añadir bloque de tiempo" at bounding box center [952, 314] width 91 height 44
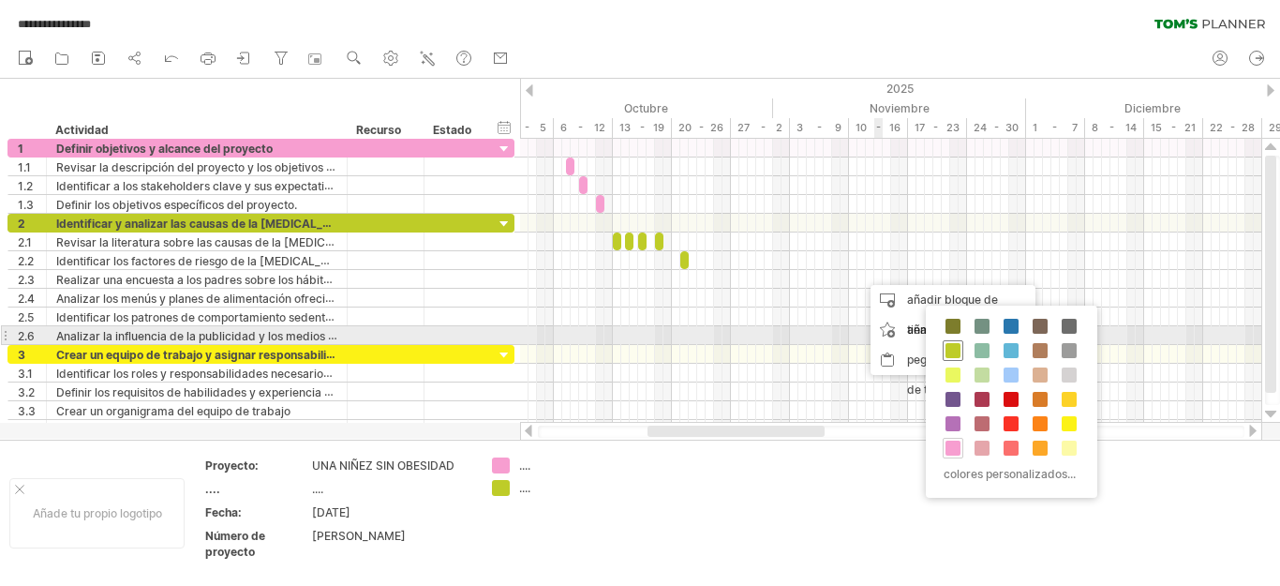
click at [954, 343] on span at bounding box center [952, 350] width 15 height 15
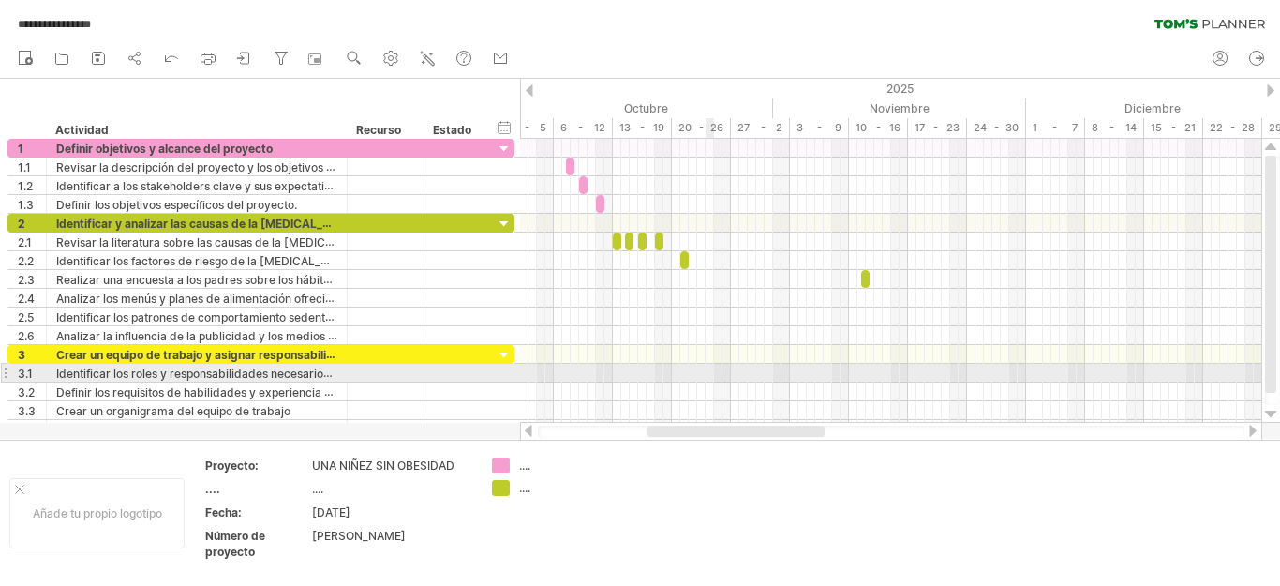
click at [710, 374] on div at bounding box center [890, 373] width 741 height 19
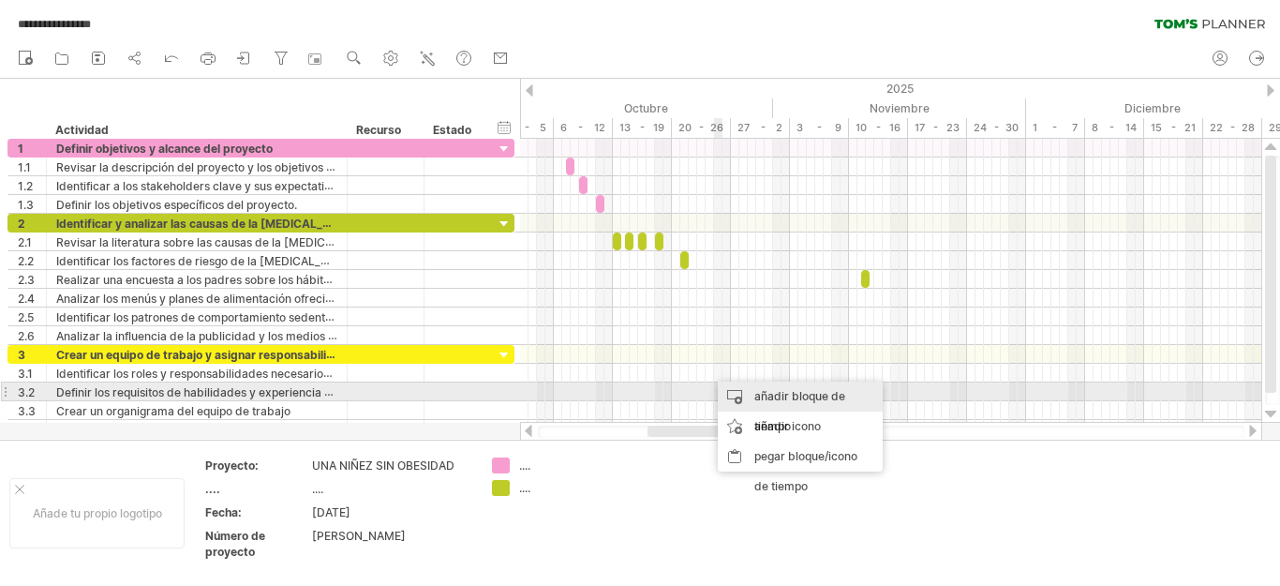
click at [754, 388] on div "añadir bloque de tiempo" at bounding box center [800, 411] width 165 height 60
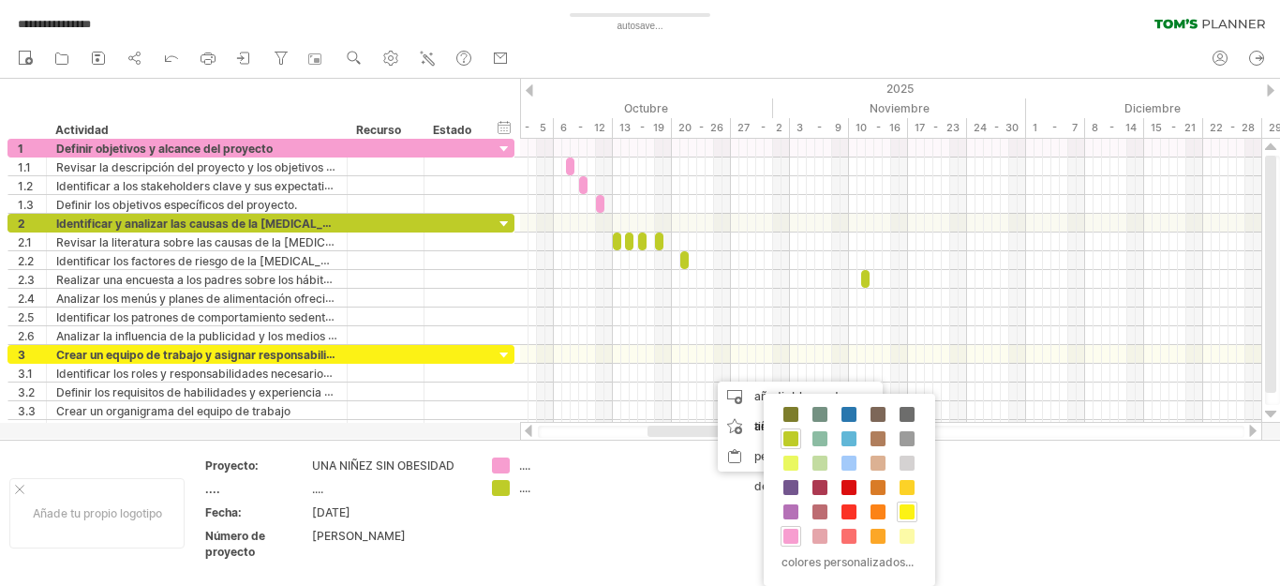
click at [910, 511] on span at bounding box center [906, 511] width 15 height 15
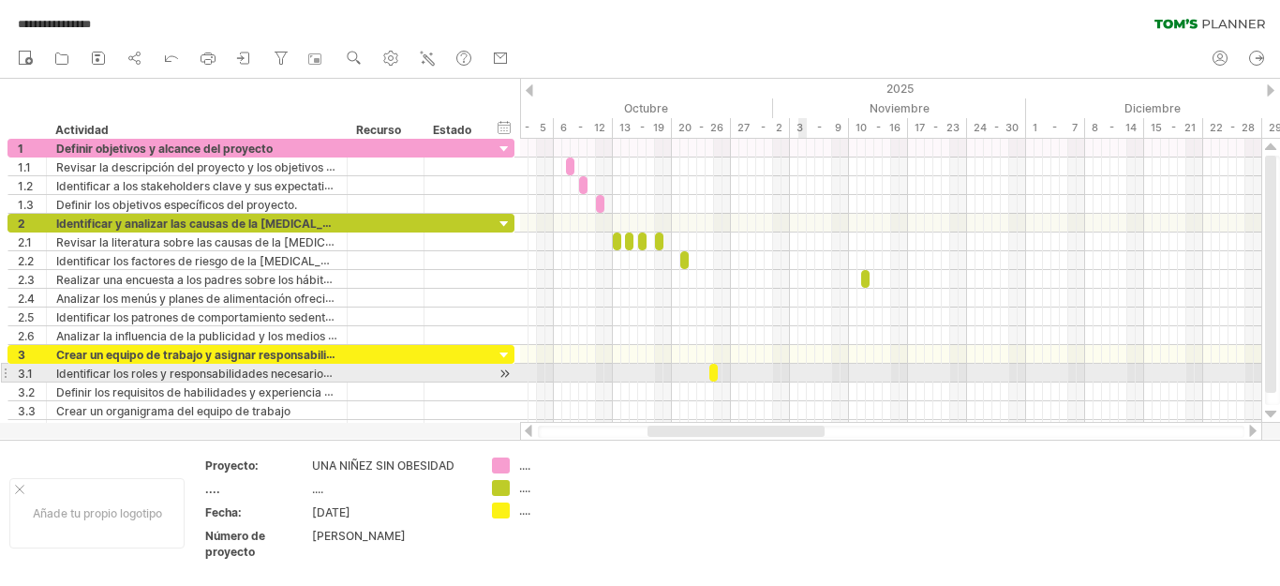
click at [803, 372] on div at bounding box center [890, 373] width 741 height 19
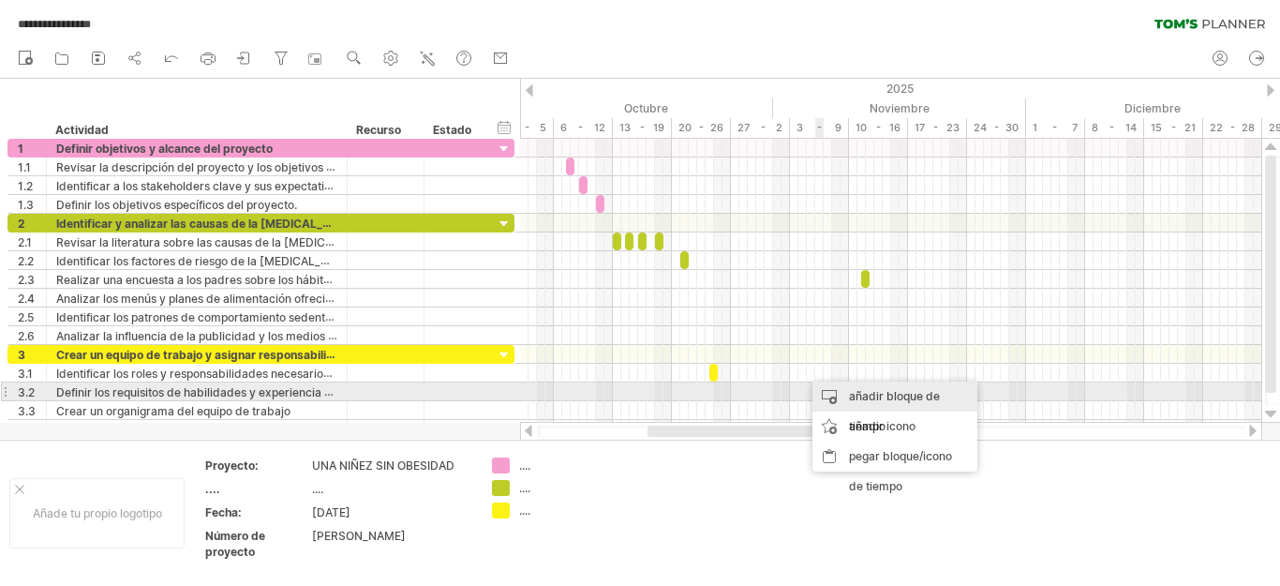
click at [888, 391] on font "añadir bloque de tiempo" at bounding box center [894, 411] width 91 height 44
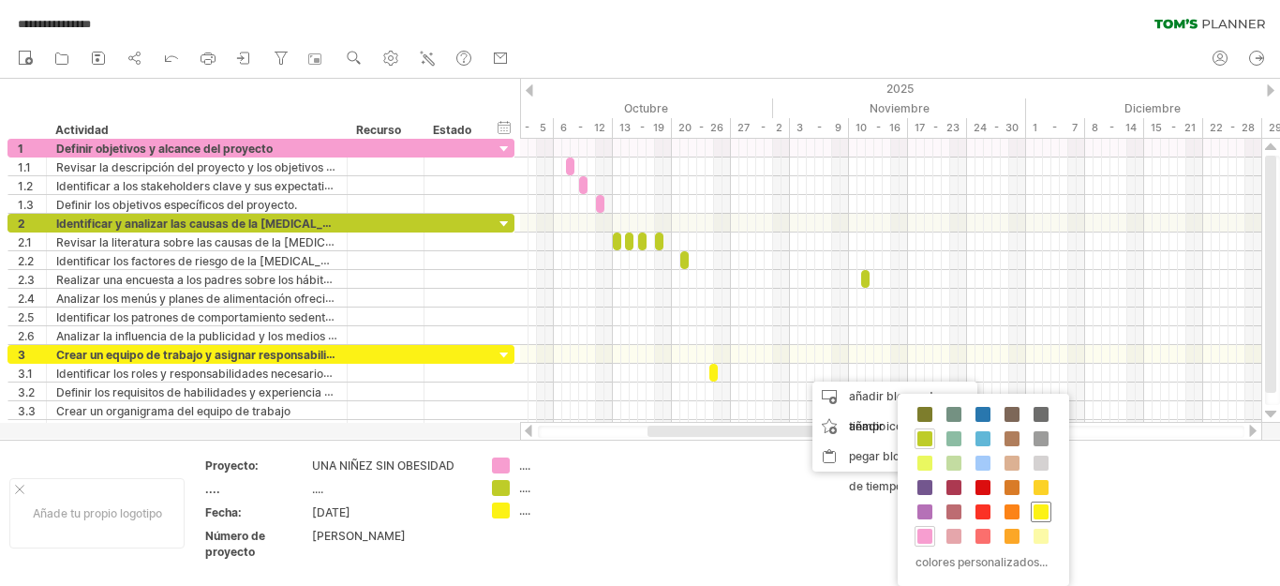
click at [1042, 510] on span at bounding box center [1040, 511] width 15 height 15
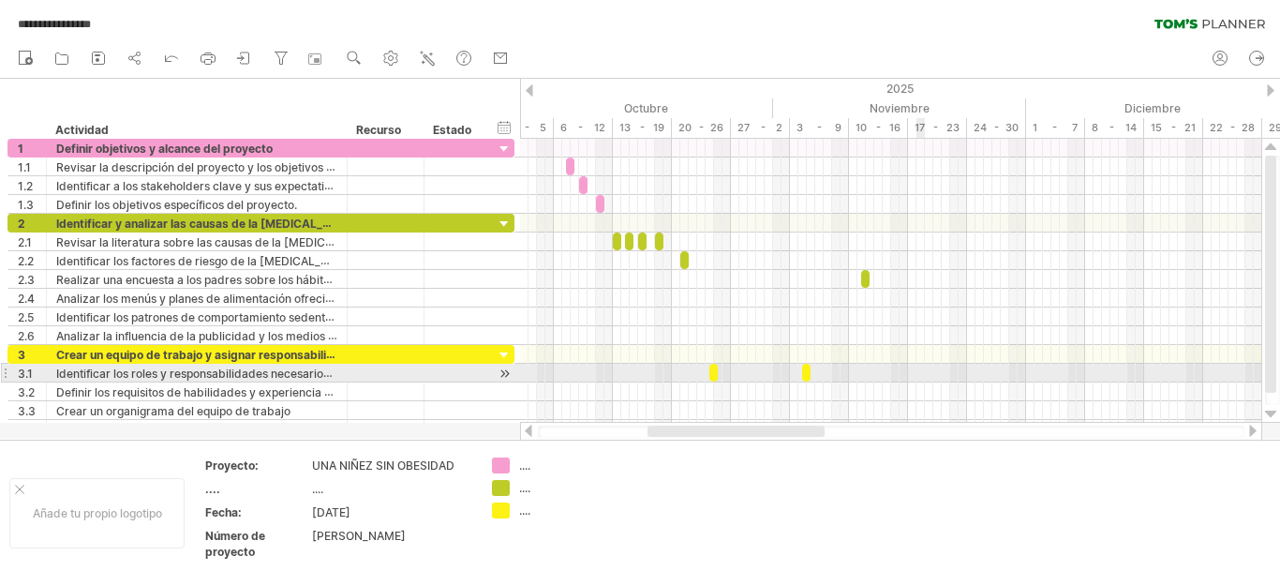
click at [920, 378] on div at bounding box center [890, 373] width 741 height 19
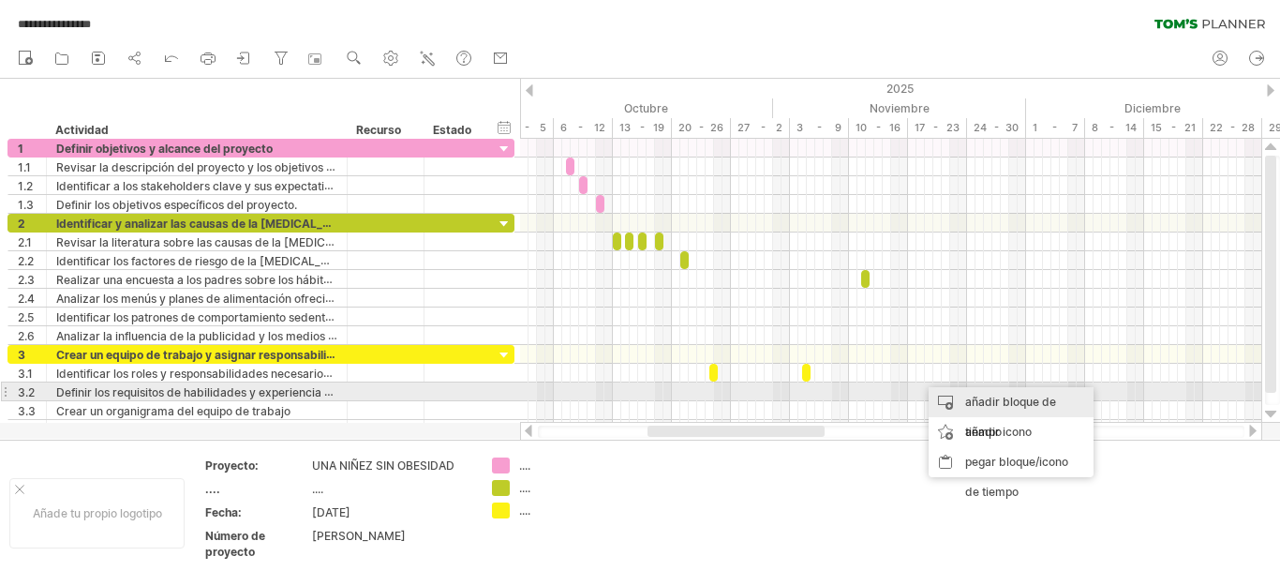
click at [1003, 397] on font "añadir bloque de tiempo" at bounding box center [1010, 416] width 91 height 44
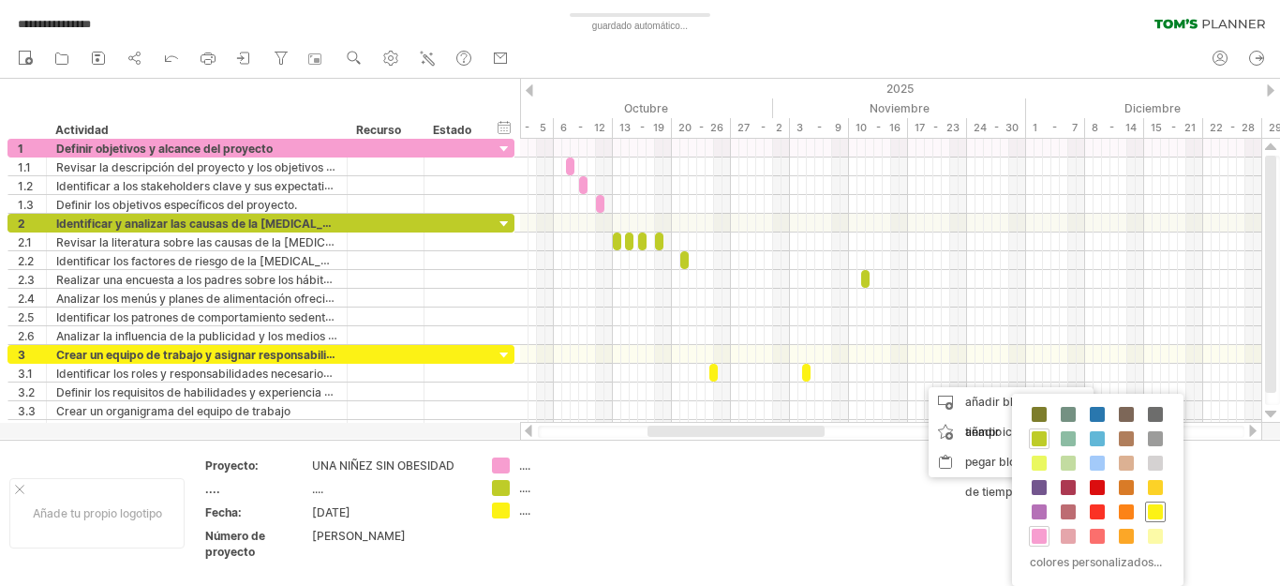
click at [1158, 512] on span at bounding box center [1155, 511] width 15 height 15
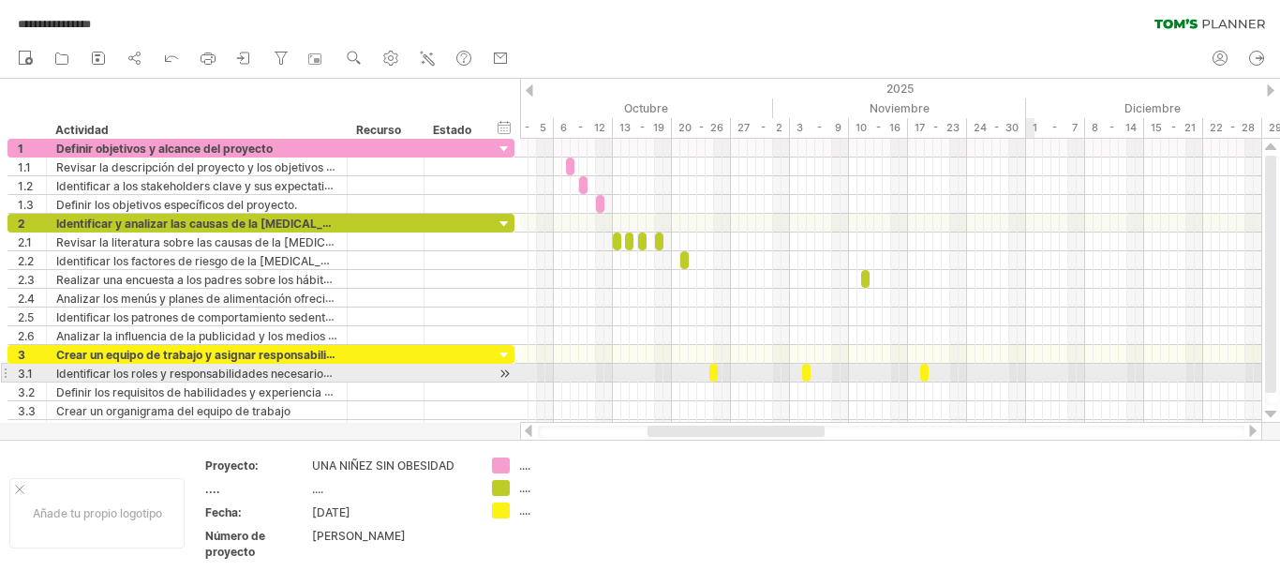
click at [1031, 372] on div at bounding box center [890, 373] width 741 height 19
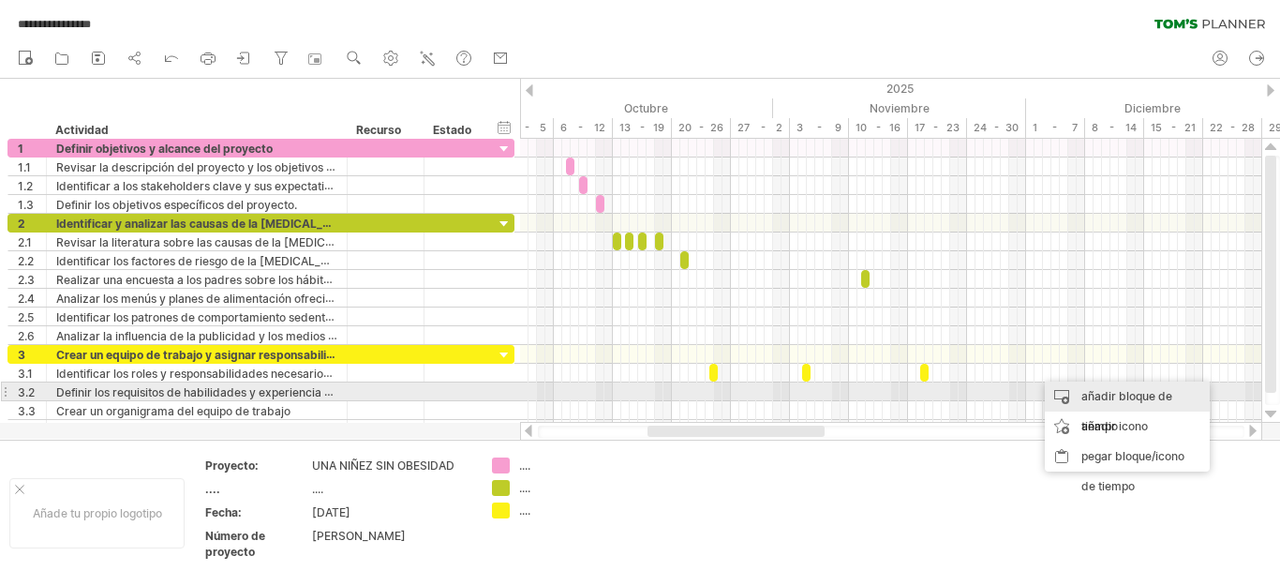
click at [1105, 394] on font "añadir bloque de tiempo" at bounding box center [1126, 411] width 91 height 44
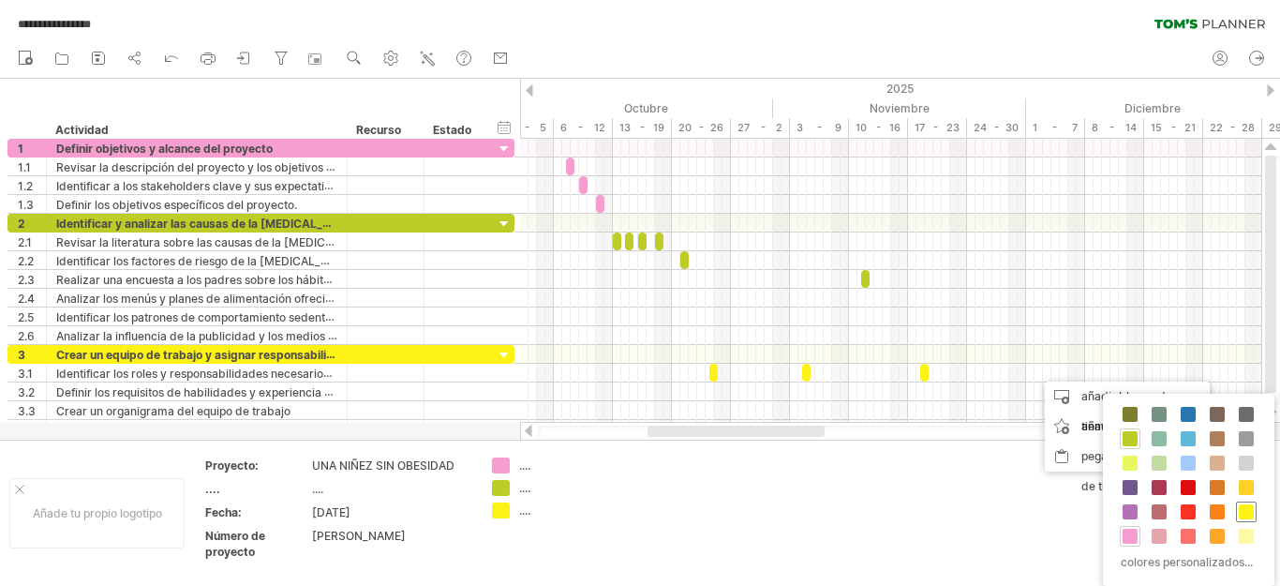
click at [1251, 513] on span at bounding box center [1246, 511] width 15 height 15
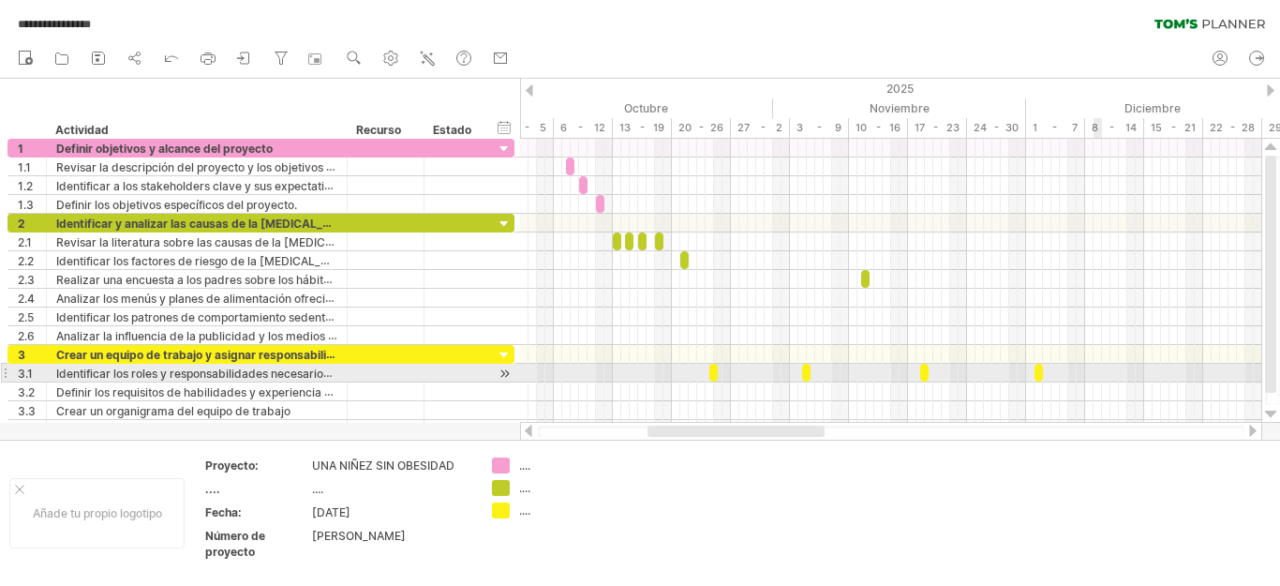
click at [1093, 370] on div at bounding box center [890, 373] width 741 height 19
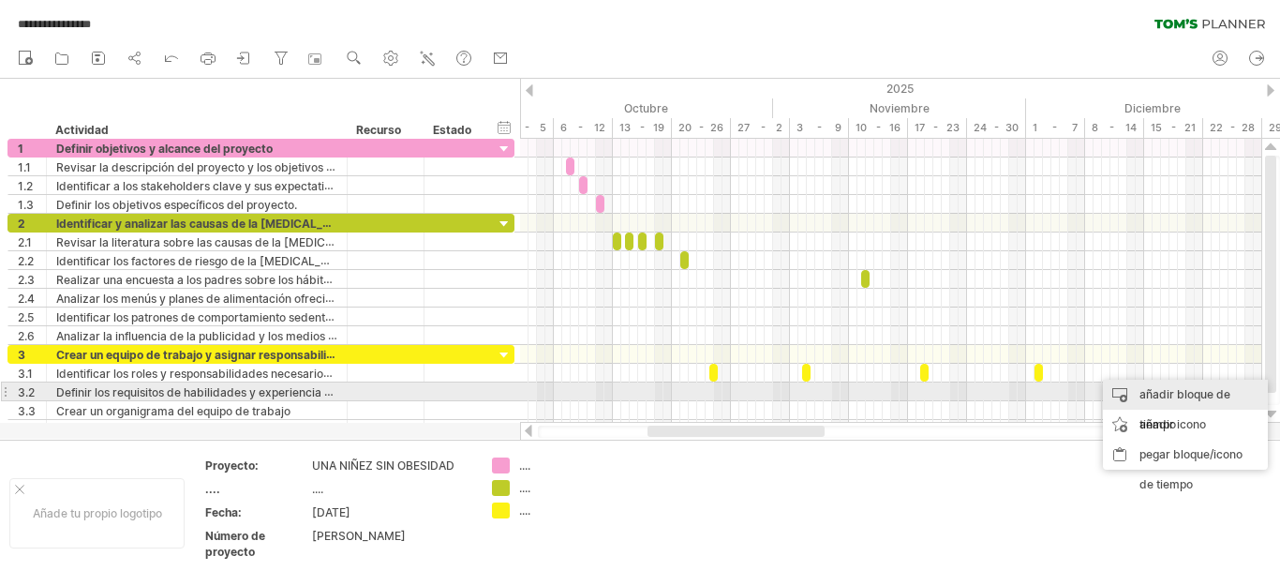
click at [1164, 388] on font "añadir bloque de tiempo" at bounding box center [1184, 409] width 91 height 44
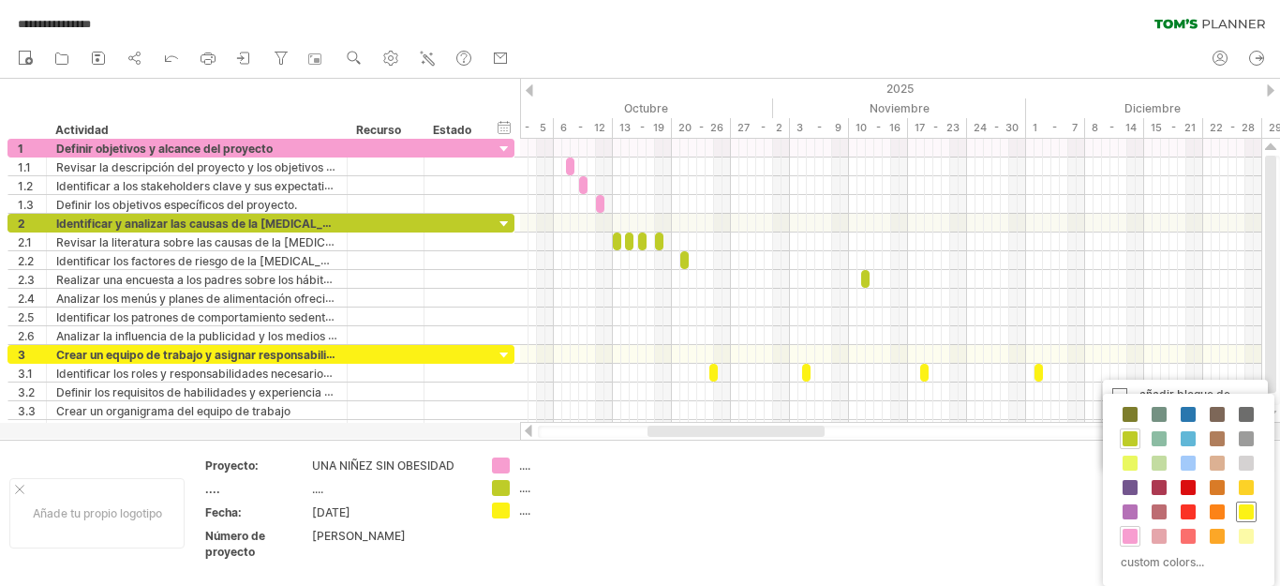
click at [1253, 505] on span at bounding box center [1246, 511] width 15 height 15
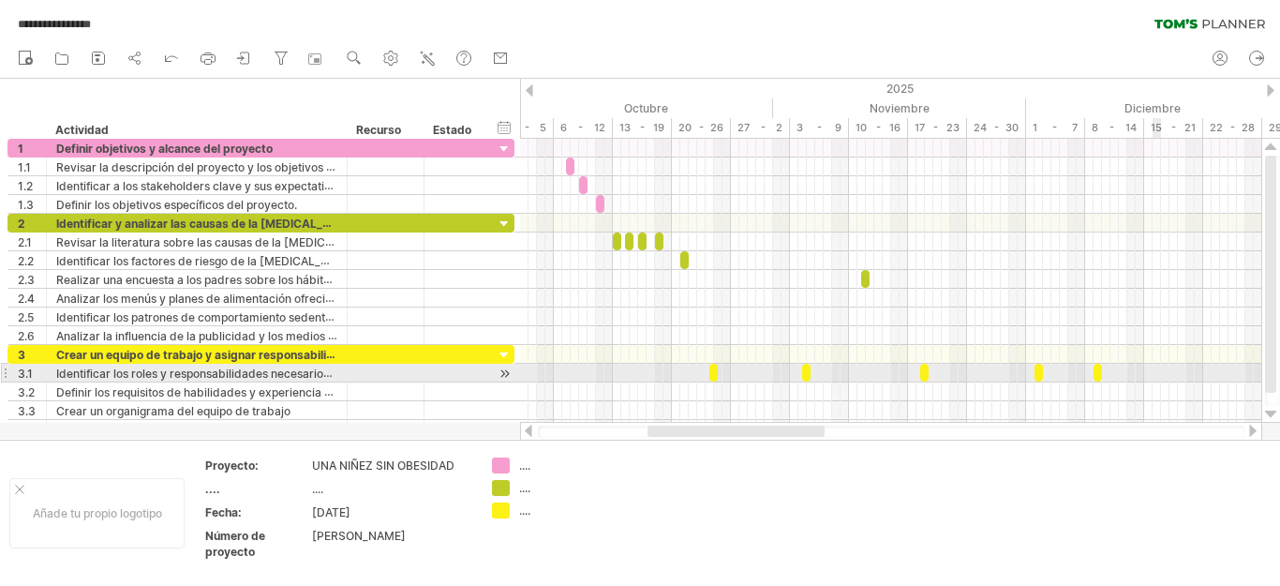
click at [1154, 371] on div at bounding box center [890, 373] width 741 height 19
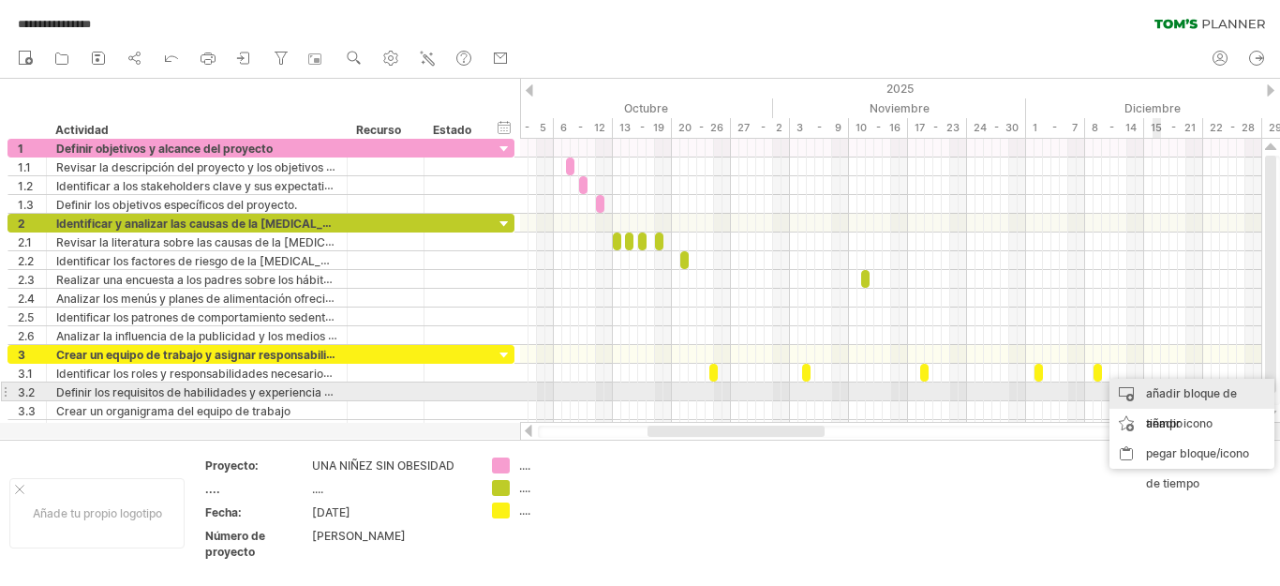
click at [1173, 394] on font "añadir bloque de tiempo" at bounding box center [1191, 408] width 91 height 44
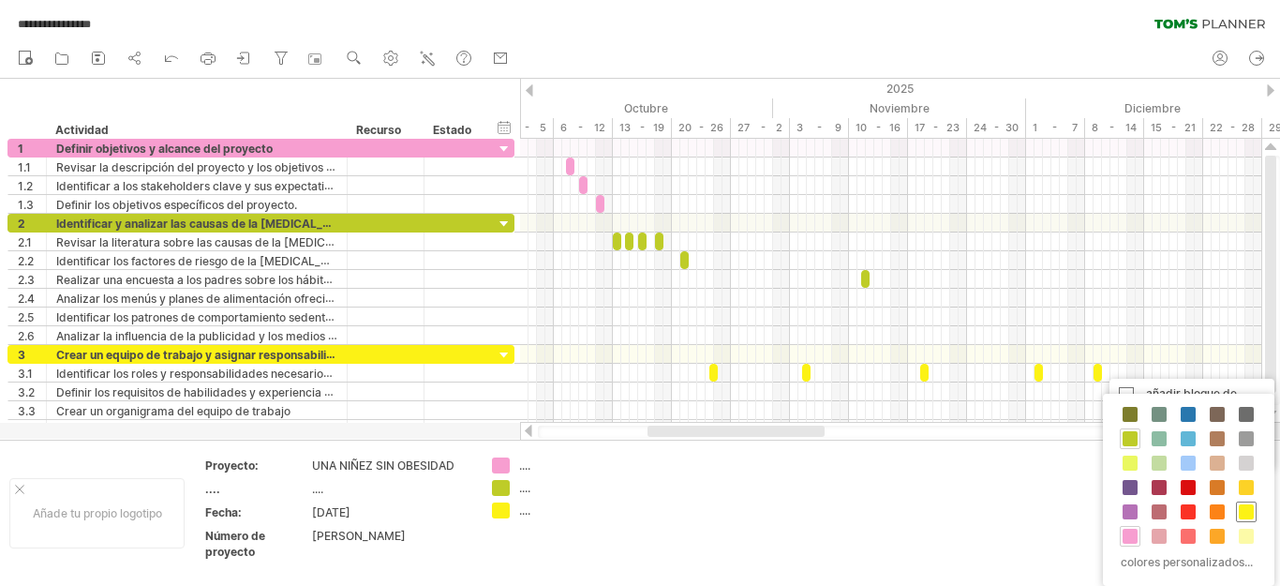
click at [1250, 505] on span at bounding box center [1246, 511] width 15 height 15
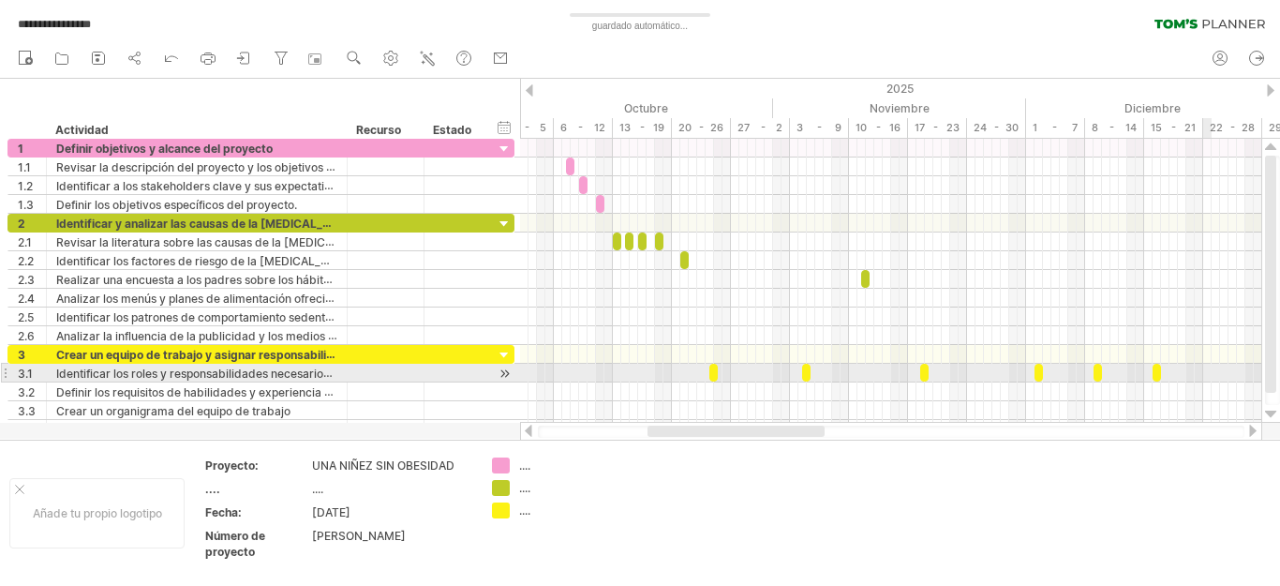
click at [1209, 374] on div at bounding box center [890, 373] width 741 height 19
click at [1207, 376] on div at bounding box center [890, 373] width 741 height 19
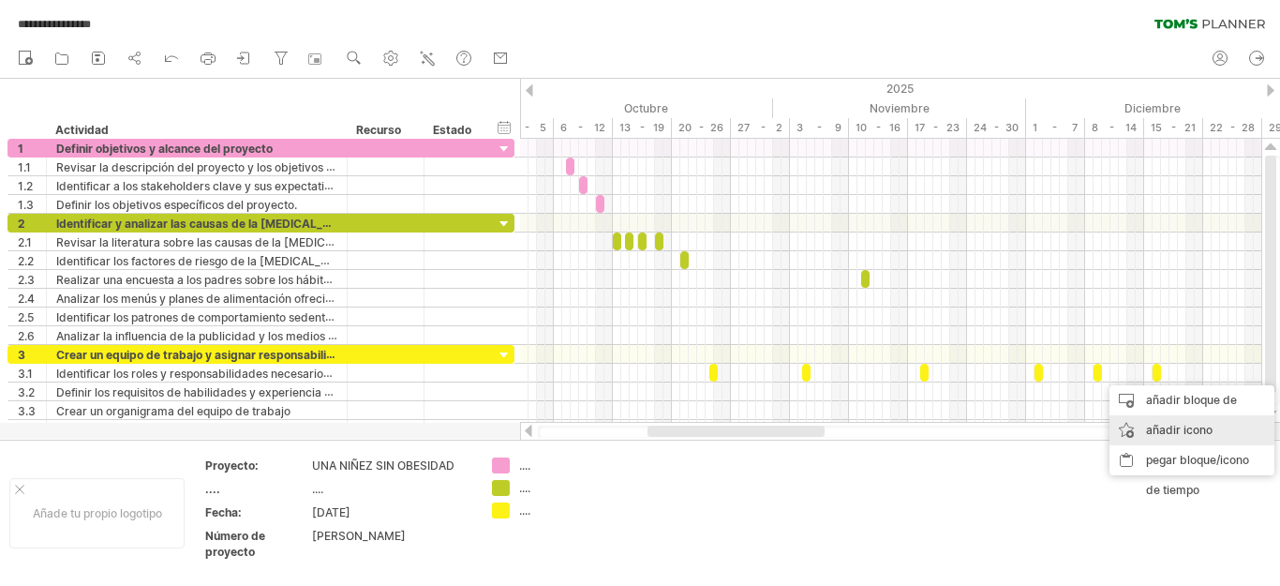
click at [1211, 431] on font "añadir icono" at bounding box center [1179, 430] width 67 height 14
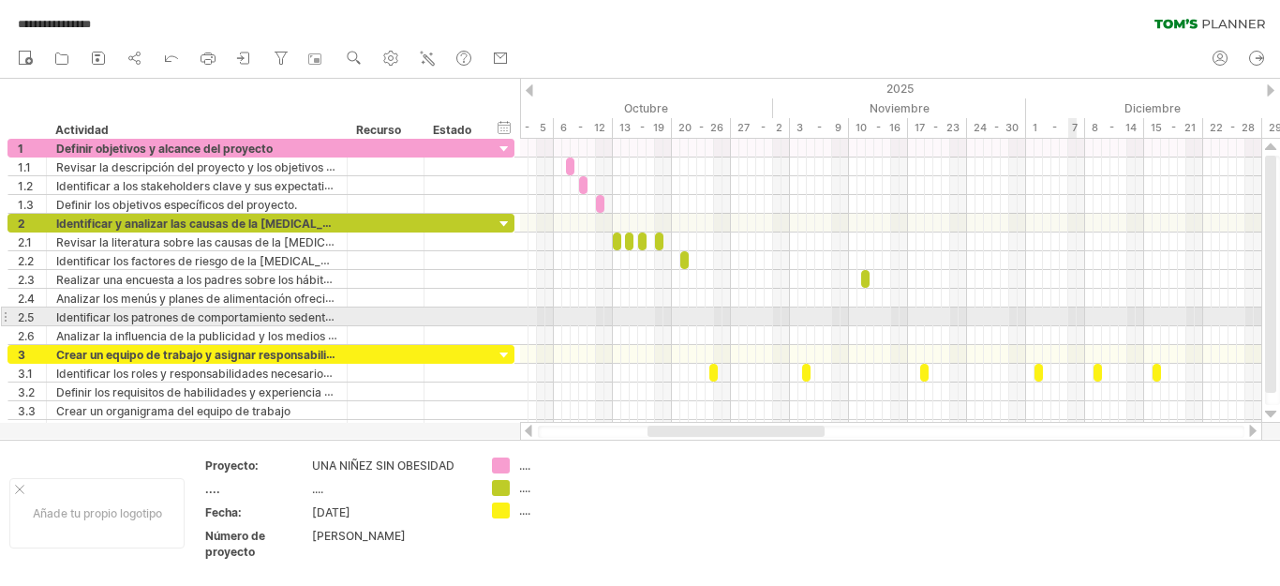
click at [1072, 315] on div at bounding box center [890, 316] width 741 height 19
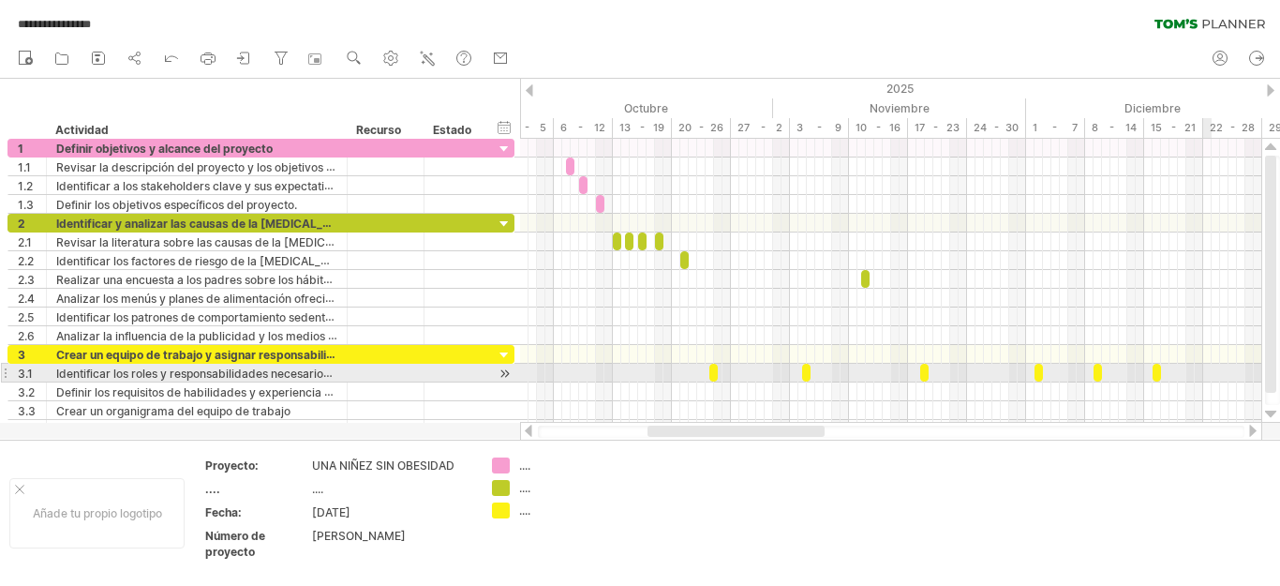
click at [1204, 374] on div at bounding box center [890, 373] width 741 height 19
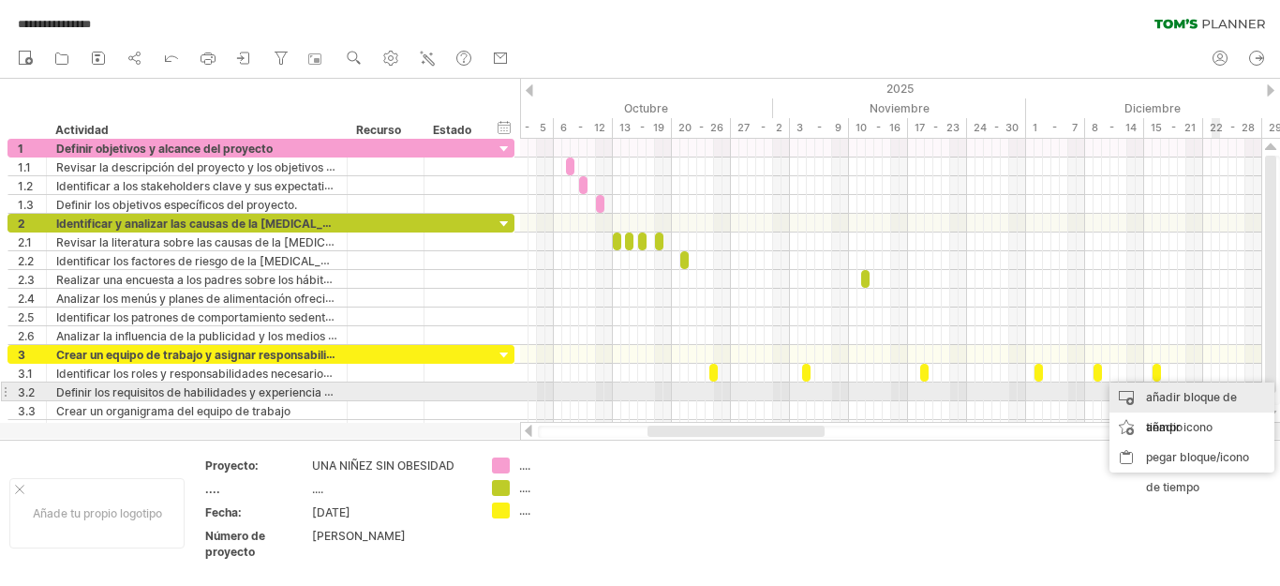
click at [1212, 398] on font "añadir bloque de tiempo" at bounding box center [1191, 412] width 91 height 44
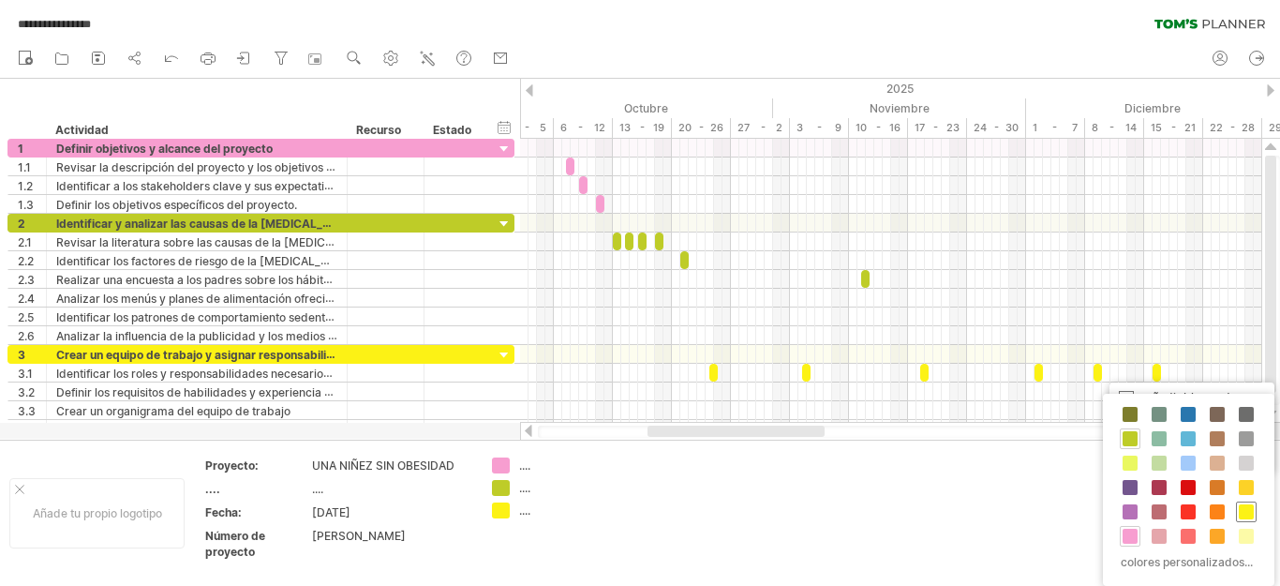
click at [1254, 514] on div at bounding box center [1246, 511] width 21 height 21
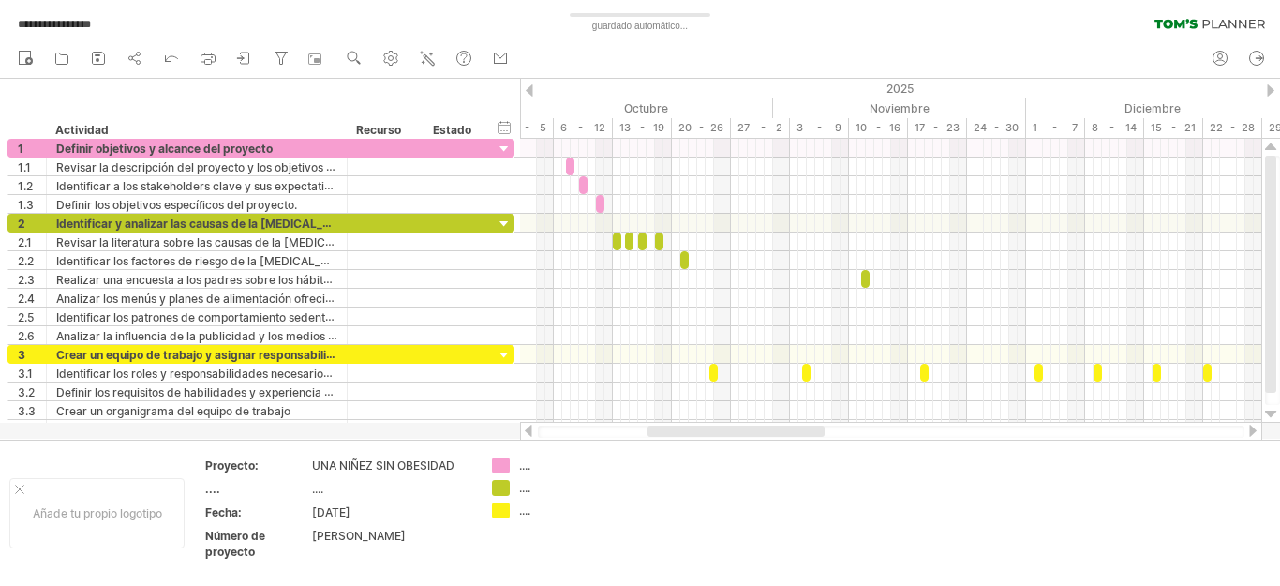
click at [1274, 89] on div "2025" at bounding box center [283, 89] width 2007 height 20
click at [1270, 92] on div at bounding box center [1270, 90] width 7 height 12
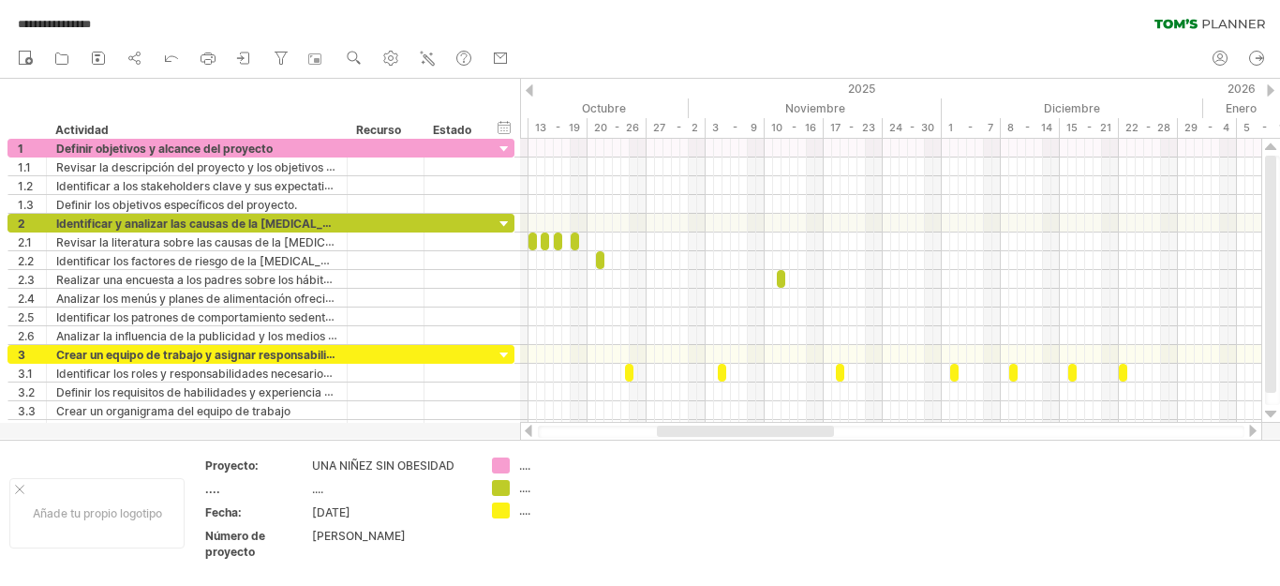
click at [1272, 92] on div at bounding box center [1270, 90] width 7 height 12
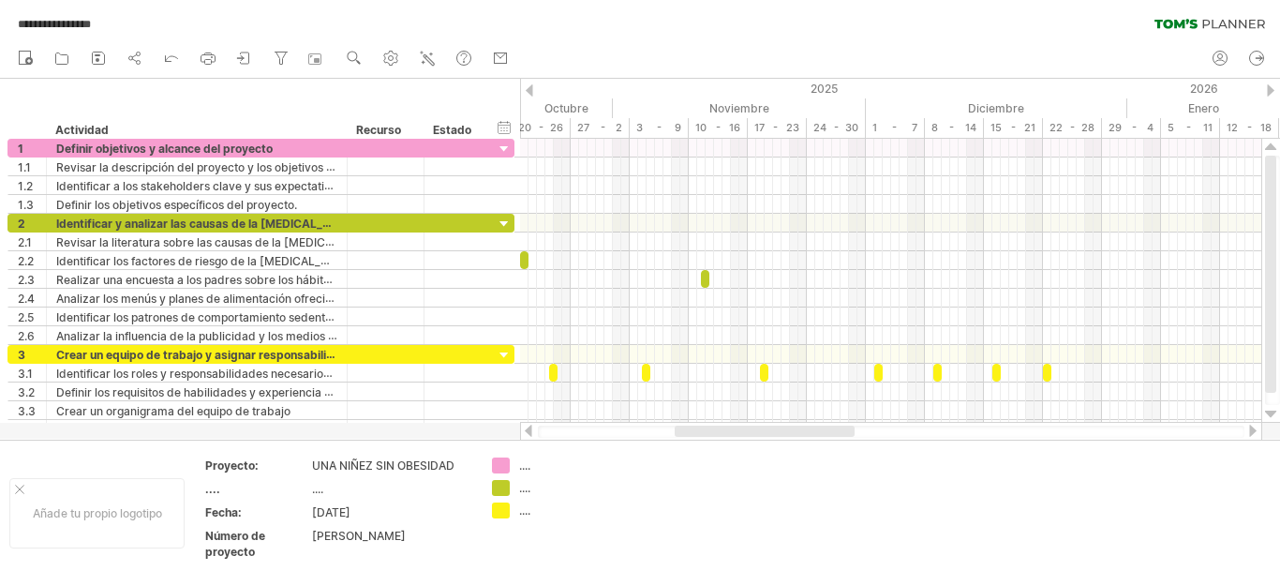
click at [1272, 90] on div at bounding box center [1270, 90] width 7 height 12
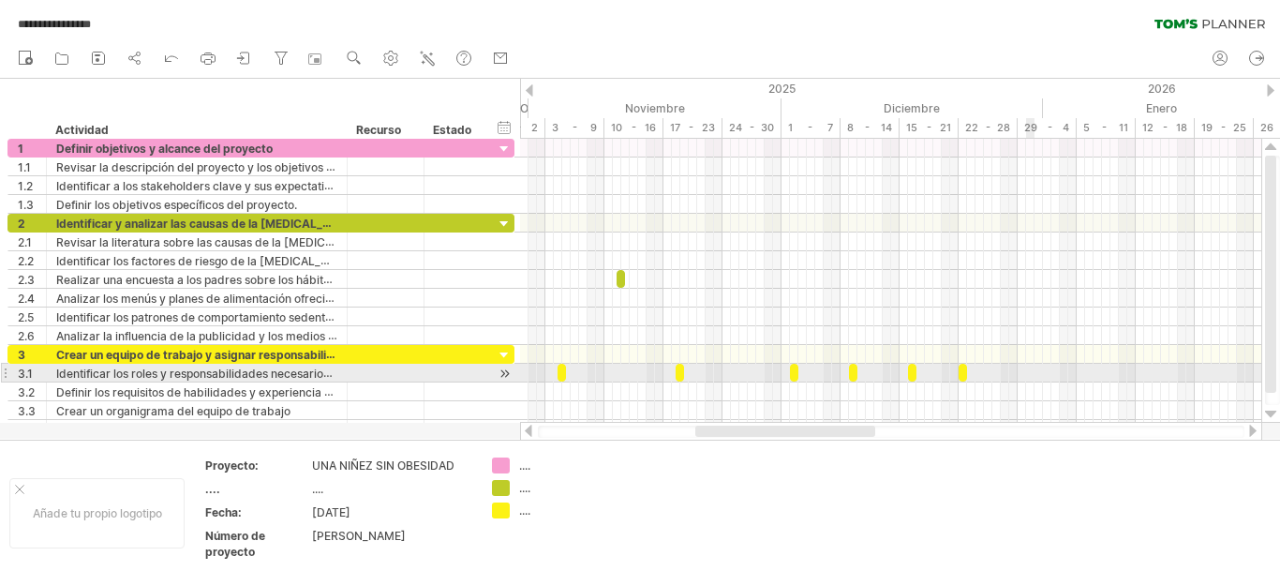
click at [1031, 370] on div at bounding box center [890, 373] width 741 height 19
click at [1026, 374] on div at bounding box center [890, 373] width 741 height 19
drag, startPoint x: 1018, startPoint y: 369, endPoint x: 1147, endPoint y: 301, distance: 146.3
click at [1016, 369] on div at bounding box center [890, 373] width 741 height 19
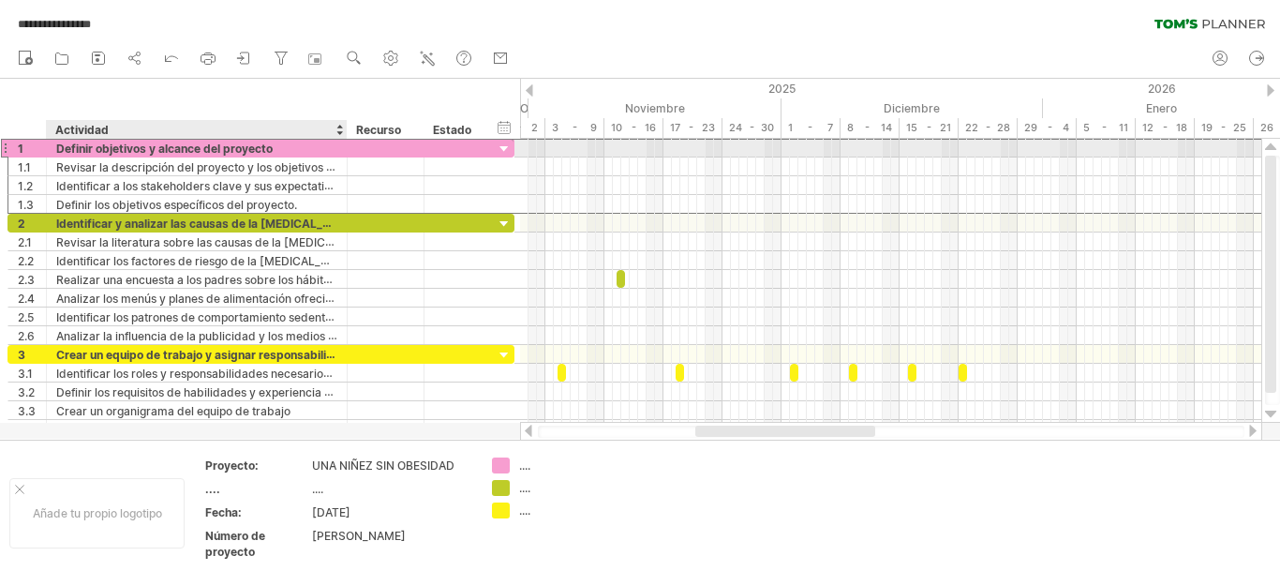
click at [301, 143] on div "Definir objetivos y alcance del proyecto" at bounding box center [196, 148] width 281 height 18
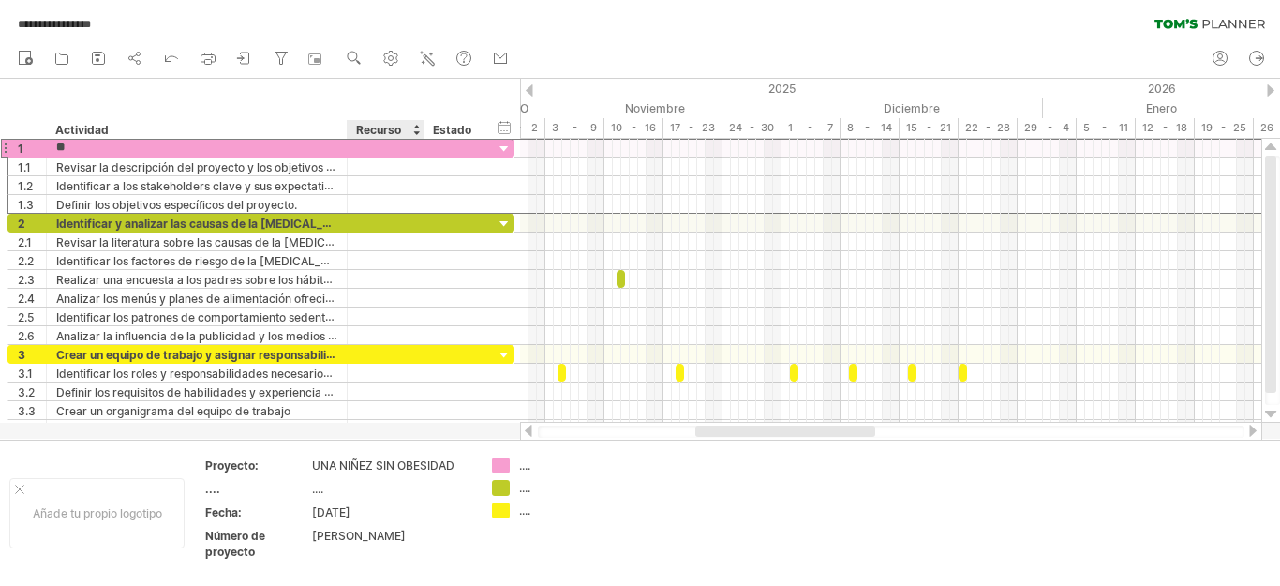
type input "*"
type input "**********"
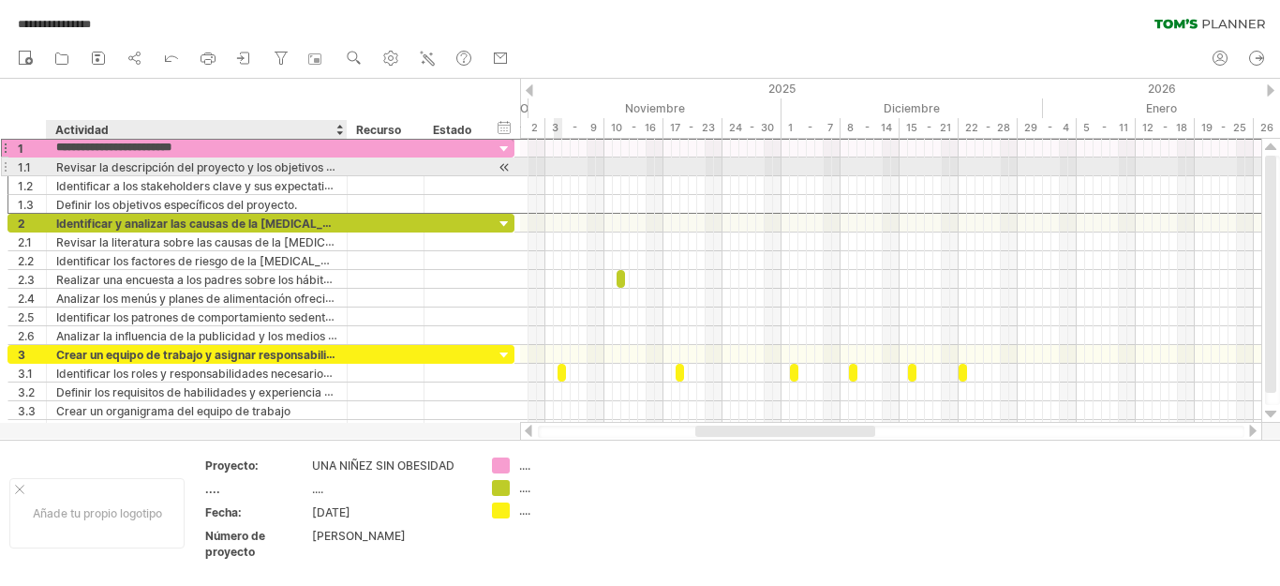
click at [340, 164] on div at bounding box center [344, 166] width 9 height 19
click at [331, 165] on font "Revisar la descripción del proyecto y los objetivos generales." at bounding box center [218, 166] width 325 height 15
click at [325, 166] on font "Revisar la descripción del proyecto y los objetivos generales." at bounding box center [218, 166] width 325 height 15
click at [331, 165] on font "Revisar la descripción del proyecto y los objetivos generales." at bounding box center [218, 166] width 325 height 15
click at [321, 168] on font "Revisar la descripción del proyecto y los objetivos generales." at bounding box center [218, 166] width 325 height 15
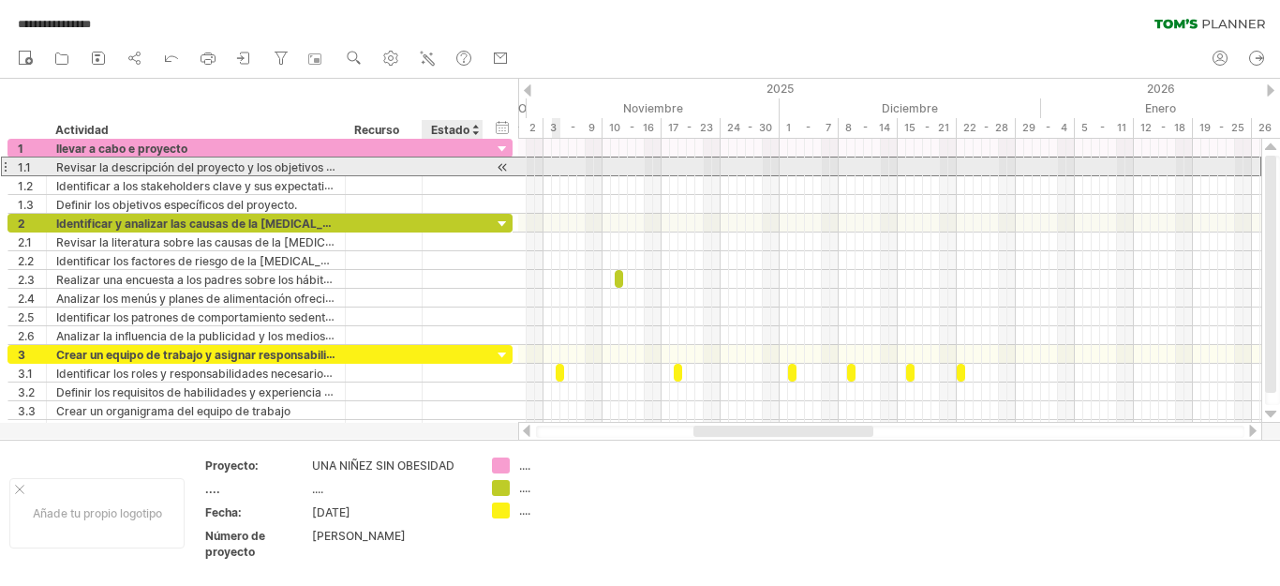
click at [500, 168] on div at bounding box center [503, 167] width 18 height 20
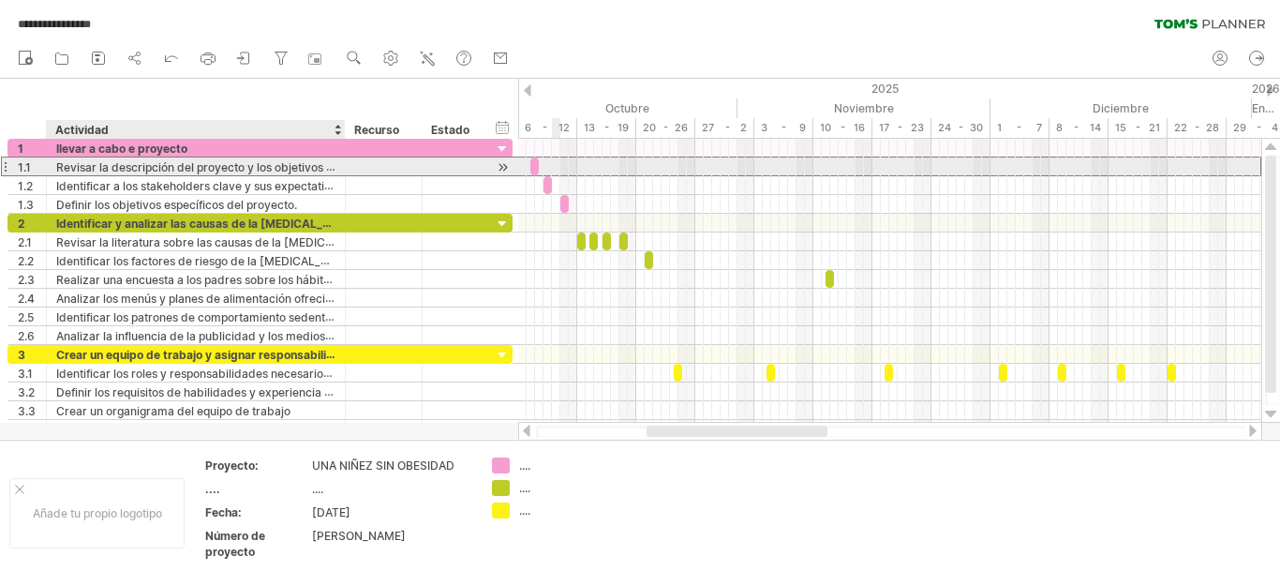
click at [331, 165] on font "Revisar la descripción del proyecto y los objetivos generales." at bounding box center [218, 166] width 325 height 15
click at [301, 163] on font "Revisar la descripción del proyecto y los objetivos generales." at bounding box center [218, 166] width 325 height 15
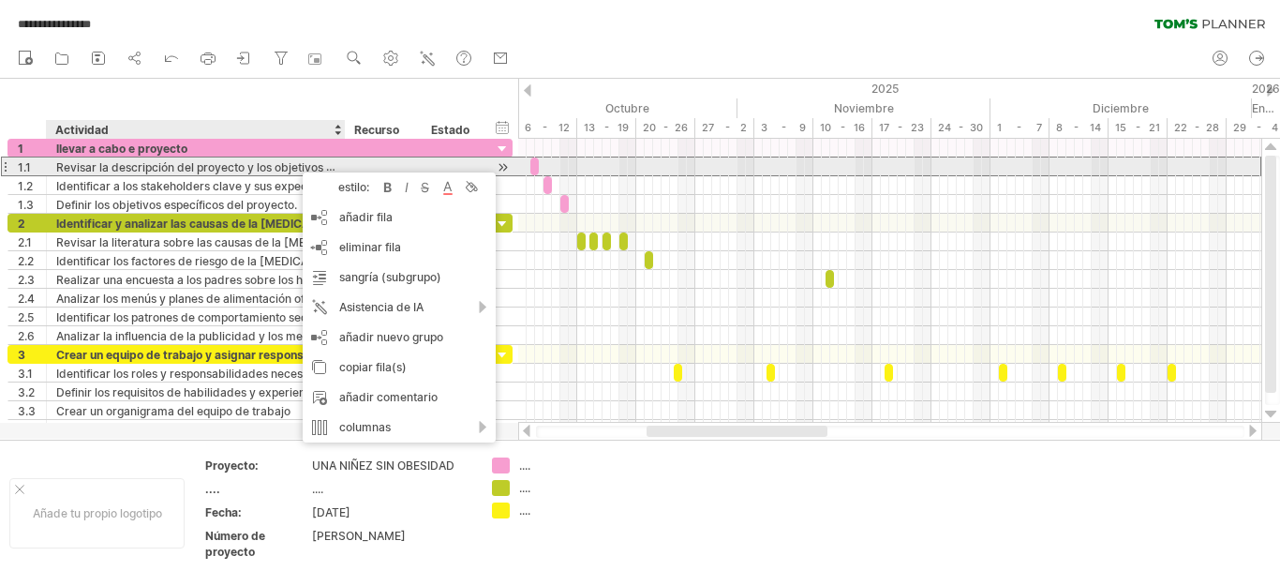
drag, startPoint x: 271, startPoint y: 168, endPoint x: 227, endPoint y: 168, distance: 44.0
click at [270, 168] on font "Revisar la descripción del proyecto y los objetivos generales." at bounding box center [218, 166] width 325 height 15
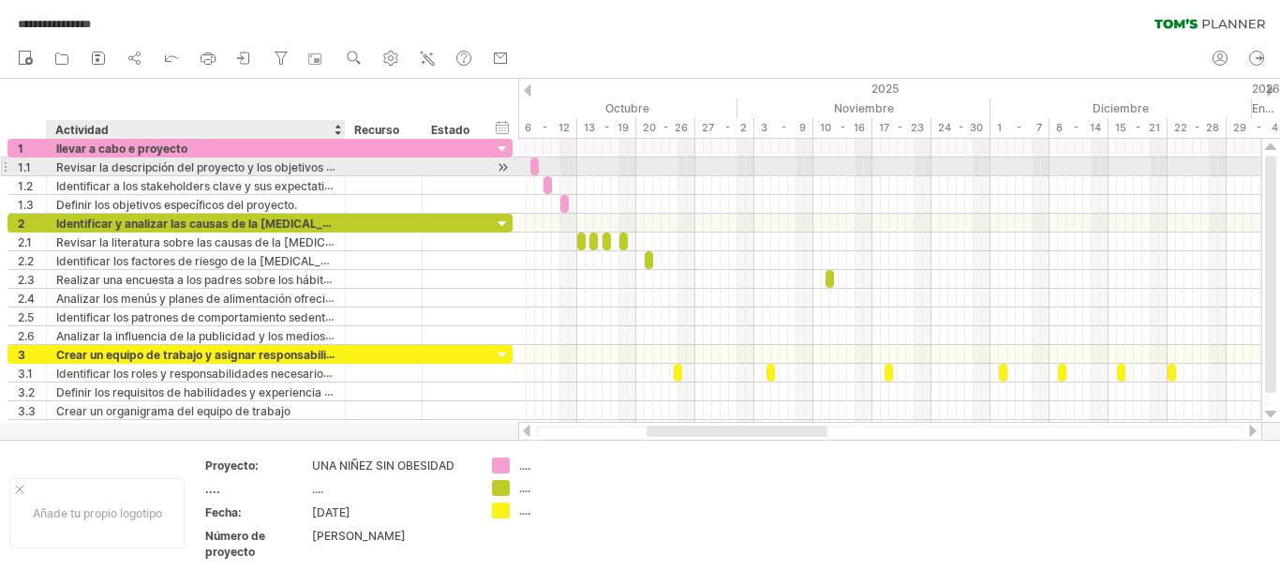
click at [103, 164] on font "Revisar la descripción del proyecto y los objetivos generales." at bounding box center [218, 166] width 325 height 15
click at [102, 164] on font "Revisar la descripción del proyecto y los objetivos generales." at bounding box center [218, 166] width 325 height 15
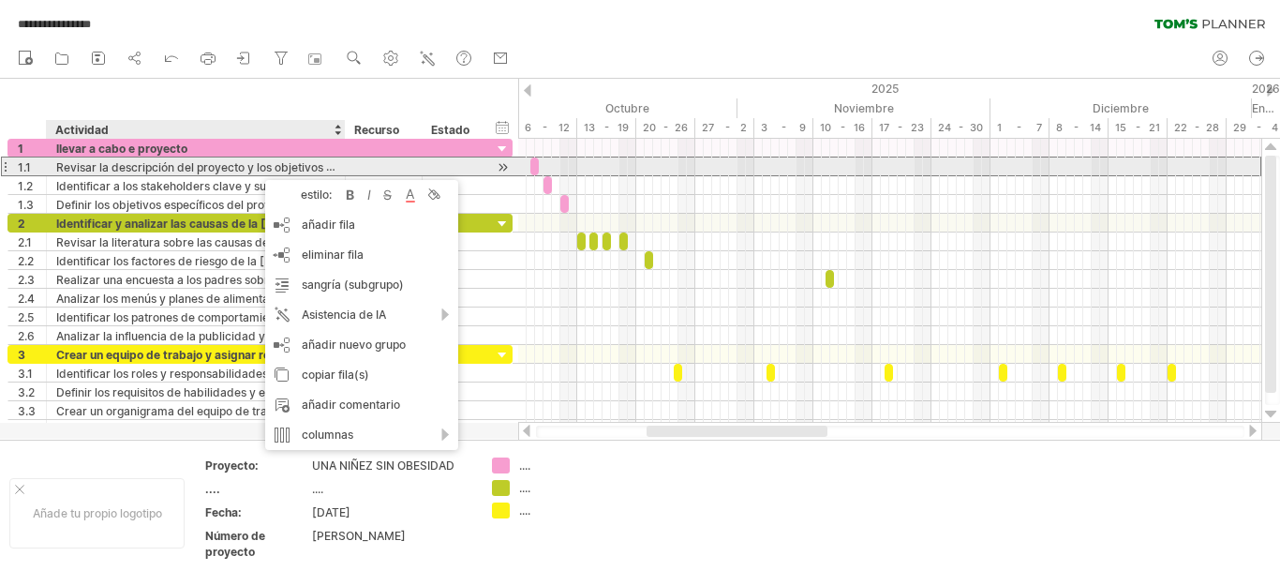
click at [251, 165] on font "Revisar la descripción del proyecto y los objetivos generales." at bounding box center [218, 166] width 325 height 15
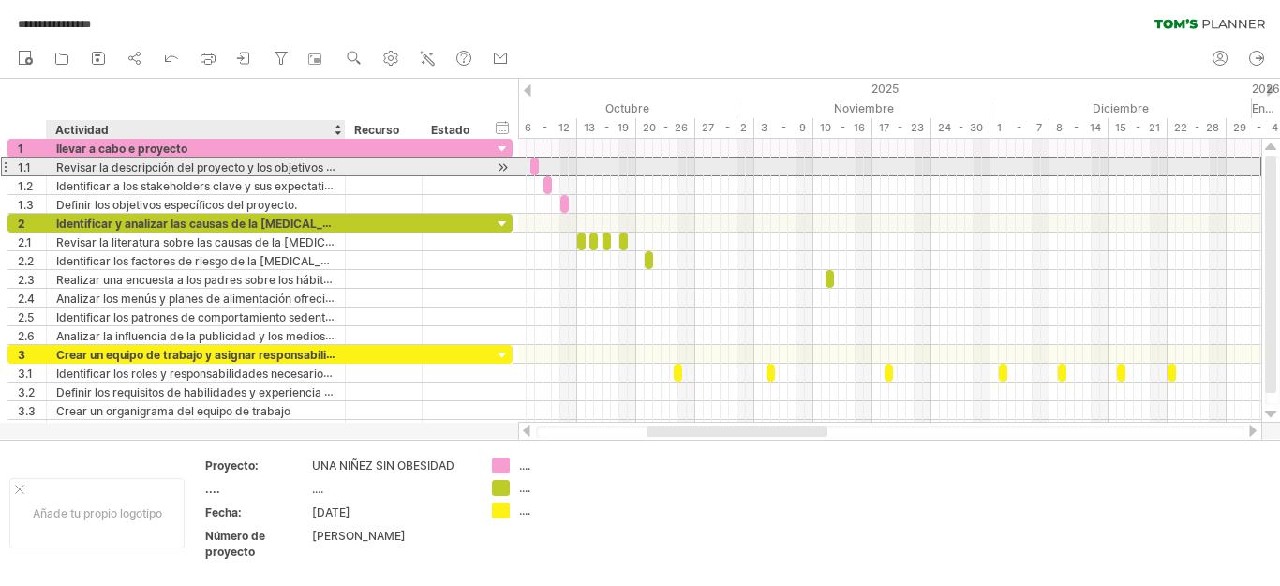
click at [250, 165] on font "Revisar la descripción del proyecto y los objetivos generales." at bounding box center [218, 166] width 325 height 15
click at [320, 163] on font "Revisar la descripción del proyecto y los objetivos generales." at bounding box center [218, 166] width 325 height 15
click at [333, 163] on font "Revisar la descripción del proyecto y los objetivos generales." at bounding box center [218, 166] width 325 height 15
click at [336, 163] on div "**********" at bounding box center [196, 166] width 299 height 18
click at [337, 163] on div "**********" at bounding box center [196, 166] width 299 height 18
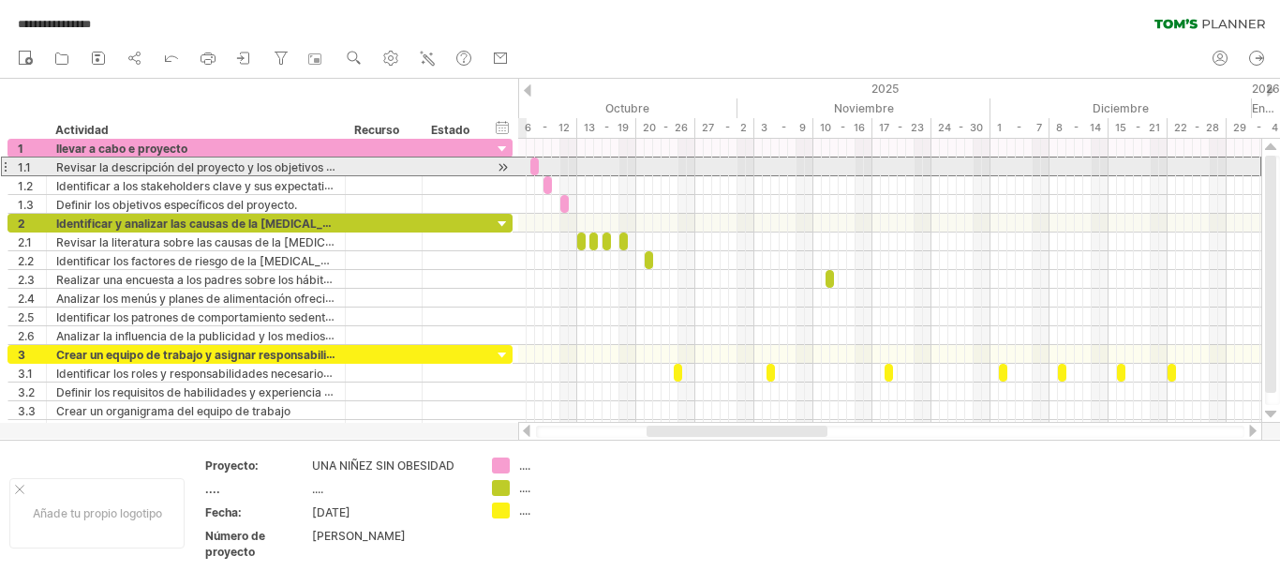
click at [500, 167] on div at bounding box center [503, 167] width 18 height 20
click at [500, 166] on div at bounding box center [503, 167] width 18 height 20
click at [336, 167] on div "**********" at bounding box center [196, 166] width 299 height 18
click at [327, 166] on font "Revisar la descripción del proyecto y los objetivos generales." at bounding box center [218, 166] width 325 height 15
click at [330, 163] on font "Revisar la descripción del proyecto y los objetivos generales." at bounding box center [218, 166] width 325 height 15
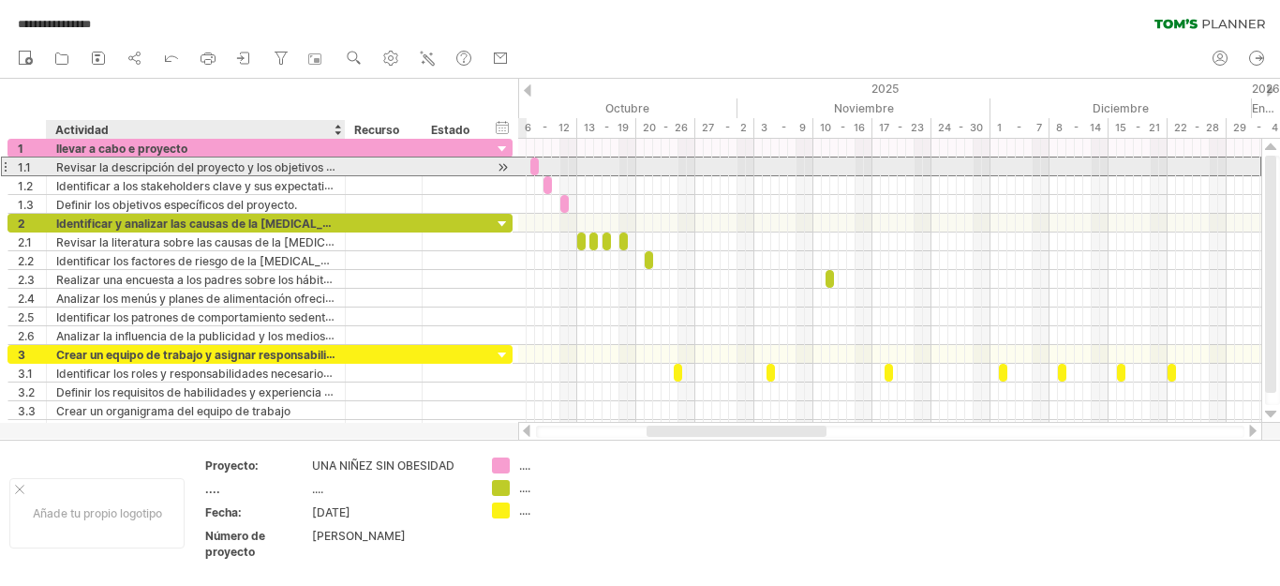
click at [329, 163] on font "Revisar la descripción del proyecto y los objetivos generales." at bounding box center [218, 166] width 325 height 15
click at [322, 165] on font "Revisar la descripción del proyecto y los objetivos generales." at bounding box center [218, 166] width 325 height 15
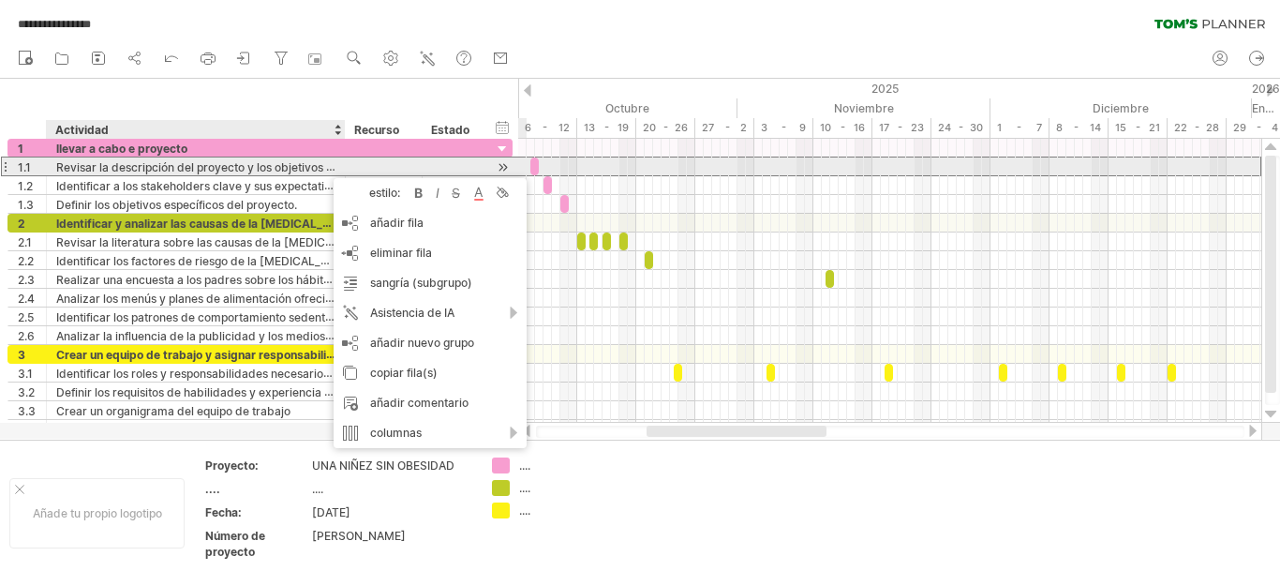
click at [271, 171] on font "Revisar la descripción del proyecto y los objetivos generales." at bounding box center [218, 166] width 325 height 15
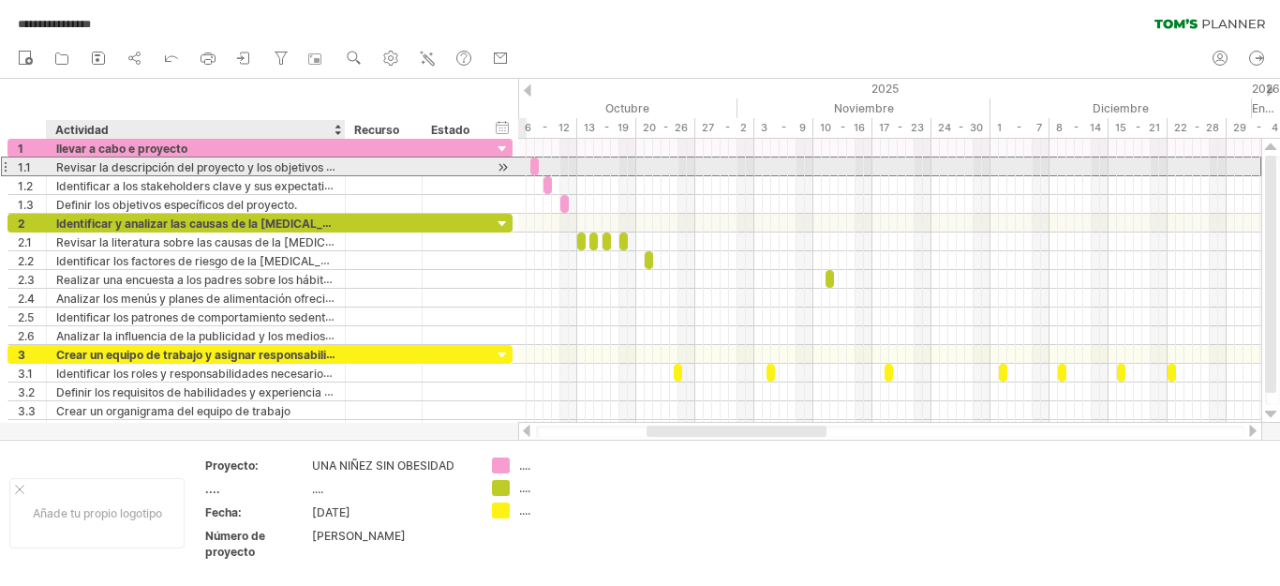
click at [272, 167] on font "Revisar la descripción del proyecto y los objetivos generales." at bounding box center [218, 166] width 325 height 15
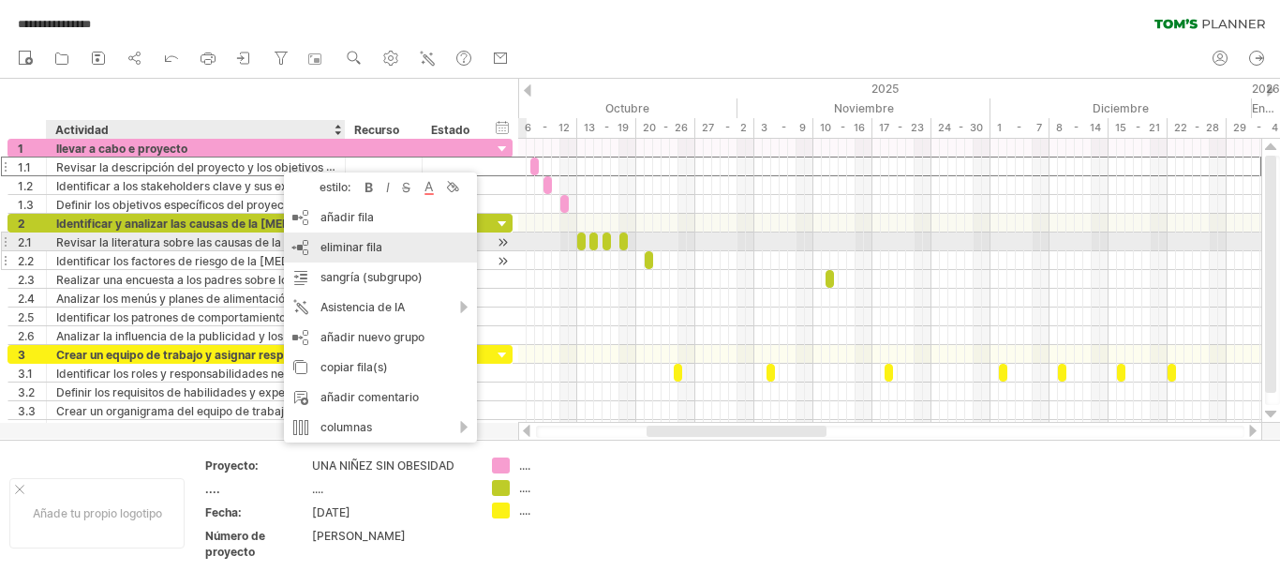
click at [359, 247] on font "eliminar fila" at bounding box center [351, 247] width 62 height 14
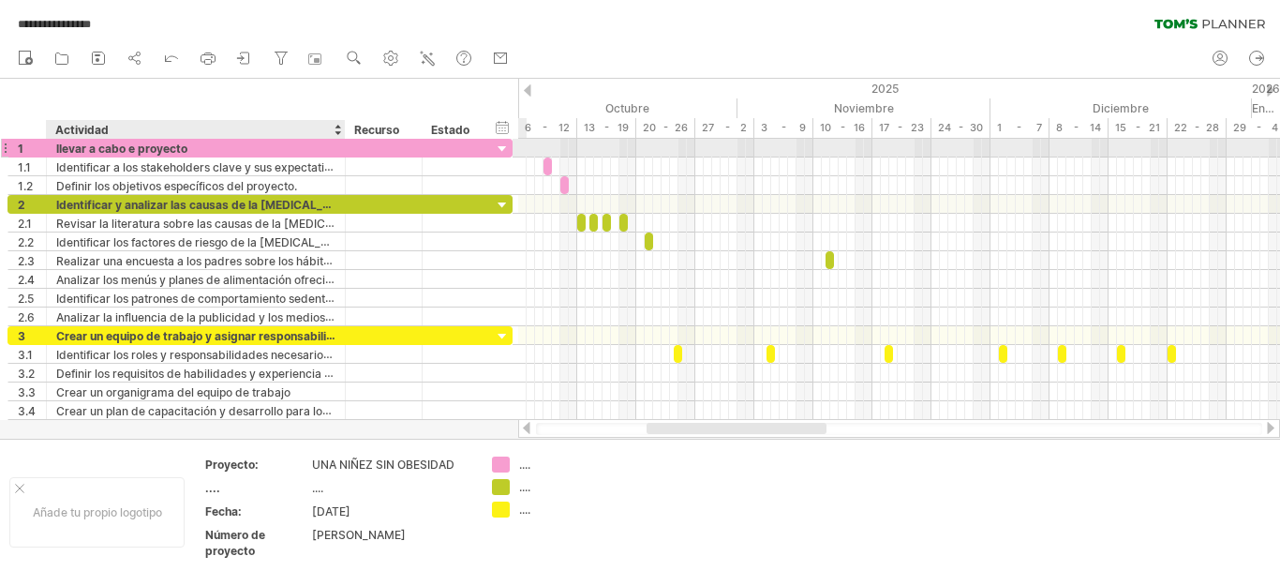
click at [299, 152] on div "llevar a cabo e proyecto" at bounding box center [195, 148] width 279 height 18
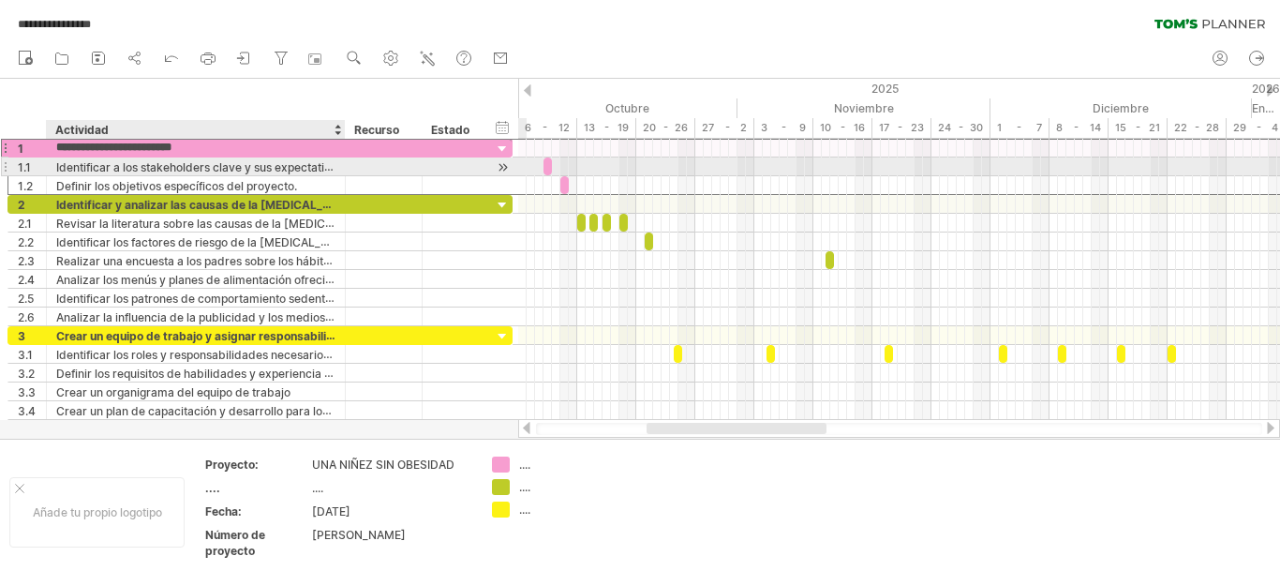
click at [328, 165] on font "Identificar a los stakeholders clave y sus expectativas" at bounding box center [199, 166] width 287 height 15
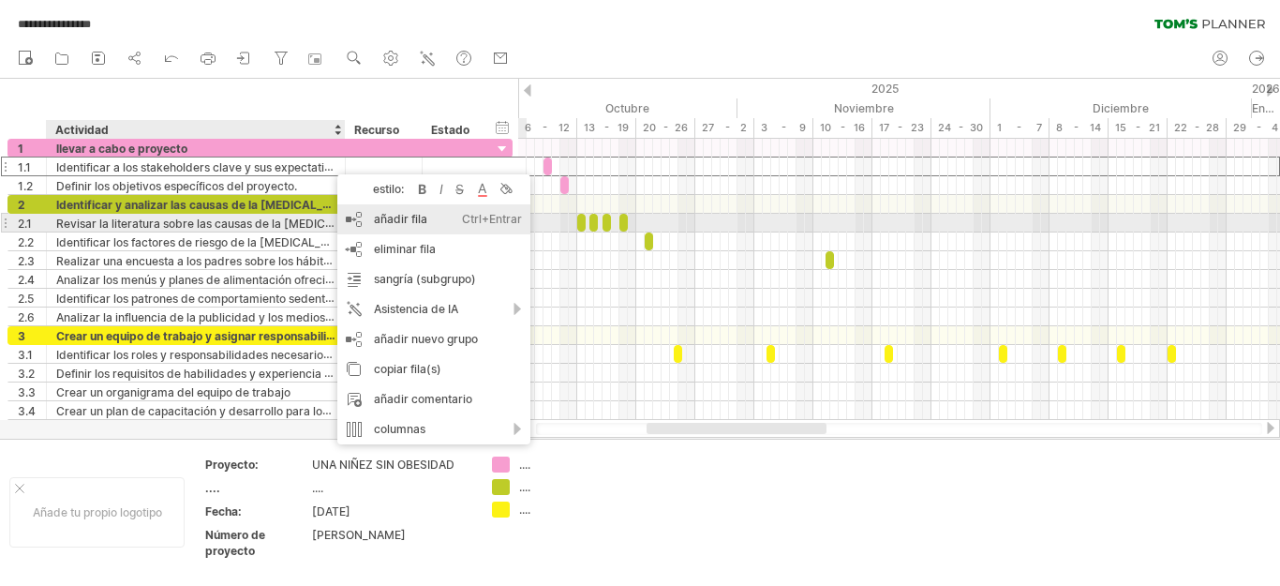
click at [389, 215] on font "añadir fila" at bounding box center [400, 219] width 53 height 14
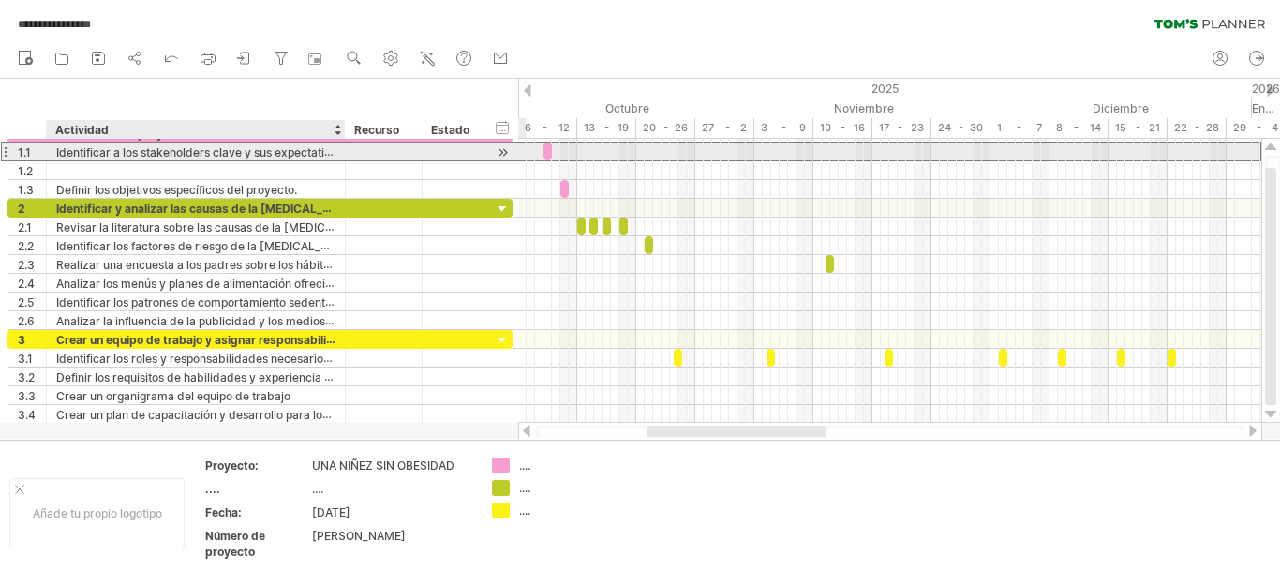
click at [197, 154] on font "Identificar a los stakeholders clave y sus expectativas" at bounding box center [199, 151] width 287 height 15
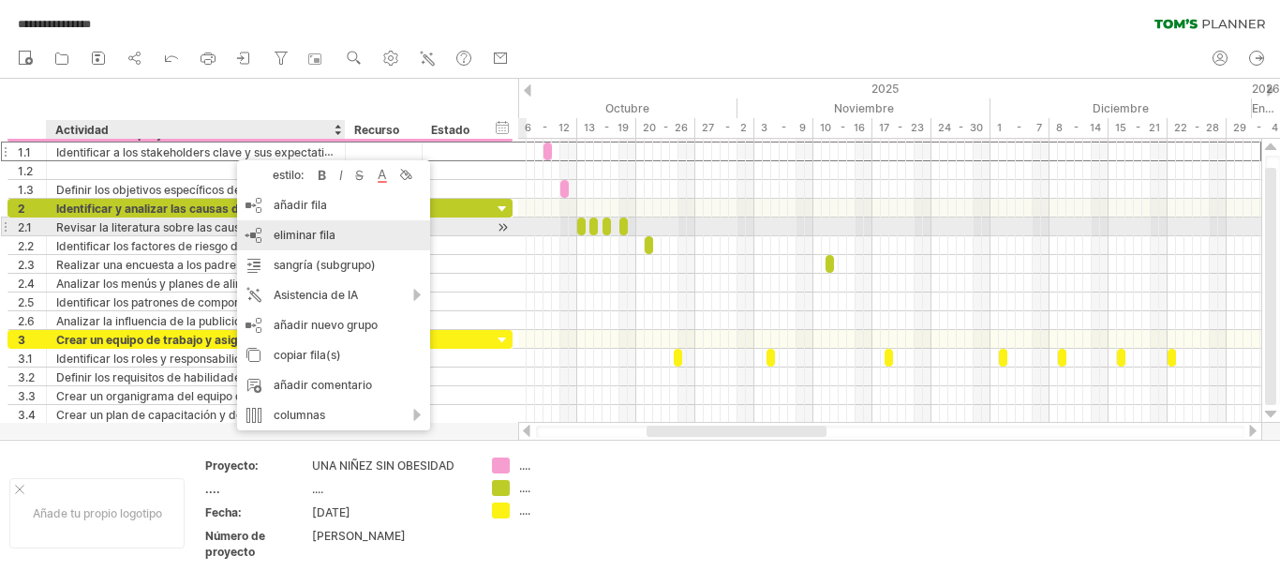
click at [300, 227] on div "eliminar fila eliminar filas seleccionadas" at bounding box center [333, 235] width 193 height 30
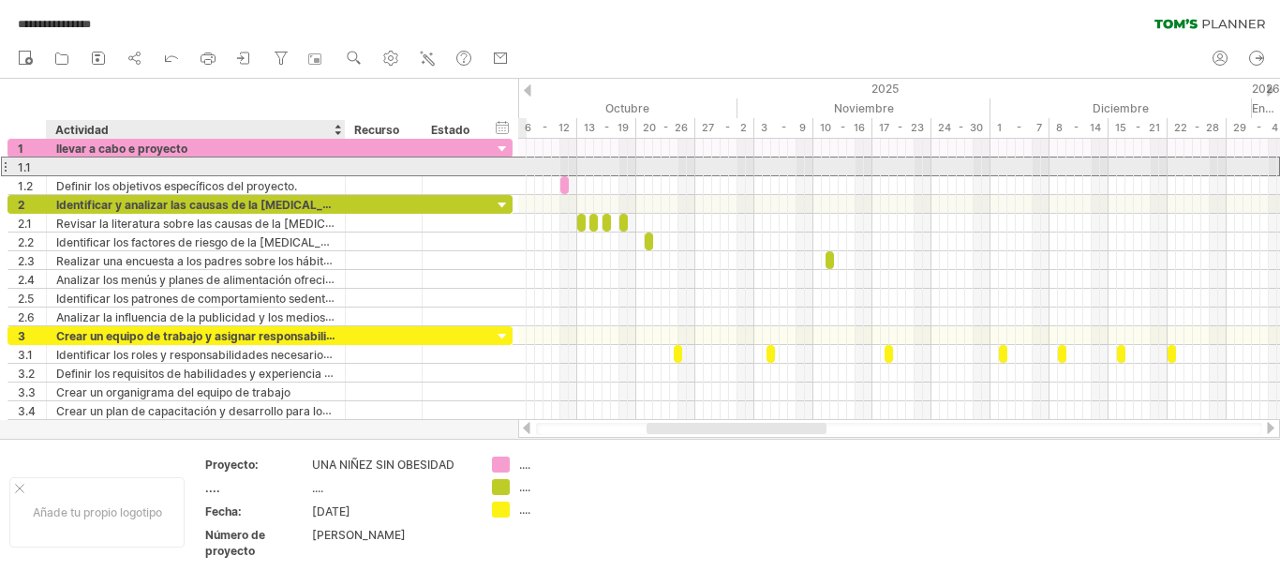
click at [149, 164] on div at bounding box center [195, 166] width 279 height 18
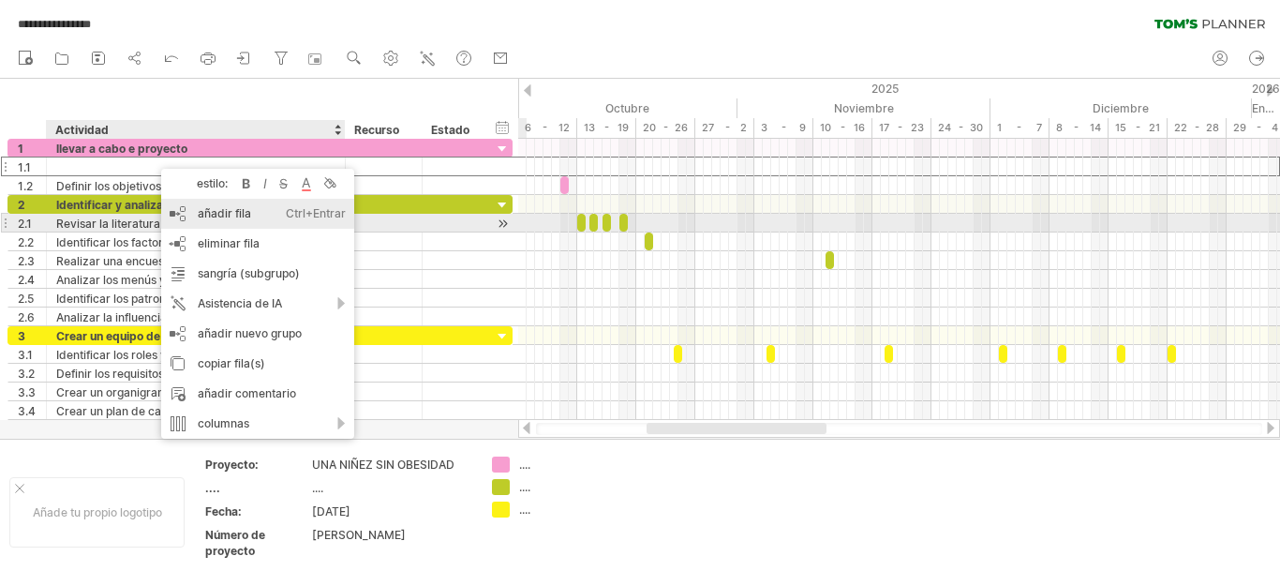
click at [229, 214] on font "añadir fila" at bounding box center [224, 213] width 53 height 14
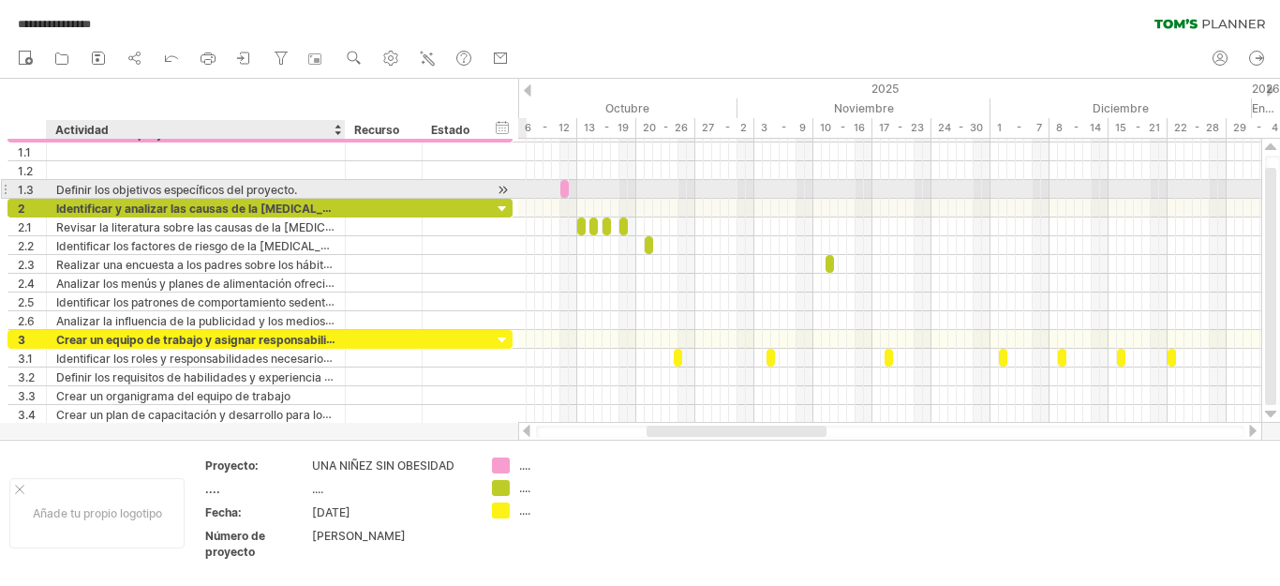
click at [185, 183] on font "Definir los objetivos específicos del proyecto." at bounding box center [176, 190] width 241 height 14
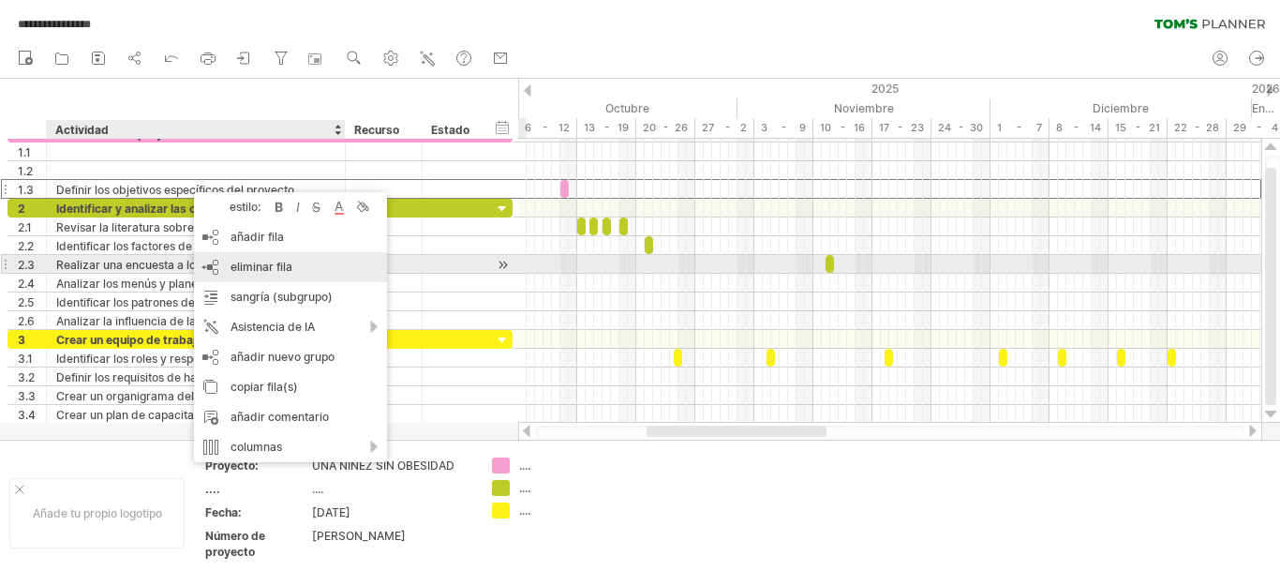
click at [267, 262] on font "eliminar fila" at bounding box center [261, 267] width 62 height 14
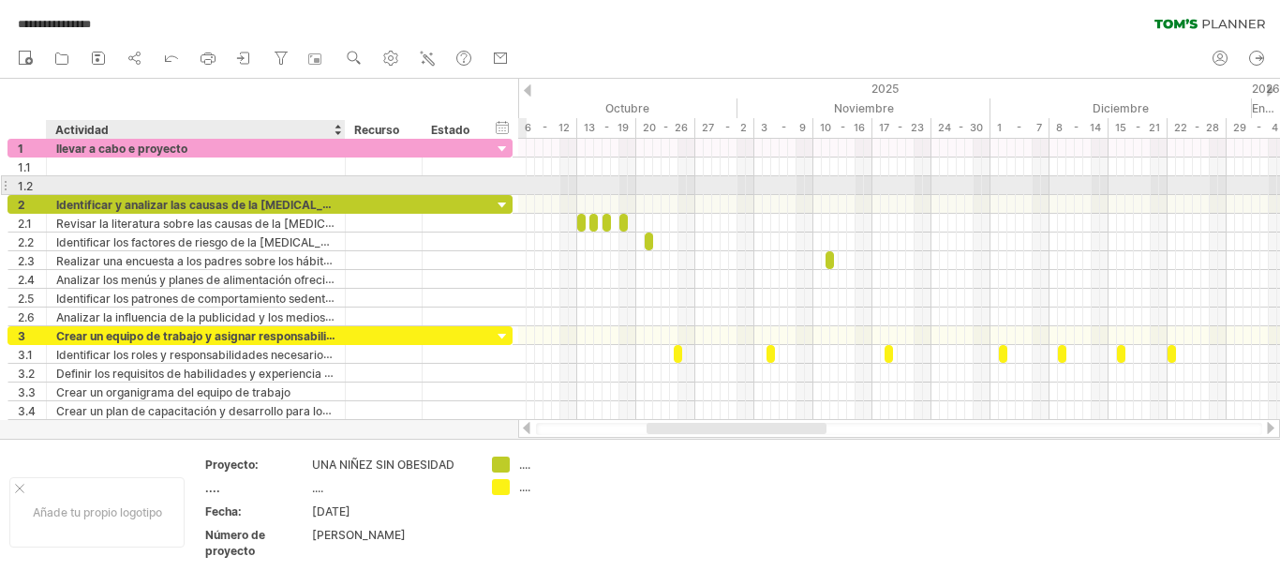
click at [155, 179] on div at bounding box center [195, 185] width 279 height 18
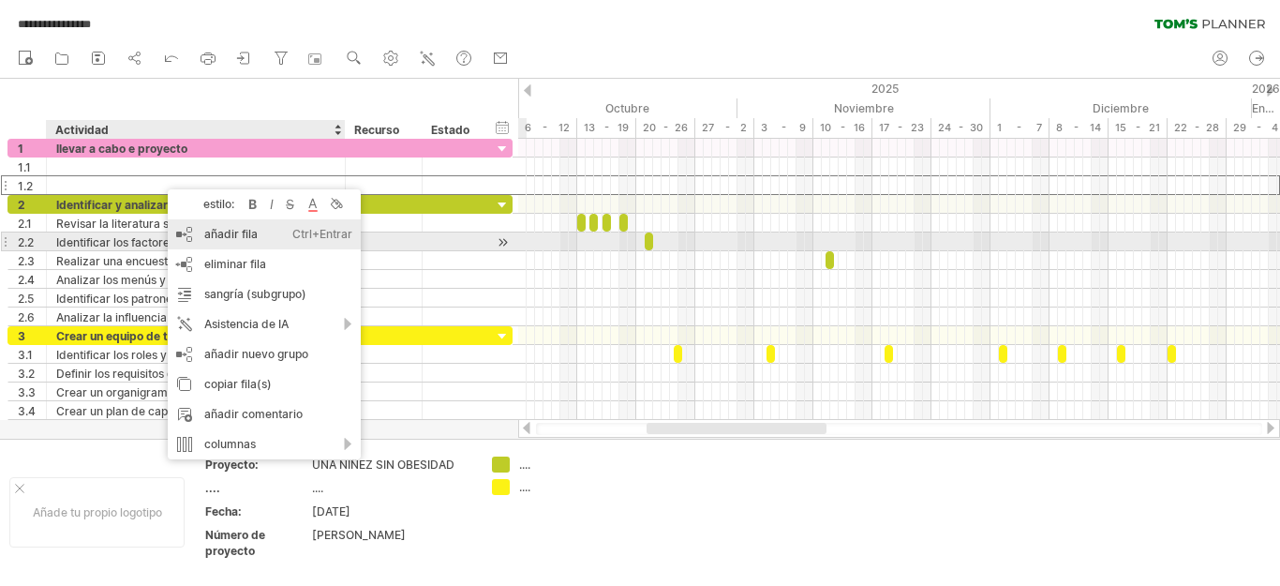
click at [238, 232] on font "añadir fila" at bounding box center [230, 234] width 53 height 14
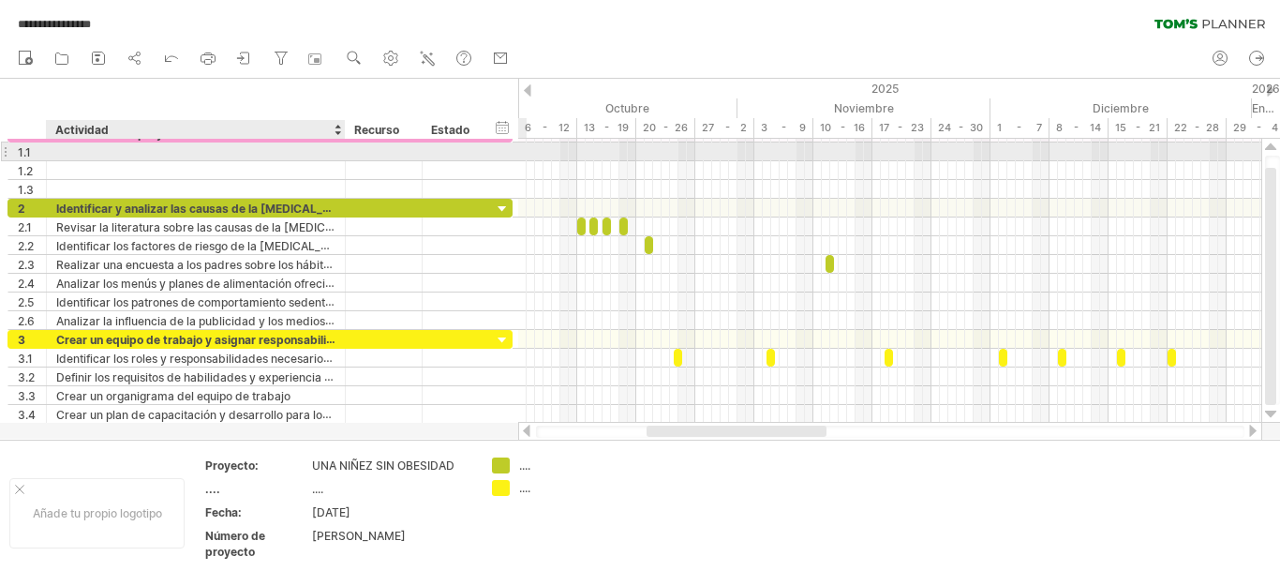
click at [106, 150] on div at bounding box center [195, 151] width 279 height 18
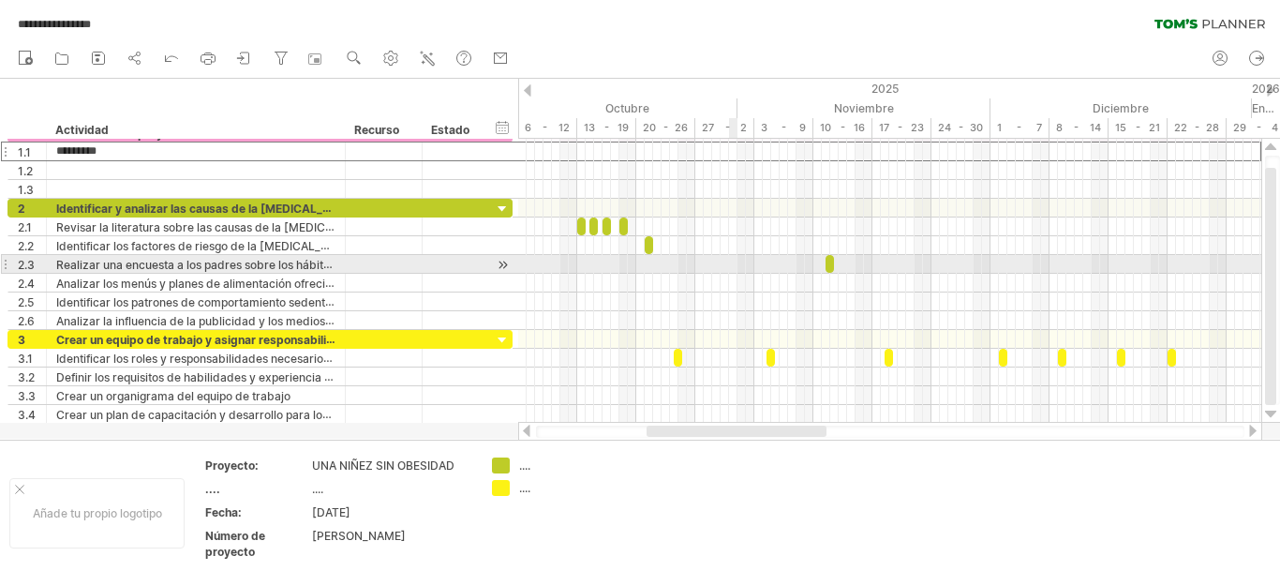
type input "**********"
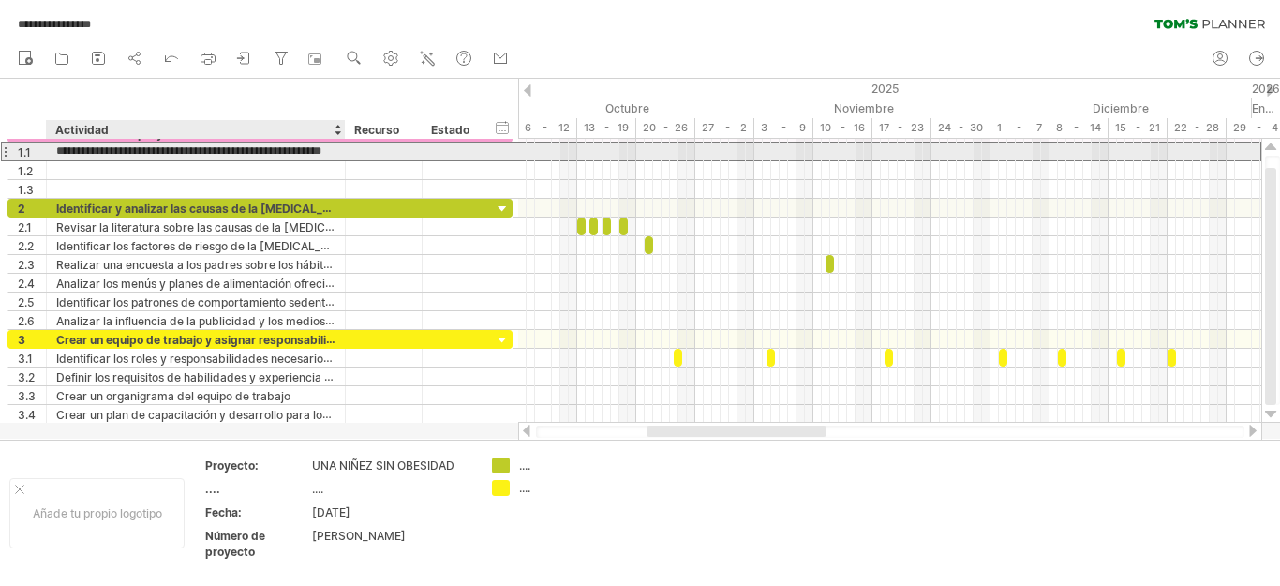
click at [352, 156] on div at bounding box center [384, 151] width 77 height 18
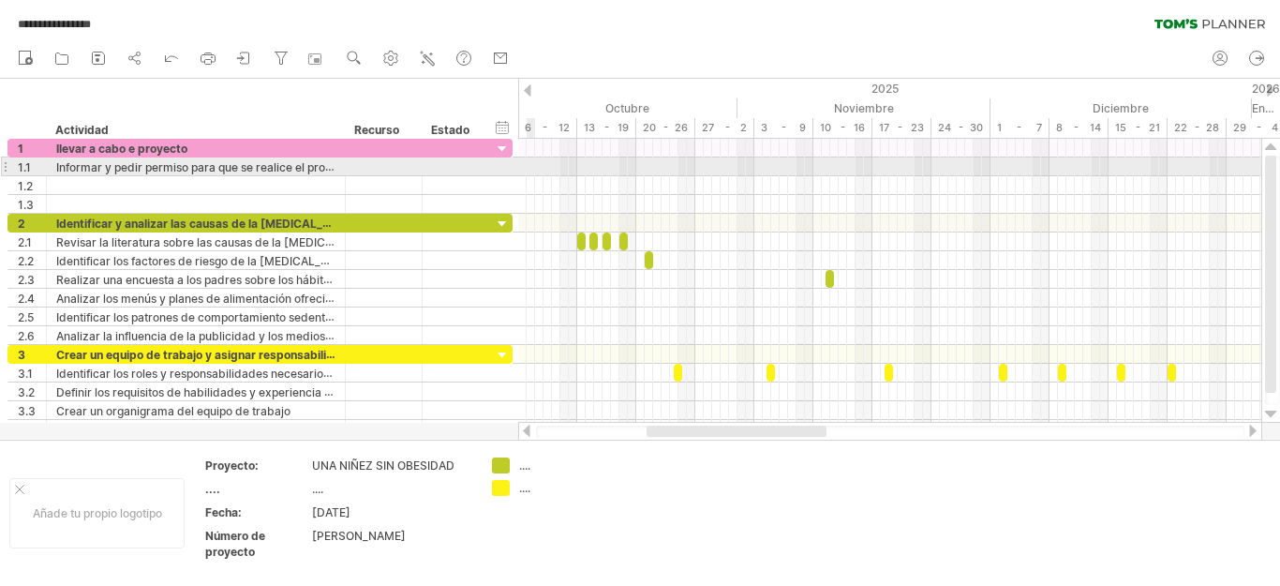
click at [532, 160] on div at bounding box center [889, 166] width 743 height 19
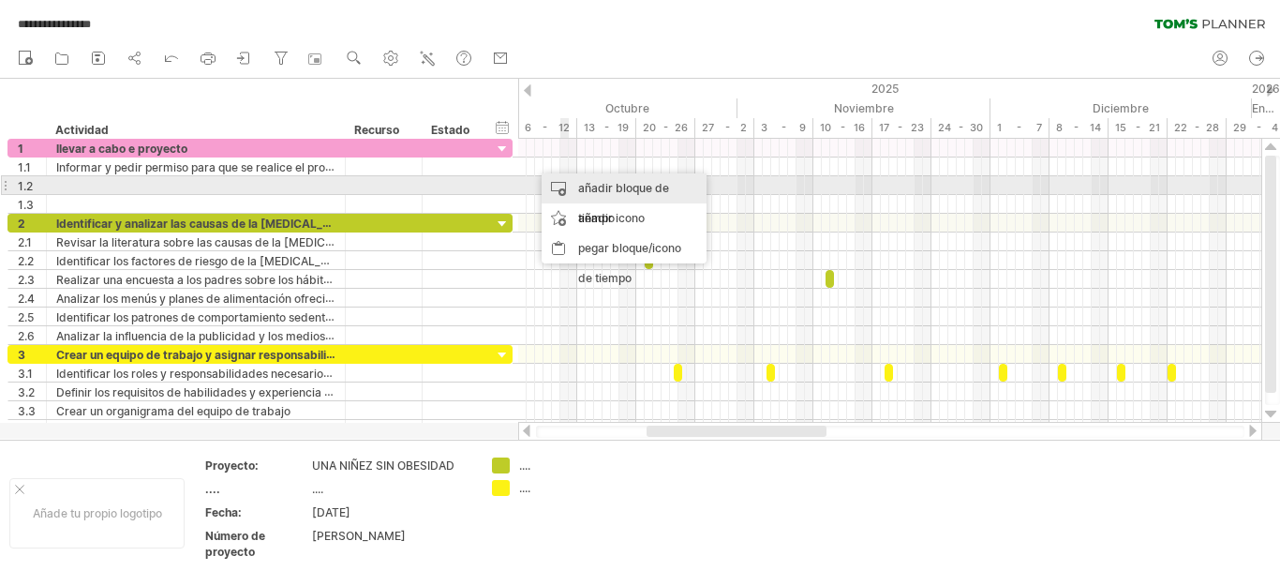
click at [567, 185] on div "añadir bloque de tiempo" at bounding box center [624, 203] width 165 height 60
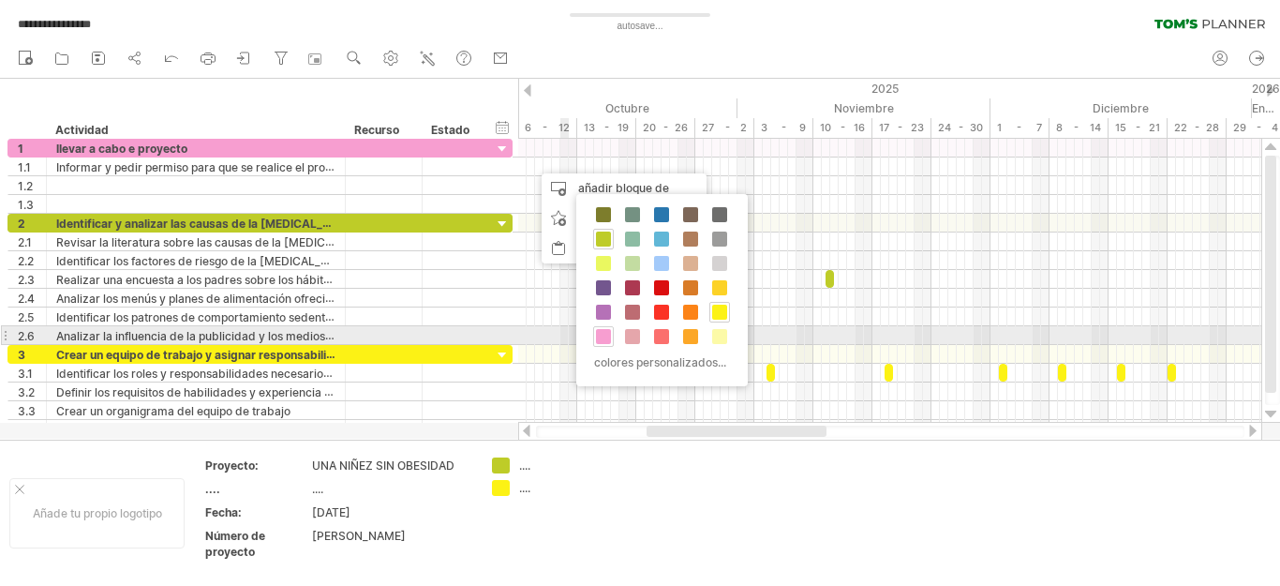
click at [611, 339] on div at bounding box center [603, 336] width 21 height 21
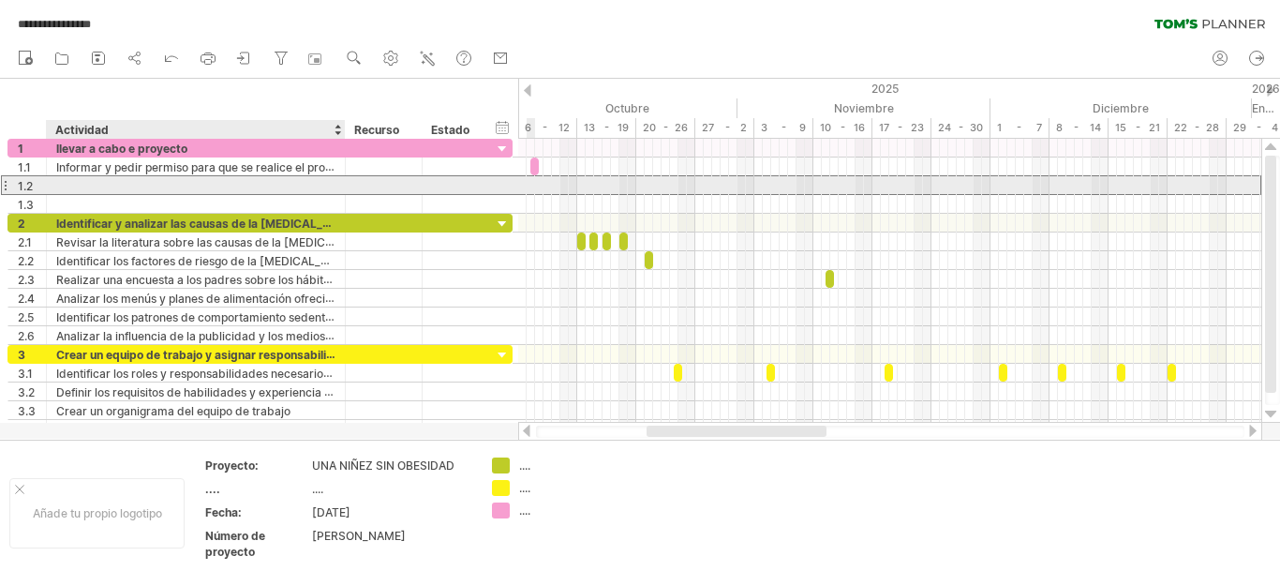
click at [238, 186] on div at bounding box center [195, 185] width 279 height 18
click at [178, 180] on div at bounding box center [195, 185] width 279 height 18
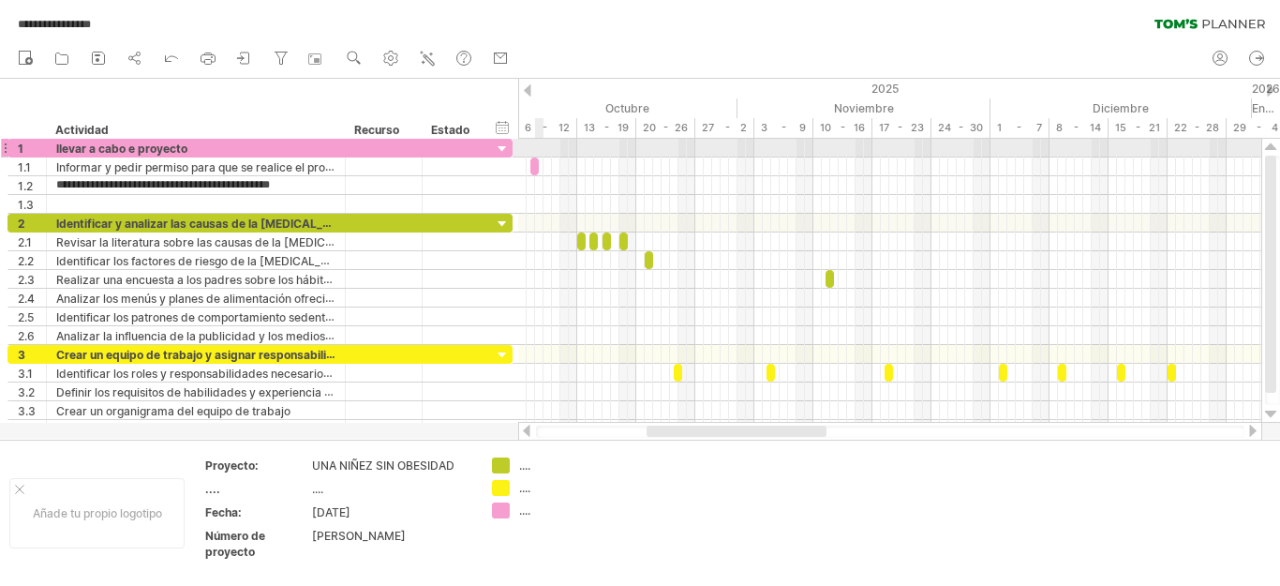
type input "**********"
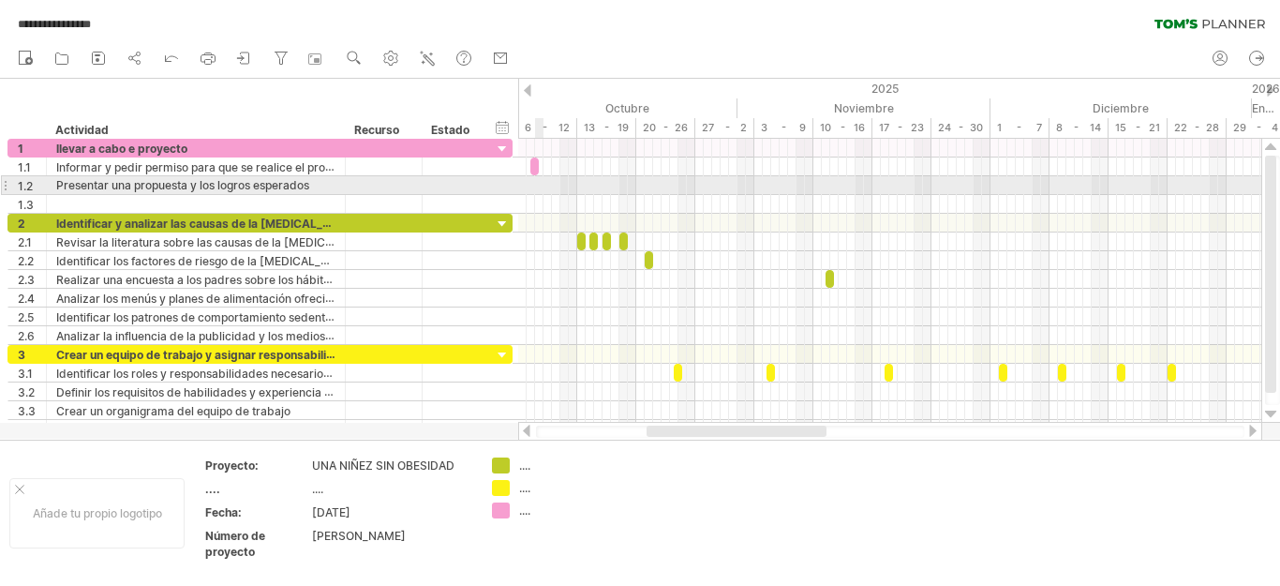
click at [539, 183] on div at bounding box center [889, 185] width 743 height 19
click at [543, 187] on div at bounding box center [889, 185] width 743 height 19
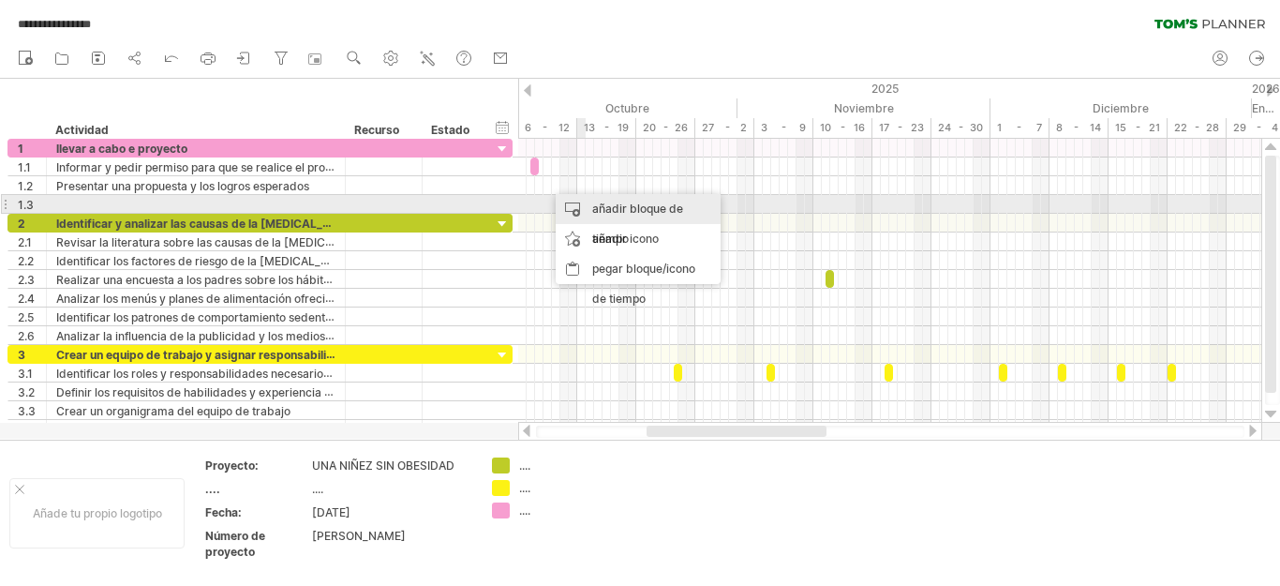
click at [608, 212] on font "añadir bloque de tiempo" at bounding box center [637, 223] width 91 height 44
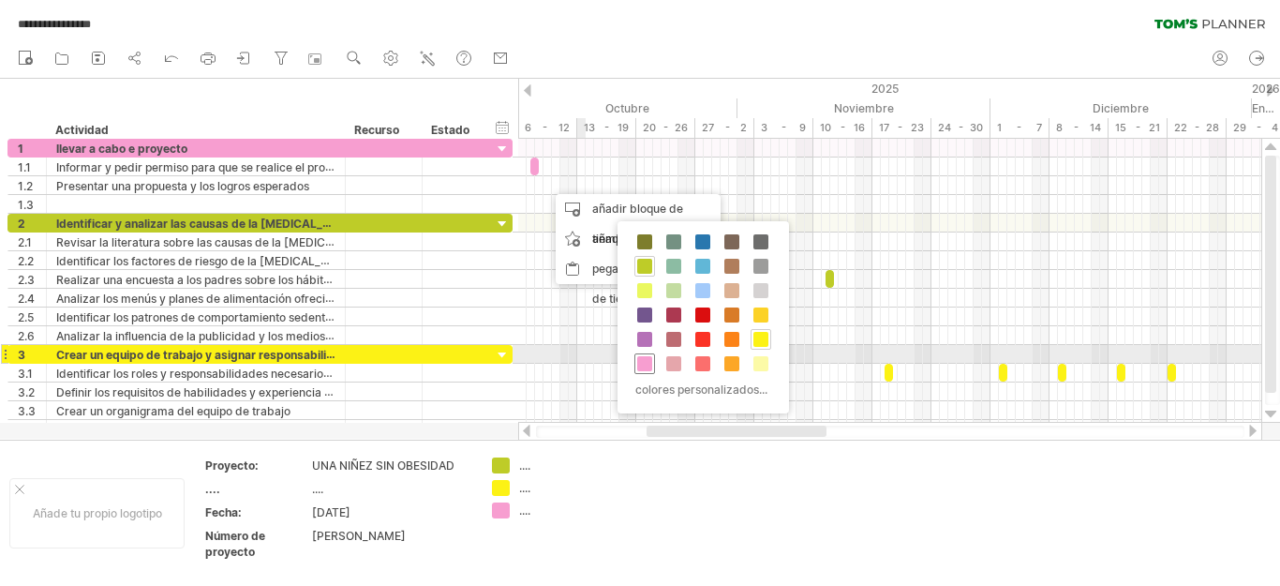
click at [637, 360] on span at bounding box center [644, 363] width 15 height 15
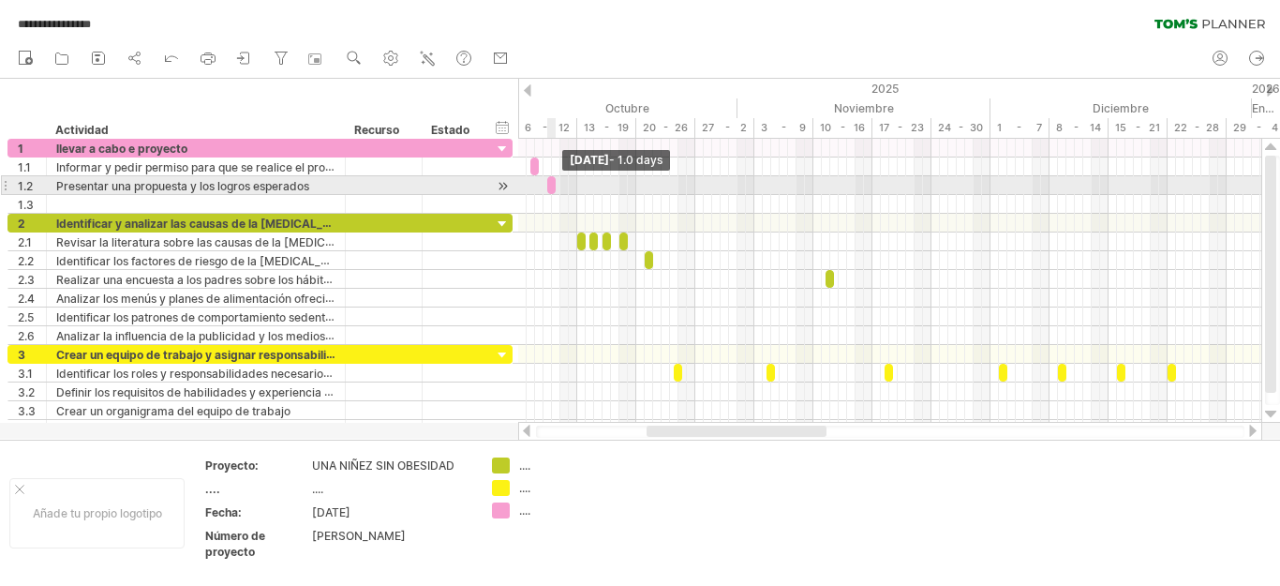
click at [553, 186] on span at bounding box center [555, 185] width 7 height 18
click at [551, 186] on div at bounding box center [551, 185] width 8 height 18
click at [556, 185] on span at bounding box center [555, 185] width 7 height 18
click at [552, 185] on span at bounding box center [555, 185] width 7 height 18
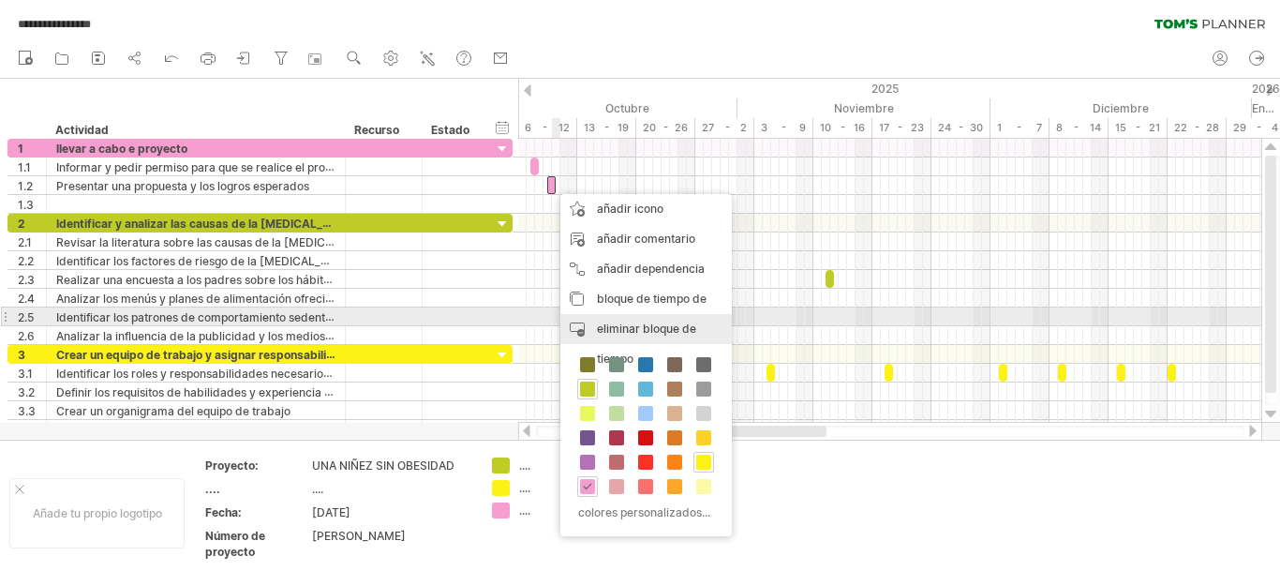
click at [587, 326] on div "eliminar bloque de tiempo eliminar elementos seleccionados" at bounding box center [645, 344] width 171 height 60
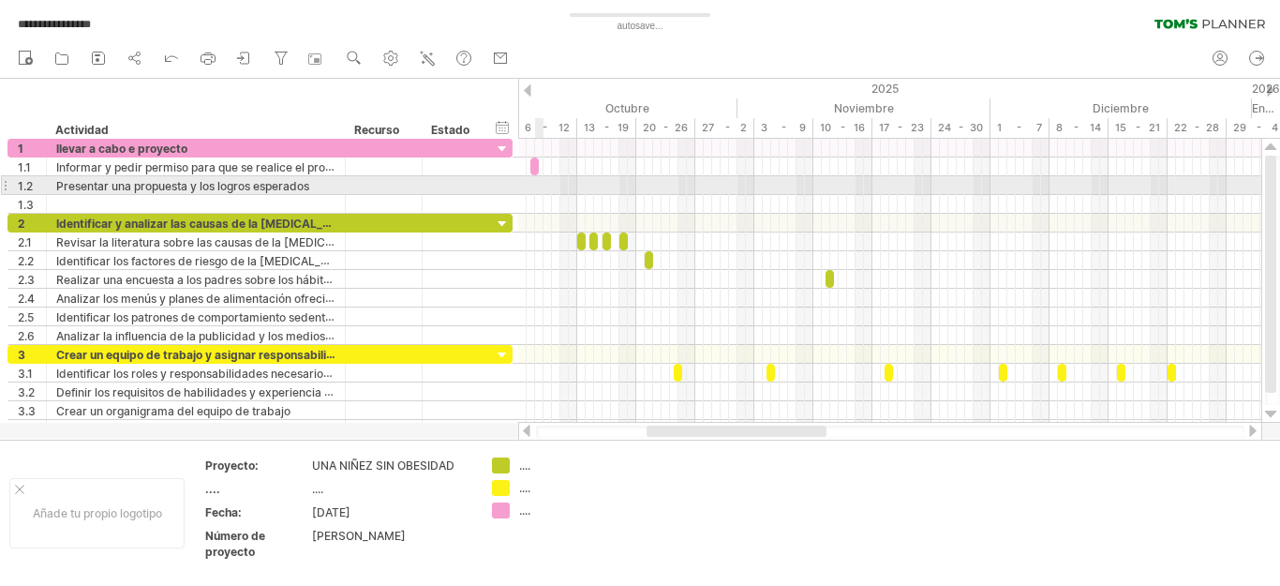
click at [542, 186] on div at bounding box center [889, 185] width 743 height 19
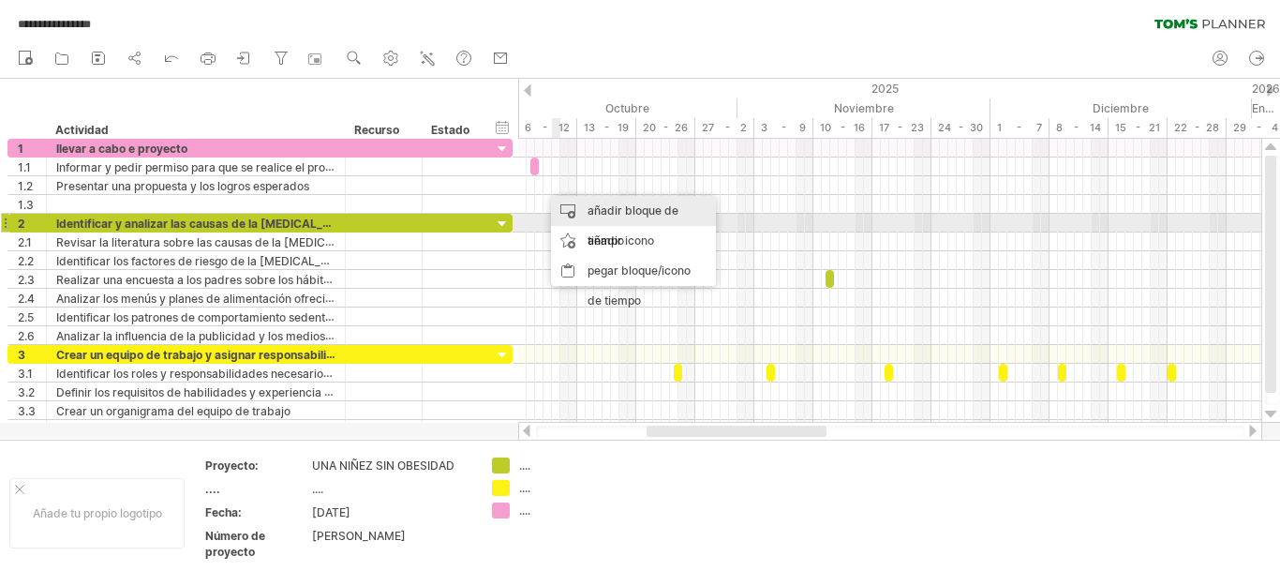
click at [587, 215] on div "añadir bloque de tiempo" at bounding box center [633, 226] width 165 height 60
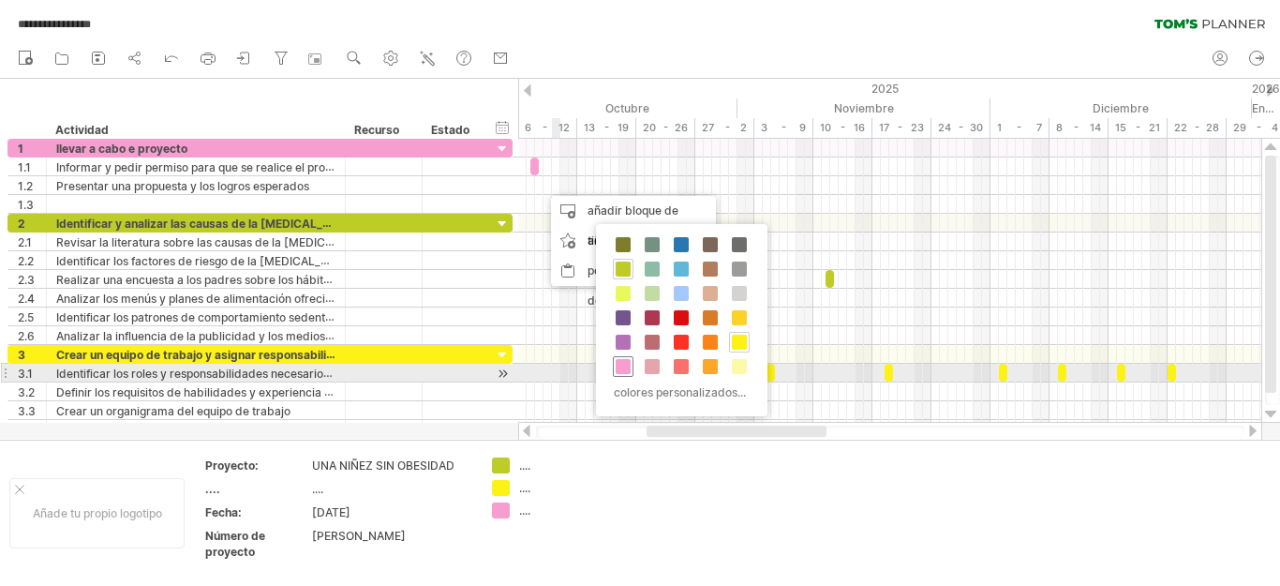
click at [630, 368] on div at bounding box center [623, 366] width 21 height 21
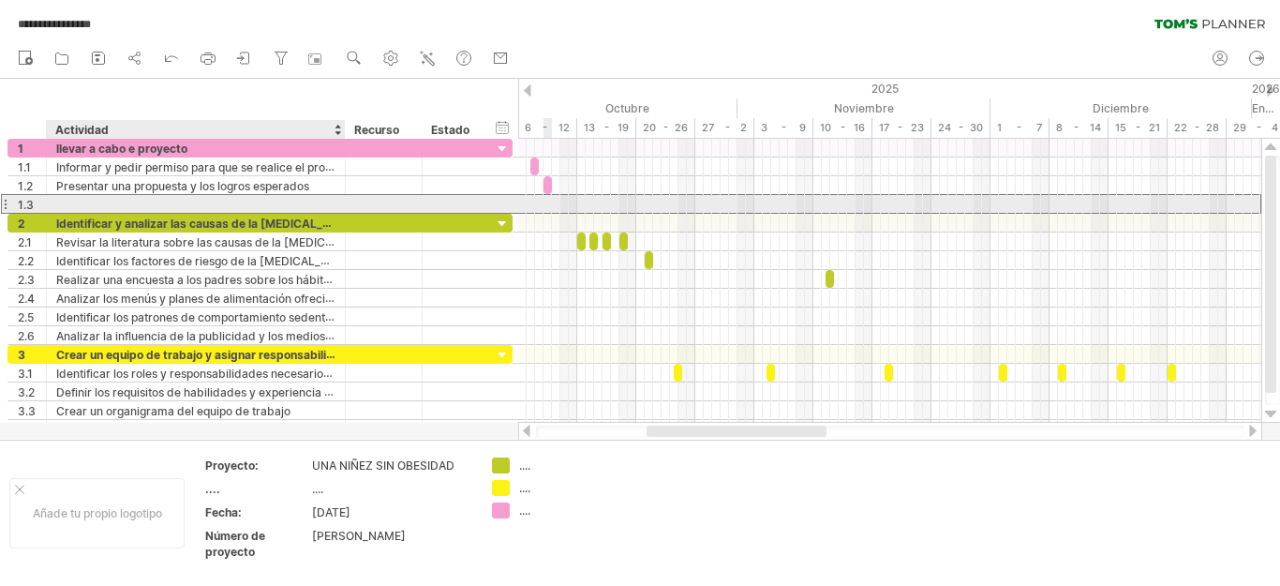
click at [95, 201] on div at bounding box center [195, 204] width 279 height 18
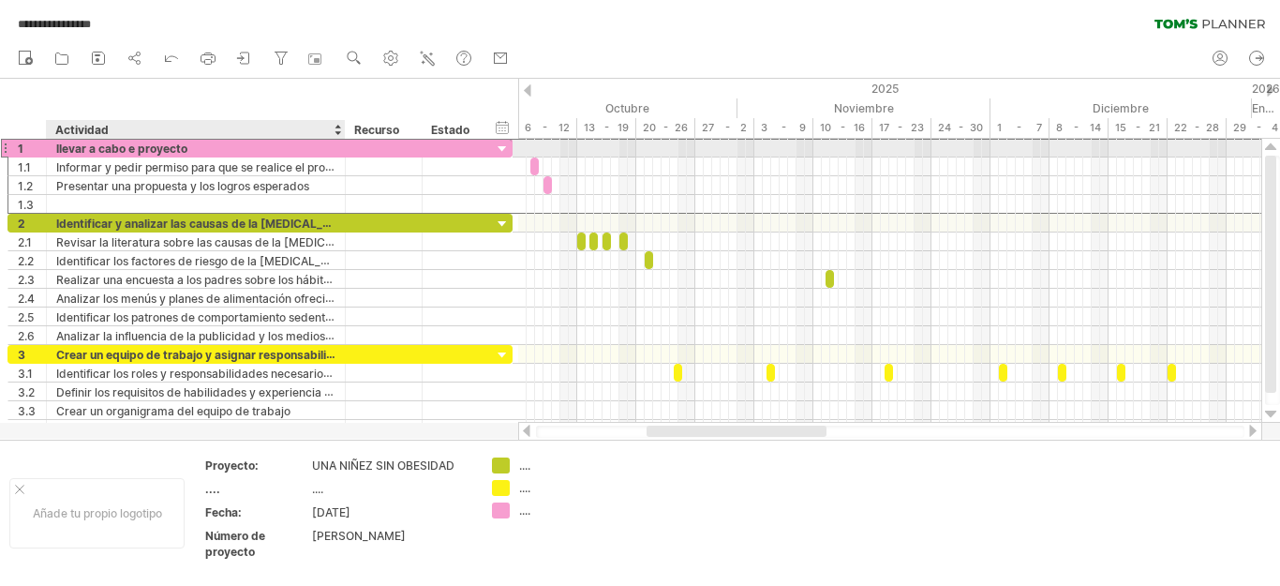
click at [202, 143] on div "llevar a cabo e proyecto" at bounding box center [195, 148] width 279 height 18
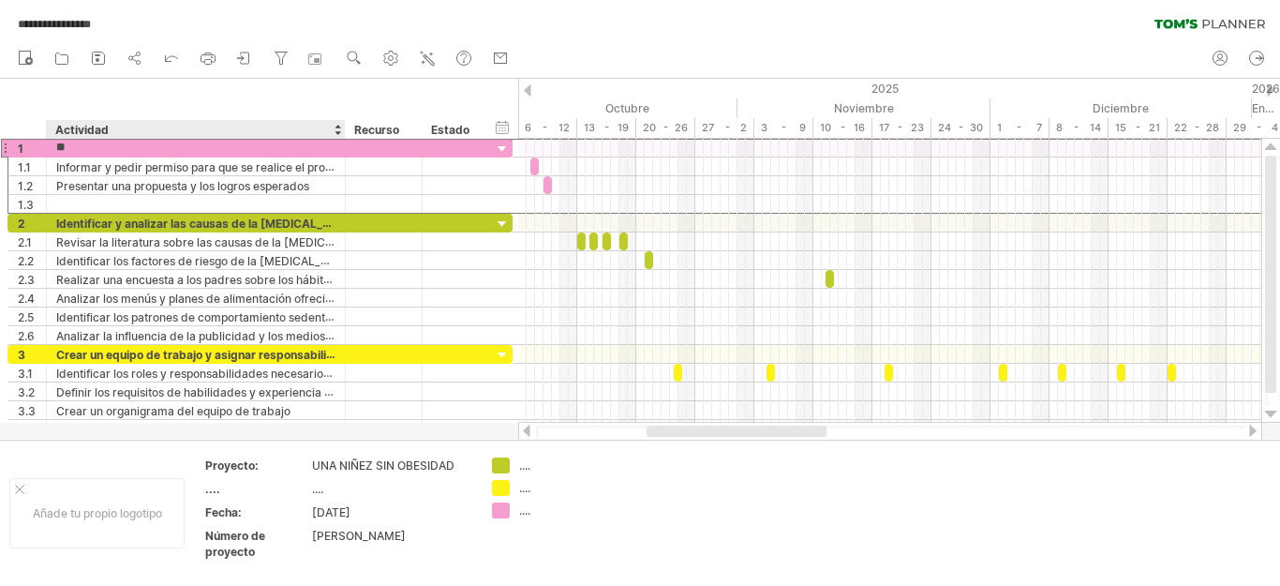
type input "*"
click at [93, 146] on div "yo" at bounding box center [195, 148] width 279 height 18
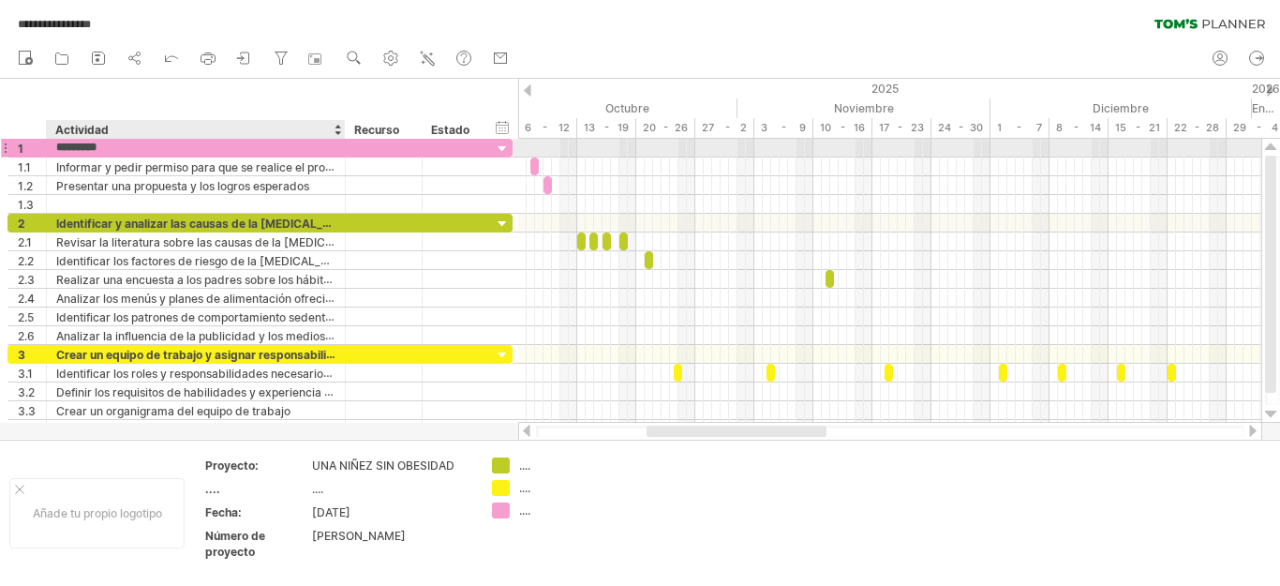
type input "**********"
click at [346, 145] on div at bounding box center [384, 148] width 77 height 18
click at [349, 143] on div at bounding box center [384, 148] width 77 height 18
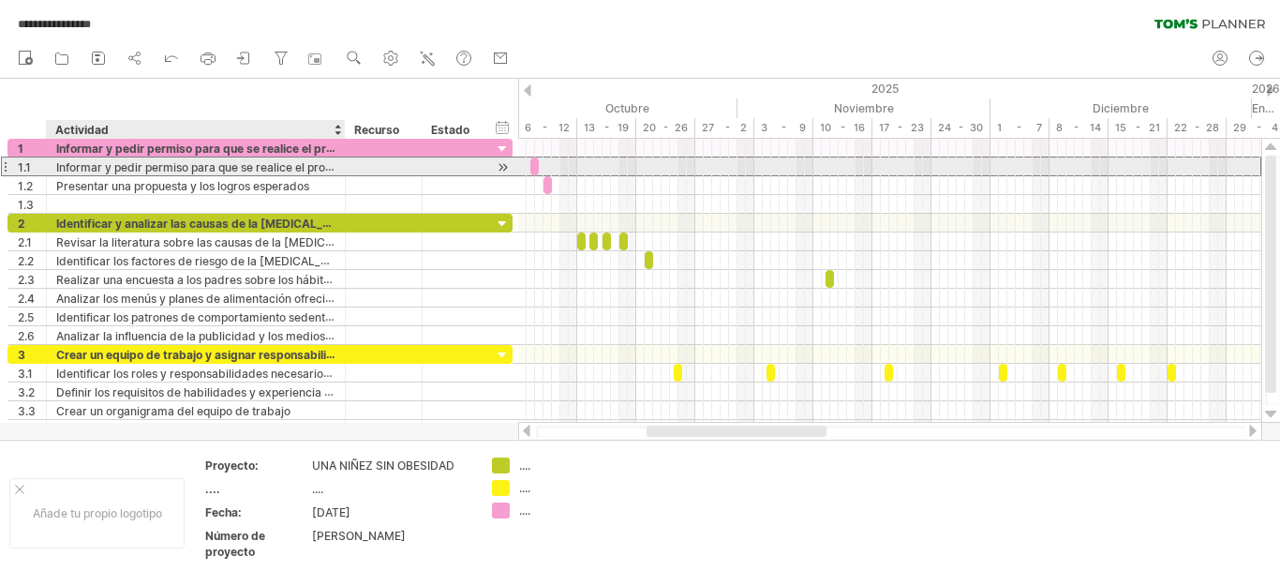
click at [330, 168] on font "Informar y pedir permiso para que se realice el proyecto" at bounding box center [205, 166] width 299 height 15
click at [380, 167] on div at bounding box center [383, 166] width 57 height 18
click at [186, 165] on font "Informar y pedir permiso para que se realice el proyecto" at bounding box center [205, 166] width 299 height 15
click at [314, 173] on font "Informar y pedir permiso para que se realice el proyecto" at bounding box center [205, 166] width 299 height 15
click at [280, 166] on font "Informar y pedir permiso para que se realice el proyecto" at bounding box center [205, 166] width 299 height 15
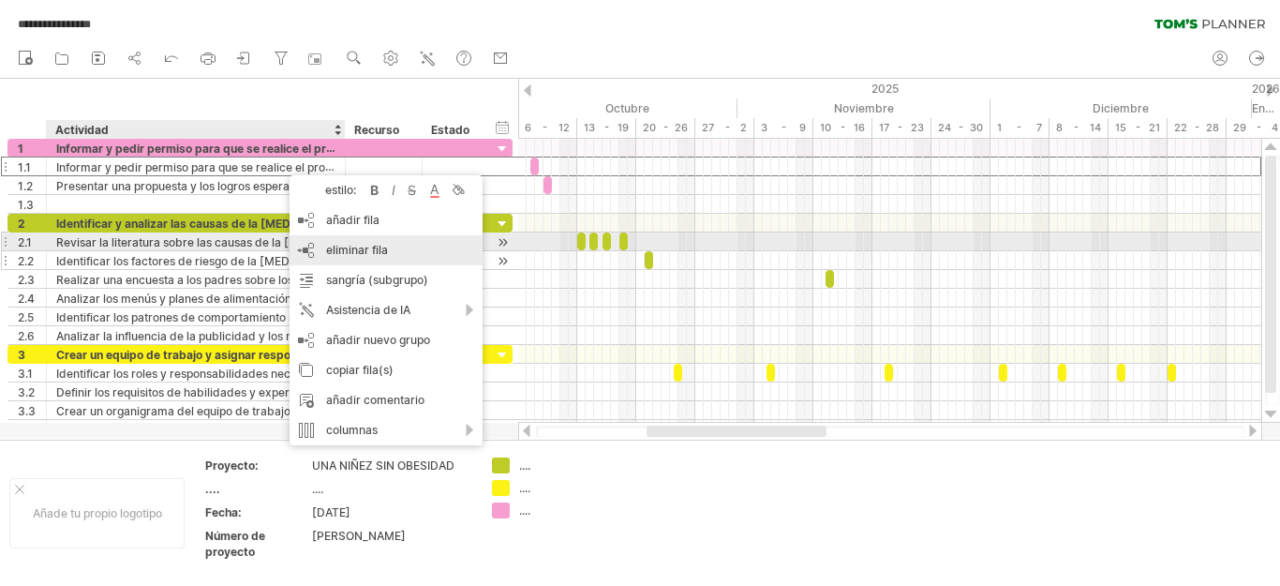
click at [361, 246] on font "eliminar fila" at bounding box center [357, 250] width 62 height 14
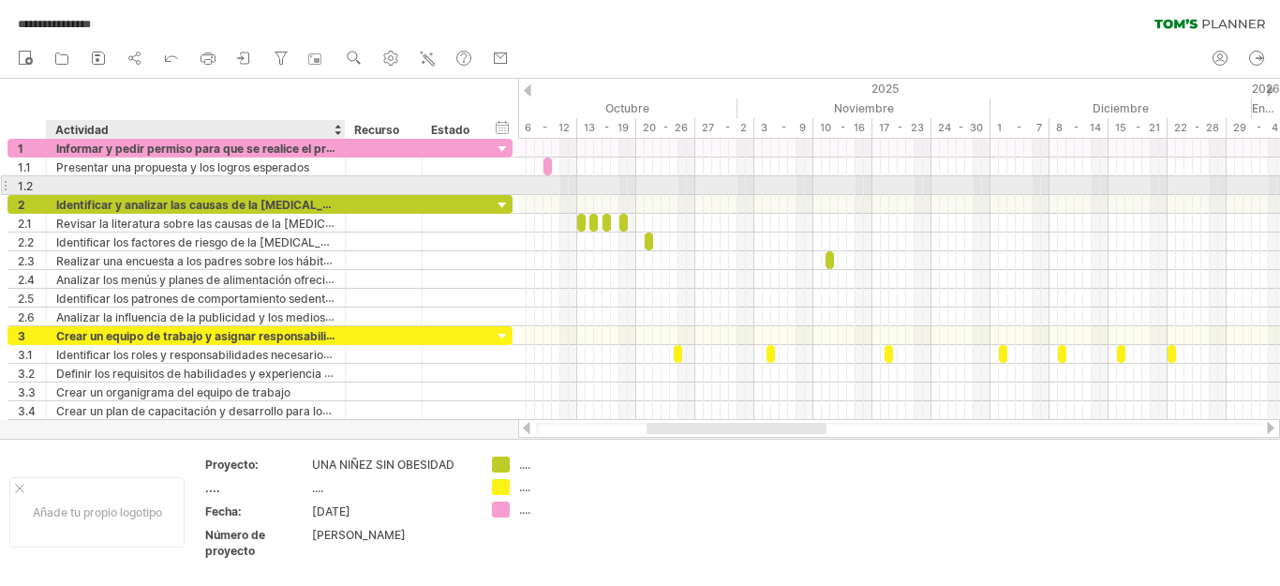
click at [89, 183] on div at bounding box center [195, 185] width 279 height 18
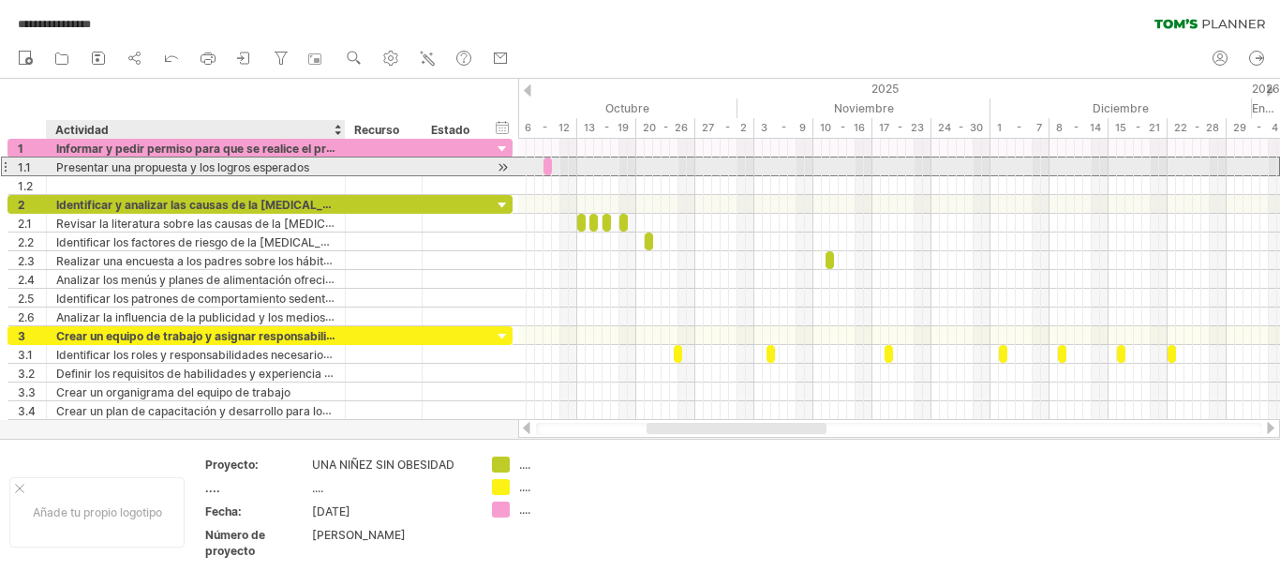
click at [309, 167] on font "Presentar una propuesta y los logros esperados" at bounding box center [182, 167] width 253 height 14
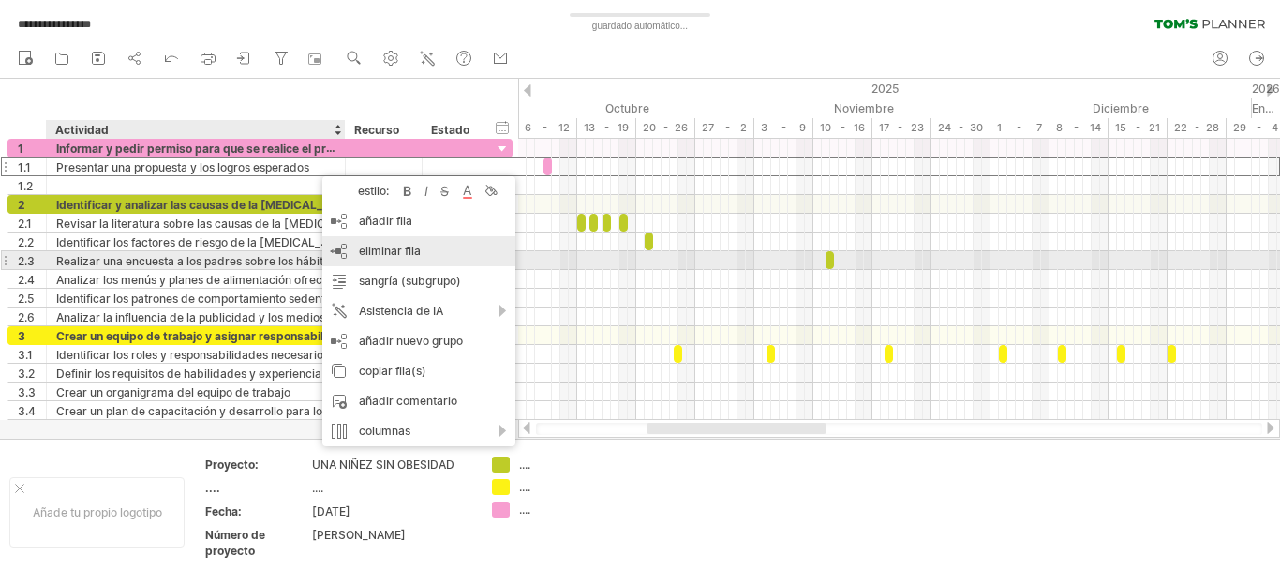
click at [387, 252] on font "eliminar fila" at bounding box center [390, 251] width 62 height 14
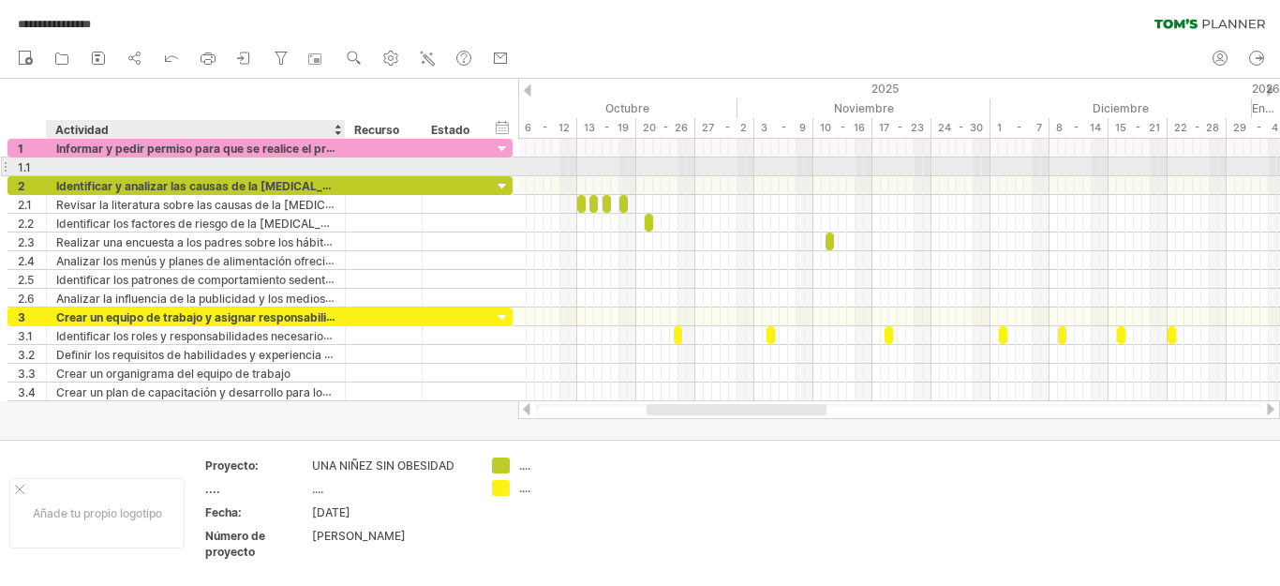
click at [107, 160] on div at bounding box center [195, 166] width 279 height 18
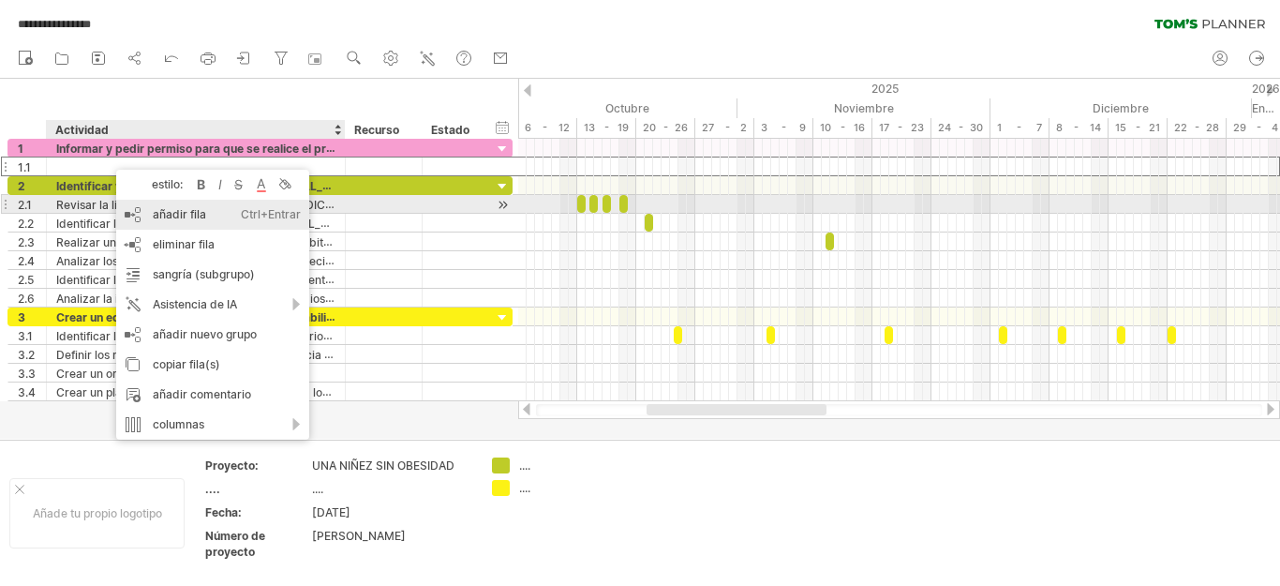
click at [184, 211] on font "añadir fila" at bounding box center [179, 214] width 53 height 14
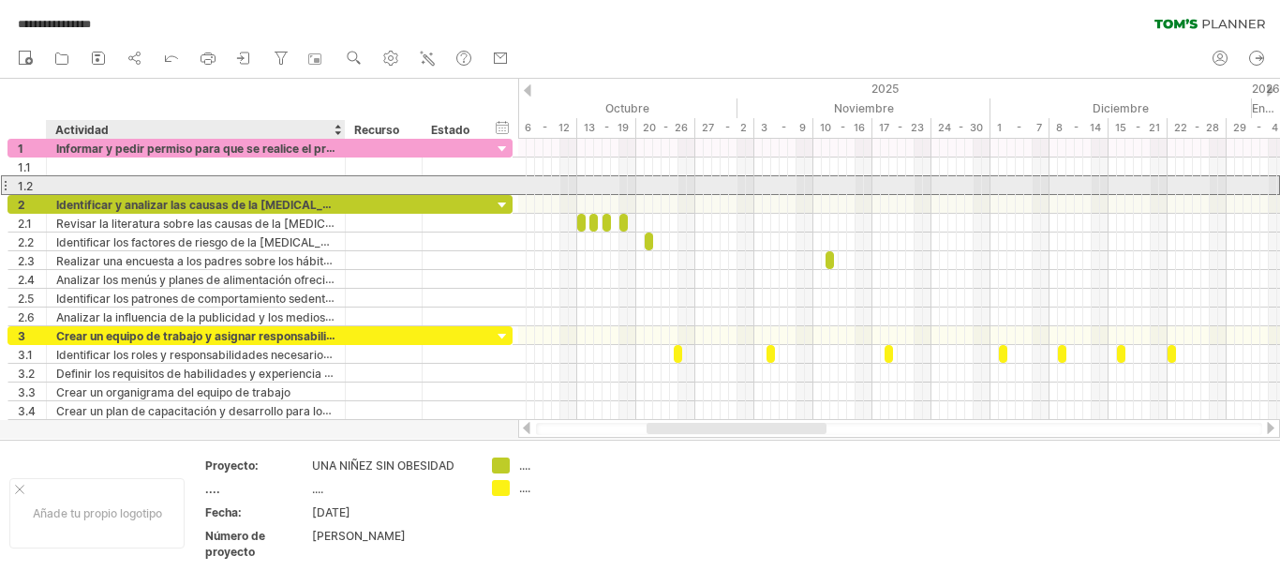
click at [94, 183] on div at bounding box center [195, 185] width 279 height 18
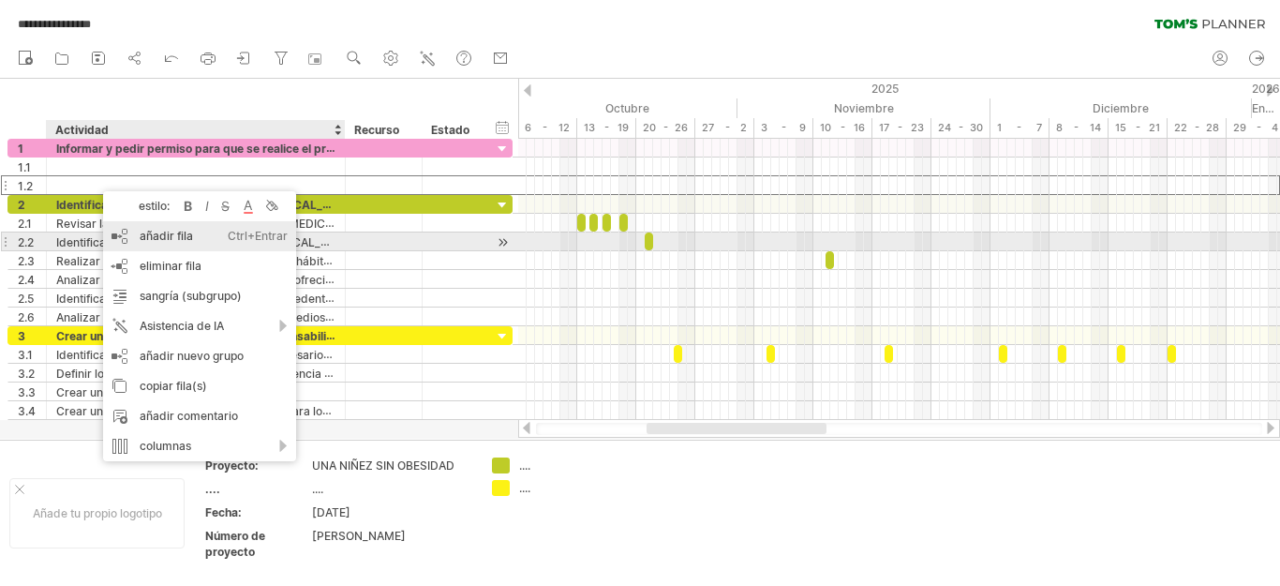
click at [159, 232] on font "añadir fila" at bounding box center [166, 236] width 53 height 14
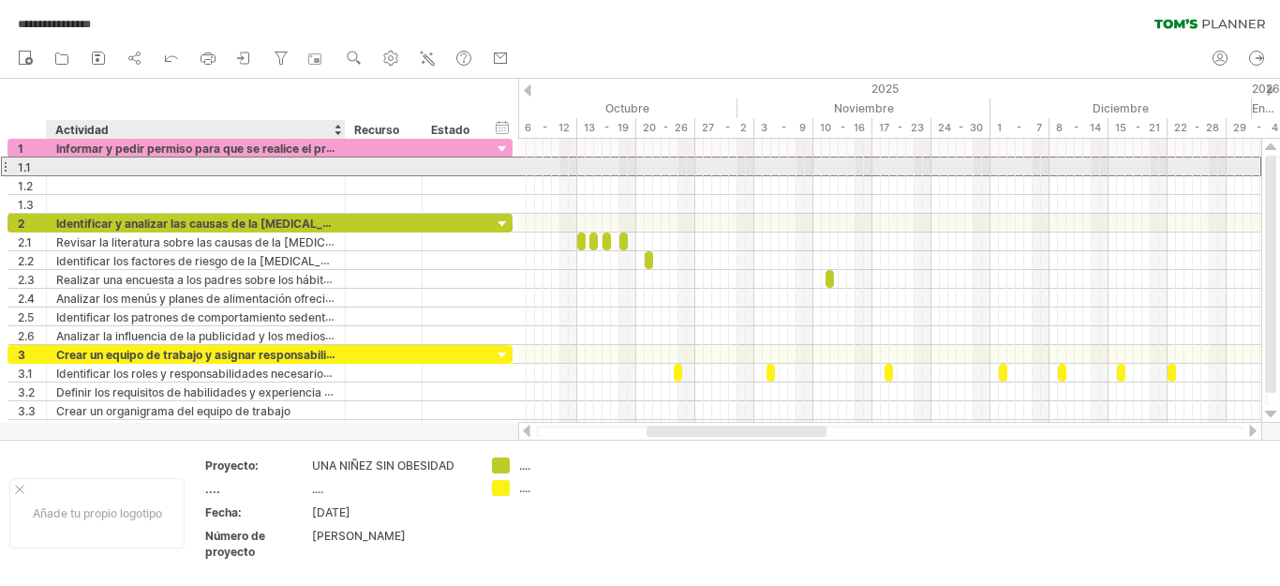
click at [63, 166] on div at bounding box center [195, 166] width 279 height 18
click at [100, 165] on div at bounding box center [195, 166] width 279 height 18
type input "**********"
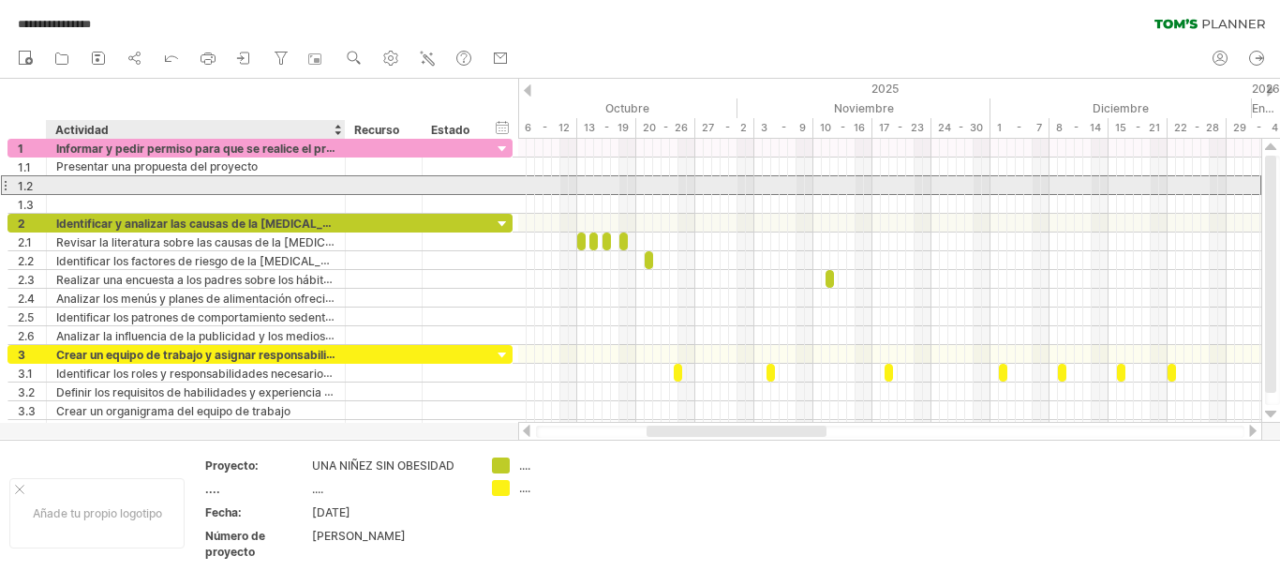
click at [111, 184] on div at bounding box center [195, 185] width 279 height 18
click at [64, 182] on div at bounding box center [195, 185] width 279 height 18
click at [290, 179] on input "**********" at bounding box center [195, 185] width 279 height 18
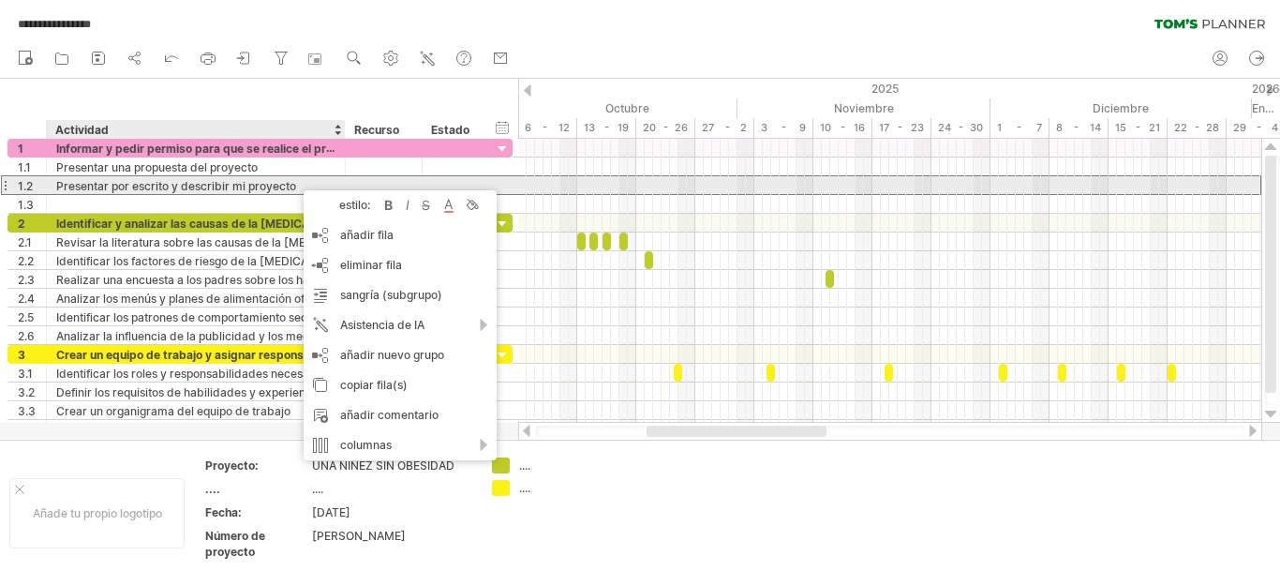
click at [288, 183] on font "Presentar por escrito y describir mi proyecto" at bounding box center [176, 186] width 240 height 14
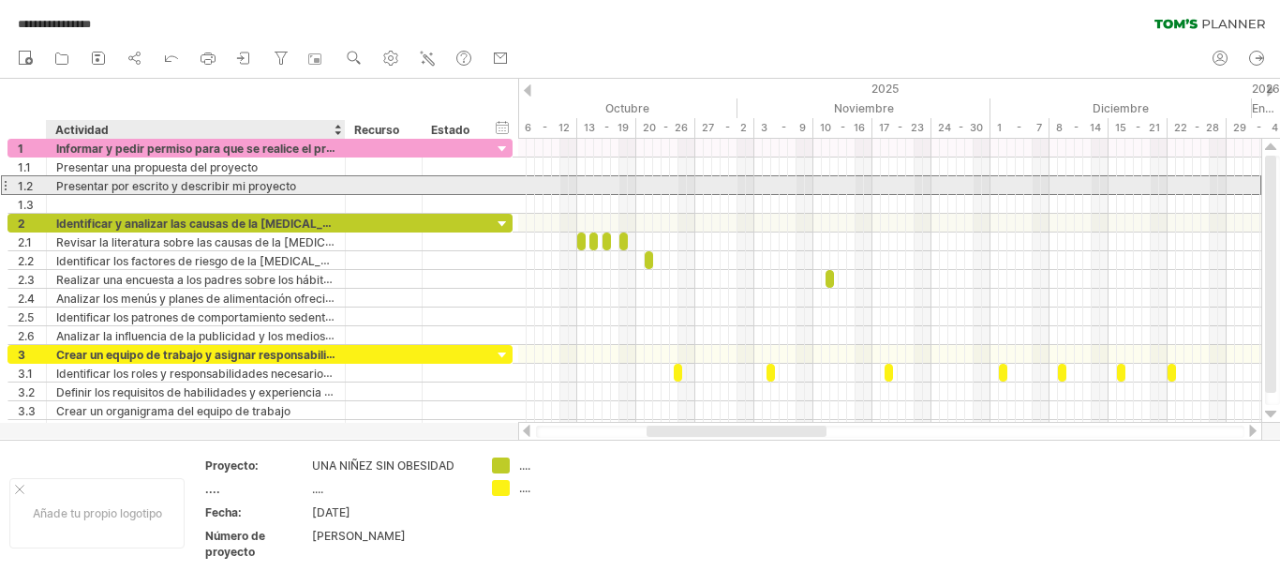
click at [313, 183] on div "Presentar por escrito y describir mi proyecto" at bounding box center [195, 185] width 279 height 18
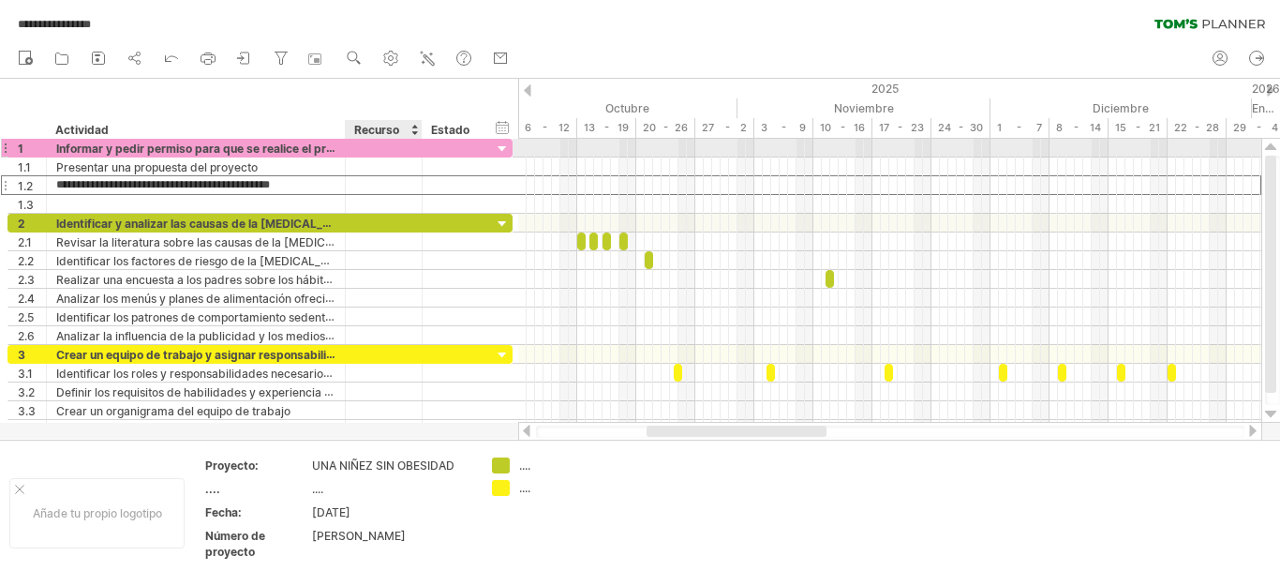
type input "**********"
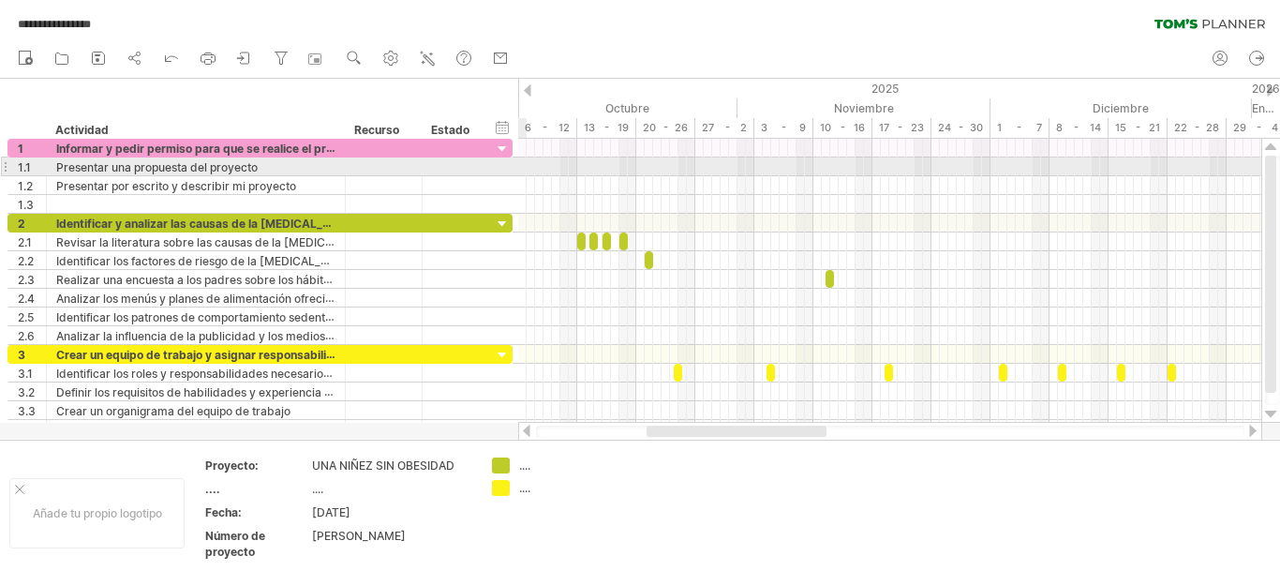
click at [526, 171] on div at bounding box center [889, 166] width 743 height 19
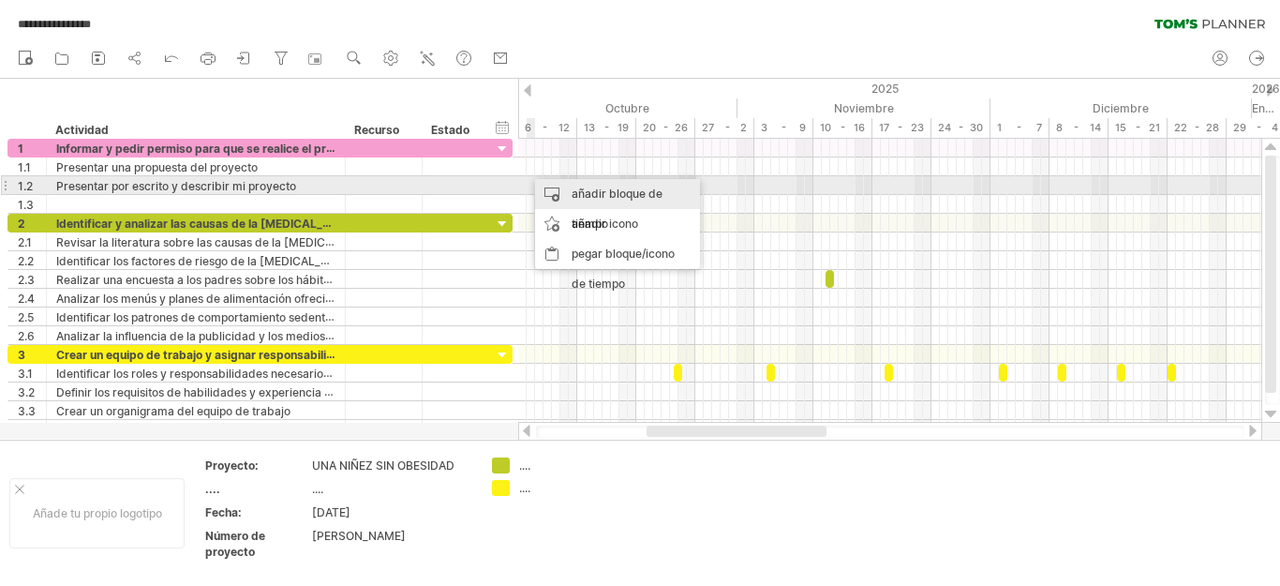
click at [581, 194] on font "añadir bloque de tiempo" at bounding box center [617, 208] width 91 height 44
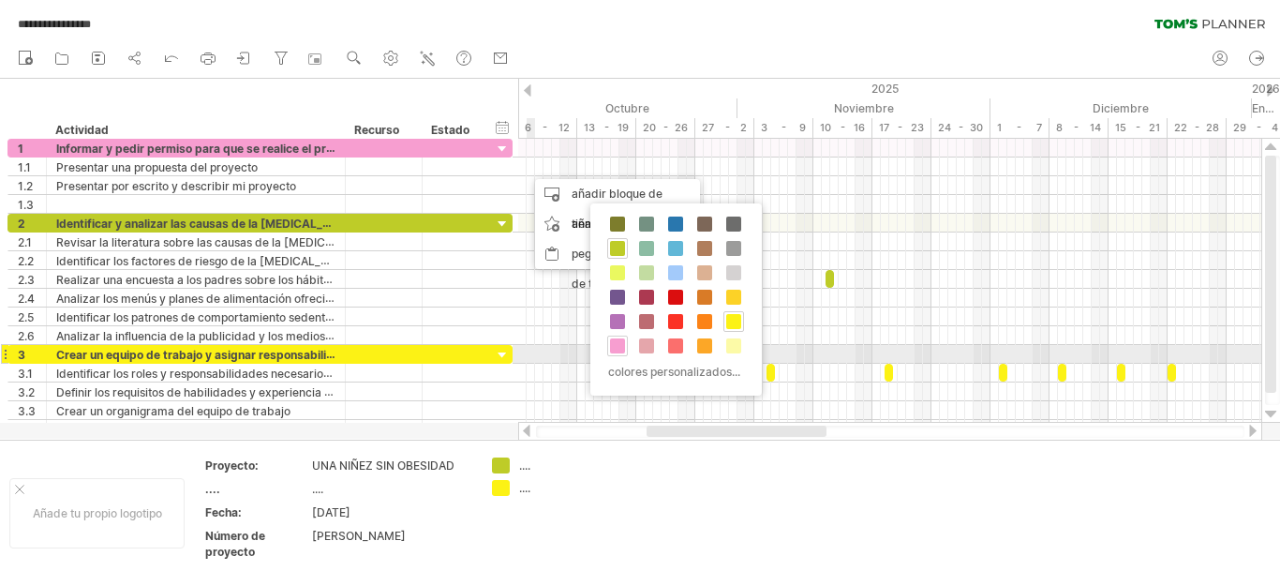
click at [619, 347] on span at bounding box center [617, 345] width 15 height 15
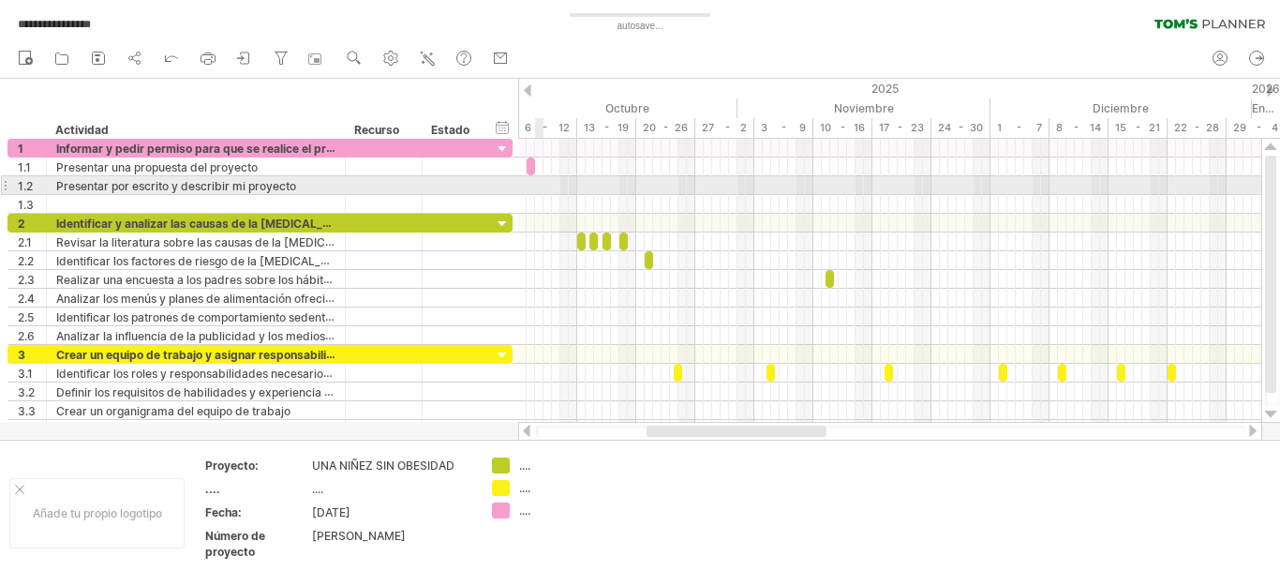
click at [540, 184] on div at bounding box center [889, 185] width 743 height 19
click at [530, 183] on div at bounding box center [889, 185] width 743 height 19
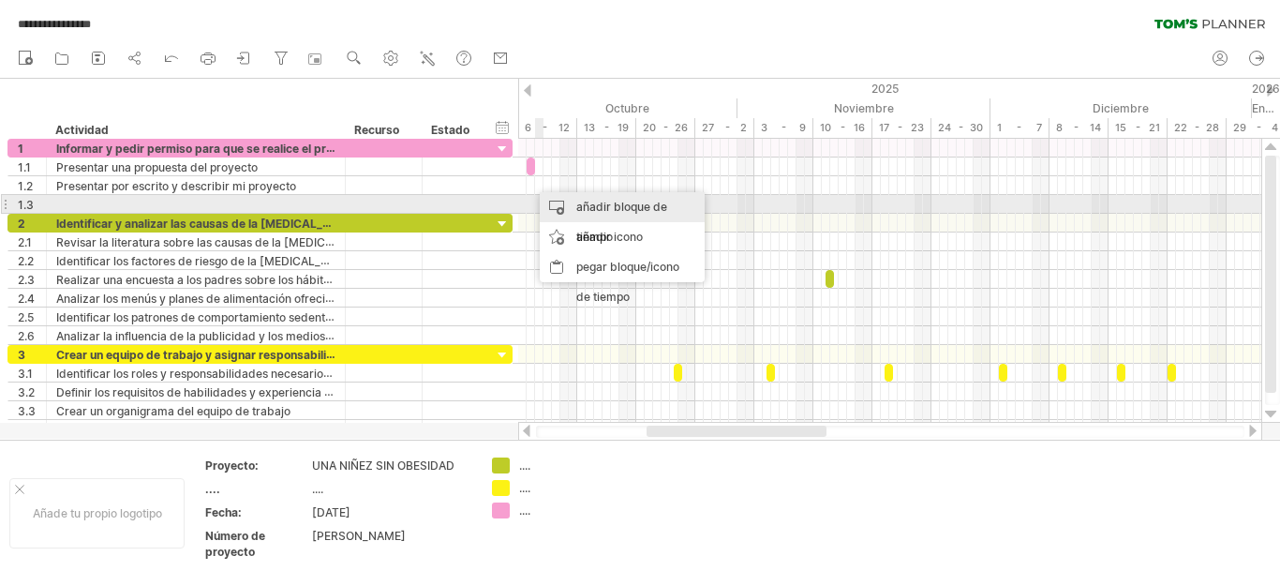
click at [571, 207] on div "añadir bloque de tiempo" at bounding box center [622, 222] width 165 height 60
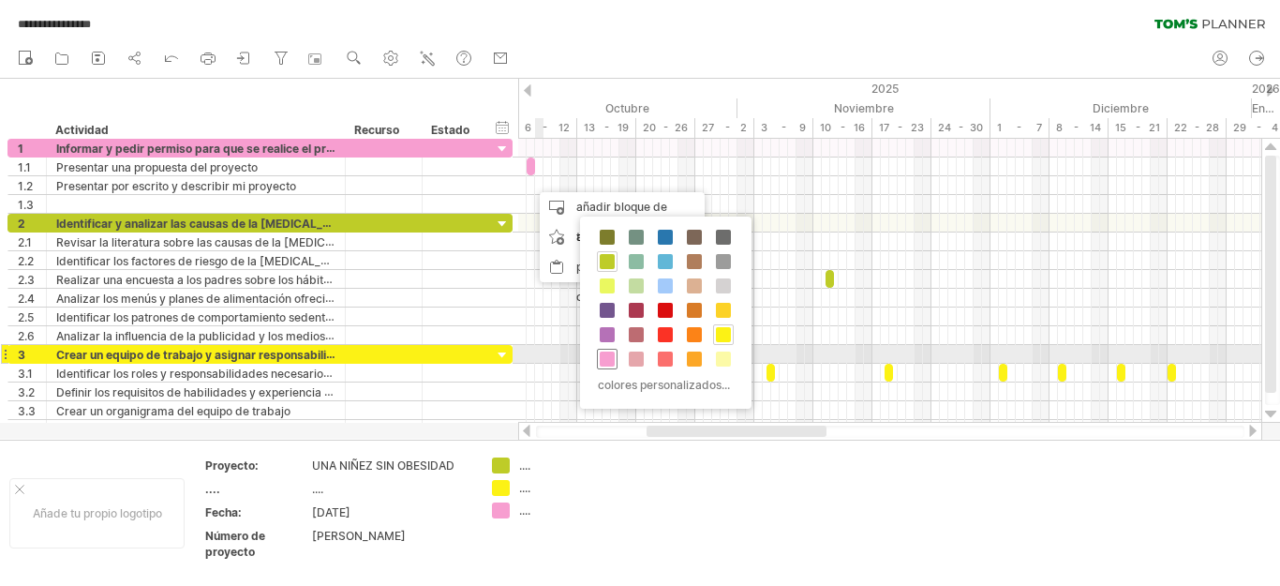
click at [605, 354] on span at bounding box center [607, 358] width 15 height 15
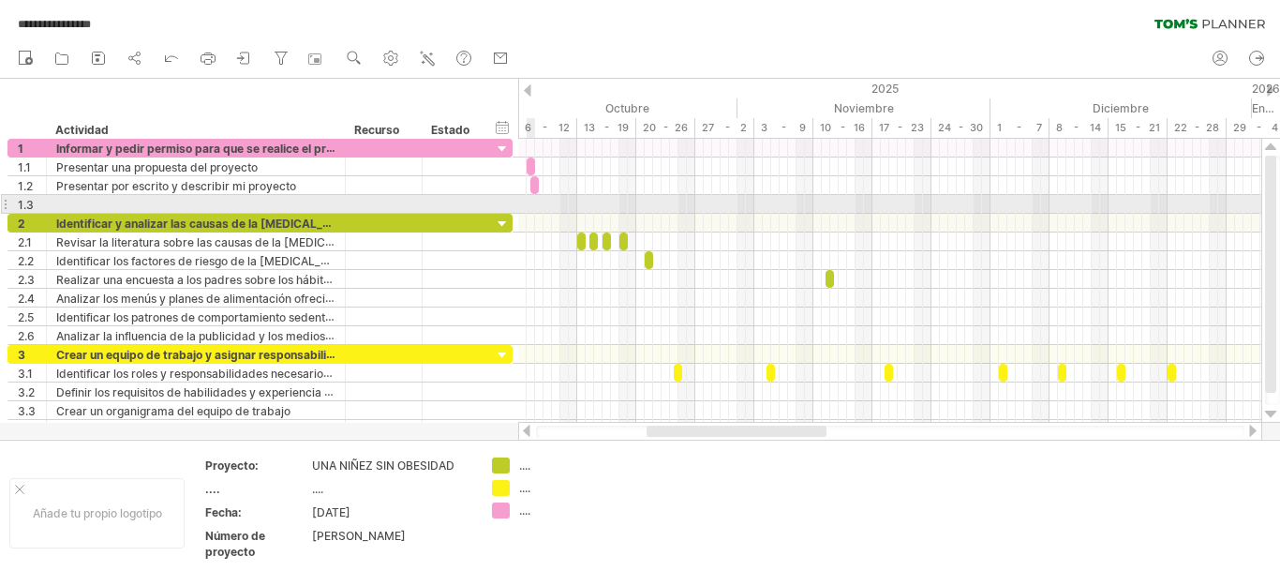
click at [529, 203] on div at bounding box center [889, 204] width 743 height 19
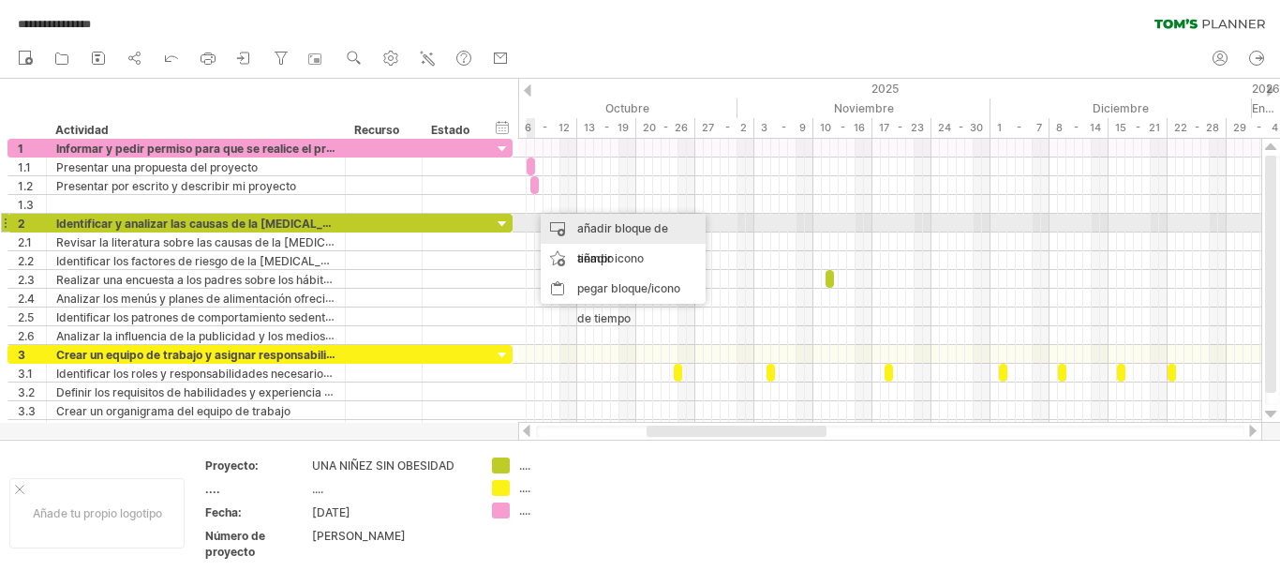
click at [579, 230] on font "añadir bloque de tiempo" at bounding box center [622, 243] width 91 height 44
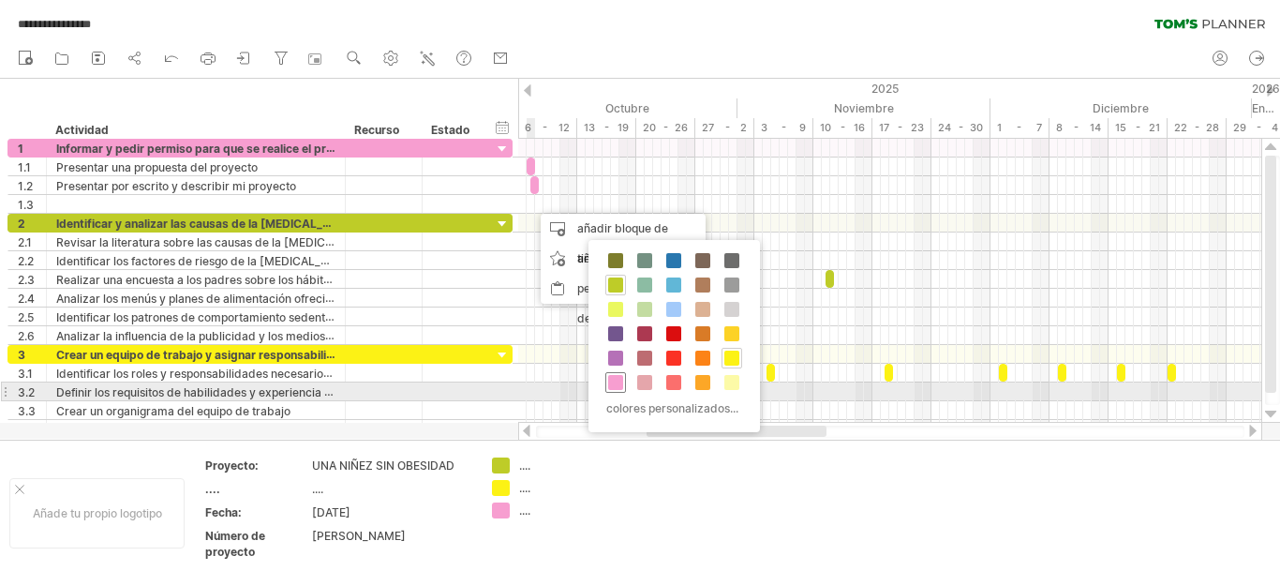
click at [613, 382] on span at bounding box center [615, 382] width 15 height 15
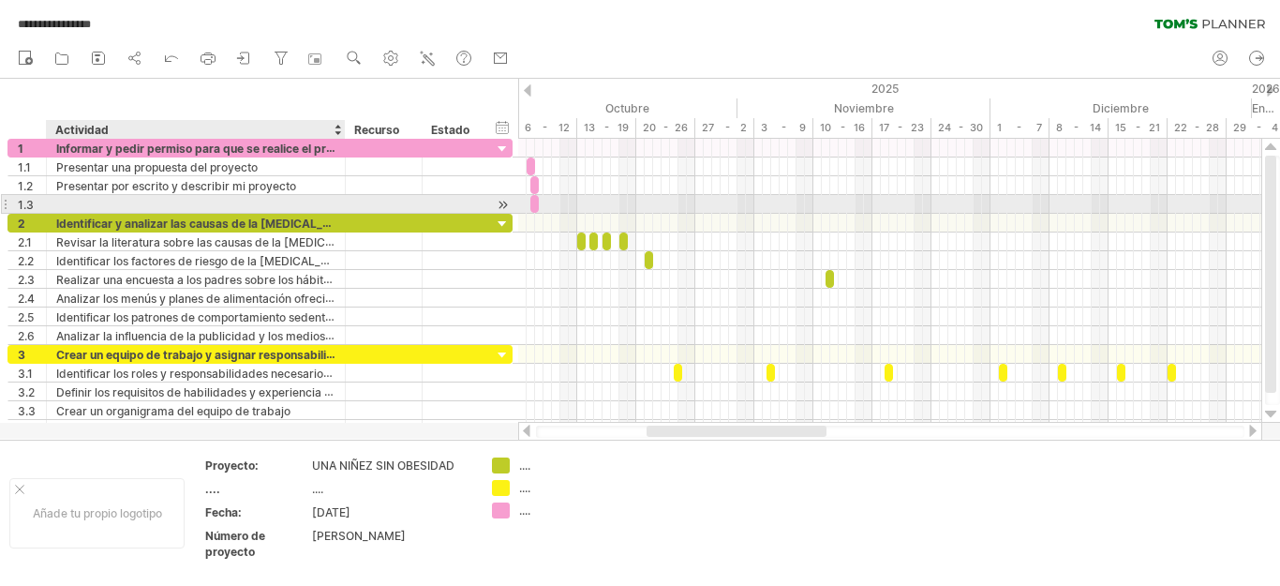
click at [323, 205] on div at bounding box center [195, 204] width 279 height 18
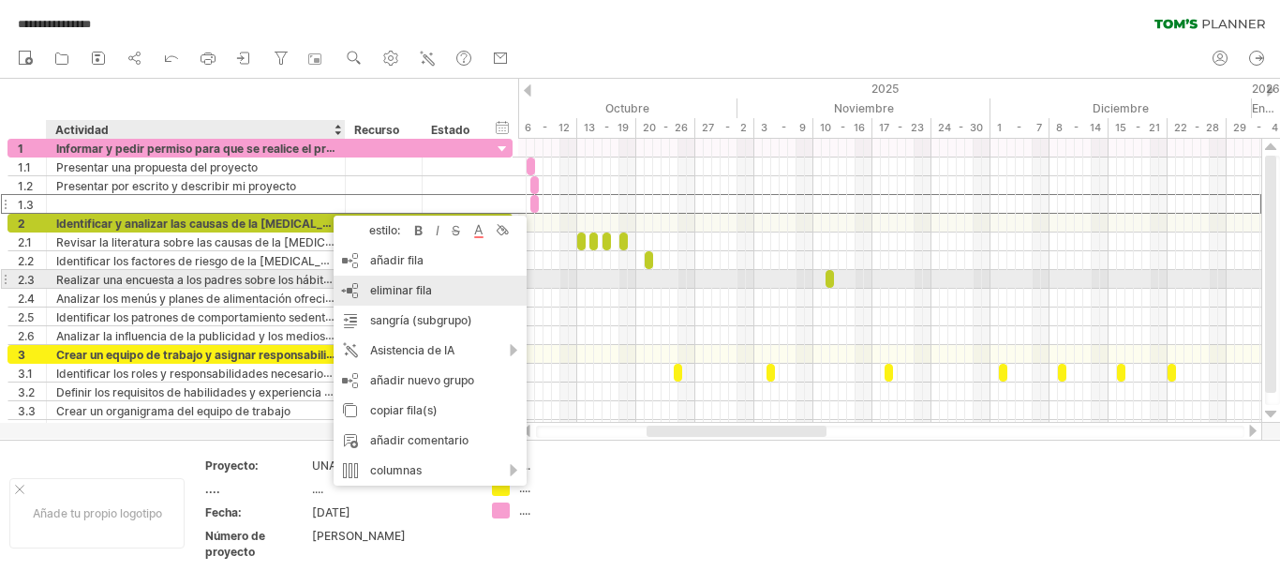
click at [404, 283] on font "eliminar fila" at bounding box center [401, 290] width 62 height 14
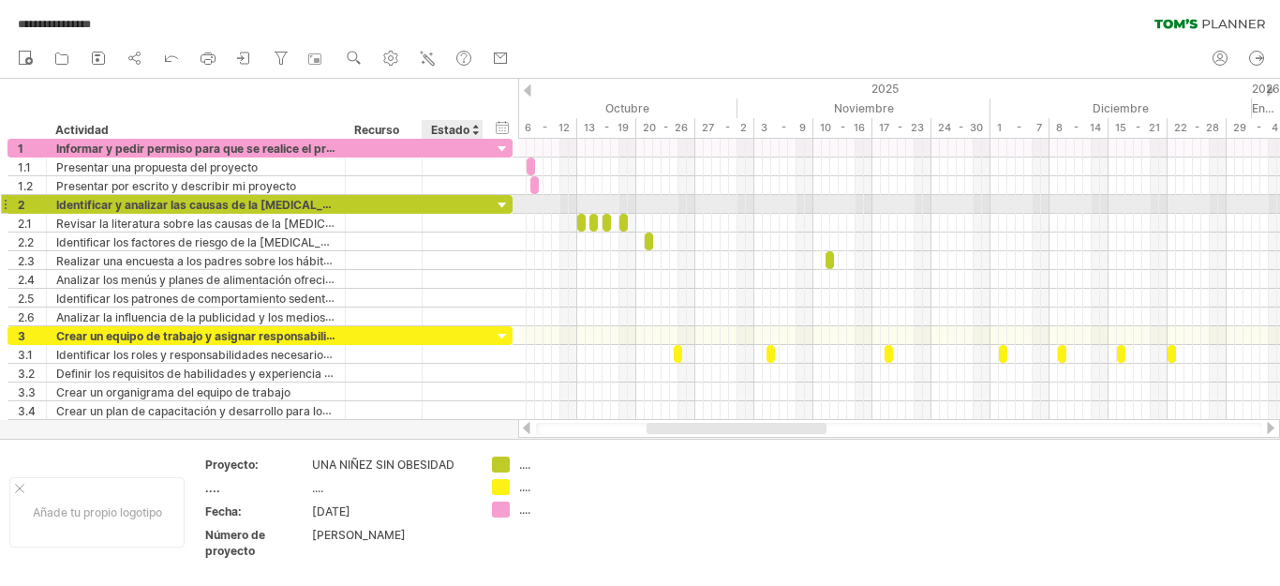
click at [500, 200] on div at bounding box center [503, 206] width 18 height 18
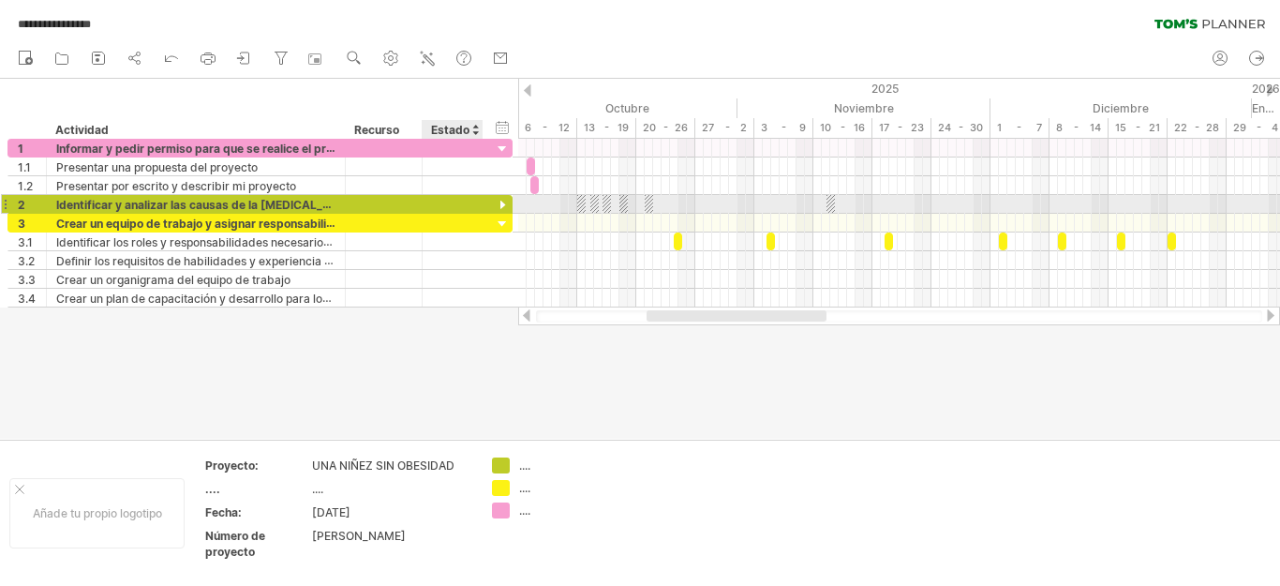
click at [501, 199] on div at bounding box center [503, 206] width 18 height 18
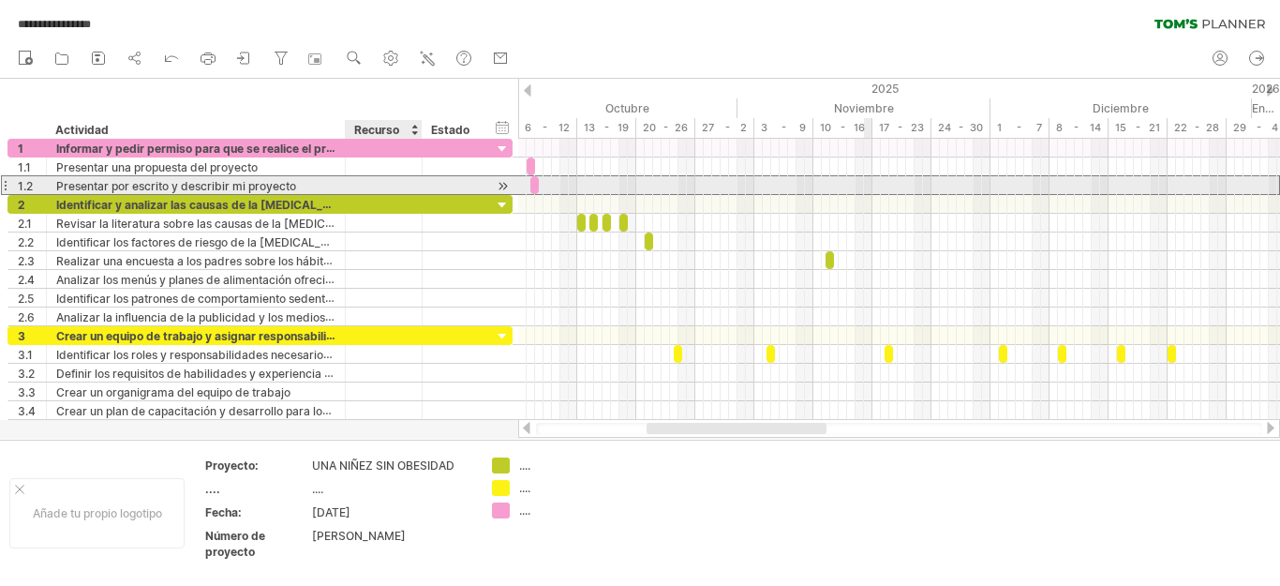
click at [368, 194] on div "**********" at bounding box center [259, 185] width 505 height 20
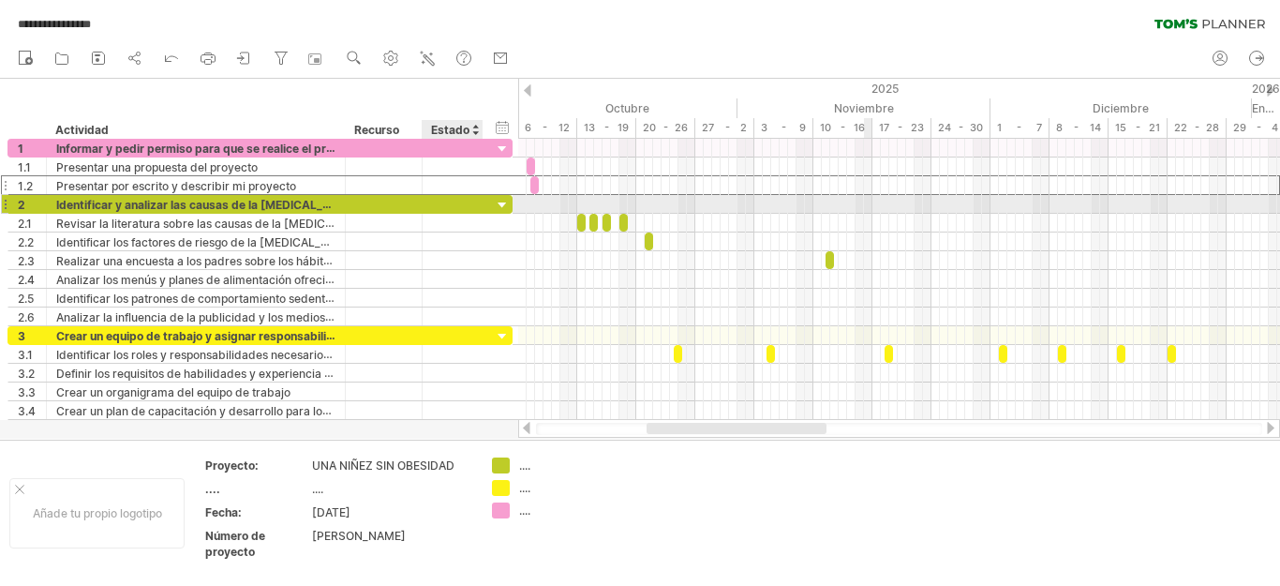
click at [499, 201] on div at bounding box center [503, 206] width 18 height 18
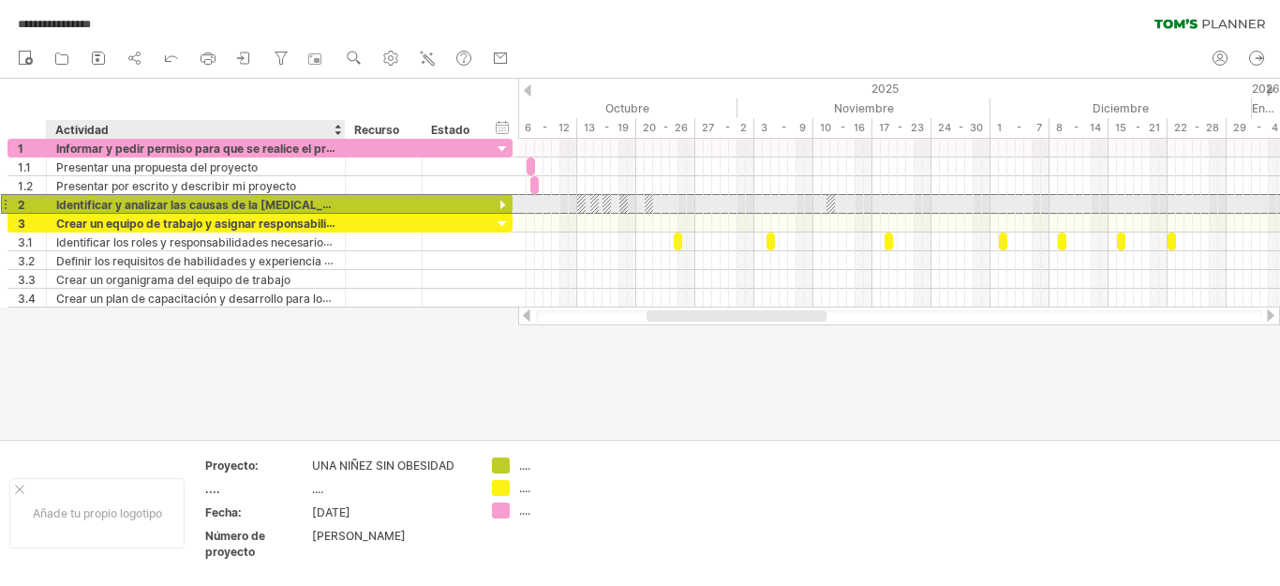
click at [318, 200] on font "Identificar y analizar las causas de la [MEDICAL_DATA] en la guardería." at bounding box center [251, 204] width 390 height 15
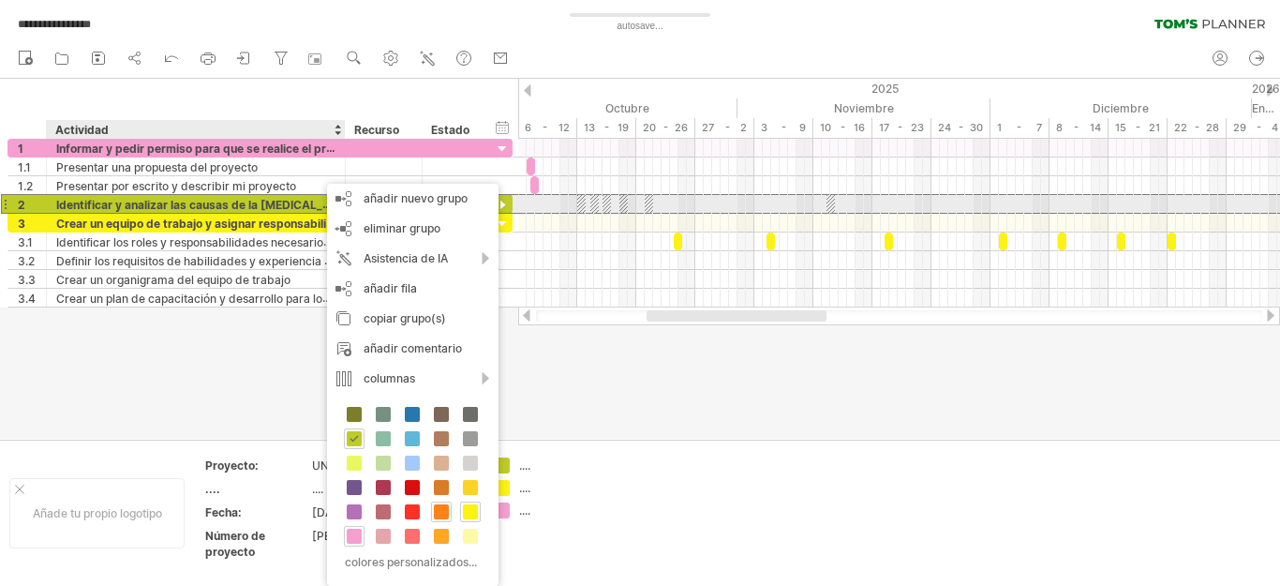
click at [303, 204] on font "Identificar y analizar las causas de la [MEDICAL_DATA] en la guardería." at bounding box center [251, 204] width 390 height 15
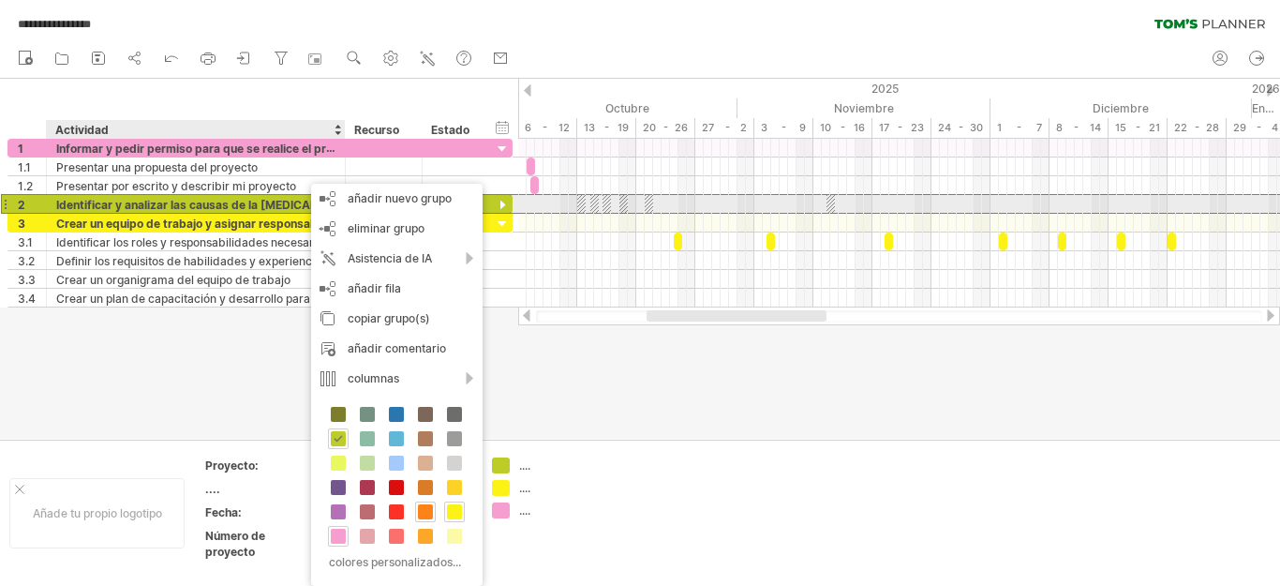
click at [286, 208] on font "Identificar y analizar las causas de la [MEDICAL_DATA] en la guardería." at bounding box center [251, 204] width 390 height 15
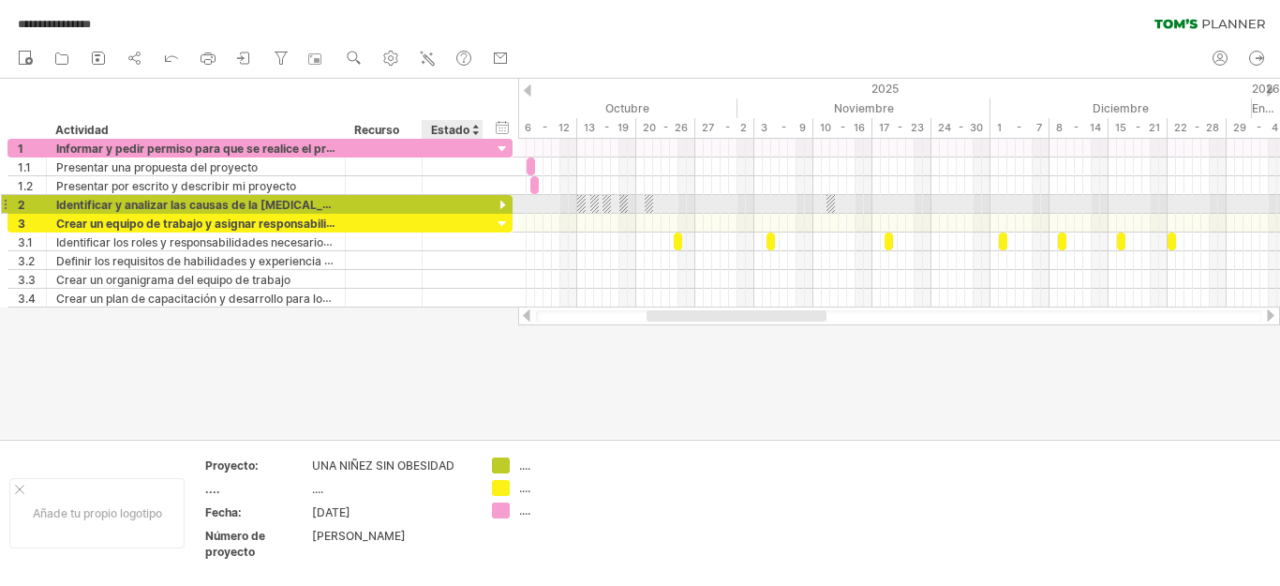
click at [500, 201] on div at bounding box center [503, 206] width 18 height 18
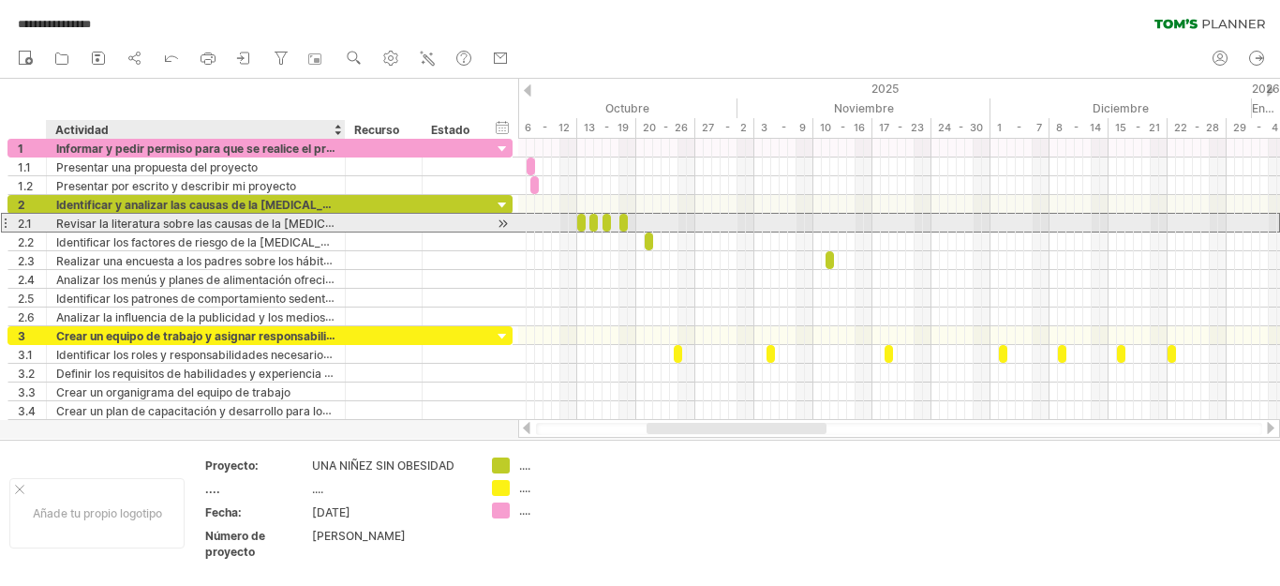
click at [304, 223] on font "Revisar la literatura sobre las causas de la [MEDICAL_DATA]." at bounding box center [218, 223] width 325 height 15
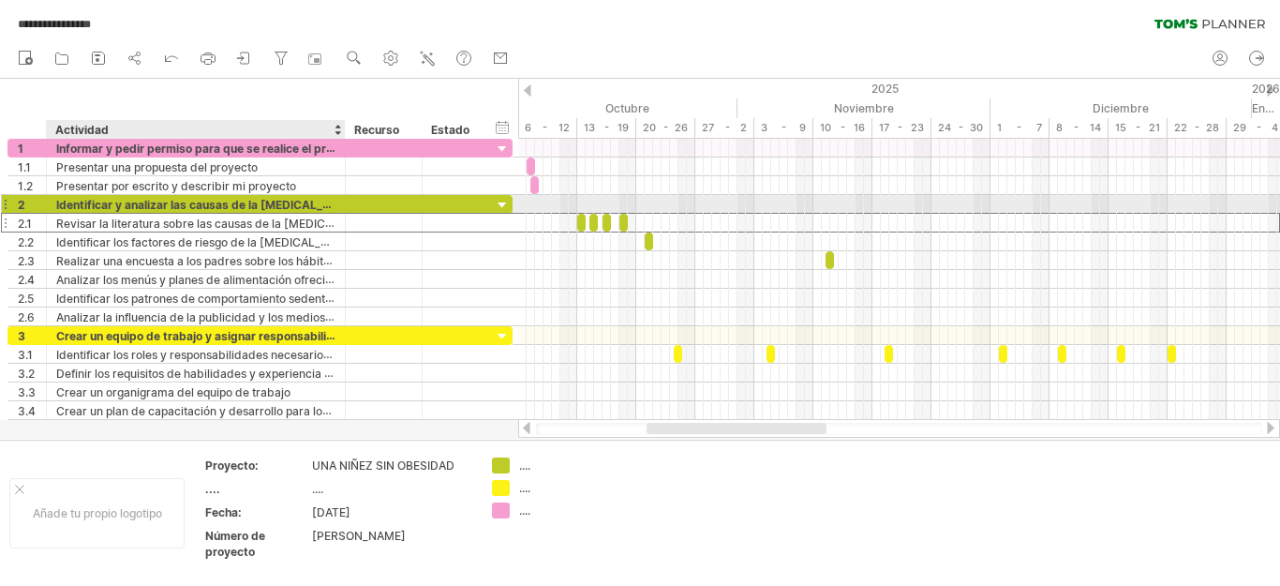
click at [328, 204] on font "Identificar y analizar las causas de la [MEDICAL_DATA] en la guardería." at bounding box center [251, 204] width 390 height 15
click at [325, 205] on font "Identificar y analizar las causas de la [MEDICAL_DATA] en la guardería." at bounding box center [251, 204] width 390 height 15
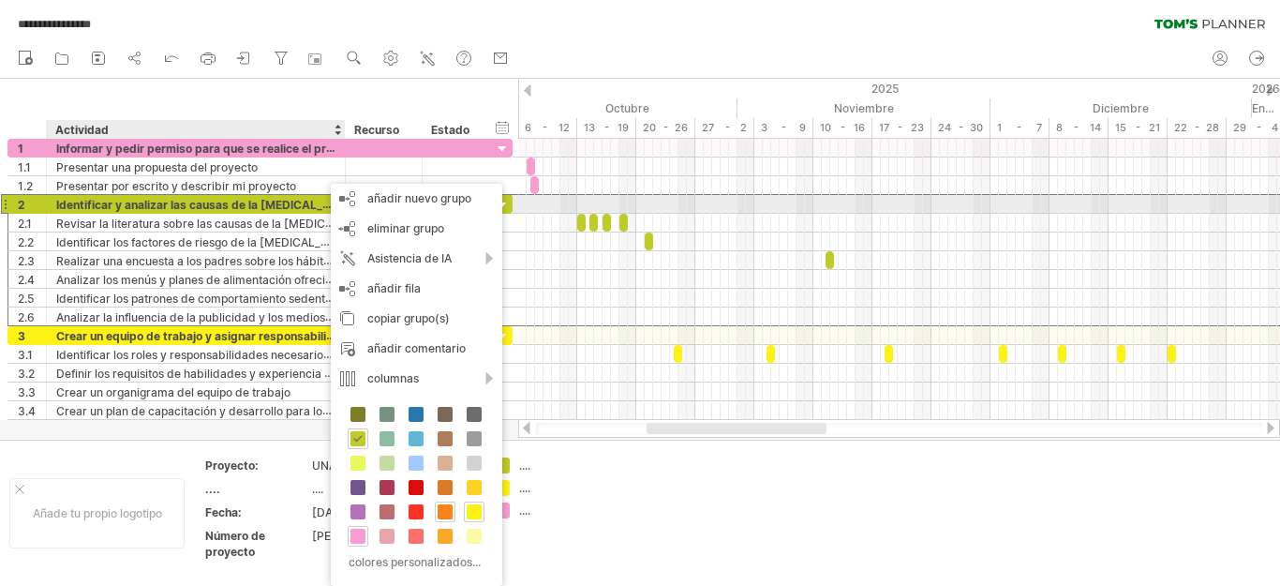
click at [321, 203] on font "Identificar y analizar las causas de la [MEDICAL_DATA] en la guardería." at bounding box center [251, 204] width 390 height 15
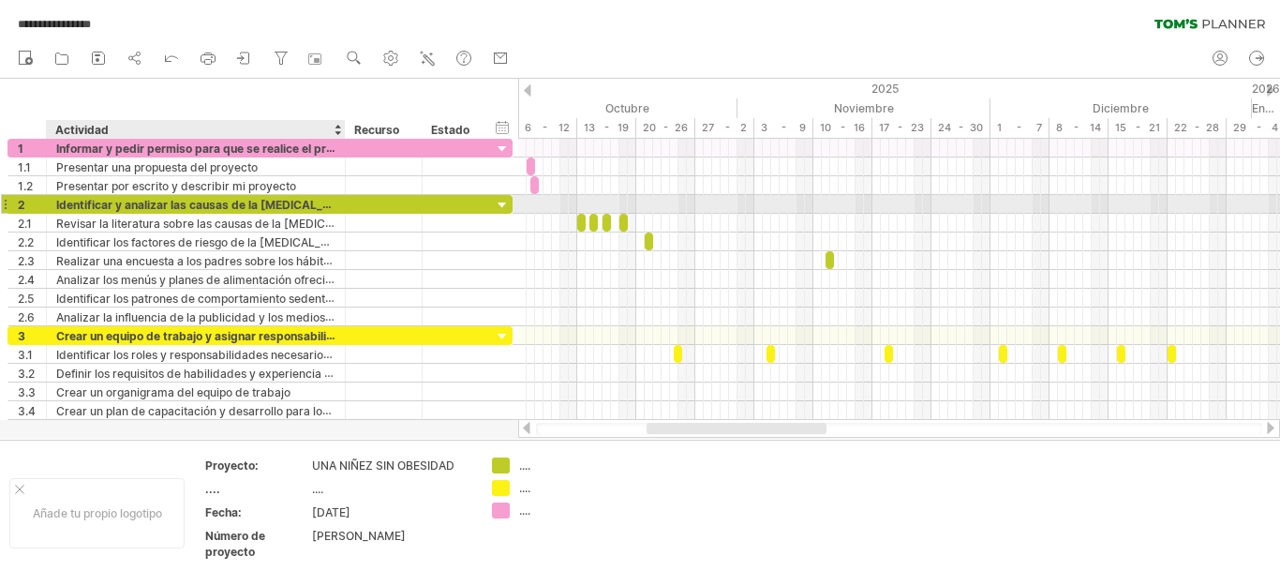
click at [342, 203] on div at bounding box center [342, 204] width 9 height 19
click at [345, 203] on div "**********" at bounding box center [196, 204] width 299 height 18
click at [198, 201] on font "Identificar y analizar las causas de la [MEDICAL_DATA] en la guardería." at bounding box center [251, 204] width 390 height 15
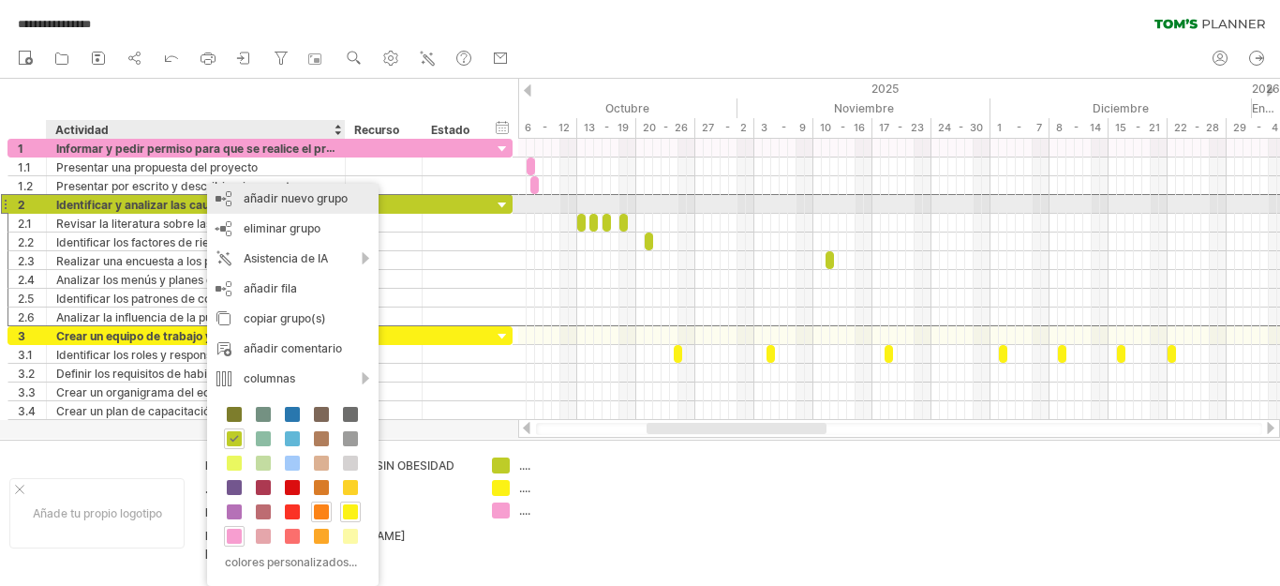
click at [246, 198] on font "añadir nuevo grupo" at bounding box center [296, 198] width 104 height 14
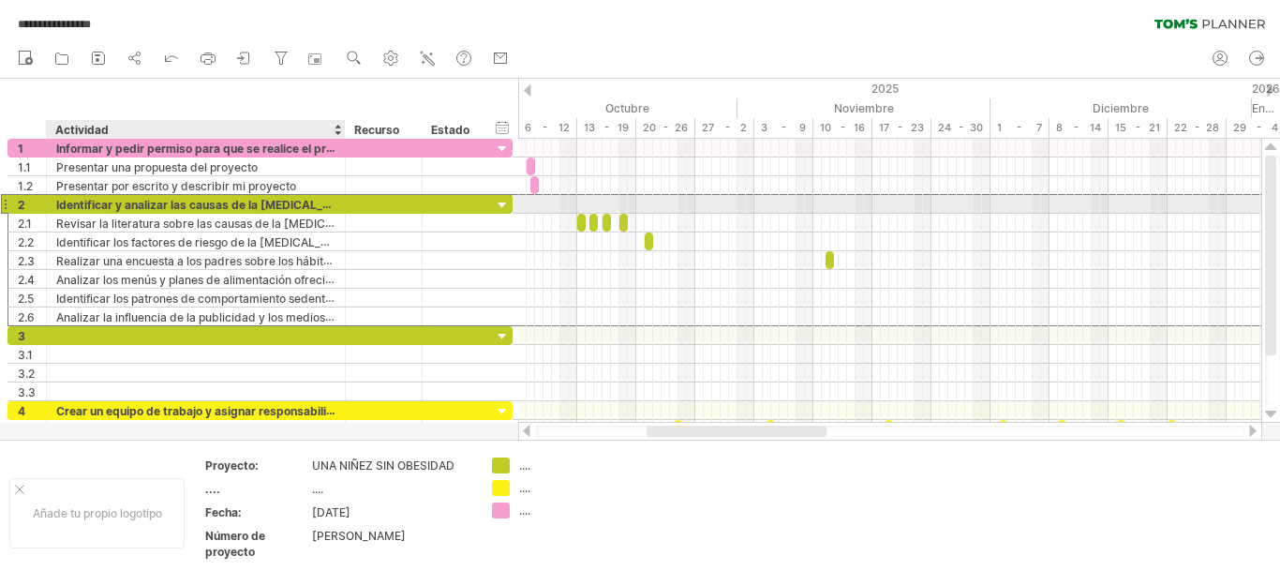
click at [254, 202] on font "Identificar y analizar las causas de la [MEDICAL_DATA] en la guardería." at bounding box center [251, 204] width 390 height 15
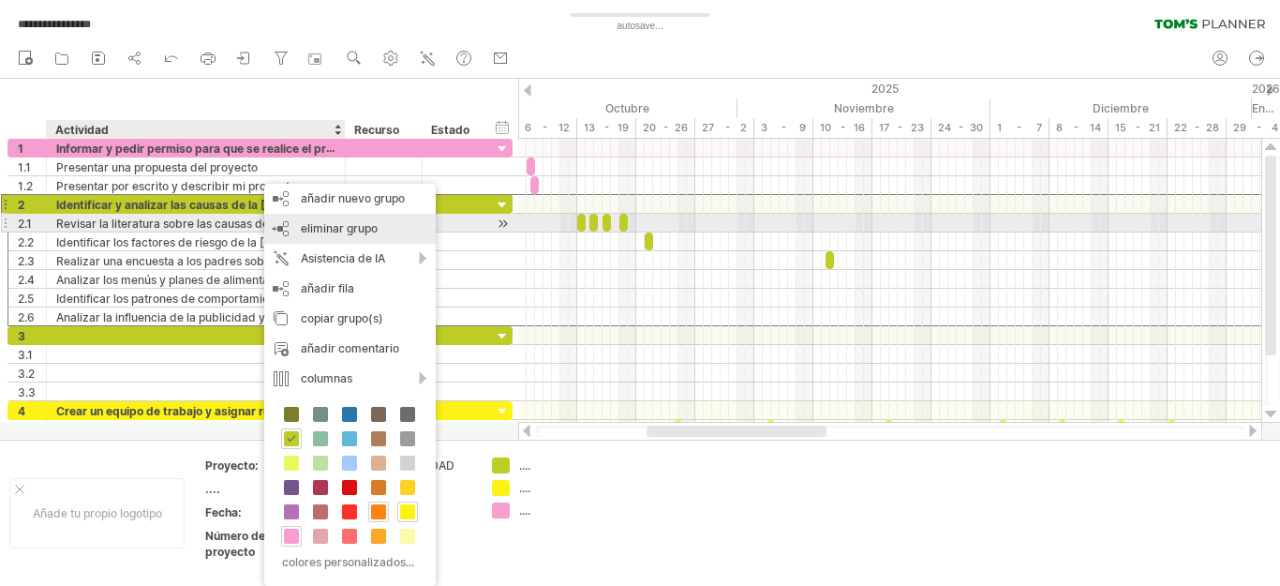
click at [336, 219] on div "eliminar grupo eliminar grupos seleccionados" at bounding box center [349, 229] width 171 height 30
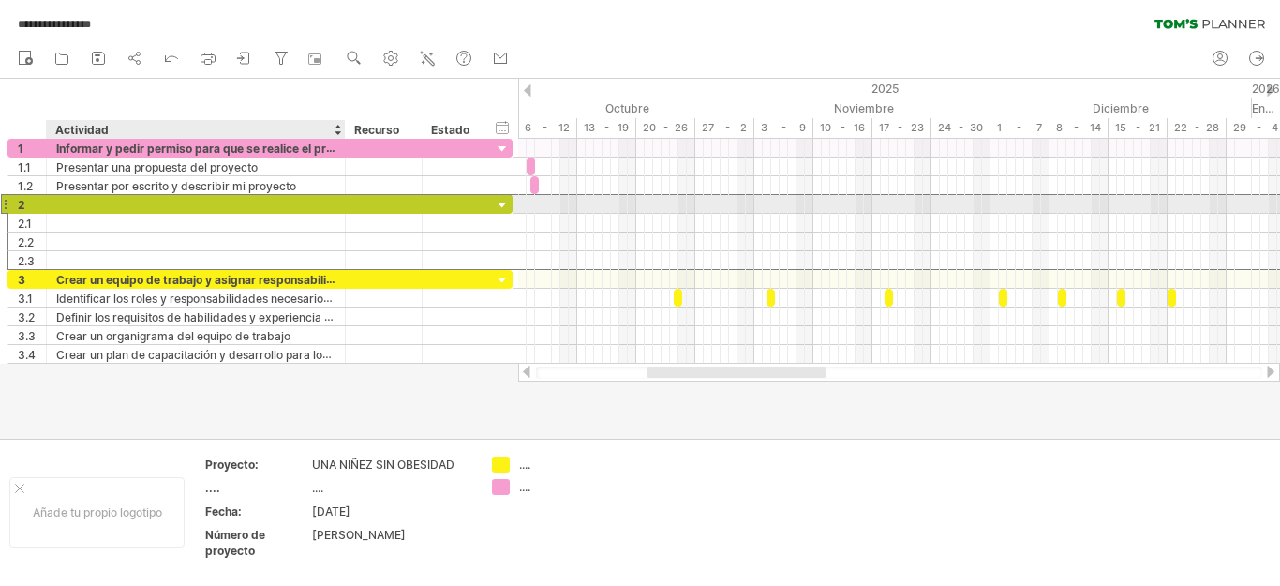
click at [186, 207] on div at bounding box center [195, 204] width 279 height 18
click at [164, 203] on div at bounding box center [195, 204] width 279 height 18
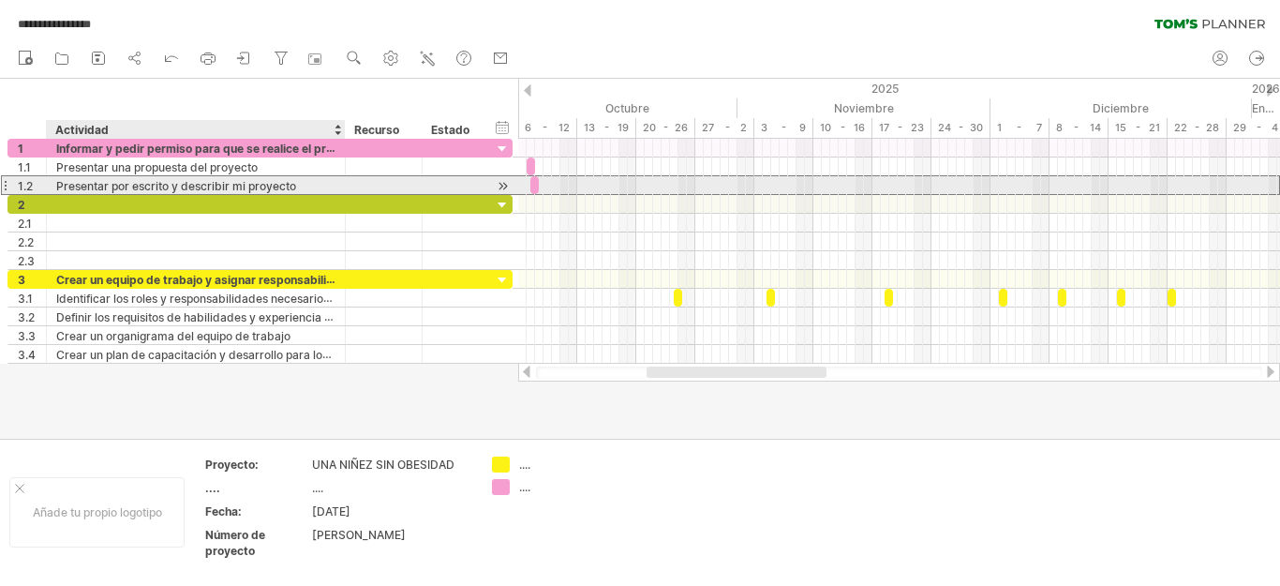
click at [321, 185] on div "Presentar por escrito y describir mi proyecto" at bounding box center [195, 185] width 279 height 18
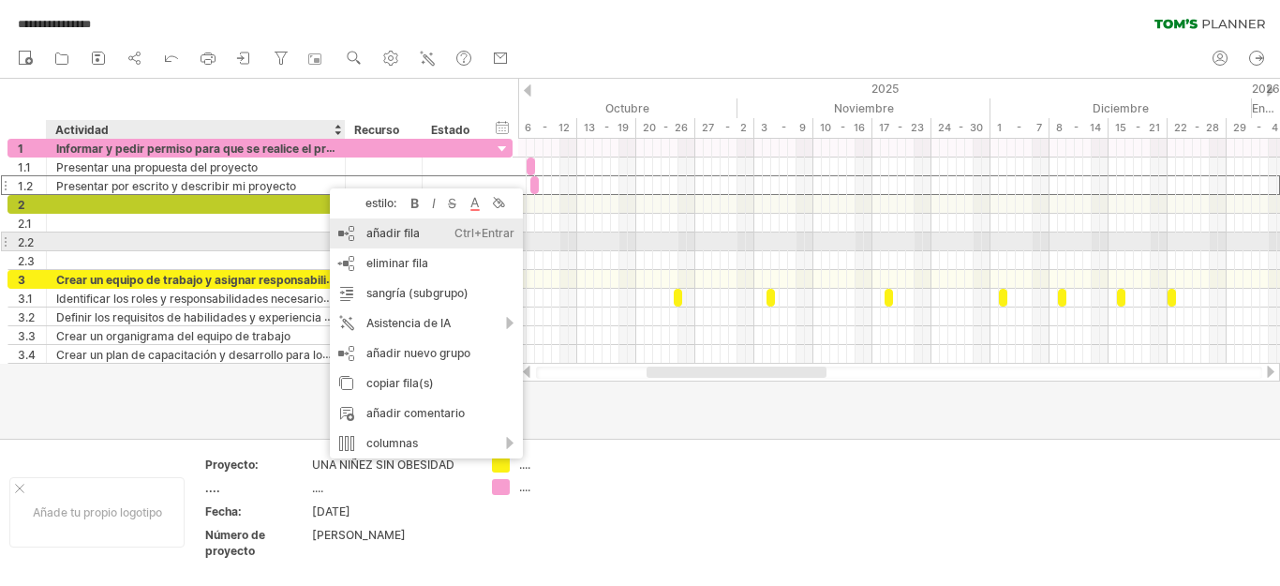
click at [399, 233] on font "añadir fila" at bounding box center [392, 233] width 53 height 14
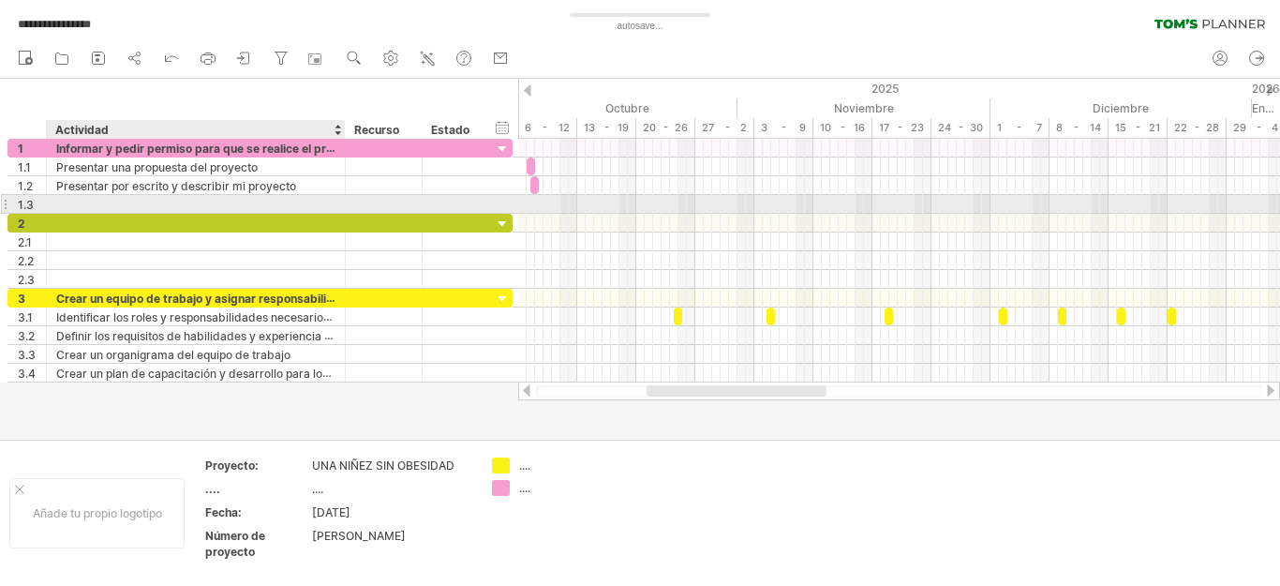
click at [96, 204] on div at bounding box center [195, 204] width 279 height 18
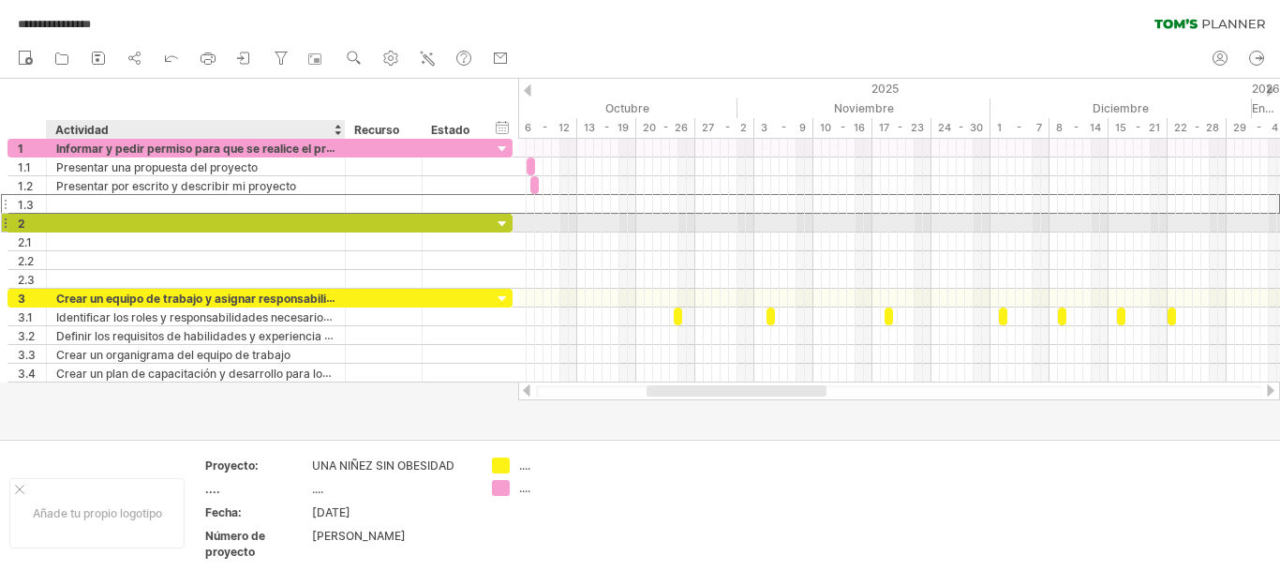
click at [84, 218] on div at bounding box center [195, 223] width 279 height 18
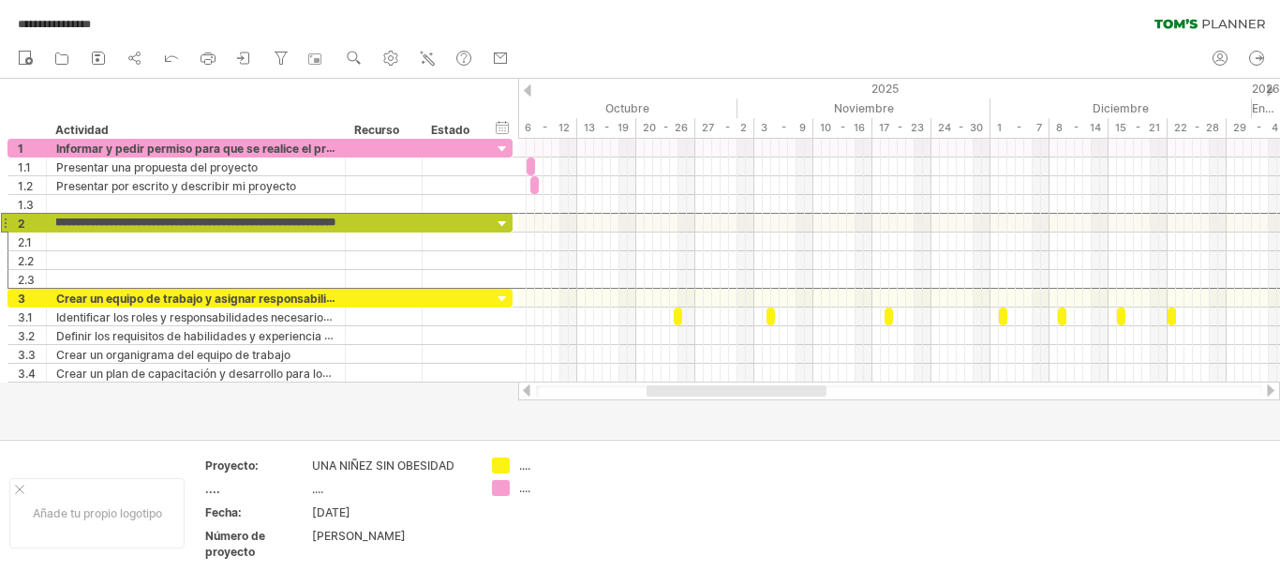
scroll to position [0, 122]
type input "**********"
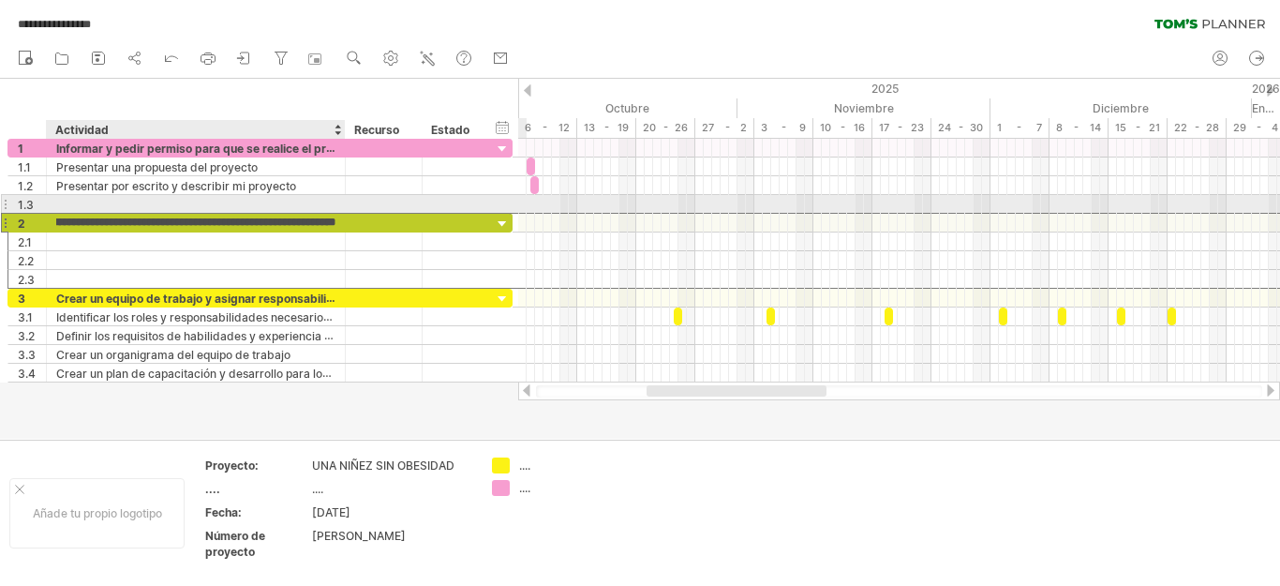
click at [73, 201] on div at bounding box center [195, 204] width 279 height 18
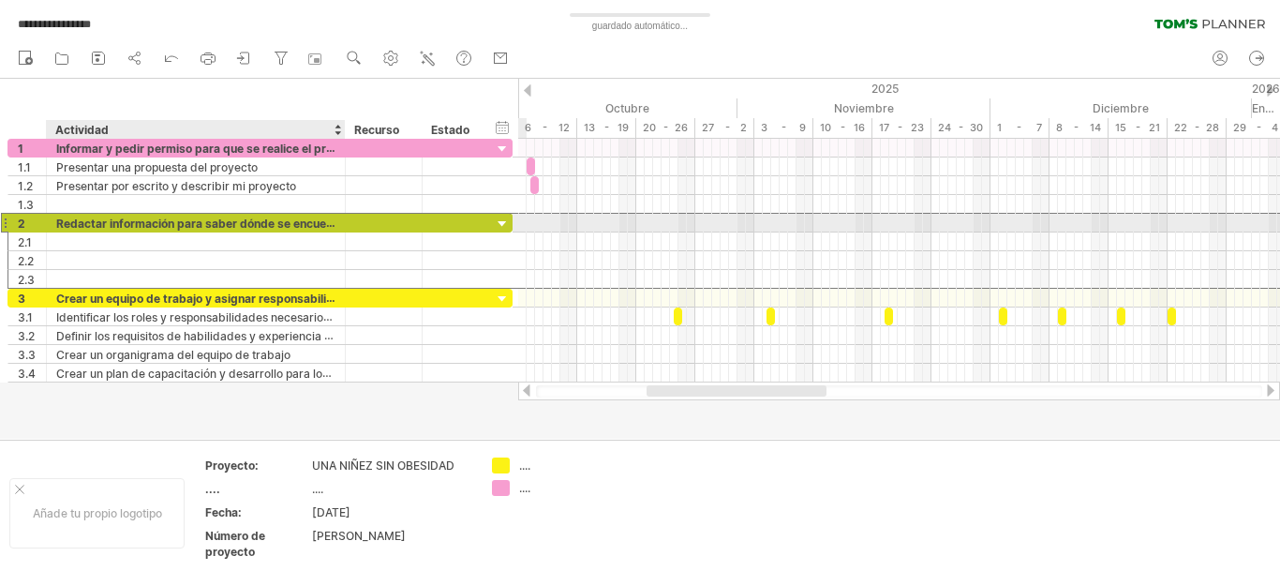
drag, startPoint x: 329, startPoint y: 220, endPoint x: 188, endPoint y: 201, distance: 141.9
click at [255, 216] on font "Redactar información para saber dónde se encuentran los niños con más obesidad" at bounding box center [282, 223] width 453 height 14
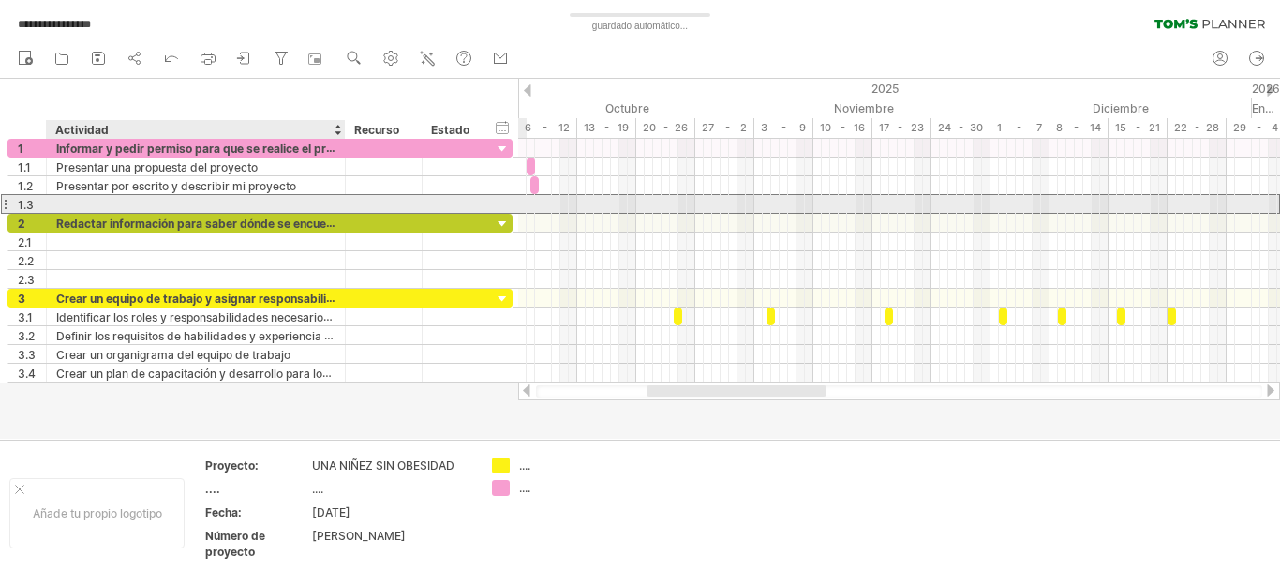
click at [160, 197] on div at bounding box center [195, 204] width 279 height 18
click at [70, 197] on div at bounding box center [195, 204] width 279 height 18
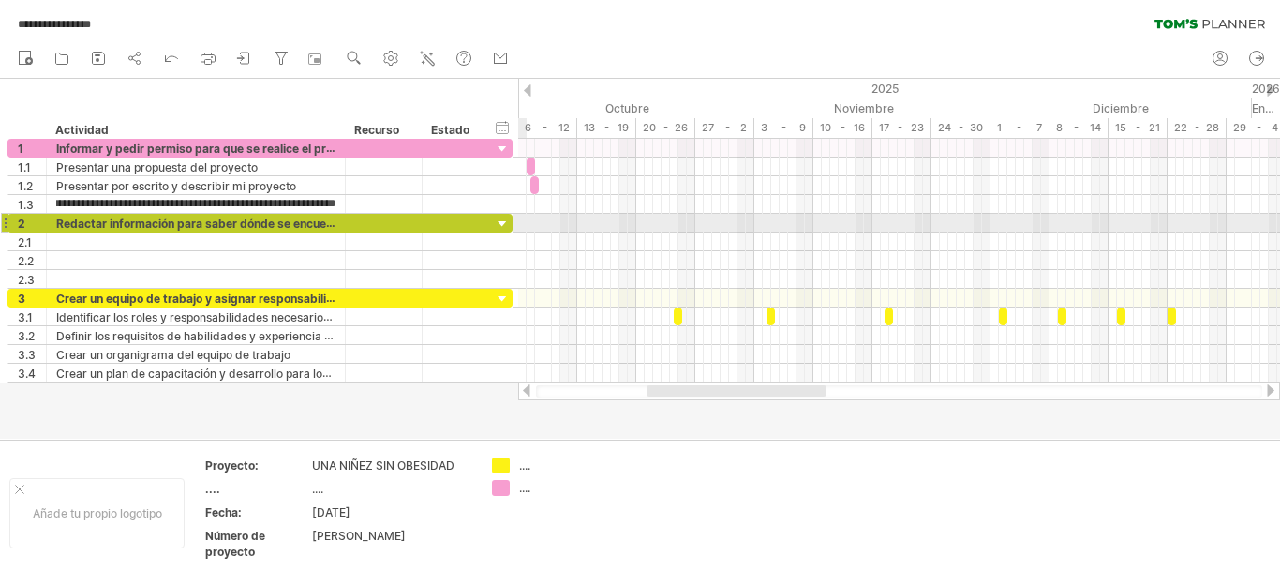
scroll to position [0, 157]
type input "**********"
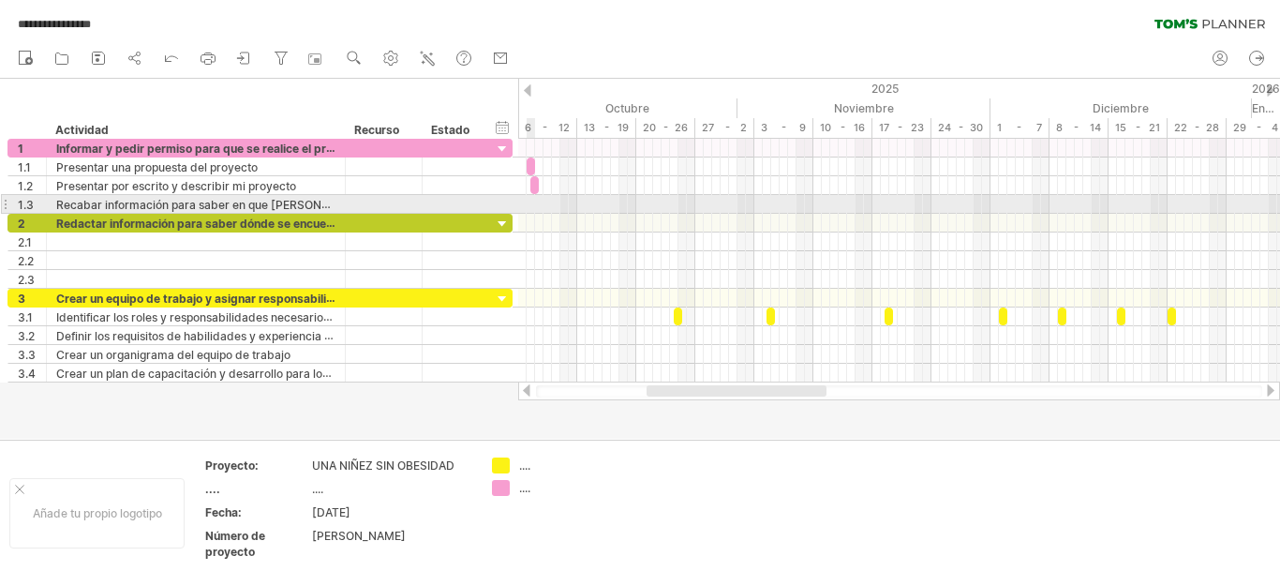
click at [534, 200] on div at bounding box center [899, 204] width 762 height 19
click at [537, 202] on div at bounding box center [899, 204] width 762 height 19
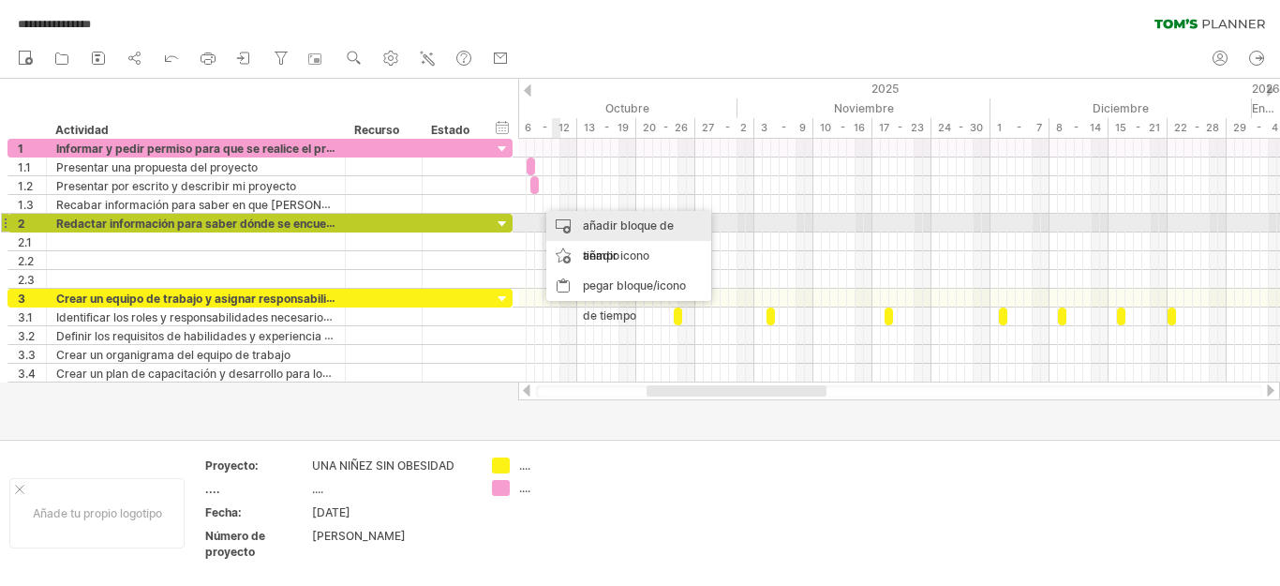
click at [582, 223] on div "añadir bloque de tiempo" at bounding box center [628, 241] width 165 height 60
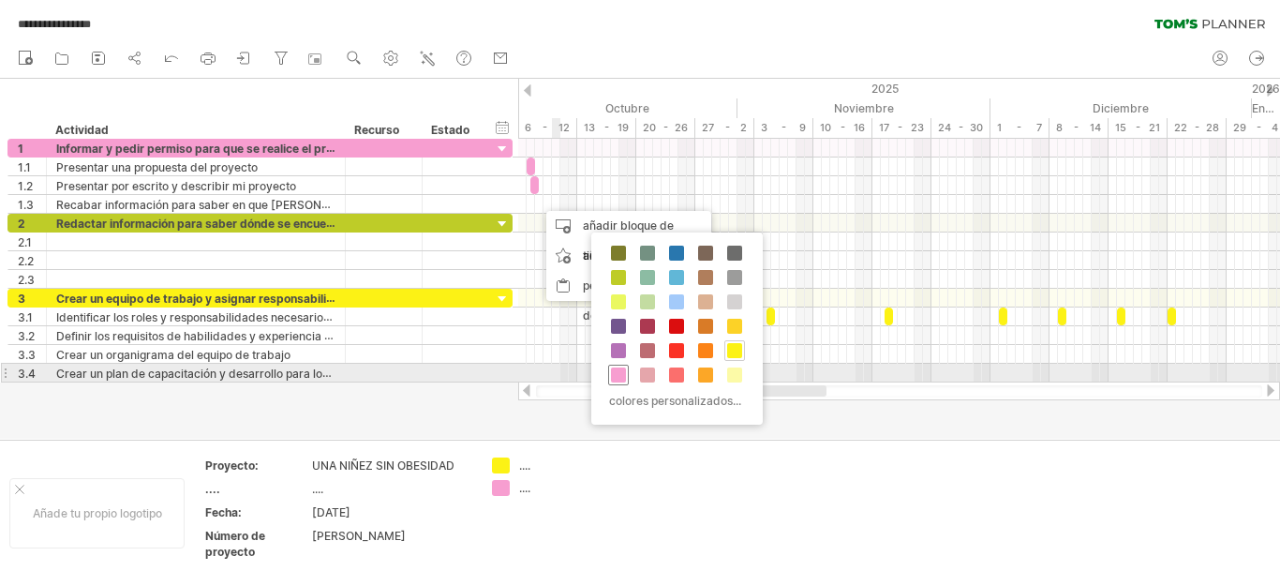
click at [616, 372] on span at bounding box center [618, 374] width 15 height 15
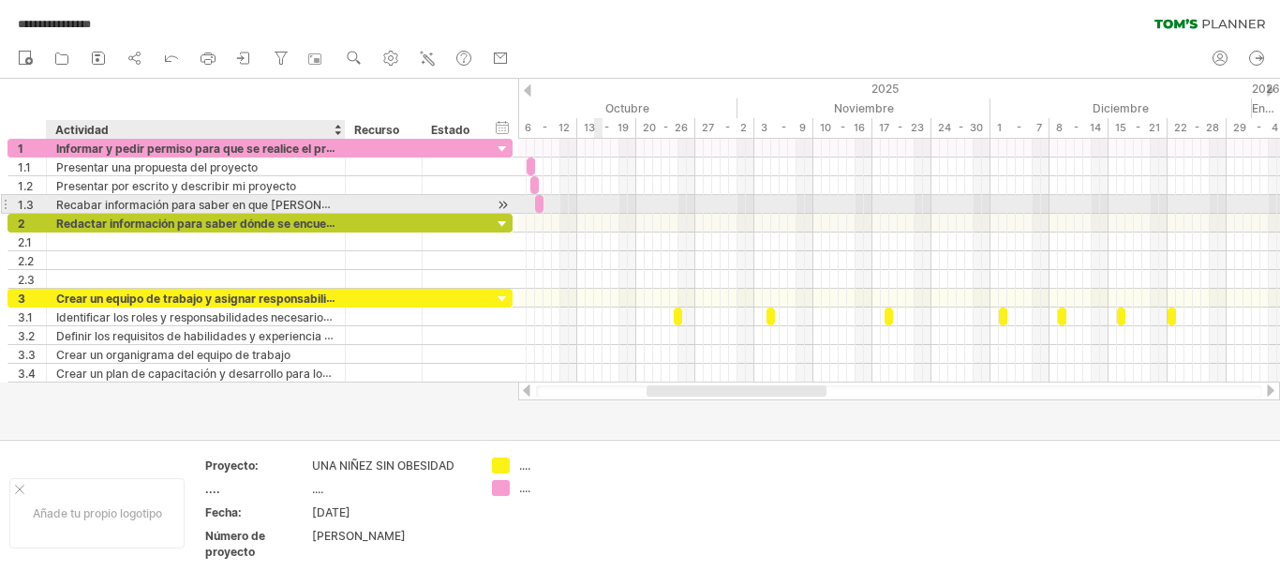
click at [338, 202] on div at bounding box center [342, 204] width 9 height 19
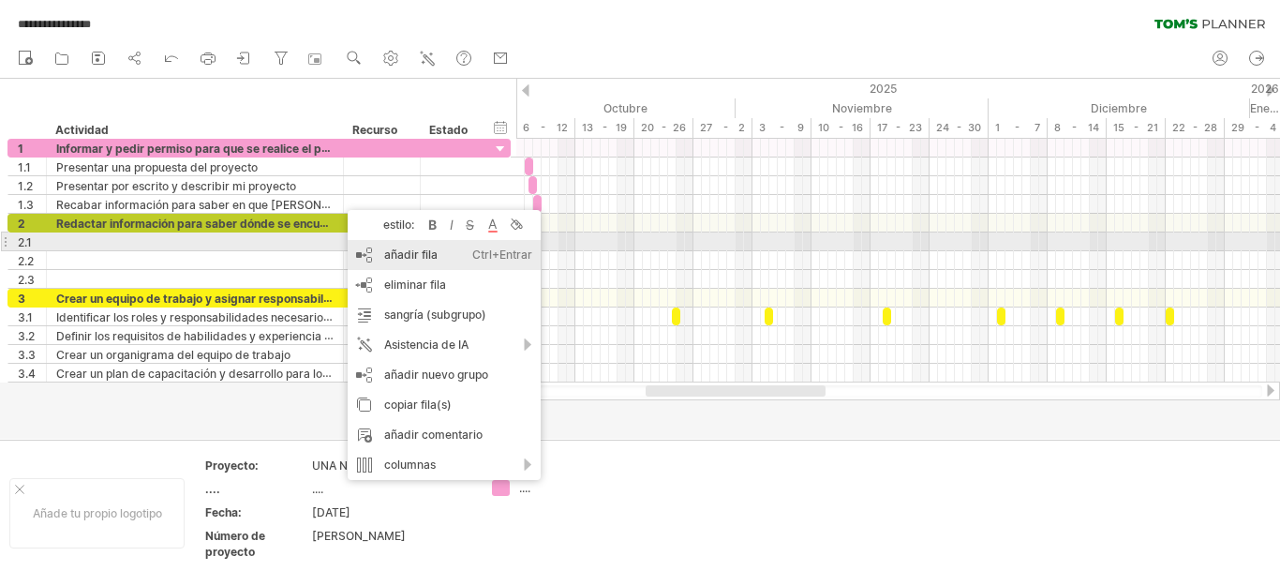
click at [416, 248] on font "añadir fila" at bounding box center [410, 254] width 53 height 14
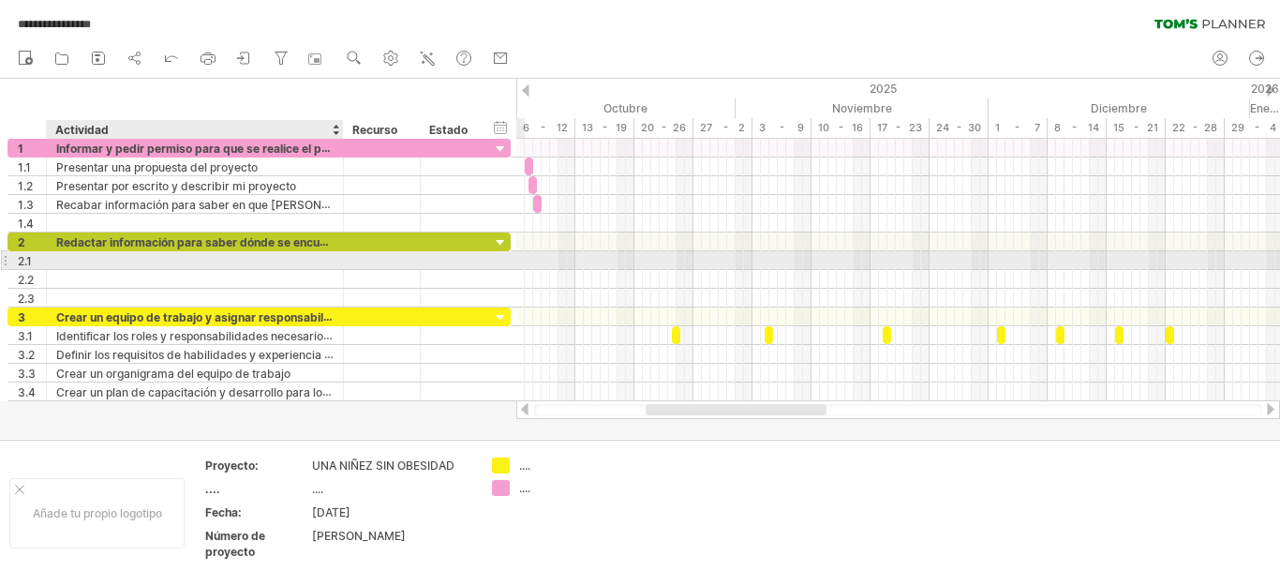
click at [82, 261] on div at bounding box center [194, 260] width 277 height 18
type input "**********"
click at [537, 256] on div at bounding box center [898, 260] width 764 height 19
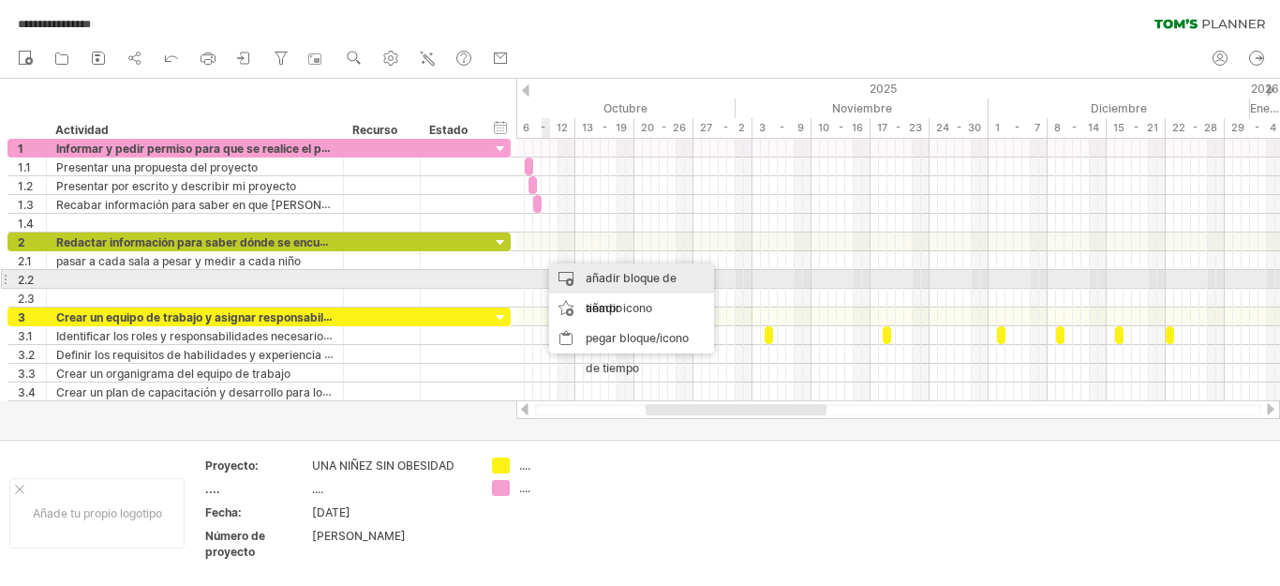
click at [567, 273] on div "añadir bloque de tiempo" at bounding box center [631, 293] width 165 height 60
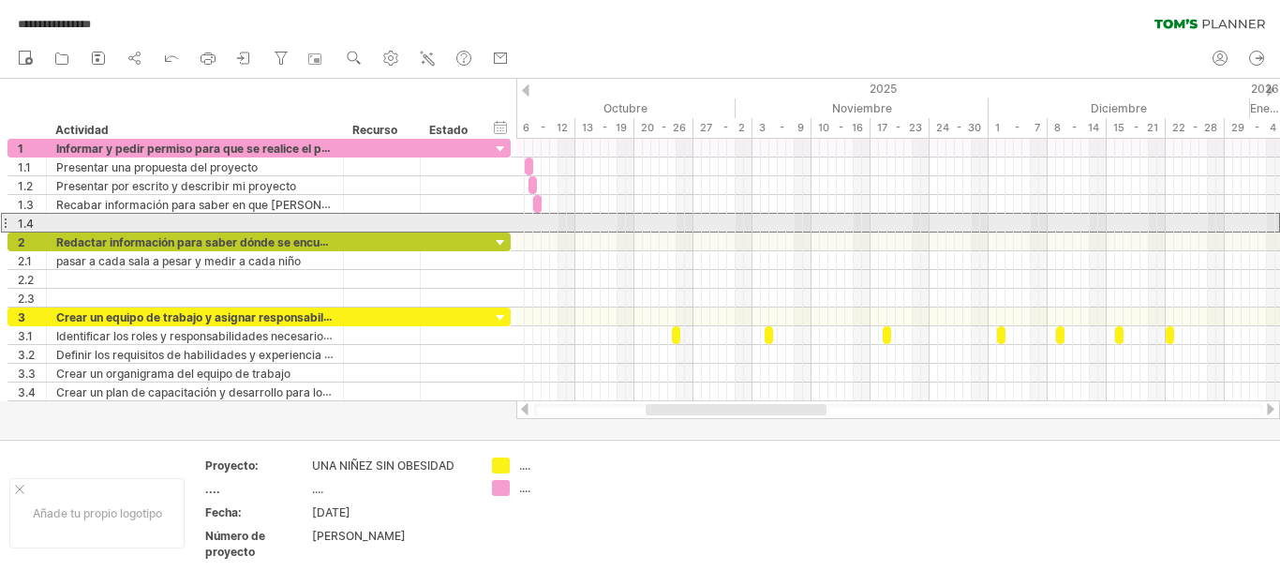
click at [151, 221] on div at bounding box center [194, 223] width 277 height 18
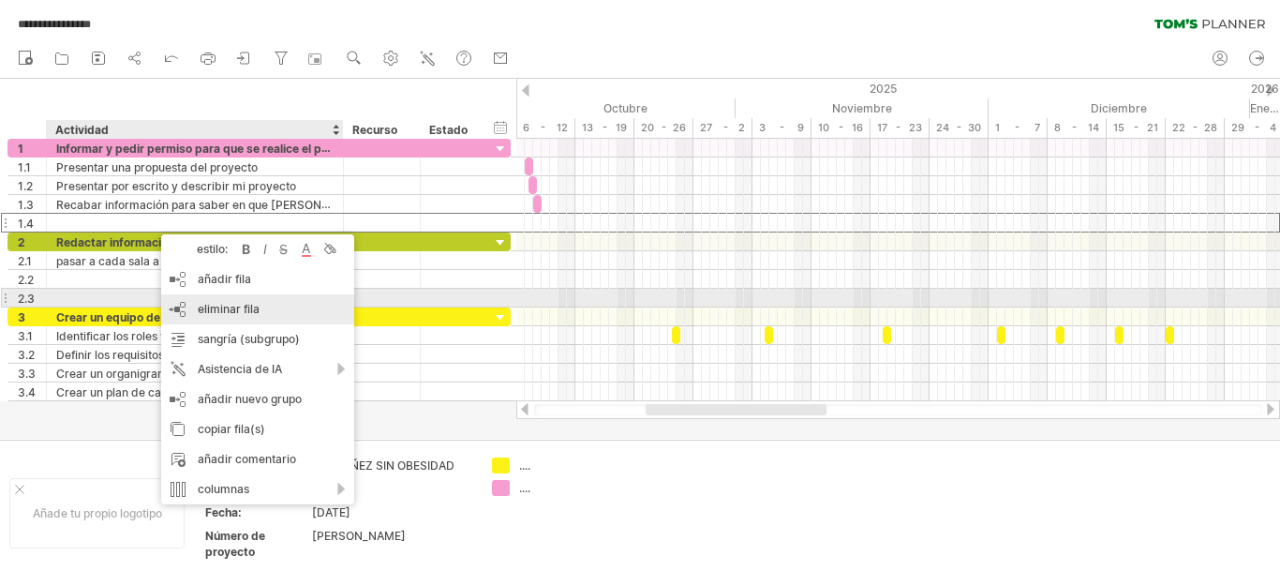
click at [240, 305] on font "eliminar fila" at bounding box center [229, 309] width 62 height 14
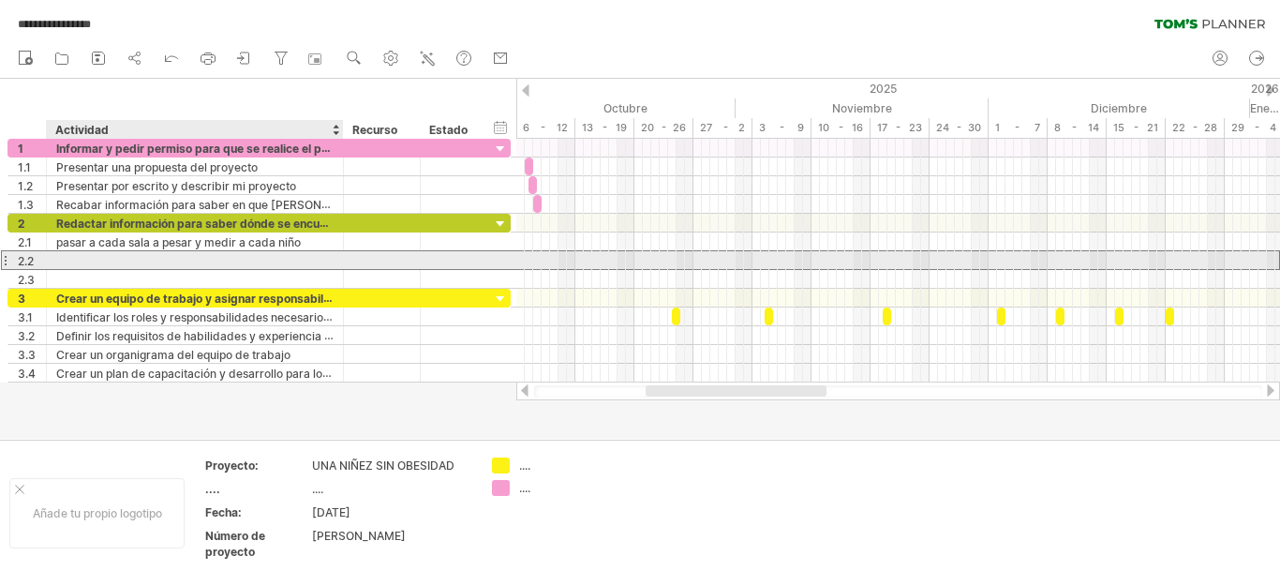
click at [89, 261] on div at bounding box center [194, 260] width 277 height 18
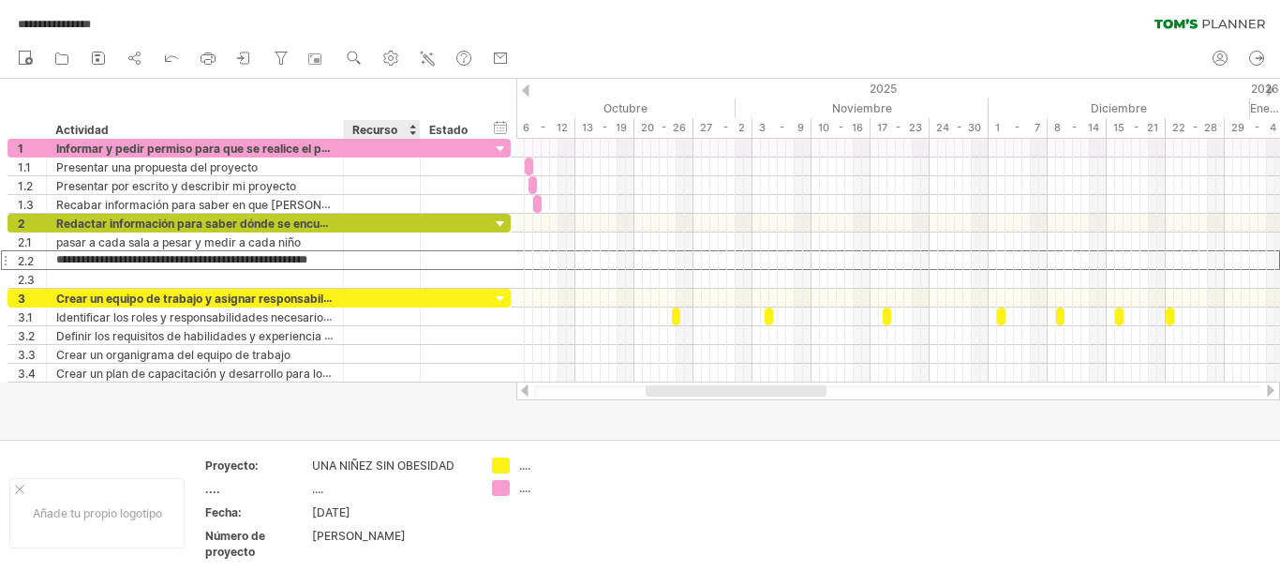
type input "**********"
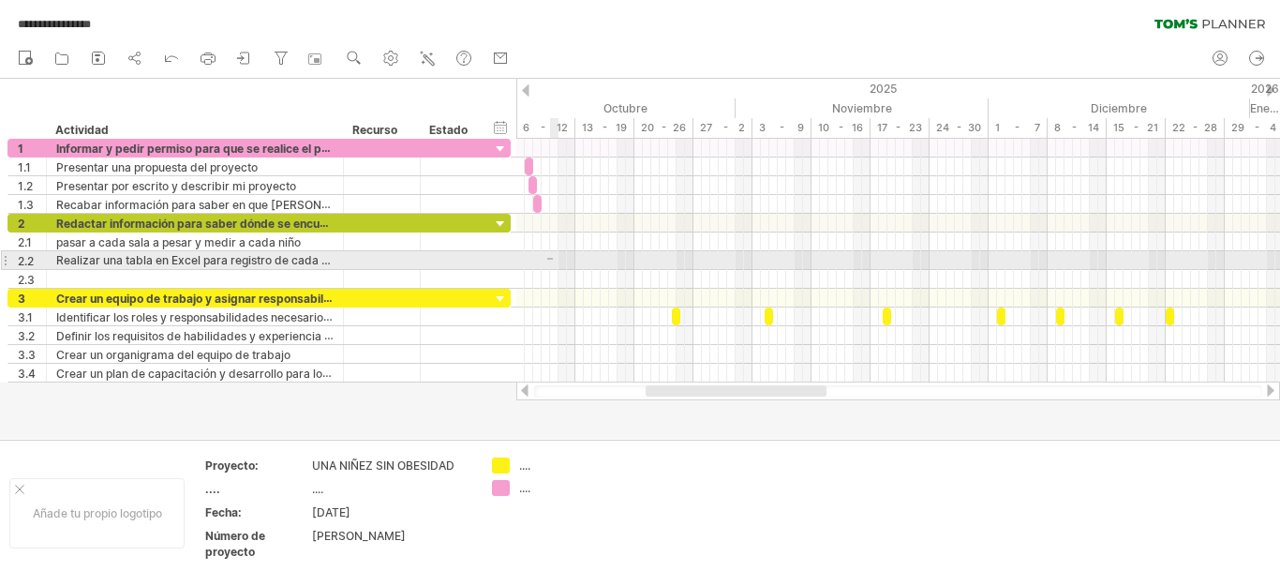
click at [553, 258] on div at bounding box center [898, 260] width 764 height 19
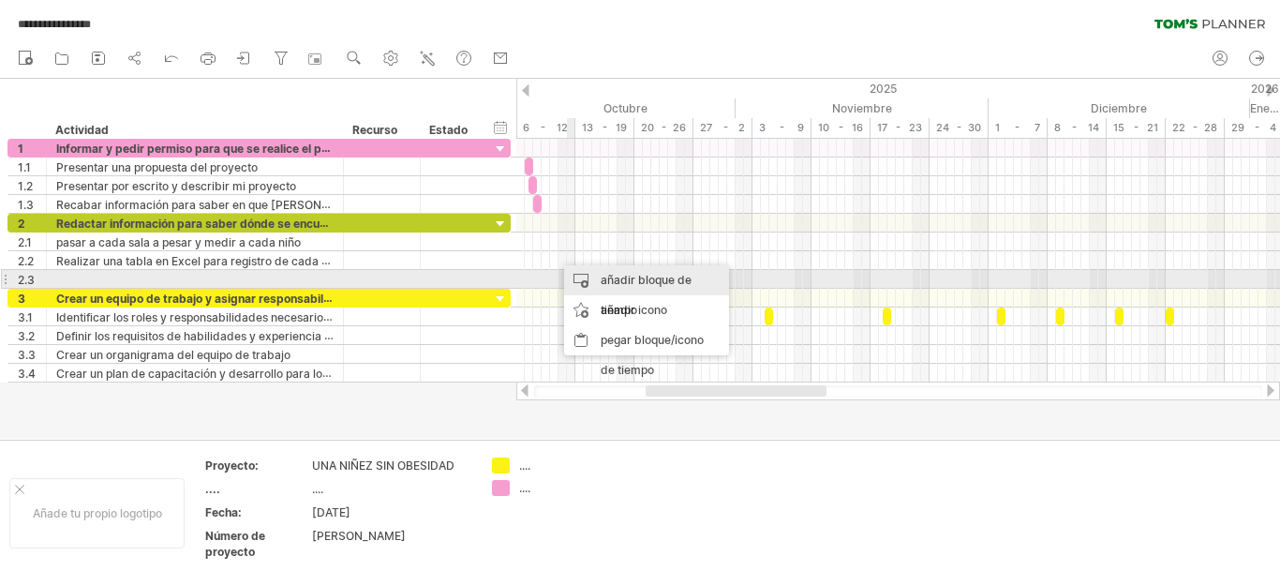
click at [597, 278] on div "añadir bloque de tiempo" at bounding box center [646, 295] width 165 height 60
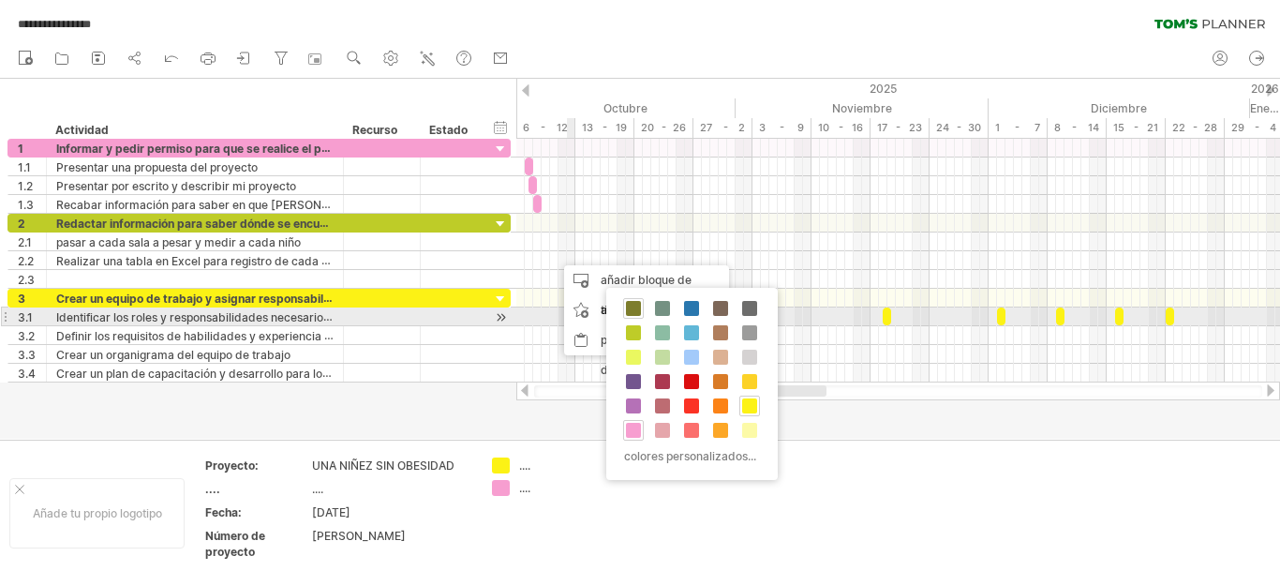
click at [634, 310] on span at bounding box center [633, 308] width 15 height 15
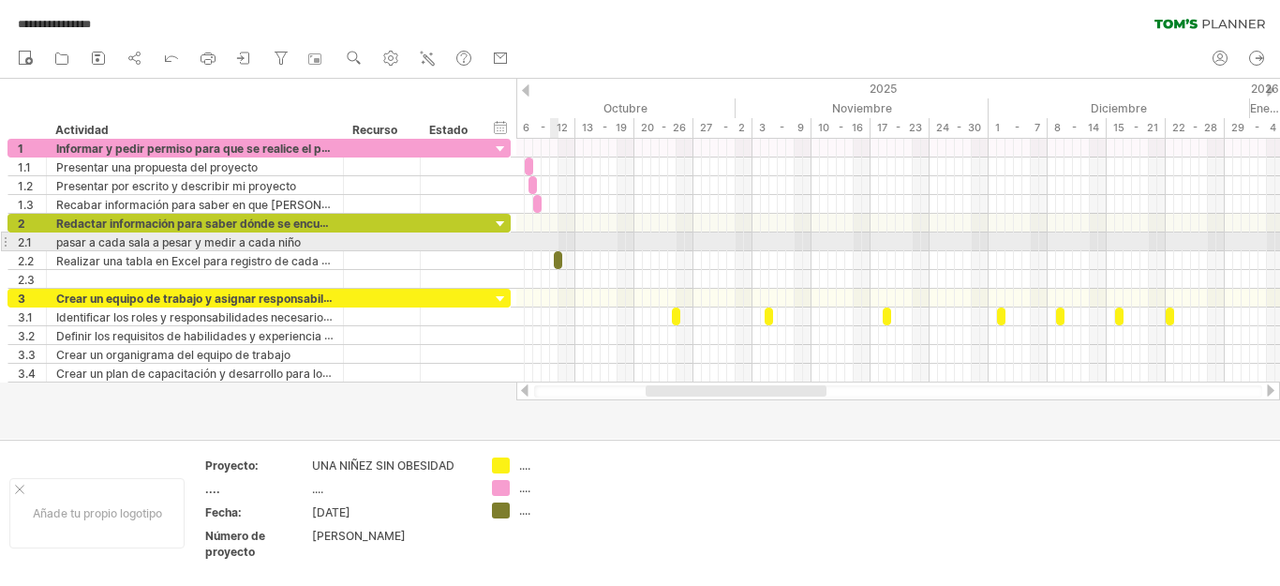
click at [554, 237] on div at bounding box center [898, 241] width 764 height 19
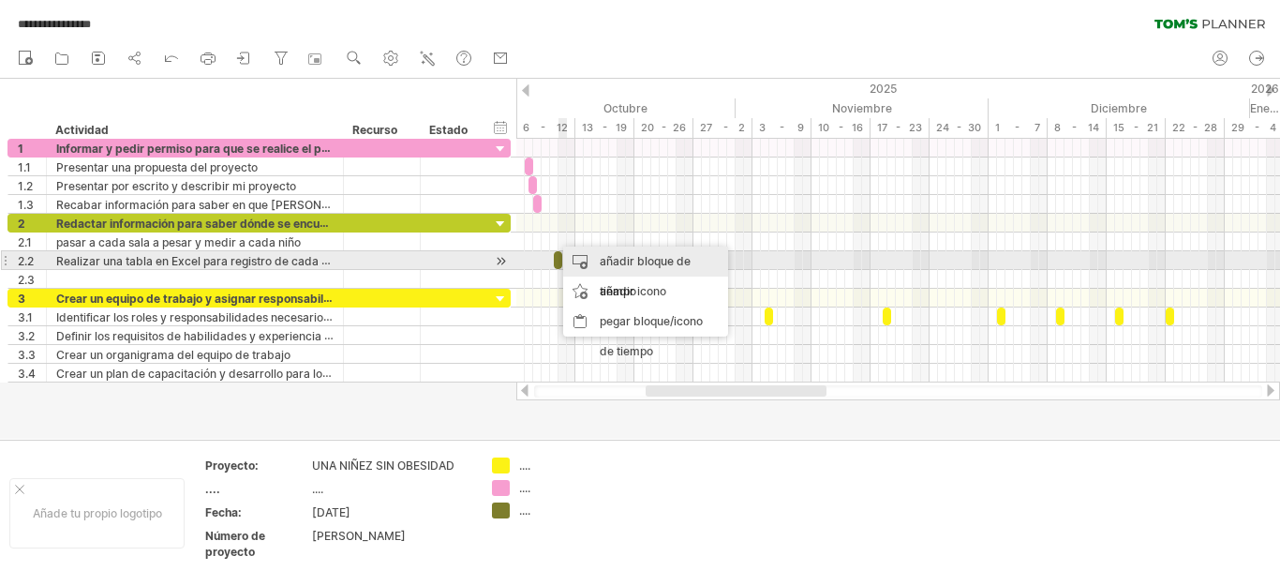
click at [602, 265] on font "añadir bloque de tiempo" at bounding box center [645, 276] width 91 height 44
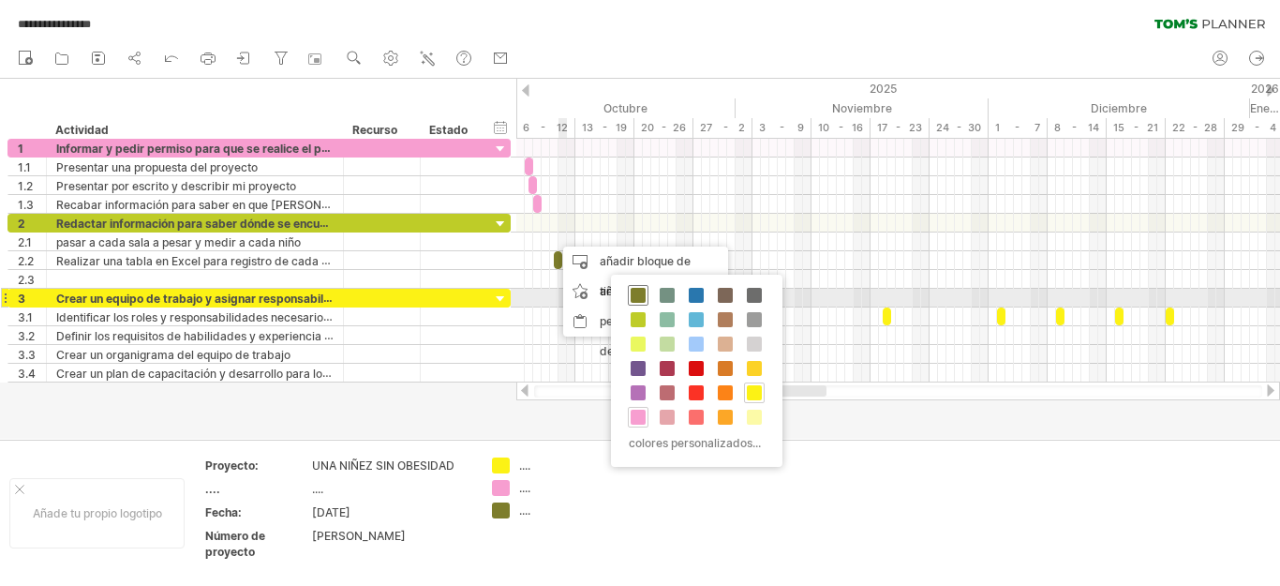
click at [634, 295] on span at bounding box center [638, 295] width 15 height 15
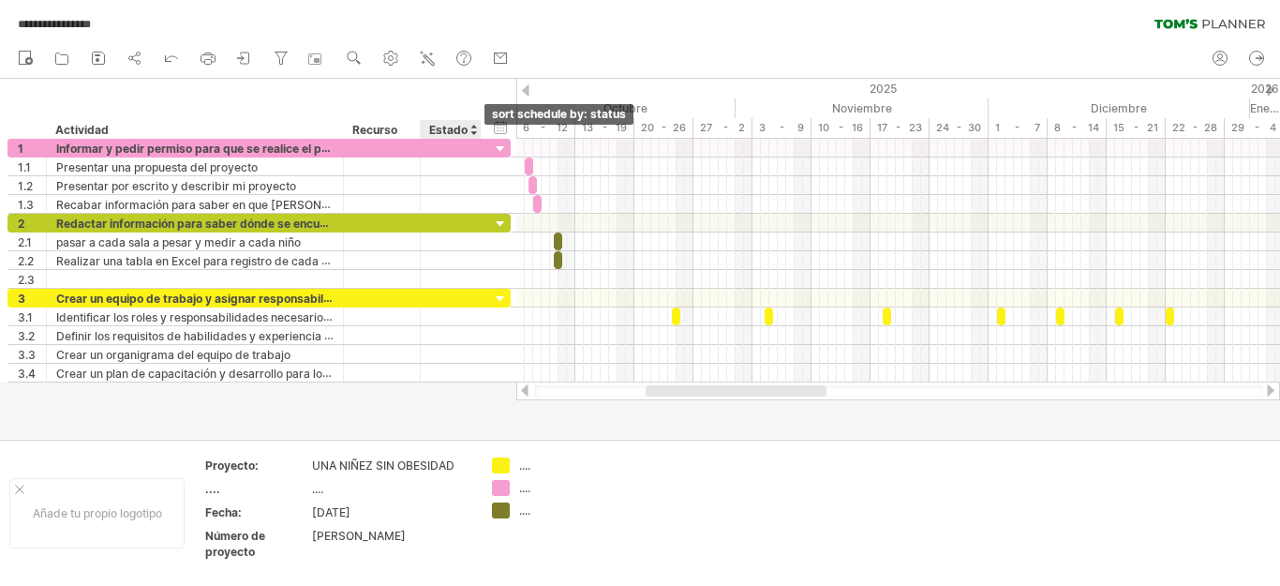
click at [471, 131] on div at bounding box center [472, 129] width 7 height 19
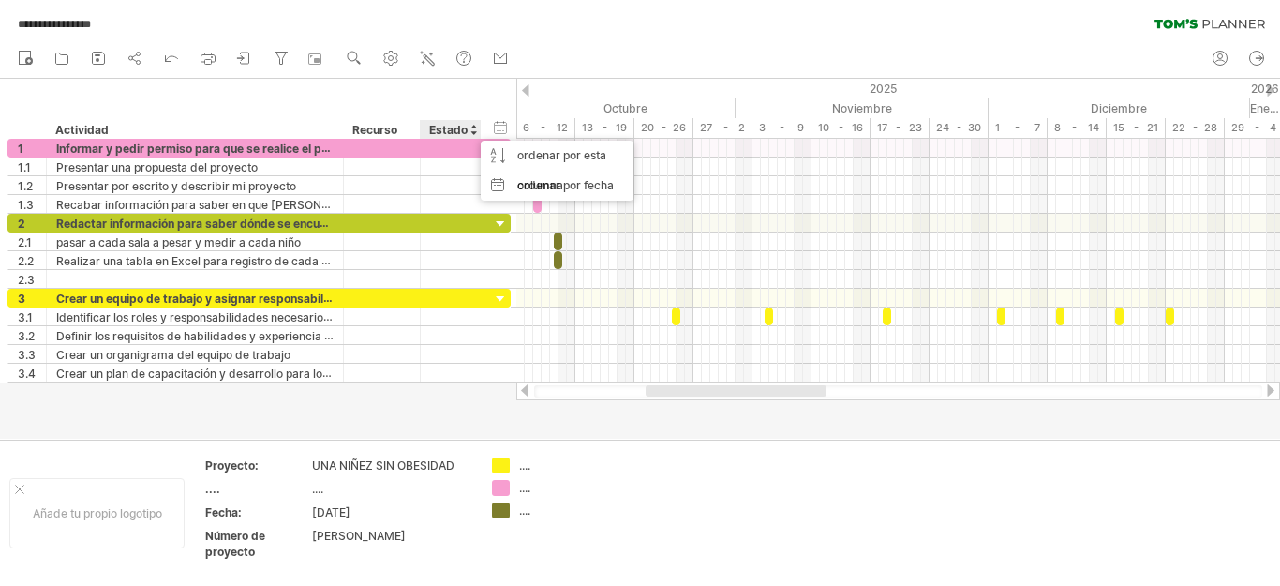
click at [394, 131] on font "Recurso" at bounding box center [374, 130] width 45 height 14
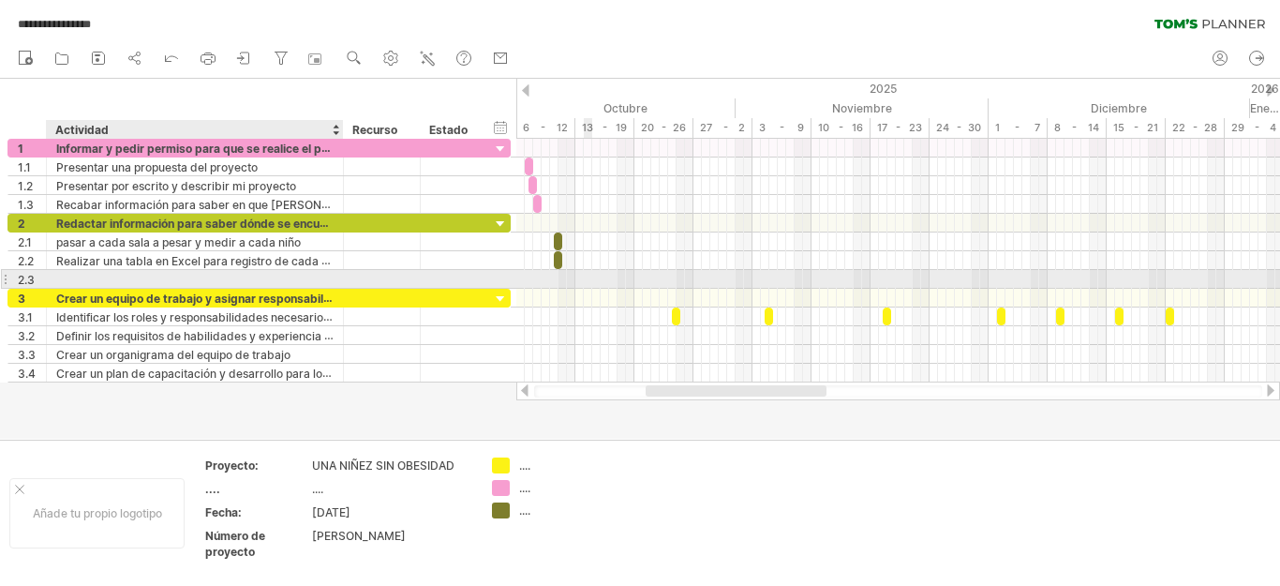
click at [161, 275] on div at bounding box center [194, 279] width 277 height 18
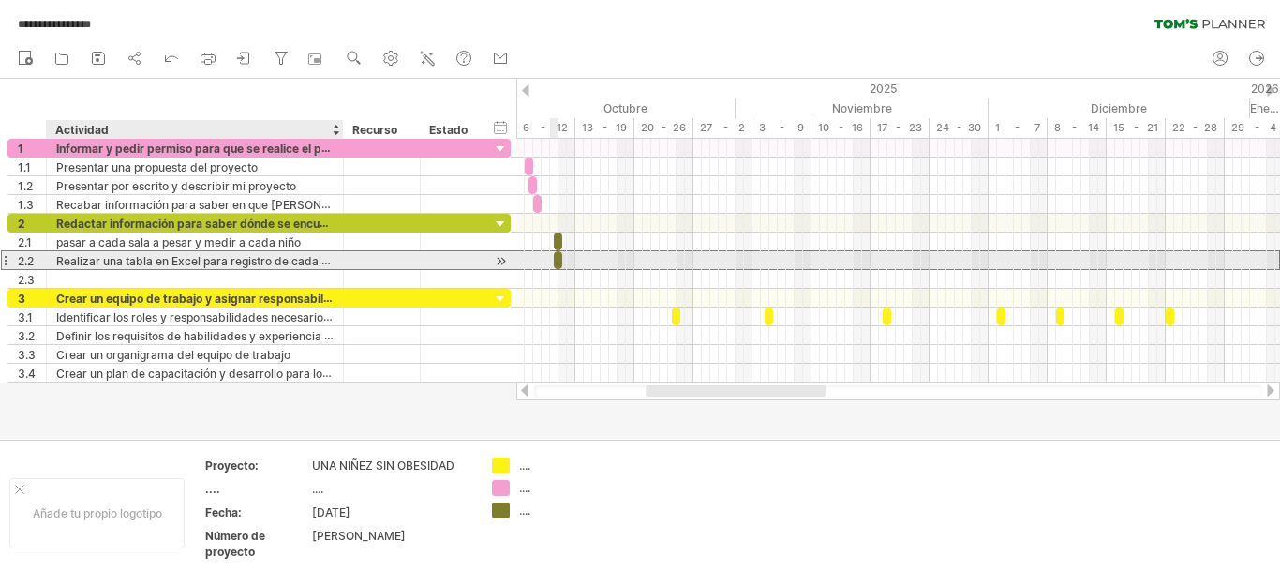
click at [334, 262] on div "**********" at bounding box center [195, 260] width 297 height 18
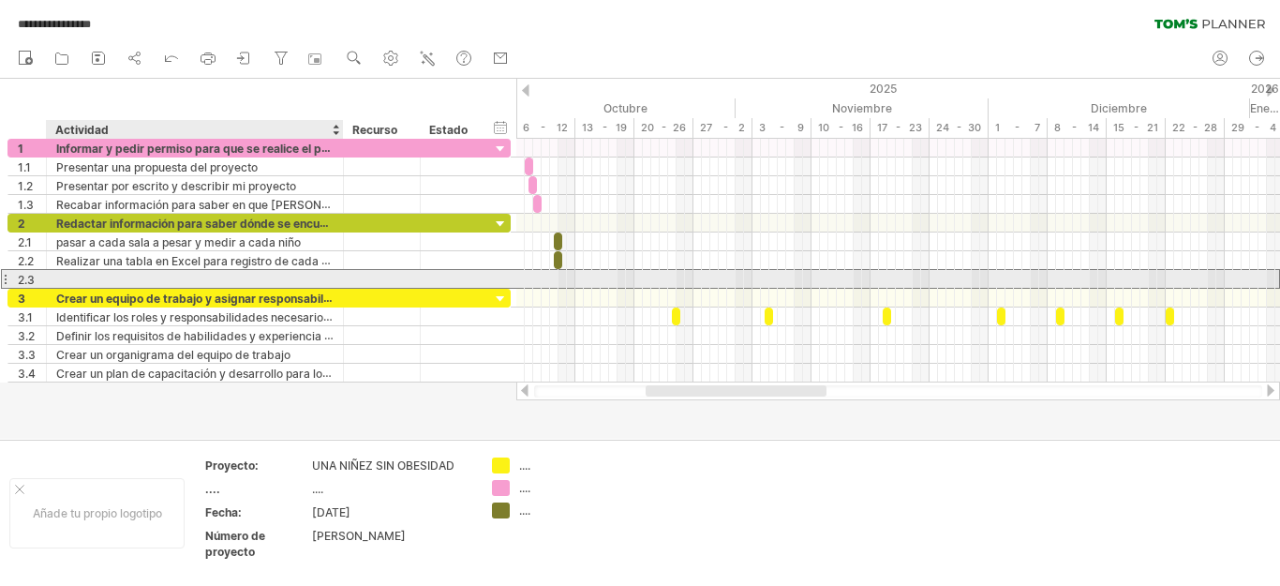
click at [184, 278] on div at bounding box center [194, 279] width 277 height 18
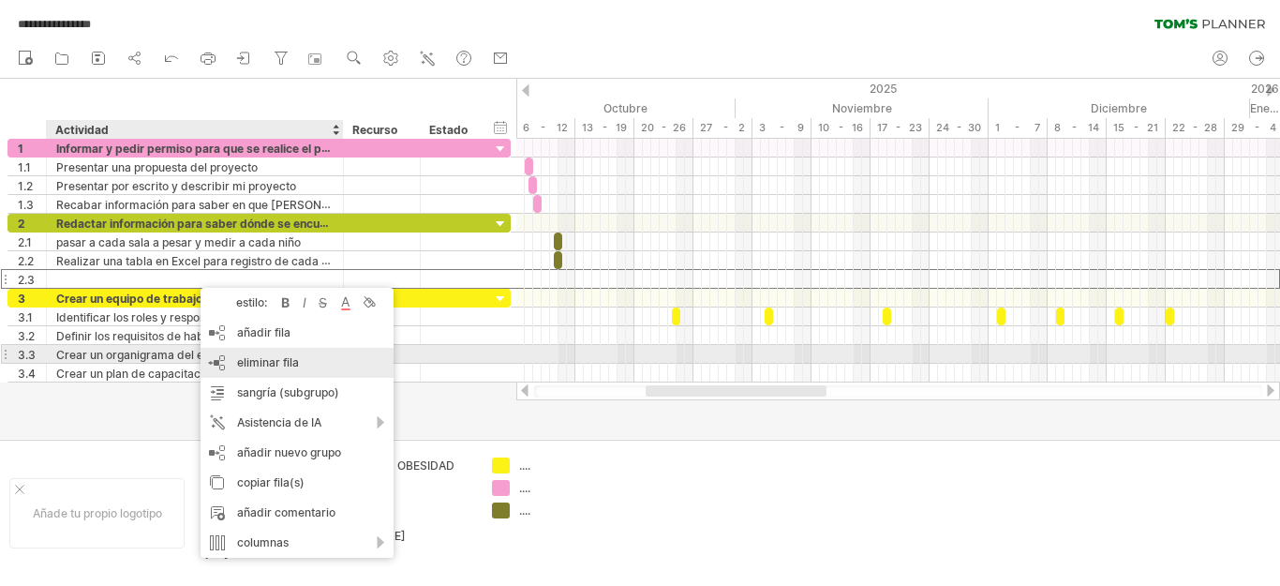
click at [268, 354] on div "eliminar fila eliminar filas seleccionadas" at bounding box center [297, 363] width 193 height 30
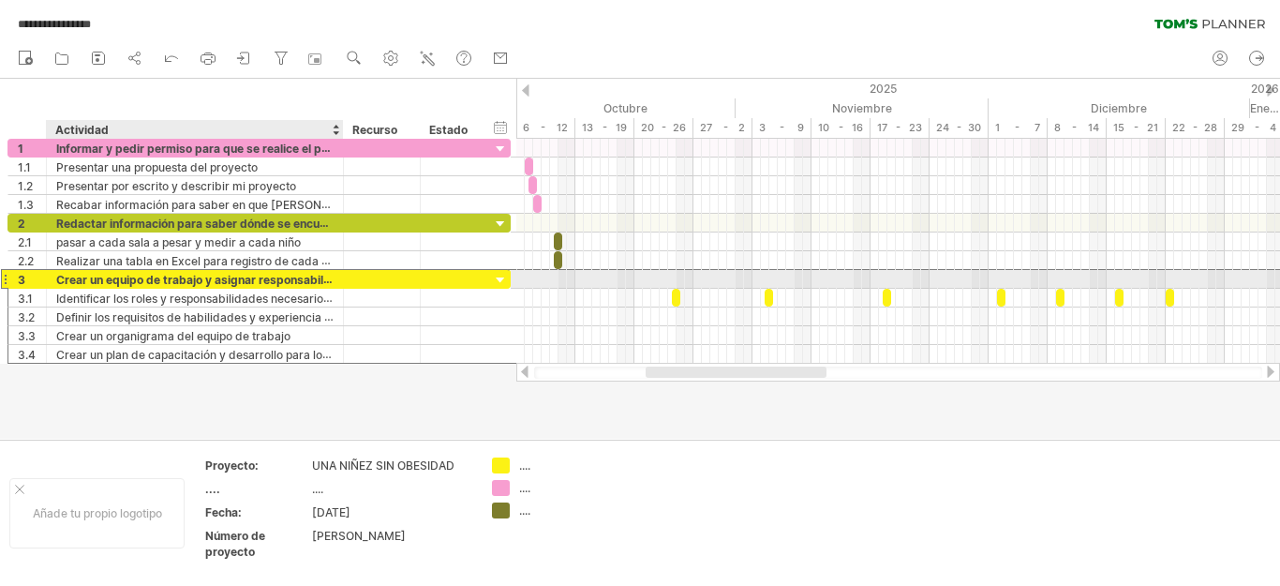
click at [334, 271] on div "**********" at bounding box center [195, 279] width 297 height 18
click at [338, 280] on div at bounding box center [340, 279] width 9 height 19
click at [328, 281] on font "Crear un equipo de trabajo y asignar responsabilidades" at bounding box center [208, 279] width 305 height 15
click at [321, 275] on font "Crear un equipo de trabajo y asignar responsabilidades" at bounding box center [208, 279] width 305 height 15
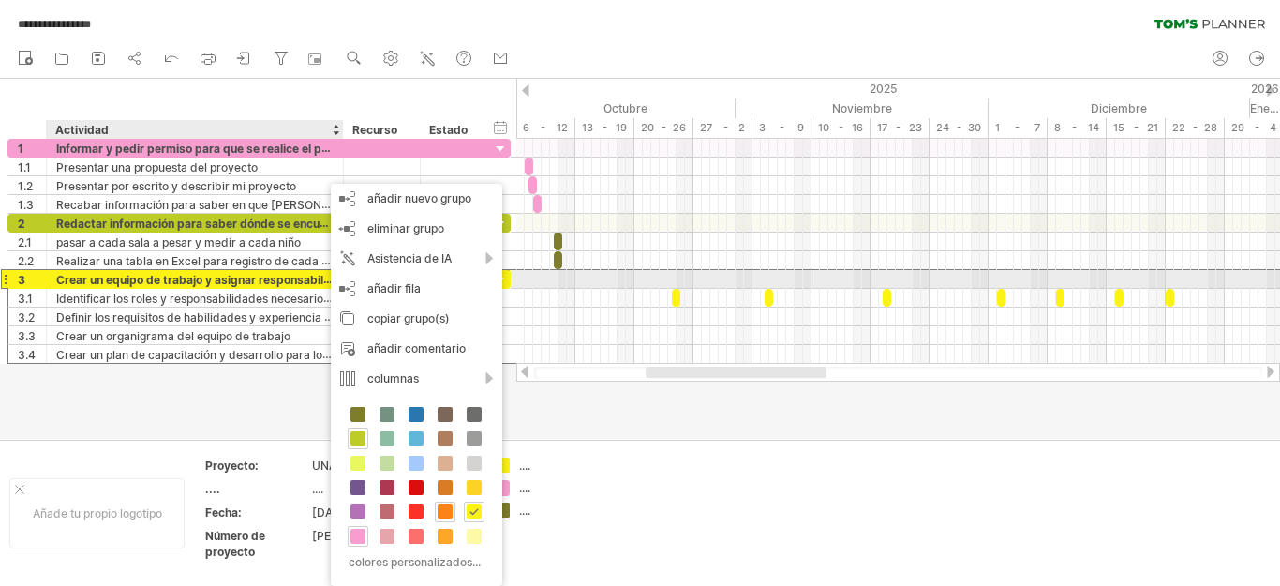
click at [282, 277] on font "Crear un equipo de trabajo y asignar responsabilidades" at bounding box center [208, 279] width 305 height 15
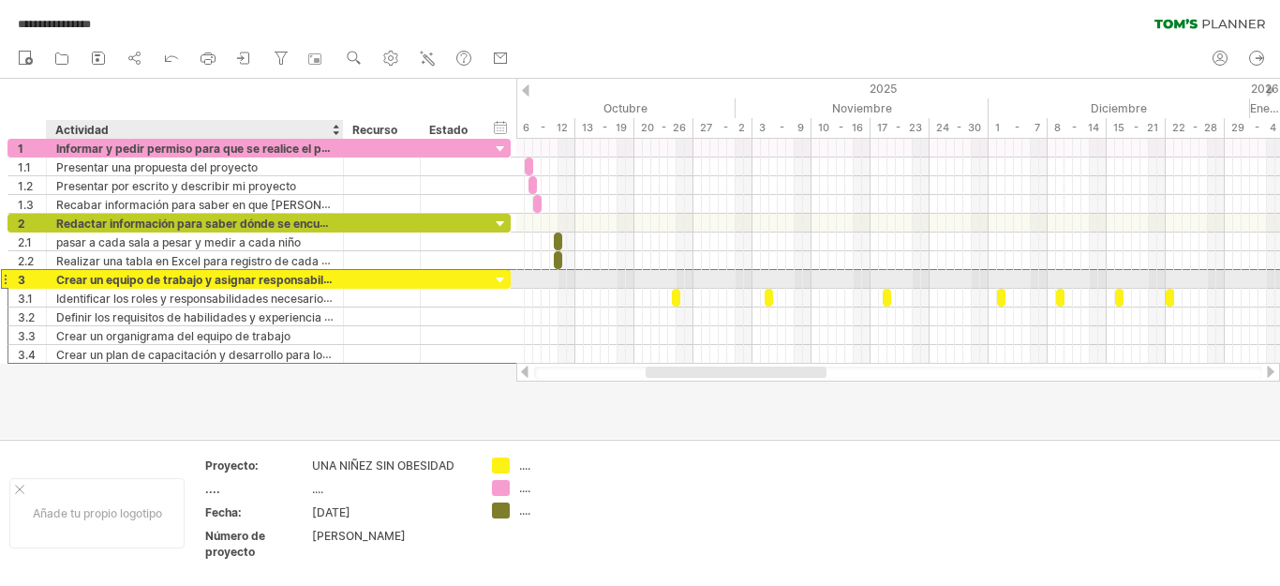
click at [304, 282] on font "Crear un equipo de trabajo y asignar responsabilidades" at bounding box center [208, 279] width 305 height 15
click at [151, 279] on font "Crear un equipo de trabajo y asignar responsabilidades" at bounding box center [208, 279] width 305 height 15
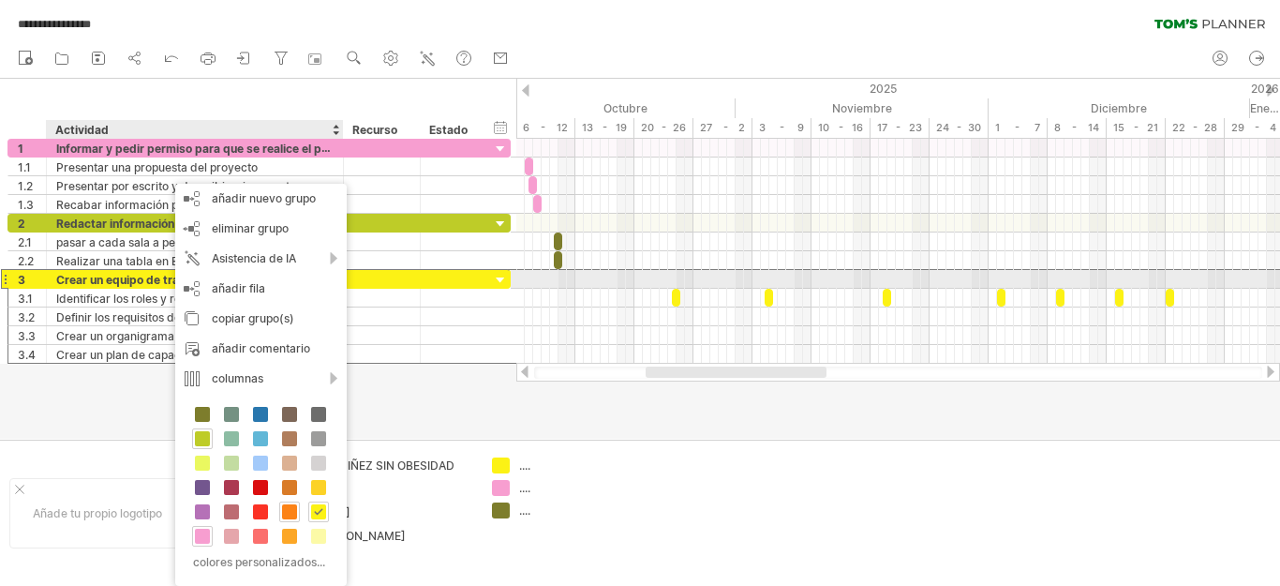
click at [155, 276] on font "Crear un equipo de trabajo y asignar responsabilidades" at bounding box center [208, 279] width 305 height 15
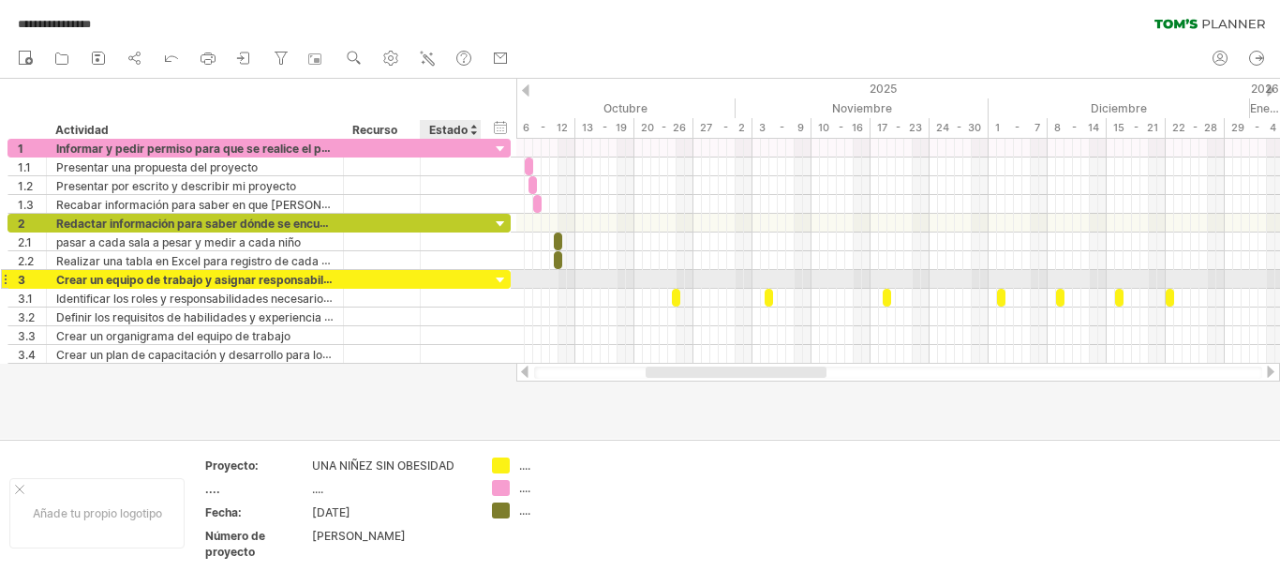
click at [496, 284] on div at bounding box center [501, 281] width 18 height 18
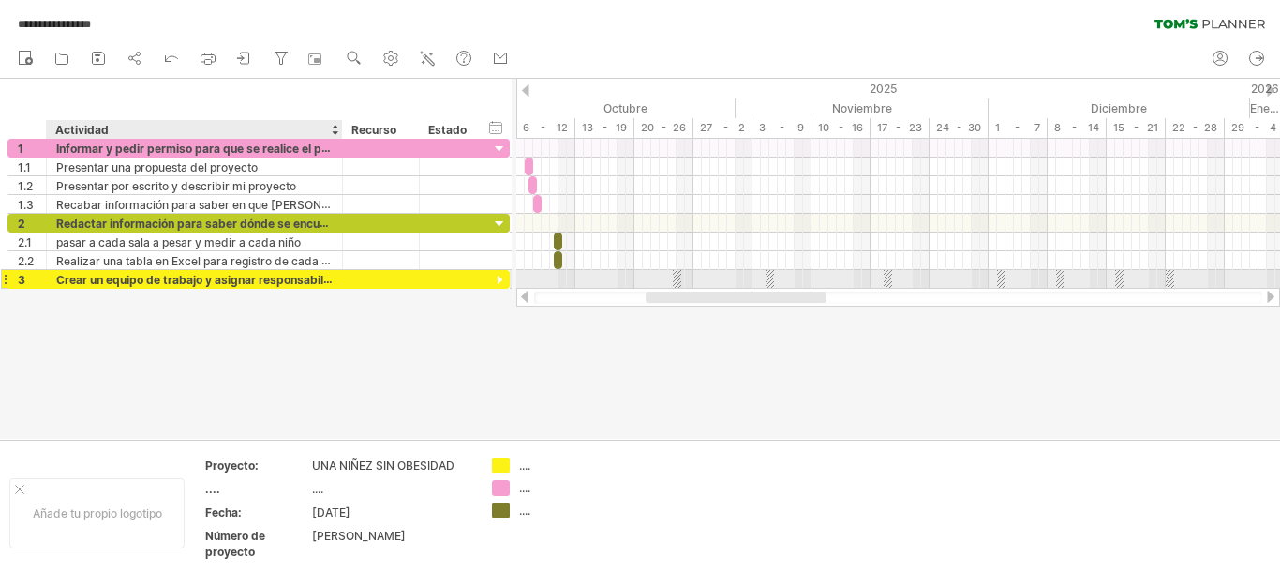
click at [336, 282] on div at bounding box center [339, 279] width 9 height 19
click at [325, 278] on font "Crear un equipo de trabajo y asignar responsabilidades" at bounding box center [208, 279] width 305 height 15
click at [500, 282] on div at bounding box center [500, 281] width 18 height 18
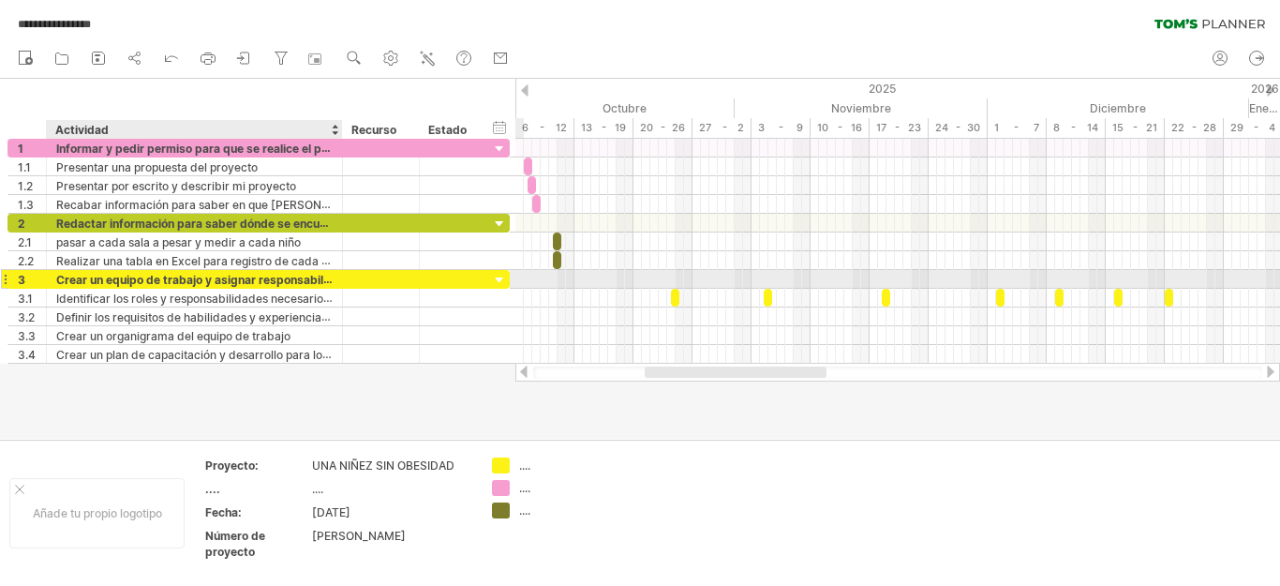
click at [336, 285] on div at bounding box center [339, 279] width 9 height 19
click at [307, 281] on font "Crear un equipo de trabajo y asignar responsabilidades" at bounding box center [208, 279] width 305 height 15
click at [322, 281] on font "Crear un equipo de trabajo y asignar responsabilidades" at bounding box center [208, 279] width 305 height 15
click at [287, 286] on font "Crear un equipo de trabajo y asignar responsabilidades" at bounding box center [208, 279] width 305 height 15
click at [323, 286] on font "Crear un equipo de trabajo y asignar responsabilidades" at bounding box center [208, 279] width 305 height 15
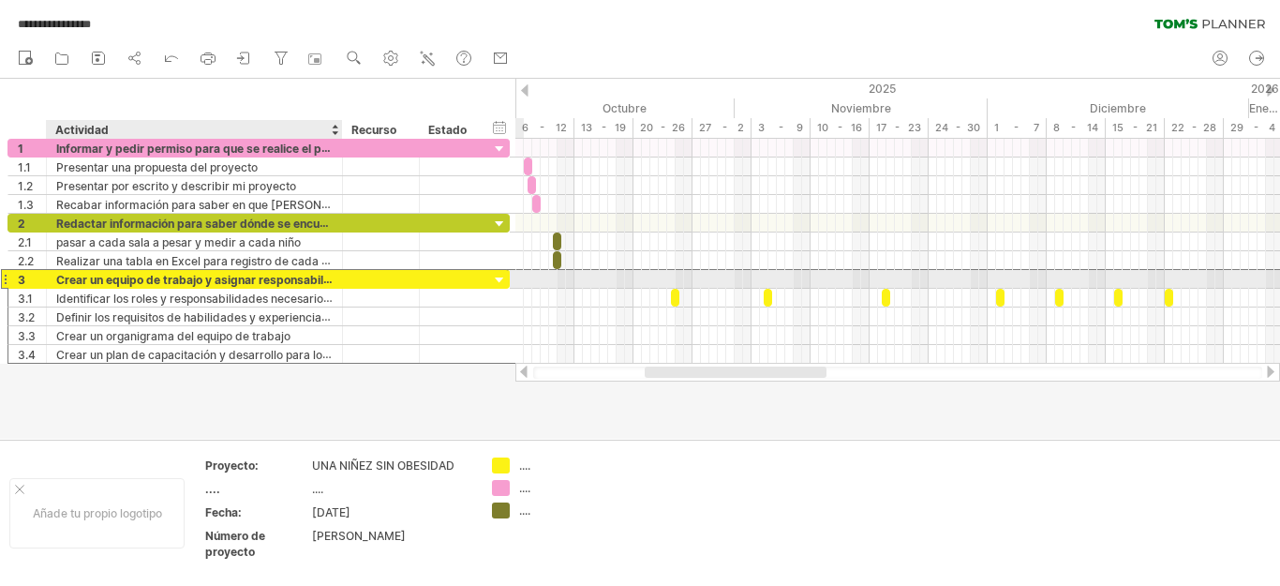
click at [330, 284] on font "Crear un equipo de trabajo y asignar responsabilidades" at bounding box center [208, 279] width 305 height 15
click at [314, 279] on font "Crear un equipo de trabajo y asignar responsabilidades" at bounding box center [208, 279] width 305 height 15
click at [273, 279] on font "Crear un equipo de trabajo y asignar responsabilidades" at bounding box center [208, 279] width 305 height 15
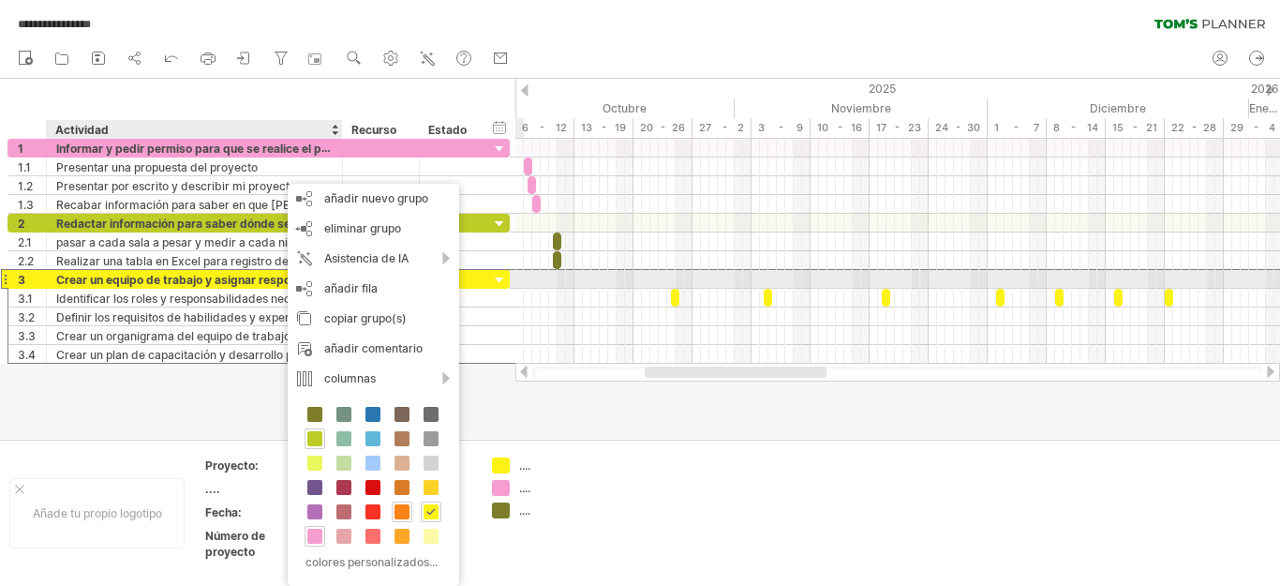
click at [278, 275] on font "Crear un equipo de trabajo y asignar responsabilidades" at bounding box center [208, 279] width 305 height 15
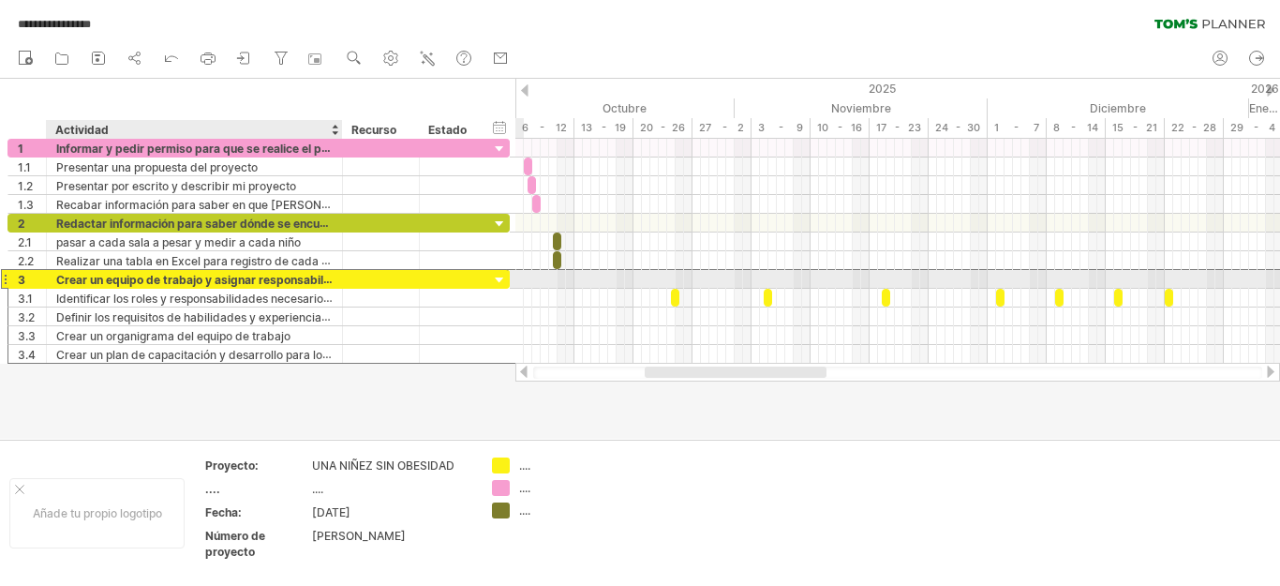
click at [160, 277] on font "Crear un equipo de trabajo y asignar responsabilidades" at bounding box center [208, 279] width 305 height 15
click at [234, 272] on font "Crear un equipo de trabajo y asignar responsabilidades" at bounding box center [208, 279] width 305 height 14
click at [319, 277] on font "Crear un equipo de trabajo y asignar responsabilidades" at bounding box center [208, 279] width 305 height 15
click at [333, 277] on div "**********" at bounding box center [195, 279] width 296 height 18
click at [320, 275] on font "Crear un equipo de trabajo y asignar responsabilidades" at bounding box center [208, 279] width 305 height 15
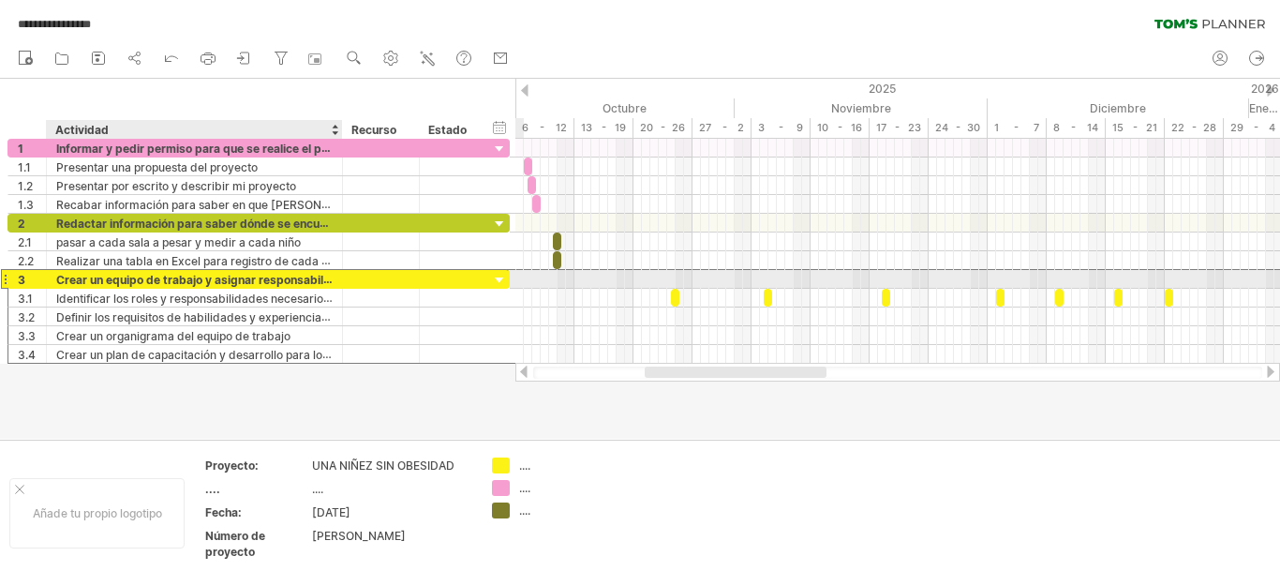
click at [321, 275] on font "Crear un equipo de trabajo y asignar responsabilidades" at bounding box center [208, 279] width 305 height 15
click at [331, 275] on font "Crear un equipo de trabajo y asignar responsabilidades" at bounding box center [208, 279] width 305 height 15
click at [314, 283] on font "Crear un equipo de trabajo y asignar responsabilidades" at bounding box center [208, 279] width 305 height 15
click at [495, 276] on div at bounding box center [500, 281] width 18 height 18
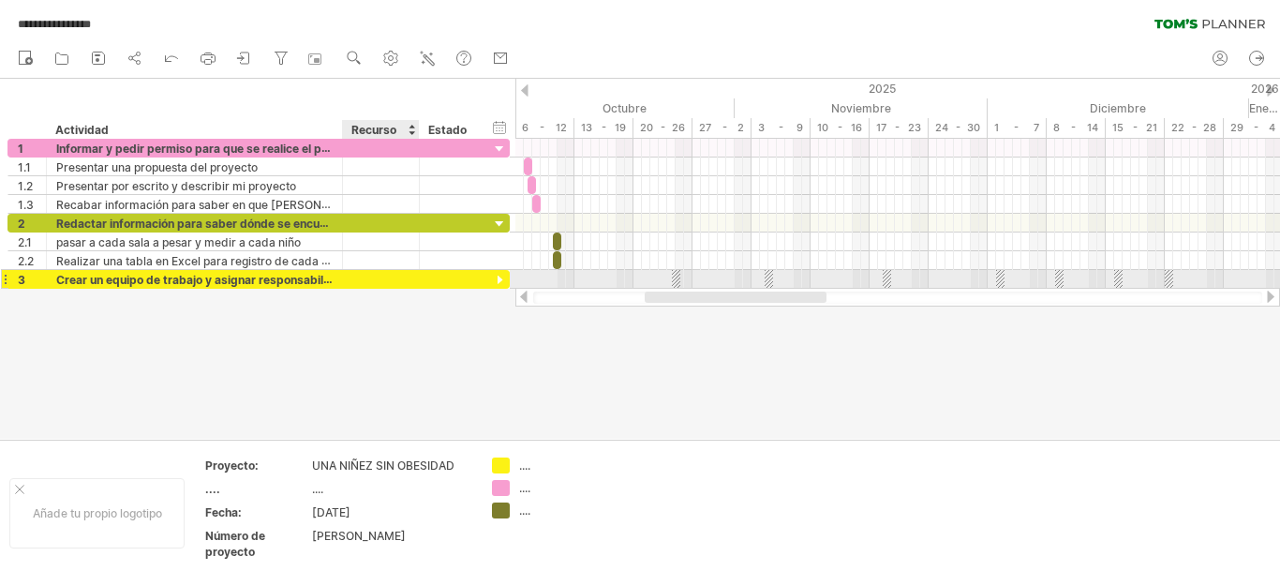
click at [358, 277] on div at bounding box center [380, 279] width 57 height 18
click at [335, 284] on div at bounding box center [339, 279] width 9 height 19
click at [335, 278] on div at bounding box center [339, 279] width 9 height 19
click at [325, 276] on font "Crear un equipo de trabajo y asignar responsabilidades" at bounding box center [208, 279] width 305 height 15
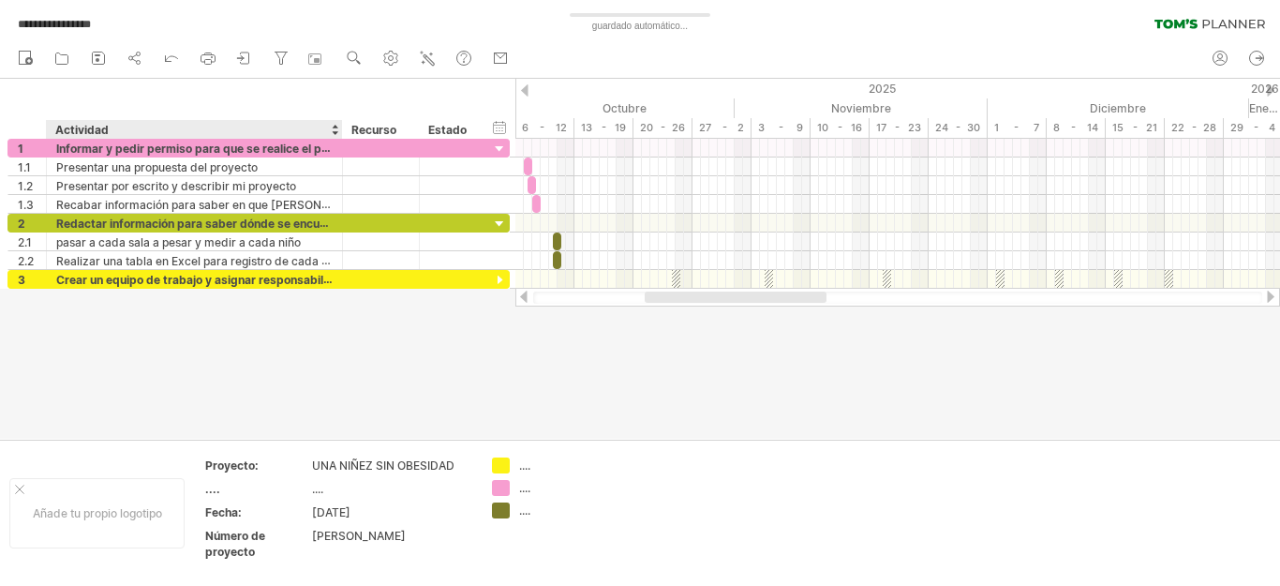
click at [290, 344] on div at bounding box center [640, 259] width 1280 height 360
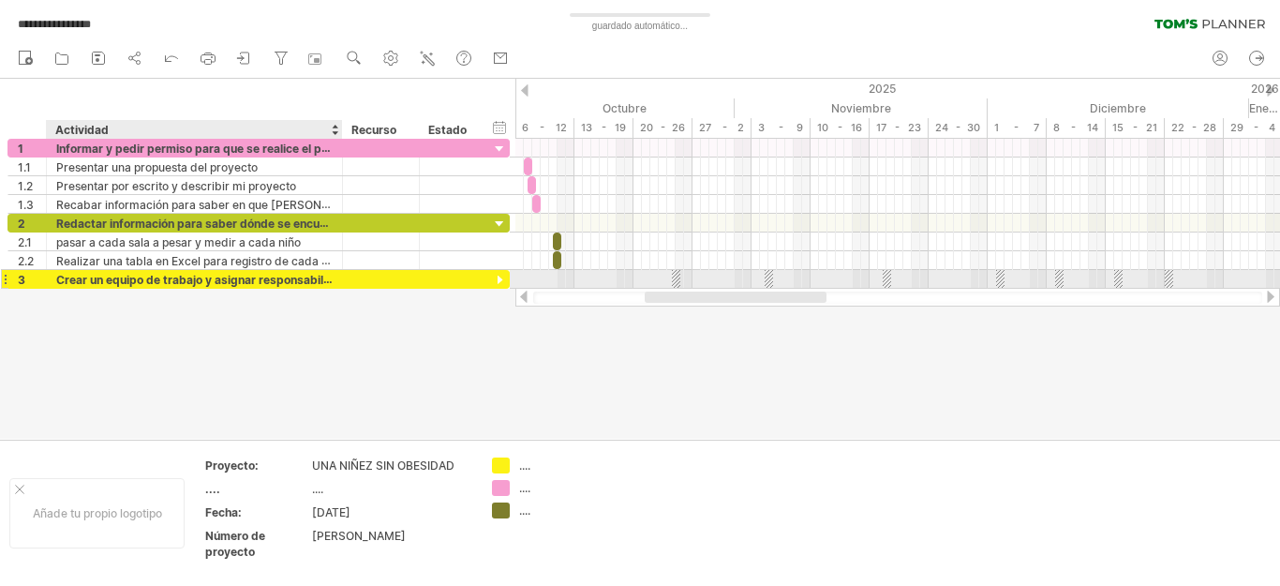
click at [330, 273] on font "Crear un equipo de trabajo y asignar responsabilidades" at bounding box center [208, 279] width 305 height 15
click at [254, 283] on font "Crear un equipo de trabajo y asignar responsabilidades" at bounding box center [208, 279] width 305 height 15
click at [254, 280] on font "Crear un equipo de trabajo y asignar responsabilidades" at bounding box center [208, 279] width 305 height 15
click at [516, 278] on div "**********" at bounding box center [640, 293] width 1280 height 586
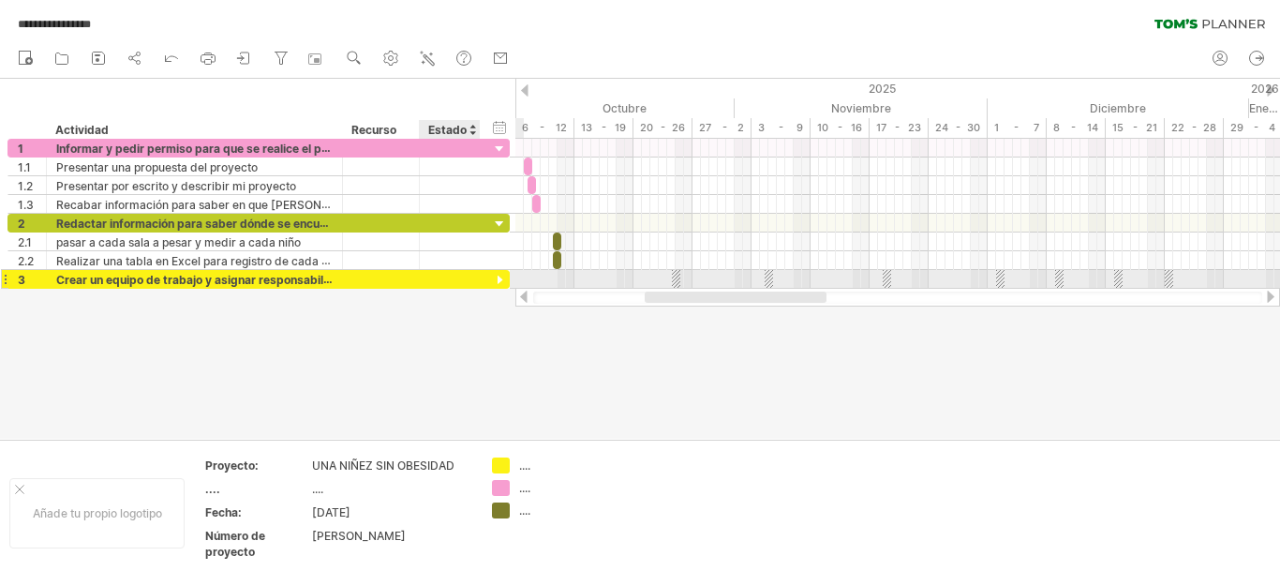
click at [497, 276] on div at bounding box center [500, 281] width 18 height 18
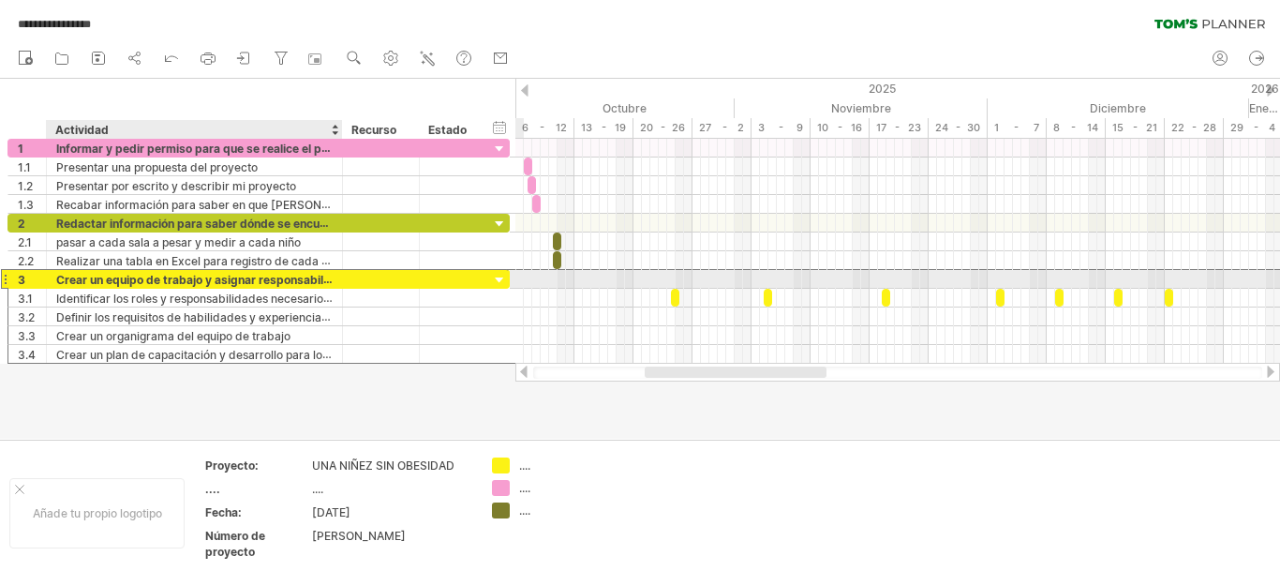
click at [325, 281] on font "Crear un equipo de trabajo y asignar responsabilidades" at bounding box center [208, 279] width 305 height 15
click at [326, 282] on font "Crear un equipo de trabajo y asignar responsabilidades" at bounding box center [208, 279] width 305 height 15
click at [326, 279] on font "Crear un equipo de trabajo y asignar responsabilidades" at bounding box center [208, 279] width 305 height 15
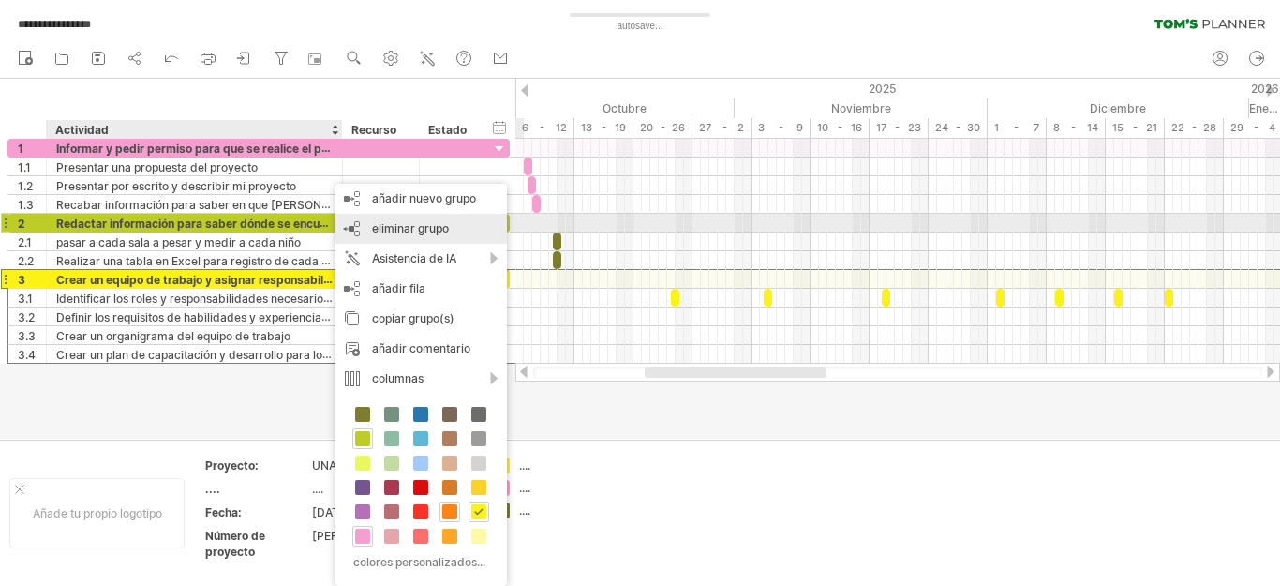
click at [373, 228] on font "eliminar grupo" at bounding box center [410, 228] width 77 height 14
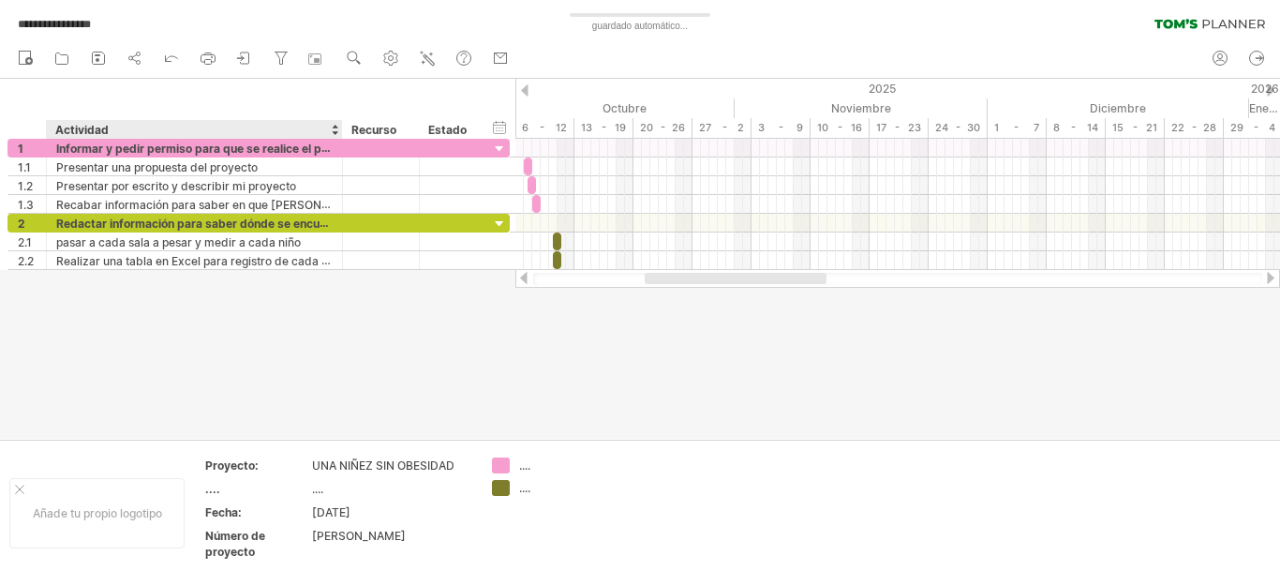
click at [310, 276] on div at bounding box center [640, 259] width 1280 height 360
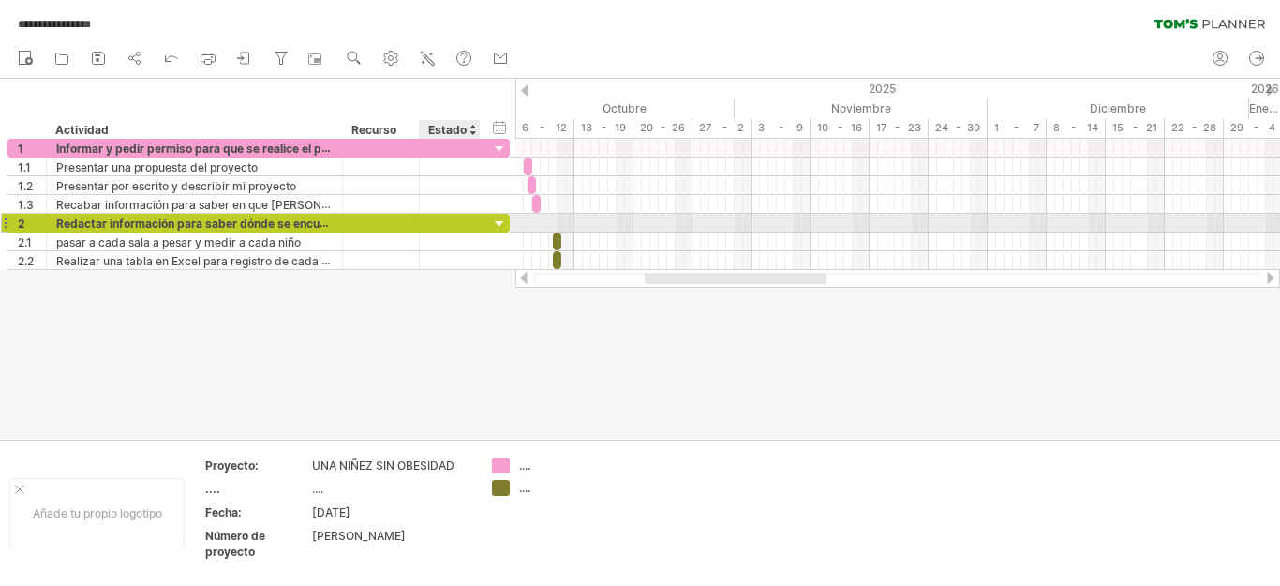
click at [492, 229] on div at bounding box center [500, 225] width 18 height 18
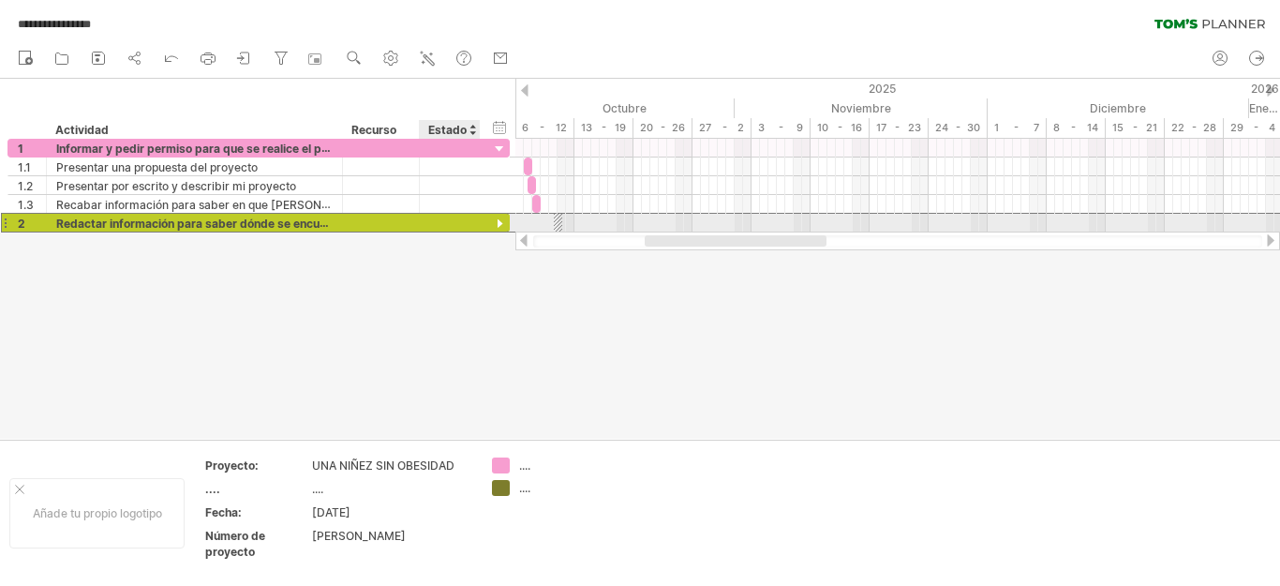
click at [489, 223] on div "**********" at bounding box center [258, 223] width 502 height 20
click at [502, 224] on div at bounding box center [500, 225] width 18 height 18
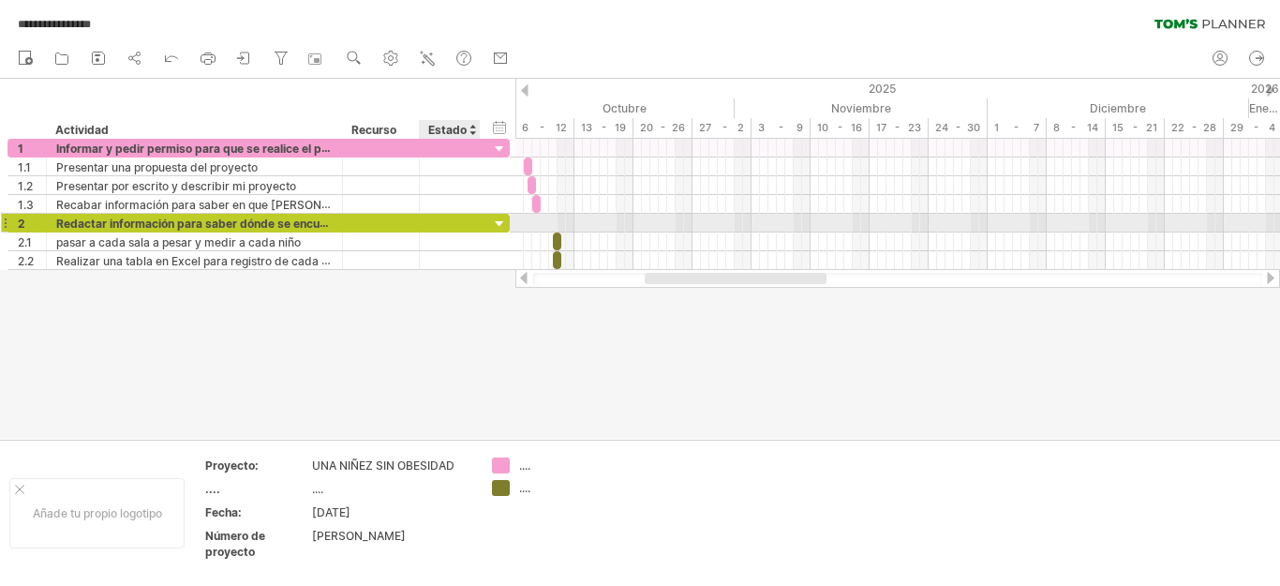
click at [503, 224] on div at bounding box center [500, 225] width 18 height 18
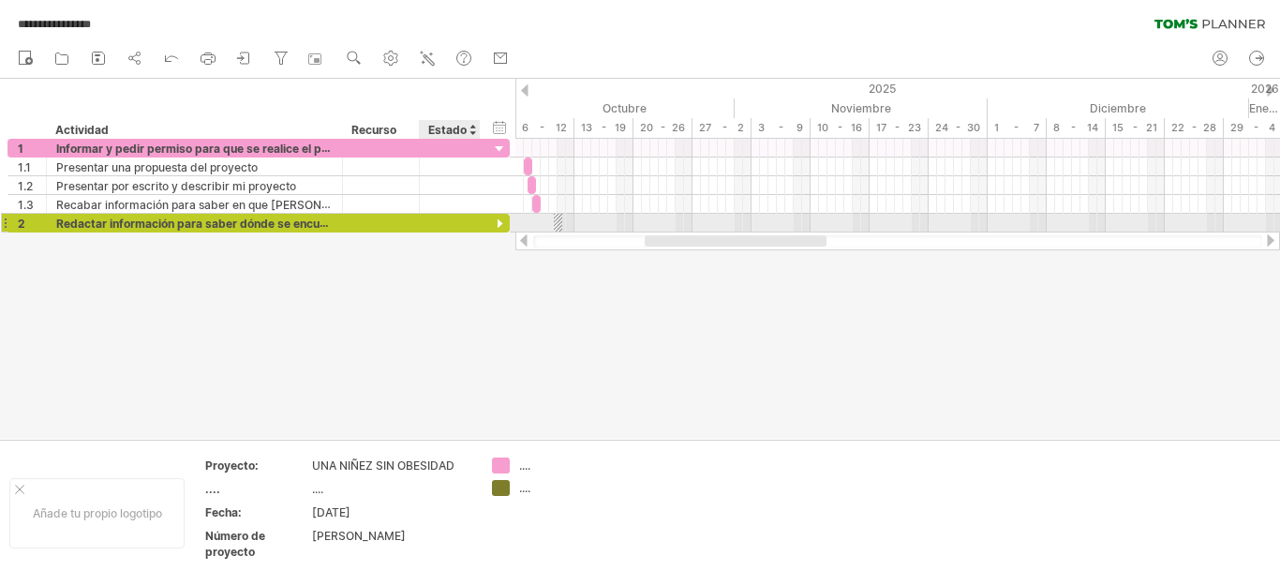
click at [499, 224] on div at bounding box center [500, 225] width 18 height 18
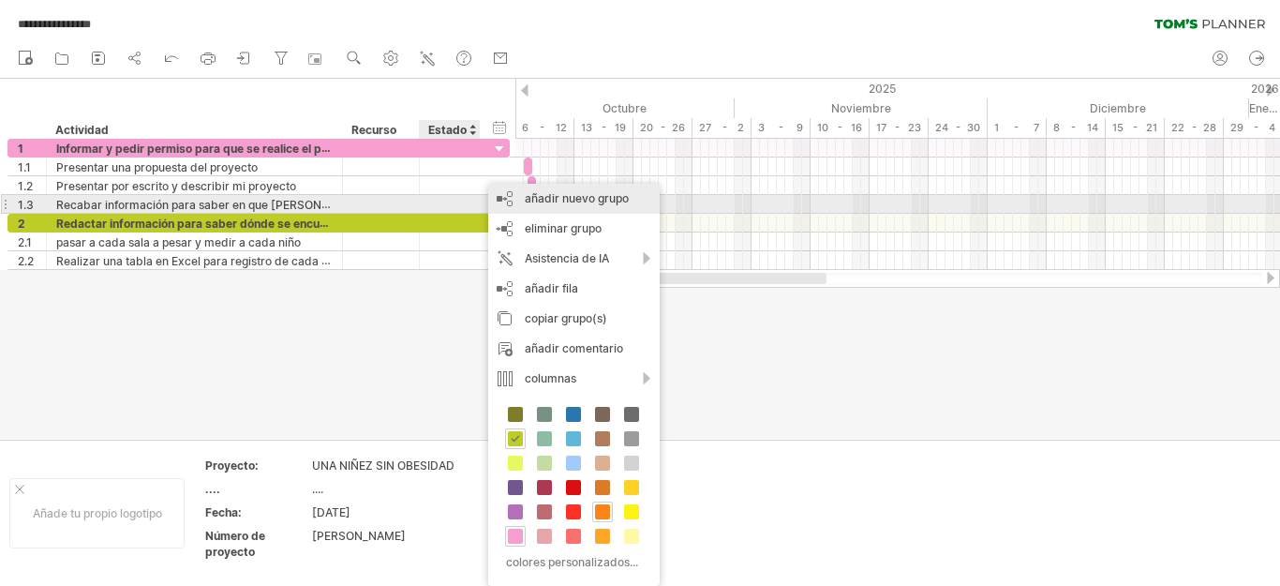
click at [532, 201] on font "añadir nuevo grupo" at bounding box center [577, 198] width 104 height 14
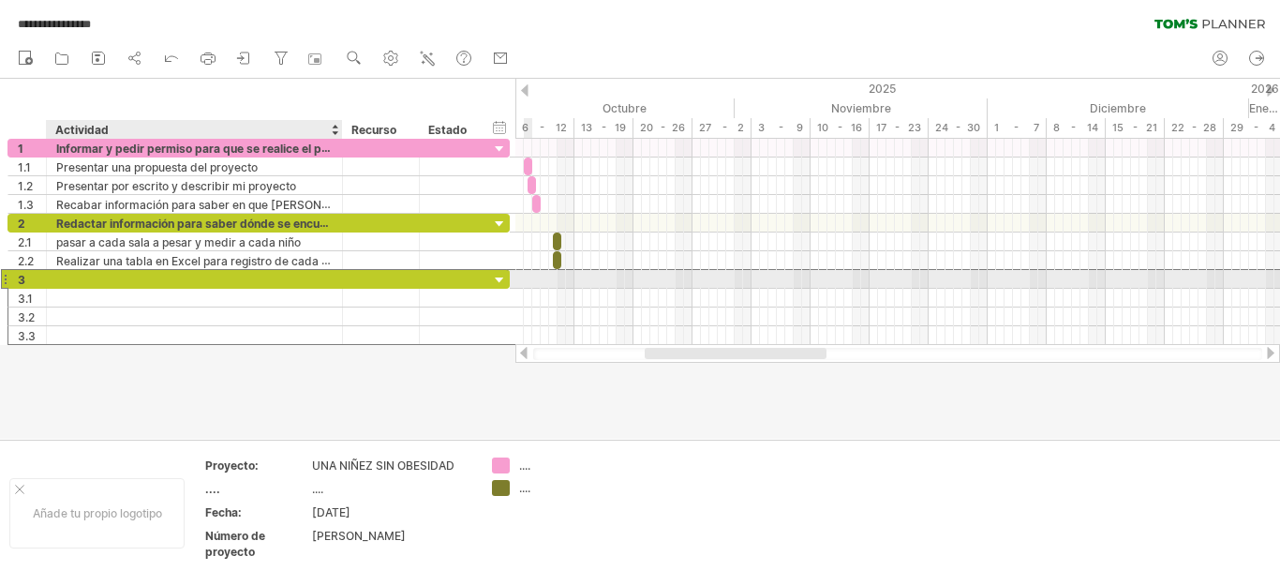
click at [151, 274] on div at bounding box center [194, 279] width 276 height 18
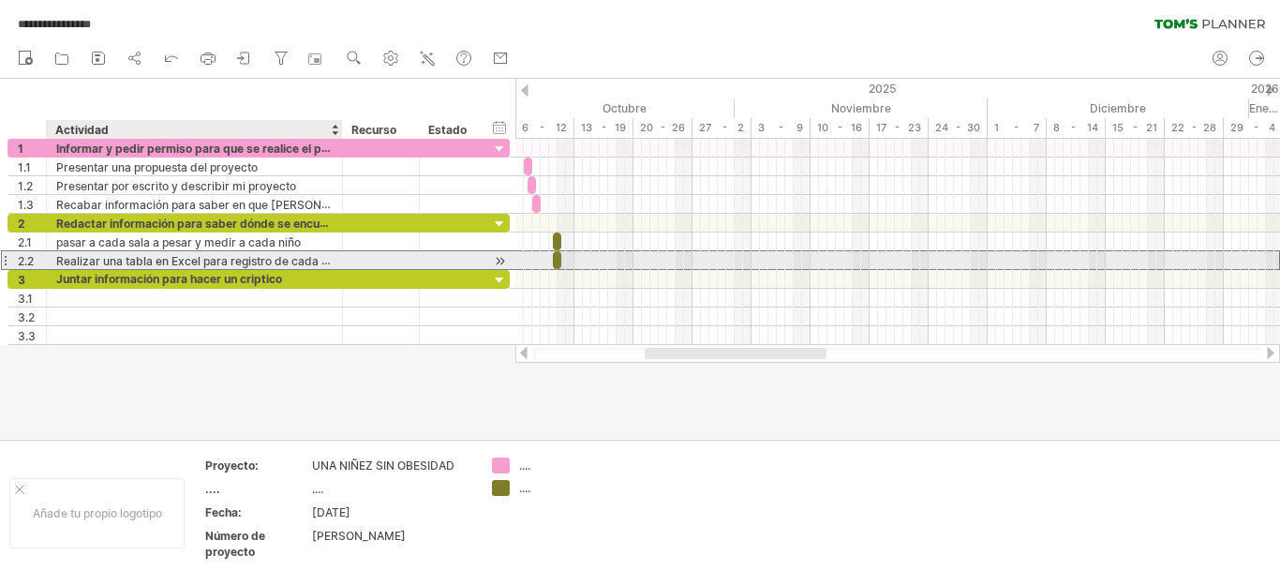
click at [265, 266] on font "Realizar una tabla en Excel para registro de cada niño" at bounding box center [200, 260] width 288 height 15
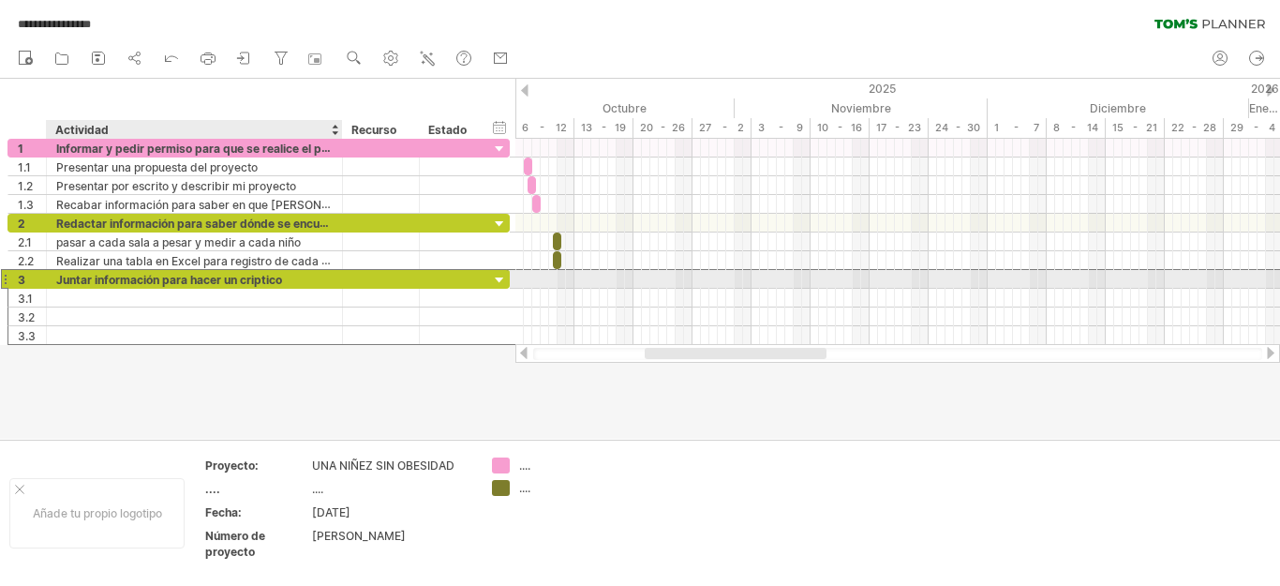
click at [274, 284] on font "Juntar información para hacer un criptico" at bounding box center [169, 280] width 226 height 14
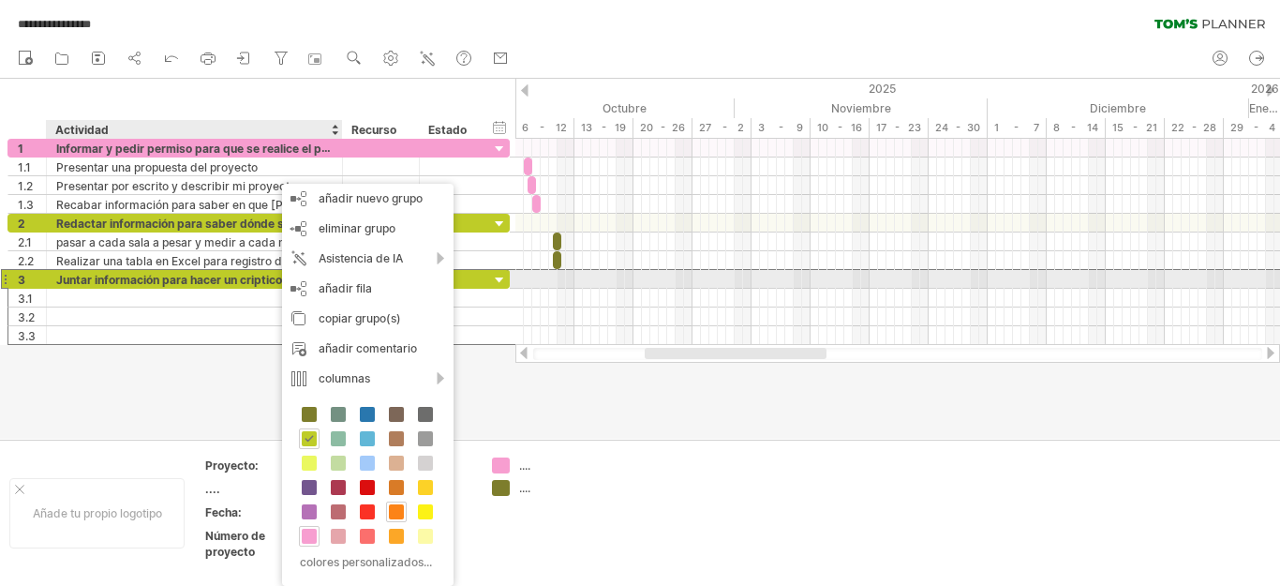
click at [274, 280] on font "Juntar información para hacer un criptico" at bounding box center [169, 280] width 226 height 14
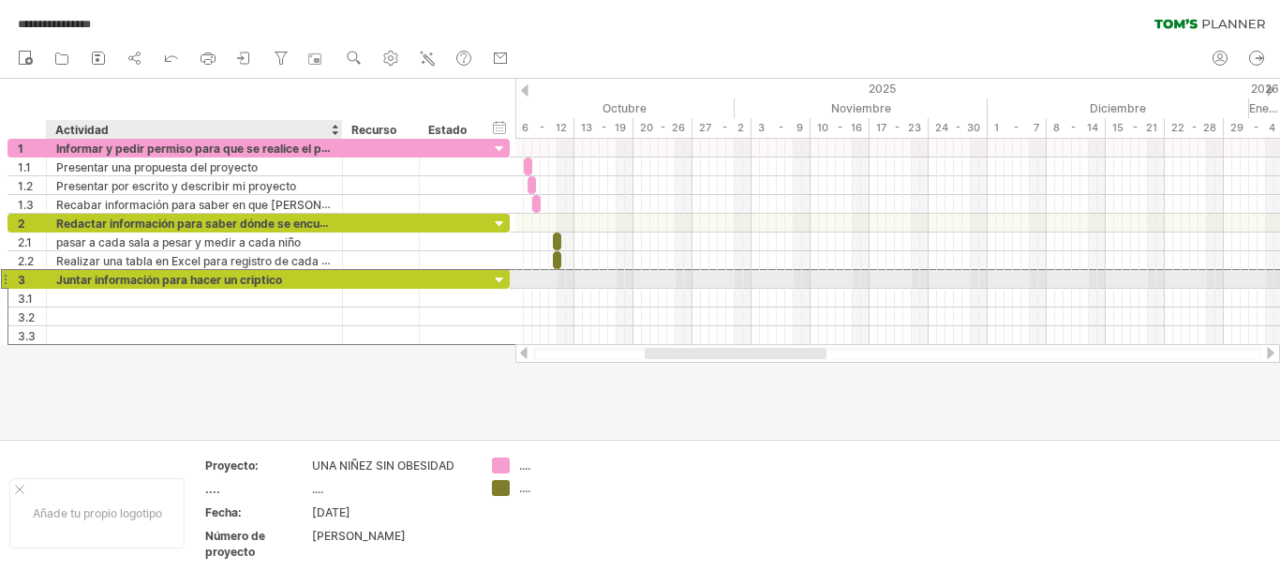
click at [301, 279] on div "Juntar información para hacer un criptico" at bounding box center [194, 279] width 276 height 18
click at [256, 270] on div "Juntar información para" at bounding box center [194, 279] width 276 height 18
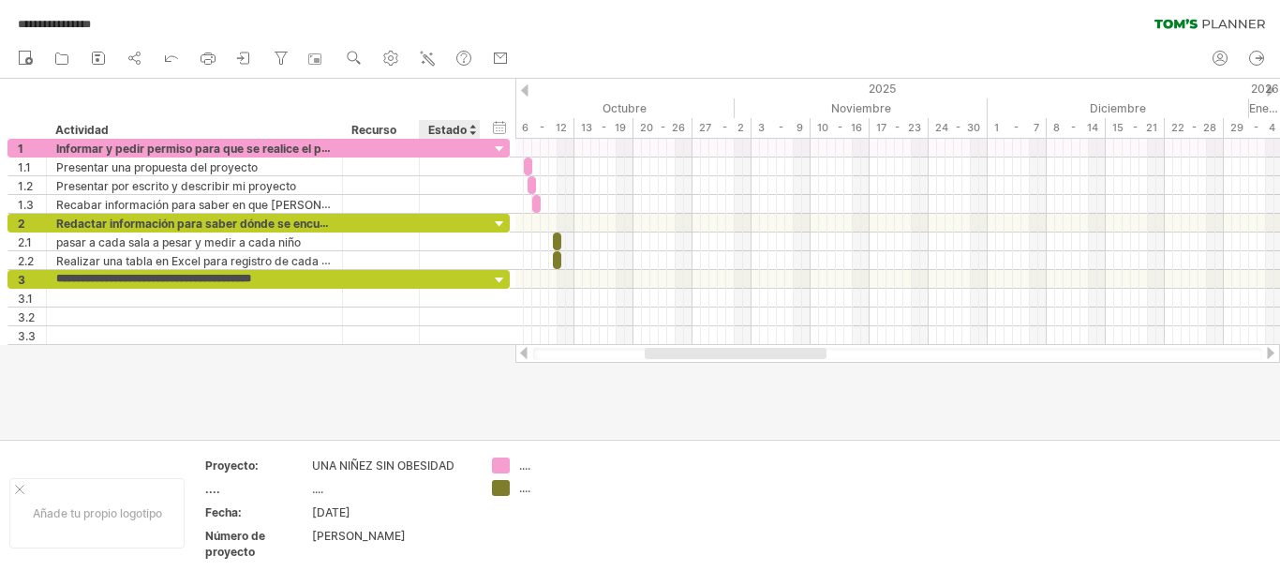
click at [493, 368] on div at bounding box center [640, 259] width 1280 height 360
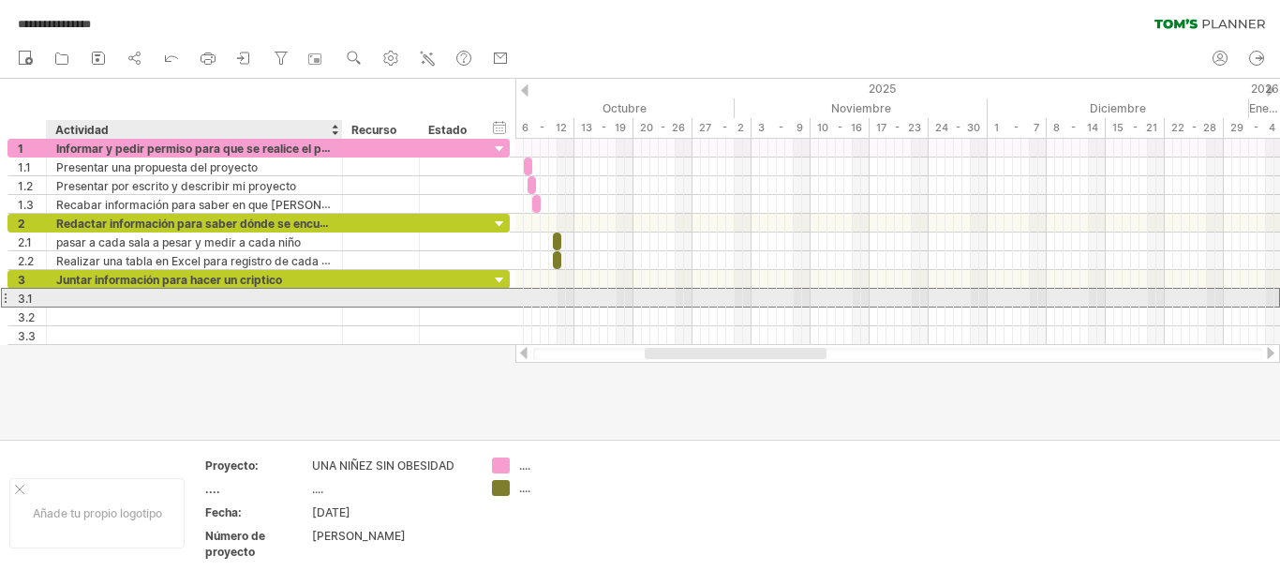
click at [203, 306] on div "3.1" at bounding box center [258, 298] width 502 height 20
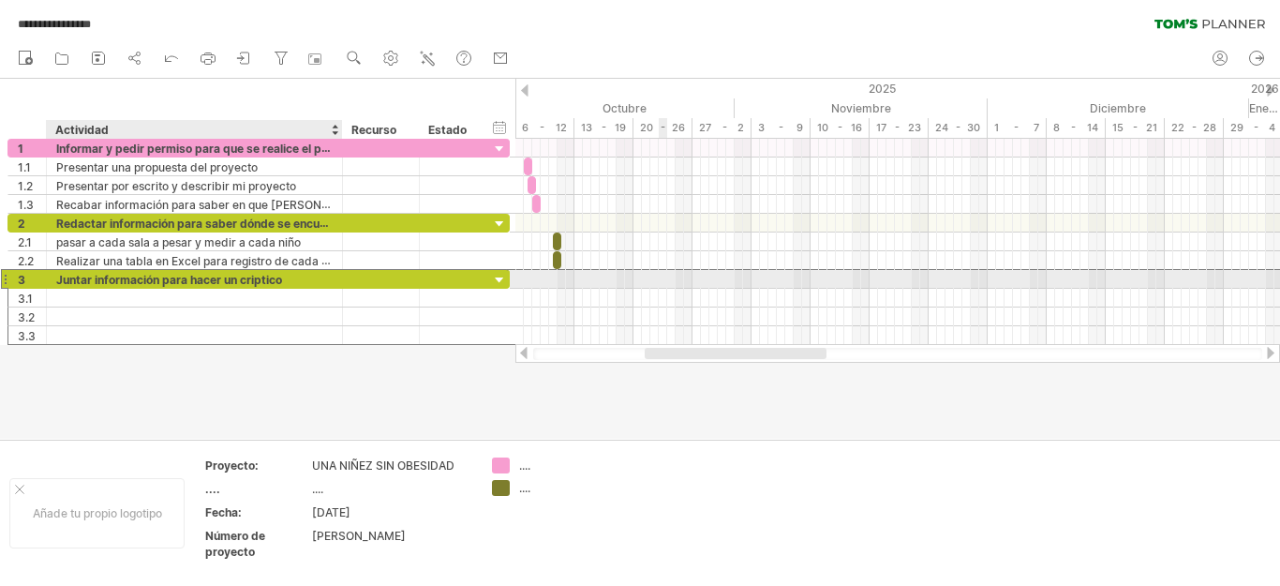
click at [294, 278] on div "Juntar información para hacer un criptico" at bounding box center [194, 279] width 276 height 18
type input "**********"
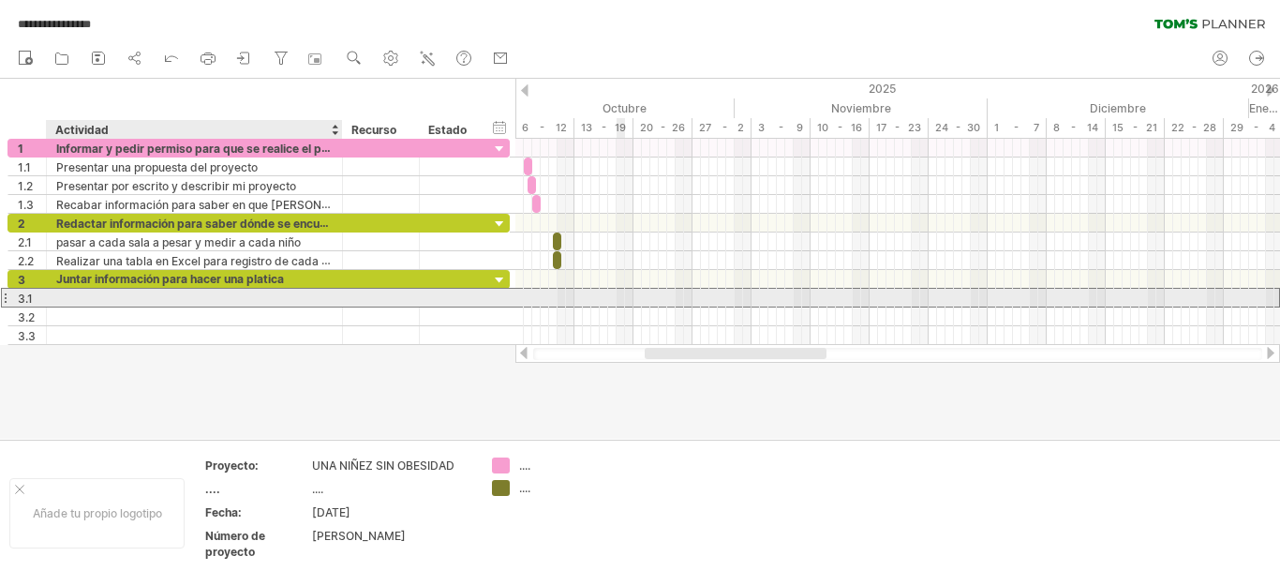
click at [75, 292] on div at bounding box center [194, 298] width 276 height 18
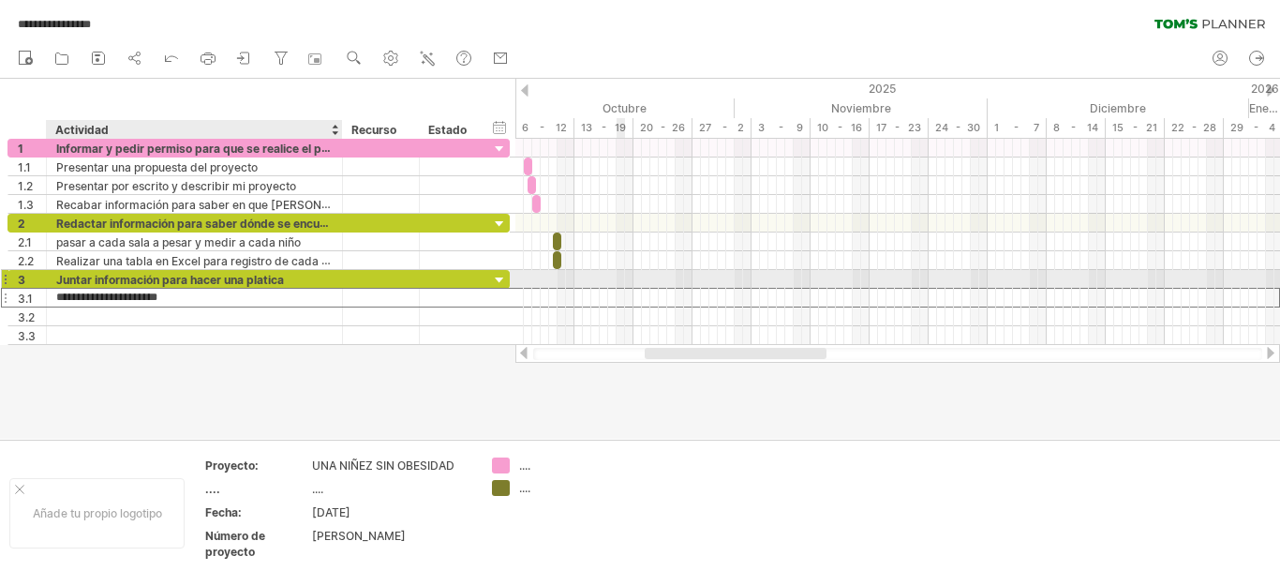
type input "**********"
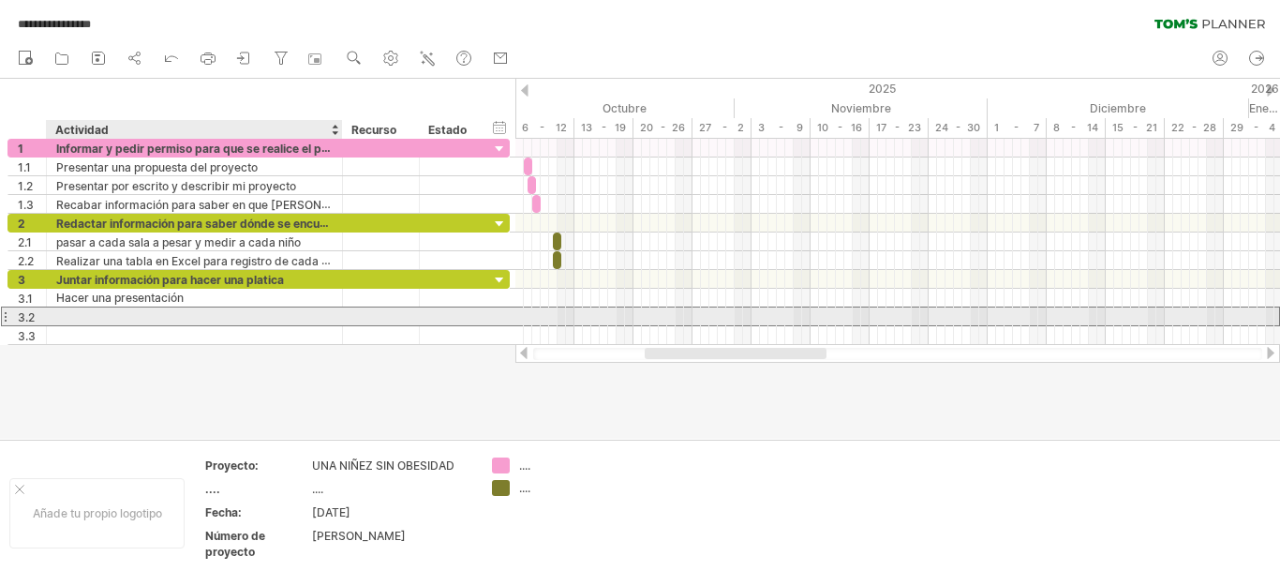
click at [162, 314] on div at bounding box center [194, 316] width 276 height 18
type input "**********"
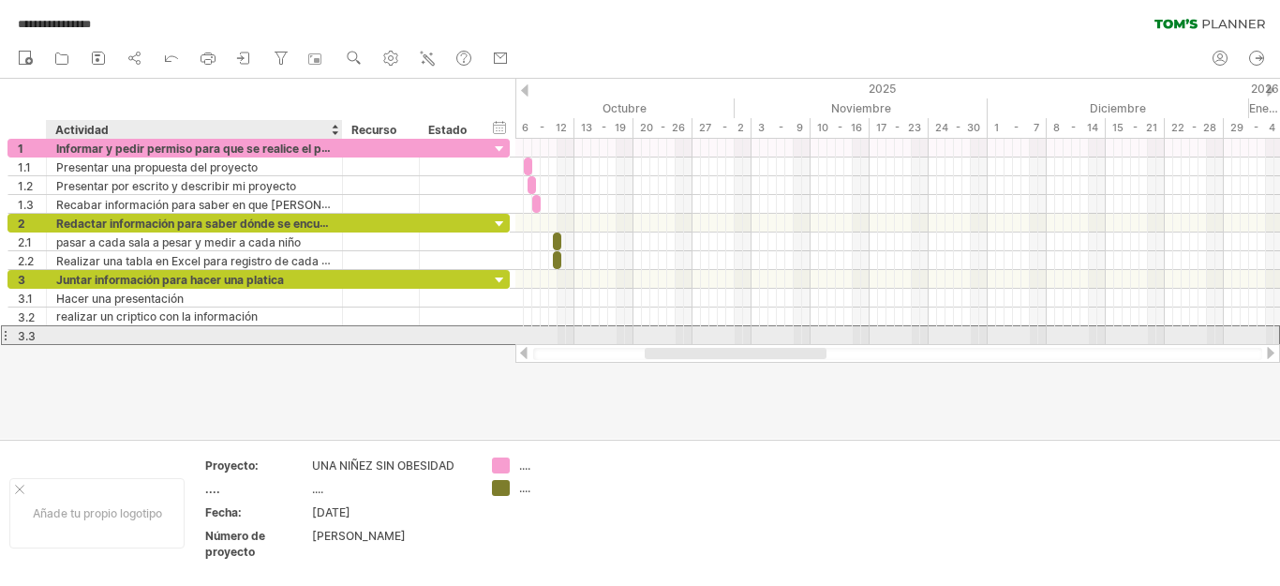
click at [90, 331] on div at bounding box center [194, 335] width 276 height 18
type input "**********"
click at [325, 337] on input "**********" at bounding box center [194, 335] width 276 height 18
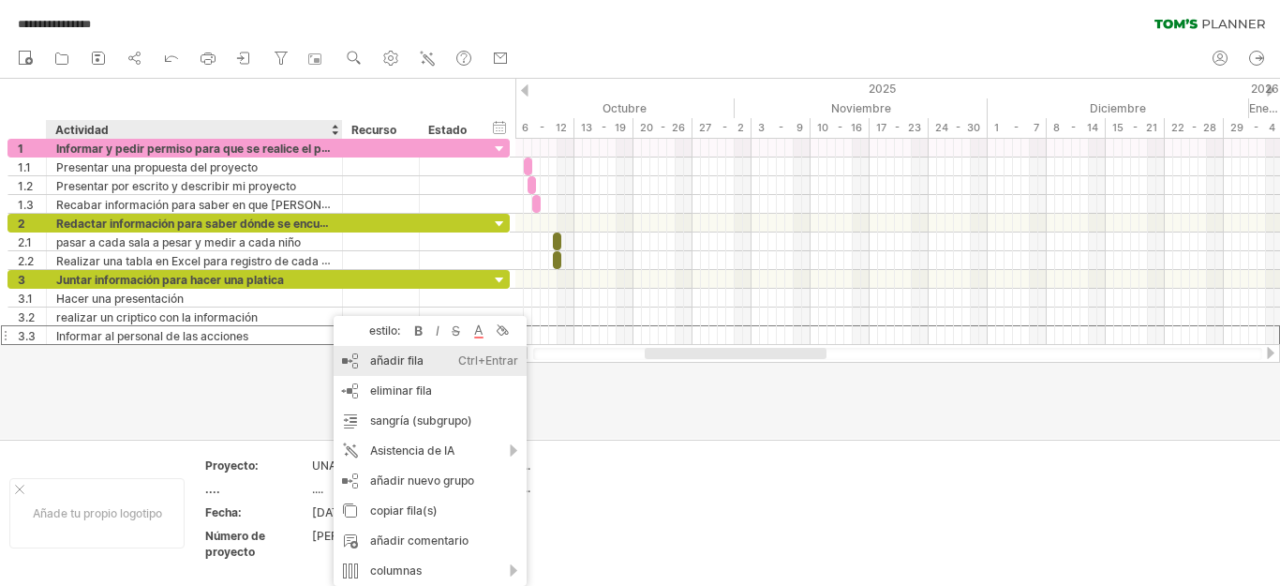
click at [409, 363] on font "añadir fila" at bounding box center [396, 360] width 53 height 14
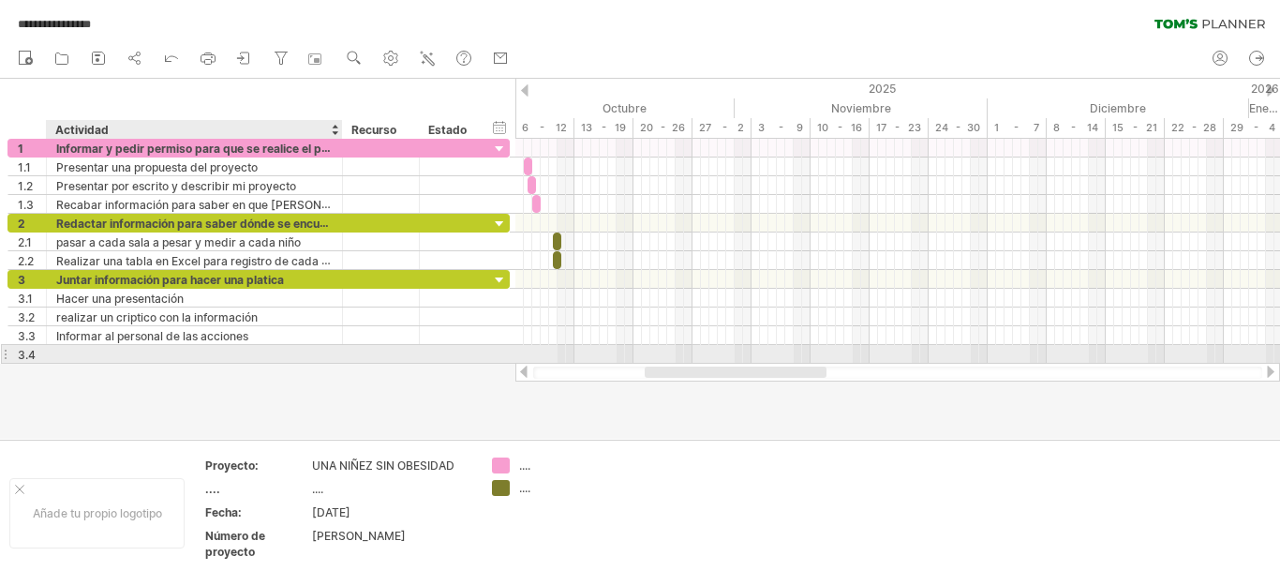
click at [87, 352] on div at bounding box center [194, 354] width 276 height 18
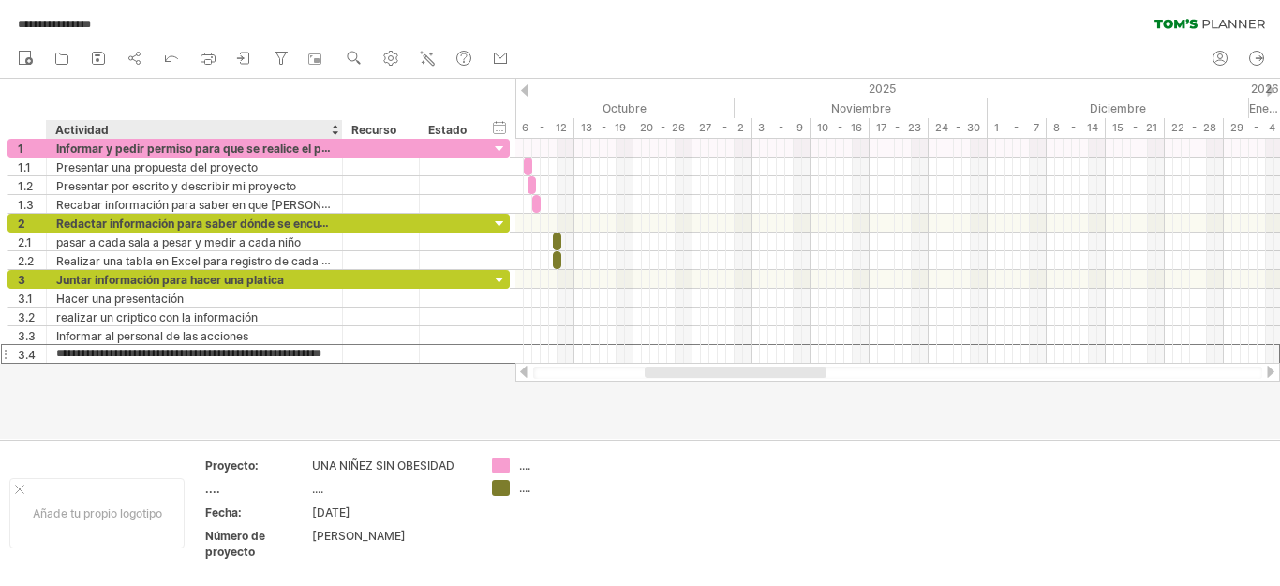
scroll to position [0, 28]
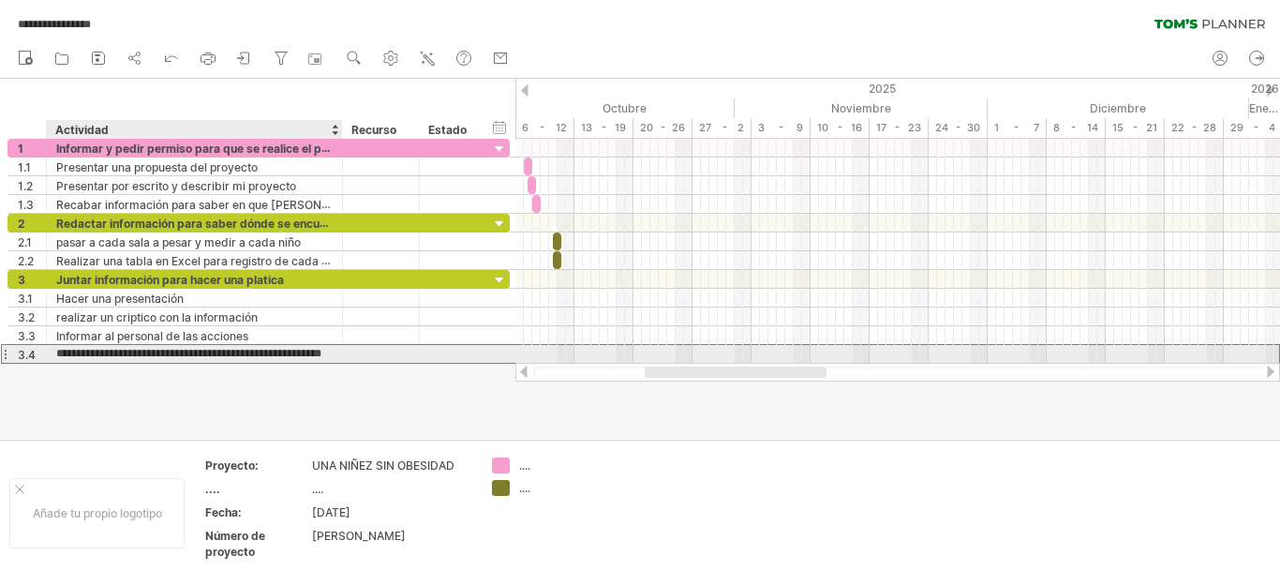
click at [233, 357] on input "**********" at bounding box center [194, 354] width 276 height 18
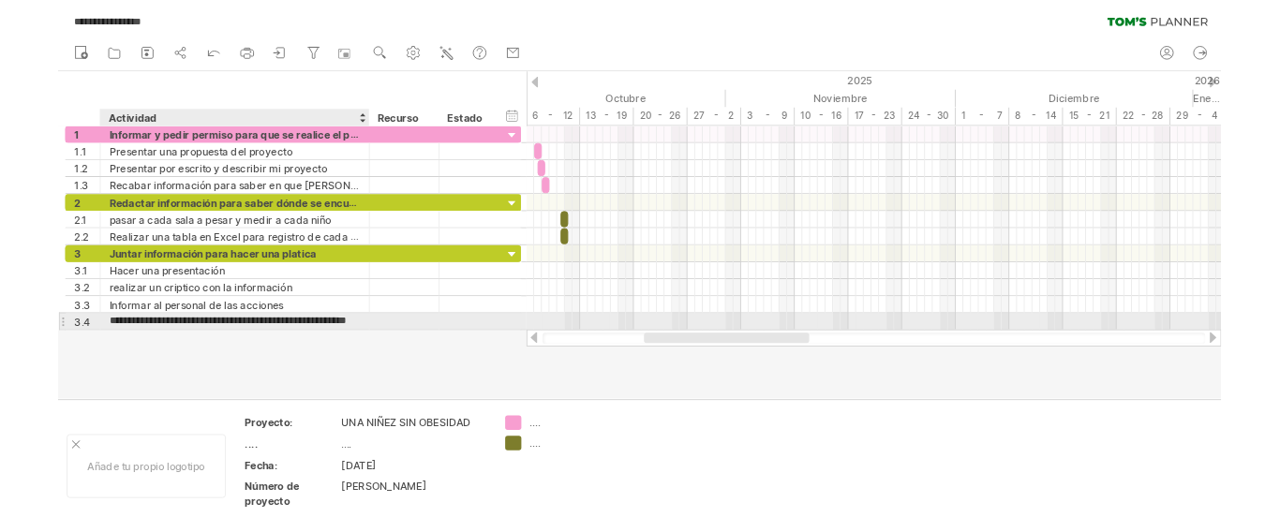
scroll to position [0, 22]
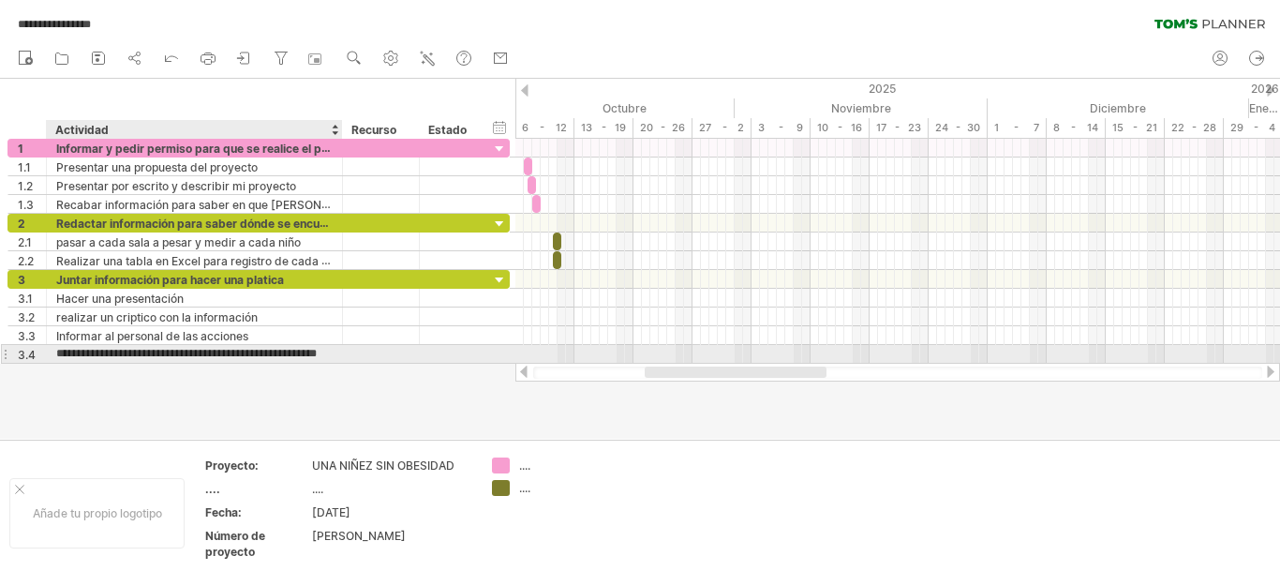
type input "**********"
click at [343, 351] on div at bounding box center [381, 354] width 77 height 18
click at [331, 353] on font "poner fechas de [PERSON_NAME] y capacitacion para el personal" at bounding box center [231, 354] width 351 height 15
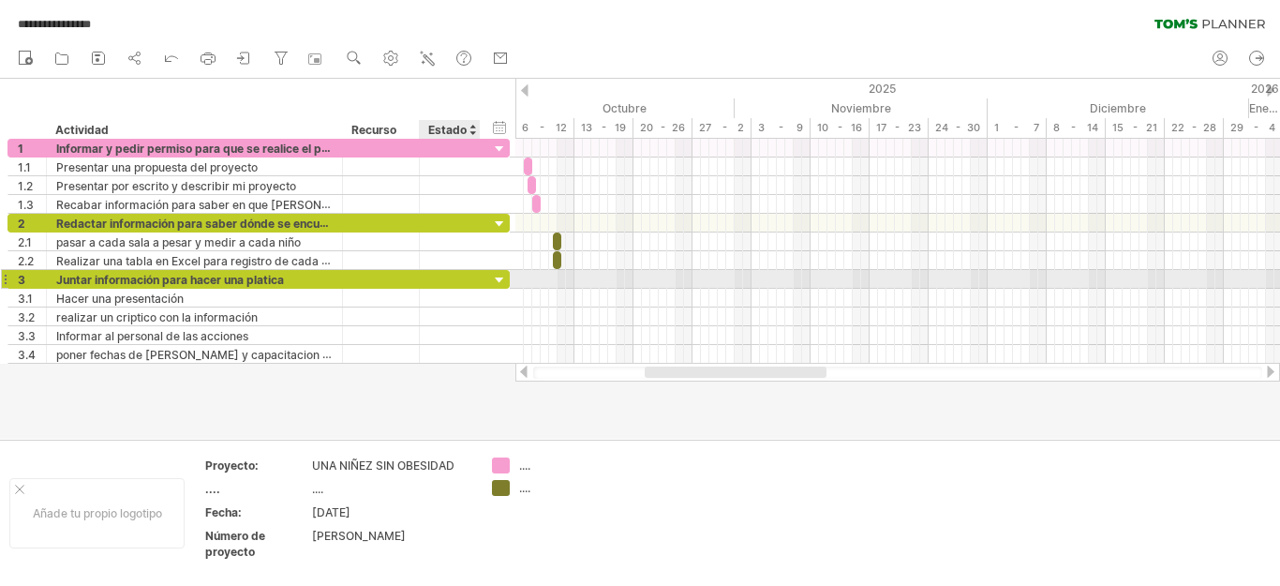
click at [491, 277] on div at bounding box center [500, 281] width 18 height 18
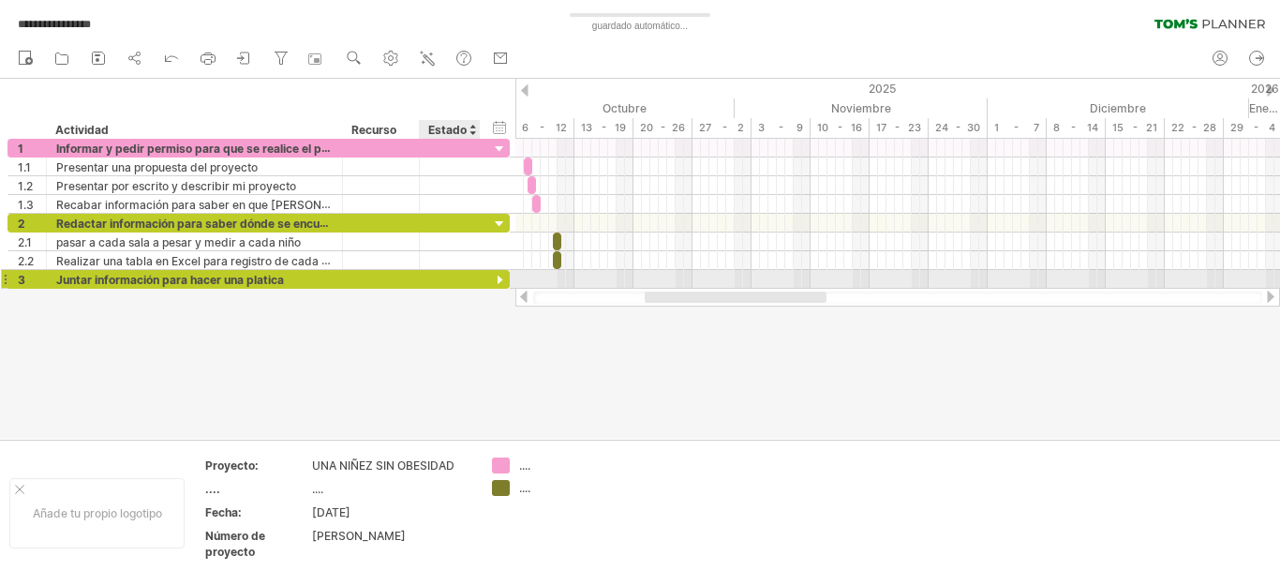
click at [491, 278] on div at bounding box center [500, 281] width 18 height 18
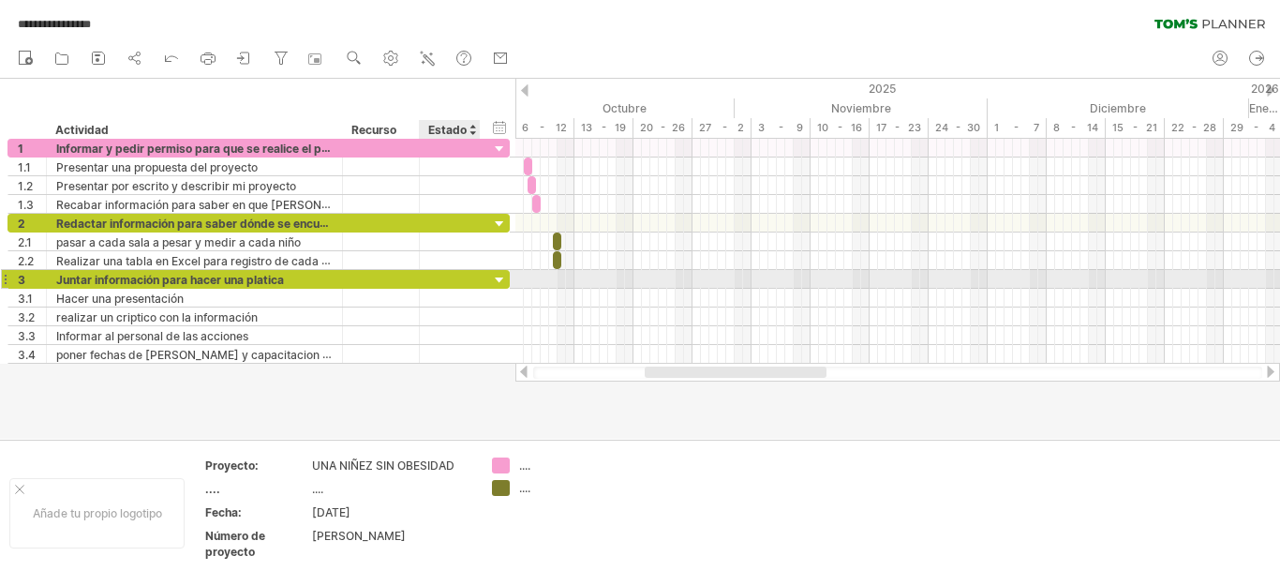
click at [497, 278] on div at bounding box center [500, 281] width 18 height 18
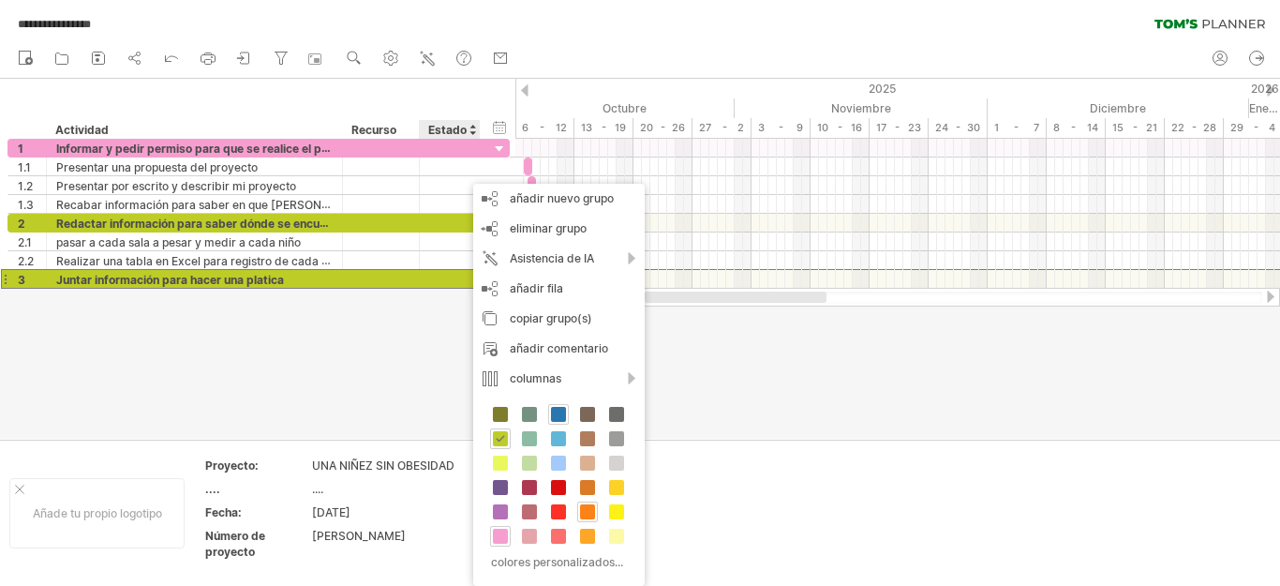
click at [562, 411] on span at bounding box center [558, 414] width 15 height 15
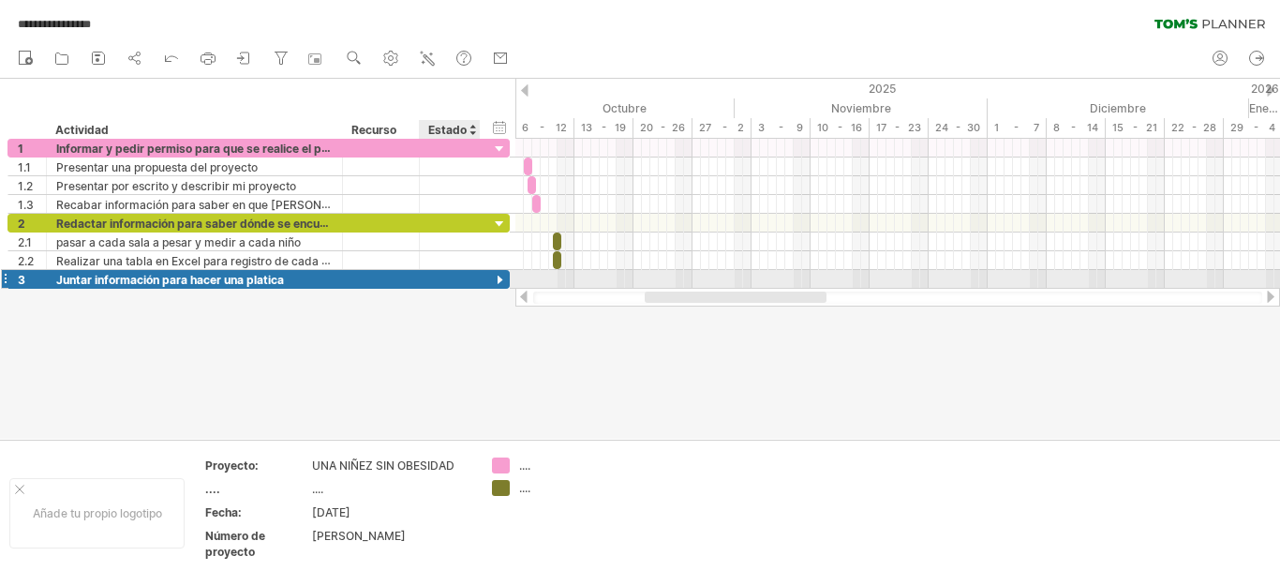
click at [473, 283] on div at bounding box center [477, 279] width 9 height 19
click at [468, 281] on div at bounding box center [449, 279] width 41 height 18
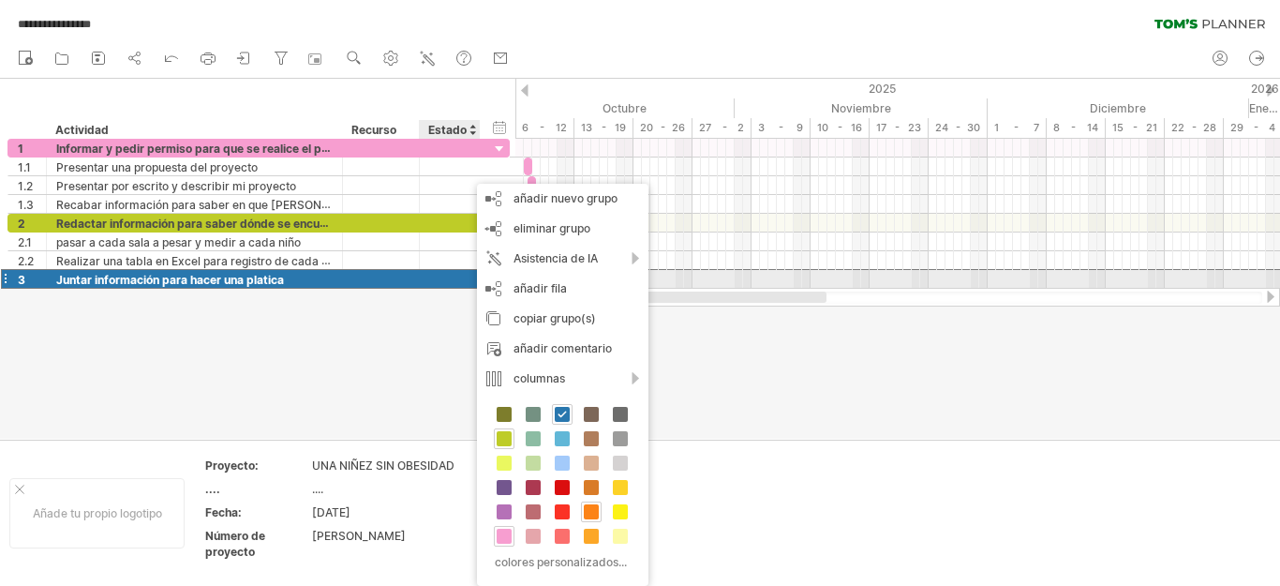
click at [461, 281] on div at bounding box center [449, 279] width 41 height 18
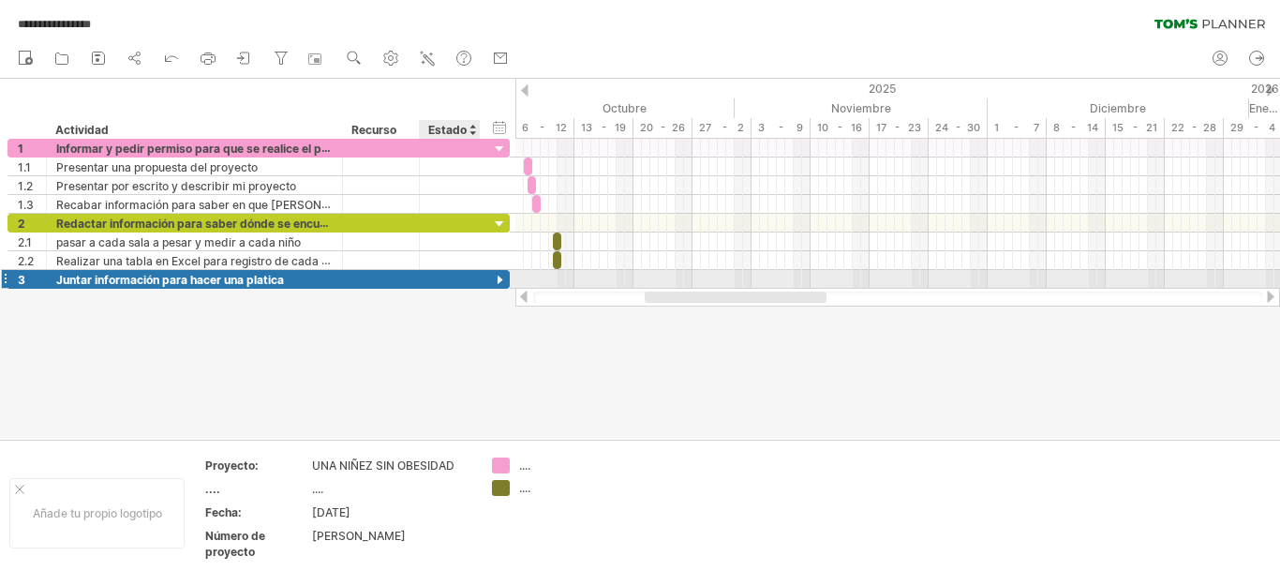
click at [502, 274] on div at bounding box center [500, 281] width 18 height 18
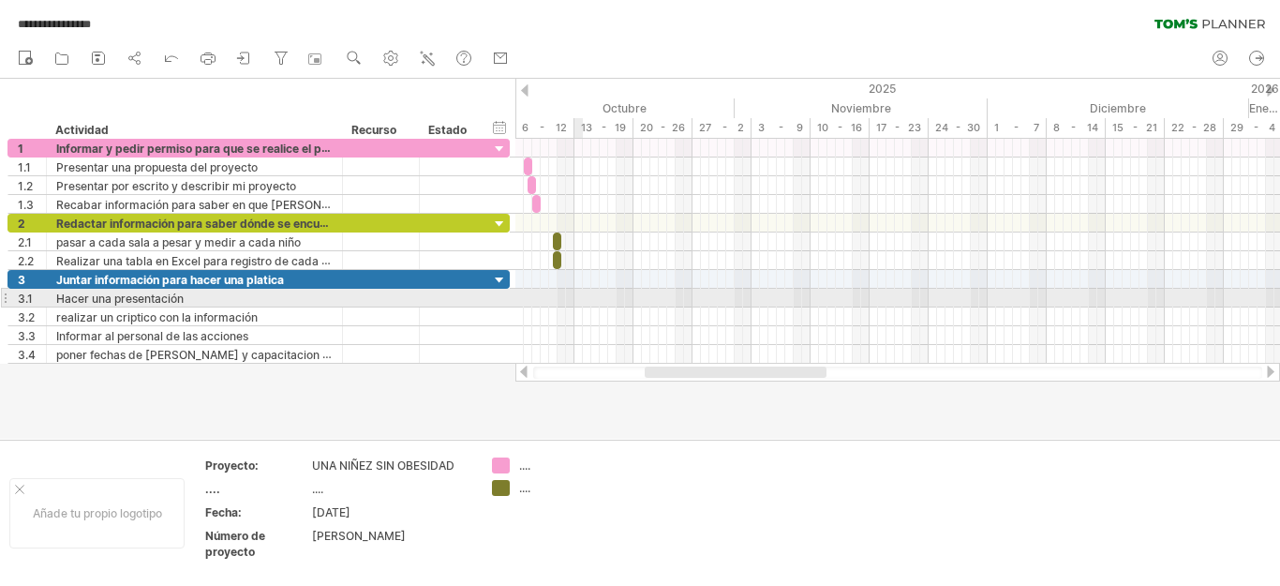
click at [581, 299] on div at bounding box center [897, 298] width 765 height 19
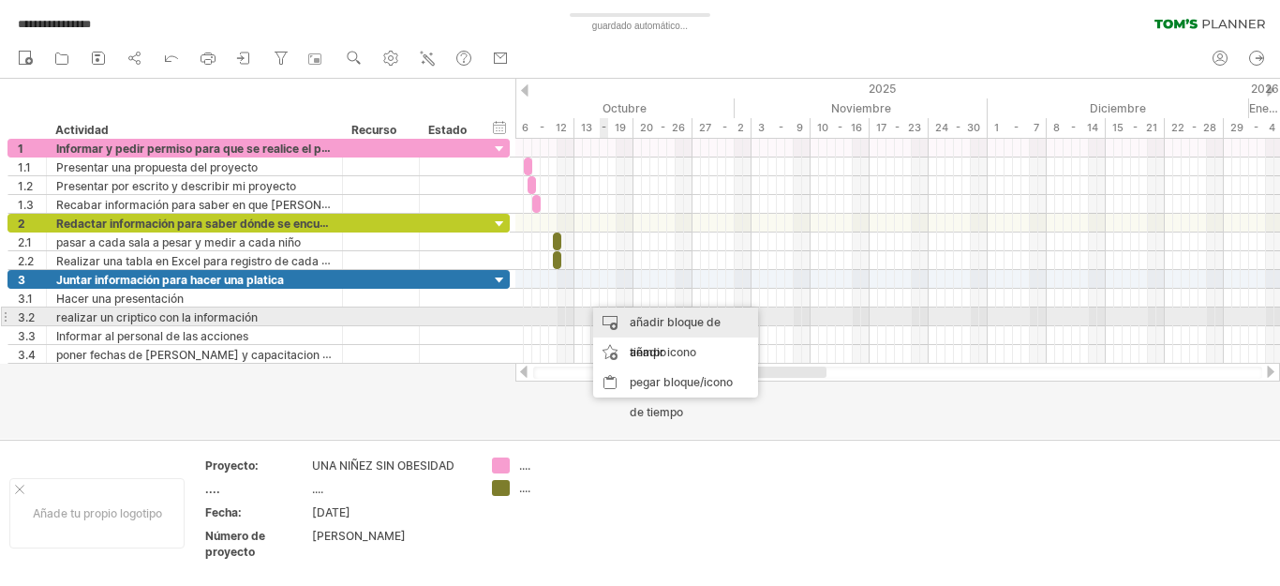
click at [631, 321] on font "añadir bloque de tiempo" at bounding box center [675, 337] width 91 height 44
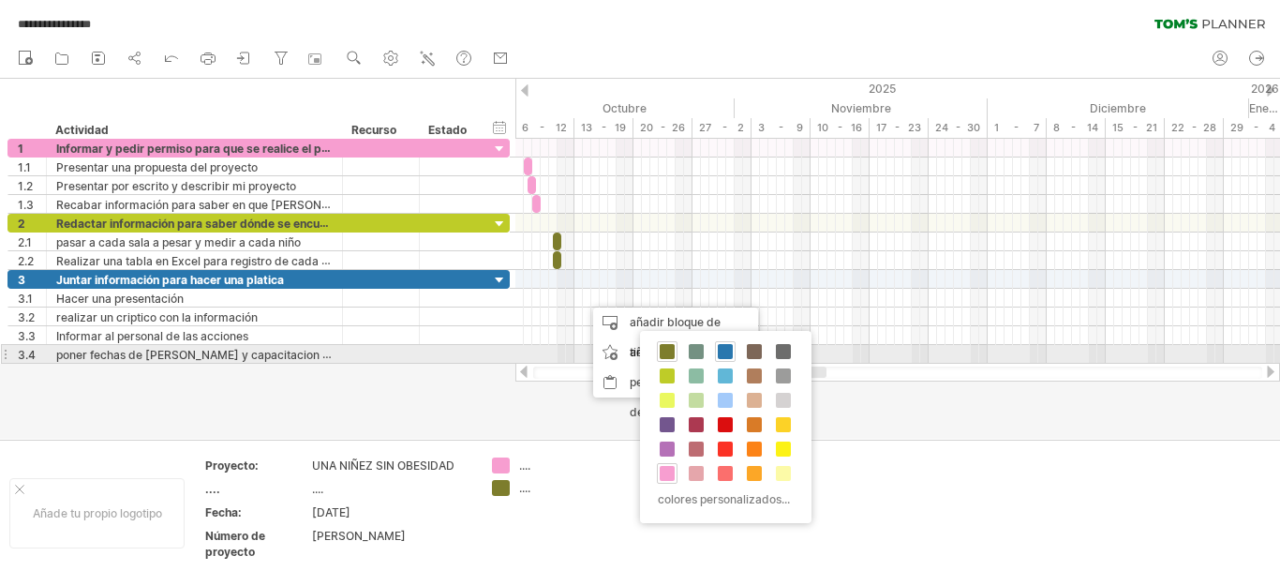
click at [729, 358] on span at bounding box center [725, 351] width 15 height 15
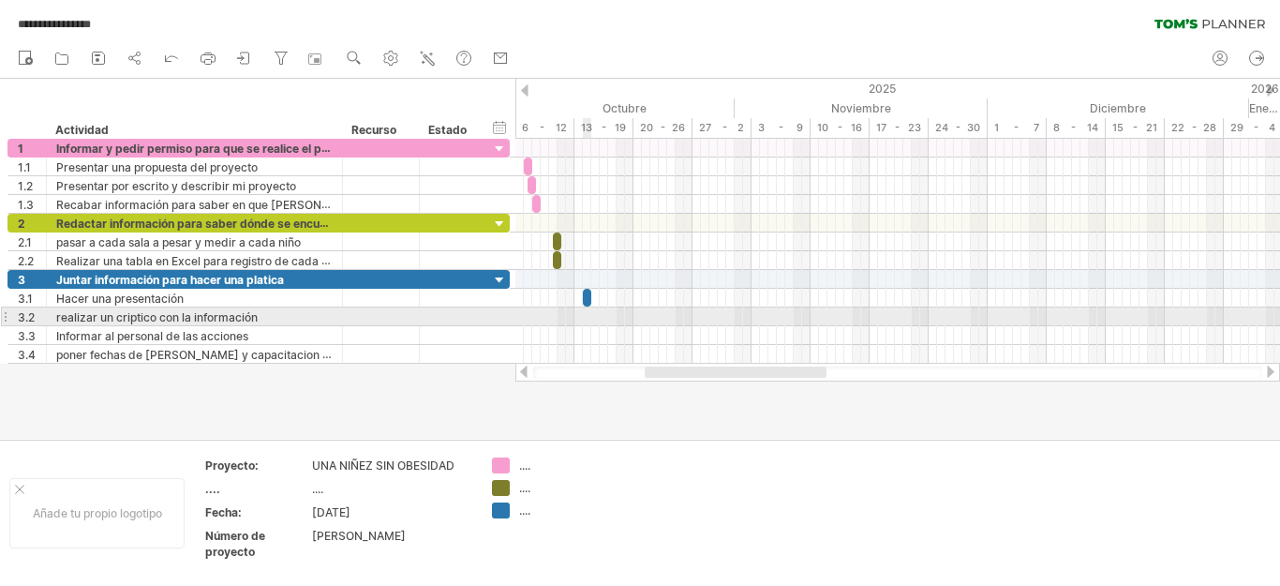
click at [584, 309] on div at bounding box center [897, 316] width 765 height 19
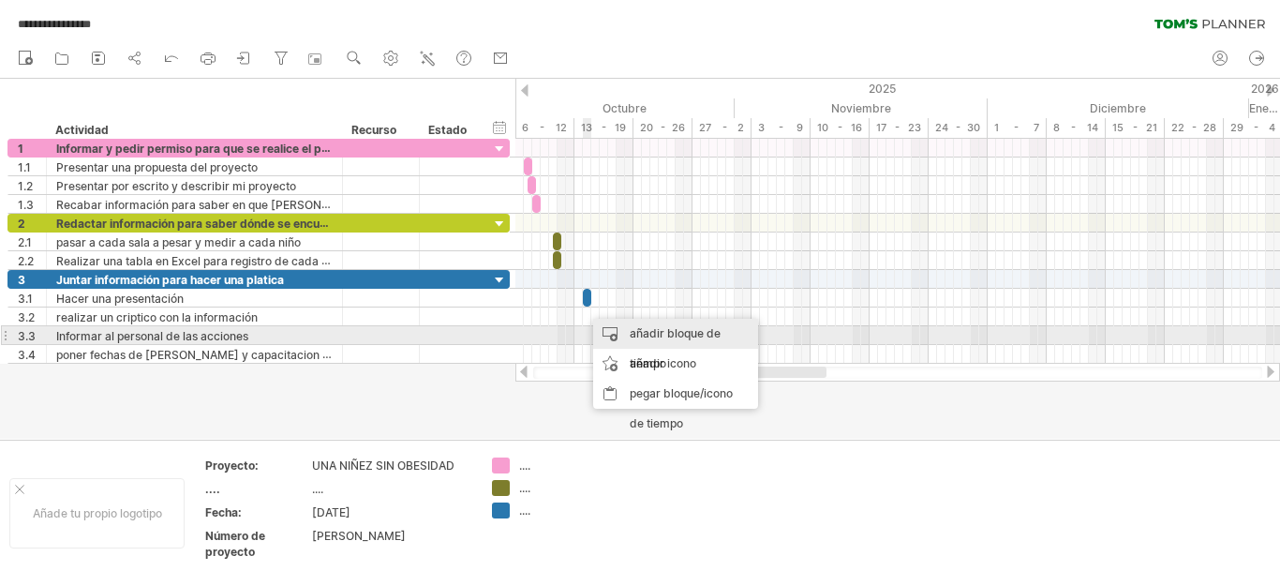
click at [654, 335] on font "añadir bloque de tiempo" at bounding box center [675, 348] width 91 height 44
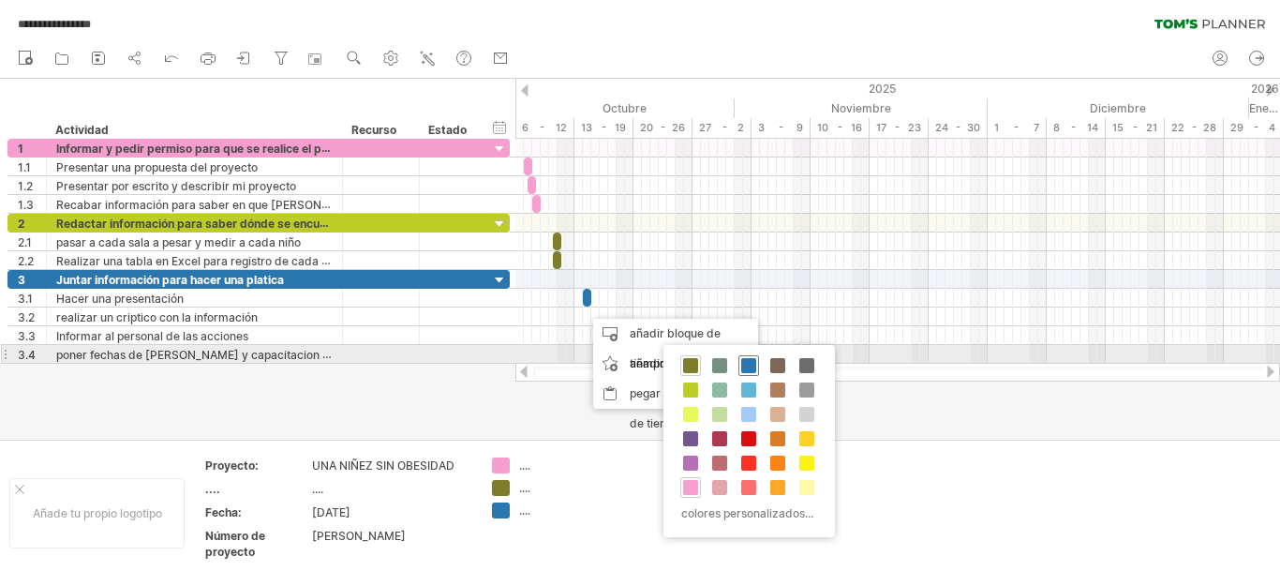
click at [744, 362] on span at bounding box center [748, 365] width 15 height 15
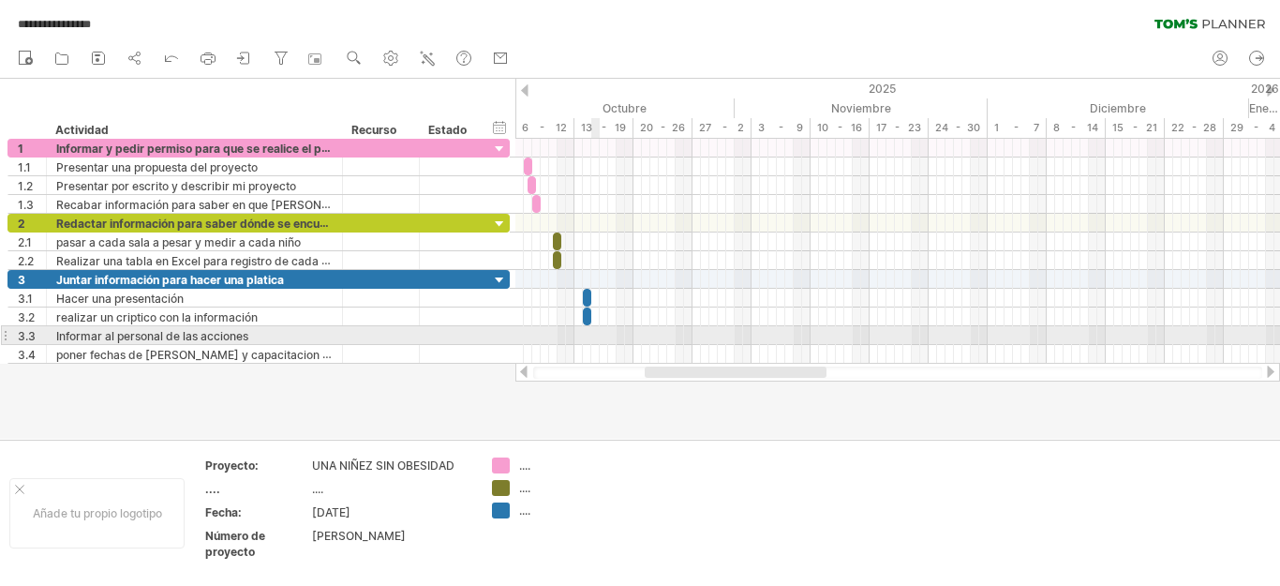
click at [599, 335] on div at bounding box center [897, 335] width 765 height 19
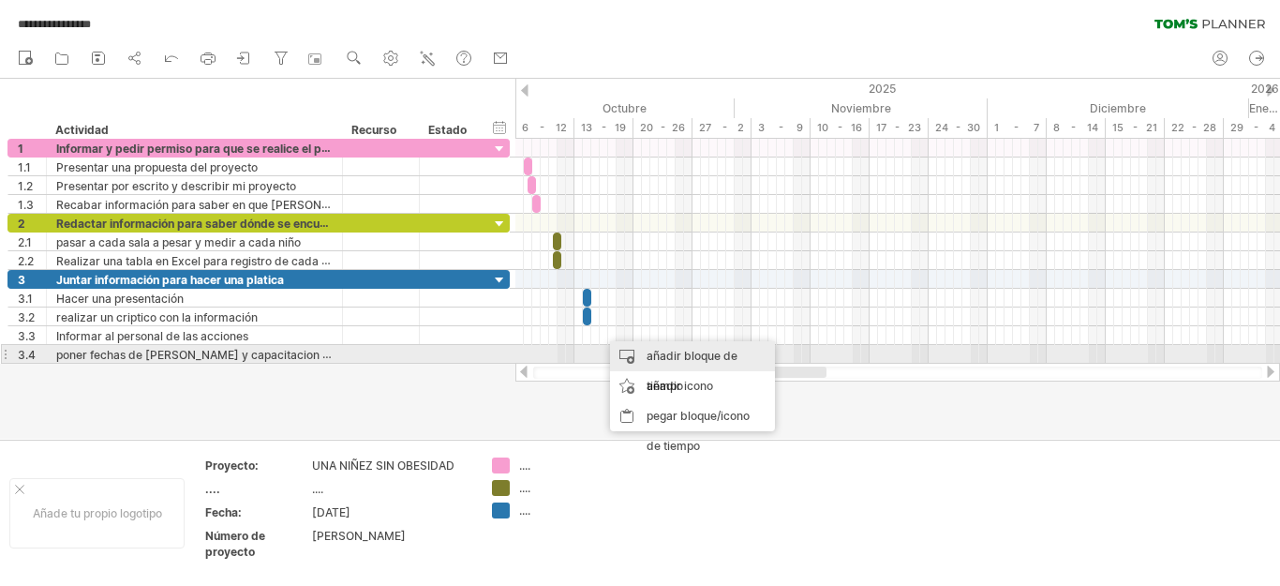
click at [687, 359] on font "añadir bloque de tiempo" at bounding box center [692, 371] width 91 height 44
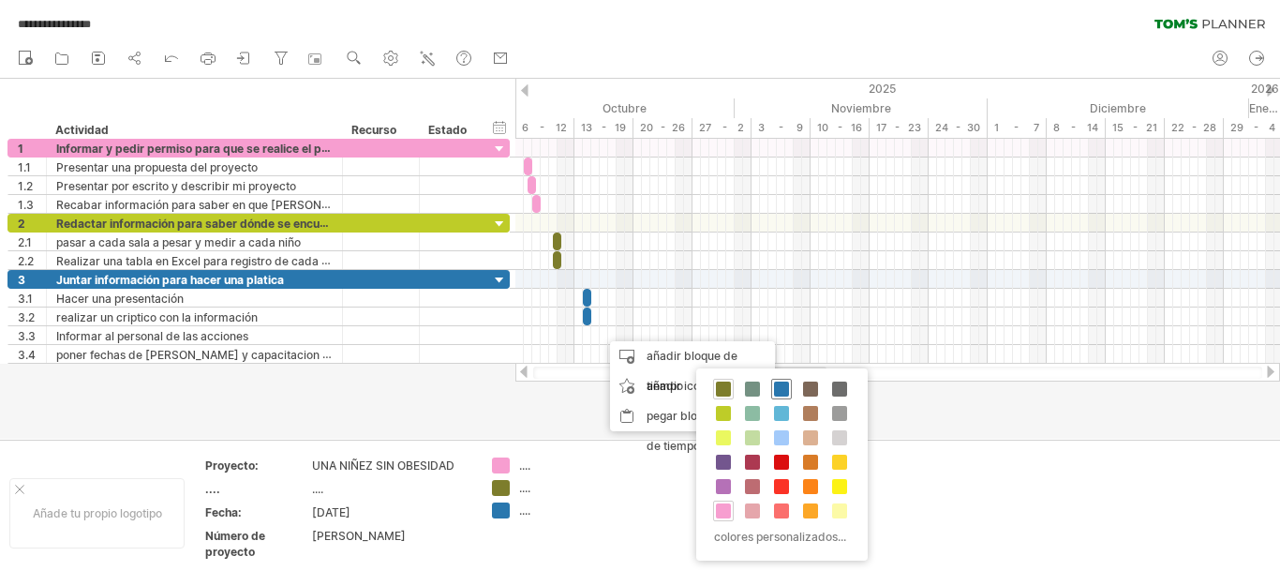
click at [788, 394] on span at bounding box center [781, 388] width 15 height 15
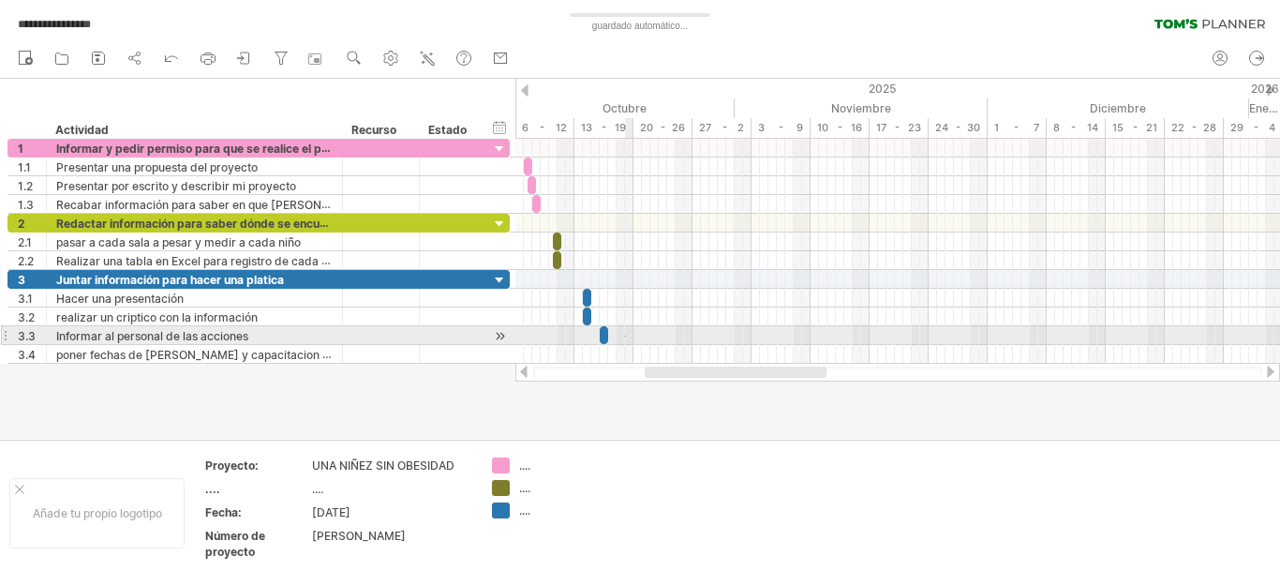
click at [626, 335] on div at bounding box center [897, 335] width 765 height 19
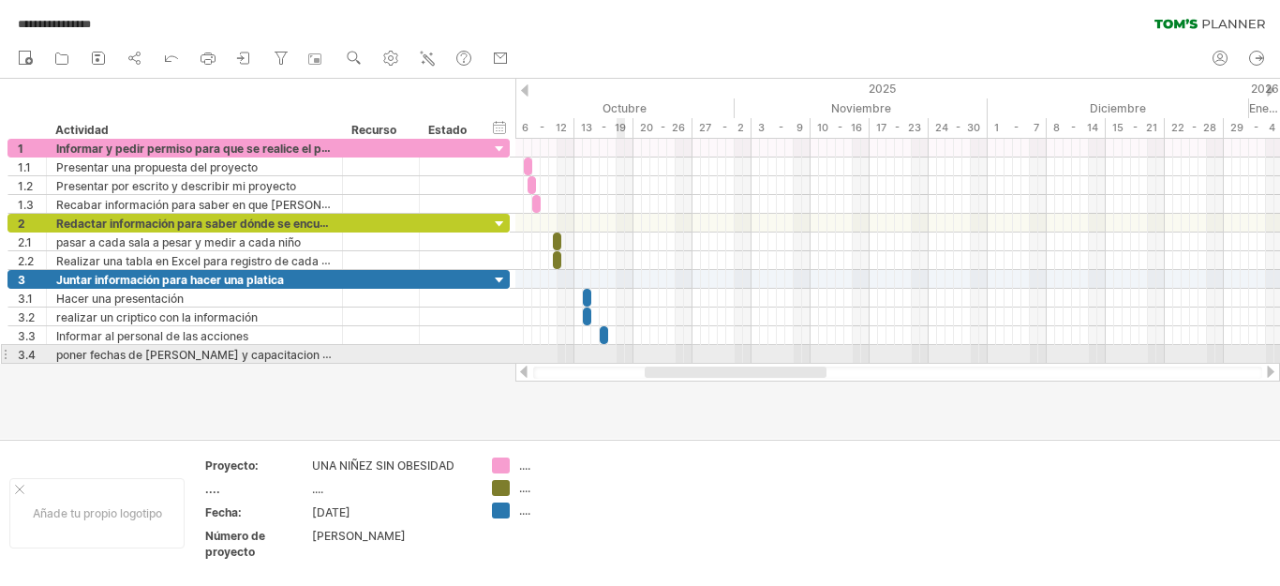
click at [624, 354] on div at bounding box center [897, 354] width 765 height 19
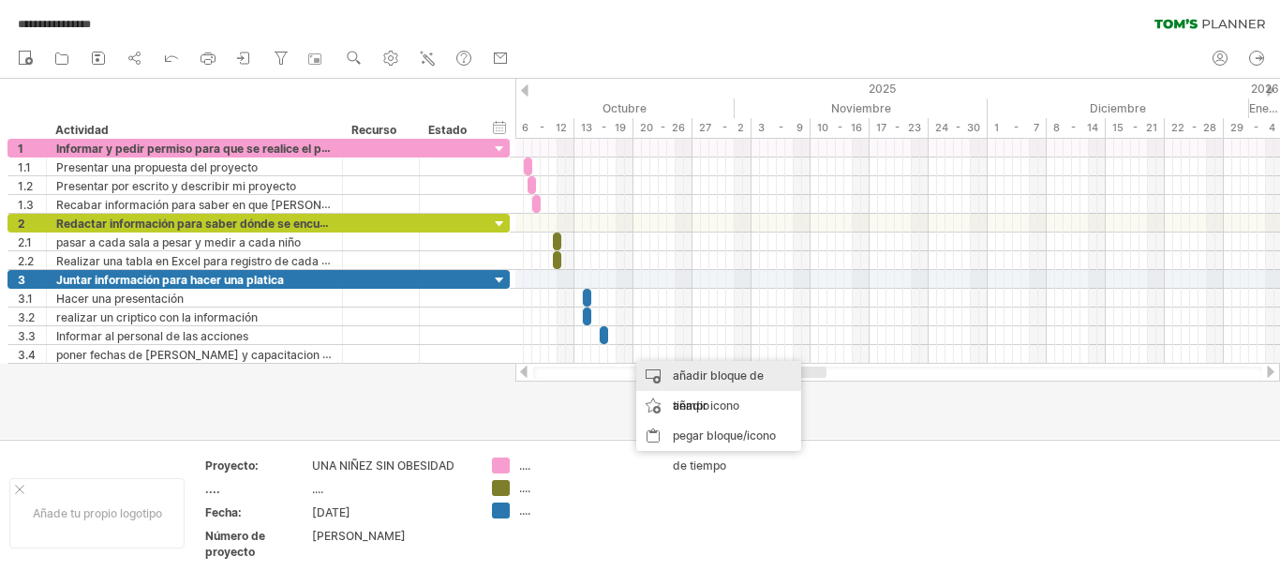
click at [697, 374] on font "añadir bloque de tiempo" at bounding box center [718, 390] width 91 height 44
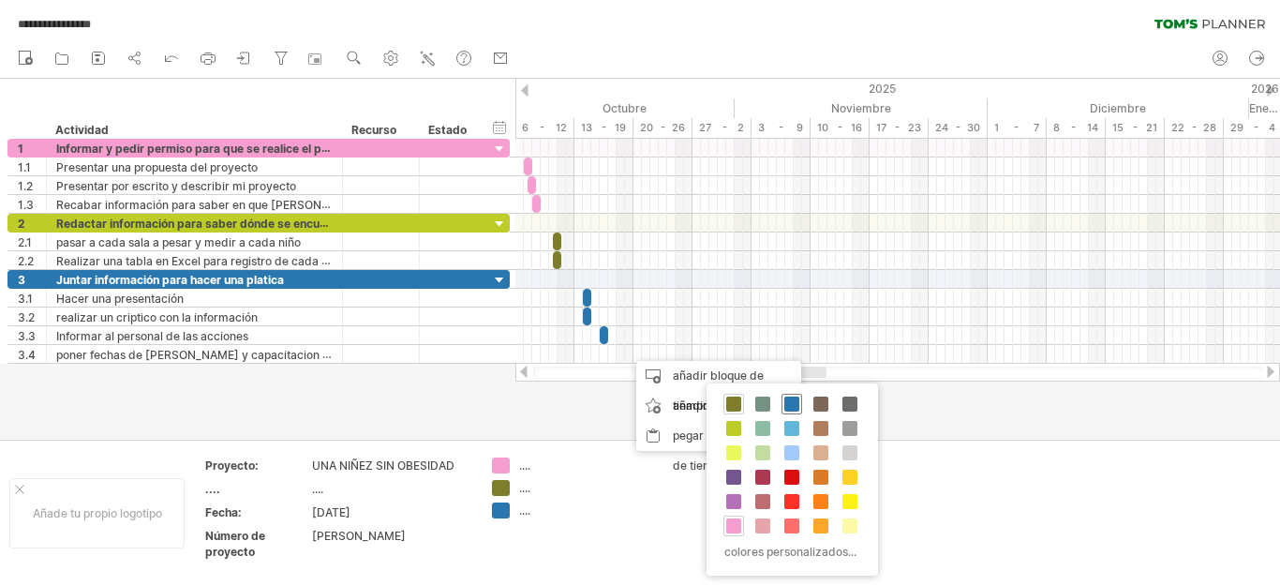
click at [791, 408] on span at bounding box center [791, 403] width 15 height 15
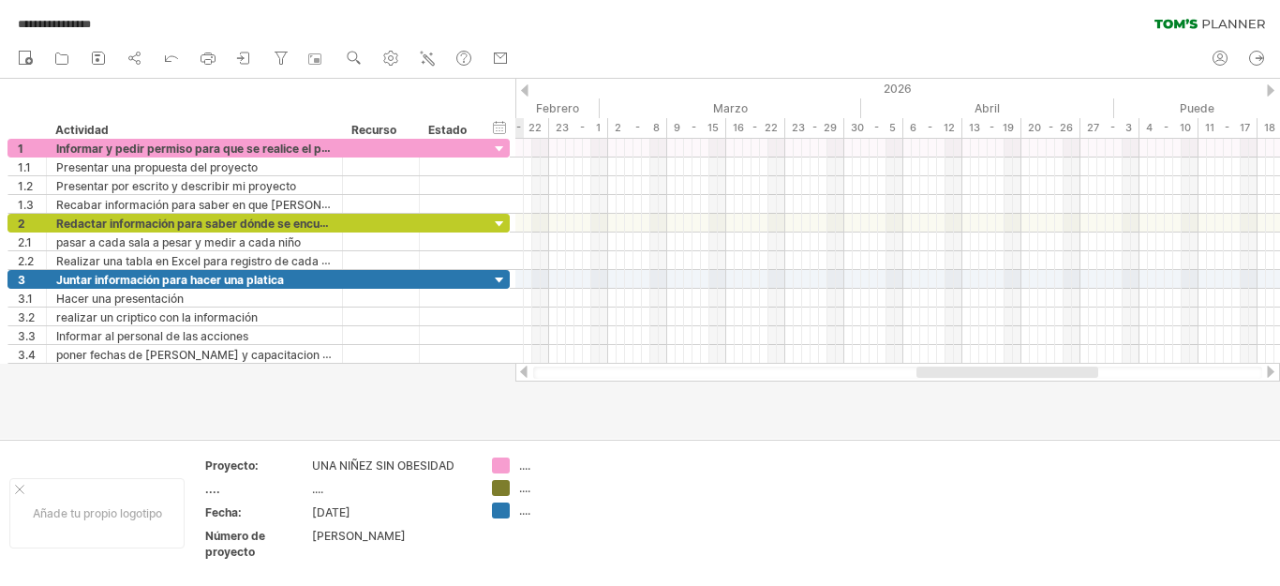
drag, startPoint x: 788, startPoint y: 375, endPoint x: 1060, endPoint y: 393, distance: 272.3
click at [1060, 393] on div "**********" at bounding box center [640, 293] width 1280 height 586
click at [497, 281] on div at bounding box center [500, 281] width 18 height 18
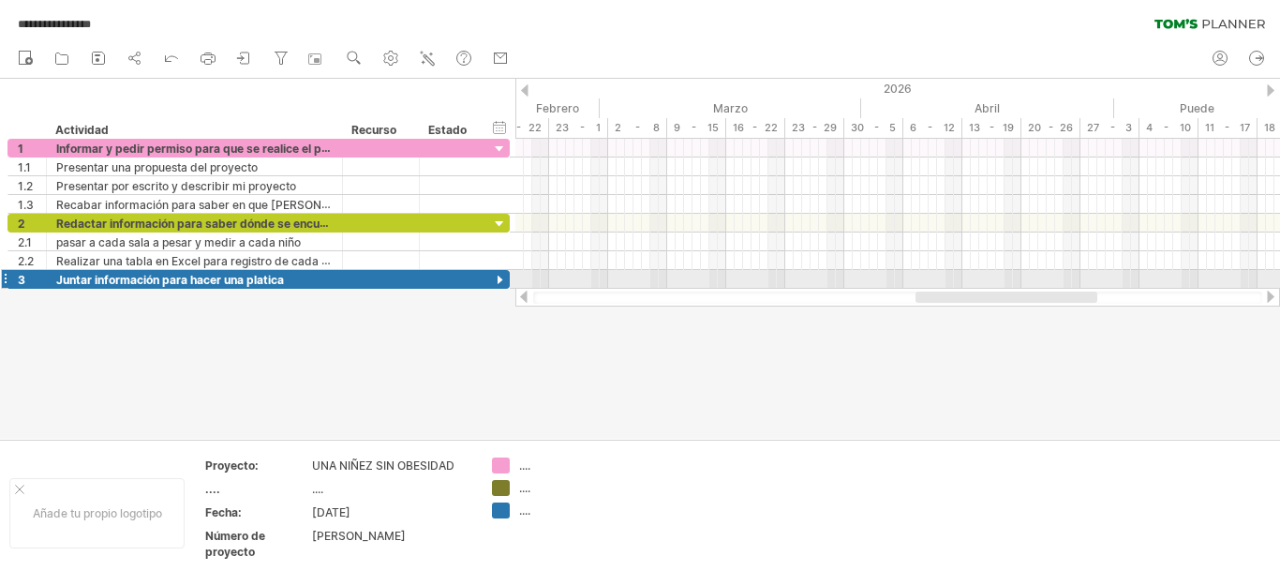
click at [498, 281] on div at bounding box center [500, 281] width 18 height 18
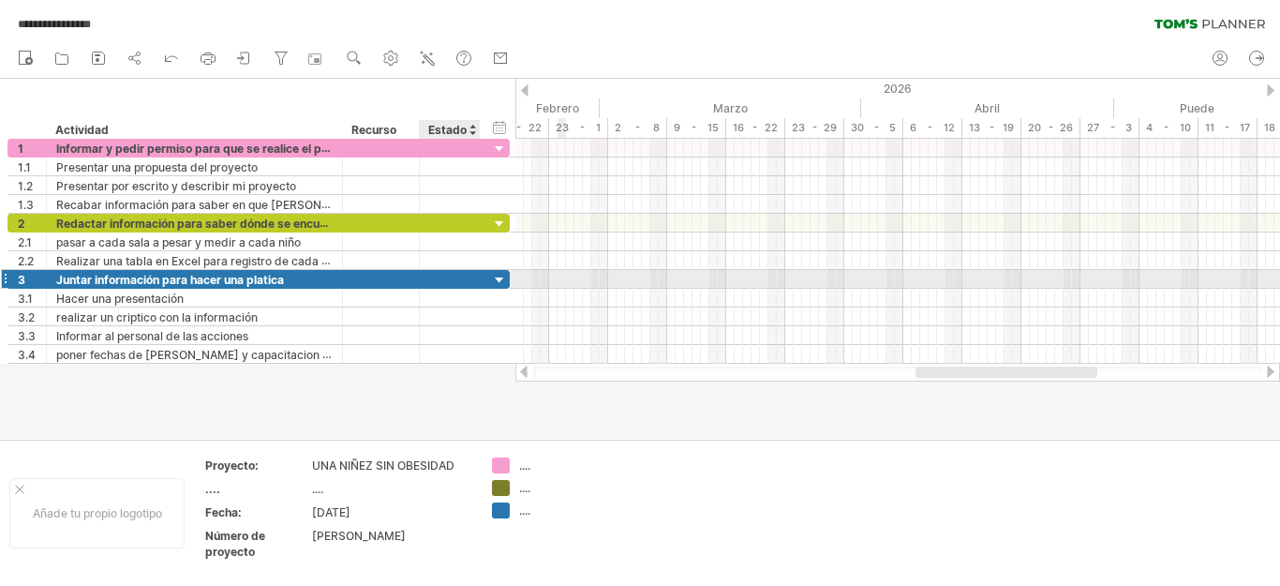
click at [508, 281] on div at bounding box center [500, 281] width 18 height 18
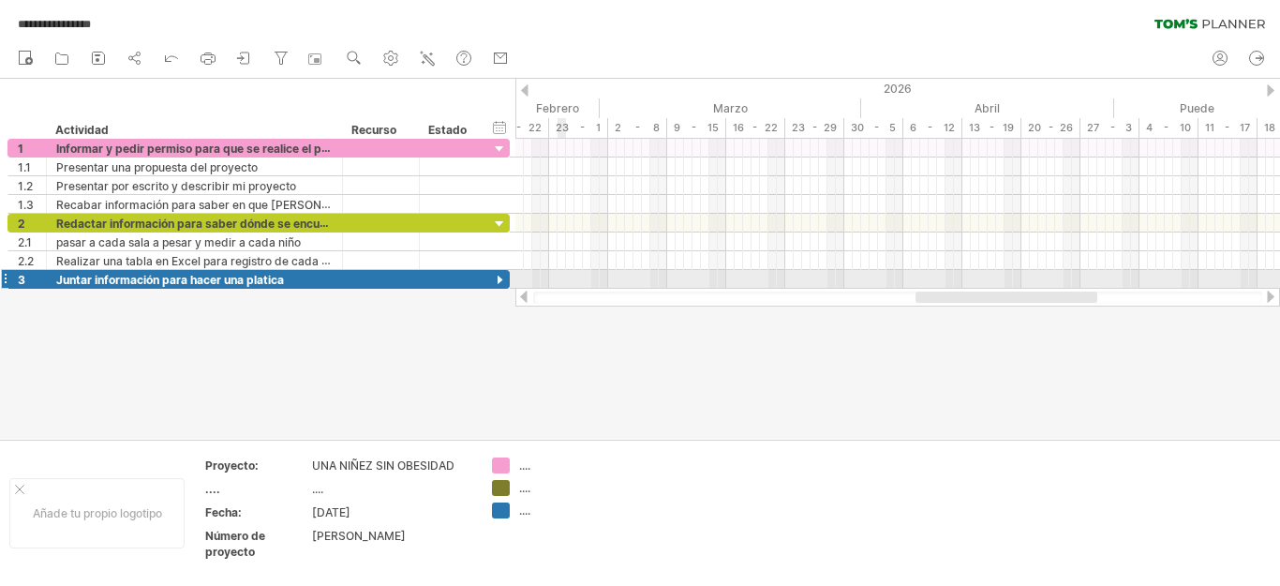
click at [505, 286] on div at bounding box center [500, 281] width 18 height 18
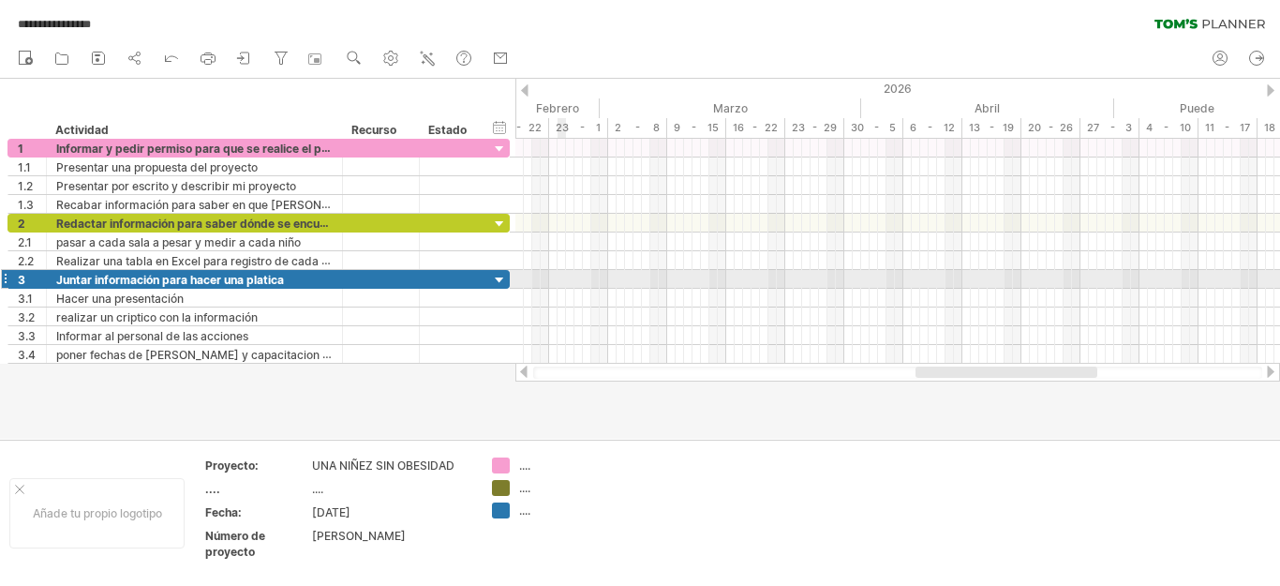
click at [498, 281] on div at bounding box center [500, 281] width 18 height 18
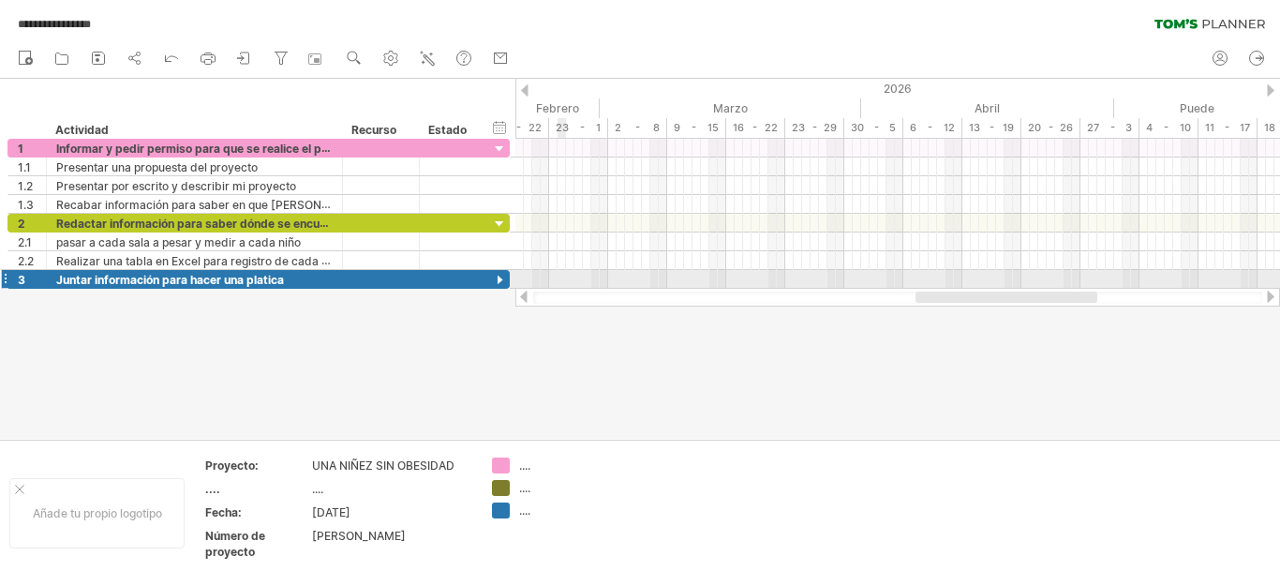
click at [494, 272] on div at bounding box center [500, 281] width 18 height 18
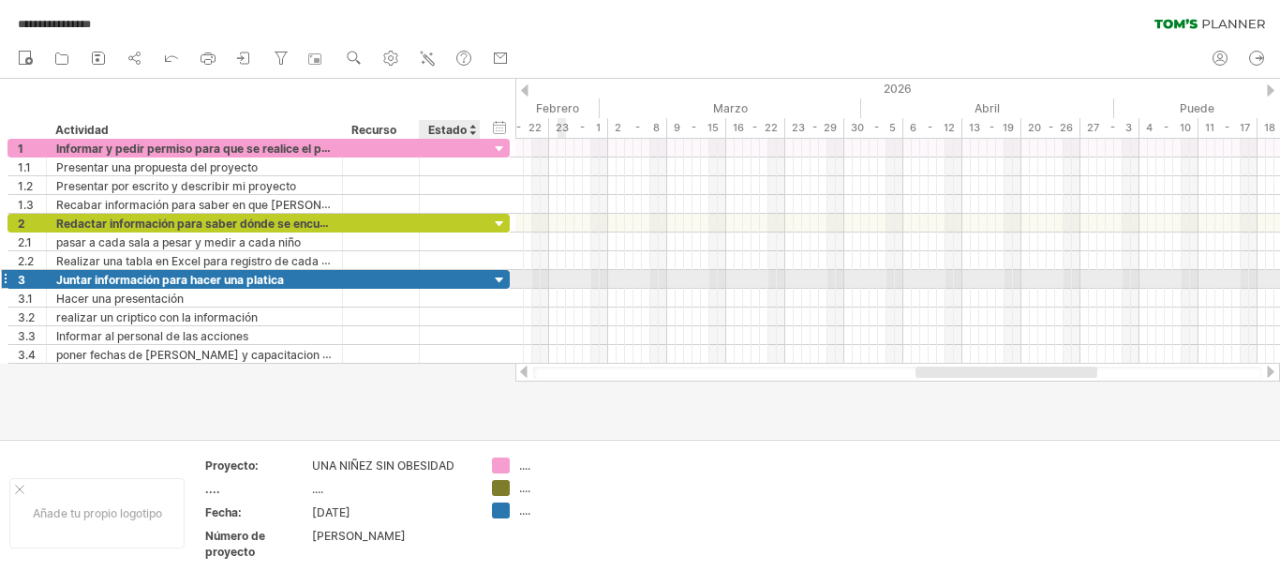
click at [498, 283] on div at bounding box center [500, 281] width 18 height 18
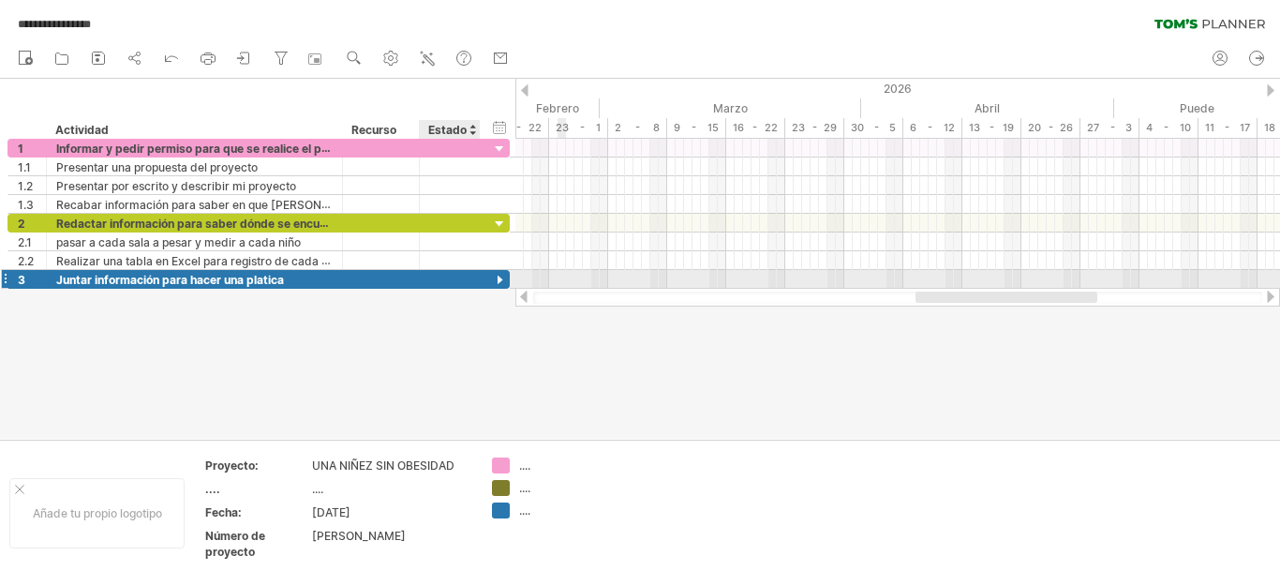
click at [496, 283] on div at bounding box center [500, 281] width 18 height 18
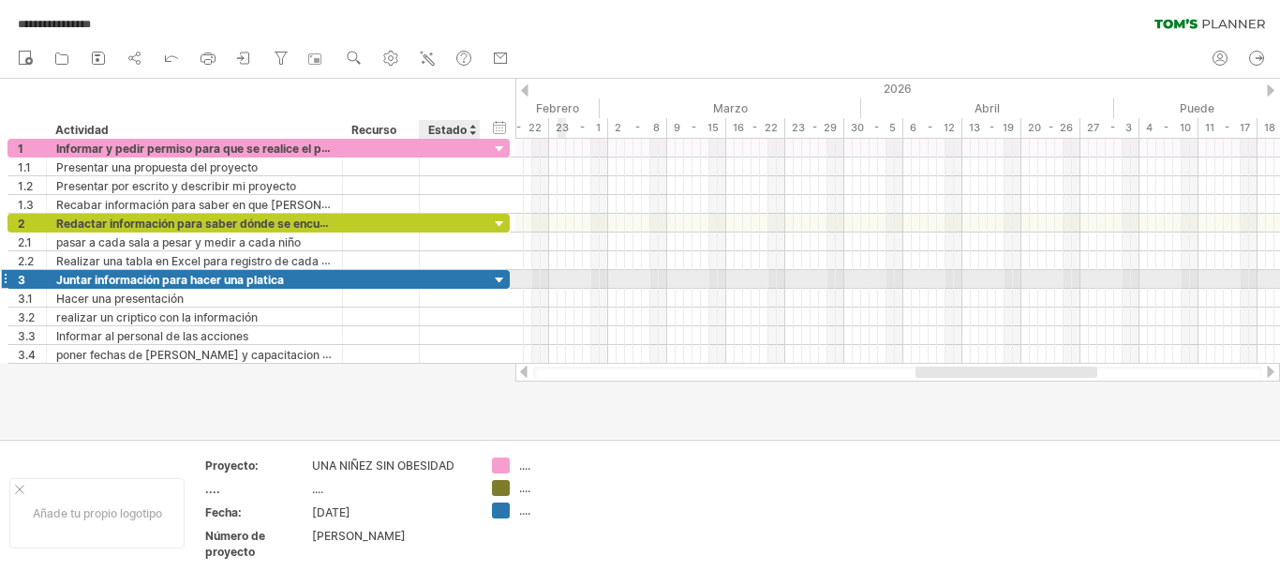
click at [436, 277] on div at bounding box center [449, 279] width 41 height 18
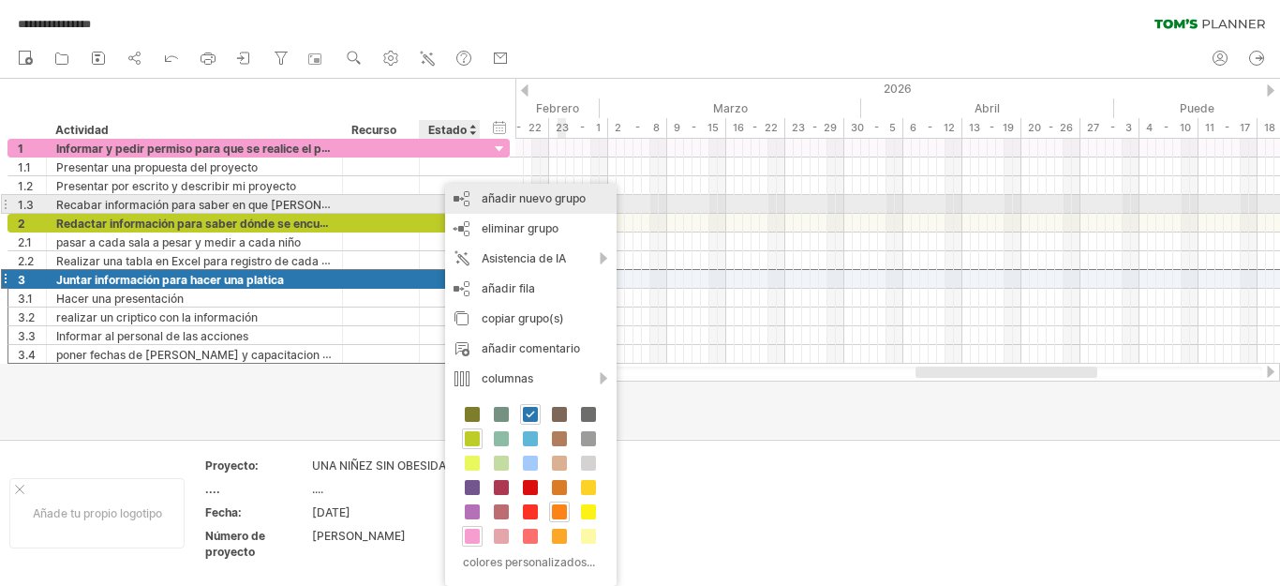
click at [543, 198] on font "añadir nuevo grupo" at bounding box center [534, 198] width 104 height 14
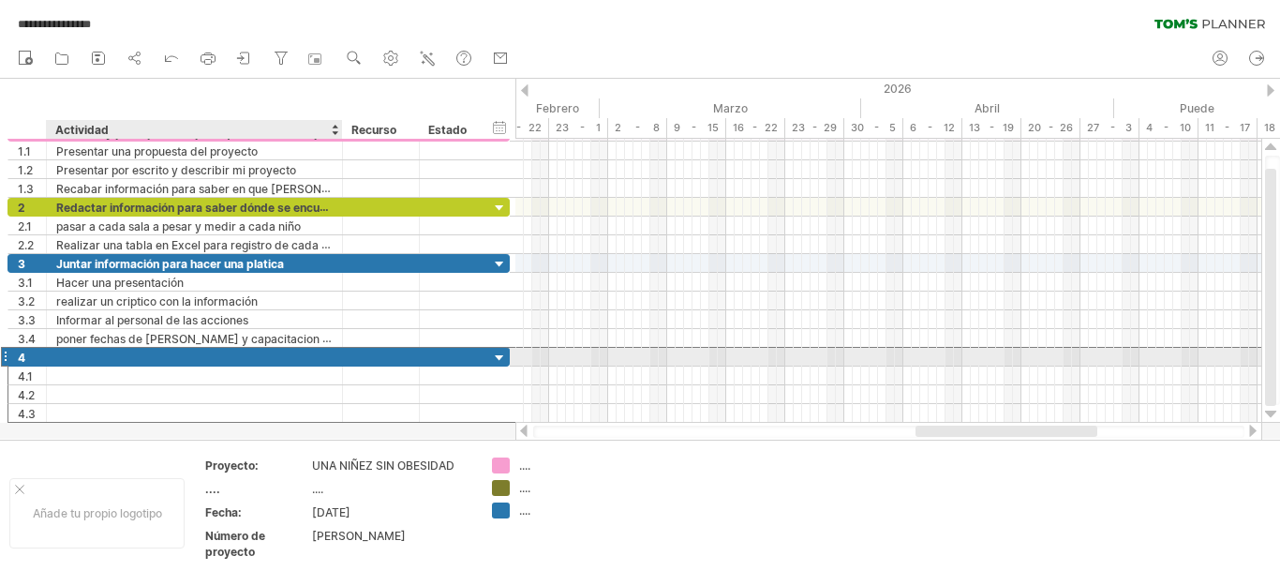
click at [128, 353] on div at bounding box center [194, 357] width 276 height 18
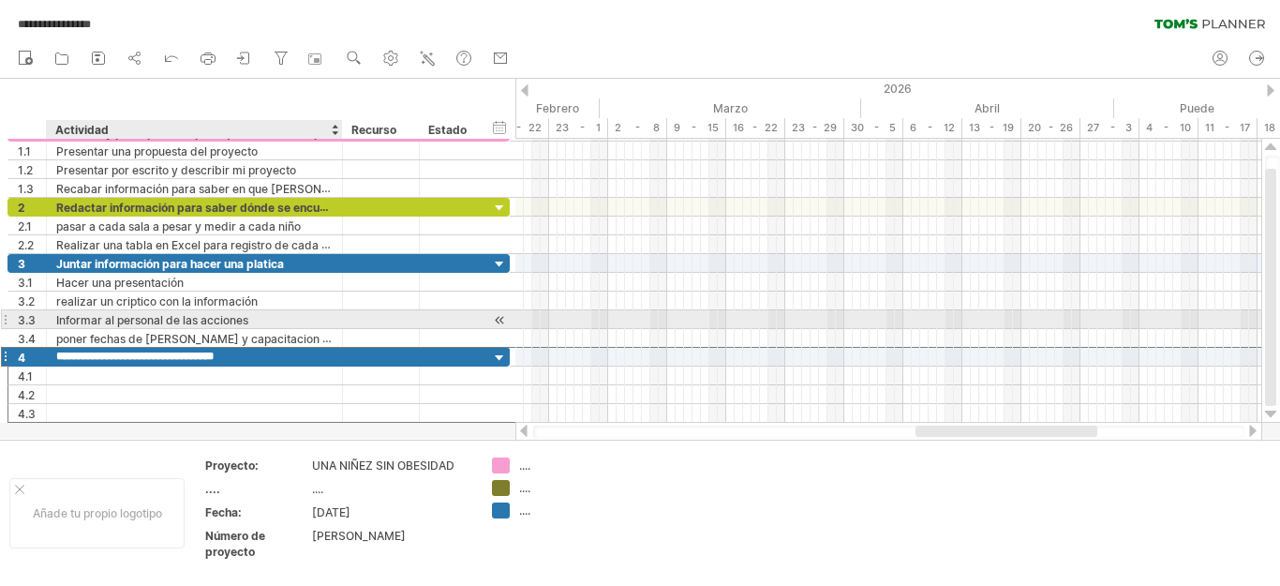
type input "**********"
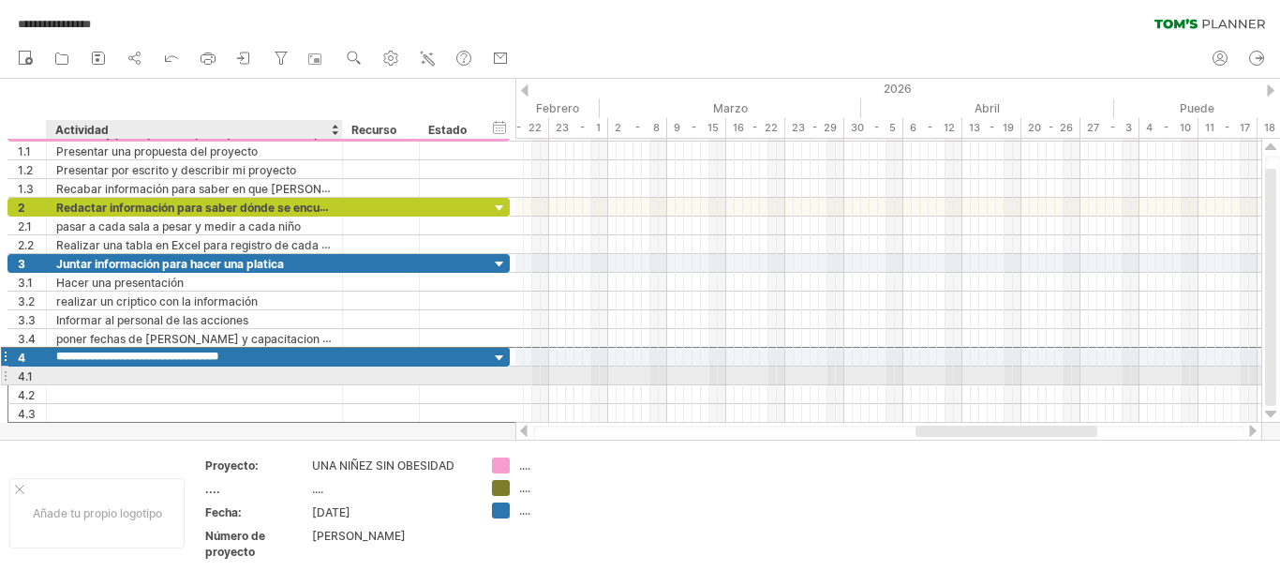
click at [91, 370] on div at bounding box center [194, 375] width 276 height 18
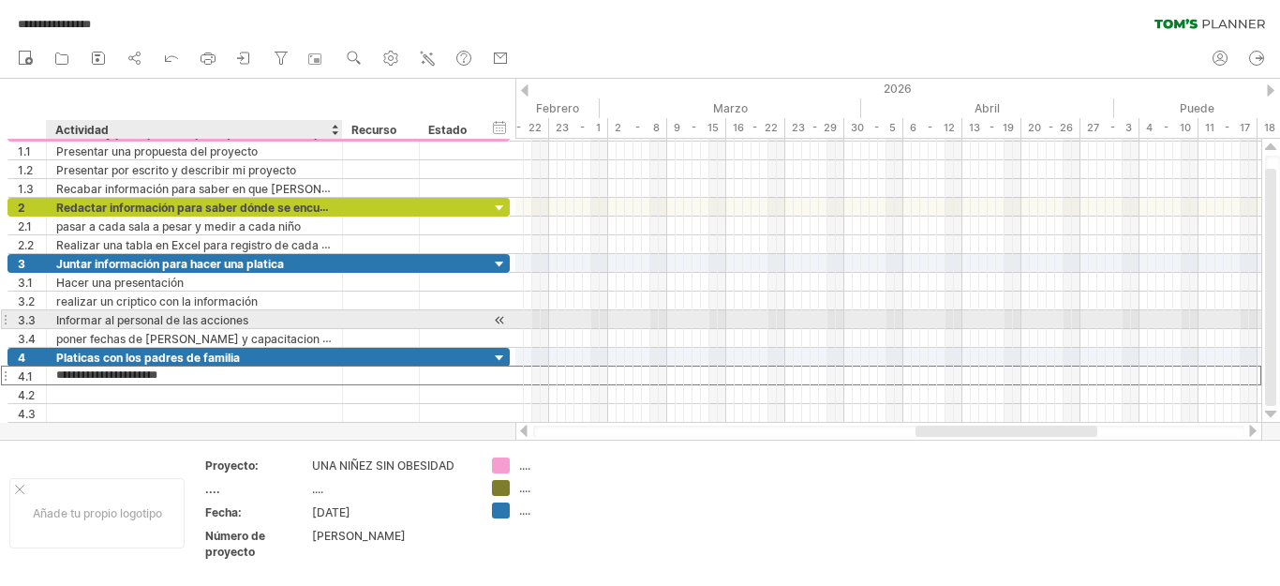
type input "**********"
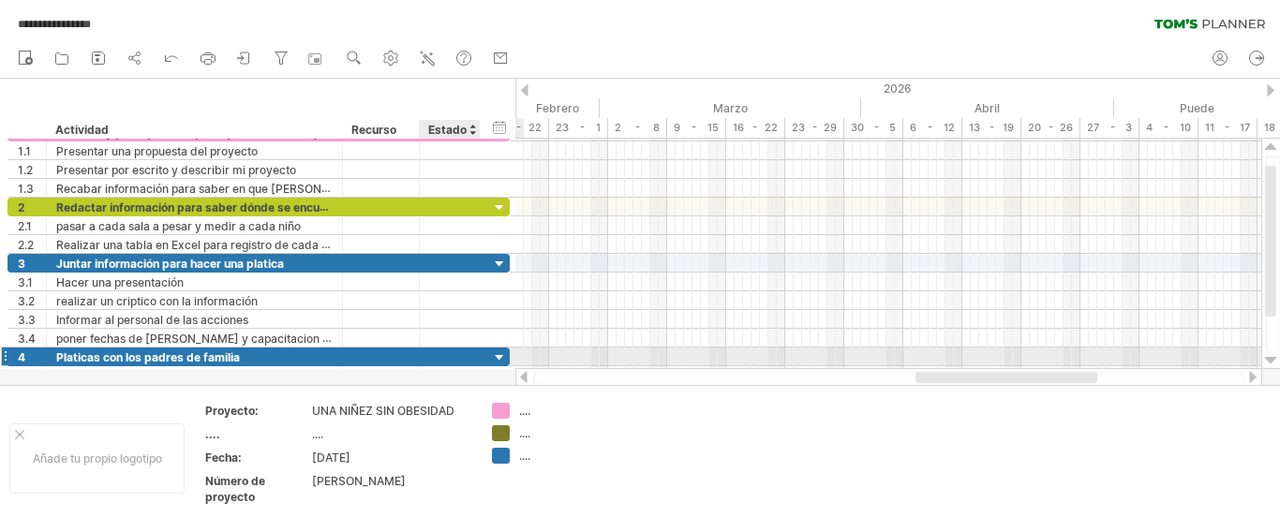
click at [497, 352] on div at bounding box center [500, 358] width 18 height 18
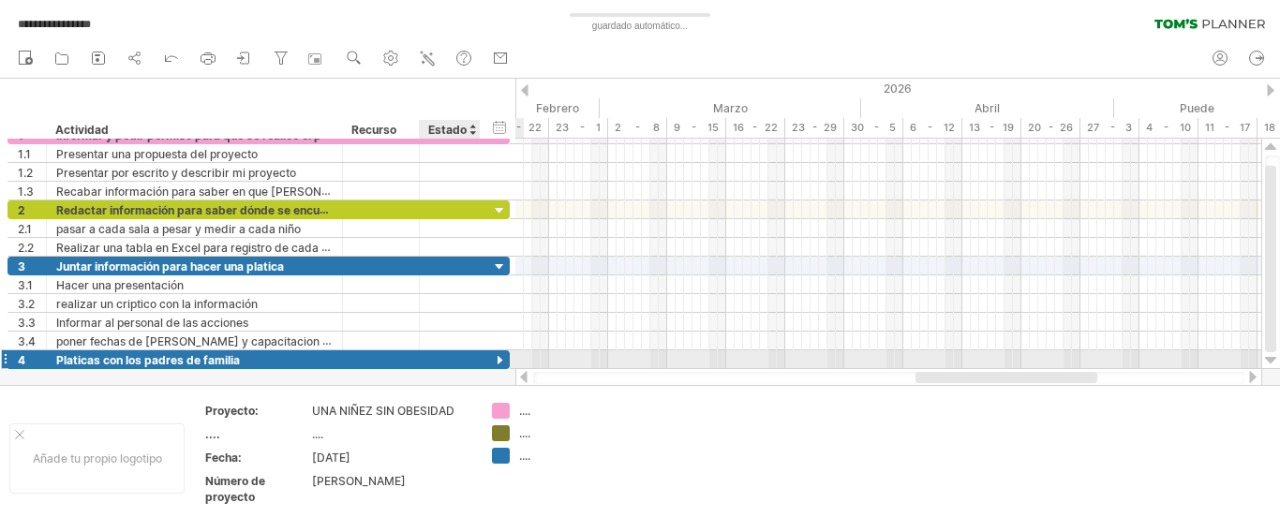
click at [498, 353] on div at bounding box center [500, 361] width 18 height 18
click at [498, 354] on div at bounding box center [500, 361] width 18 height 18
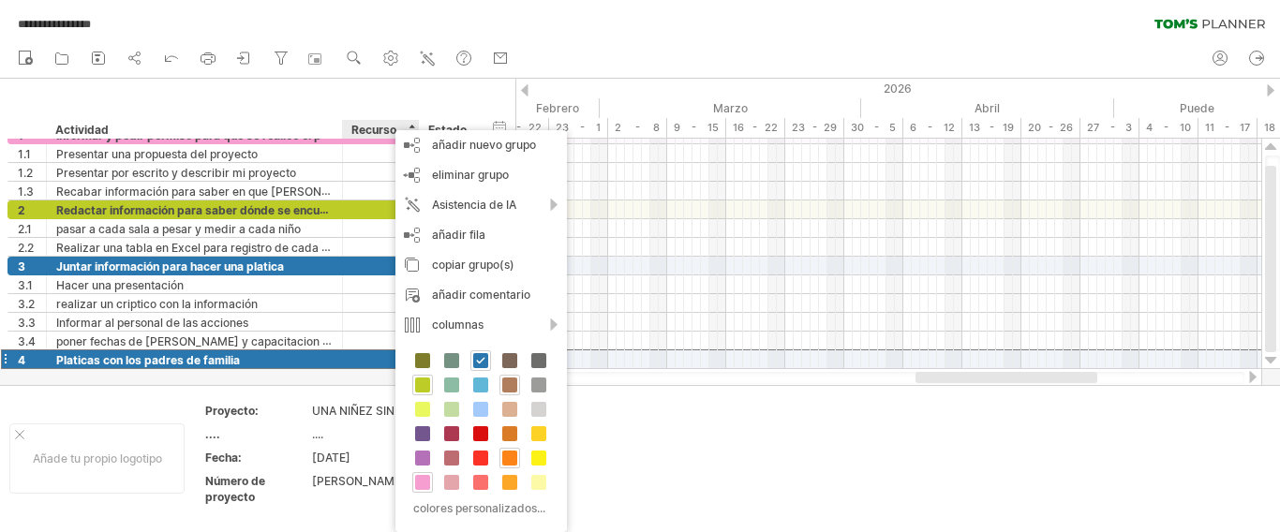
click at [512, 385] on span at bounding box center [509, 385] width 15 height 15
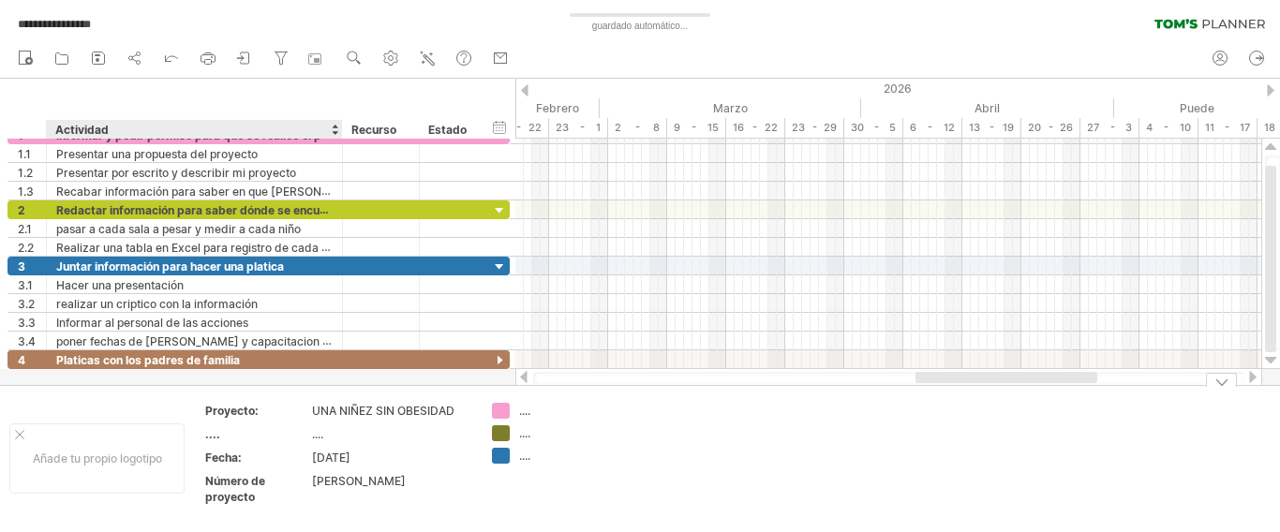
click at [318, 382] on div at bounding box center [640, 232] width 1280 height 306
click at [350, 359] on div at bounding box center [381, 359] width 77 height 18
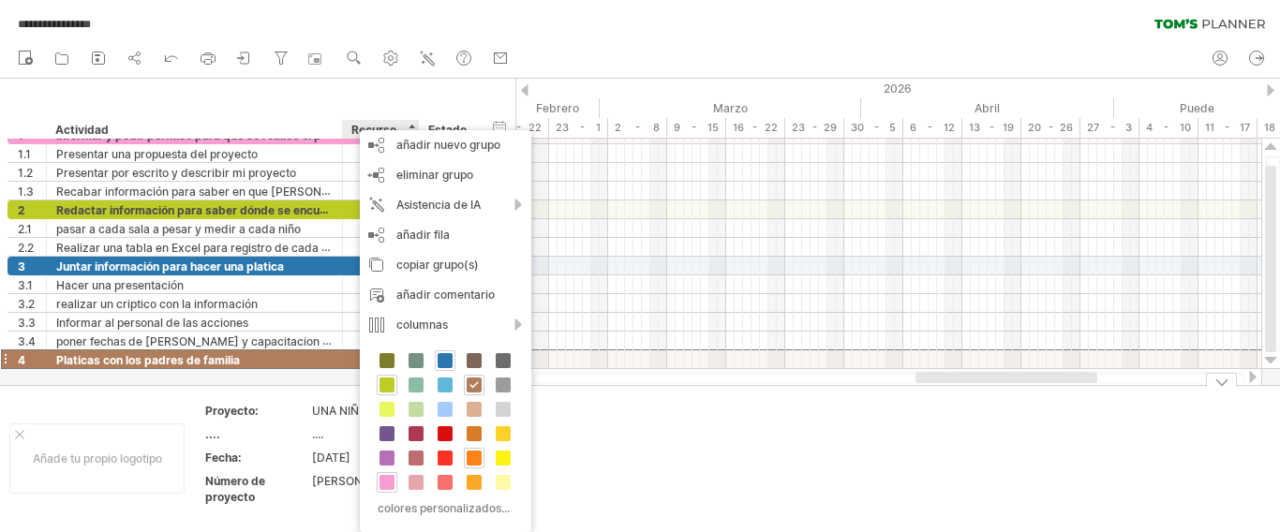
click at [596, 457] on div "...." at bounding box center [570, 456] width 102 height 16
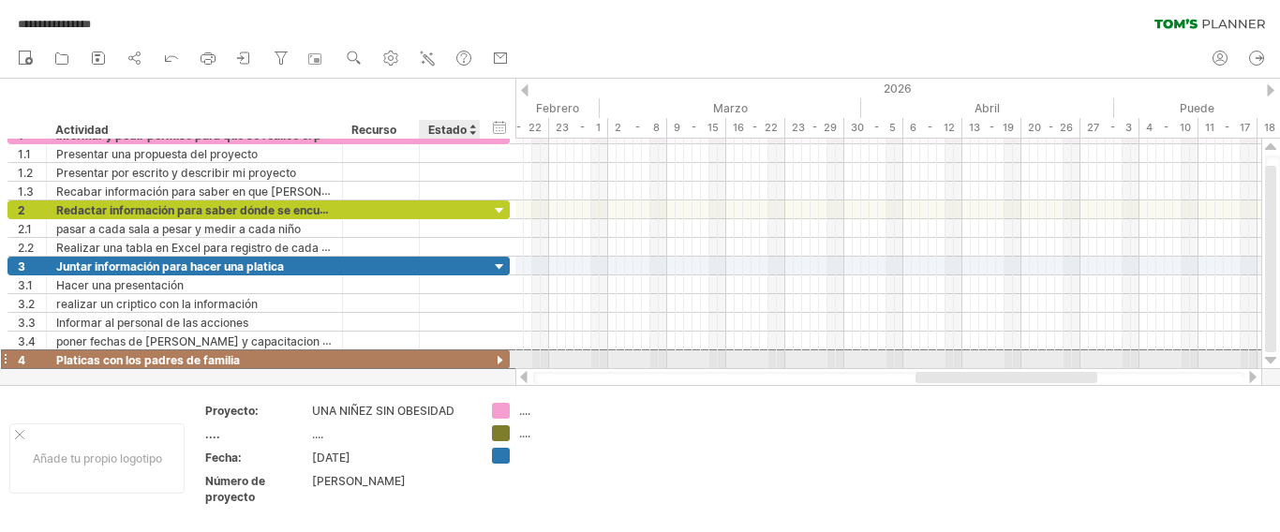
click at [460, 363] on div at bounding box center [449, 359] width 41 height 18
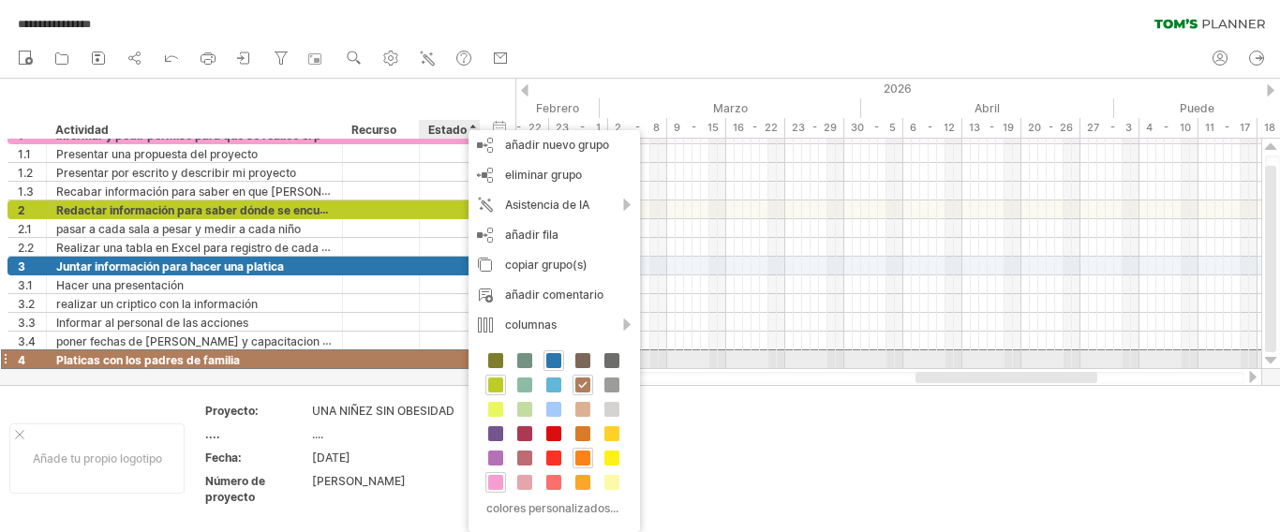
click at [428, 361] on div at bounding box center [450, 359] width 61 height 18
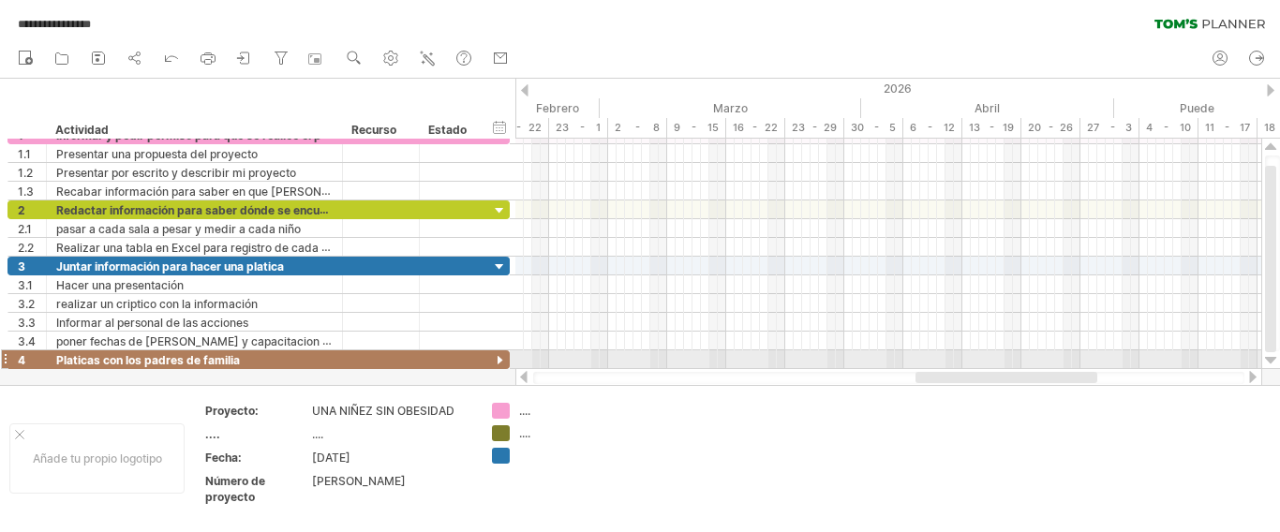
click at [7, 363] on div at bounding box center [4, 359] width 7 height 20
click at [497, 360] on div at bounding box center [500, 361] width 18 height 18
click at [498, 360] on div at bounding box center [500, 361] width 18 height 18
click at [375, 376] on div at bounding box center [640, 232] width 1280 height 306
drag, startPoint x: 244, startPoint y: 388, endPoint x: 271, endPoint y: 376, distance: 29.8
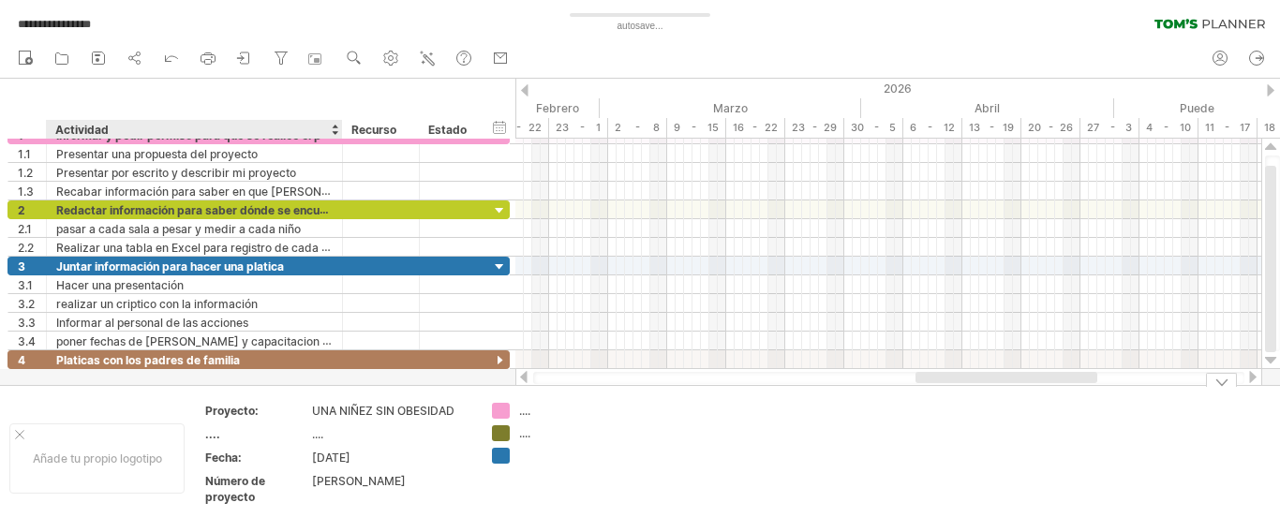
click at [244, 387] on div "Añade tu propio logotipo Proyecto: UNA NIÑEZ SIN OBESIDAD .... .... Fecha: [DAT…" at bounding box center [640, 458] width 1280 height 146
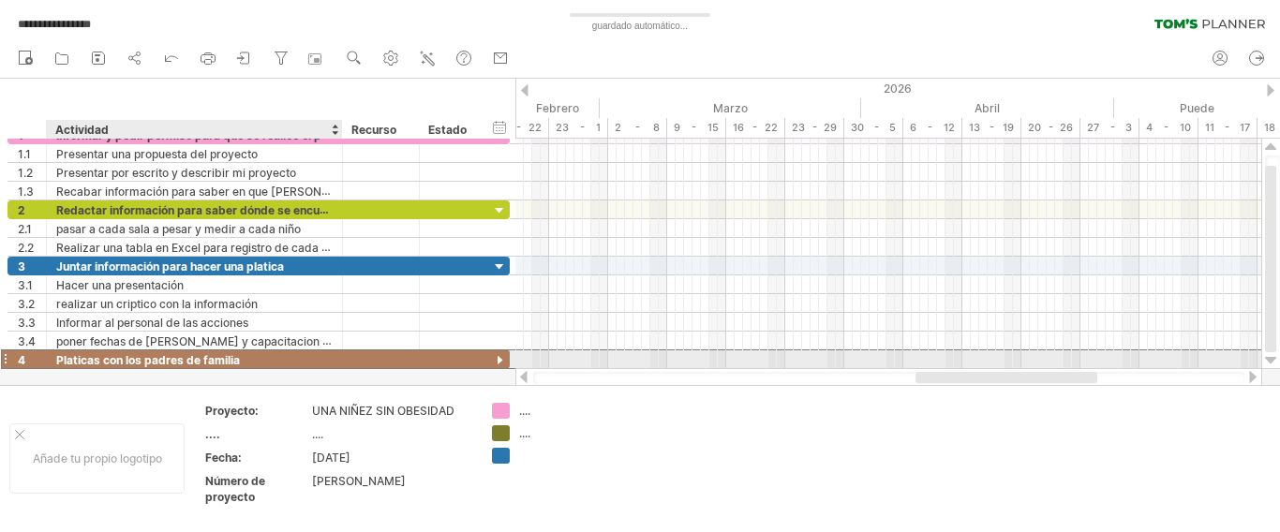
click at [282, 364] on div "Platicas con los padres de familia" at bounding box center [194, 359] width 276 height 18
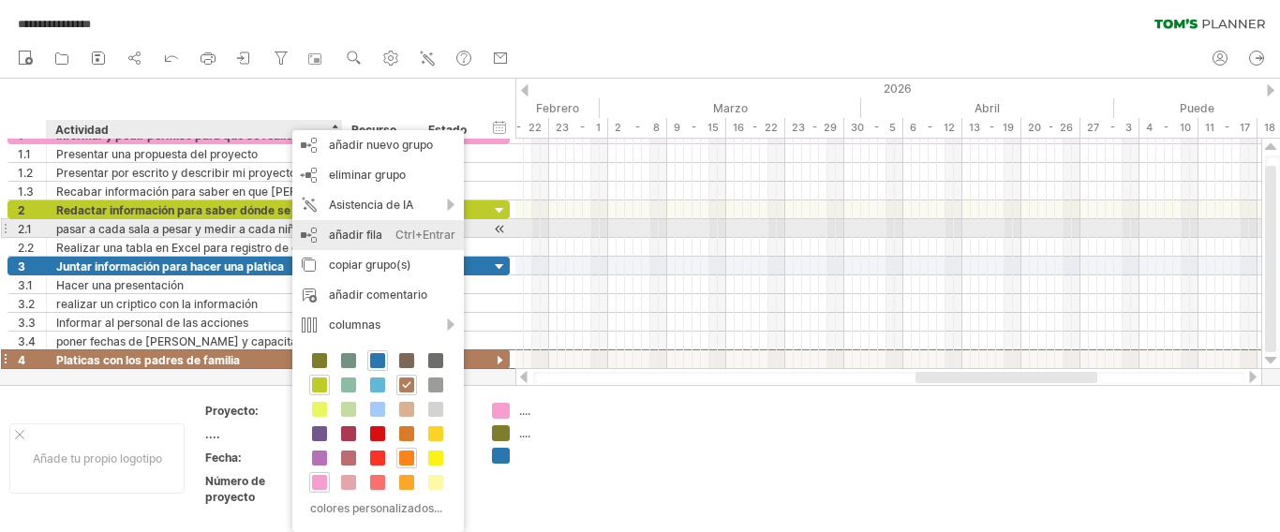
click at [385, 233] on div "añadir fila Ctrl+Entrar Cmd+Entrar" at bounding box center [377, 235] width 171 height 30
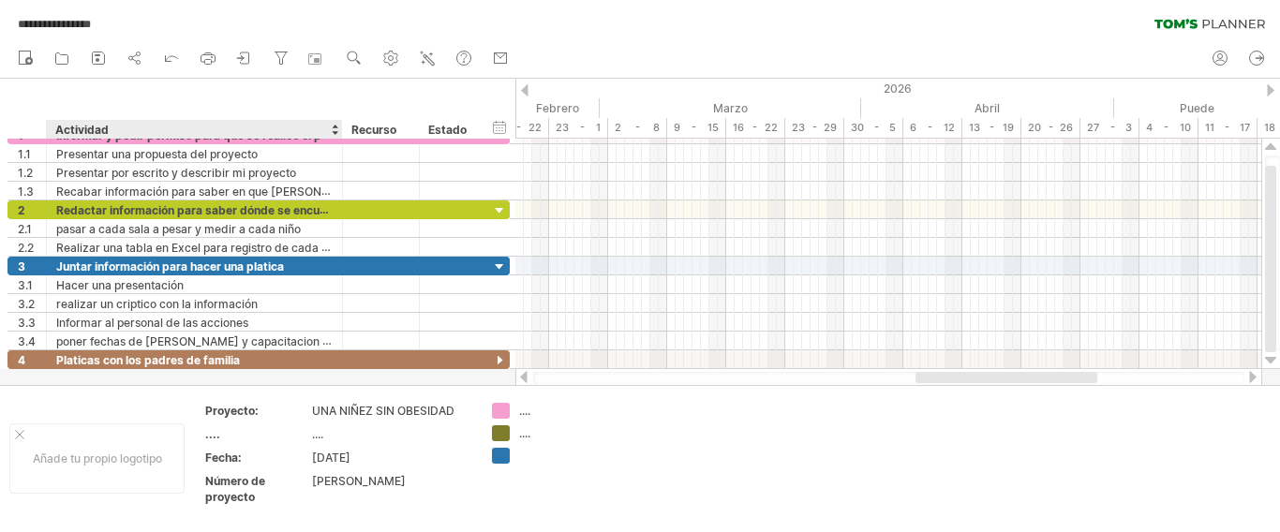
click at [240, 379] on div at bounding box center [640, 232] width 1280 height 306
click at [434, 379] on div at bounding box center [640, 232] width 1280 height 306
click at [440, 377] on div at bounding box center [640, 232] width 1280 height 306
click at [443, 375] on div at bounding box center [640, 232] width 1280 height 306
click at [502, 374] on div at bounding box center [640, 232] width 1280 height 306
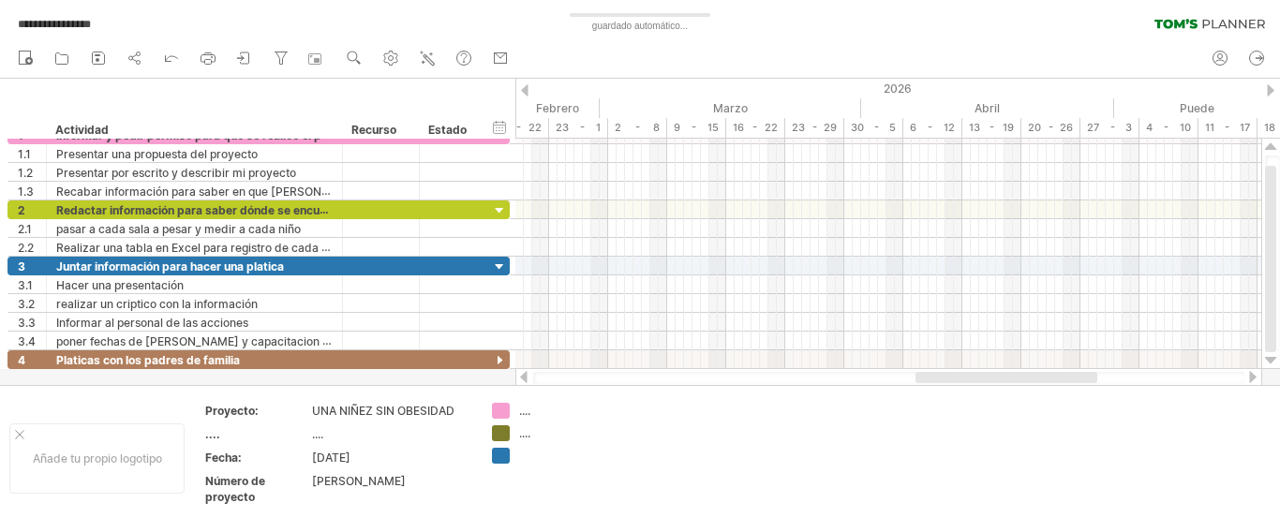
click at [521, 375] on div at bounding box center [523, 377] width 15 height 12
click at [522, 375] on div at bounding box center [523, 377] width 15 height 12
click at [518, 379] on div at bounding box center [523, 377] width 15 height 12
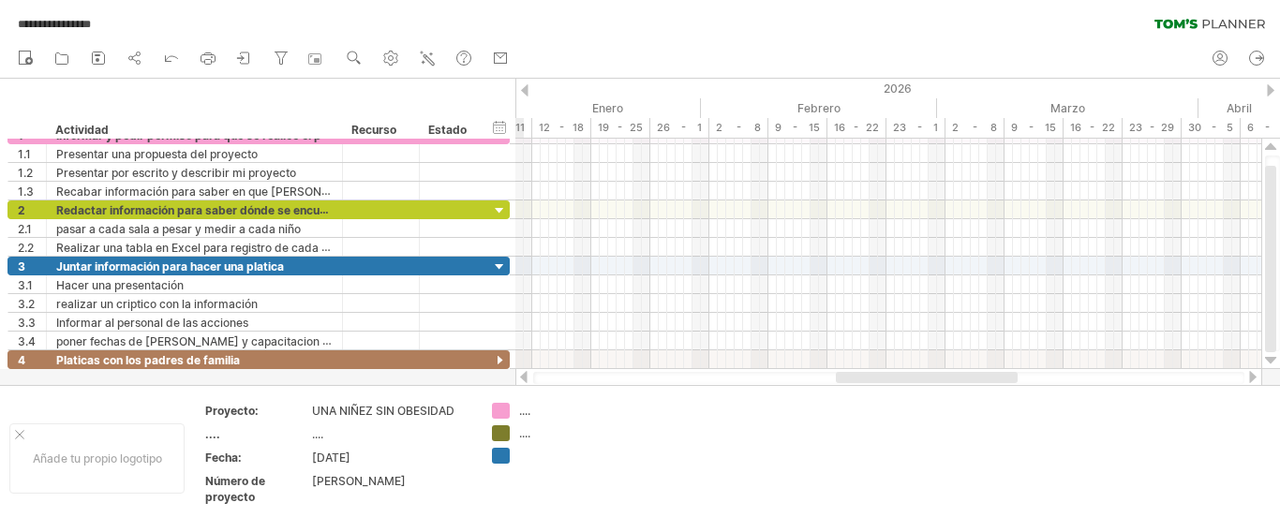
click at [519, 376] on div at bounding box center [523, 377] width 15 height 12
click at [520, 376] on div at bounding box center [523, 377] width 15 height 12
click at [521, 376] on div at bounding box center [523, 377] width 15 height 12
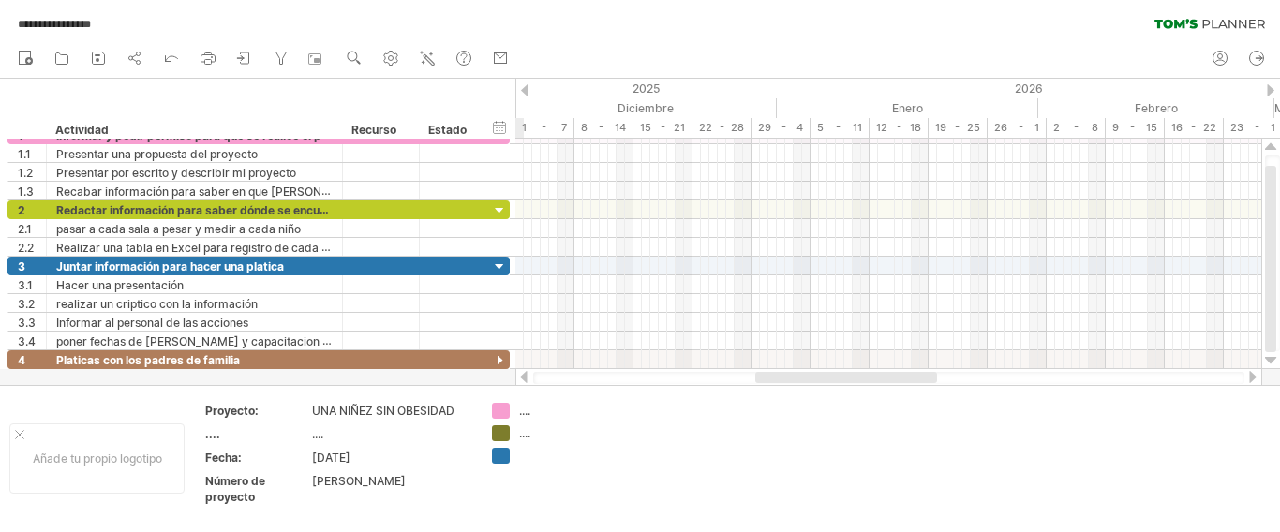
click at [525, 375] on div at bounding box center [523, 377] width 15 height 12
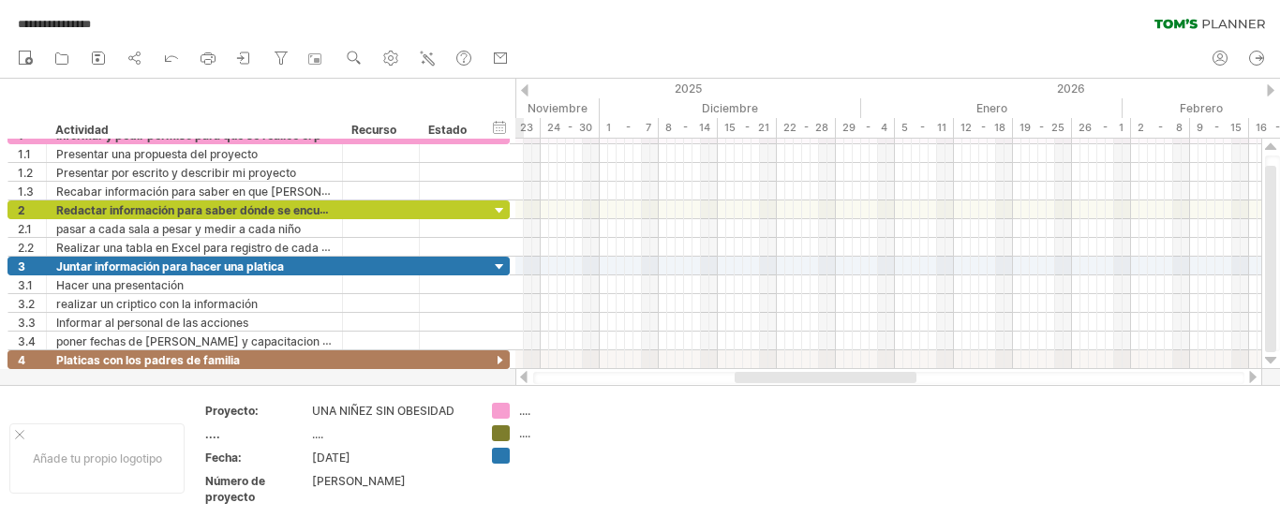
click at [525, 375] on div at bounding box center [523, 377] width 15 height 12
click at [529, 378] on div at bounding box center [523, 377] width 15 height 12
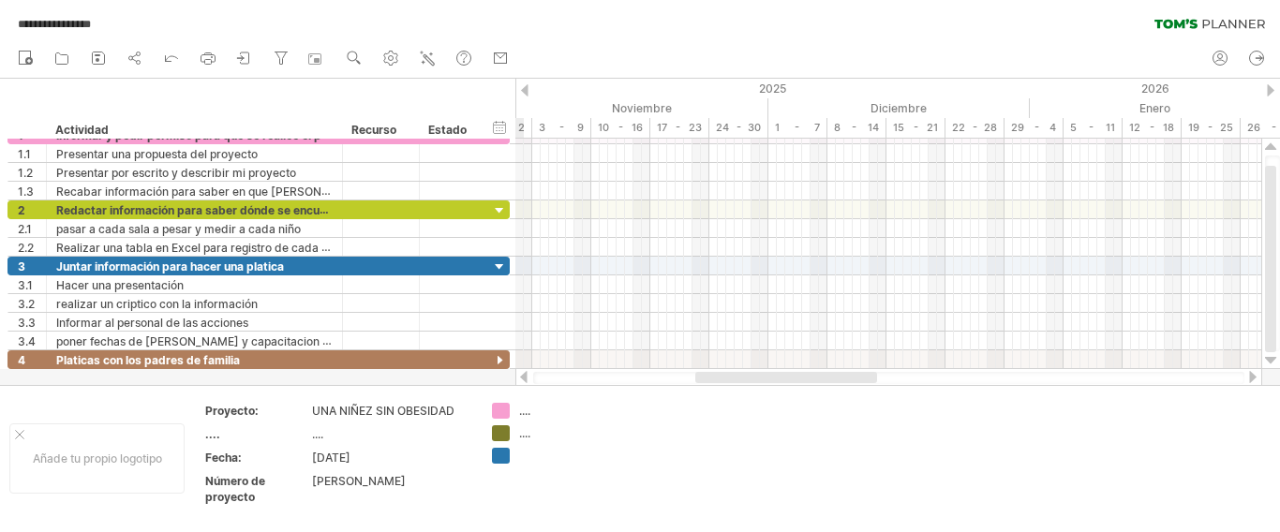
click at [529, 377] on div at bounding box center [523, 377] width 15 height 12
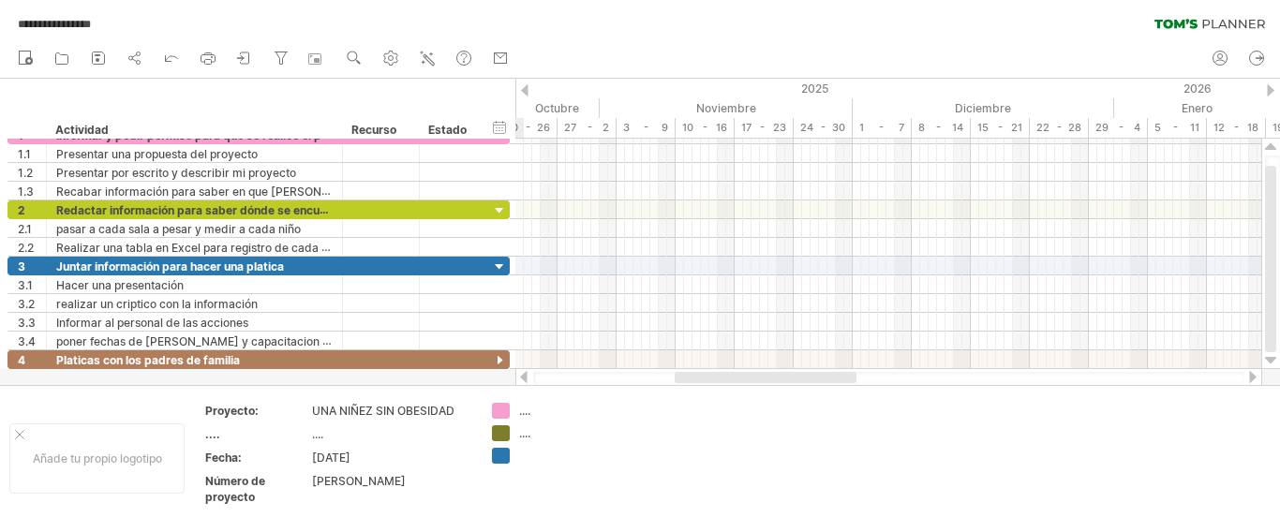
click at [520, 377] on div at bounding box center [523, 377] width 15 height 12
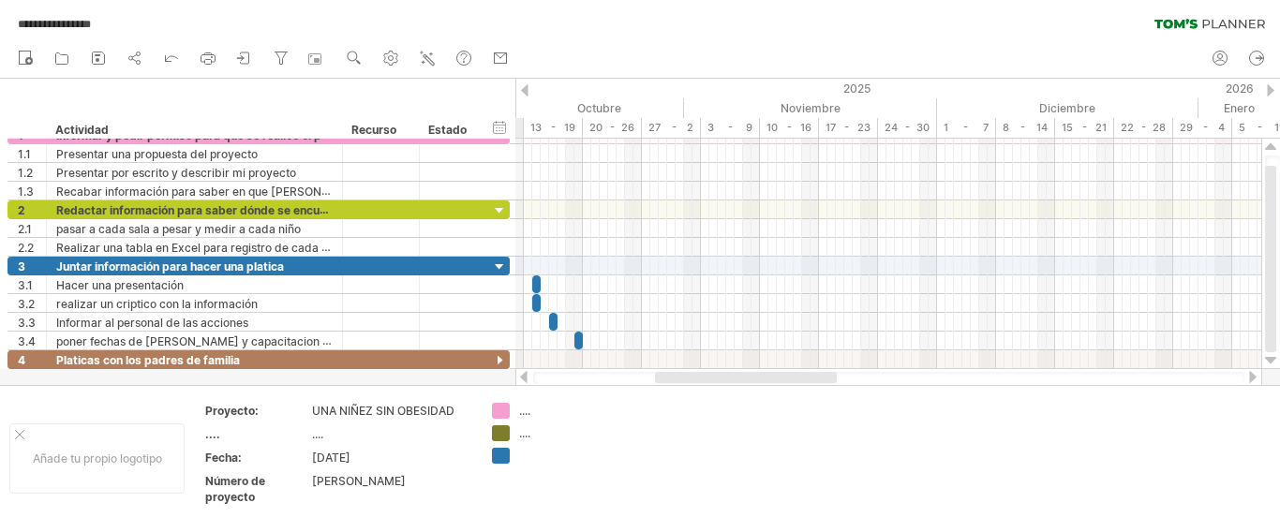
click at [520, 377] on div at bounding box center [523, 377] width 15 height 12
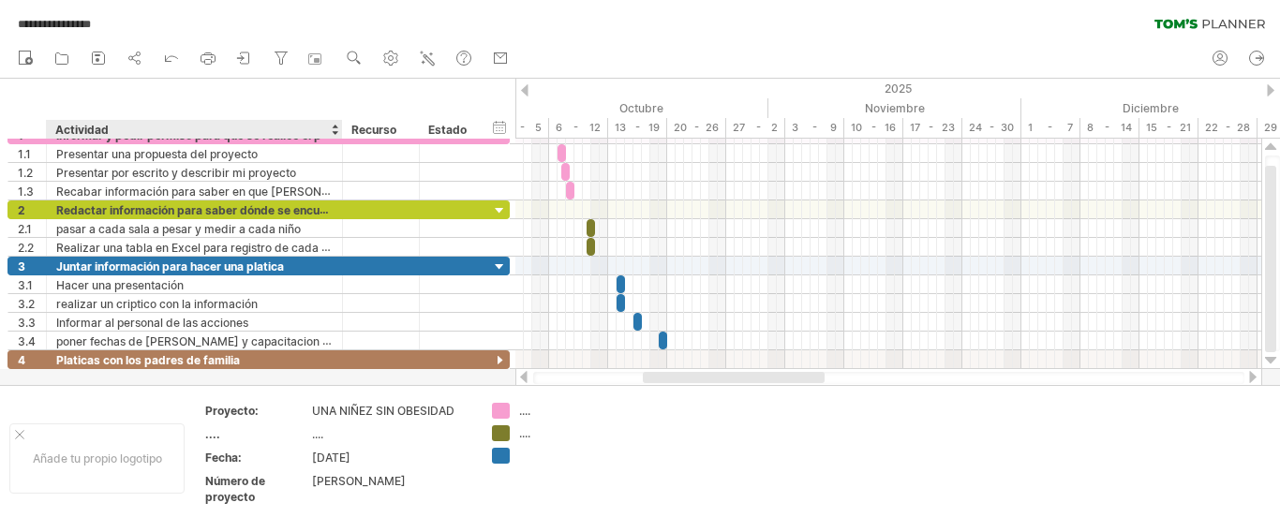
click at [209, 372] on div at bounding box center [640, 232] width 1280 height 306
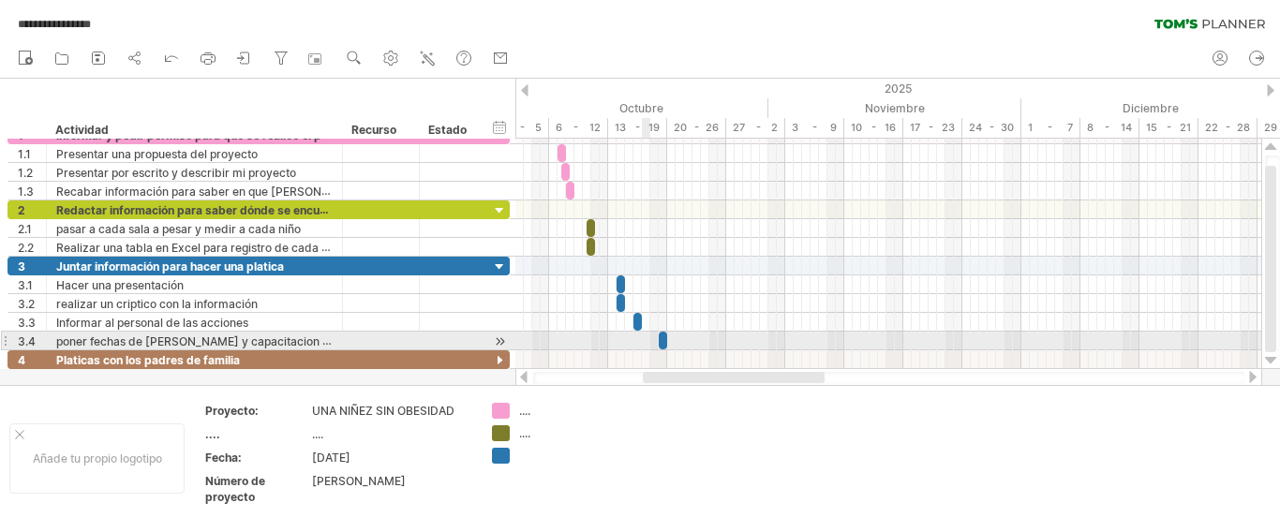
click at [647, 344] on div at bounding box center [888, 341] width 746 height 19
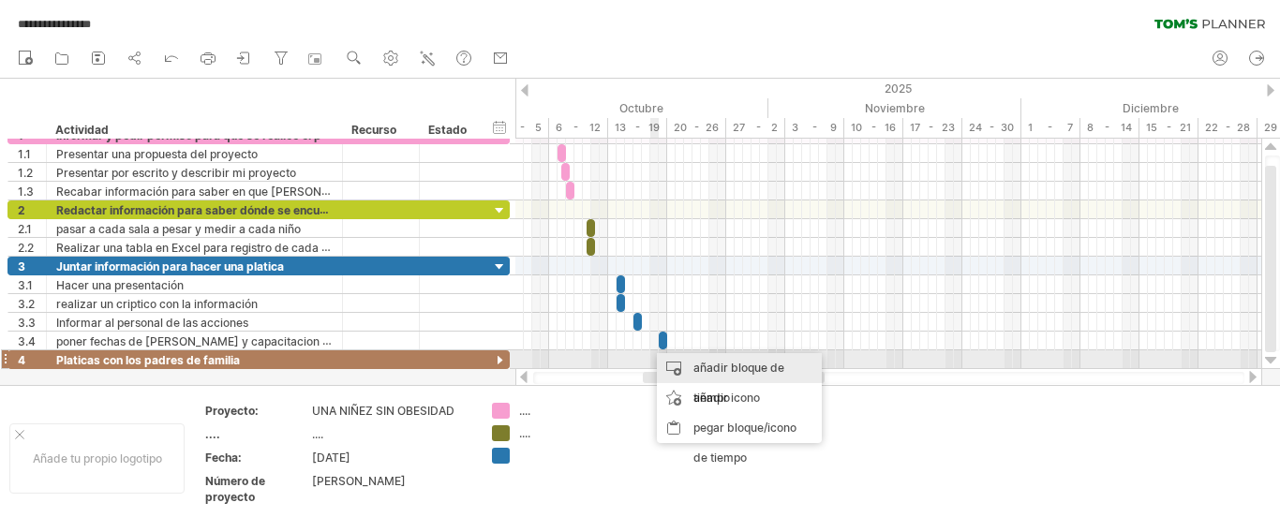
click at [691, 368] on div "añadir bloque de tiempo" at bounding box center [739, 383] width 165 height 60
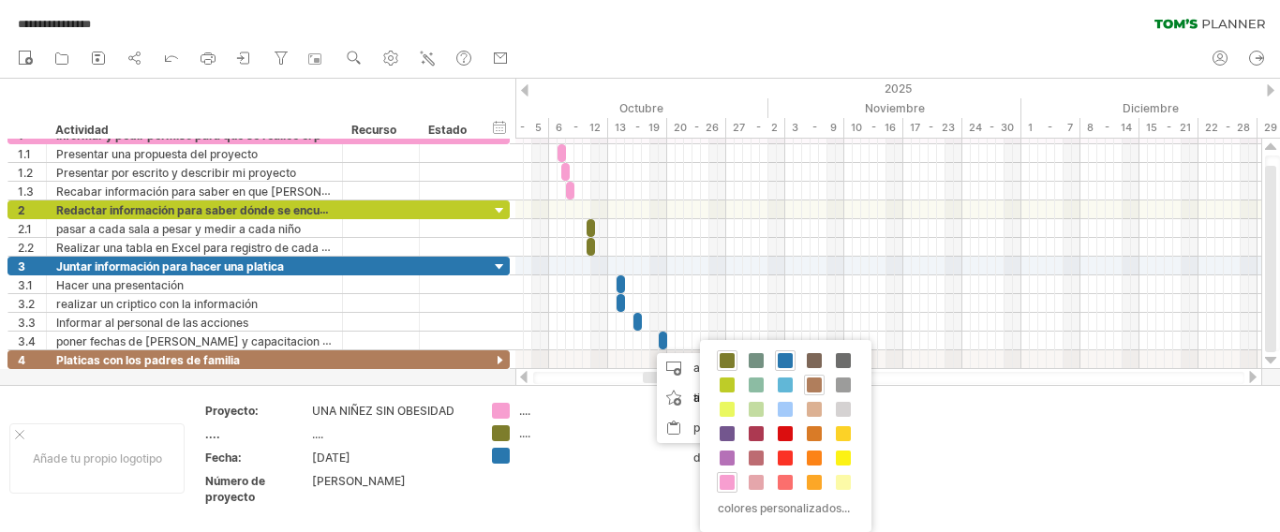
click at [813, 384] on span at bounding box center [814, 385] width 15 height 15
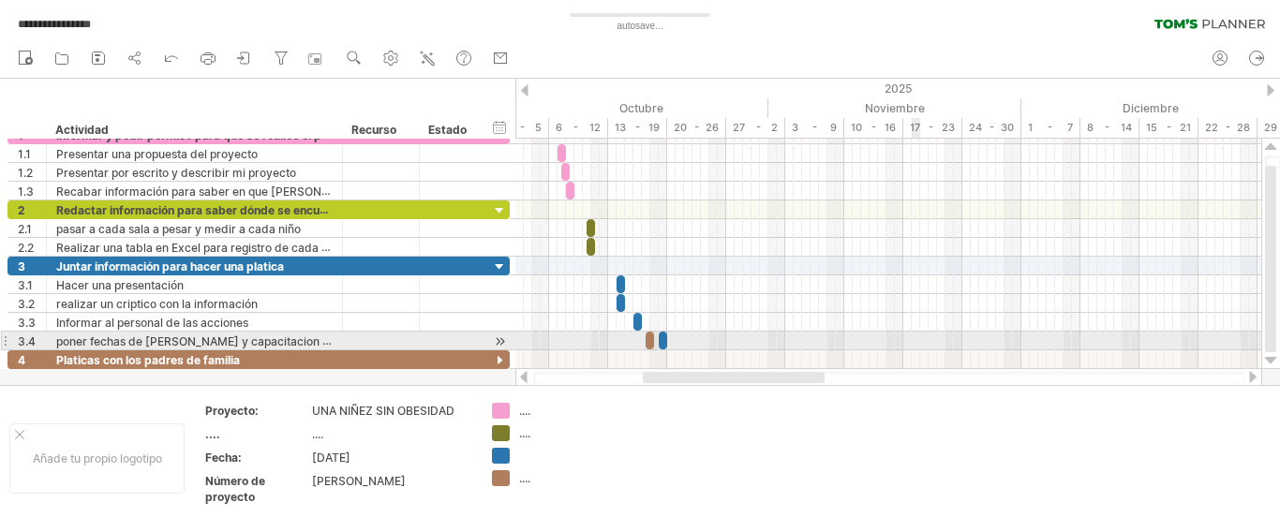
click at [918, 339] on div at bounding box center [888, 341] width 746 height 19
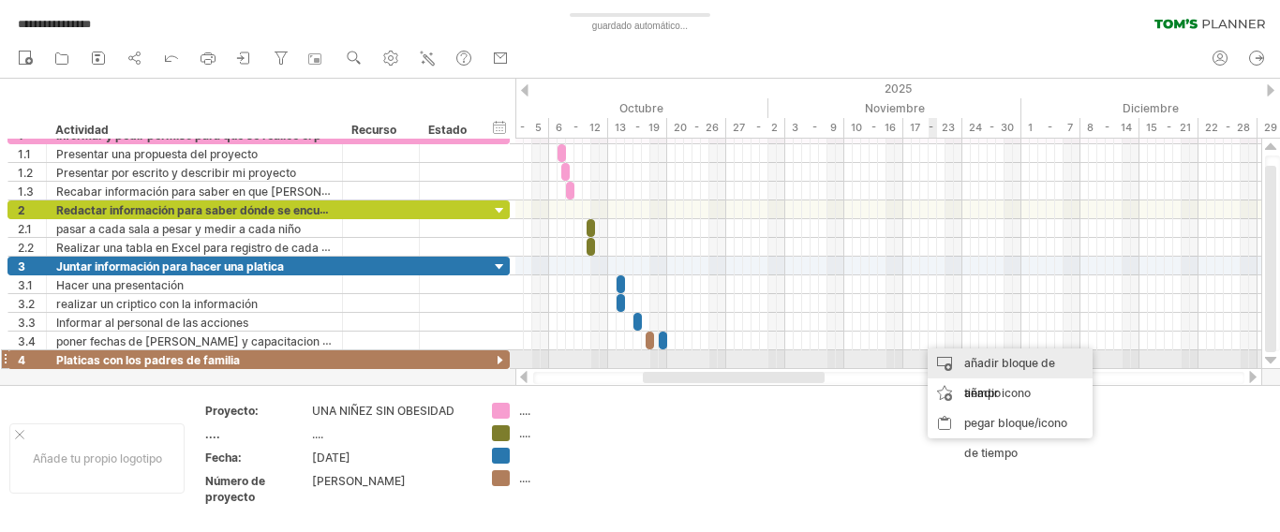
click at [970, 360] on font "añadir bloque de tiempo" at bounding box center [1009, 378] width 91 height 44
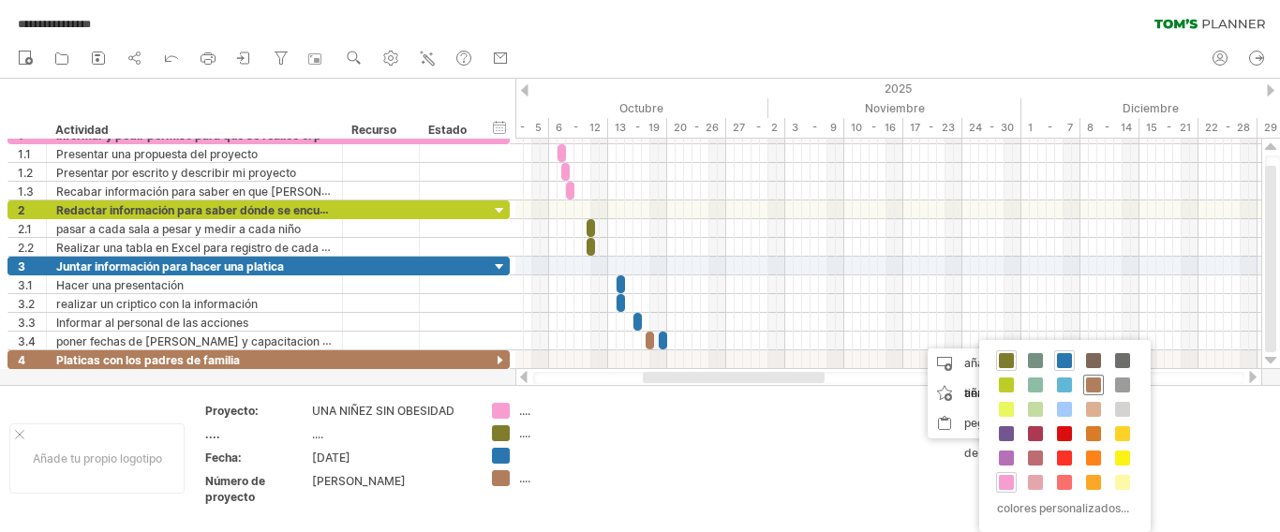
click at [1093, 382] on span at bounding box center [1093, 385] width 15 height 15
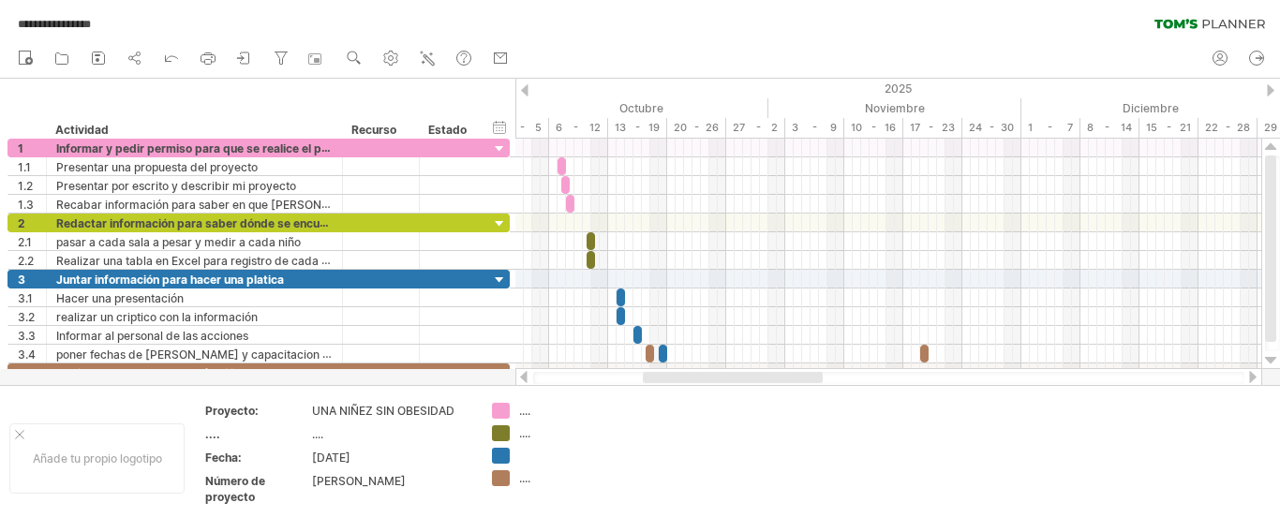
click at [1270, 88] on div at bounding box center [1270, 90] width 7 height 12
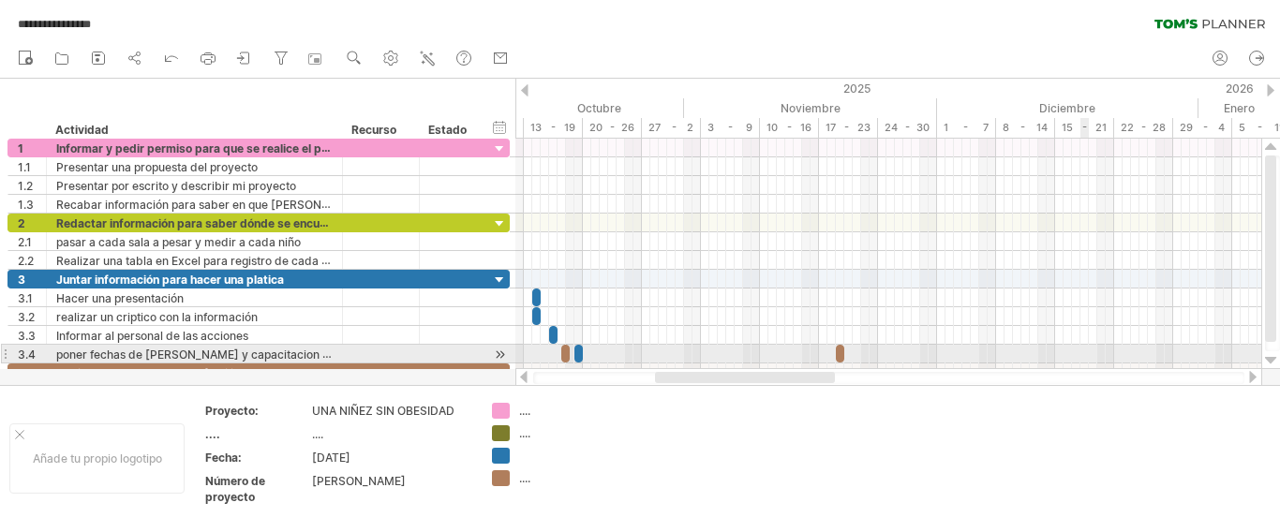
click at [1086, 349] on div at bounding box center [888, 354] width 746 height 19
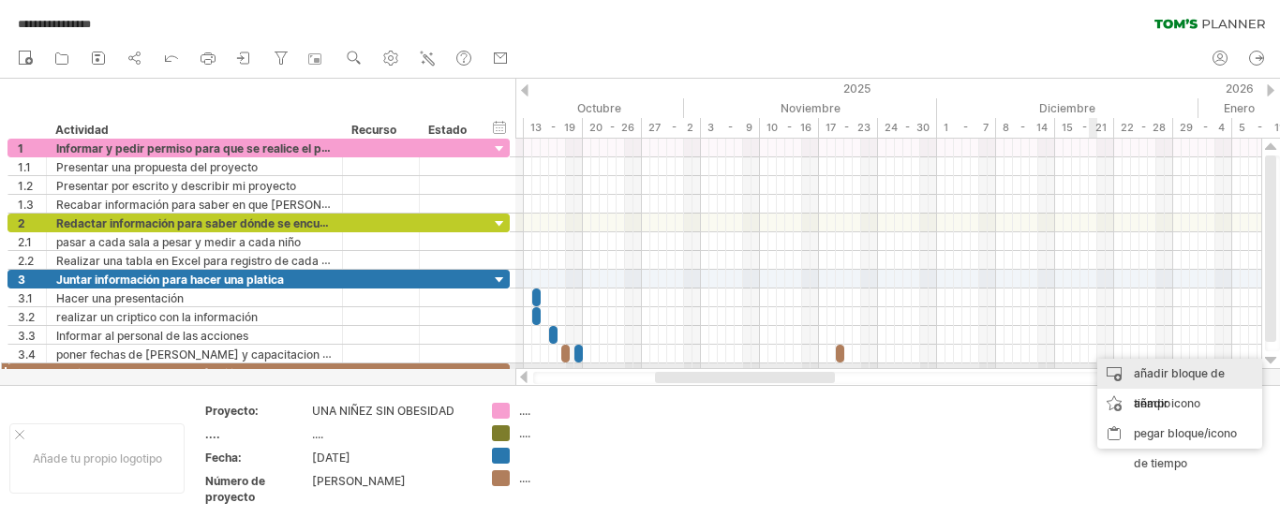
click at [1125, 369] on div "añadir bloque de tiempo" at bounding box center [1179, 389] width 165 height 60
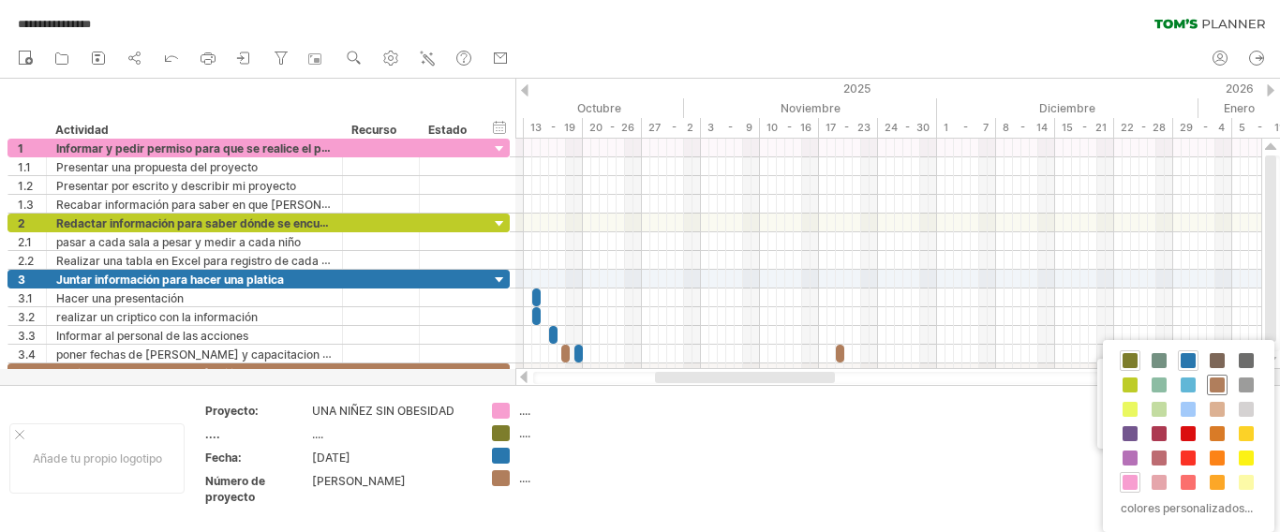
click at [1210, 378] on span at bounding box center [1217, 385] width 15 height 15
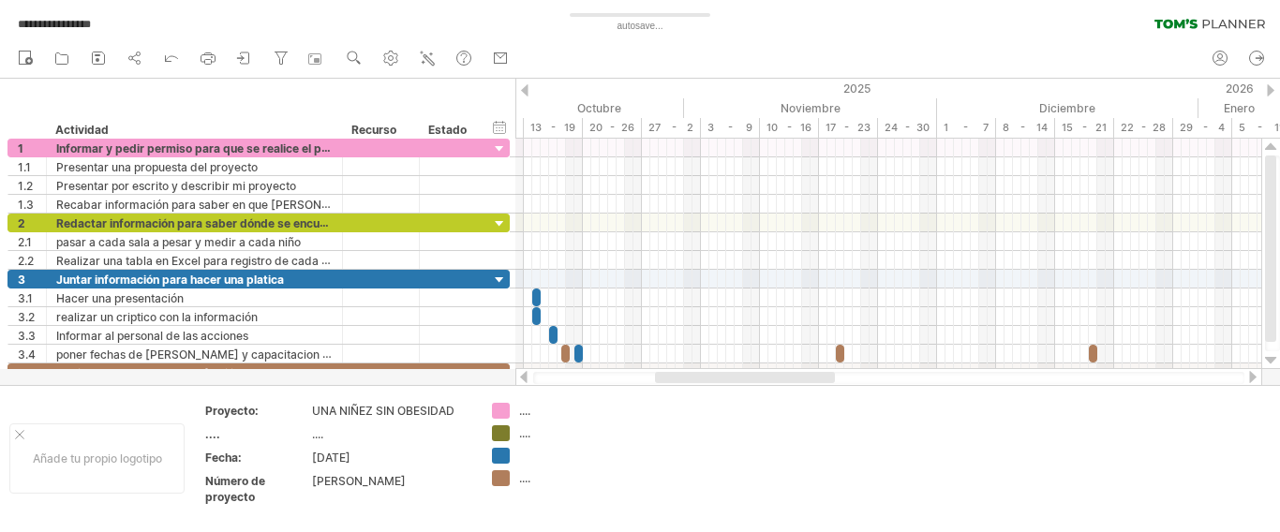
click at [1271, 85] on div at bounding box center [1270, 90] width 7 height 12
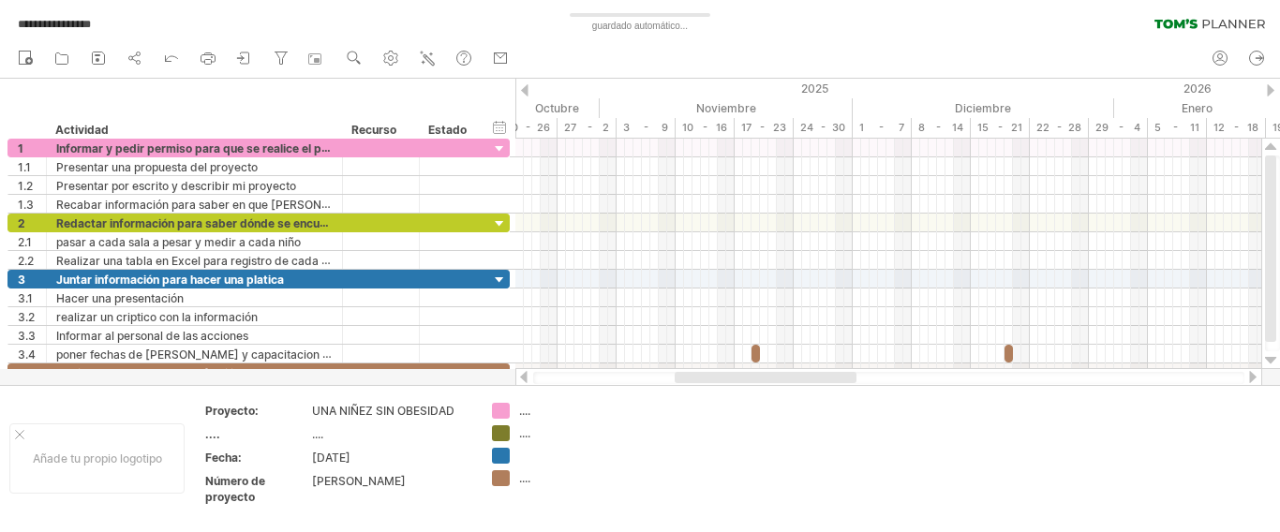
click at [1271, 85] on div at bounding box center [1270, 90] width 7 height 12
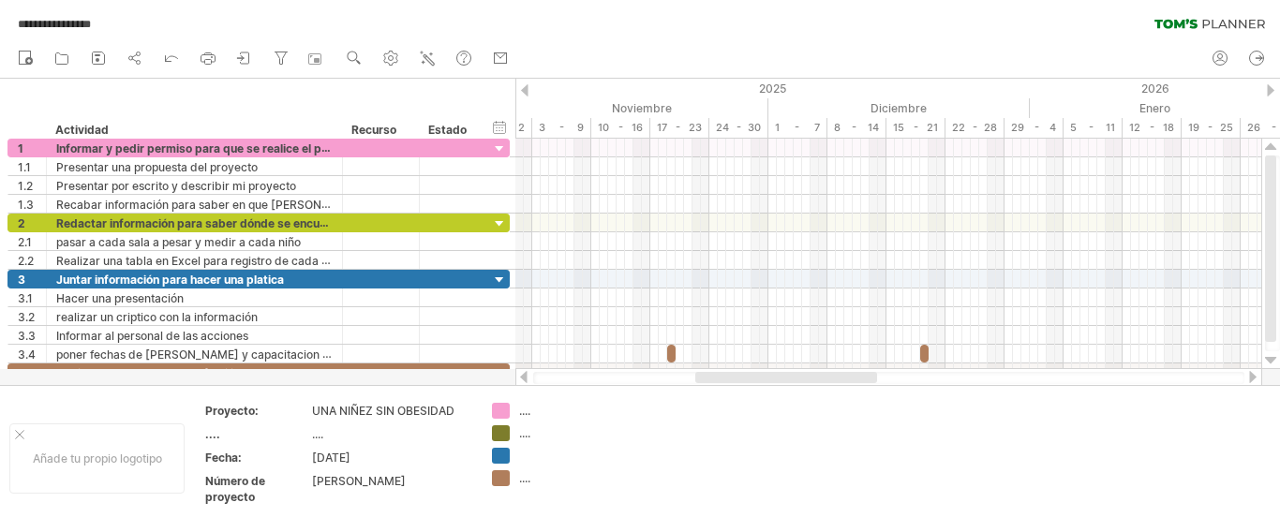
click at [1271, 85] on div at bounding box center [1270, 90] width 7 height 12
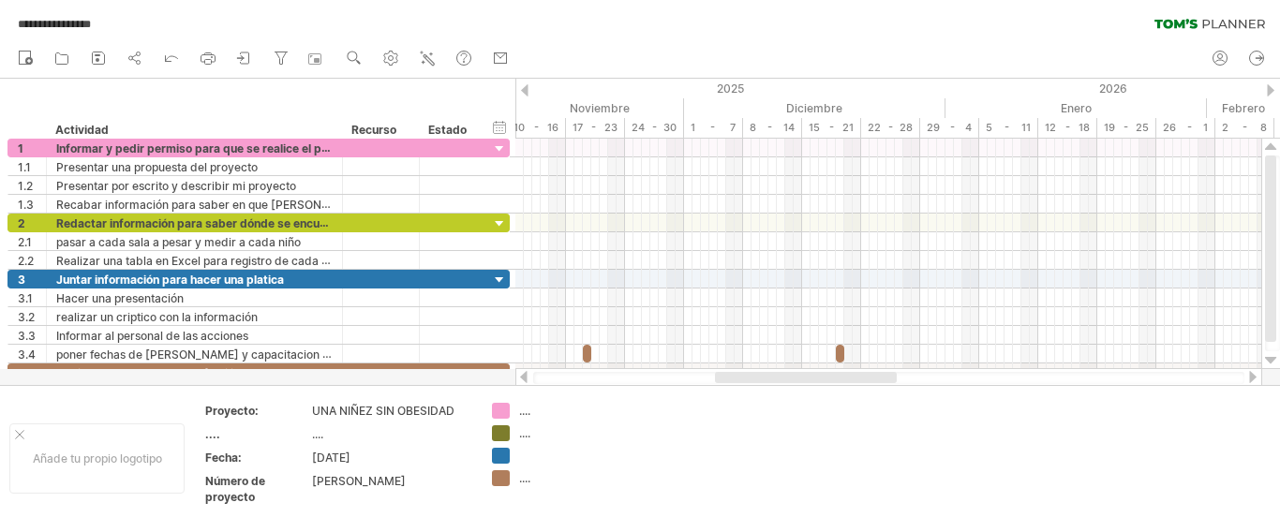
click at [1271, 86] on div at bounding box center [1270, 90] width 7 height 12
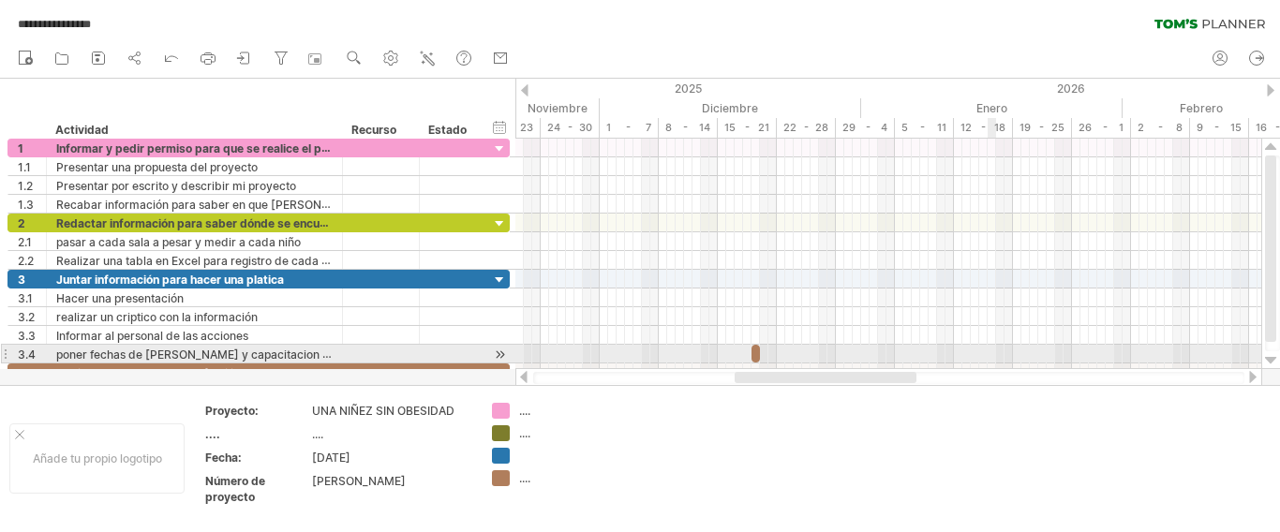
click at [993, 354] on div at bounding box center [888, 354] width 746 height 19
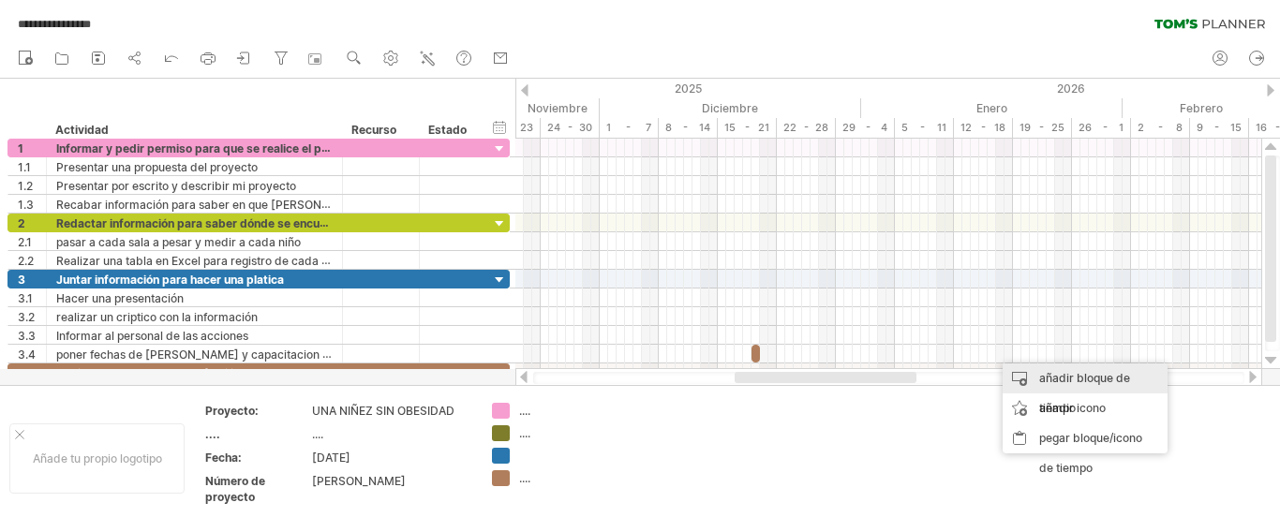
click at [1030, 380] on div "añadir bloque de tiempo" at bounding box center [1085, 394] width 165 height 60
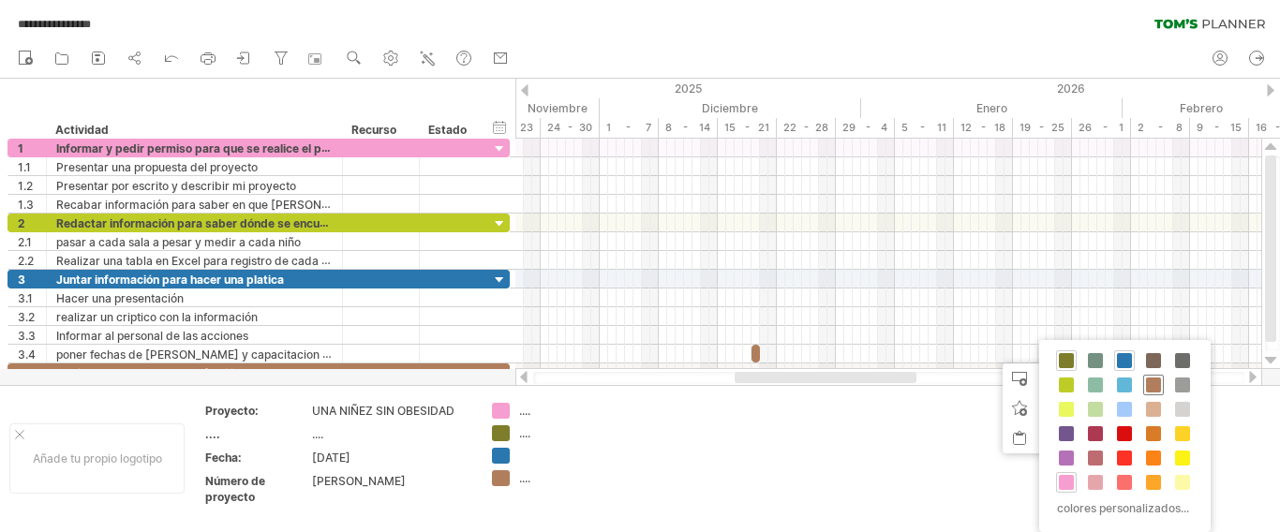
click at [1151, 380] on span at bounding box center [1153, 385] width 15 height 15
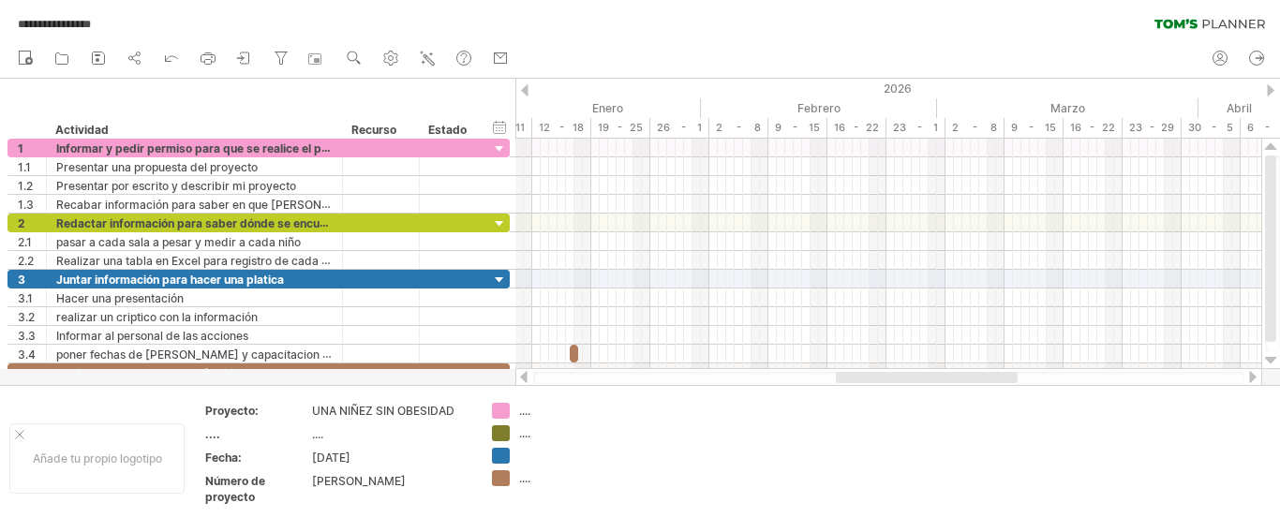
drag, startPoint x: 887, startPoint y: 377, endPoint x: 991, endPoint y: 377, distance: 104.0
click at [989, 381] on div at bounding box center [927, 377] width 182 height 11
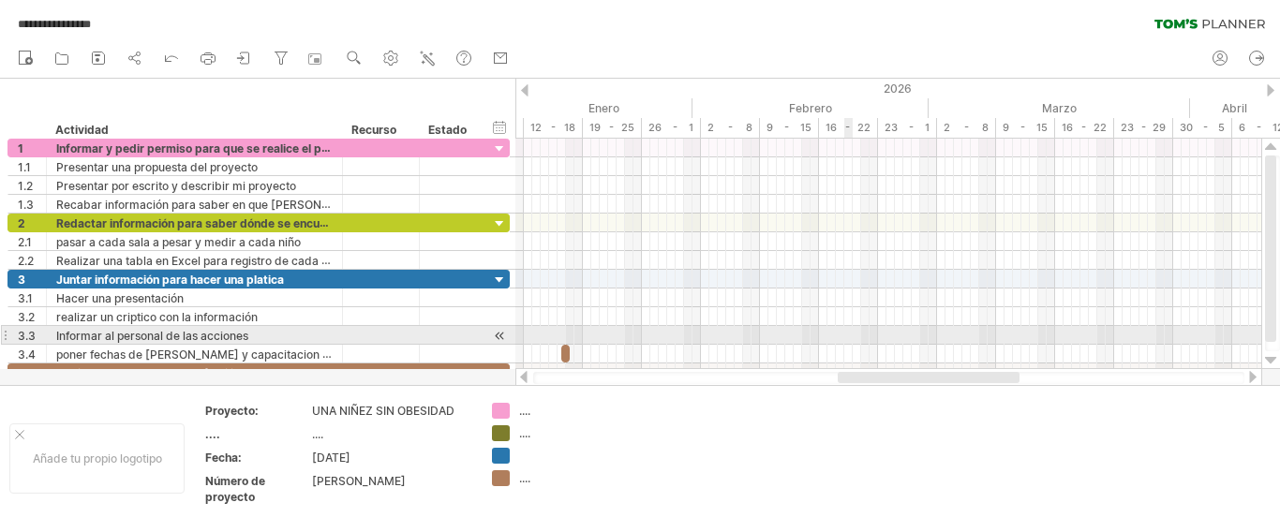
click at [851, 340] on div at bounding box center [888, 335] width 746 height 19
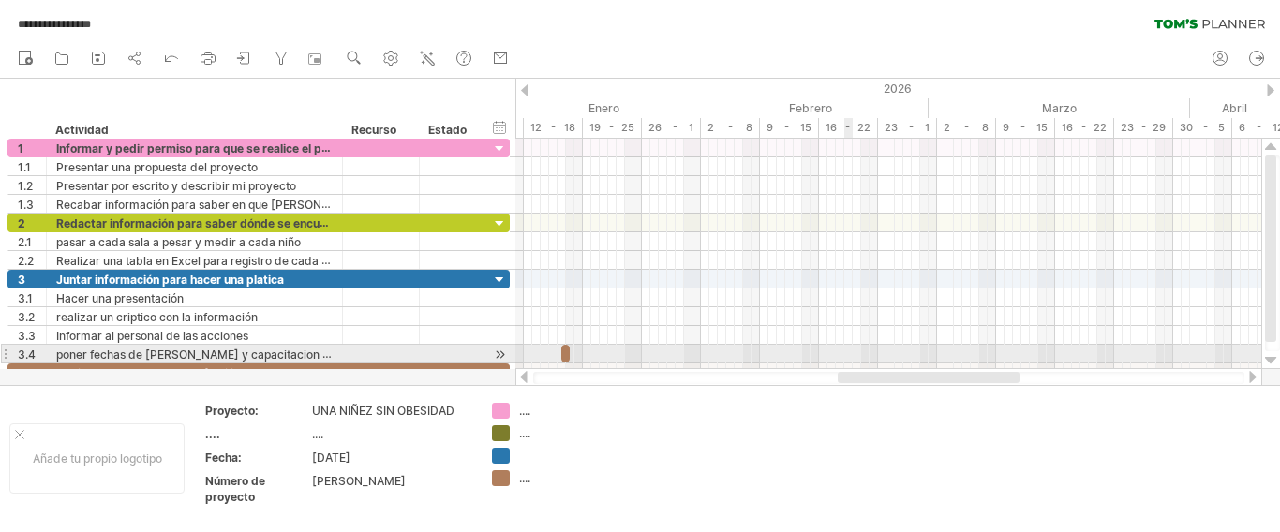
click at [845, 353] on div at bounding box center [888, 354] width 746 height 19
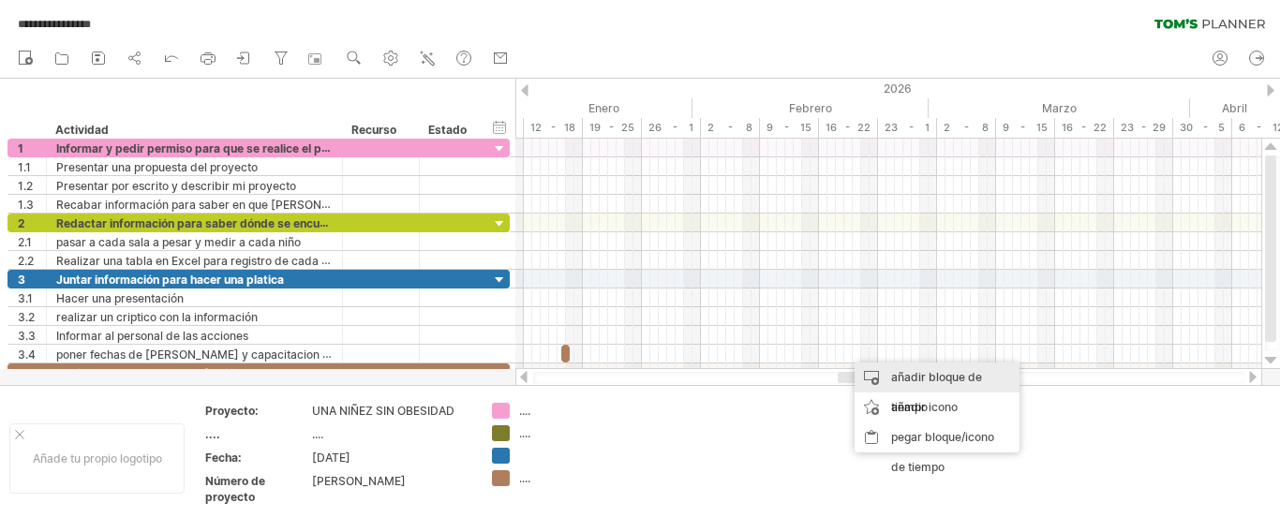
click at [900, 380] on font "añadir bloque de tiempo" at bounding box center [936, 392] width 91 height 44
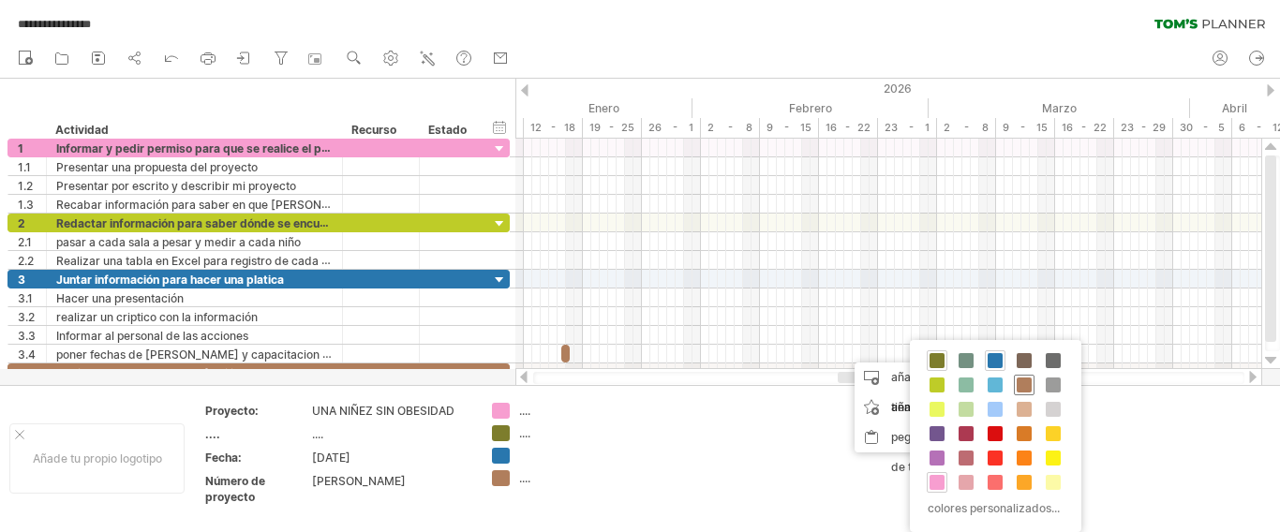
click at [1023, 384] on span at bounding box center [1024, 385] width 15 height 15
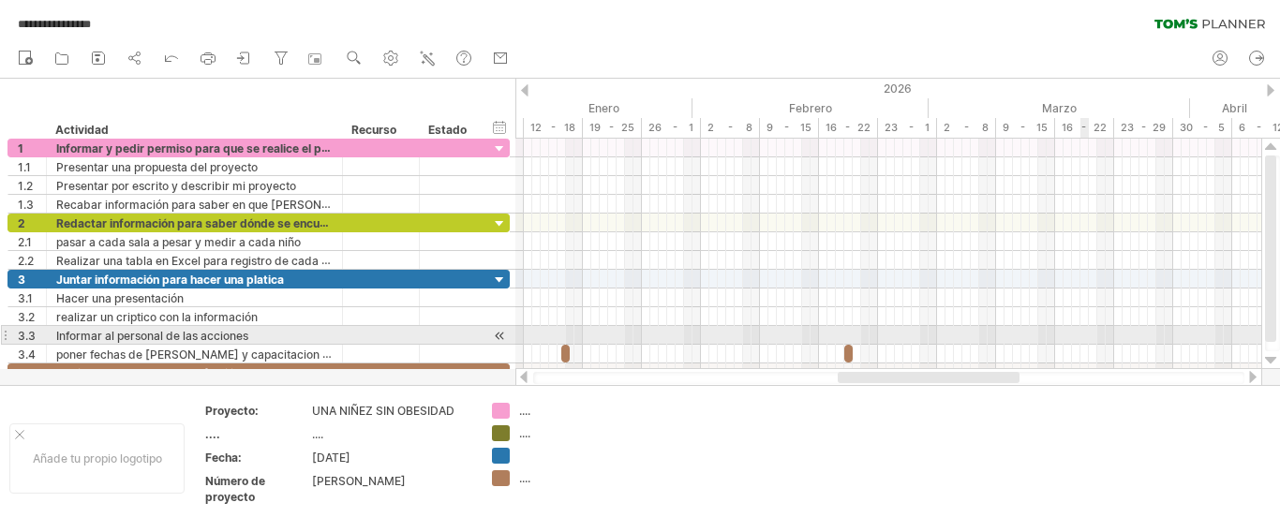
click at [1086, 336] on div at bounding box center [888, 335] width 746 height 19
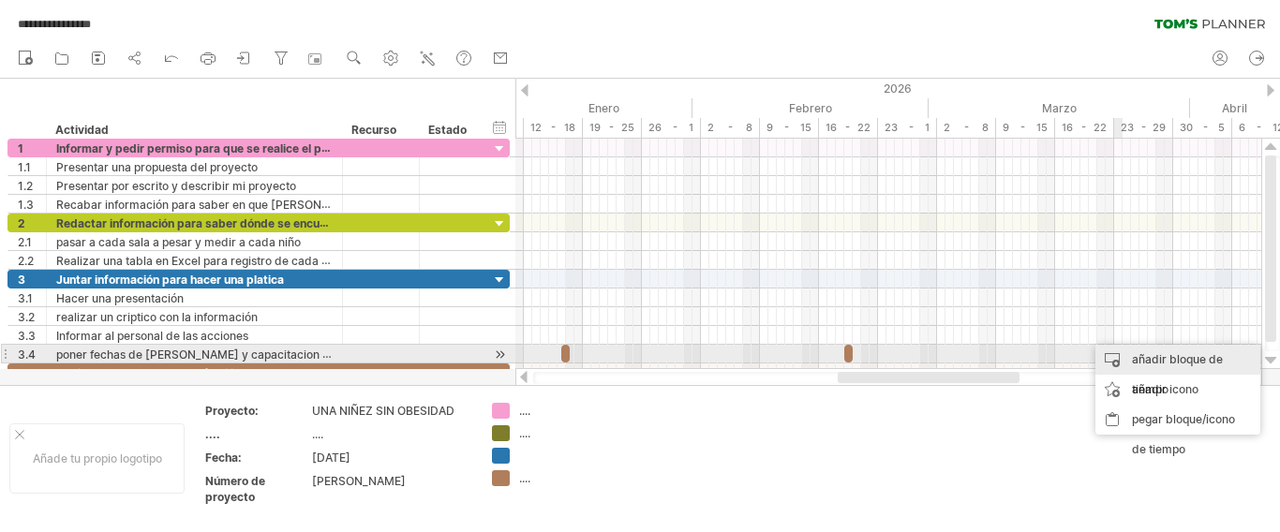
click at [1126, 352] on div "añadir bloque de tiempo" at bounding box center [1177, 375] width 165 height 60
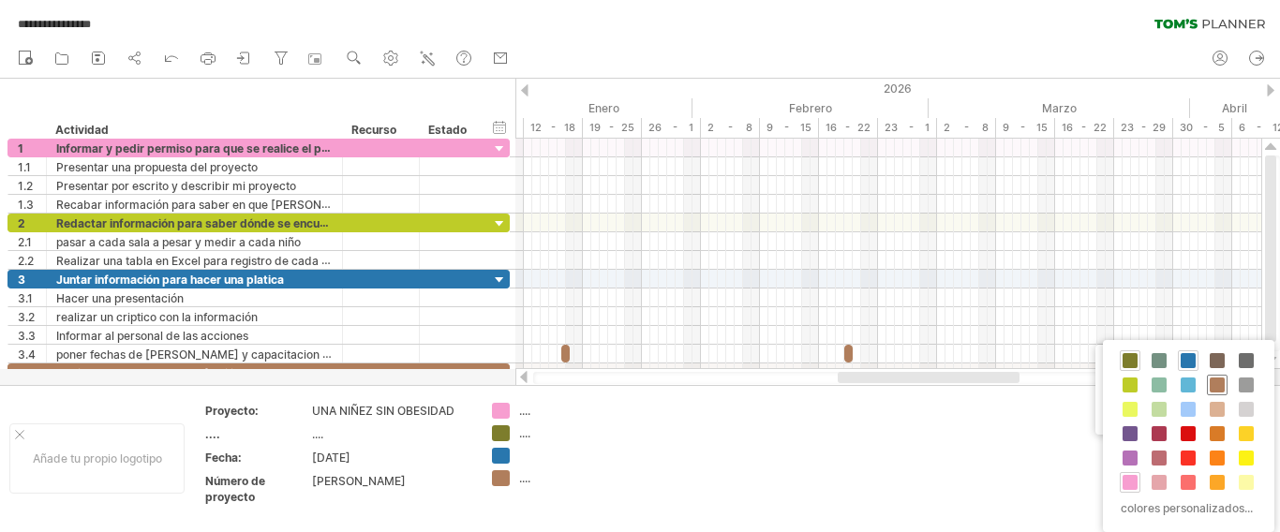
click at [1219, 381] on span at bounding box center [1217, 385] width 15 height 15
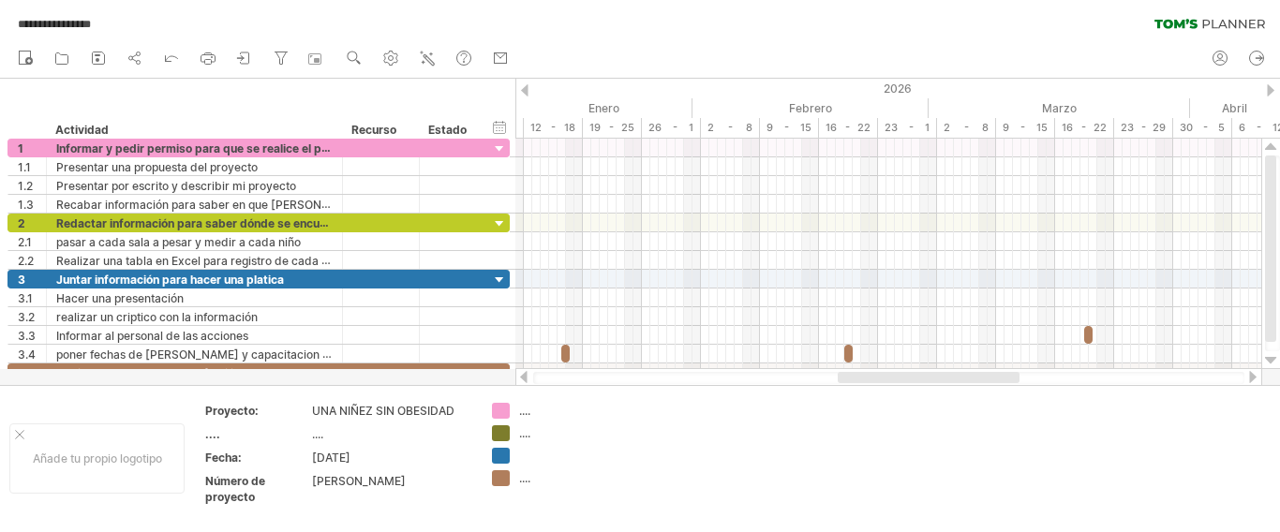
drag, startPoint x: 526, startPoint y: 378, endPoint x: 773, endPoint y: 400, distance: 248.4
click at [542, 378] on div at bounding box center [888, 377] width 747 height 19
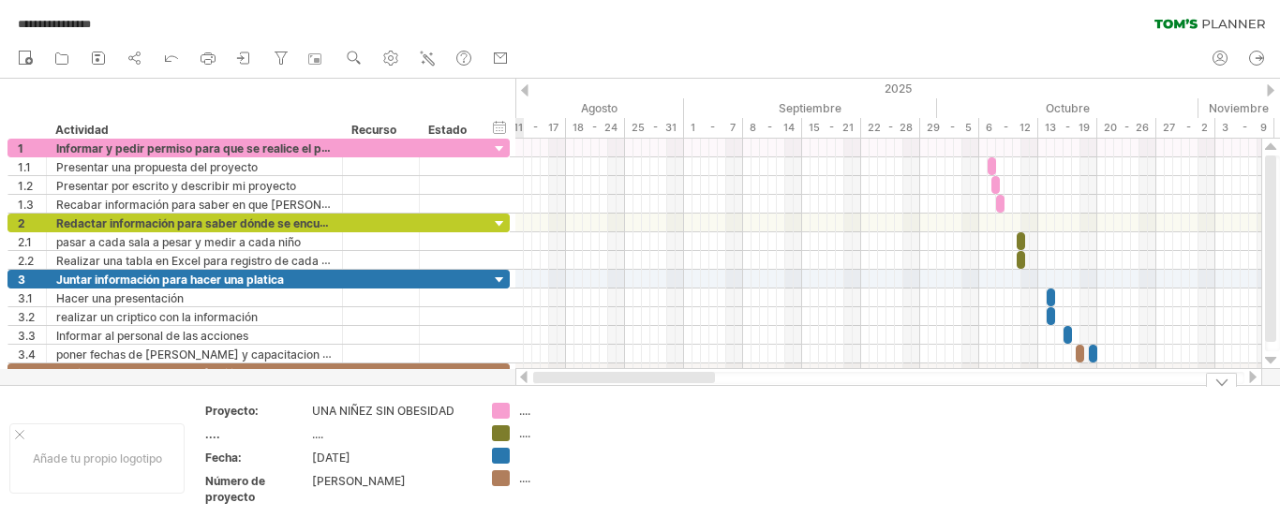
drag, startPoint x: 874, startPoint y: 380, endPoint x: 514, endPoint y: 393, distance: 360.0
click at [514, 393] on div "**********" at bounding box center [640, 266] width 1280 height 532
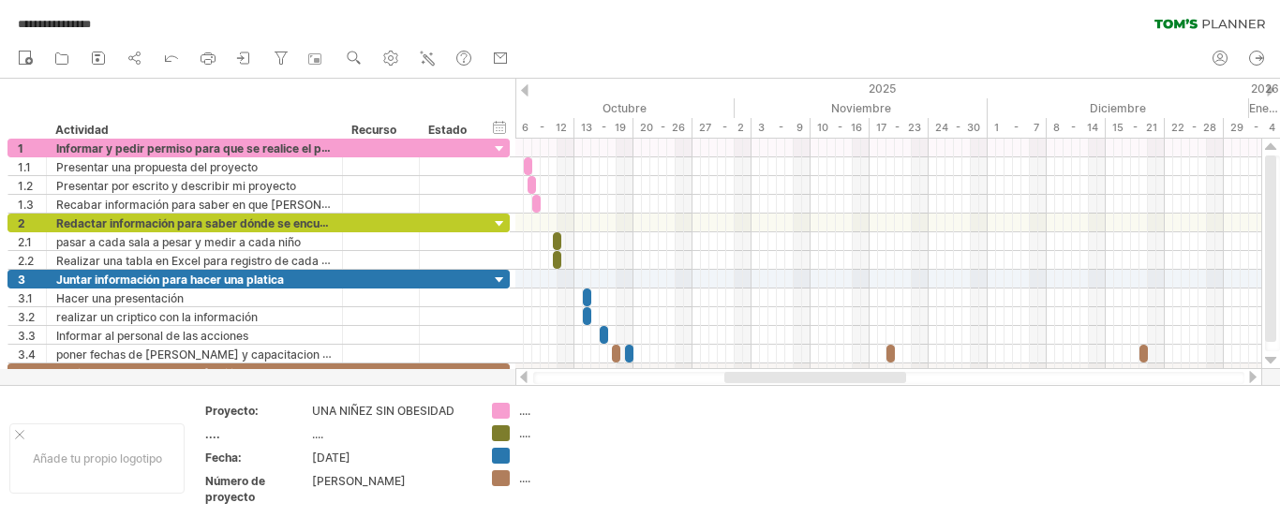
drag, startPoint x: 737, startPoint y: 377, endPoint x: 832, endPoint y: 375, distance: 94.7
click at [832, 375] on div at bounding box center [815, 377] width 182 height 11
click at [527, 133] on font "6 - 12" at bounding box center [544, 127] width 45 height 13
click at [503, 133] on div "ocultar inicio/fin/duración mostrar inicio/fin/duración" at bounding box center [500, 127] width 18 height 20
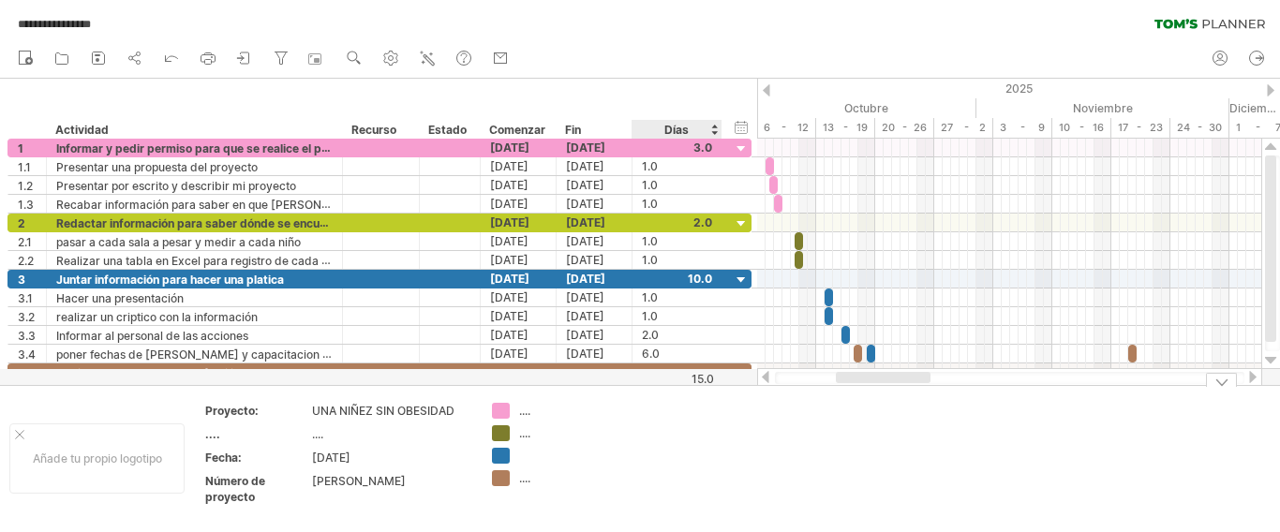
click at [741, 469] on td at bounding box center [705, 459] width 148 height 112
click at [1195, 19] on icon at bounding box center [1209, 24] width 111 height 10
